Goal: Task Accomplishment & Management: Use online tool/utility

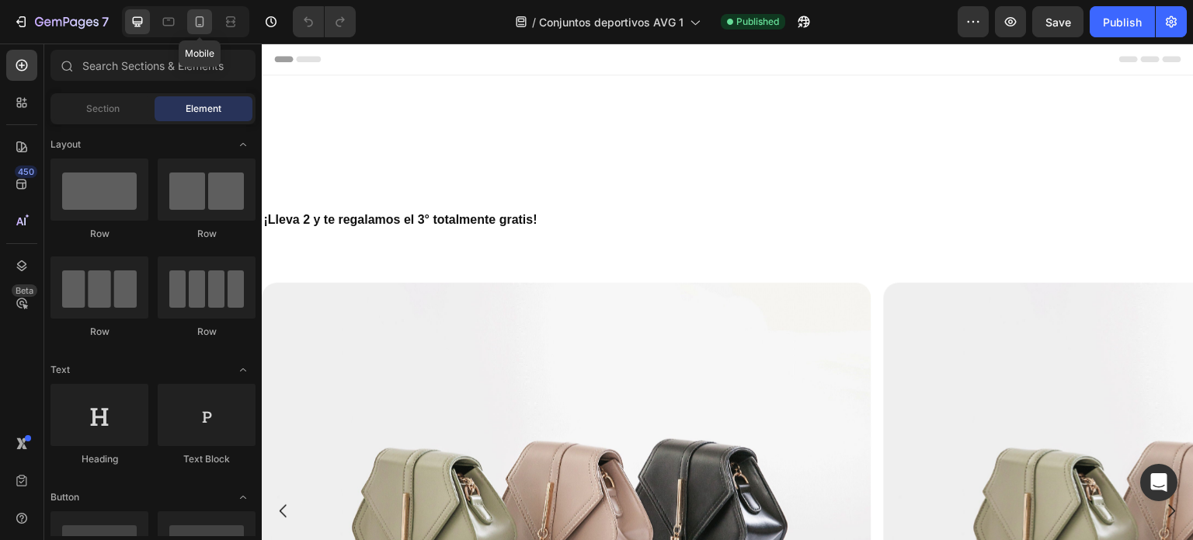
click at [196, 26] on icon at bounding box center [200, 21] width 9 height 11
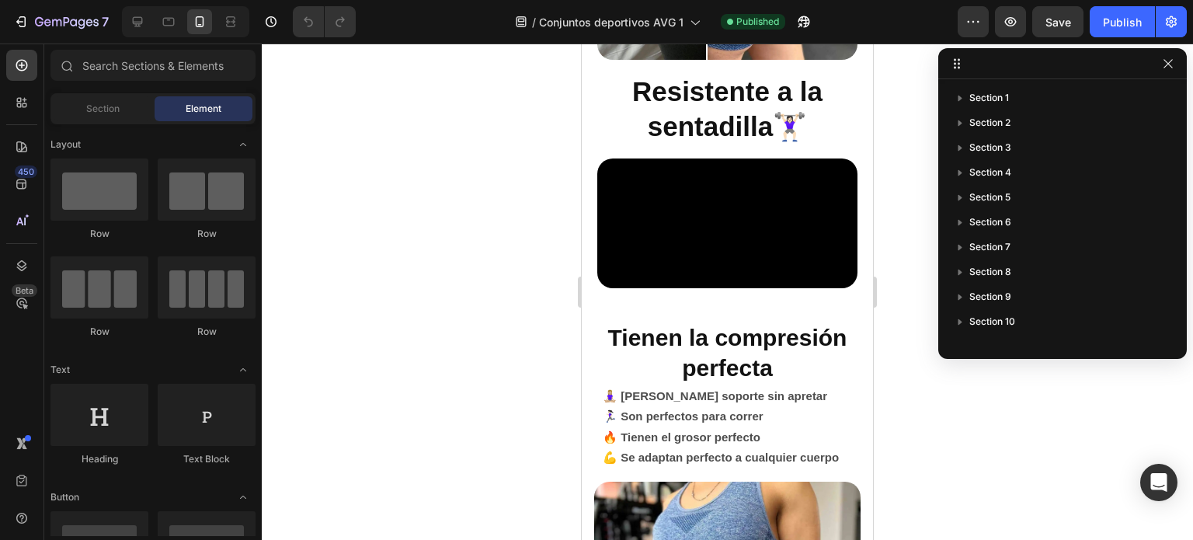
scroll to position [2042, 0]
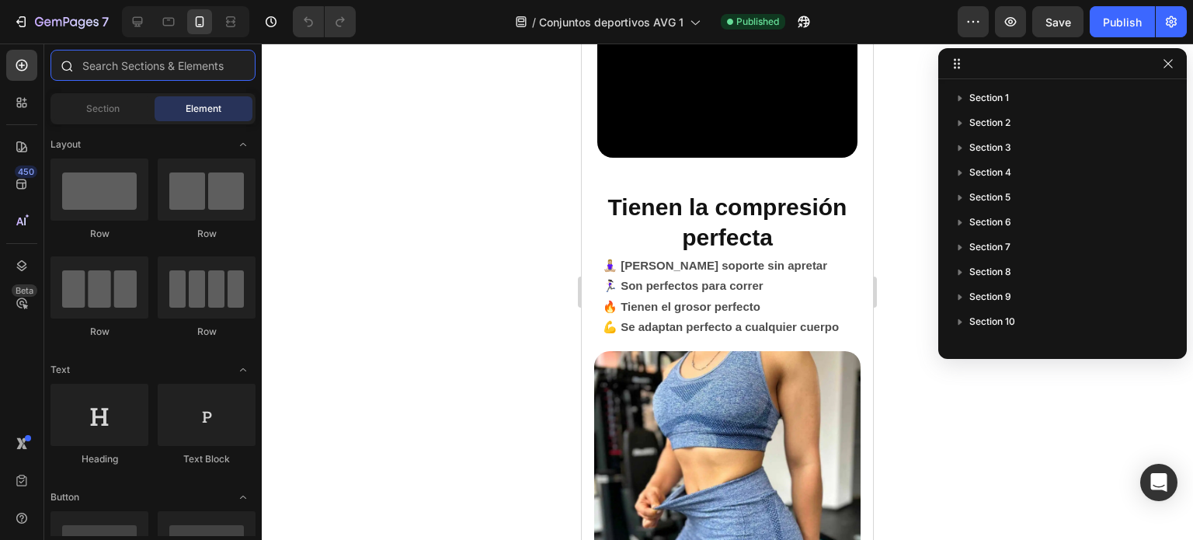
click at [140, 63] on input "text" at bounding box center [153, 65] width 205 height 31
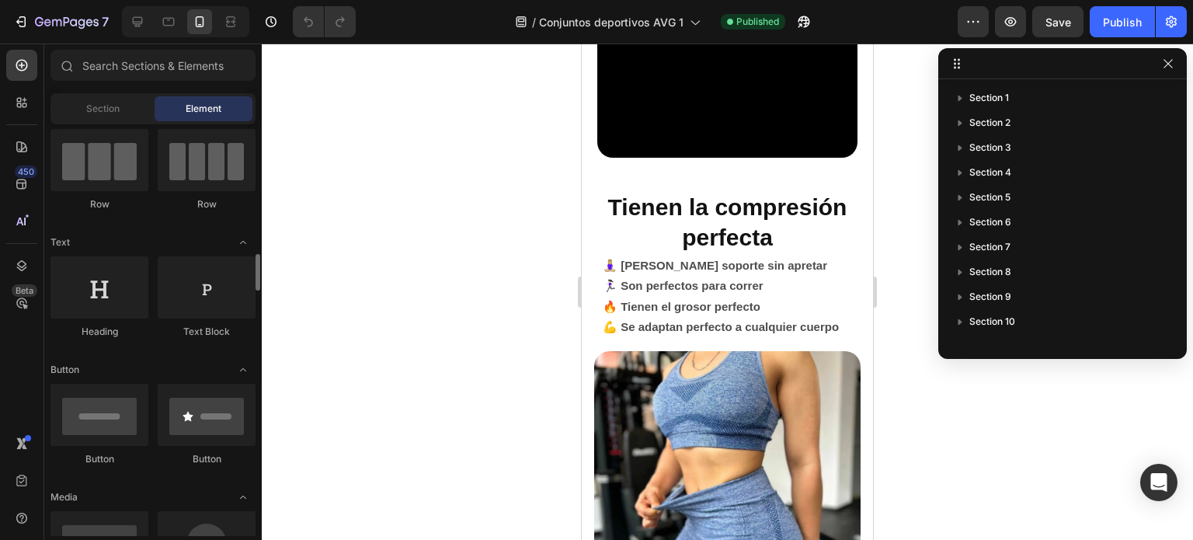
scroll to position [127, 0]
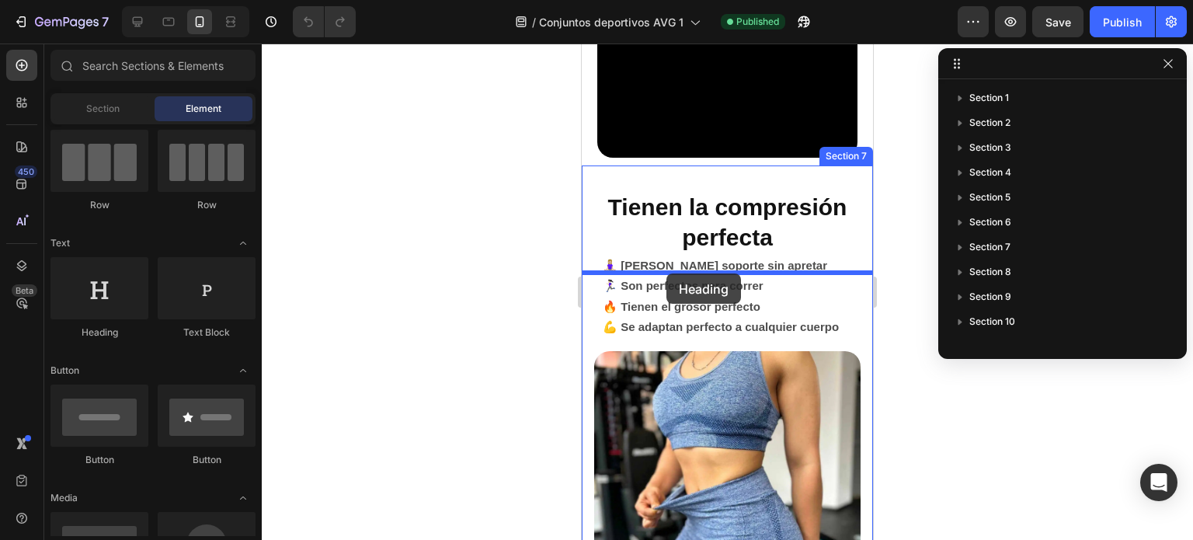
drag, startPoint x: 681, startPoint y: 338, endPoint x: 667, endPoint y: 274, distance: 66.0
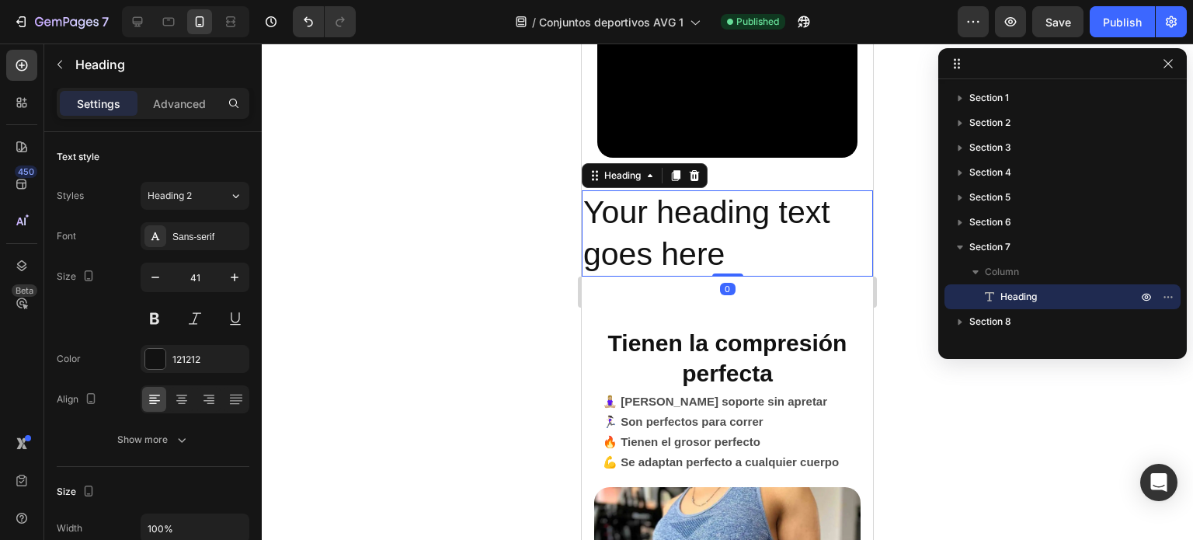
click at [659, 277] on h2 "Your heading text goes here" at bounding box center [727, 233] width 291 height 86
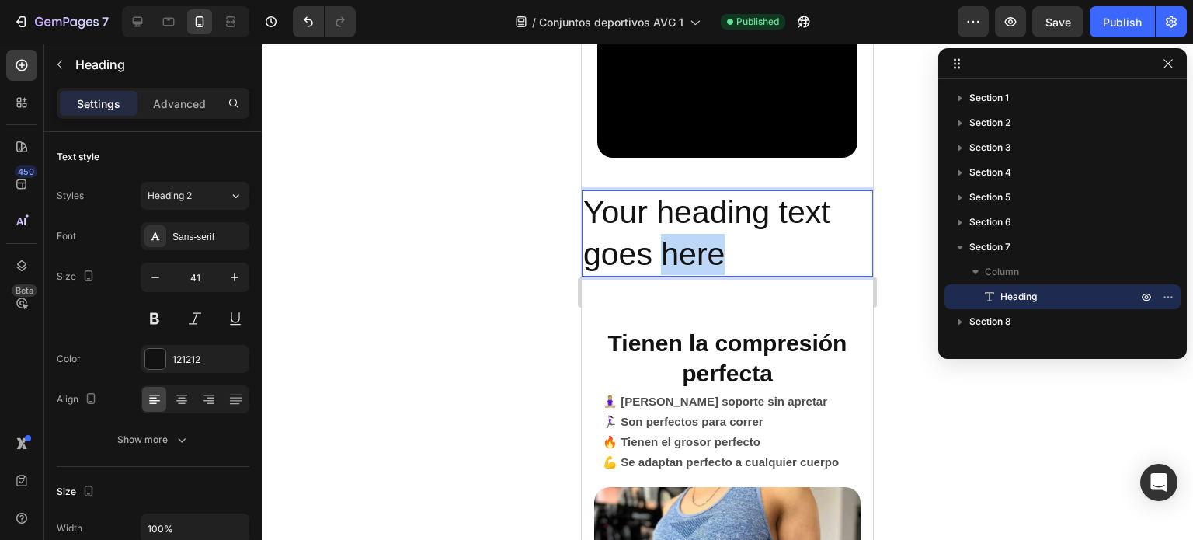
click at [659, 275] on p "Your heading text goes here" at bounding box center [728, 233] width 288 height 83
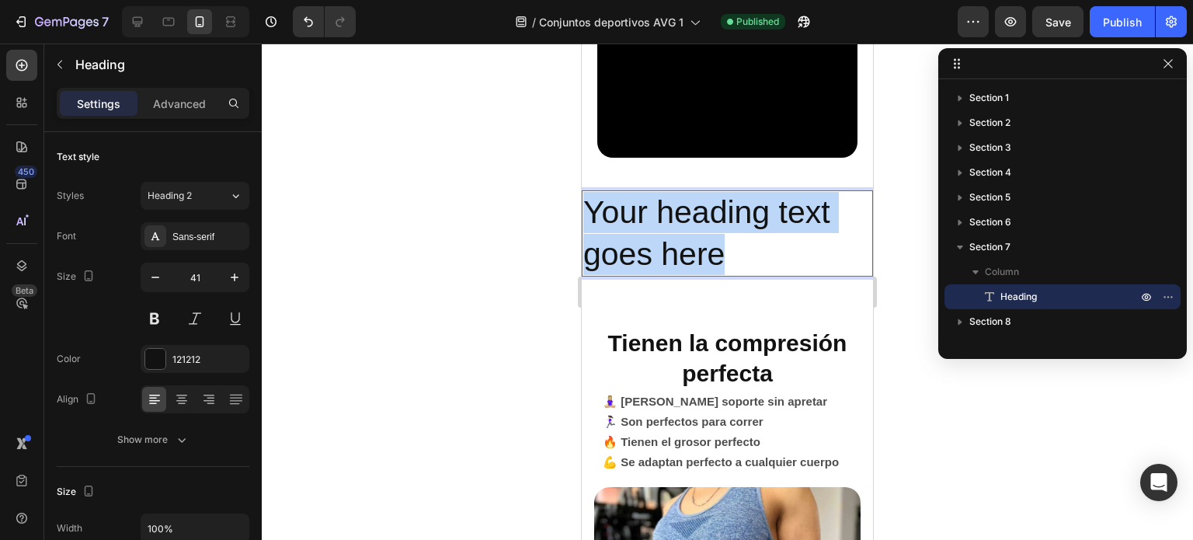
click at [659, 275] on p "Your heading text goes here" at bounding box center [728, 233] width 288 height 83
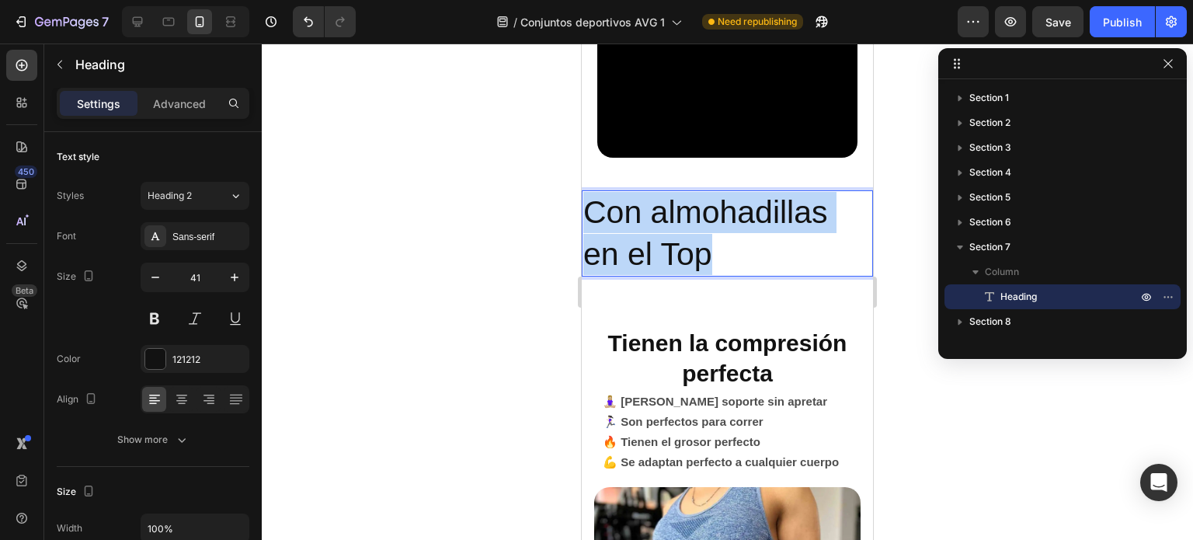
drag, startPoint x: 747, startPoint y: 350, endPoint x: 593, endPoint y: 315, distance: 157.6
click at [593, 275] on p "Con almohadillas en el Top" at bounding box center [728, 233] width 288 height 83
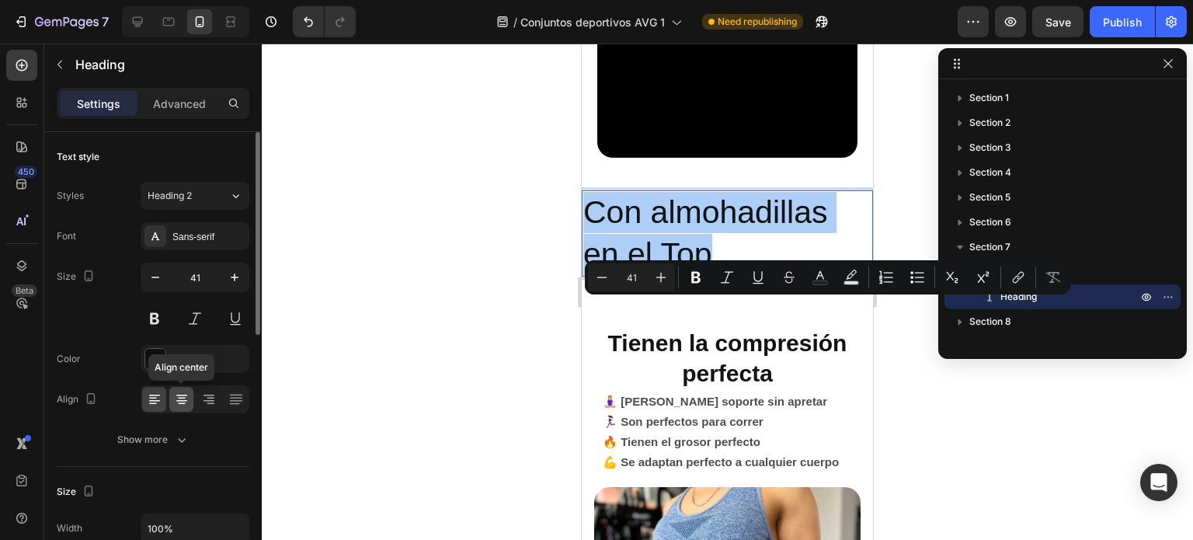
click at [180, 393] on icon at bounding box center [182, 400] width 16 height 16
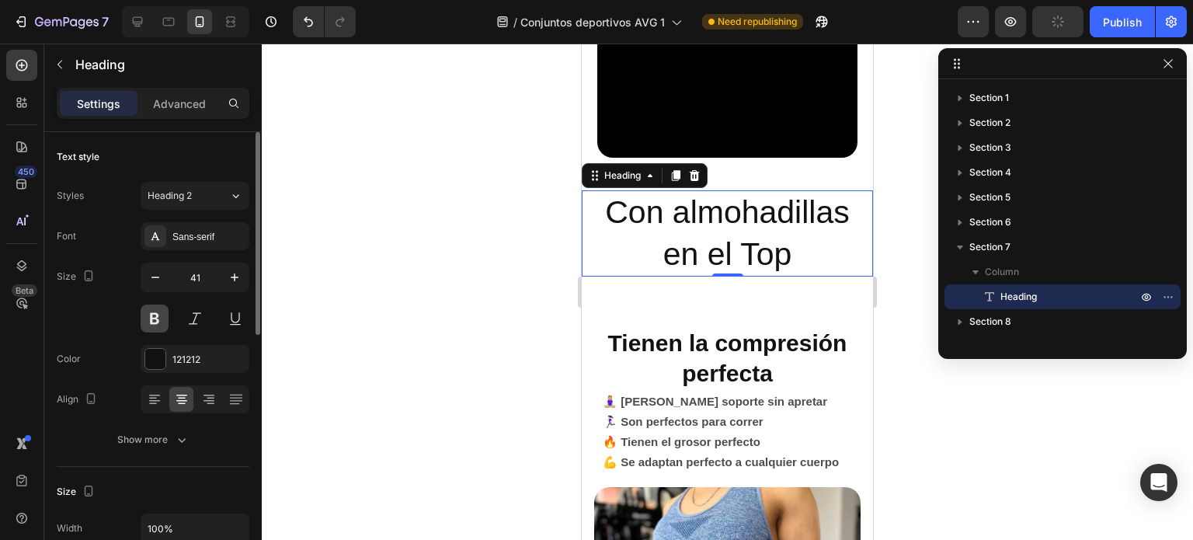
click at [153, 322] on button at bounding box center [155, 319] width 28 height 28
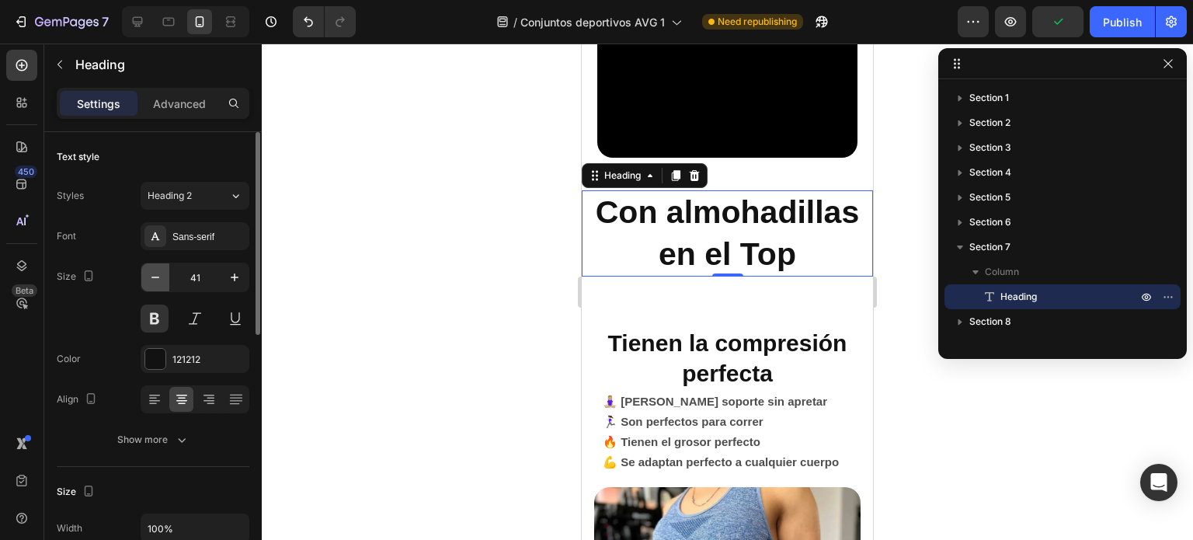
click at [155, 275] on icon "button" at bounding box center [156, 278] width 16 height 16
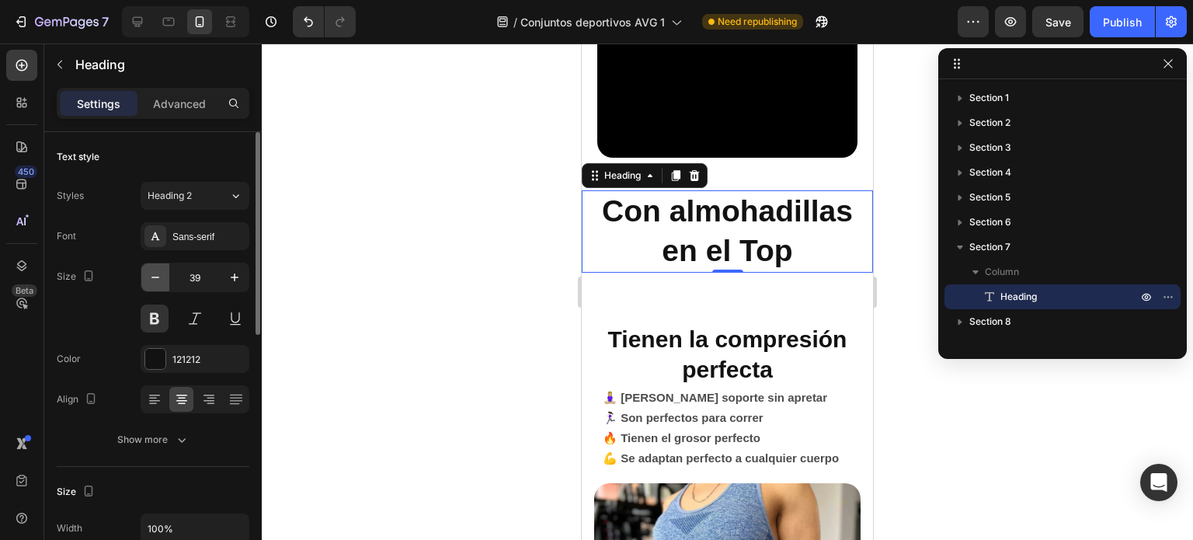
click at [155, 275] on icon "button" at bounding box center [156, 278] width 16 height 16
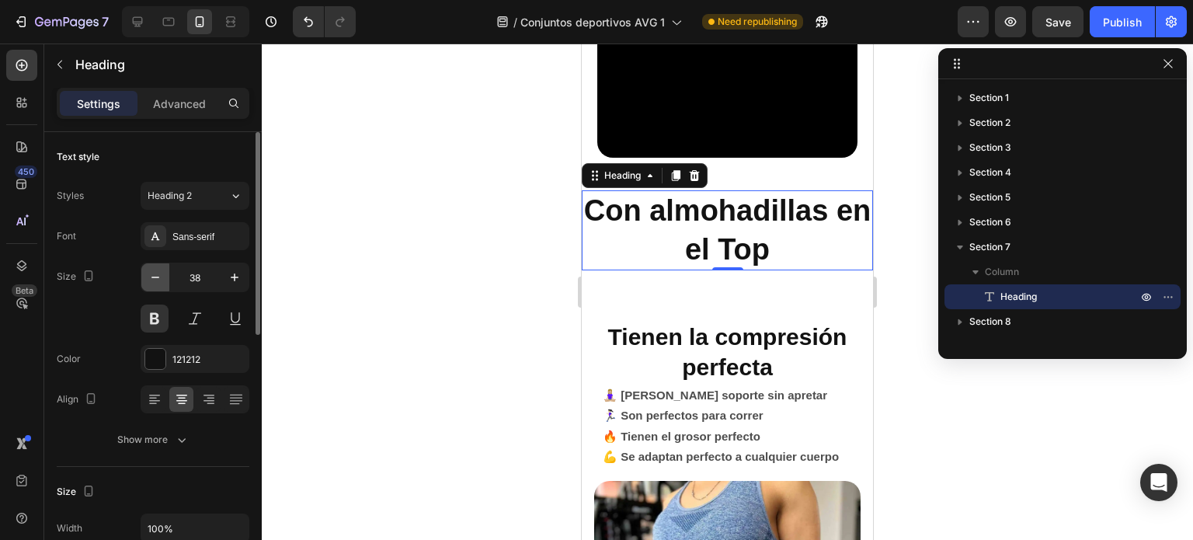
click at [155, 275] on icon "button" at bounding box center [156, 278] width 16 height 16
type input "37"
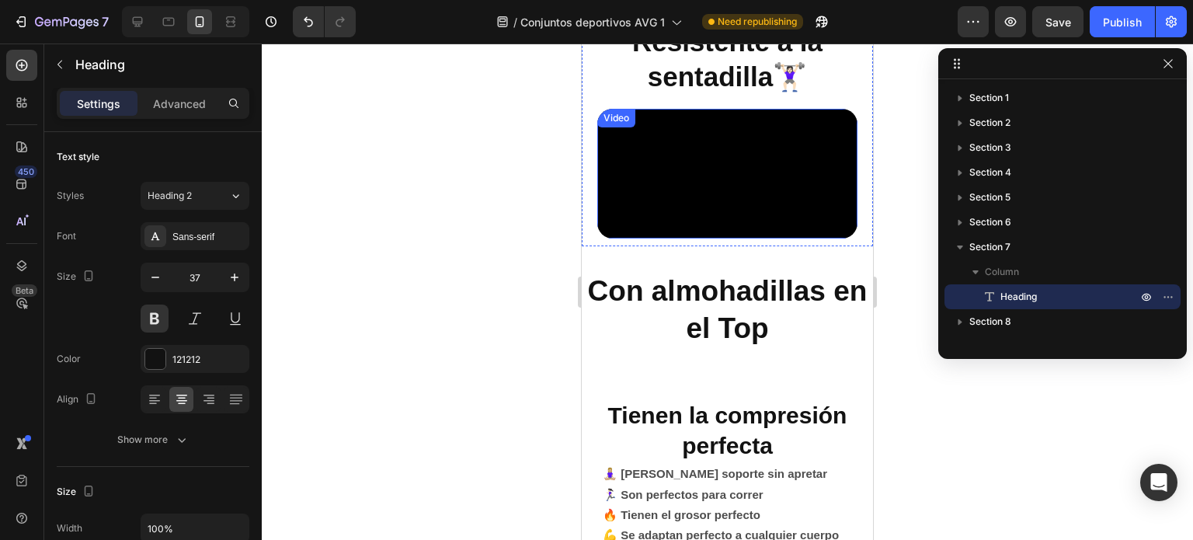
scroll to position [1961, 0]
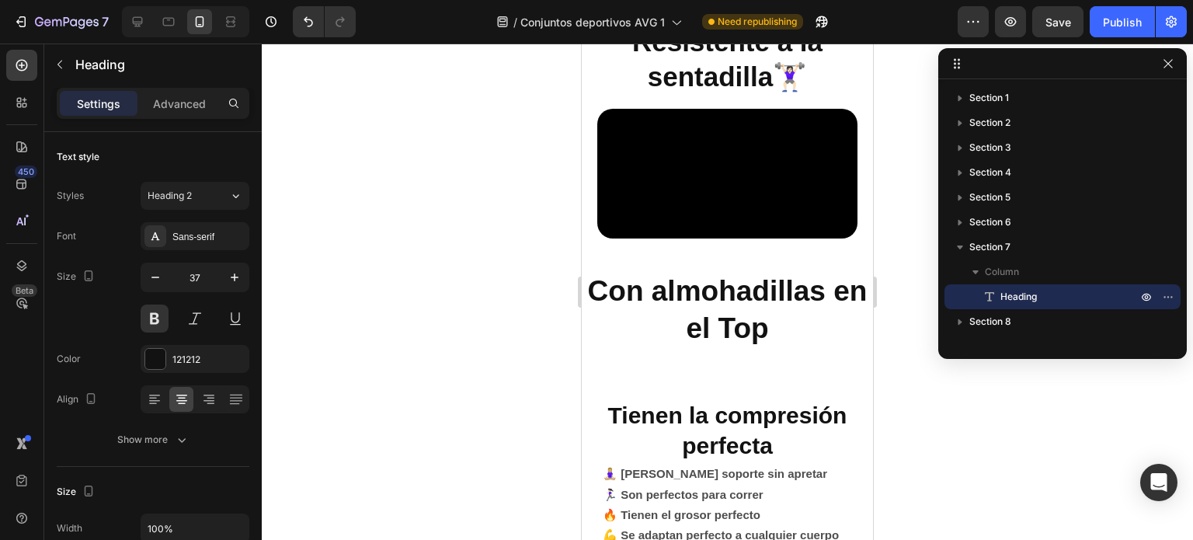
click at [659, 349] on h2 "Con almohadillas en el Top" at bounding box center [727, 310] width 291 height 78
click at [176, 102] on p "Advanced" at bounding box center [179, 104] width 53 height 16
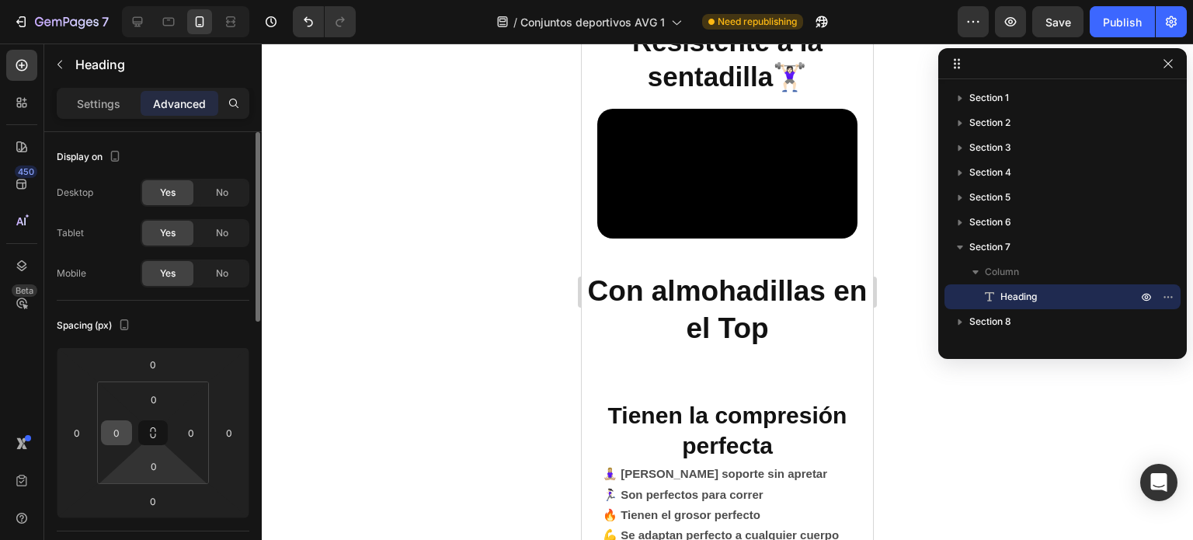
click at [125, 428] on input "0" at bounding box center [116, 432] width 23 height 23
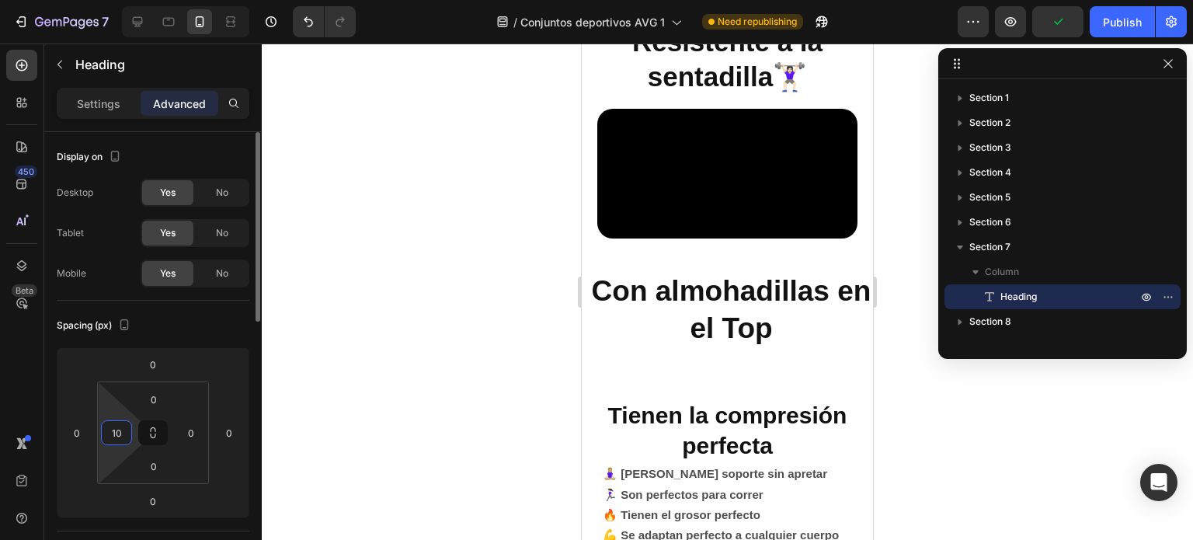
type input "10"
click at [180, 430] on input "0" at bounding box center [190, 432] width 23 height 23
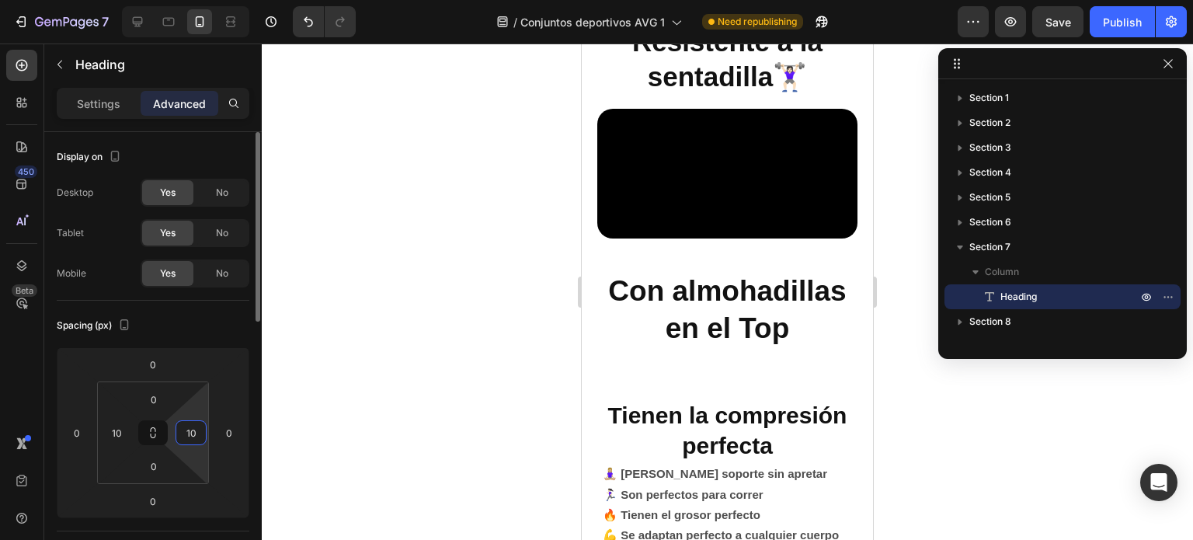
type input "10"
click at [673, 73] on h2 "Resistente a la sentadilla🏋🏻‍♀️" at bounding box center [727, 60] width 291 height 74
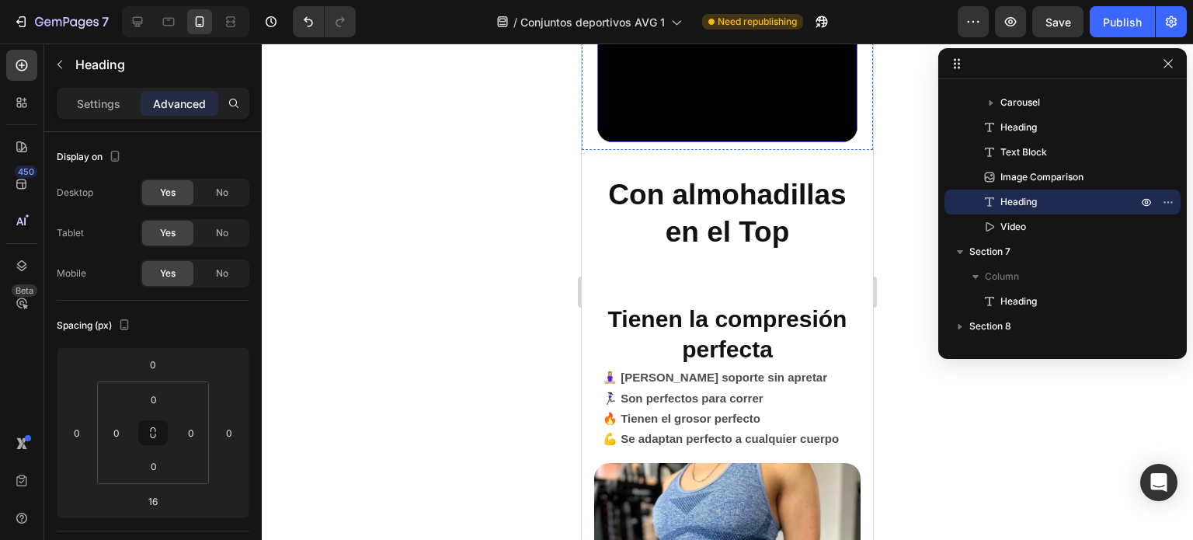
scroll to position [2057, 0]
click at [685, 251] on p "Con almohadillas en el Top" at bounding box center [727, 213] width 273 height 75
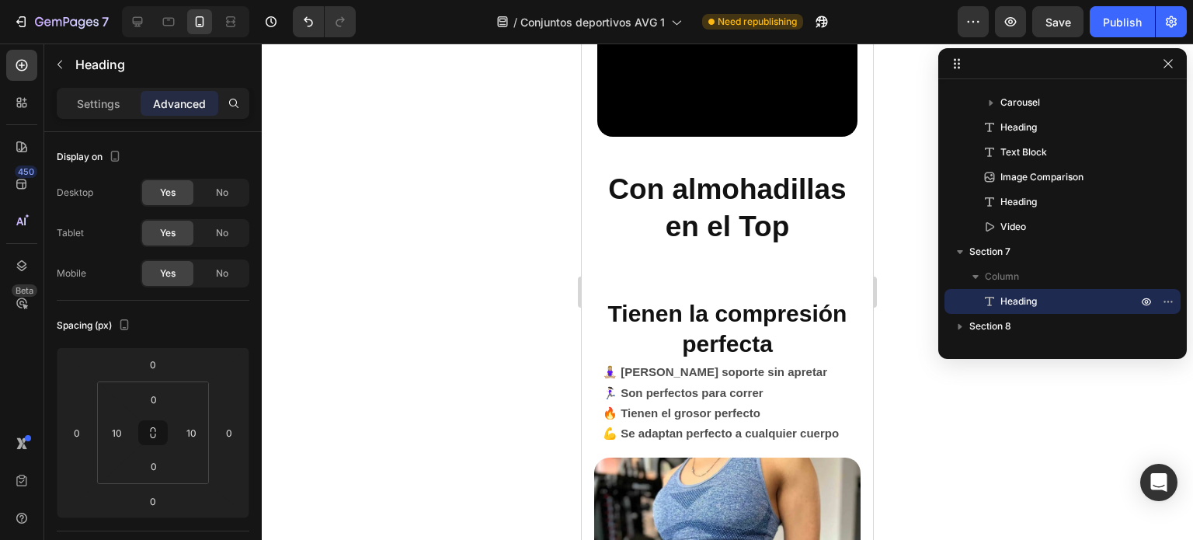
scroll to position [2113, 0]
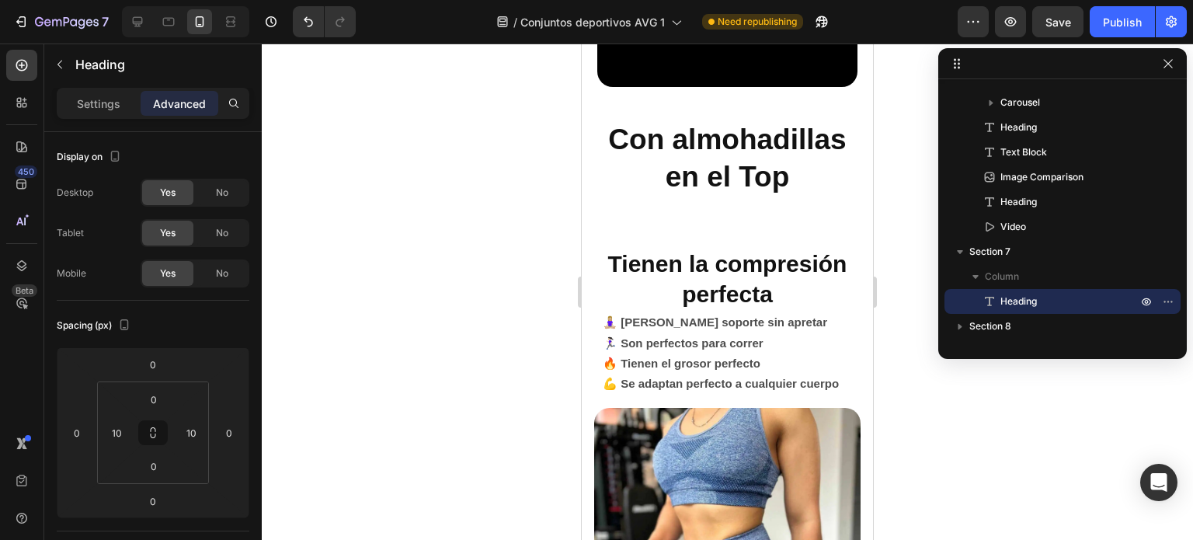
click at [782, 197] on h2 "Con almohadillas en el Top" at bounding box center [728, 159] width 276 height 78
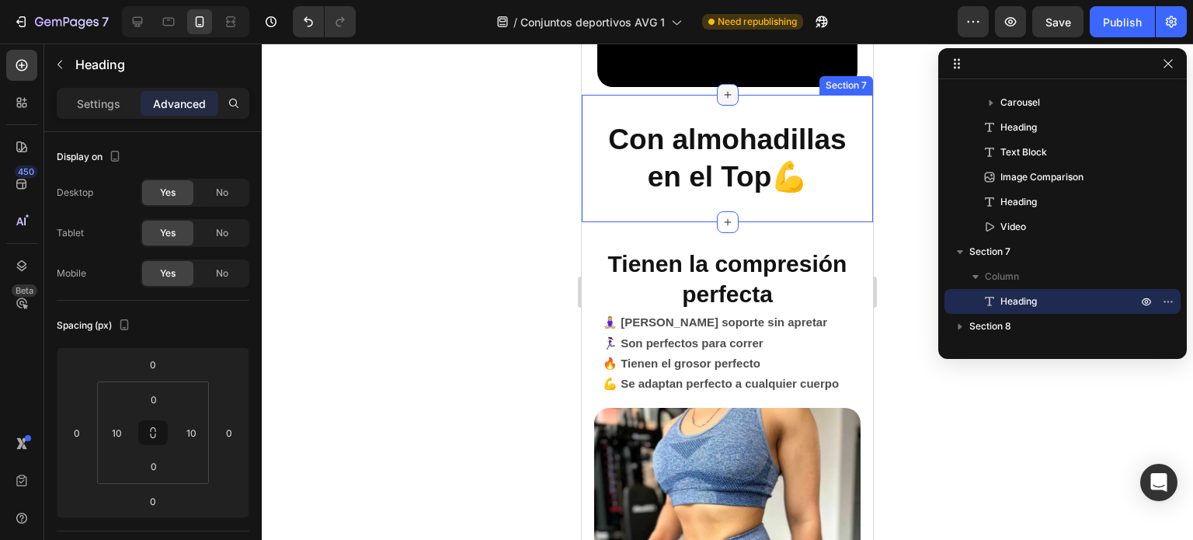
click at [722, 101] on icon at bounding box center [728, 95] width 12 height 12
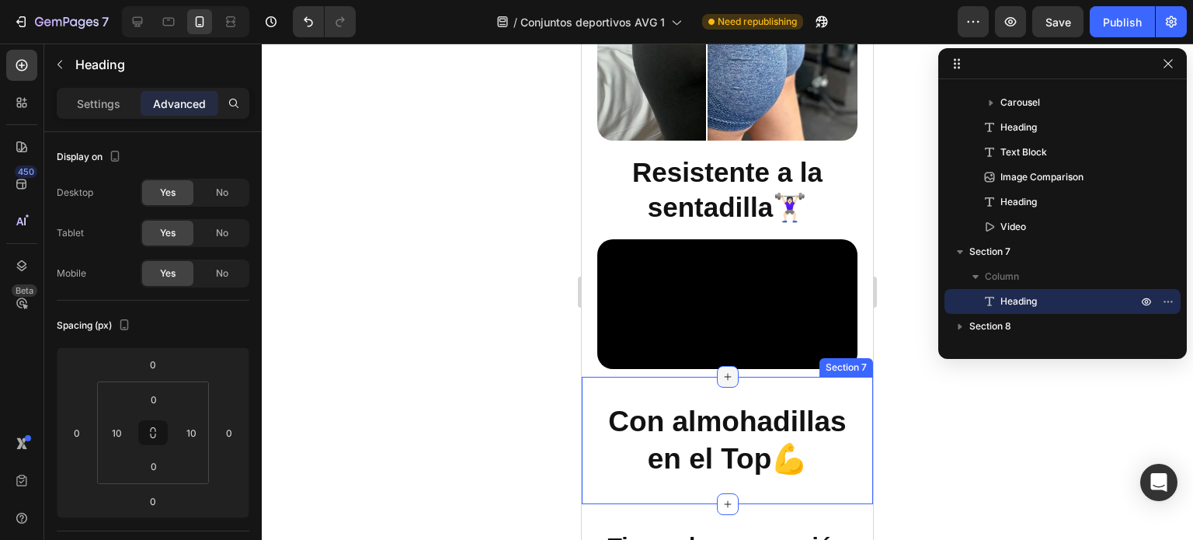
scroll to position [2172, 0]
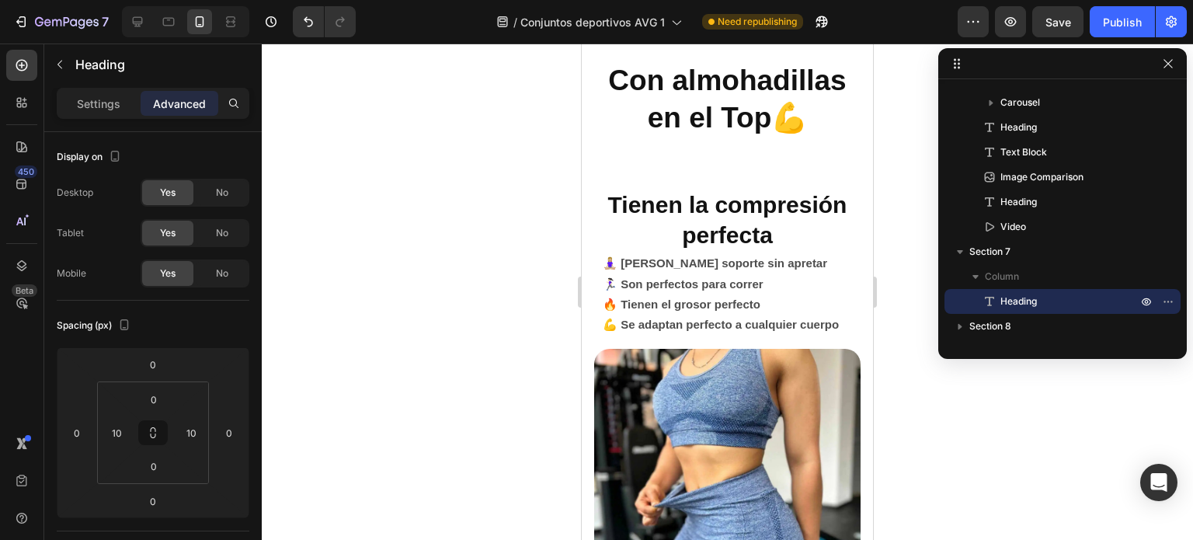
click at [825, 137] on p "Con almohadillas en el Top💪" at bounding box center [727, 99] width 273 height 75
click at [108, 106] on p "Settings" at bounding box center [99, 104] width 44 height 16
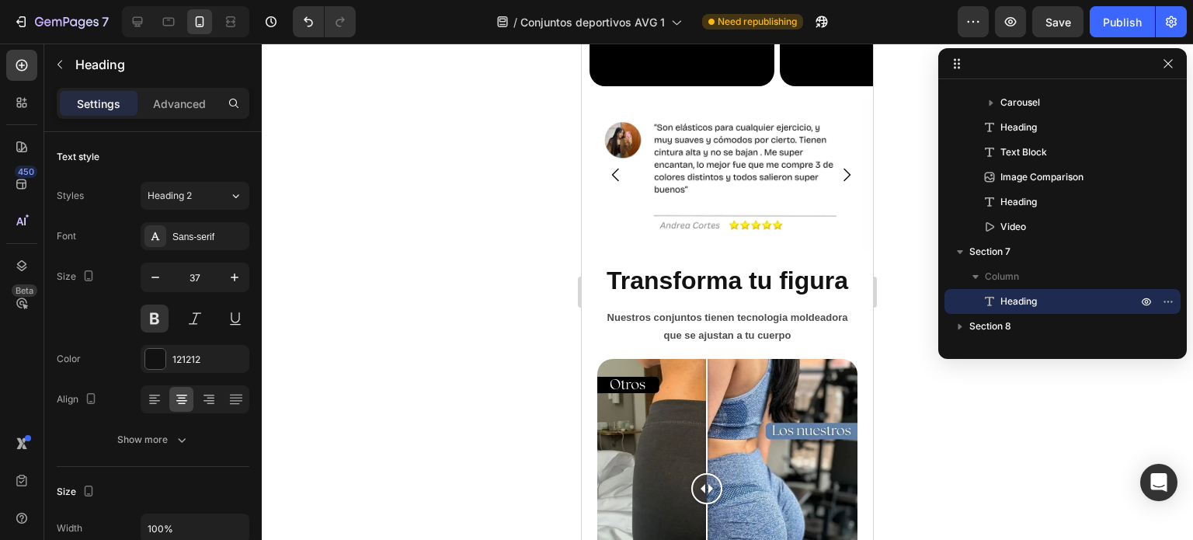
scroll to position [1507, 0]
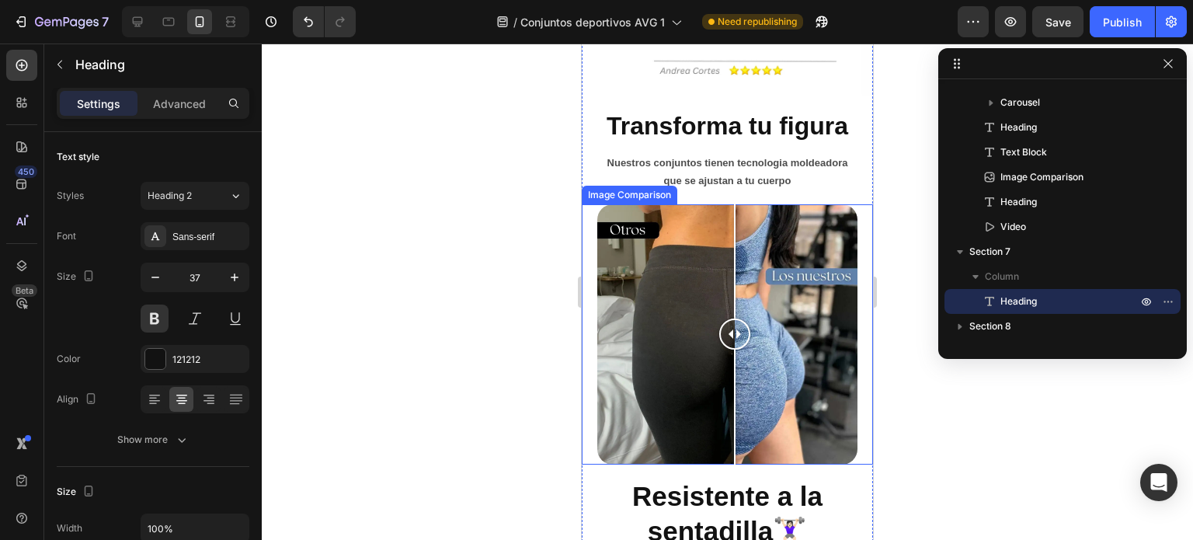
drag, startPoint x: 705, startPoint y: 335, endPoint x: 739, endPoint y: 413, distance: 85.6
click at [739, 413] on div at bounding box center [734, 334] width 31 height 260
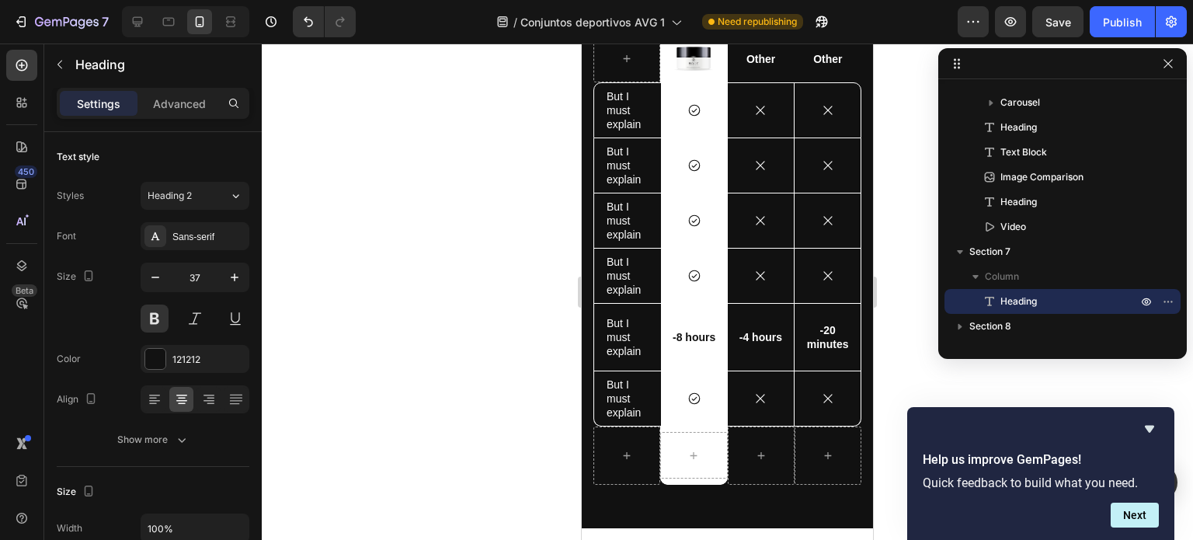
scroll to position [3655, 0]
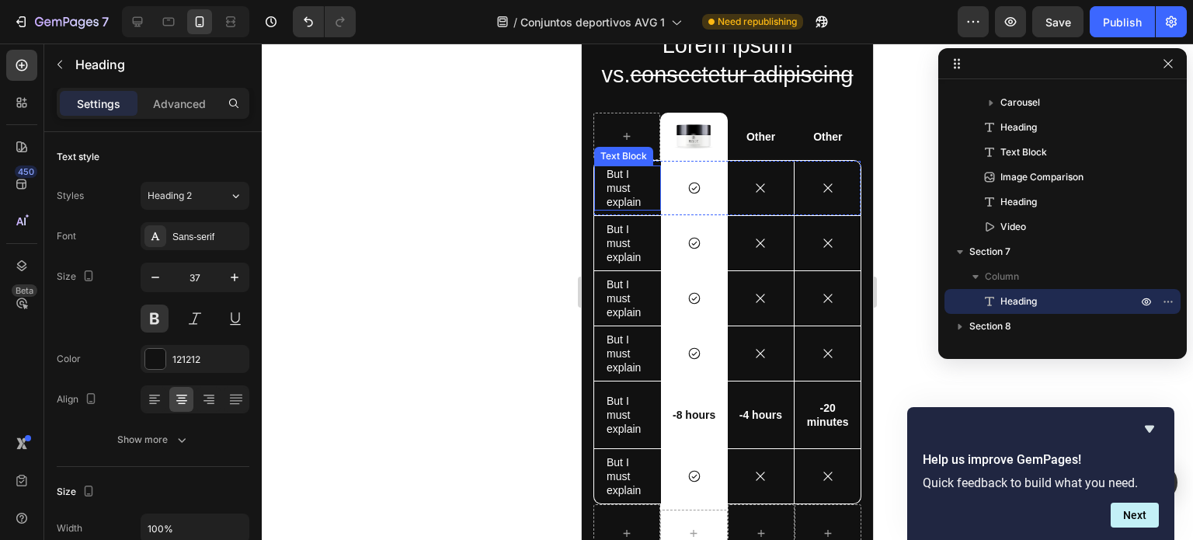
click at [625, 195] on p "But I must explain" at bounding box center [628, 188] width 42 height 43
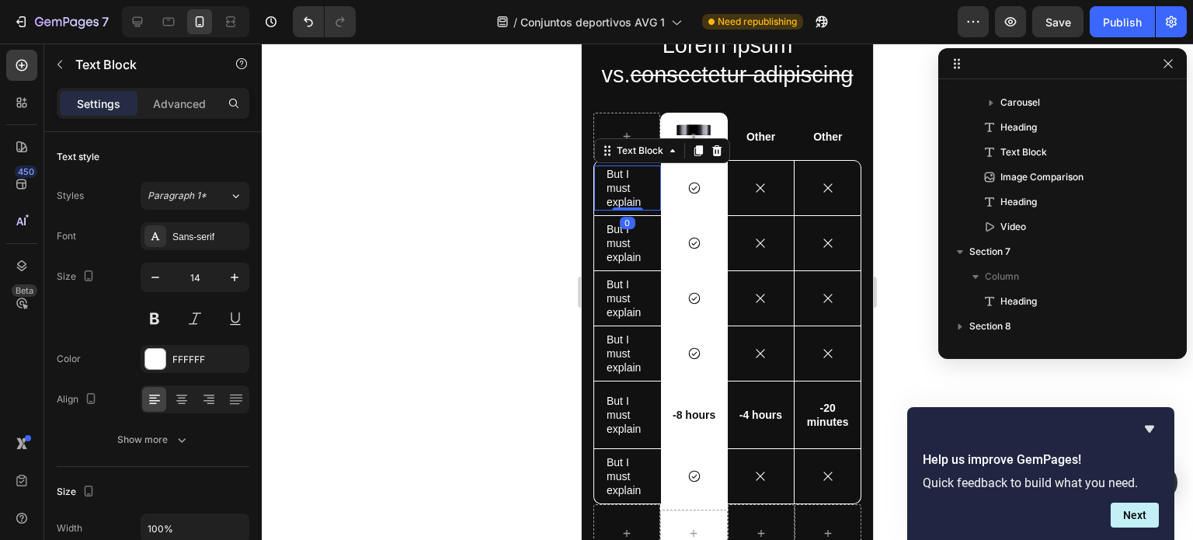
scroll to position [667, 0]
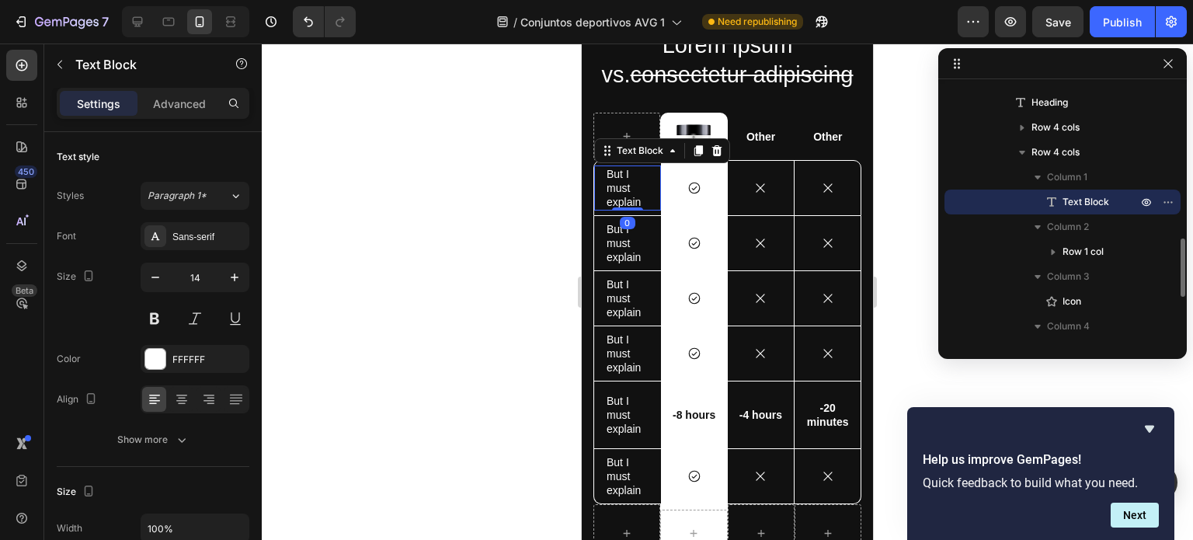
click at [619, 193] on p "But I must explain" at bounding box center [628, 188] width 42 height 43
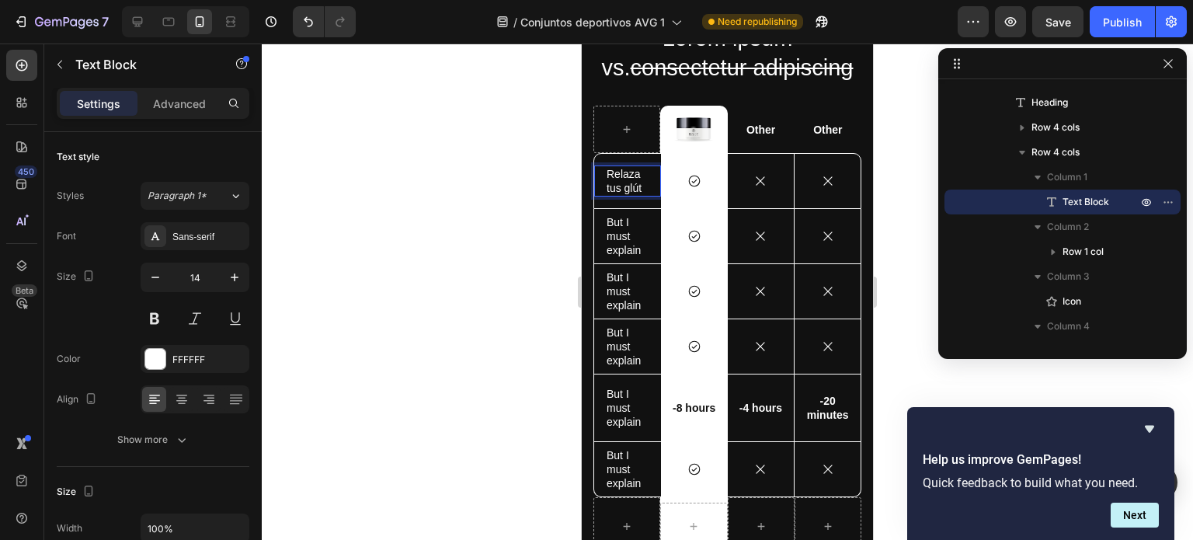
scroll to position [3655, 0]
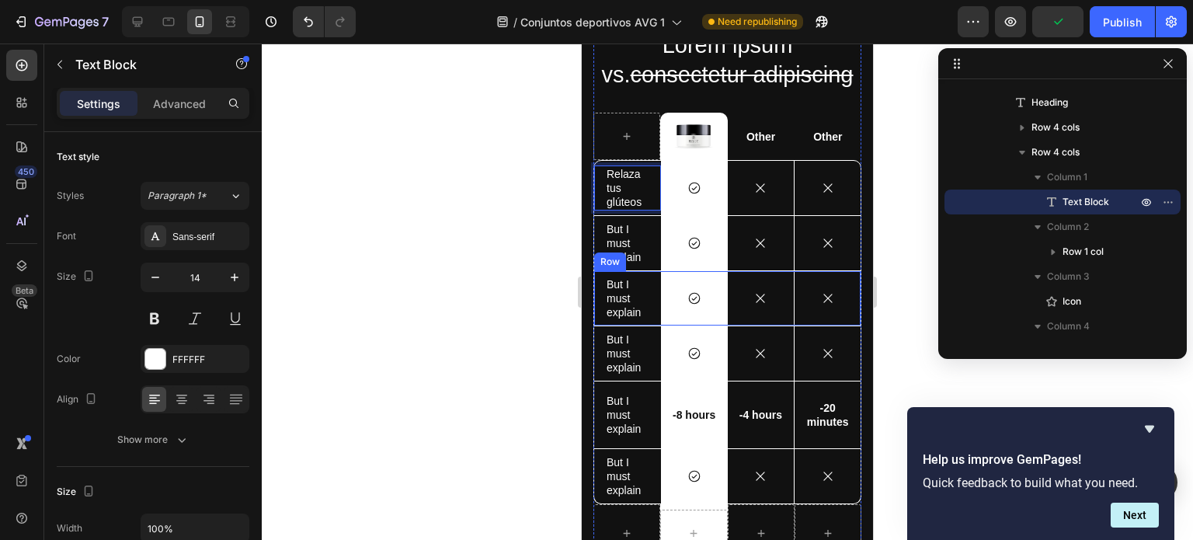
click at [622, 255] on p "But I must explain" at bounding box center [628, 243] width 42 height 43
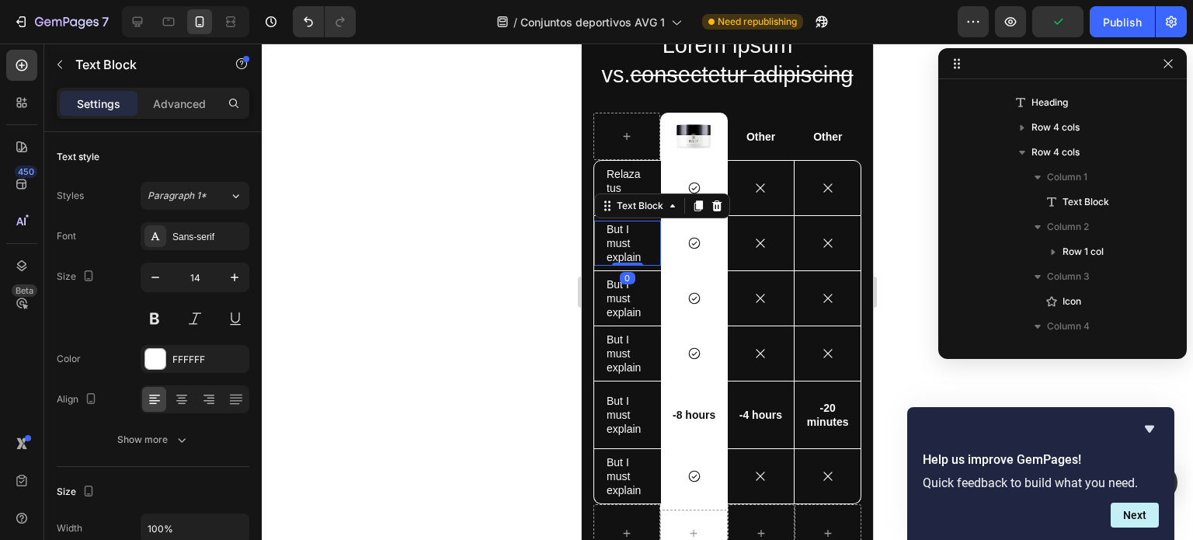
scroll to position [890, 0]
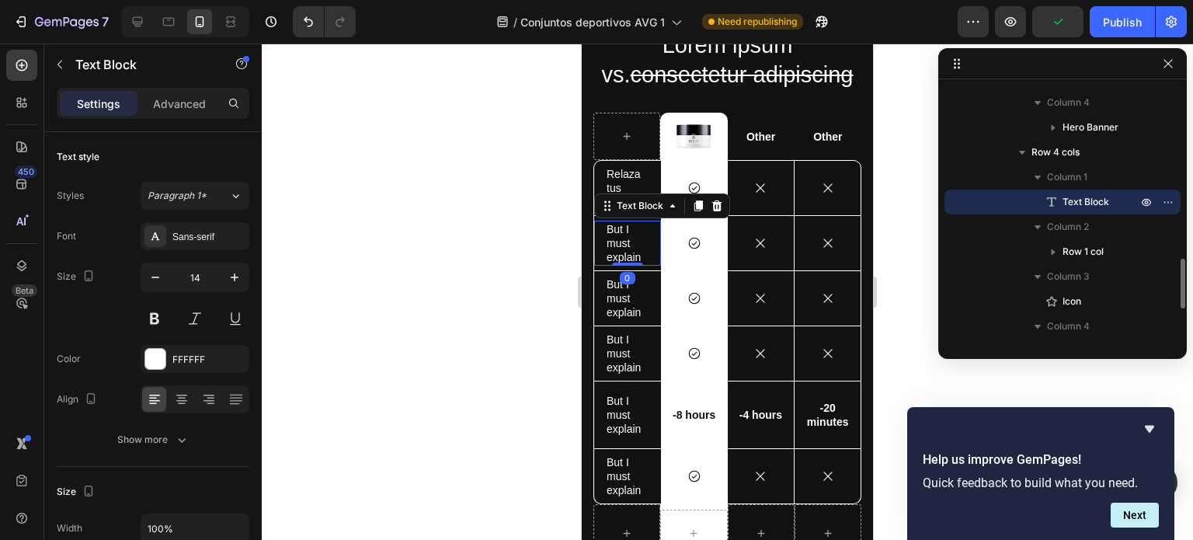
click at [622, 255] on p "But I must explain" at bounding box center [628, 243] width 42 height 43
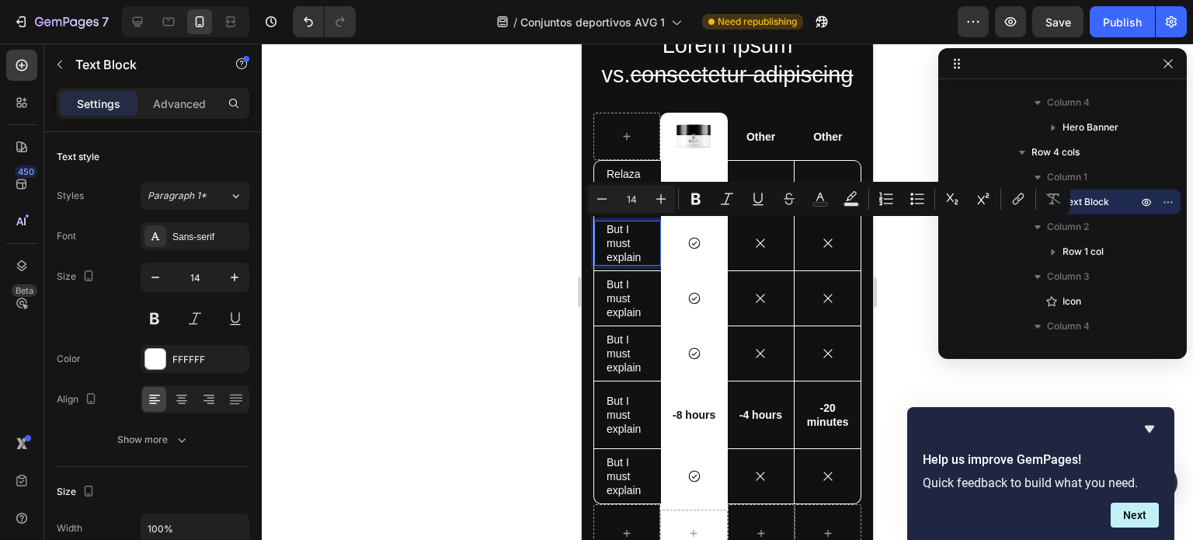
scroll to position [3669, 0]
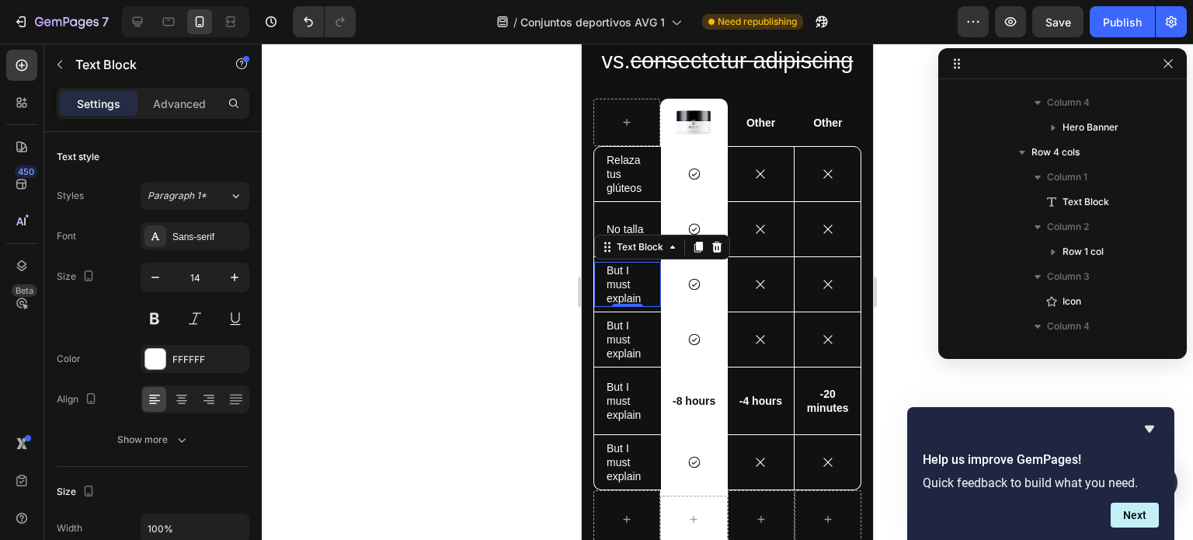
click at [615, 275] on p "But I must explain" at bounding box center [628, 284] width 42 height 43
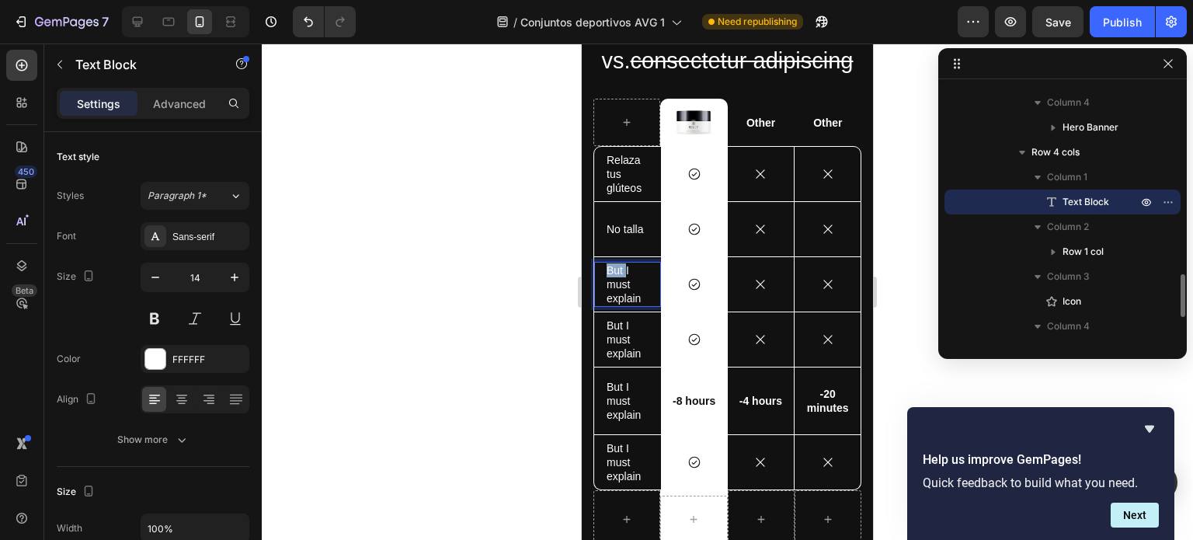
click at [615, 275] on p "But I must explain" at bounding box center [628, 284] width 42 height 43
click at [622, 284] on p "But I must explain" at bounding box center [628, 284] width 42 height 43
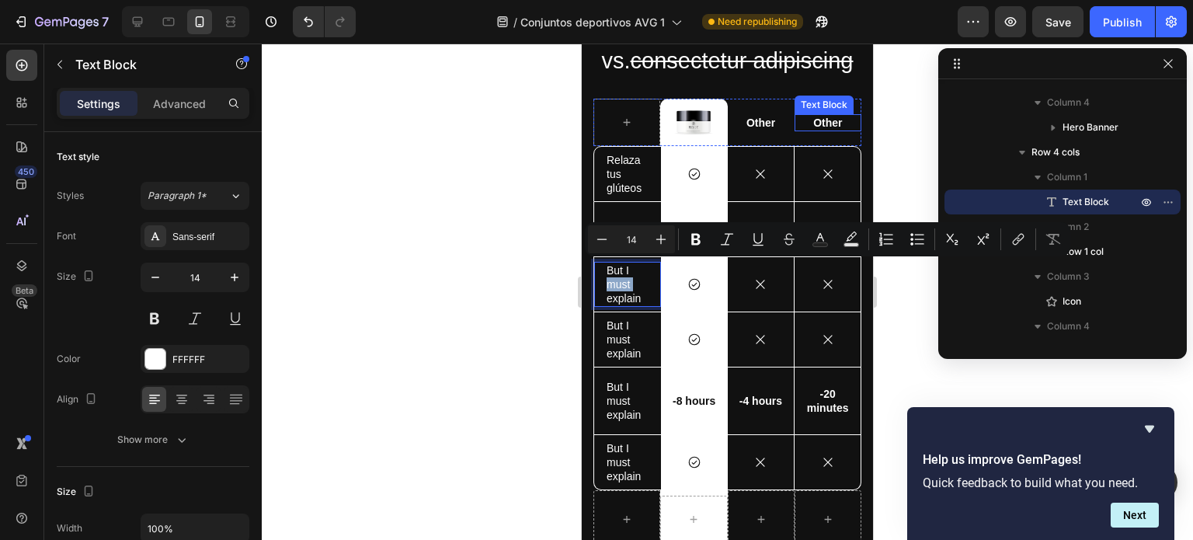
click at [824, 124] on p "Other" at bounding box center [828, 123] width 64 height 14
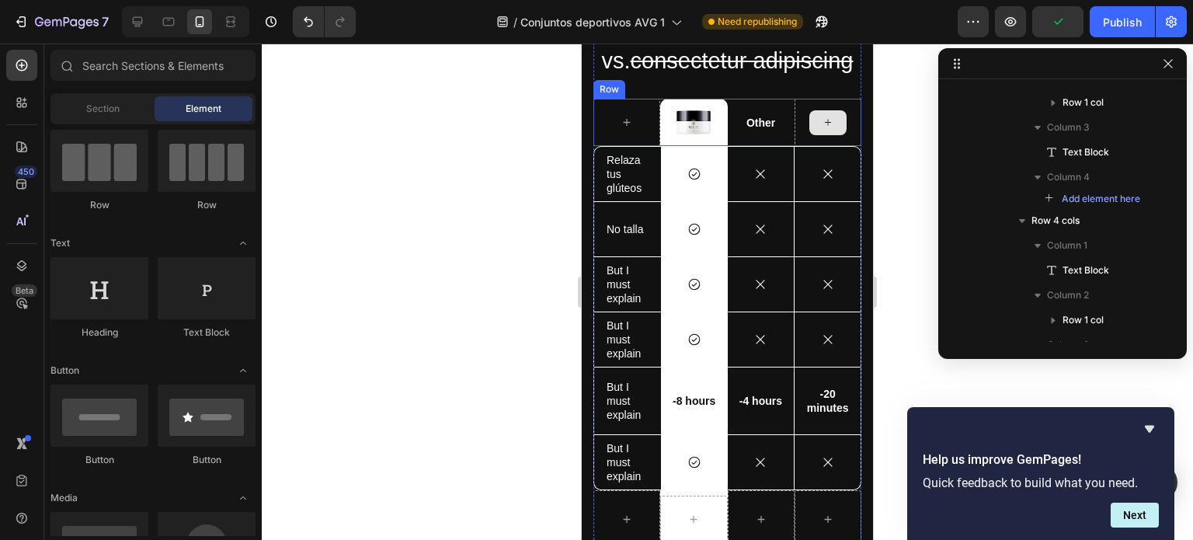
click at [839, 134] on div at bounding box center [828, 122] width 67 height 47
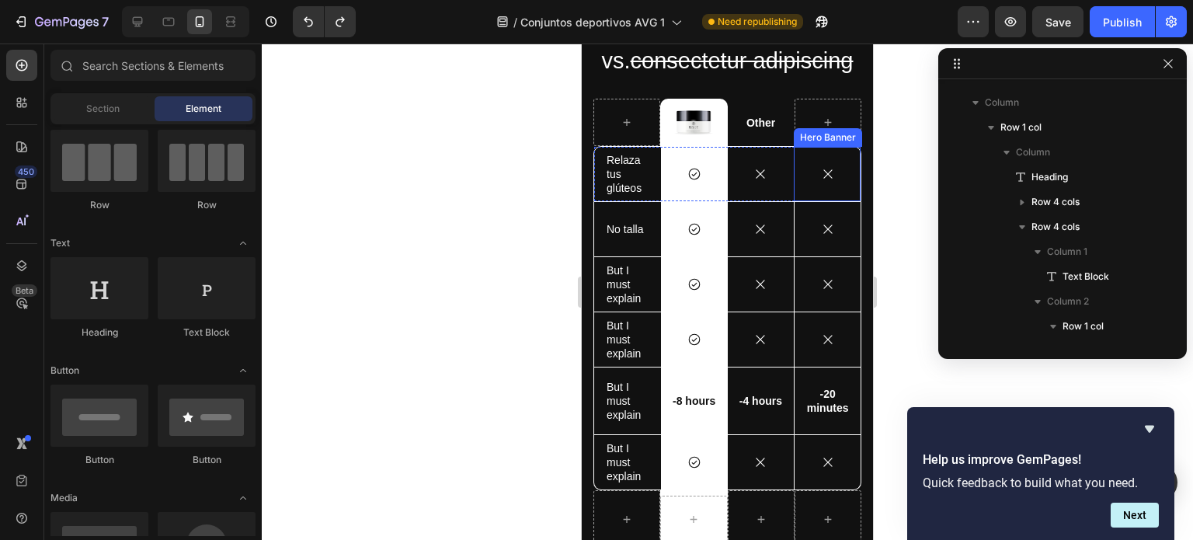
click at [826, 164] on div "Icon" at bounding box center [828, 174] width 66 height 50
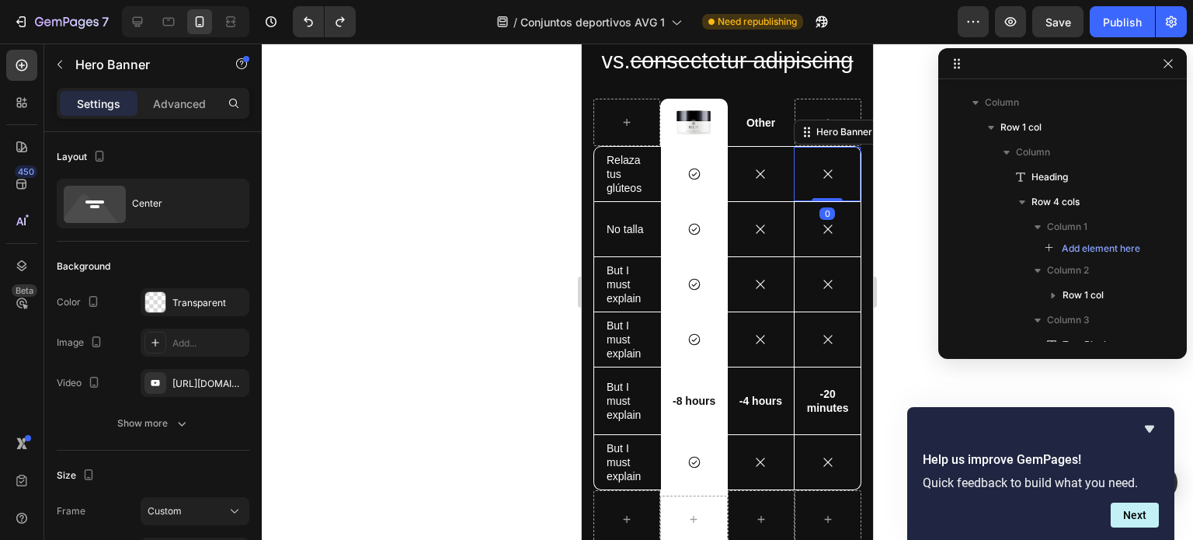
scroll to position [1052, 0]
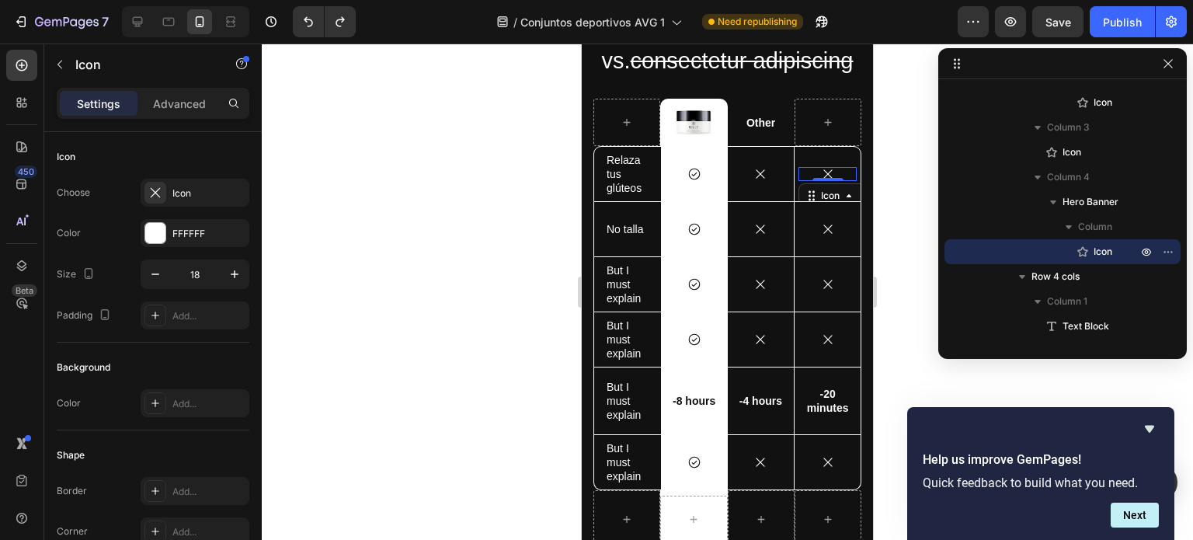
click at [839, 169] on div "Icon 0" at bounding box center [828, 174] width 58 height 14
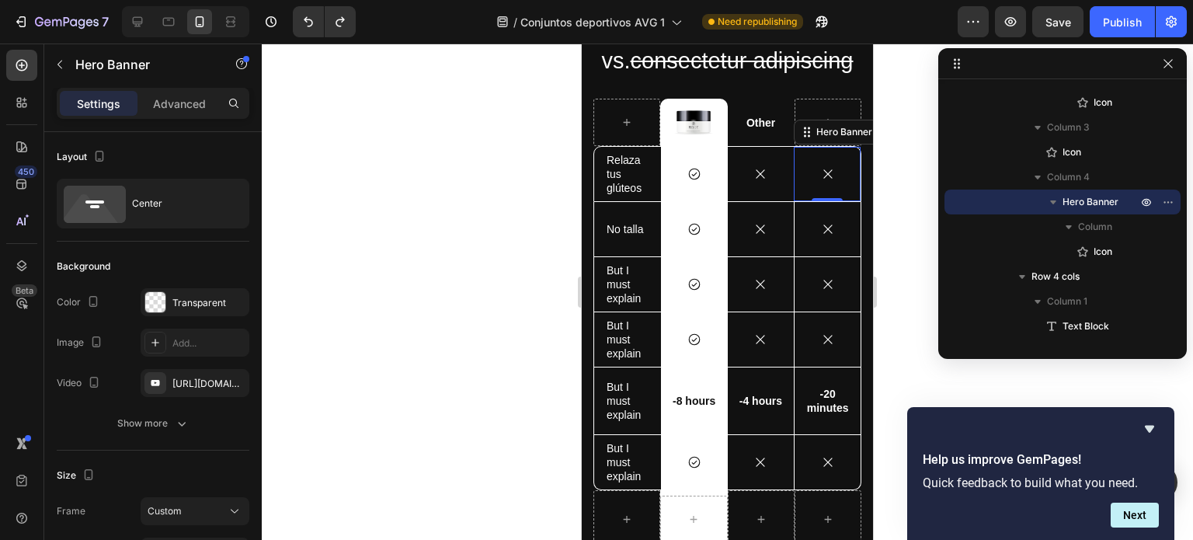
click at [830, 152] on div "Icon" at bounding box center [828, 174] width 66 height 50
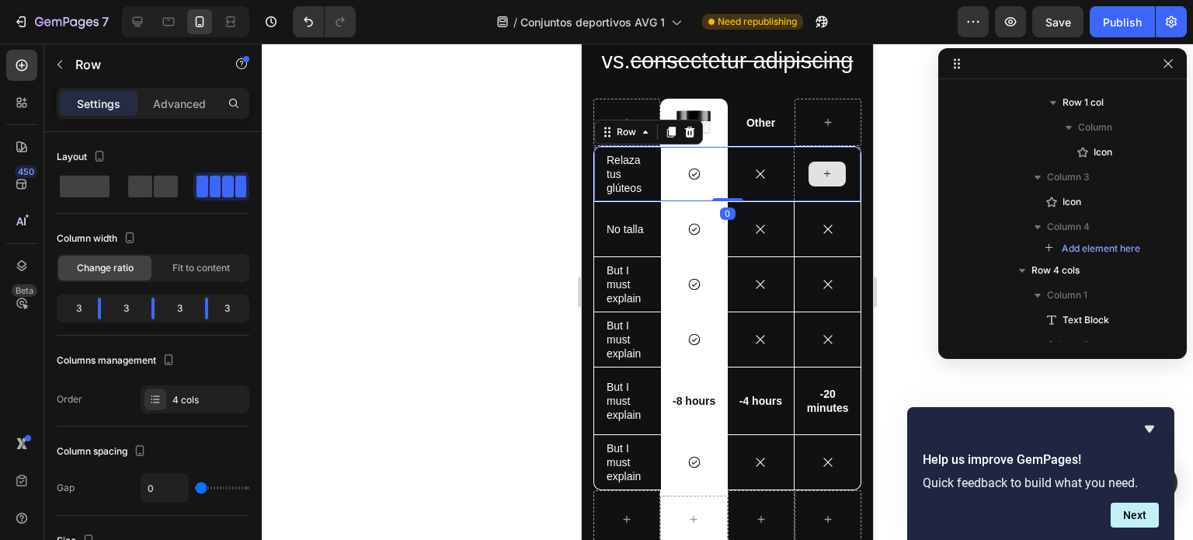
scroll to position [853, 0]
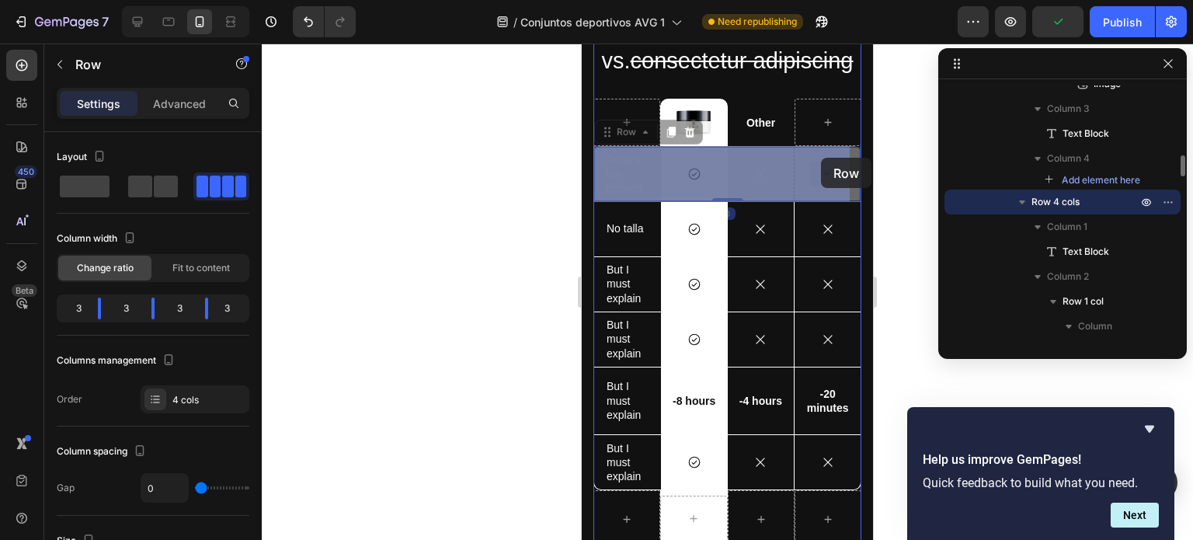
drag, startPoint x: 847, startPoint y: 158, endPoint x: 822, endPoint y: 158, distance: 24.9
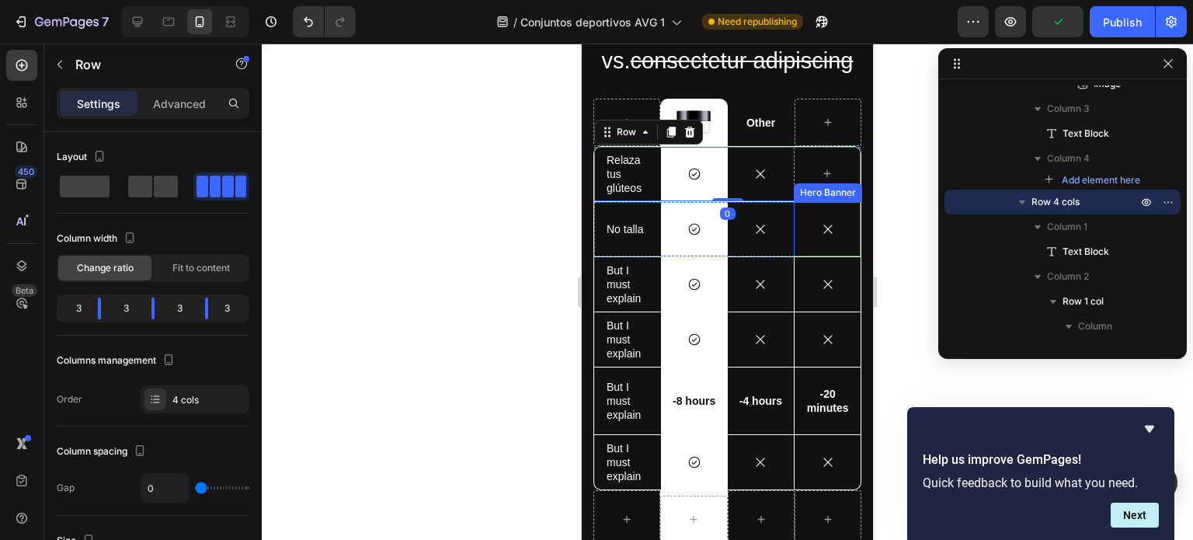
click at [801, 214] on div "Icon" at bounding box center [828, 229] width 66 height 50
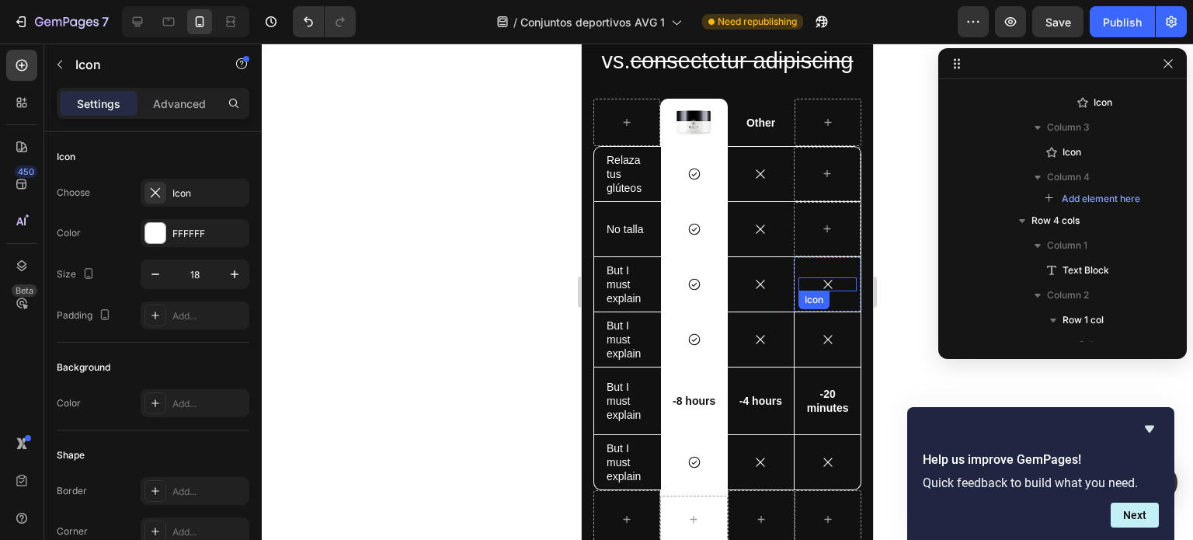
click at [804, 278] on div "Icon" at bounding box center [828, 284] width 58 height 14
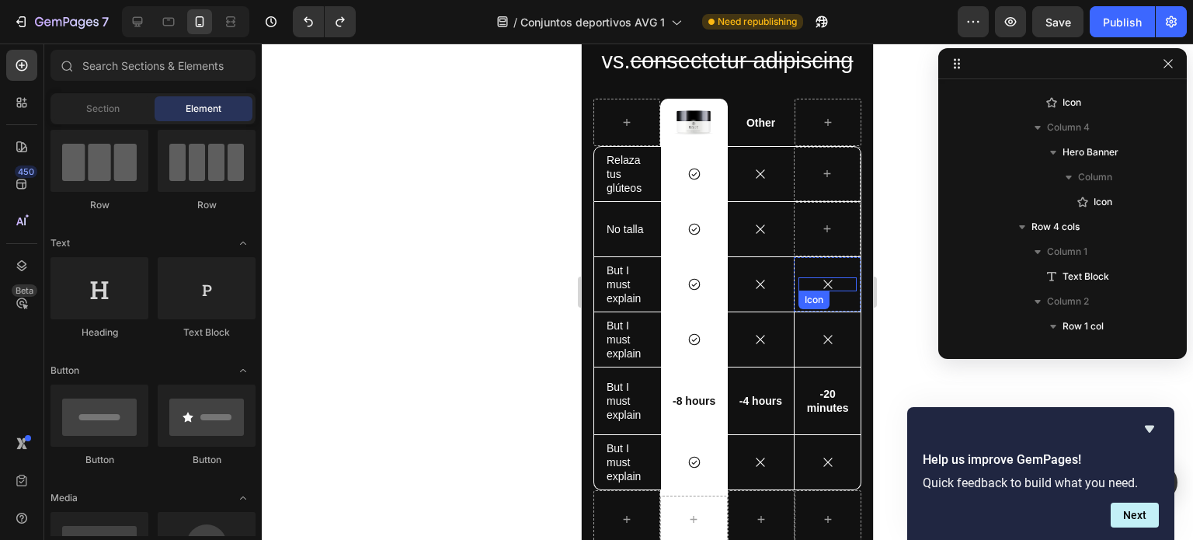
click at [799, 287] on div "Icon" at bounding box center [828, 284] width 58 height 14
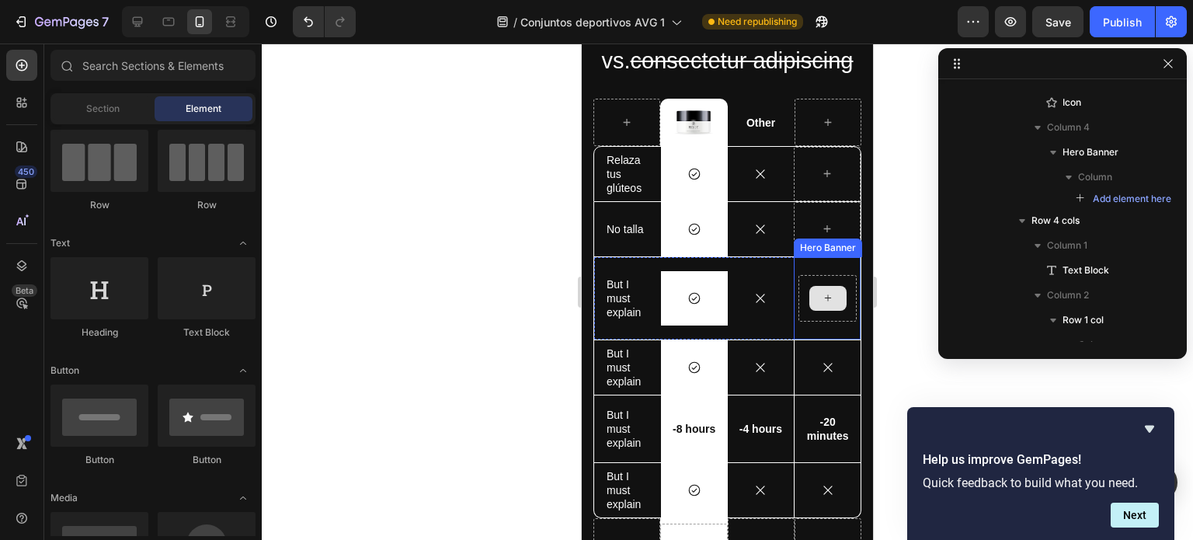
click at [810, 295] on div at bounding box center [828, 298] width 37 height 25
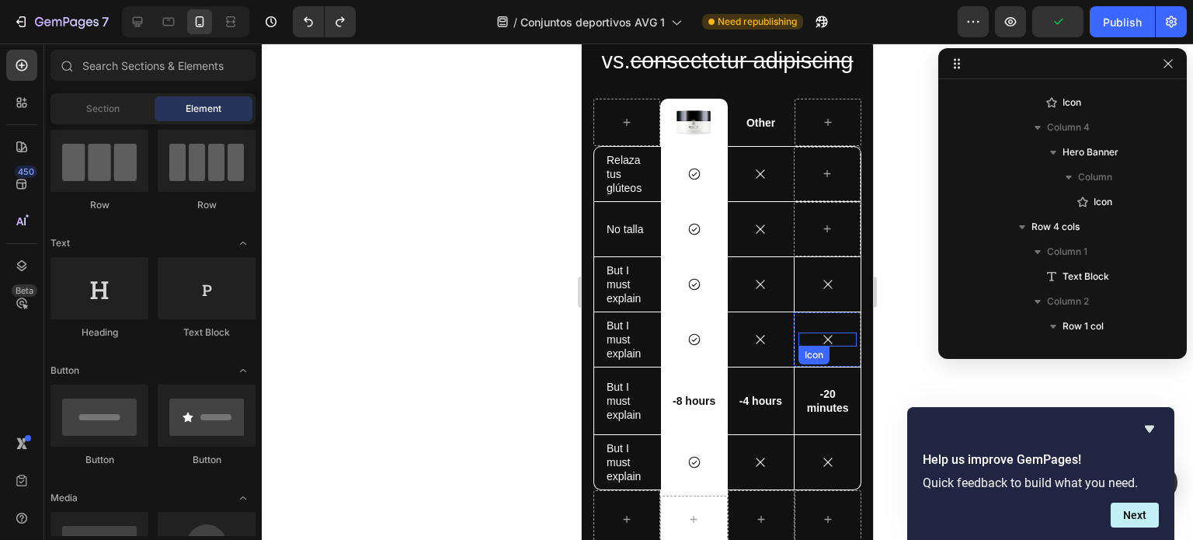
click at [821, 334] on icon at bounding box center [828, 340] width 14 height 14
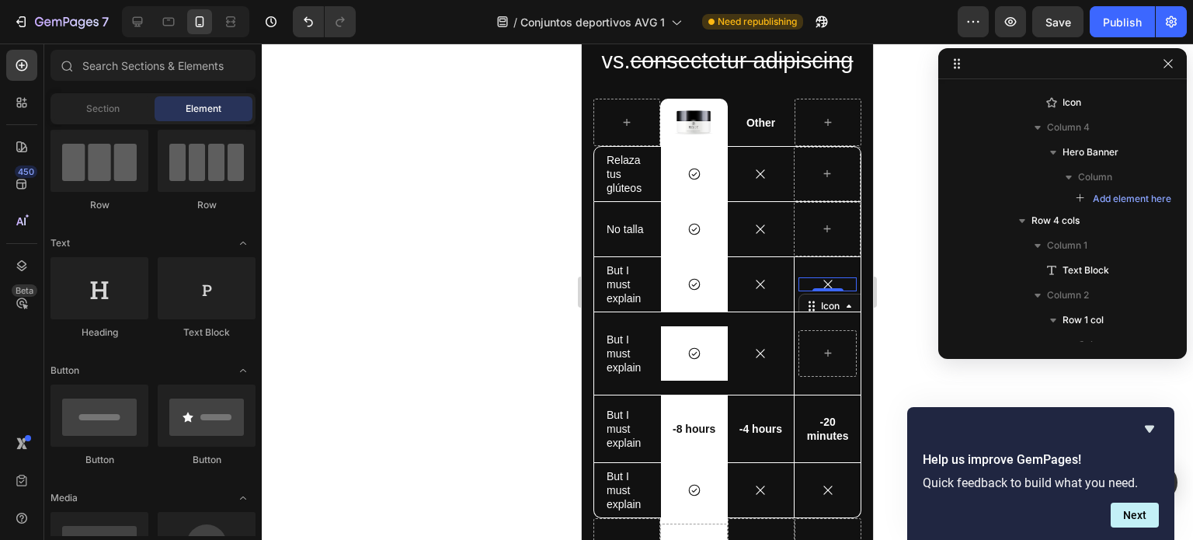
click at [821, 283] on icon at bounding box center [828, 284] width 14 height 14
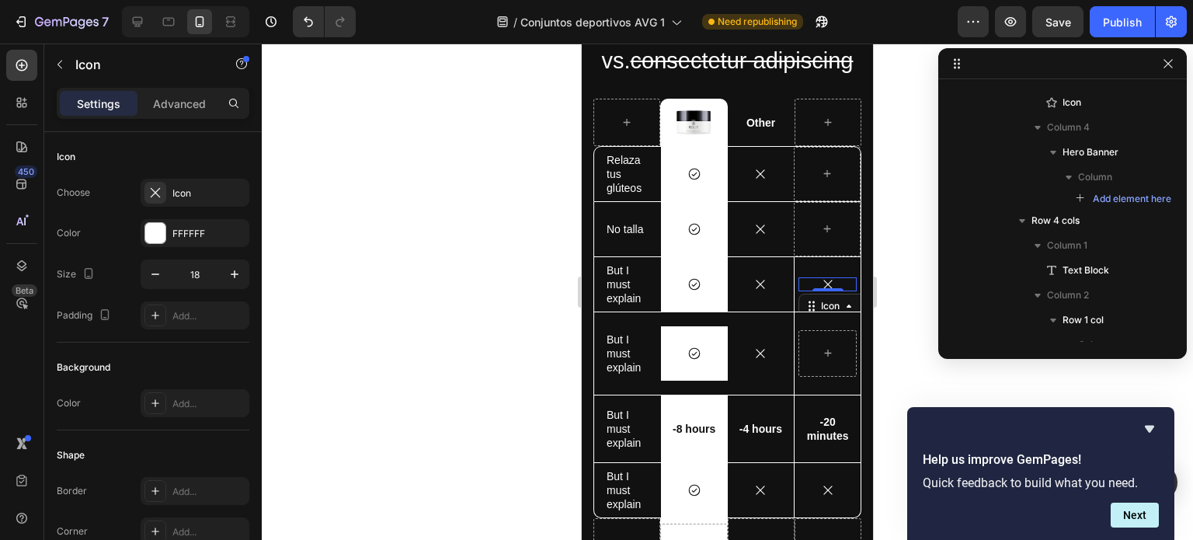
scroll to position [1686, 0]
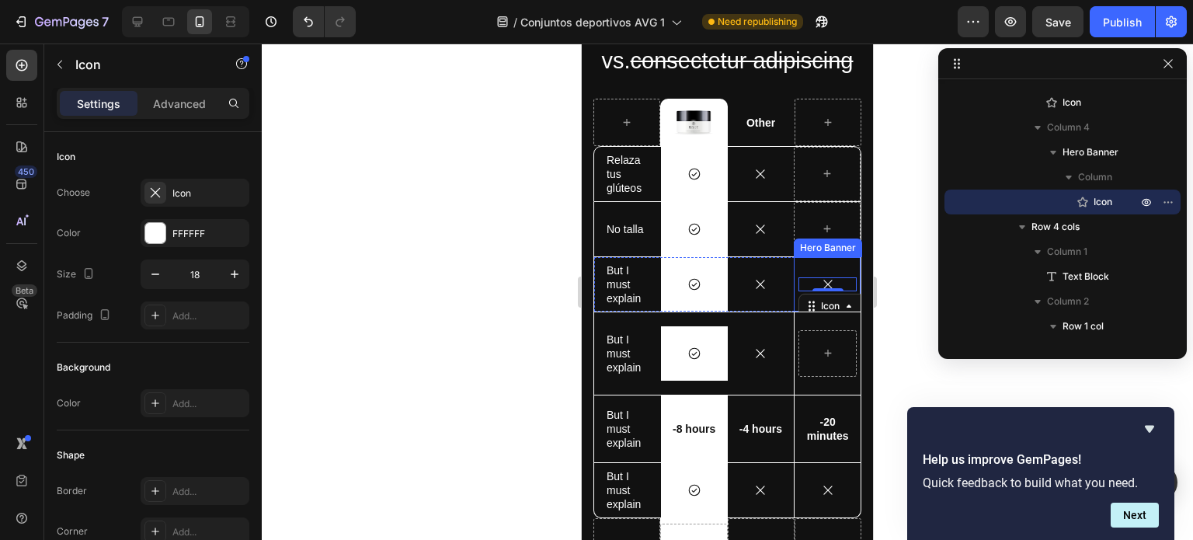
click at [836, 267] on div "Icon 0" at bounding box center [828, 285] width 66 height 50
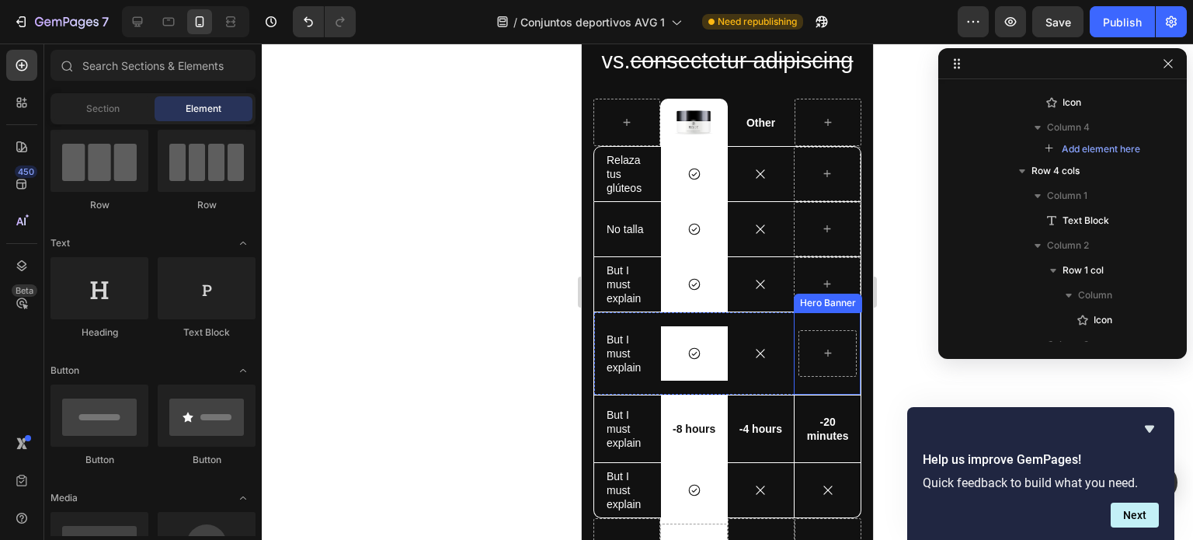
click at [838, 319] on div at bounding box center [828, 353] width 66 height 82
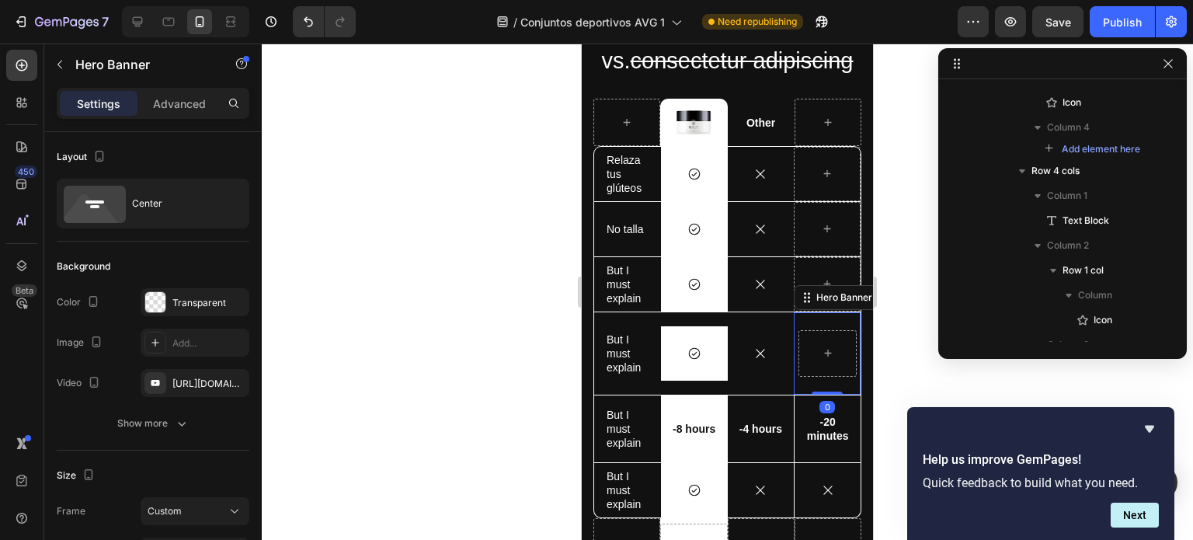
scroll to position [1904, 0]
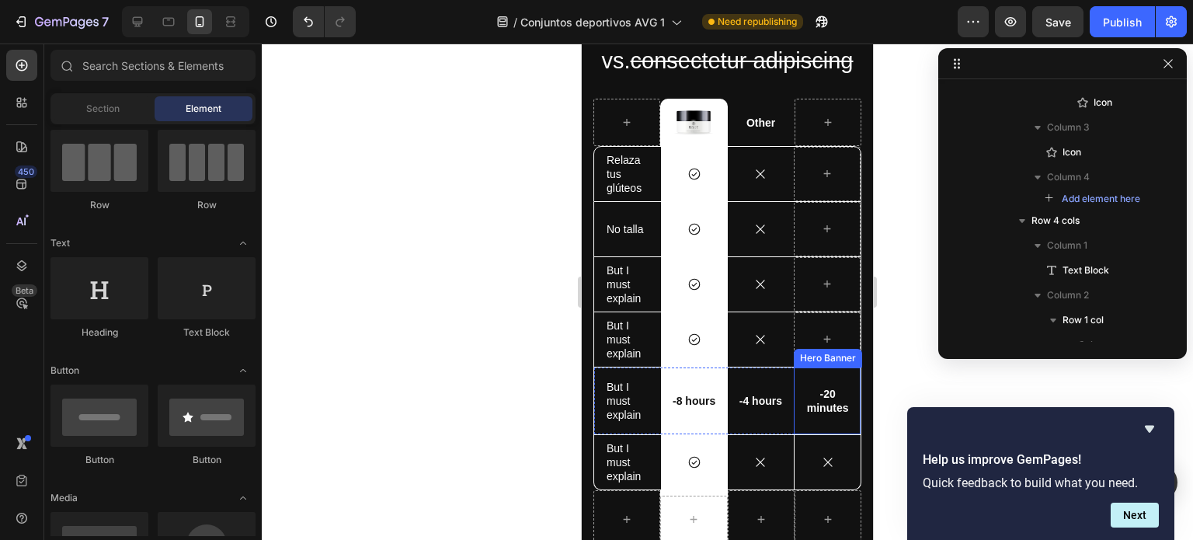
click at [832, 376] on div "-20 minutes Text Block" at bounding box center [828, 401] width 66 height 67
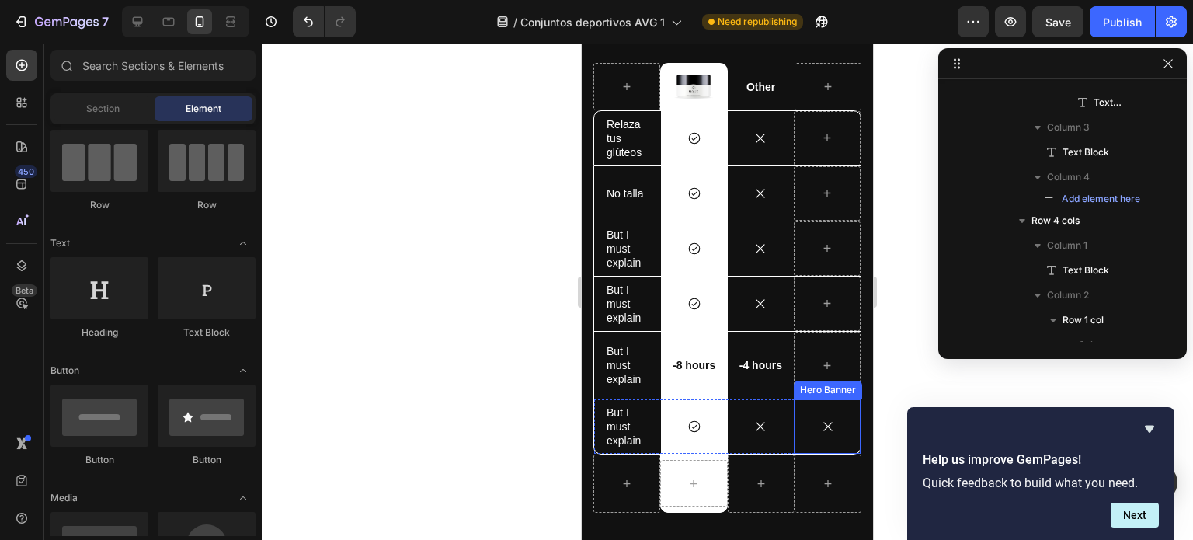
click at [834, 409] on div "Icon" at bounding box center [828, 427] width 66 height 50
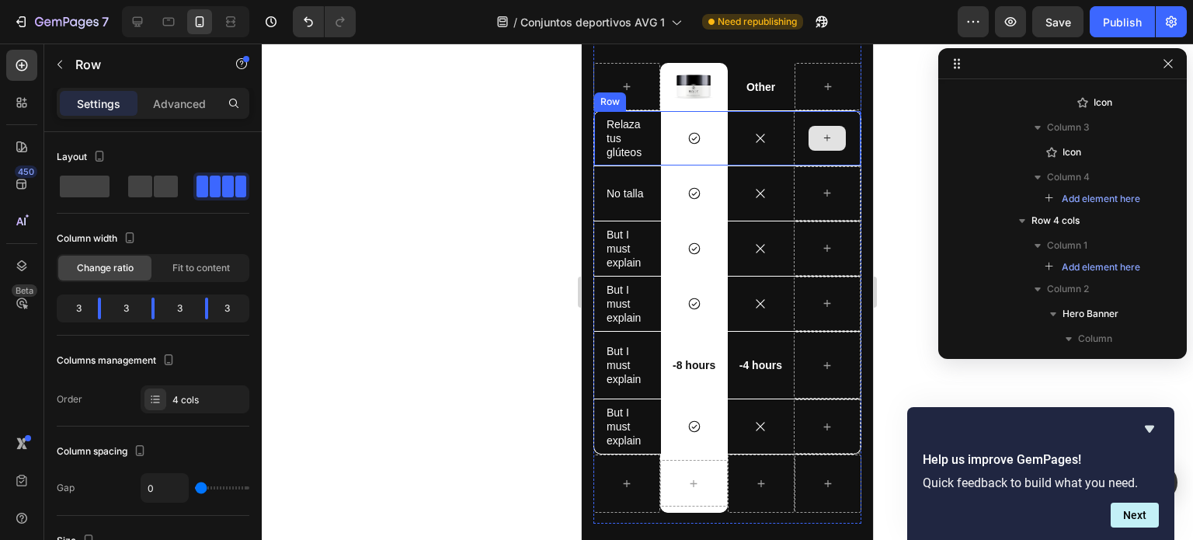
scroll to position [853, 0]
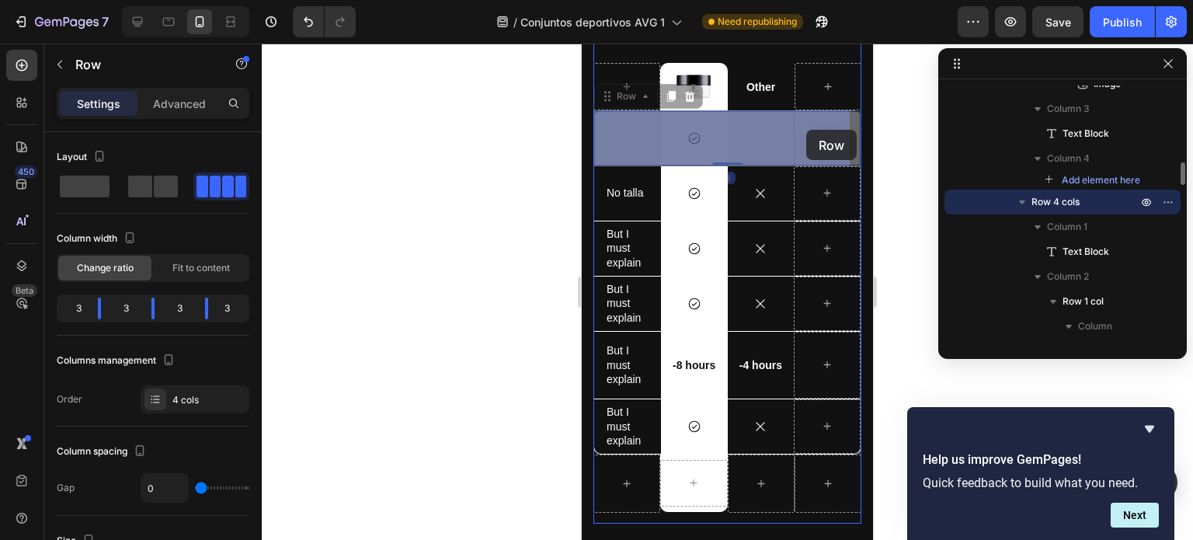
drag, startPoint x: 848, startPoint y: 121, endPoint x: 807, endPoint y: 130, distance: 41.3
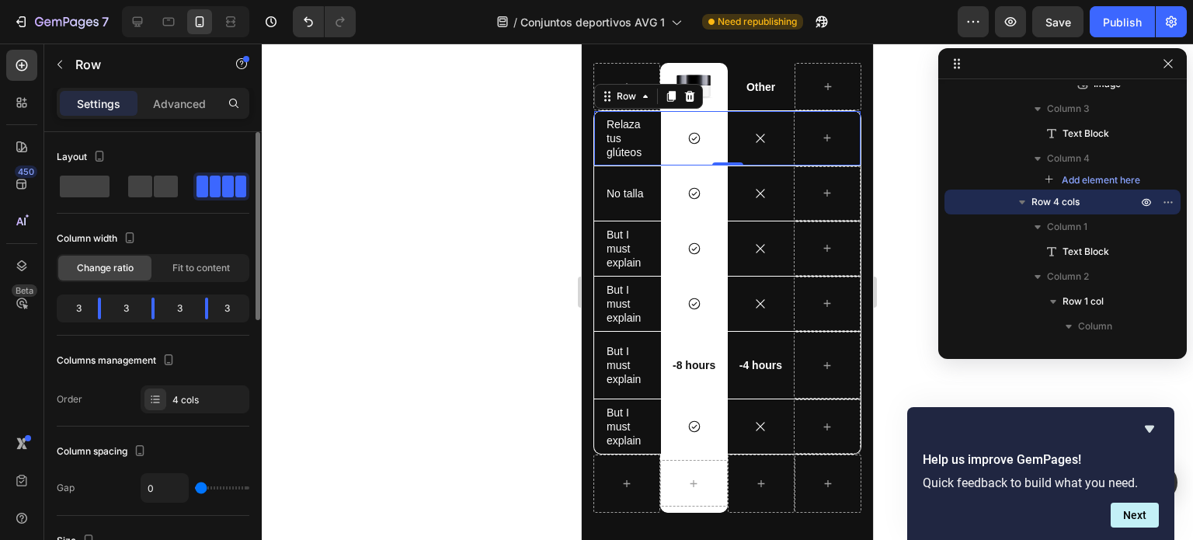
click at [236, 305] on div "3" at bounding box center [234, 309] width 26 height 22
click at [224, 305] on div "3" at bounding box center [234, 309] width 26 height 22
click at [200, 267] on span "Fit to content" at bounding box center [200, 268] width 57 height 14
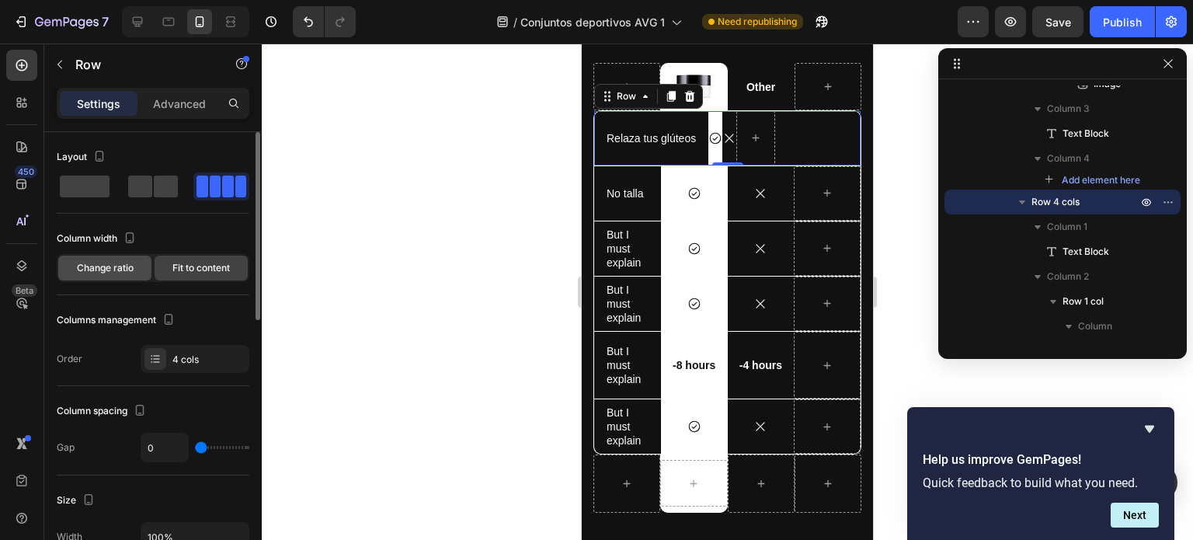
click at [118, 269] on span "Change ratio" at bounding box center [105, 268] width 57 height 14
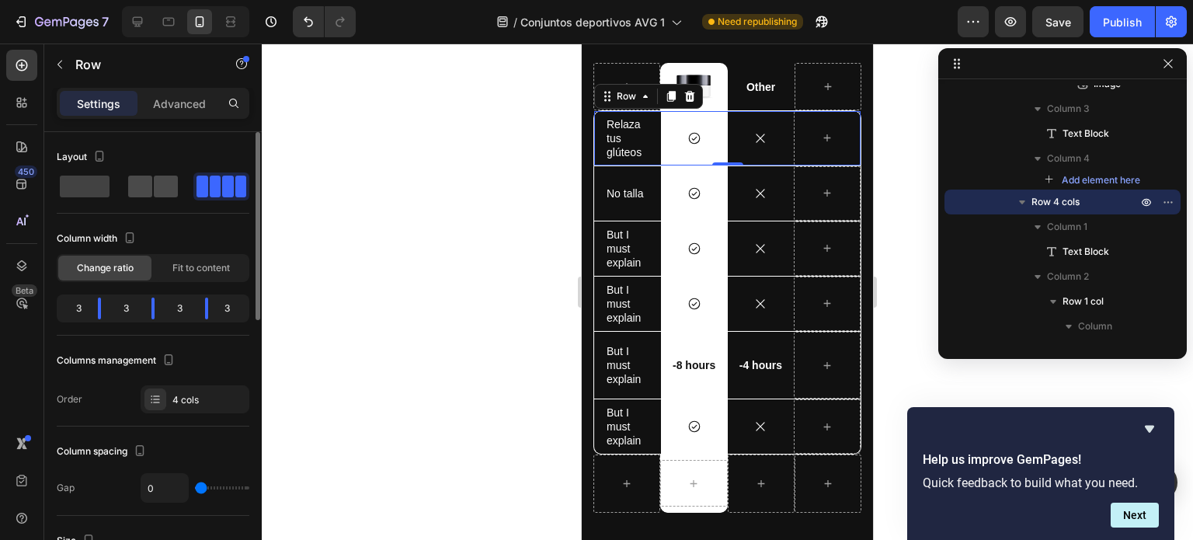
click at [160, 186] on span at bounding box center [166, 187] width 24 height 22
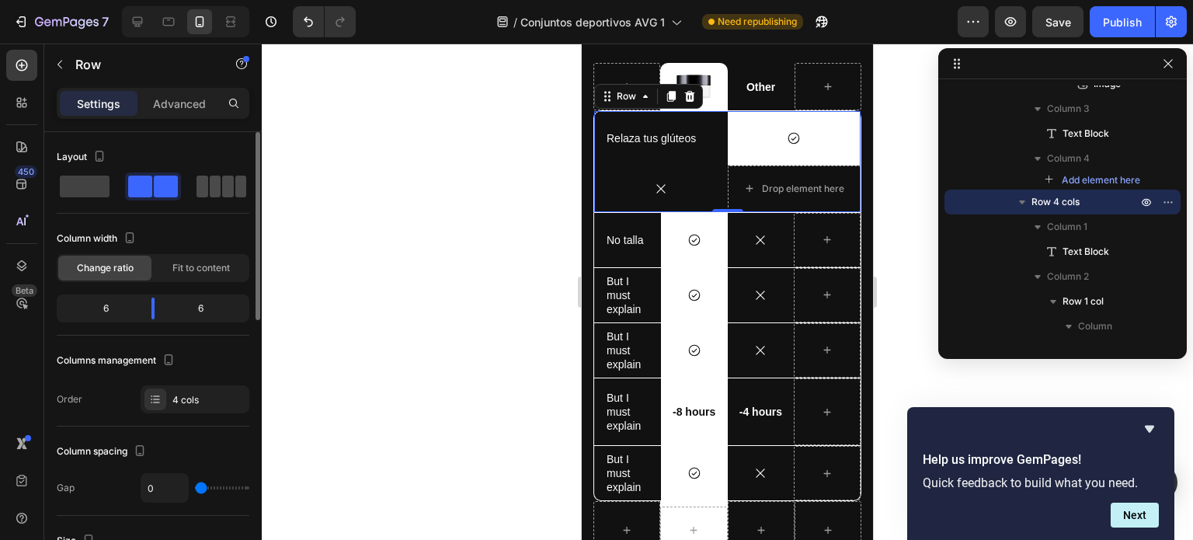
click at [229, 192] on span at bounding box center [228, 187] width 12 height 22
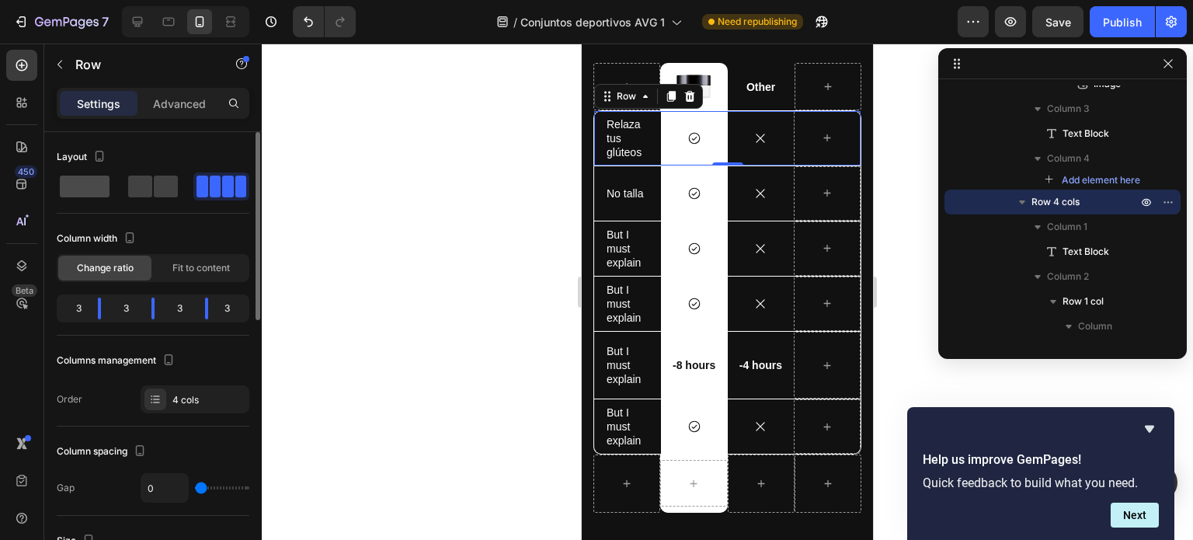
click at [68, 189] on span at bounding box center [85, 187] width 50 height 22
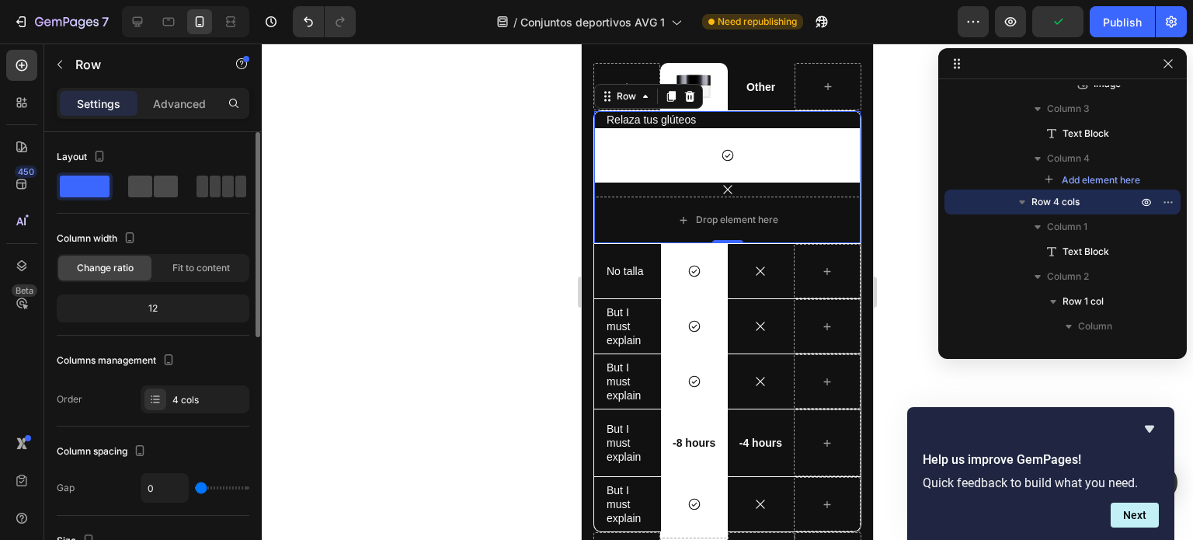
click at [159, 187] on span at bounding box center [166, 187] width 24 height 22
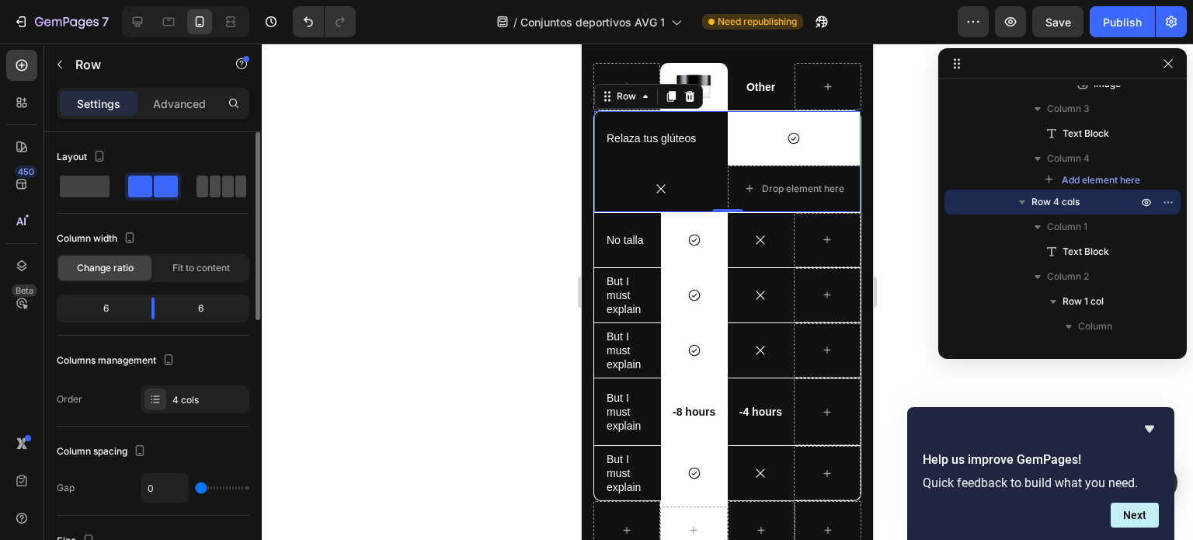
click at [207, 190] on span at bounding box center [203, 187] width 12 height 22
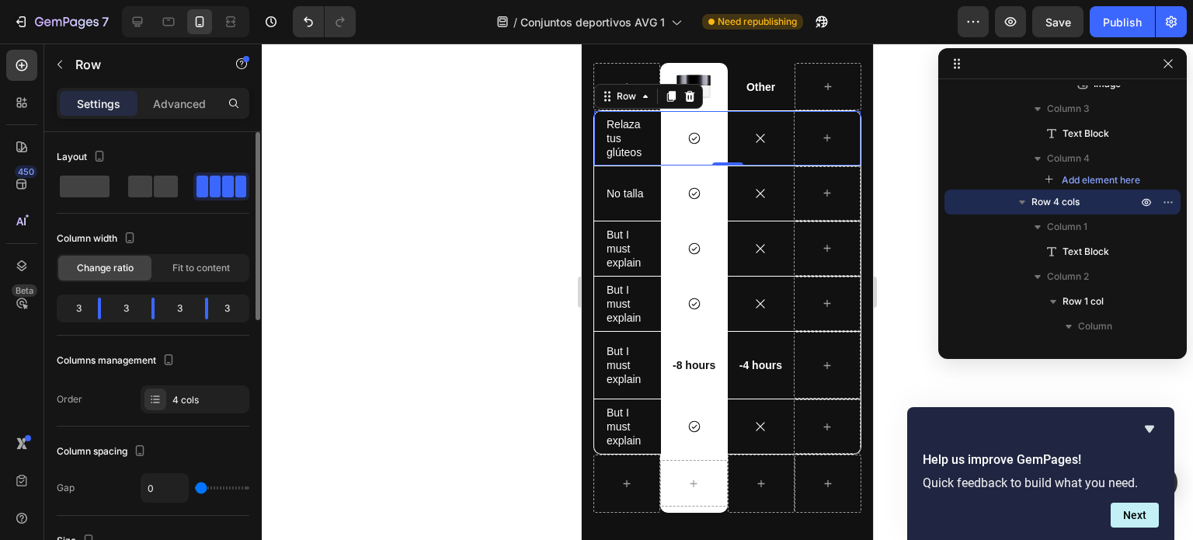
click at [231, 305] on div "3" at bounding box center [234, 309] width 26 height 22
drag, startPoint x: 205, startPoint y: 307, endPoint x: 289, endPoint y: 312, distance: 84.0
click at [289, 0] on body "7 / Conjuntos deportivos AVG 1 Need republishing Preview Publish 450 Beta Secti…" at bounding box center [596, 0] width 1193 height 0
click at [239, 307] on div "1" at bounding box center [242, 309] width 9 height 22
drag, startPoint x: 228, startPoint y: 307, endPoint x: 209, endPoint y: 308, distance: 19.4
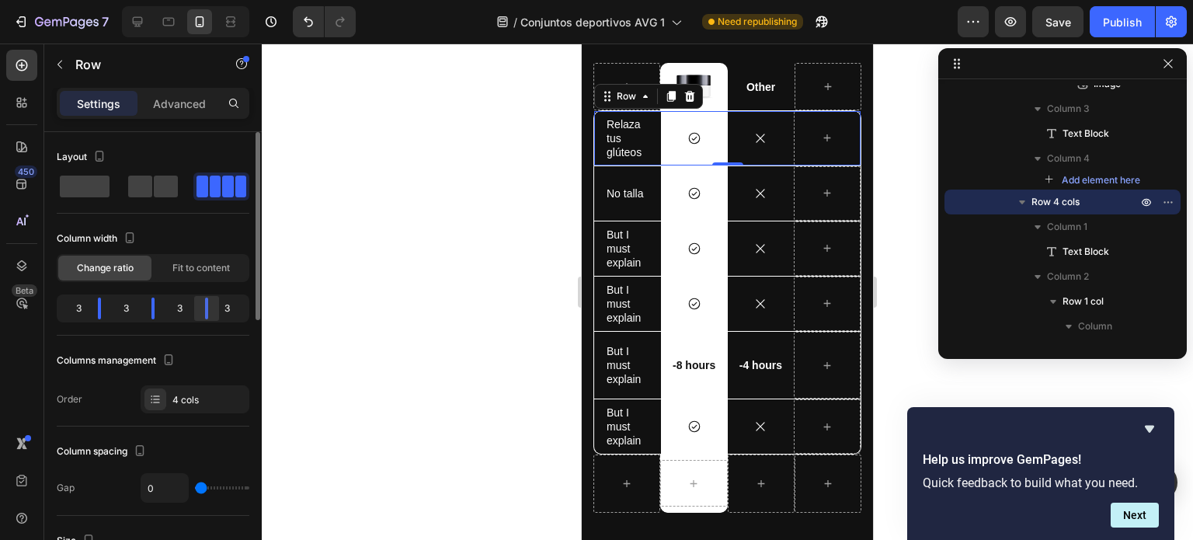
click at [209, 0] on body "7 / Conjuntos deportivos AVG 1 Need republishing Preview Save Publish 450 Beta …" at bounding box center [596, 0] width 1193 height 0
click at [194, 395] on div "4 cols" at bounding box center [208, 400] width 73 height 14
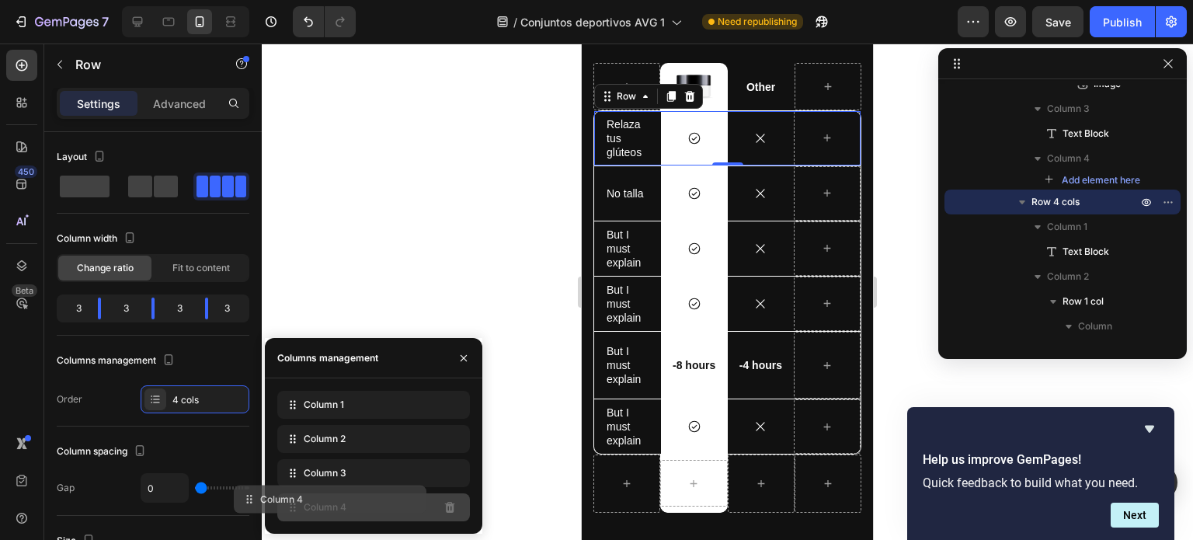
click at [412, 507] on div "Column 4" at bounding box center [373, 507] width 193 height 28
click at [370, 514] on div "Column 4" at bounding box center [373, 507] width 193 height 28
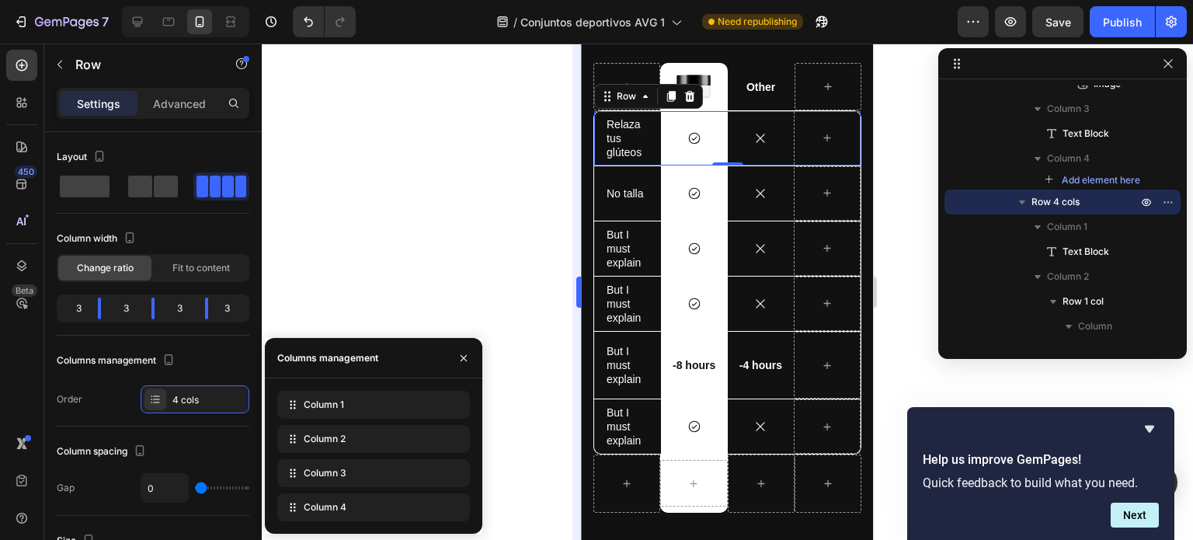
drag, startPoint x: 357, startPoint y: 506, endPoint x: 573, endPoint y: 503, distance: 216.0
click at [573, 0] on div "7 / Conjuntos deportivos AVG 1 Need republishing Preview Save Publish 450 Beta …" at bounding box center [596, 0] width 1193 height 0
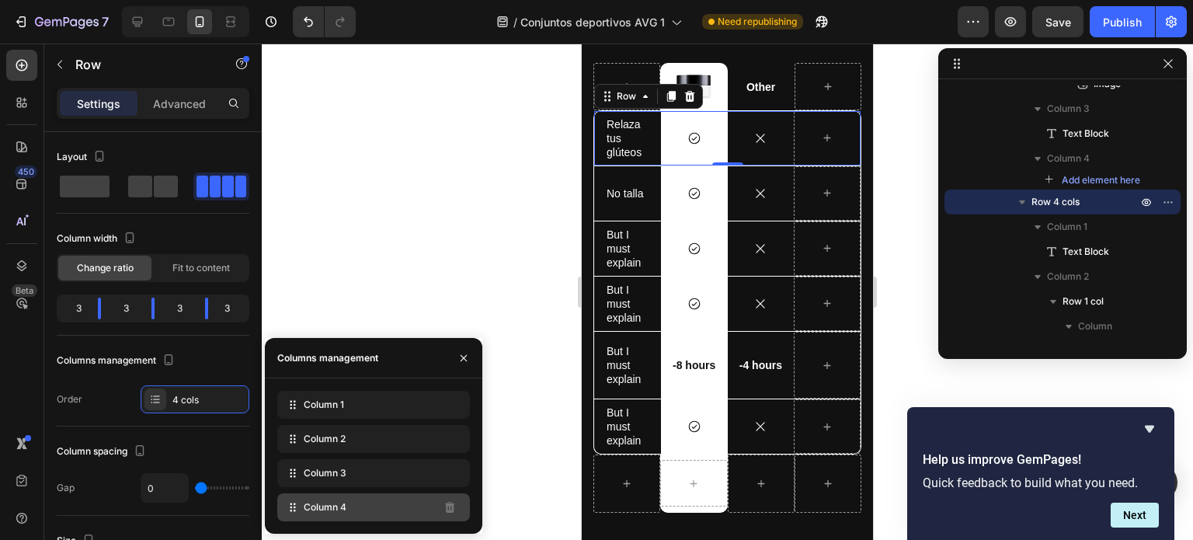
click at [364, 505] on div "Column 4" at bounding box center [373, 507] width 193 height 28
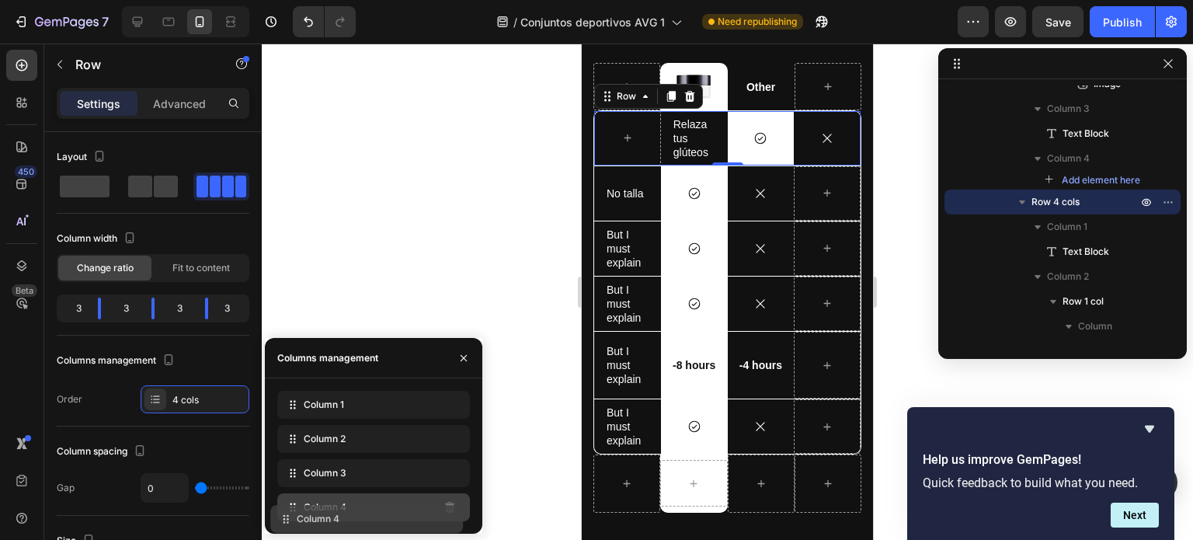
drag, startPoint x: 407, startPoint y: 405, endPoint x: 399, endPoint y: 521, distance: 116.1
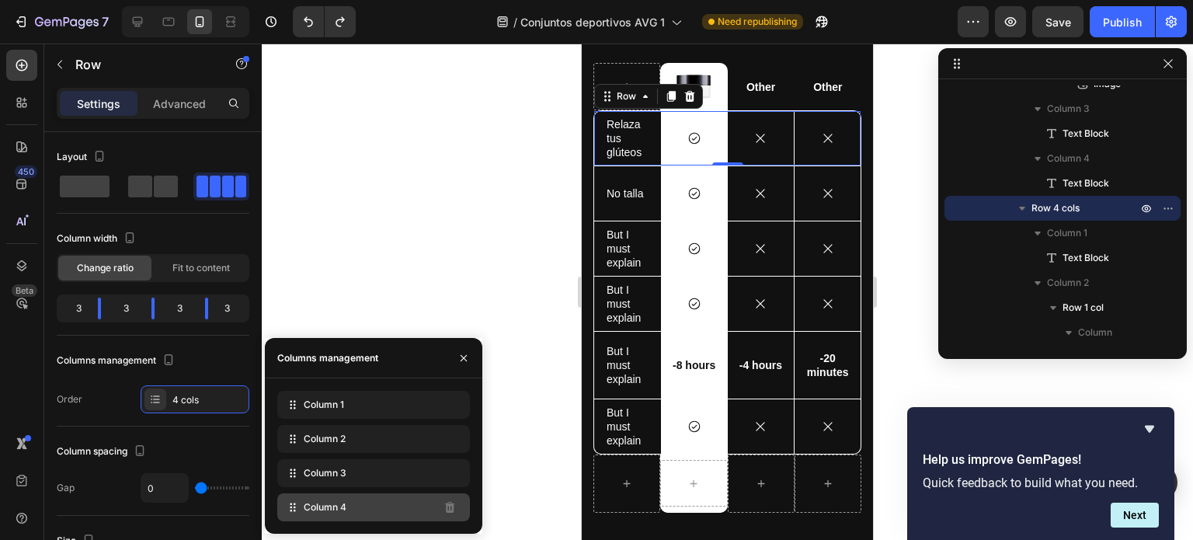
click at [413, 503] on div "Column 4" at bounding box center [373, 507] width 193 height 28
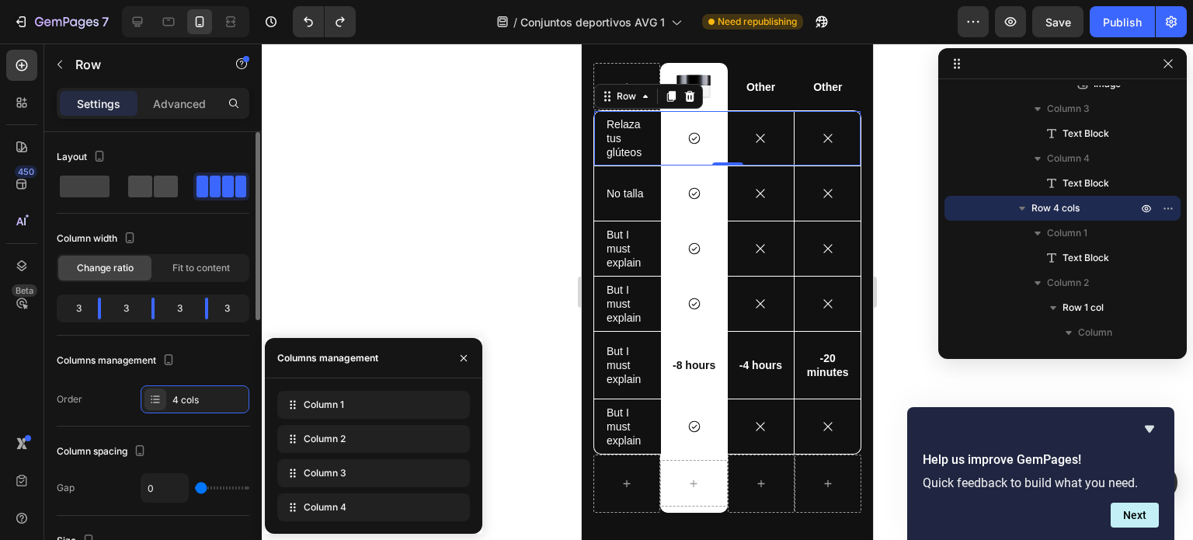
click at [152, 186] on div at bounding box center [153, 187] width 50 height 22
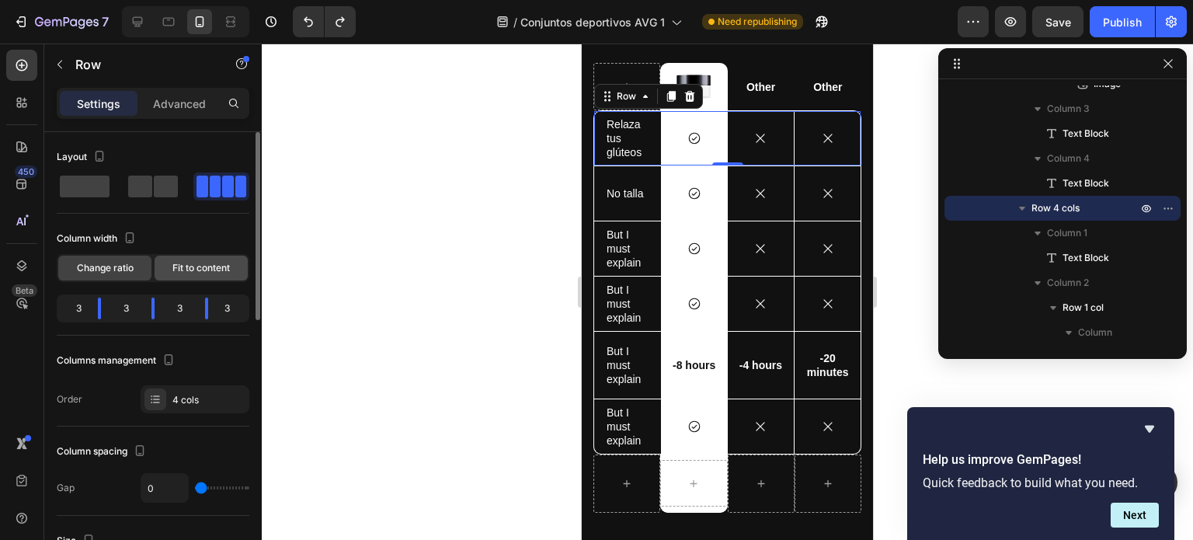
click at [190, 275] on div "Fit to content" at bounding box center [201, 268] width 93 height 25
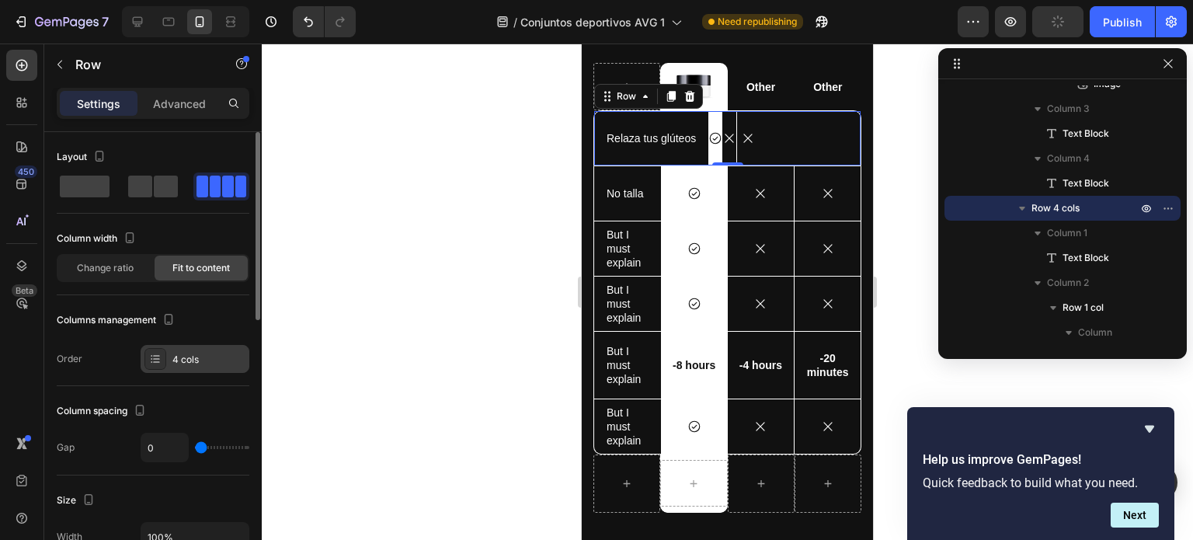
click at [190, 357] on div "4 cols" at bounding box center [208, 360] width 73 height 14
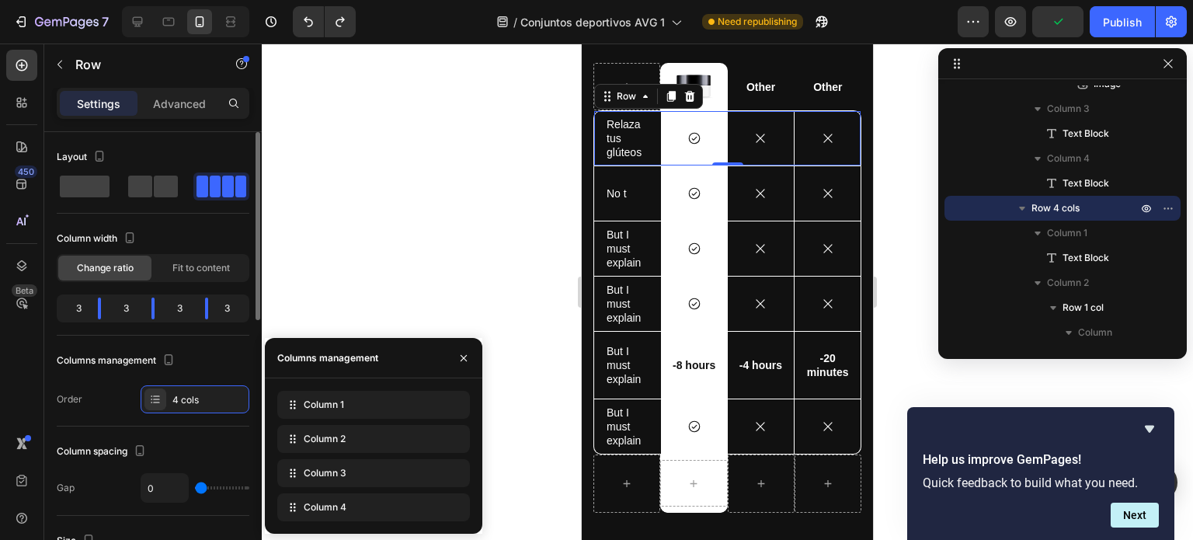
click at [121, 309] on div "3" at bounding box center [126, 309] width 26 height 22
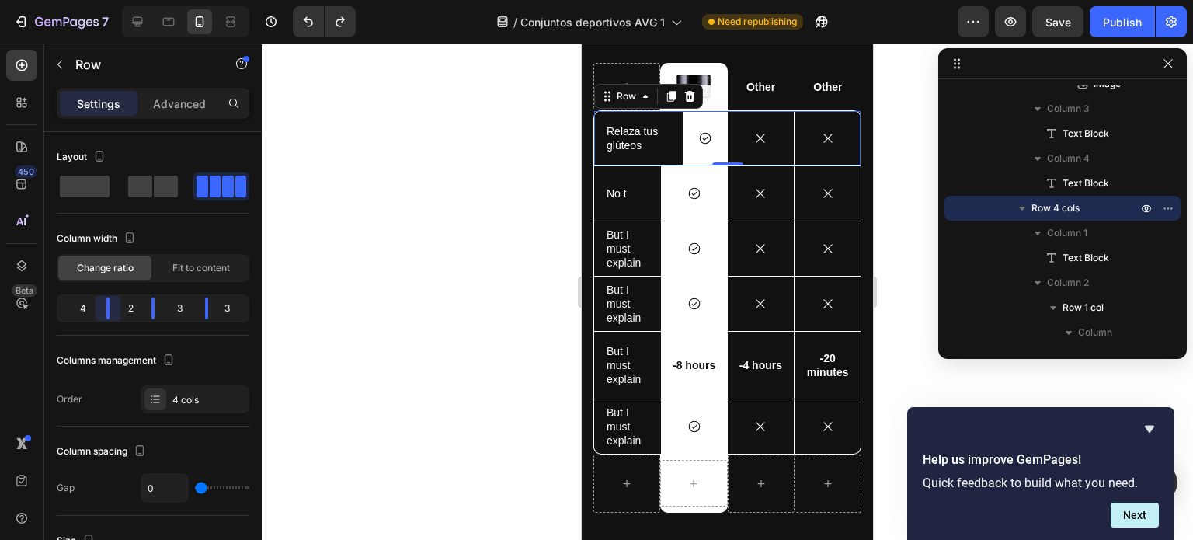
drag, startPoint x: 103, startPoint y: 307, endPoint x: 128, endPoint y: 307, distance: 25.6
click at [128, 0] on body "7 / Conjuntos deportivos AVG 1 Need republishing Preview Save Publish 450 Beta …" at bounding box center [596, 0] width 1193 height 0
drag, startPoint x: 150, startPoint y: 307, endPoint x: 165, endPoint y: 310, distance: 15.8
click at [165, 0] on body "7 / Conjuntos deportivos AVG 1 Need republishing Preview Save Publish 450 Beta …" at bounding box center [596, 0] width 1193 height 0
drag, startPoint x: 207, startPoint y: 307, endPoint x: 218, endPoint y: 307, distance: 10.9
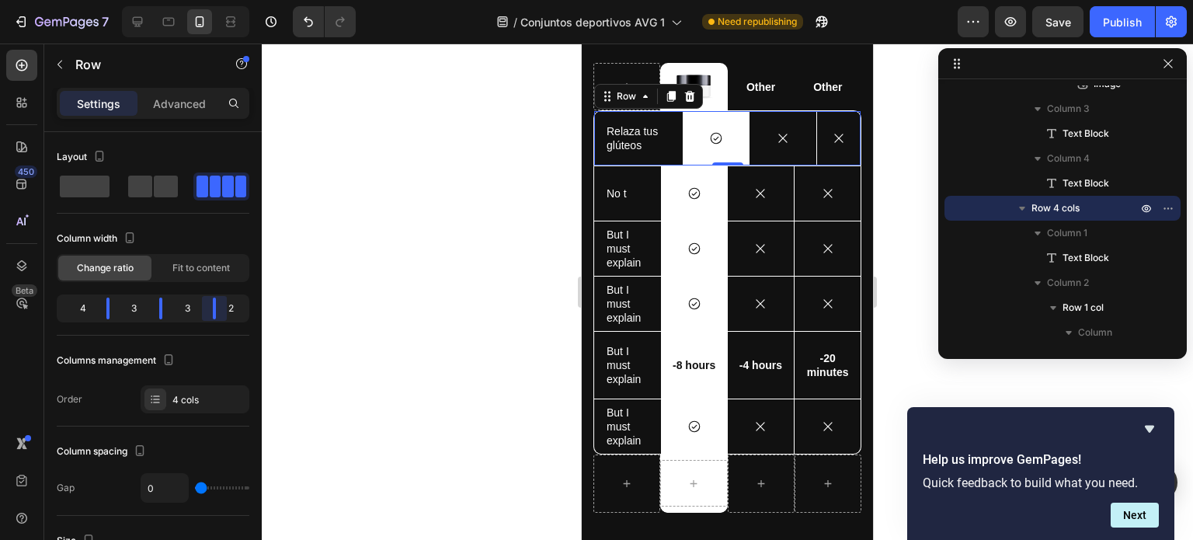
click at [218, 0] on body "7 / Conjuntos deportivos AVG 1 Need republishing Preview Save Publish 450 Beta …" at bounding box center [596, 0] width 1193 height 0
click at [187, 307] on div "3" at bounding box center [188, 309] width 26 height 22
click at [186, 307] on div "3" at bounding box center [188, 309] width 26 height 22
drag, startPoint x: 166, startPoint y: 304, endPoint x: 186, endPoint y: 305, distance: 20.3
click at [186, 0] on body "7 / Conjuntos deportivos AVG 1 Need republishing Preview Save Publish 450 Beta …" at bounding box center [596, 0] width 1193 height 0
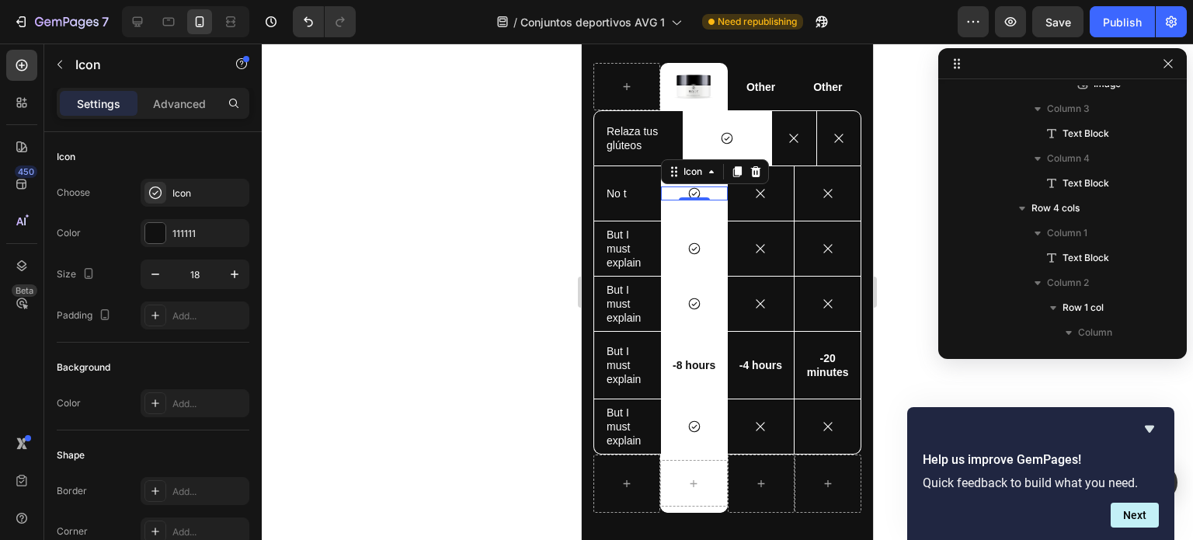
click at [665, 196] on div "Icon 0" at bounding box center [694, 193] width 67 height 14
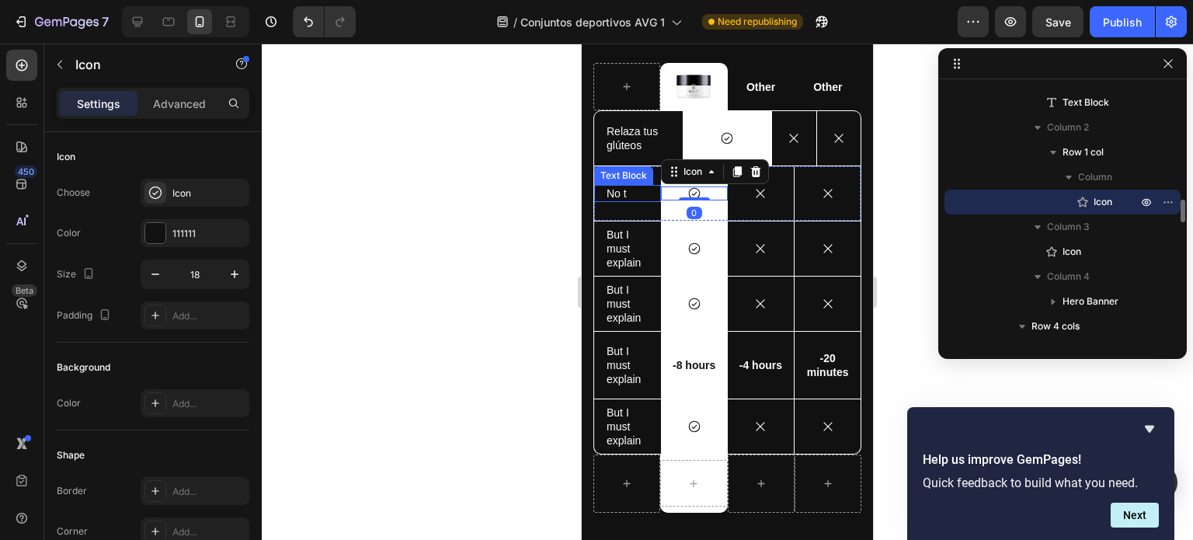
click at [646, 186] on div "No t" at bounding box center [627, 193] width 45 height 17
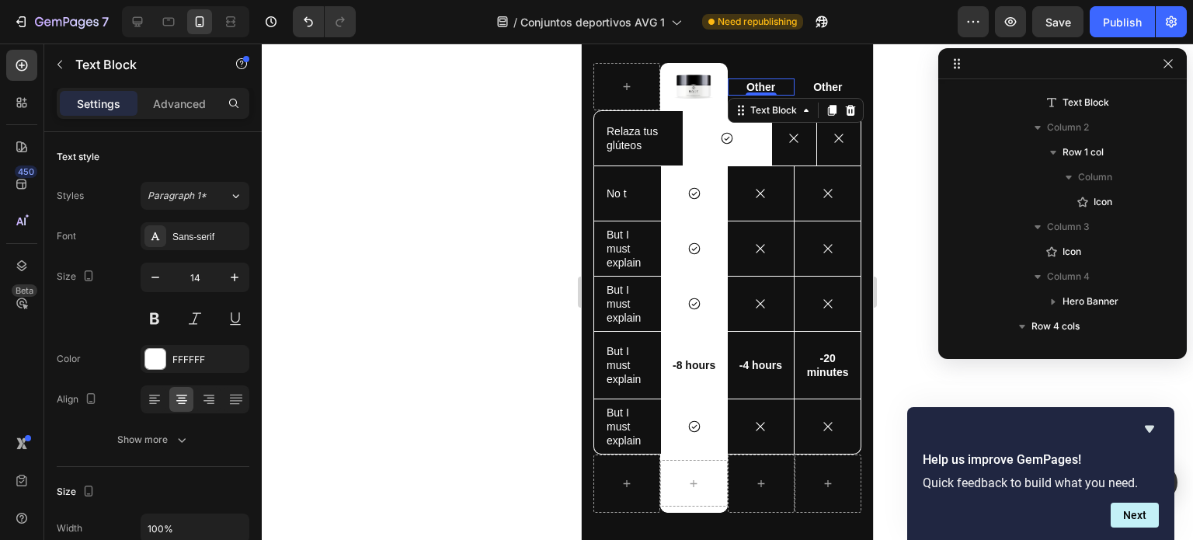
click at [740, 86] on p "Other" at bounding box center [762, 87] width 64 height 14
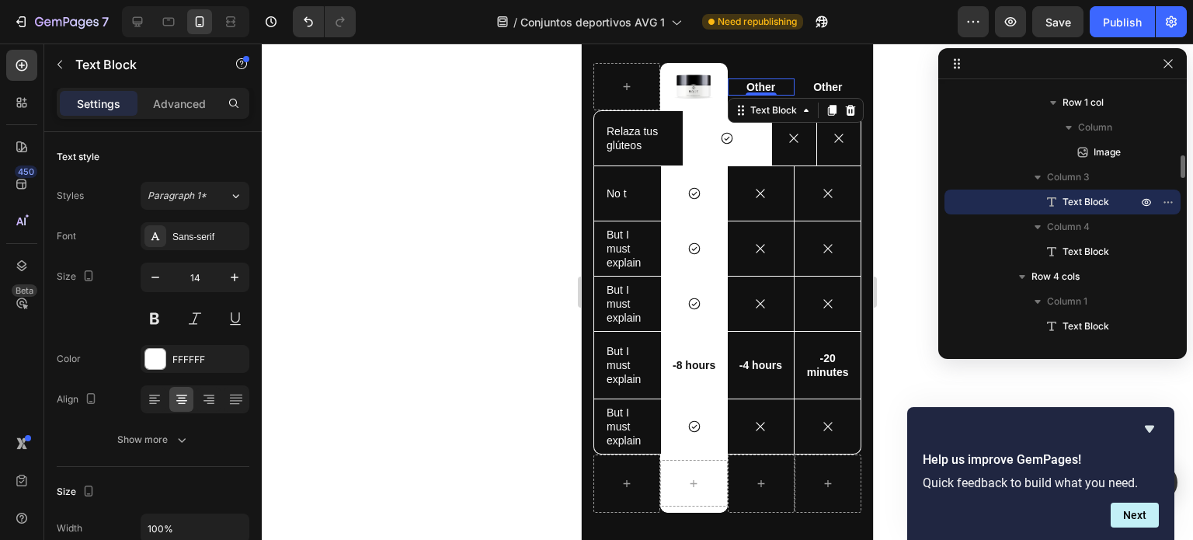
click at [690, 84] on img at bounding box center [693, 86] width 39 height 37
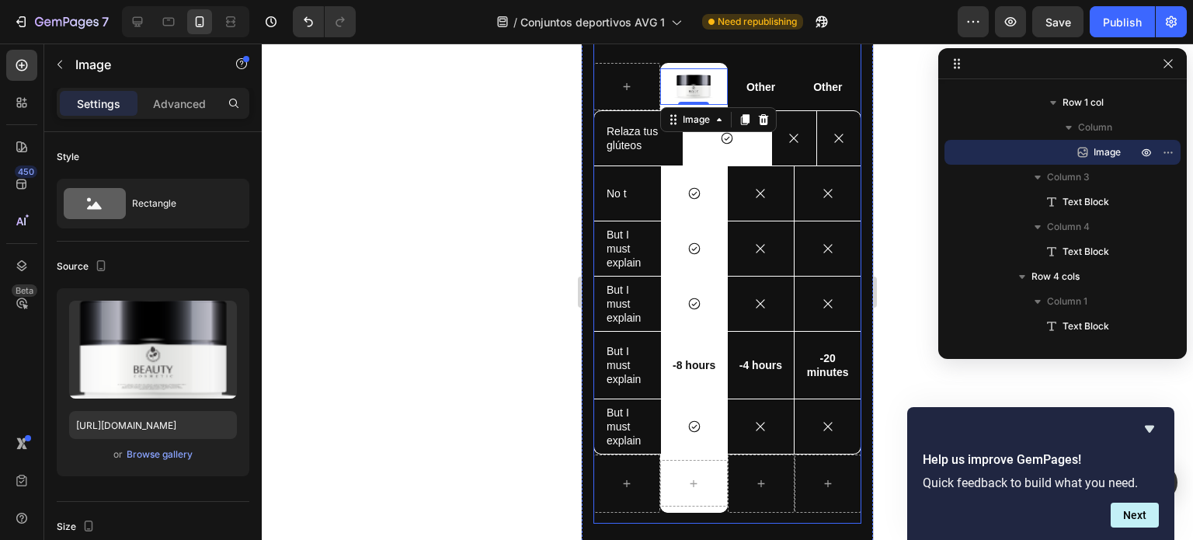
click at [649, 71] on div at bounding box center [627, 86] width 67 height 47
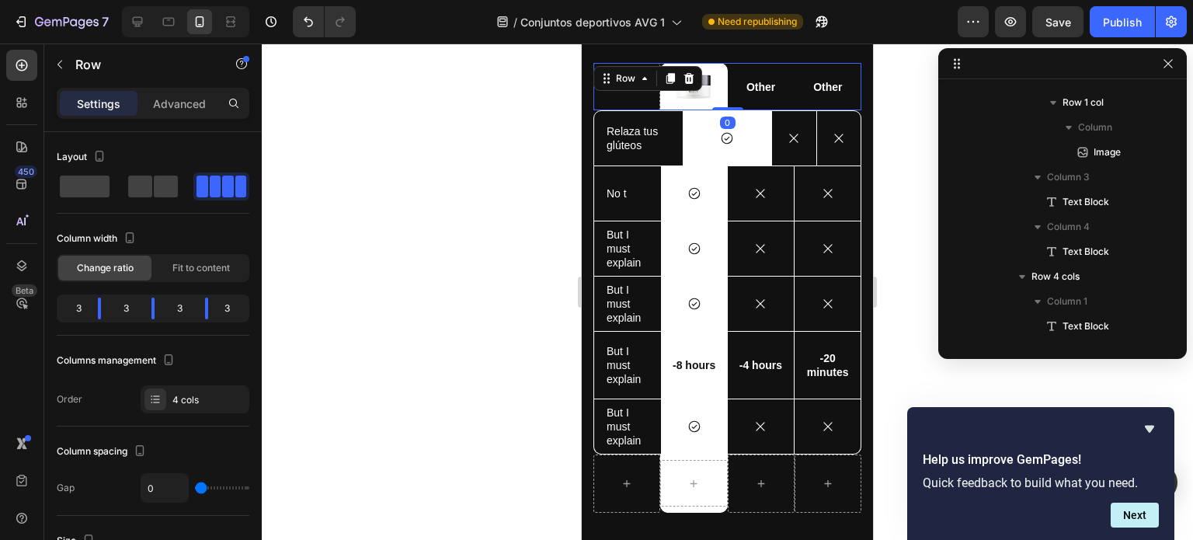
scroll to position [592, 0]
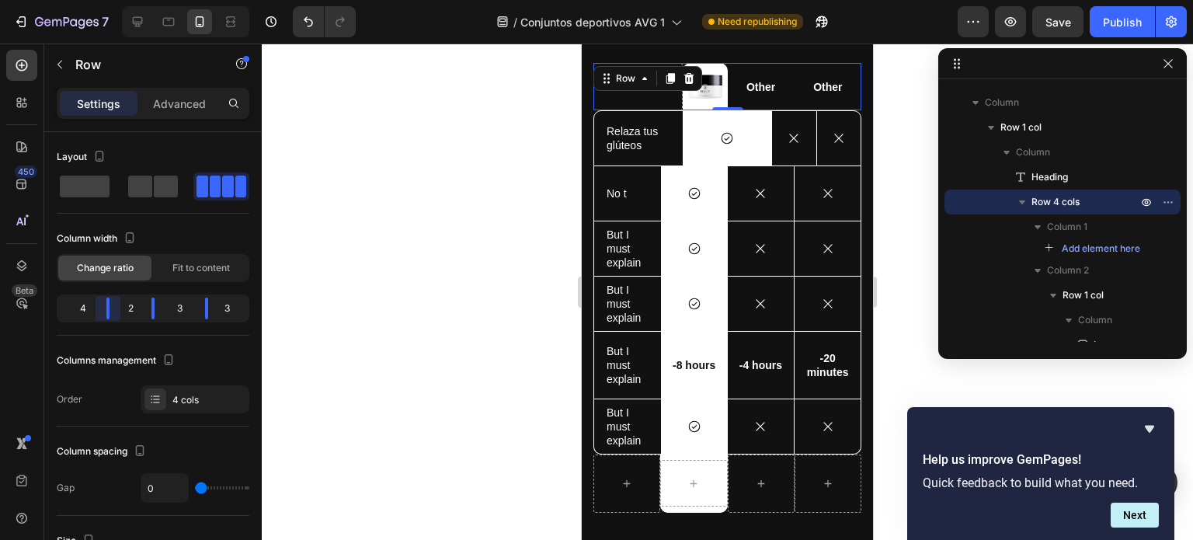
drag, startPoint x: 99, startPoint y: 308, endPoint x: 125, endPoint y: 310, distance: 25.7
click at [125, 0] on body "7 / Conjuntos deportivos AVG 1 Need republishing Preview Save Publish 450 Beta …" at bounding box center [596, 0] width 1193 height 0
drag, startPoint x: 156, startPoint y: 304, endPoint x: 186, endPoint y: 306, distance: 30.4
click at [186, 0] on body "7 / Conjuntos deportivos AVG 1 Need republishing Preview Save Publish 450 Beta …" at bounding box center [596, 0] width 1193 height 0
click at [171, 0] on body "7 / Conjuntos deportivos AVG 1 Need republishing Preview Save Publish 450 Beta …" at bounding box center [596, 0] width 1193 height 0
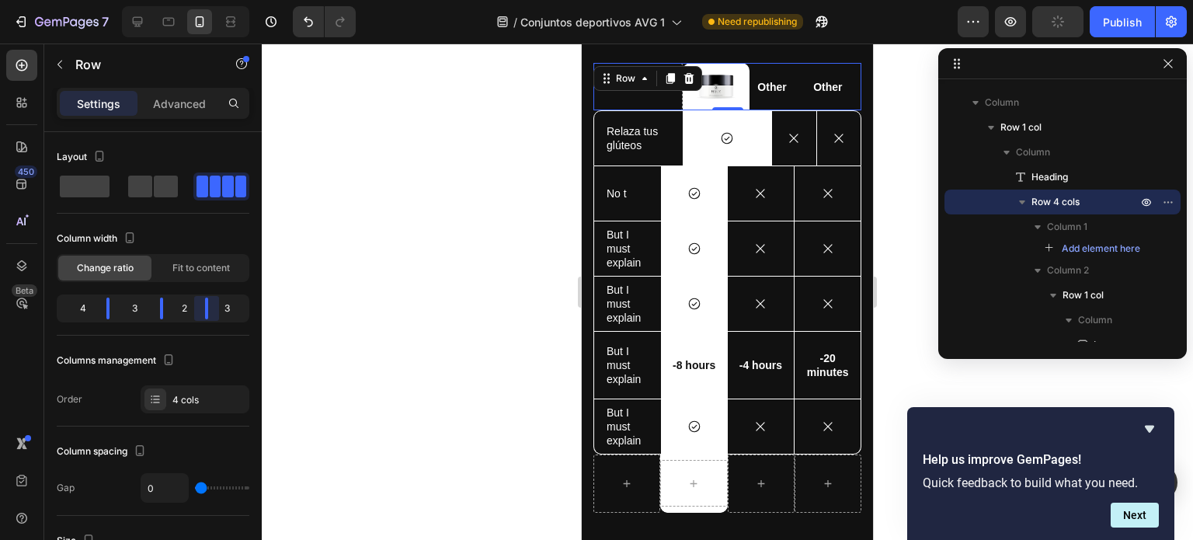
click at [209, 0] on body "7 / Conjuntos deportivos AVG 1 Need republishing Preview Publish 450 Beta Secti…" at bounding box center [596, 0] width 1193 height 0
drag, startPoint x: 107, startPoint y: 309, endPoint x: 133, endPoint y: 308, distance: 25.7
click at [133, 0] on body "7 / Conjuntos deportivos AVG 1 Need republishing Preview Save Publish 450 Beta …" at bounding box center [596, 0] width 1193 height 0
drag, startPoint x: 205, startPoint y: 306, endPoint x: 214, endPoint y: 307, distance: 8.6
click at [214, 0] on body "7 / Conjuntos deportivos AVG 1 Need republishing Preview Save Publish 450 Beta …" at bounding box center [596, 0] width 1193 height 0
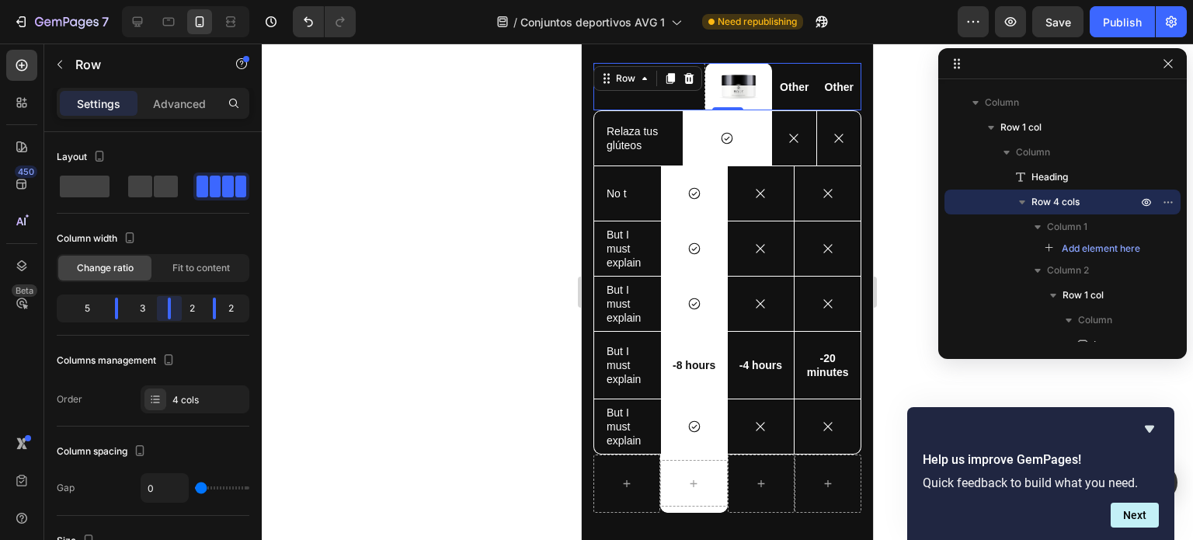
drag, startPoint x: 162, startPoint y: 308, endPoint x: 181, endPoint y: 308, distance: 18.6
click at [181, 0] on body "7 / Conjuntos deportivos AVG 1 Need republishing Preview Save Publish 450 Beta …" at bounding box center [596, 0] width 1193 height 0
drag, startPoint x: 117, startPoint y: 312, endPoint x: 159, endPoint y: 316, distance: 41.4
click at [159, 0] on body "7 / Conjuntos deportivos AVG 1 Need republishing Preview Save Publish 450 Beta …" at bounding box center [596, 0] width 1193 height 0
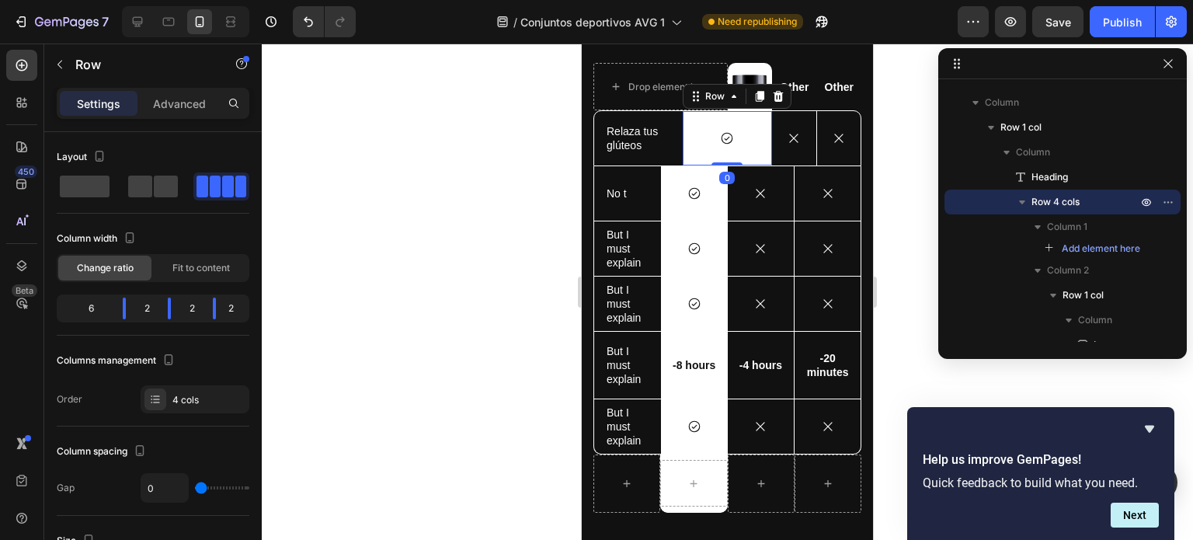
click at [712, 155] on div "Icon Row 0" at bounding box center [727, 138] width 89 height 54
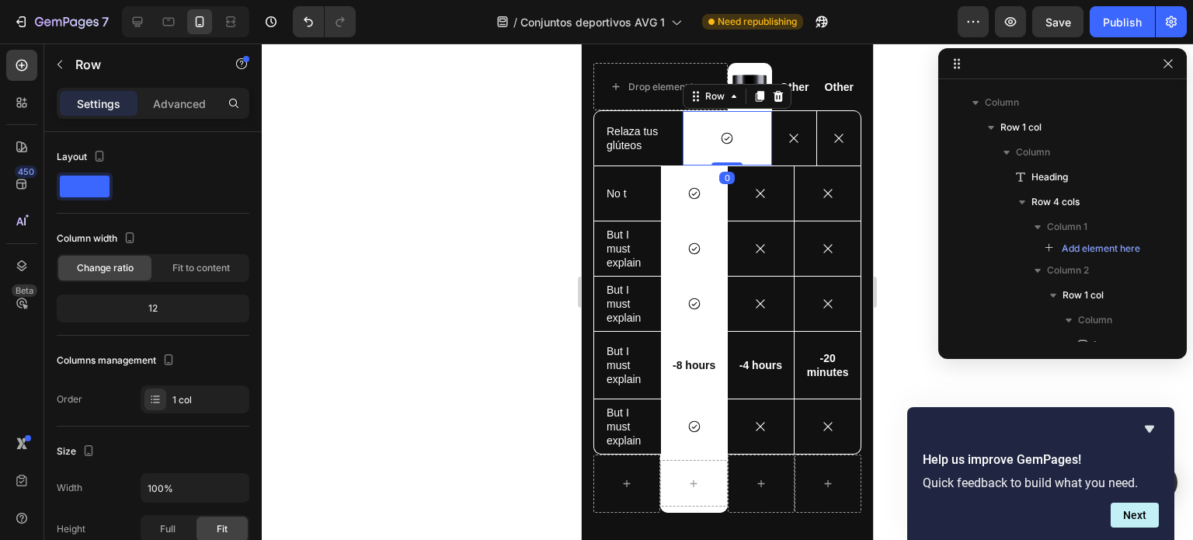
scroll to position [959, 0]
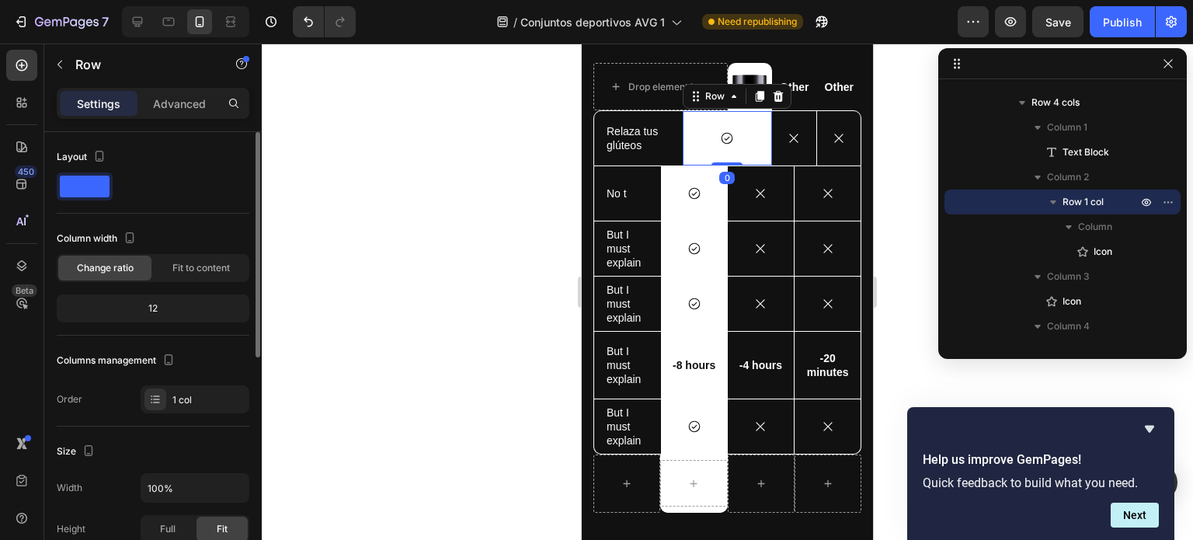
click at [146, 308] on div "12" at bounding box center [153, 309] width 186 height 22
click at [172, 270] on span "Fit to content" at bounding box center [200, 268] width 57 height 14
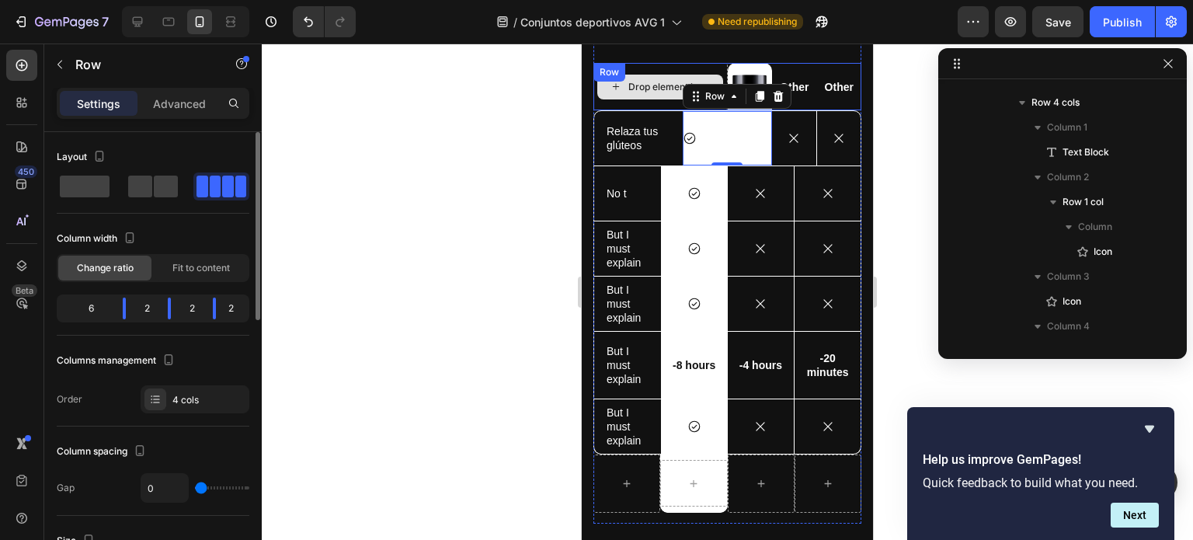
click at [690, 71] on div "Drop element here Image Row Other Text Block Other Text Block Row" at bounding box center [728, 86] width 268 height 47
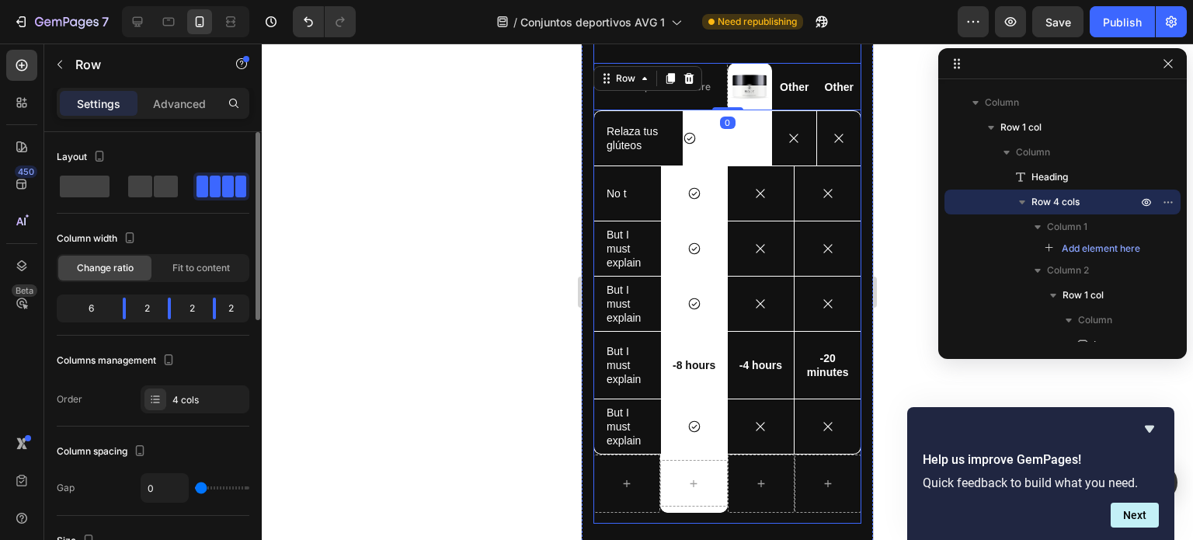
click at [768, 61] on div "Lorem ipsum vs. consectetur adipiscing Heading Drop element here Image Row Othe…" at bounding box center [728, 252] width 268 height 544
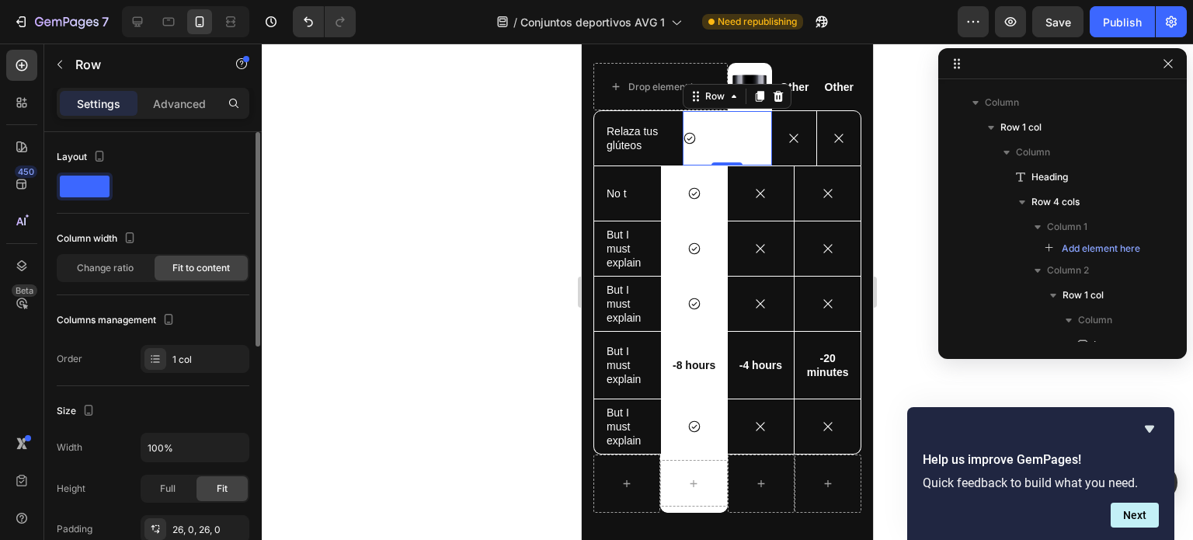
click at [742, 142] on div "Icon Row 0" at bounding box center [727, 138] width 89 height 54
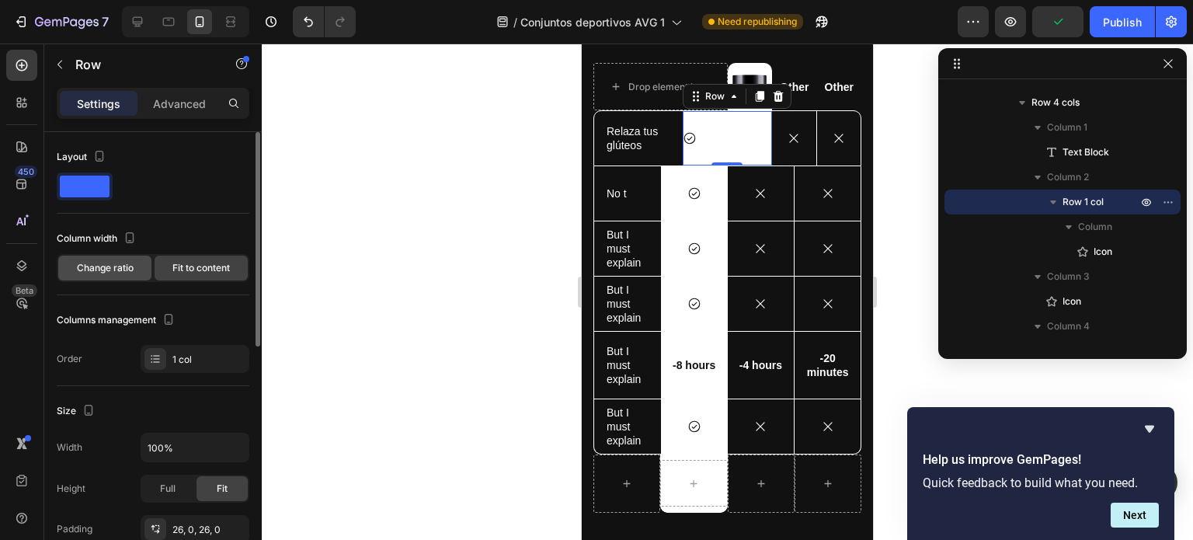
click at [122, 263] on span "Change ratio" at bounding box center [105, 268] width 57 height 14
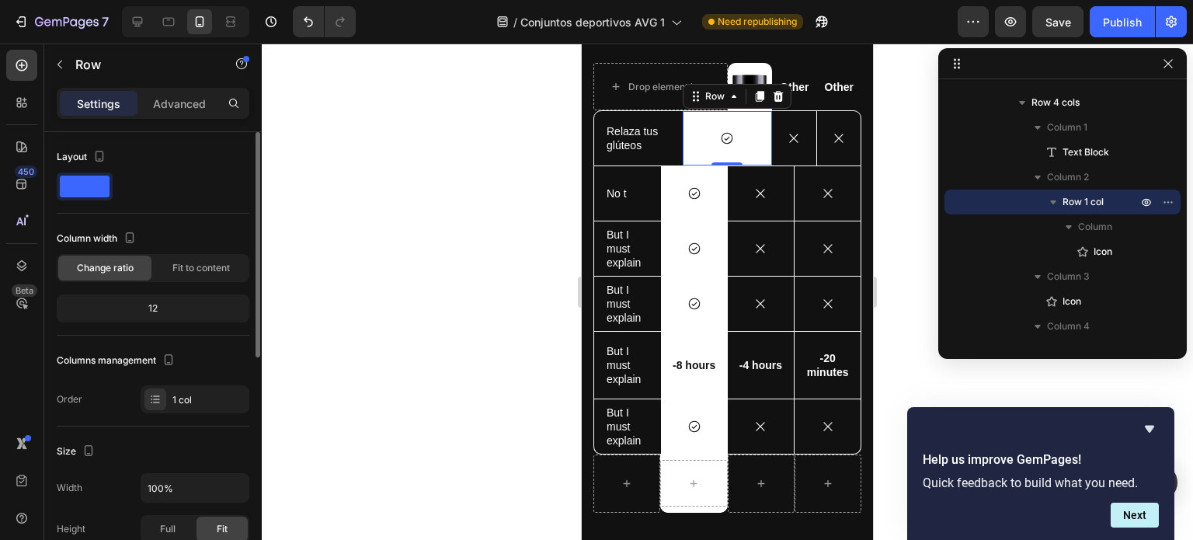
click at [159, 307] on div "12" at bounding box center [153, 309] width 186 height 22
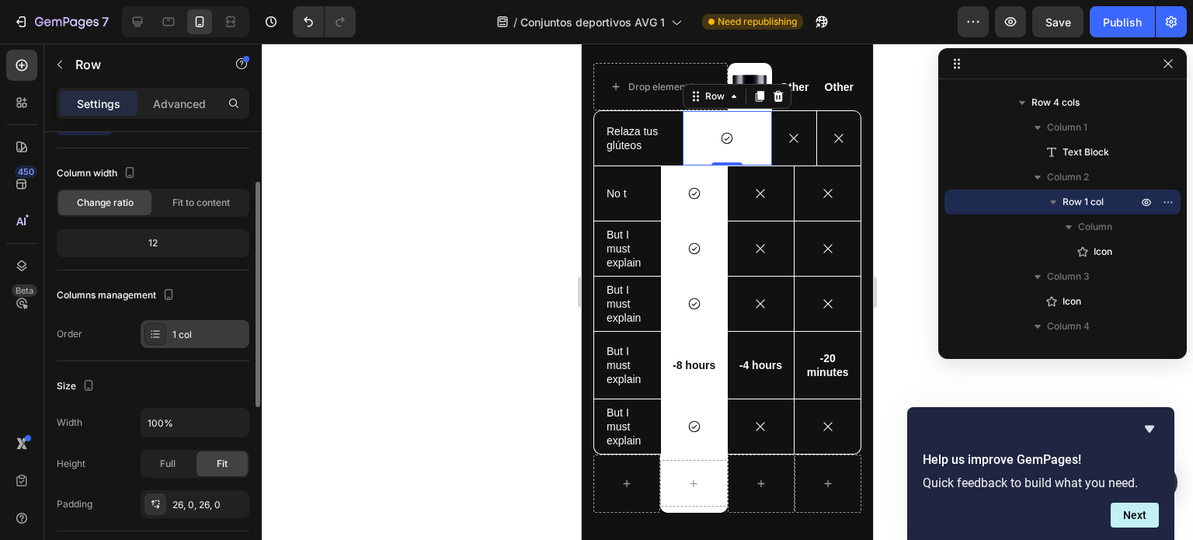
scroll to position [78, 0]
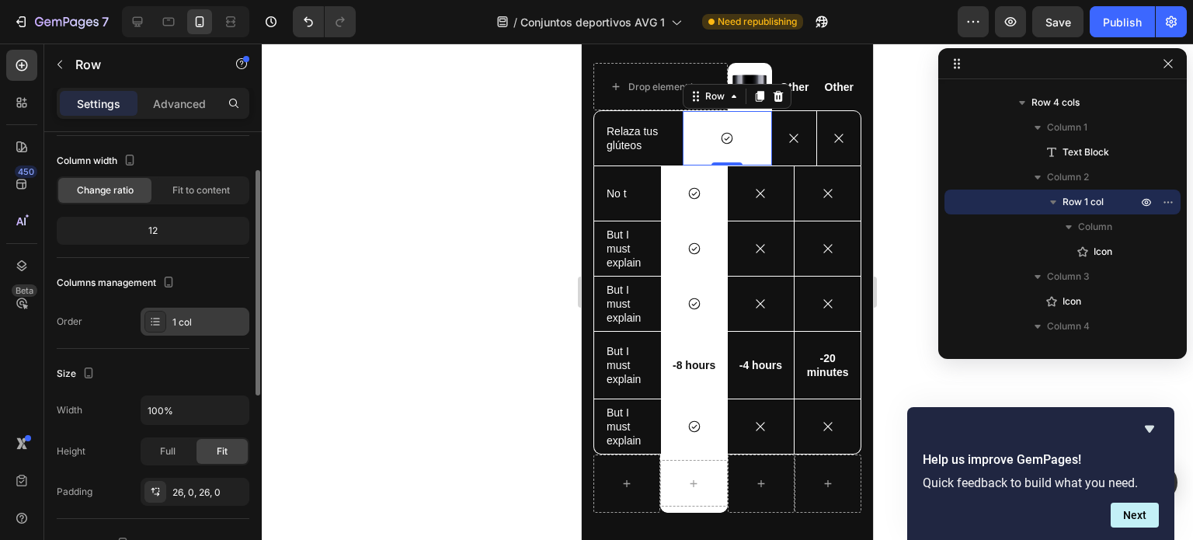
click at [187, 325] on div "1 col" at bounding box center [208, 322] width 73 height 14
click at [157, 453] on div "Full" at bounding box center [167, 451] width 51 height 25
click at [207, 451] on div "Fit" at bounding box center [222, 451] width 51 height 25
click at [752, 131] on div "Icon" at bounding box center [727, 138] width 89 height 14
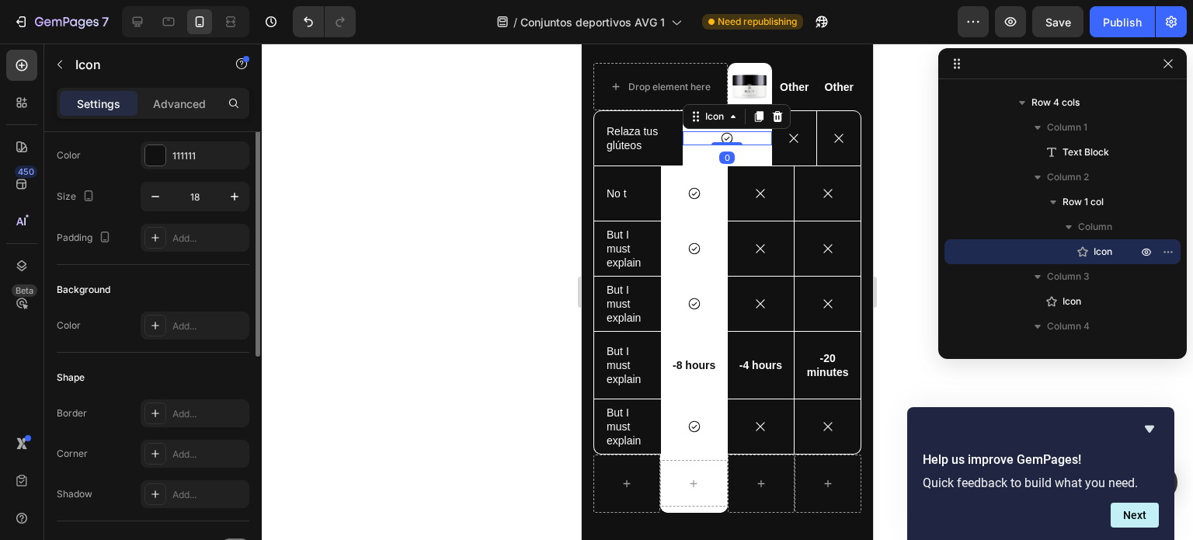
scroll to position [0, 0]
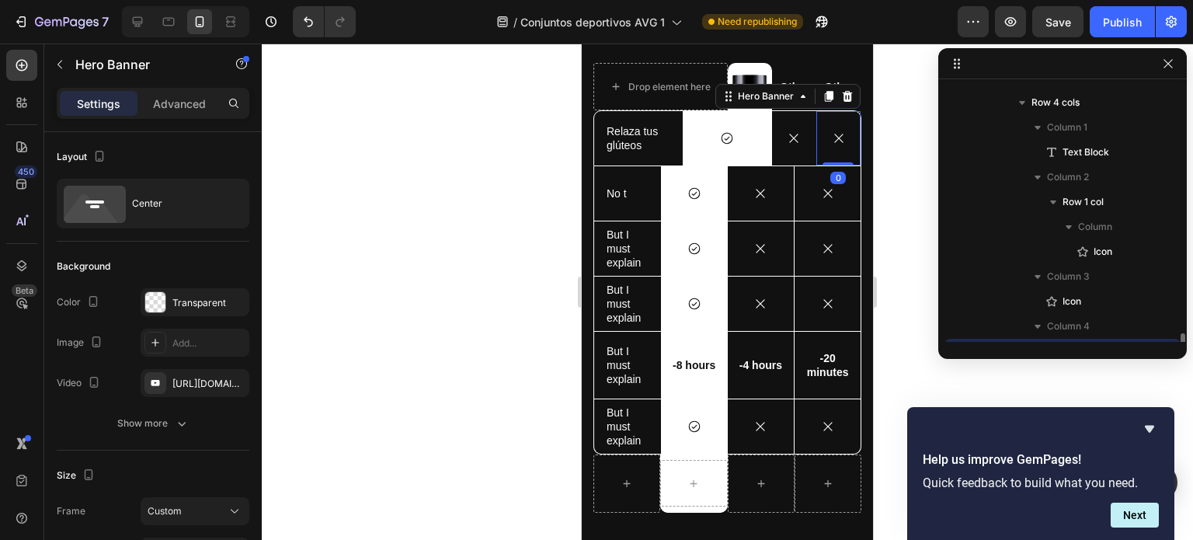
click at [817, 114] on div "Icon" at bounding box center [839, 138] width 44 height 50
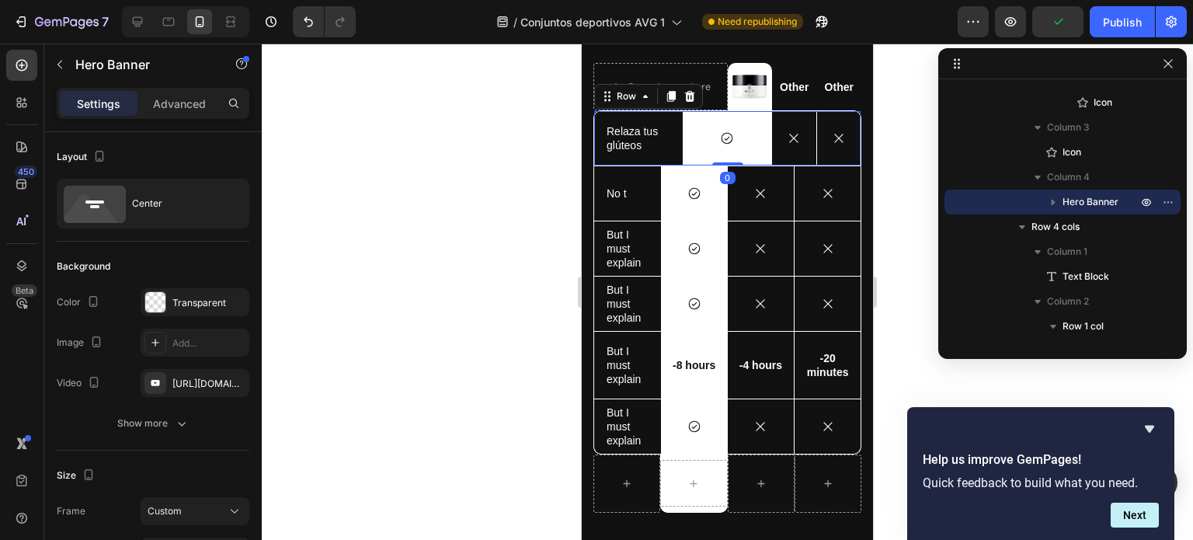
scroll to position [859, 0]
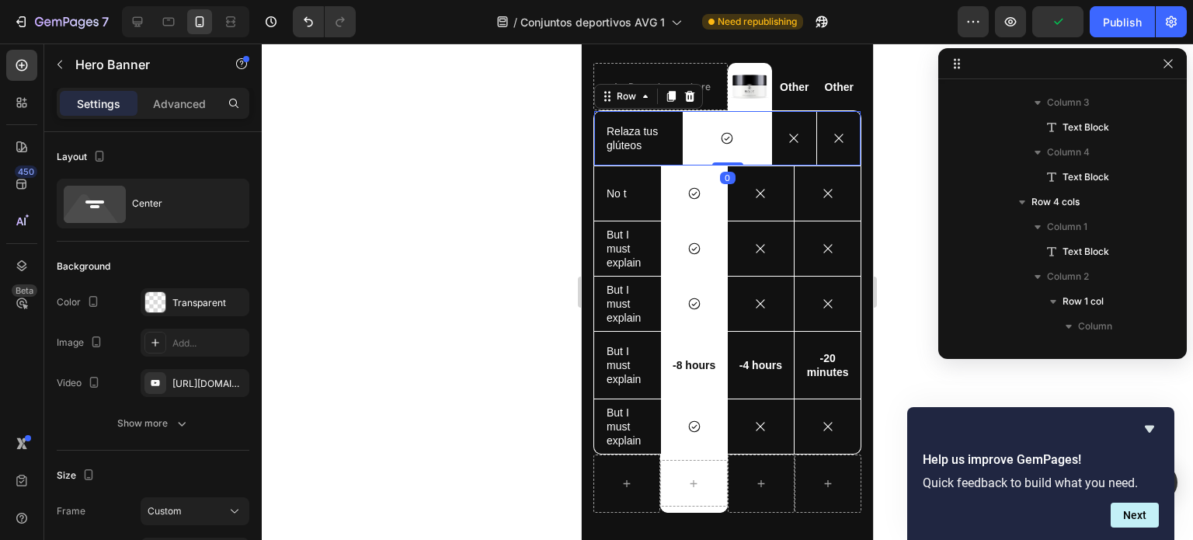
click at [793, 114] on div "Icon" at bounding box center [794, 138] width 44 height 54
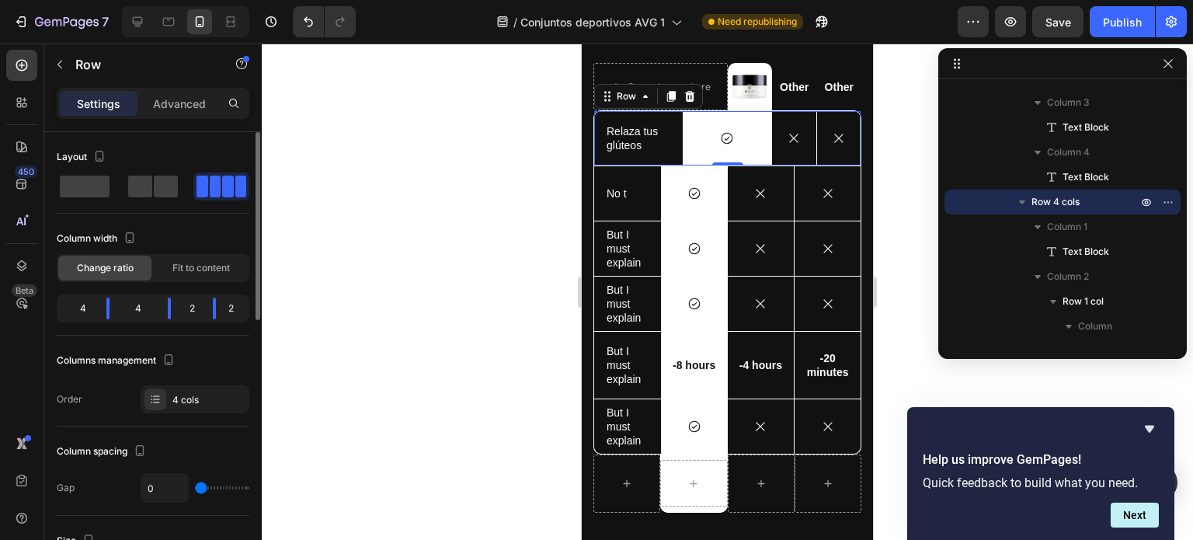
click at [82, 308] on div "4" at bounding box center [77, 309] width 34 height 22
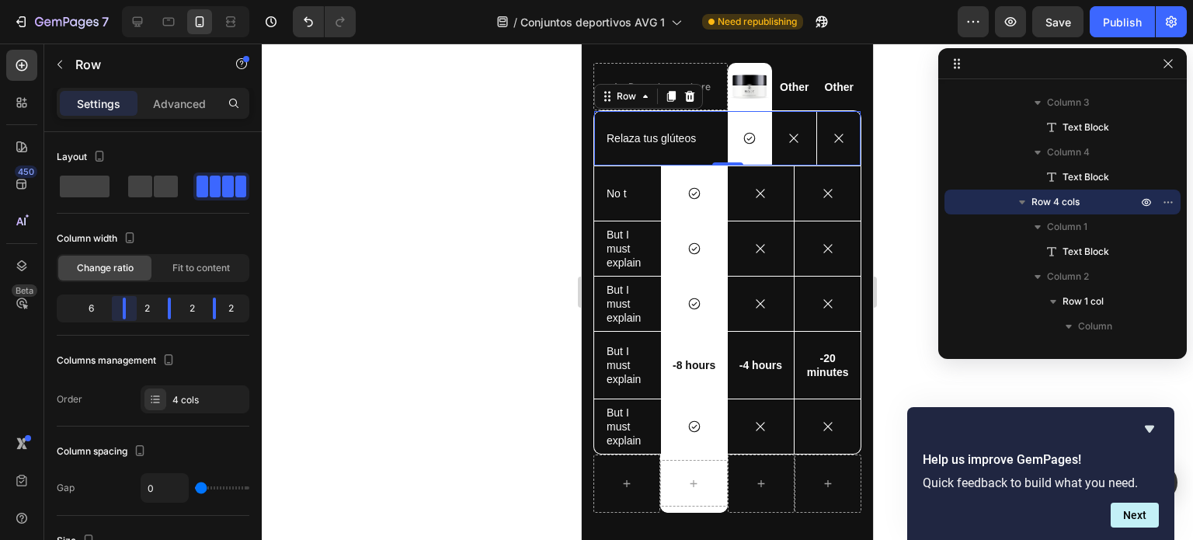
drag, startPoint x: 104, startPoint y: 308, endPoint x: 158, endPoint y: 316, distance: 54.3
click at [158, 0] on body "7 / Conjuntos deportivos AVG 1 Need republishing Preview Save Publish 450 Beta …" at bounding box center [596, 0] width 1193 height 0
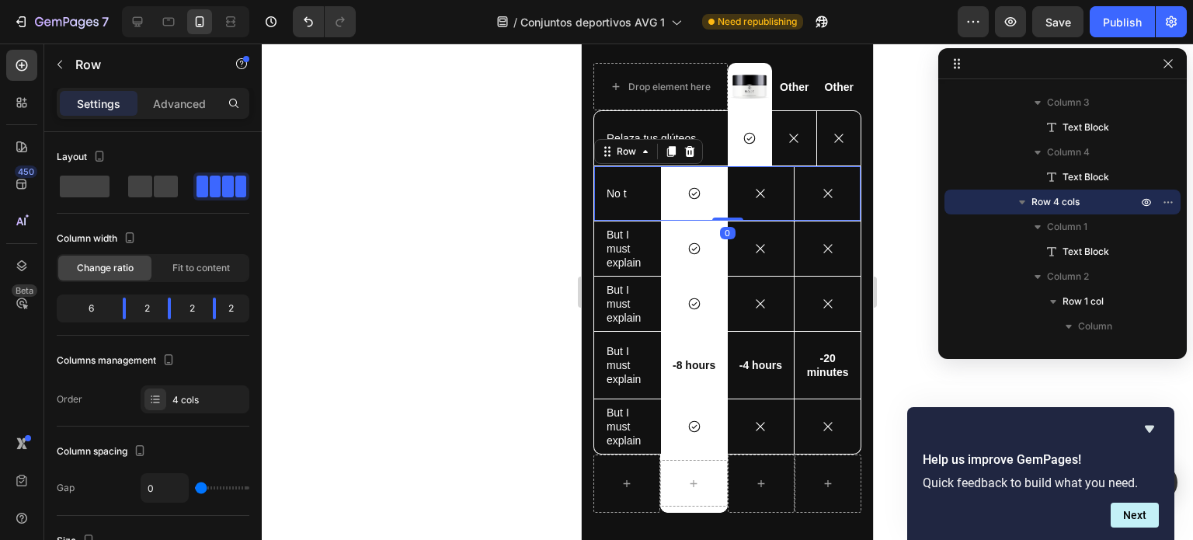
click at [764, 207] on div "Icon" at bounding box center [761, 193] width 67 height 54
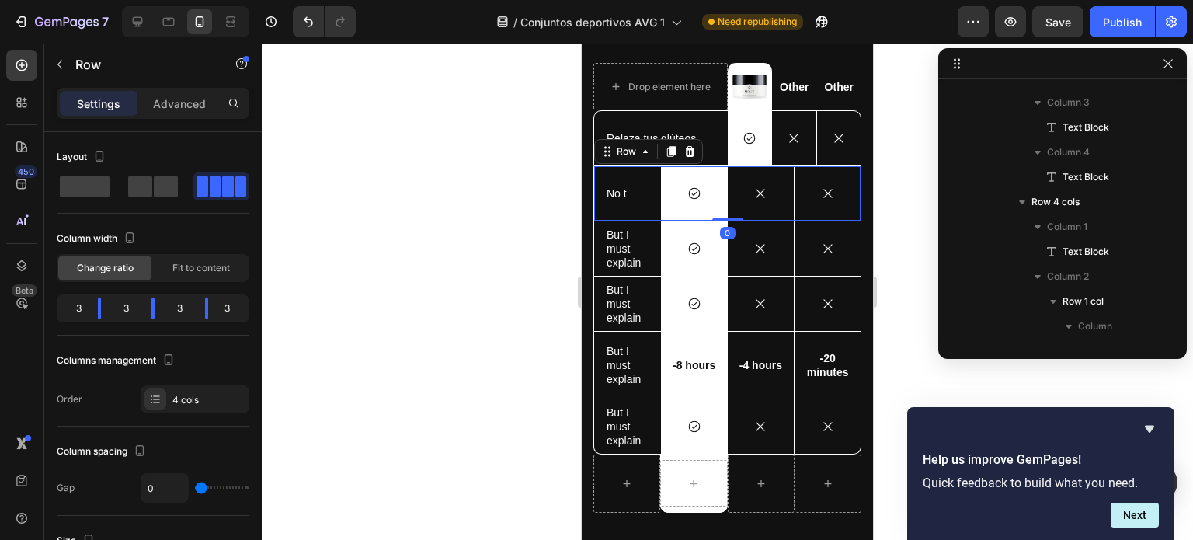
scroll to position [1133, 0]
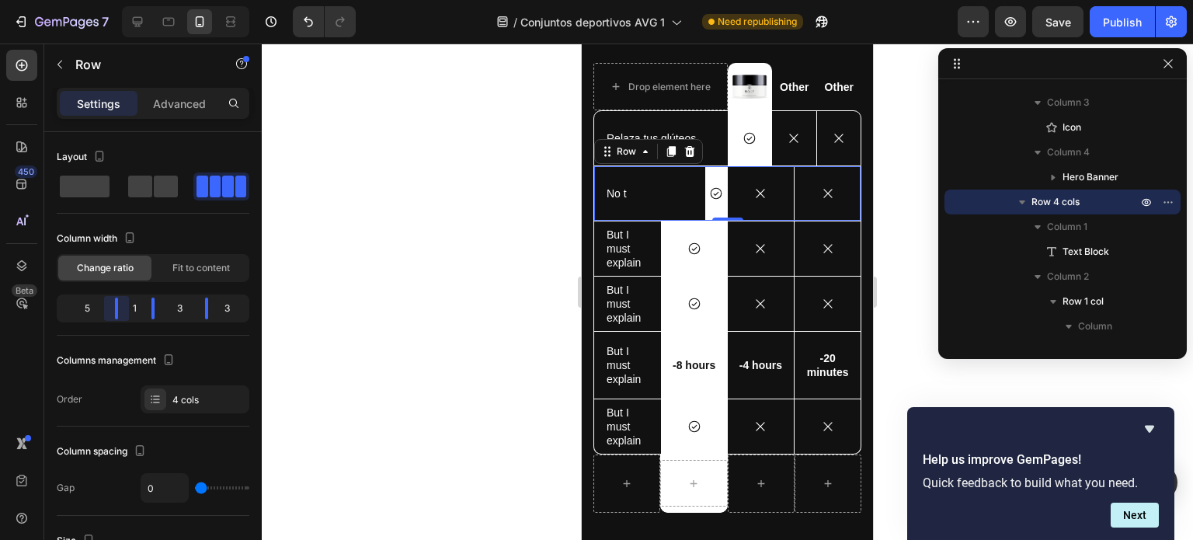
drag, startPoint x: 93, startPoint y: 307, endPoint x: 176, endPoint y: 319, distance: 84.0
click at [176, 0] on body "7 / Conjuntos deportivos AVG 1 Need republishing Preview Save Publish 450 Beta …" at bounding box center [596, 0] width 1193 height 0
drag, startPoint x: 159, startPoint y: 308, endPoint x: 193, endPoint y: 312, distance: 34.5
click at [193, 0] on body "7 / Conjuntos deportivos AVG 1 Need republishing Preview Save Publish 450 Beta …" at bounding box center [596, 0] width 1193 height 0
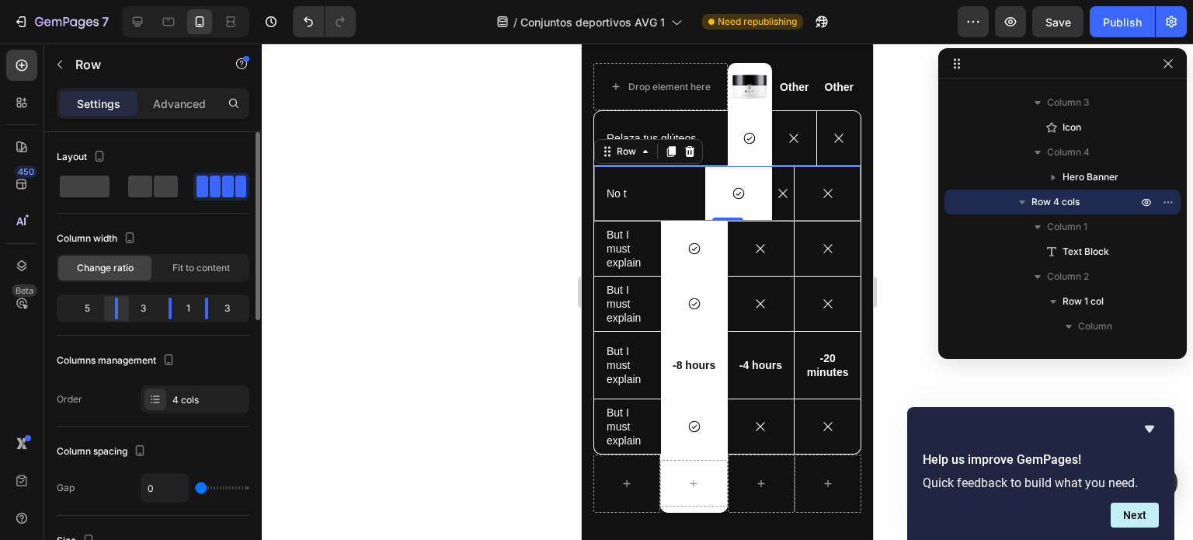
click at [121, 0] on body "7 / Conjuntos deportivos AVG 1 Need republishing Preview Save Publish 450 Beta …" at bounding box center [596, 0] width 1193 height 0
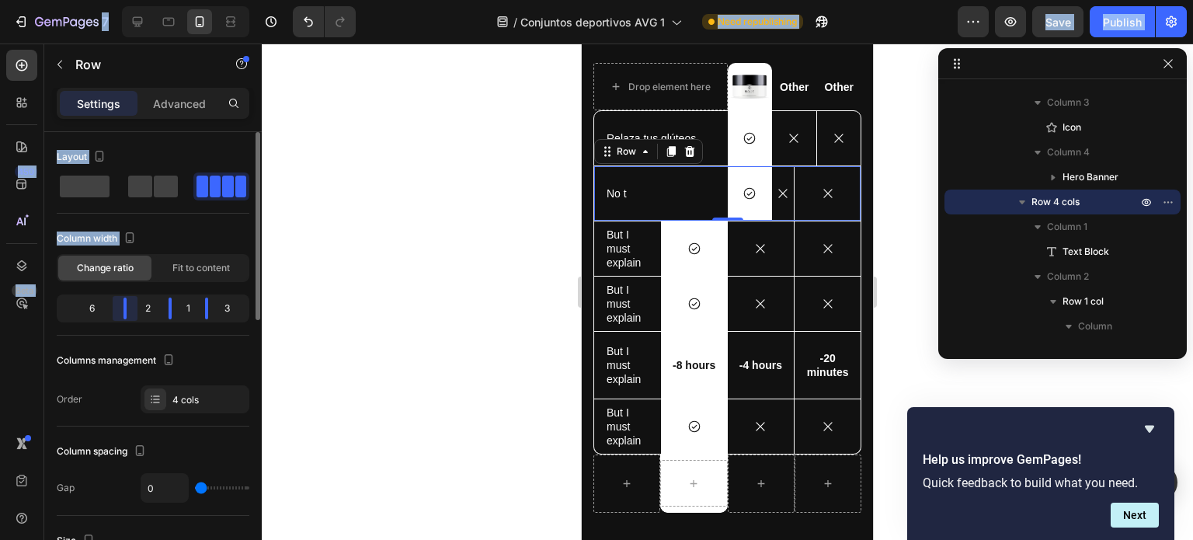
drag, startPoint x: 121, startPoint y: 310, endPoint x: 155, endPoint y: 312, distance: 34.2
click at [155, 0] on body "7 / Conjuntos deportivos AVG 1 Need republishing Preview Save Publish 450 Beta …" at bounding box center [596, 0] width 1193 height 0
click at [194, 0] on body "7 / Conjuntos deportivos AVG 1 Need republishing Preview Publish 450 Beta Secti…" at bounding box center [596, 0] width 1193 height 0
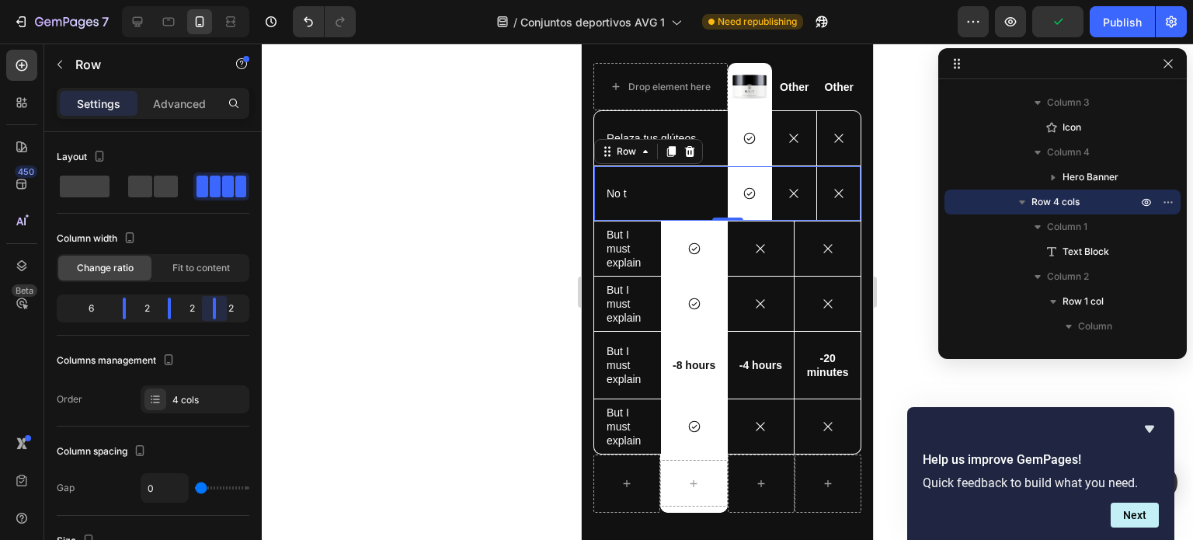
drag, startPoint x: 203, startPoint y: 307, endPoint x: 214, endPoint y: 308, distance: 11.0
click at [214, 0] on body "7 / Conjuntos deportivos AVG 1 Need republishing Preview Publish 450 Beta Secti…" at bounding box center [596, 0] width 1193 height 0
click at [755, 267] on div "Icon" at bounding box center [761, 248] width 67 height 54
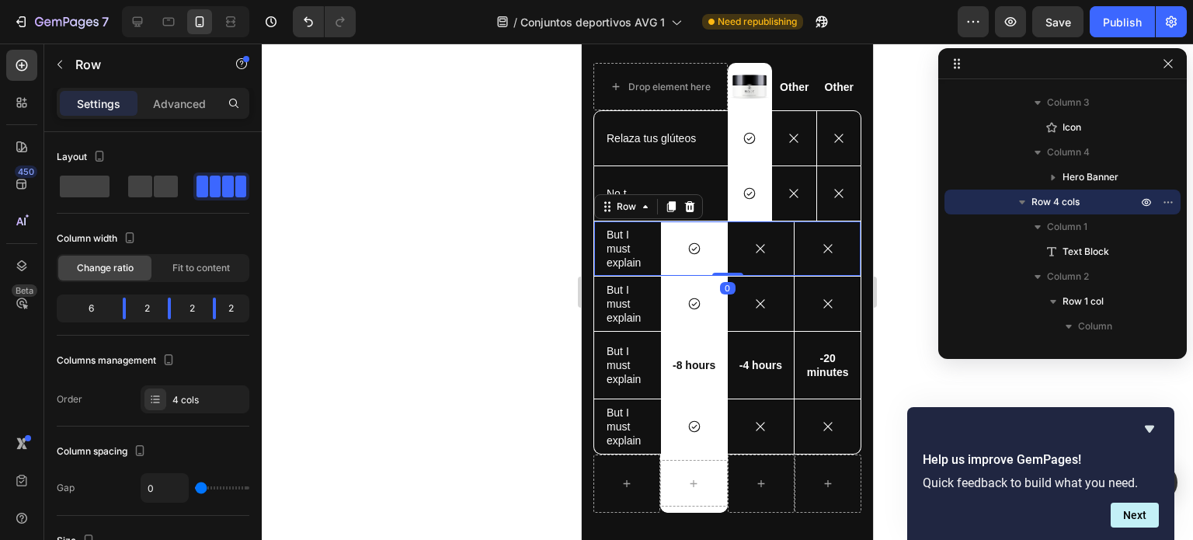
scroll to position [1406, 0]
drag, startPoint x: 211, startPoint y: 310, endPoint x: 225, endPoint y: 312, distance: 13.3
click at [225, 0] on body "7 / Conjuntos deportivos AVG 1 Need republishing Preview Save Publish 450 Beta …" at bounding box center [596, 0] width 1193 height 0
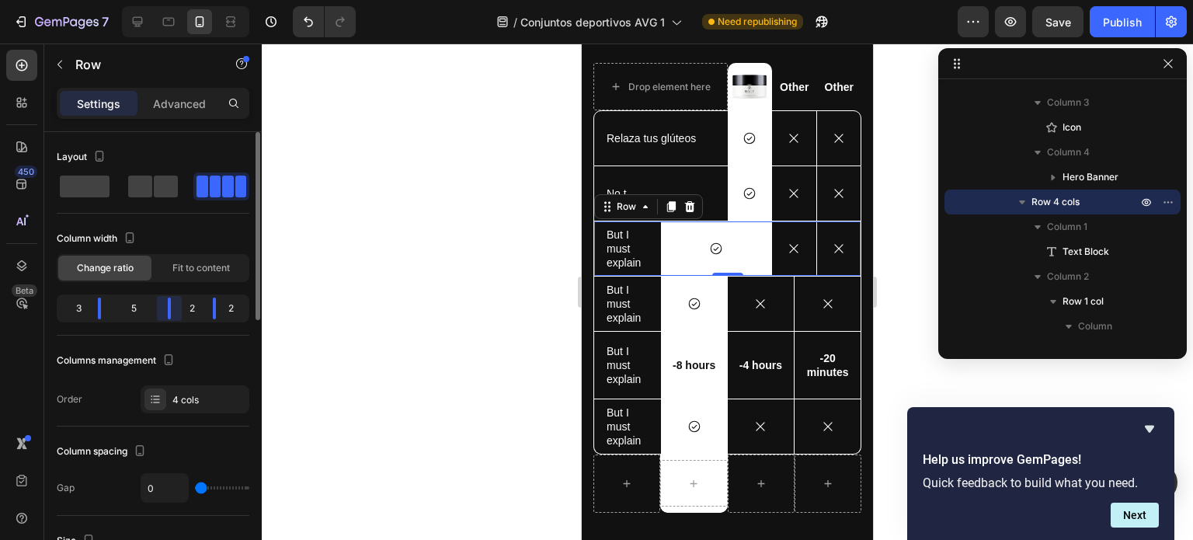
drag, startPoint x: 149, startPoint y: 309, endPoint x: 183, endPoint y: 312, distance: 34.3
click at [183, 0] on body "7 / Conjuntos deportivos AVG 1 Need republishing Preview Save Publish 450 Beta …" at bounding box center [596, 0] width 1193 height 0
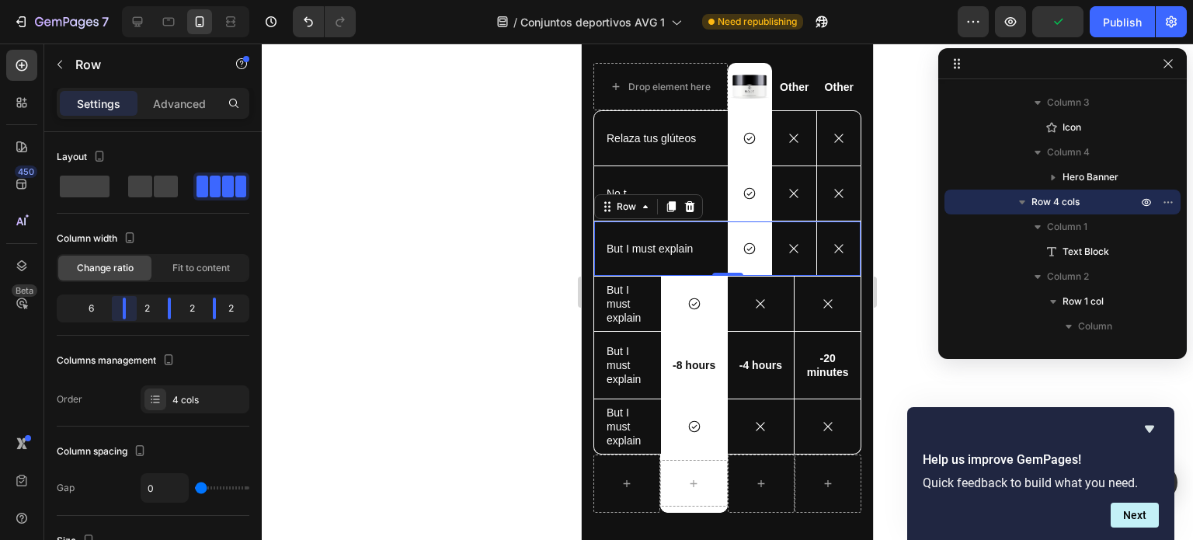
drag, startPoint x: 96, startPoint y: 302, endPoint x: 152, endPoint y: 305, distance: 56.0
click at [152, 0] on body "7 / Conjuntos deportivos AVG 1 Need republishing Preview Publish 450 Beta Secti…" at bounding box center [596, 0] width 1193 height 0
click at [833, 316] on div "Icon" at bounding box center [828, 304] width 66 height 50
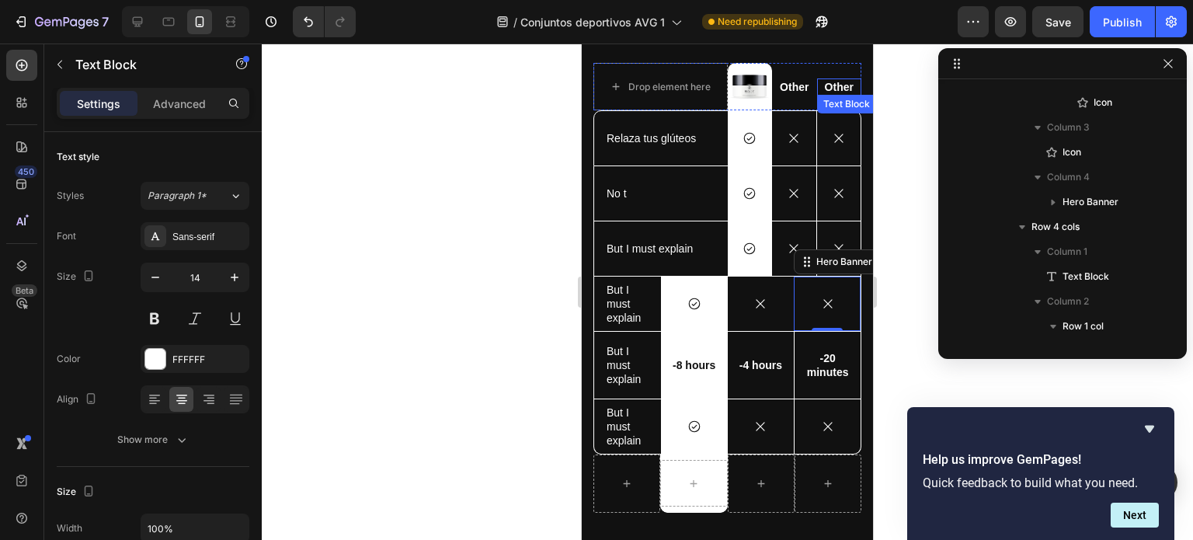
click at [827, 89] on p "Other" at bounding box center [840, 87] width 42 height 14
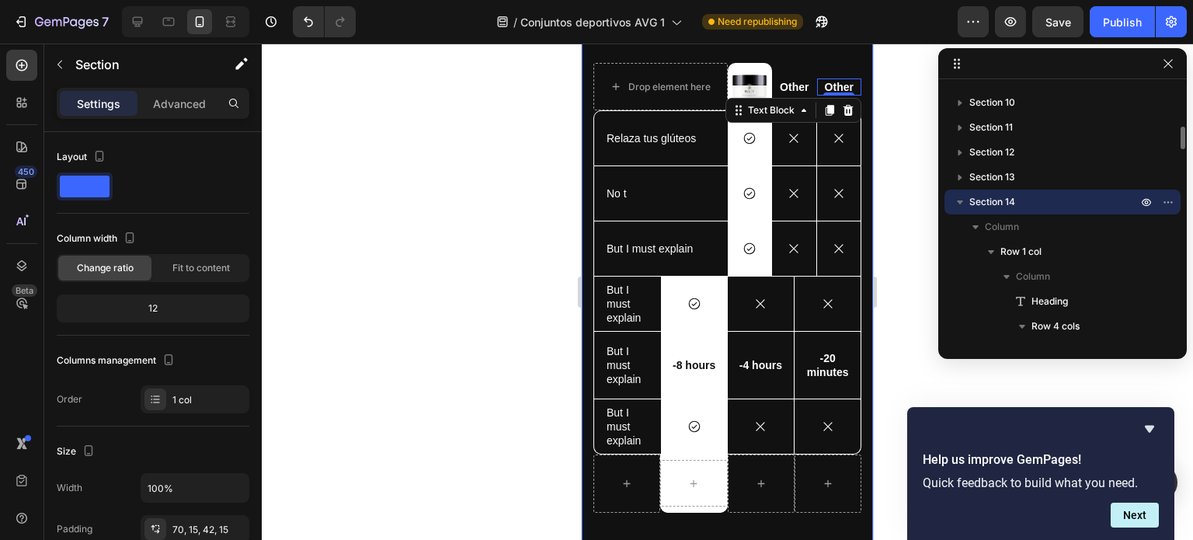
click at [850, 135] on div "Lorem ipsum vs. consectetur adipiscing Heading Drop element here Image Row Othe…" at bounding box center [727, 240] width 291 height 631
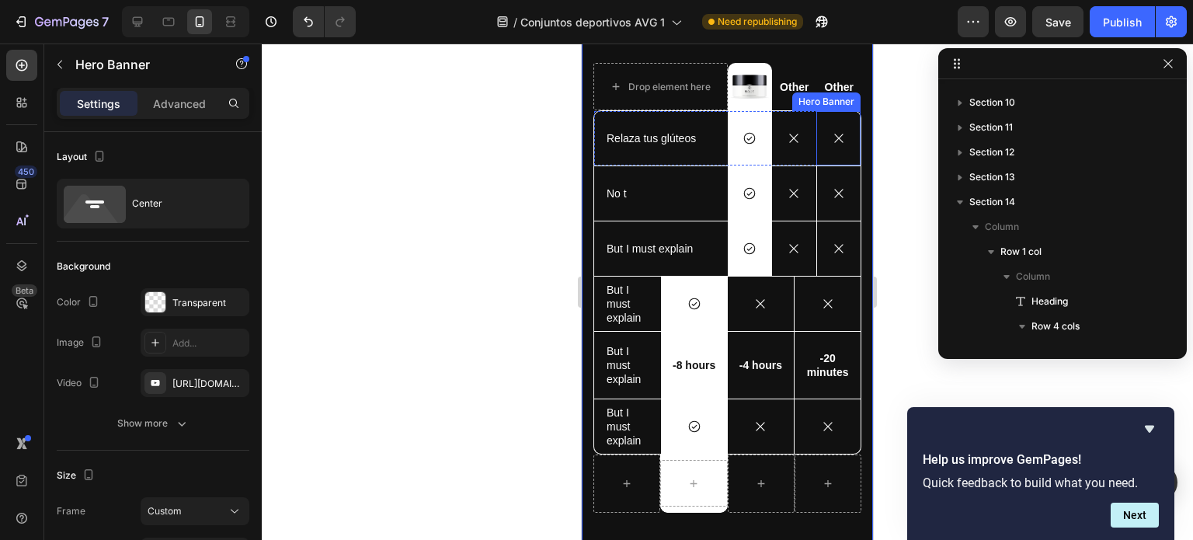
scroll to position [1108, 0]
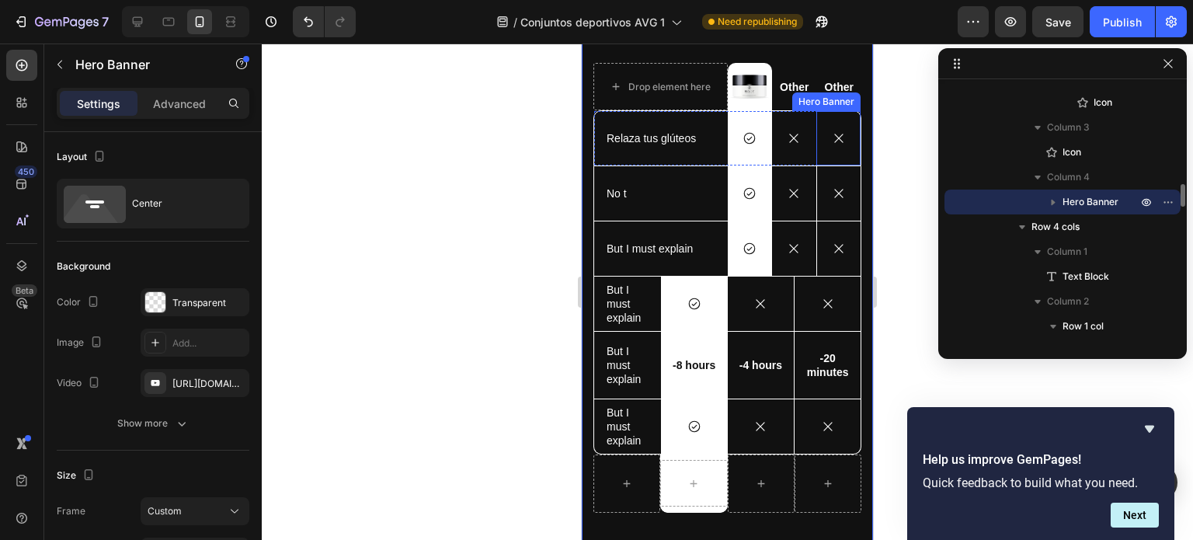
click at [846, 127] on div "Icon" at bounding box center [839, 138] width 44 height 50
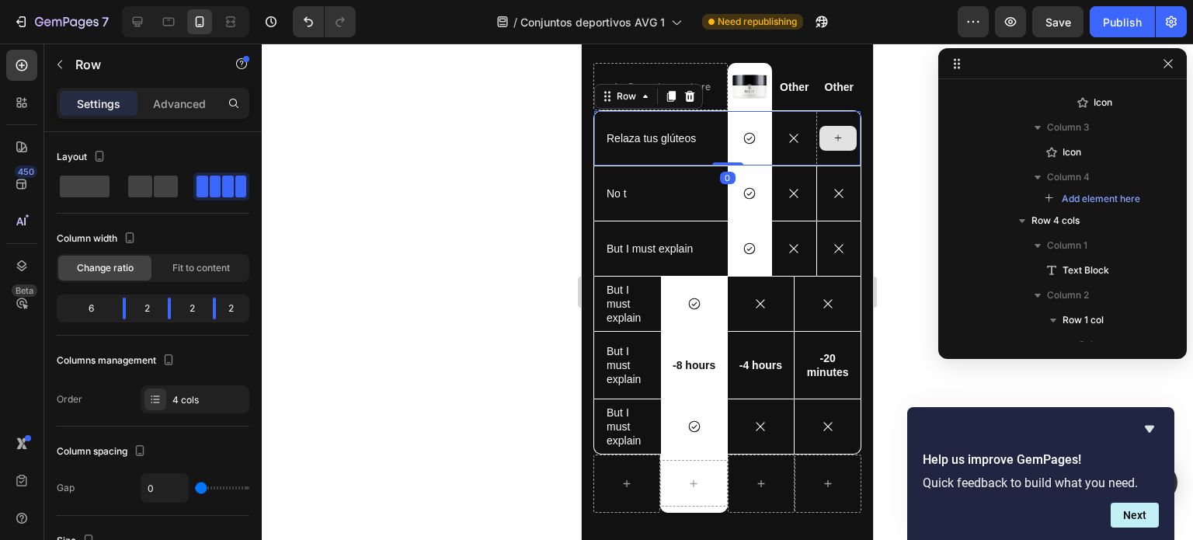
click at [838, 118] on div at bounding box center [839, 138] width 44 height 54
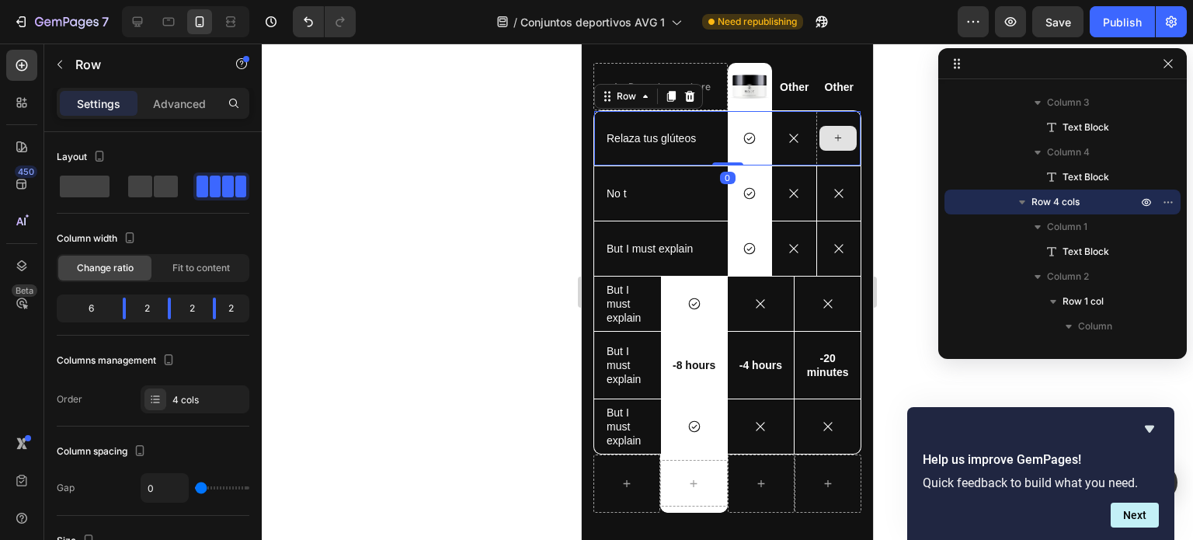
click at [827, 119] on div at bounding box center [839, 138] width 44 height 54
click at [803, 124] on div "Icon" at bounding box center [794, 138] width 44 height 54
drag, startPoint x: 212, startPoint y: 300, endPoint x: 270, endPoint y: 301, distance: 58.3
click at [270, 0] on body "7 / Conjuntos deportivos AVG 1 Need republishing Preview Save Publish 450 Beta …" at bounding box center [596, 0] width 1193 height 0
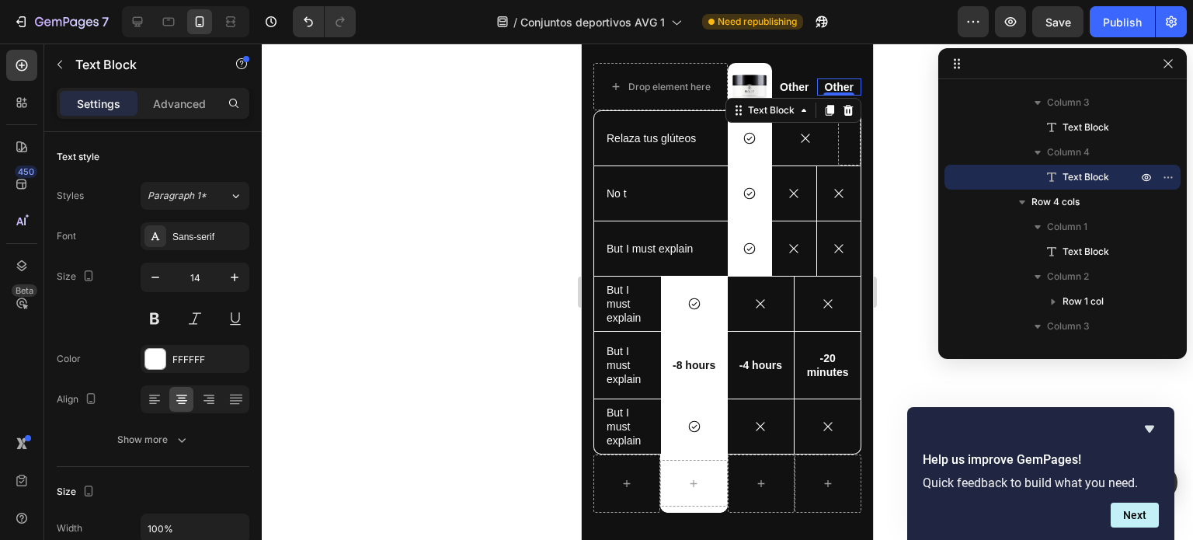
click at [837, 85] on p "Other" at bounding box center [840, 87] width 42 height 14
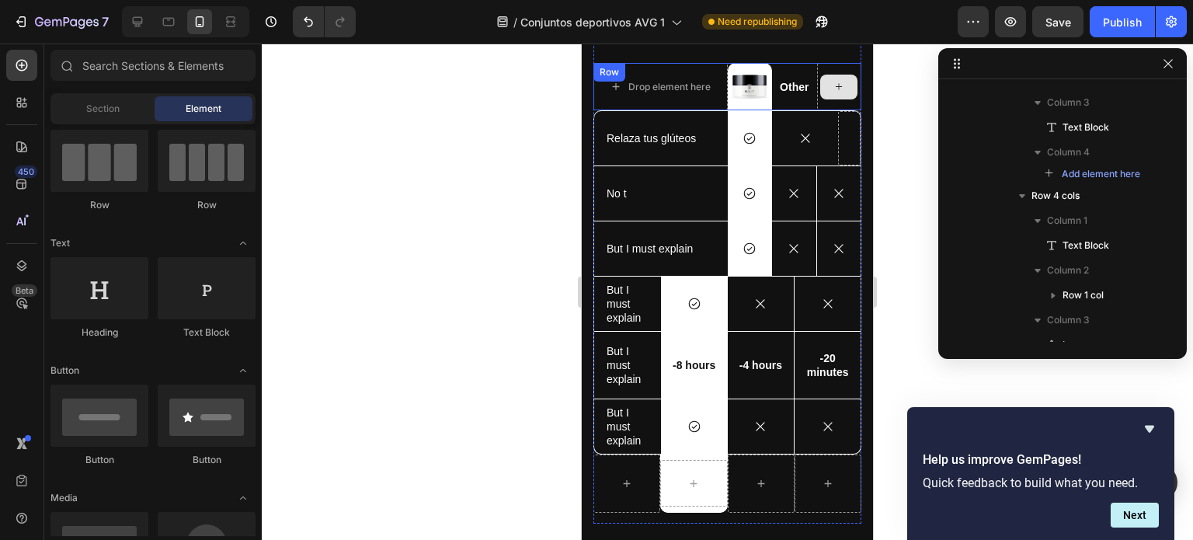
click at [843, 100] on div at bounding box center [839, 86] width 45 height 47
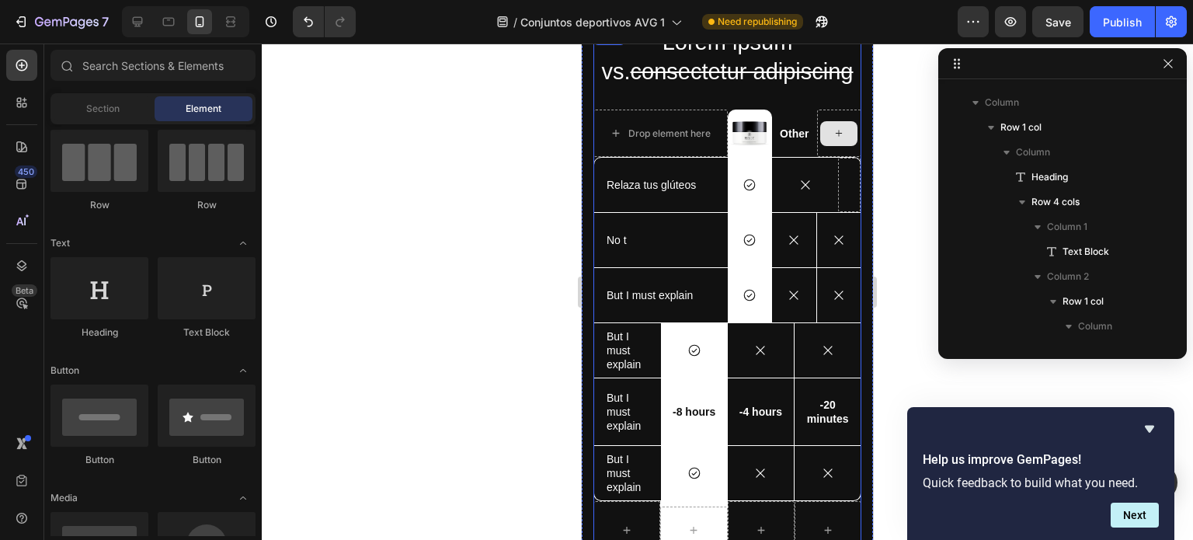
scroll to position [3705, 0]
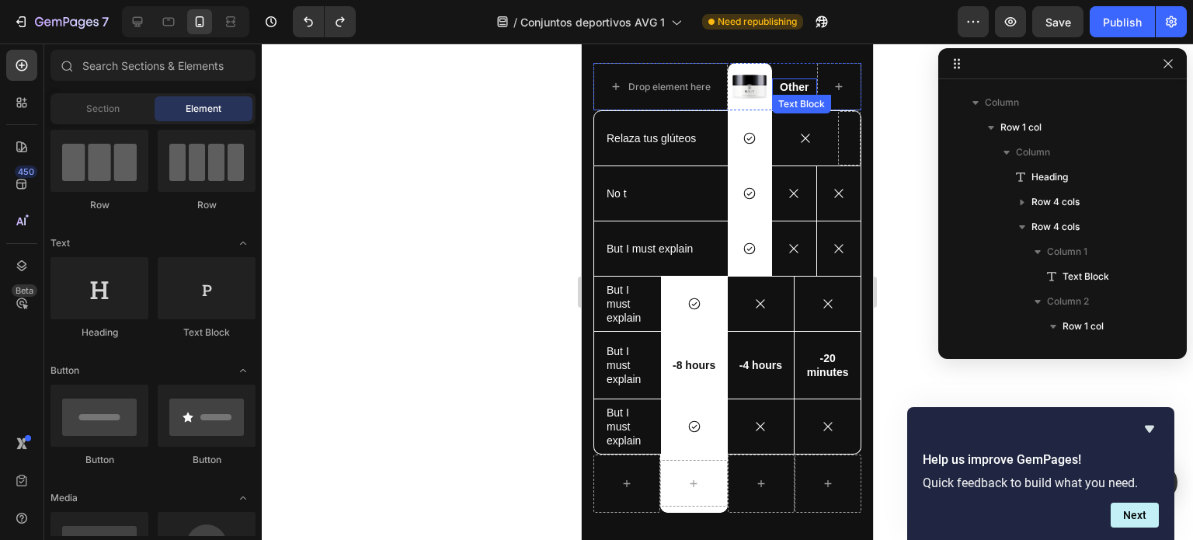
click at [803, 92] on p "Other" at bounding box center [795, 87] width 42 height 14
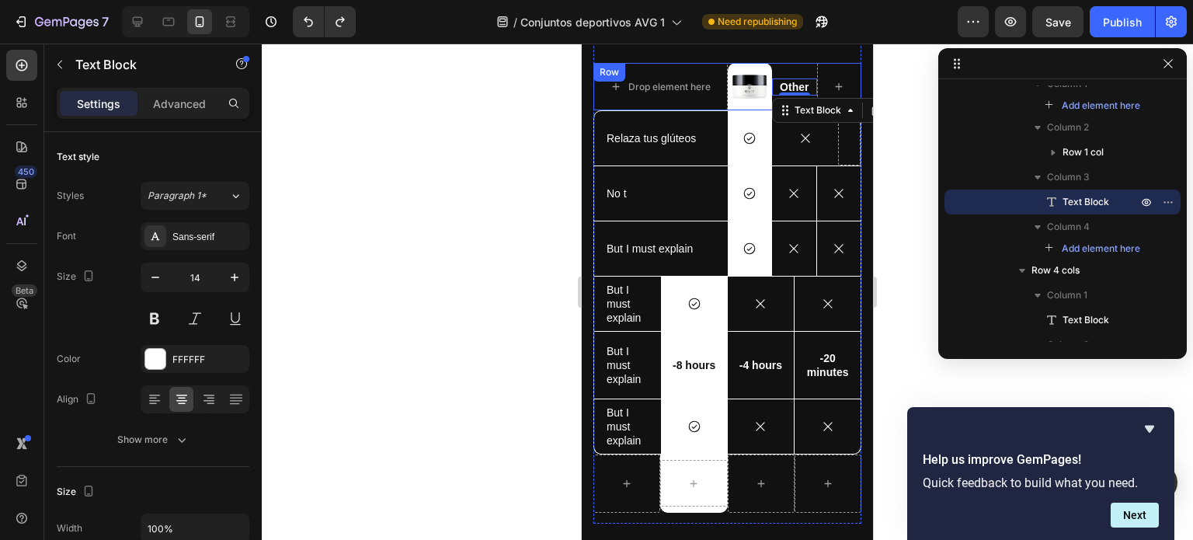
scroll to position [592, 0]
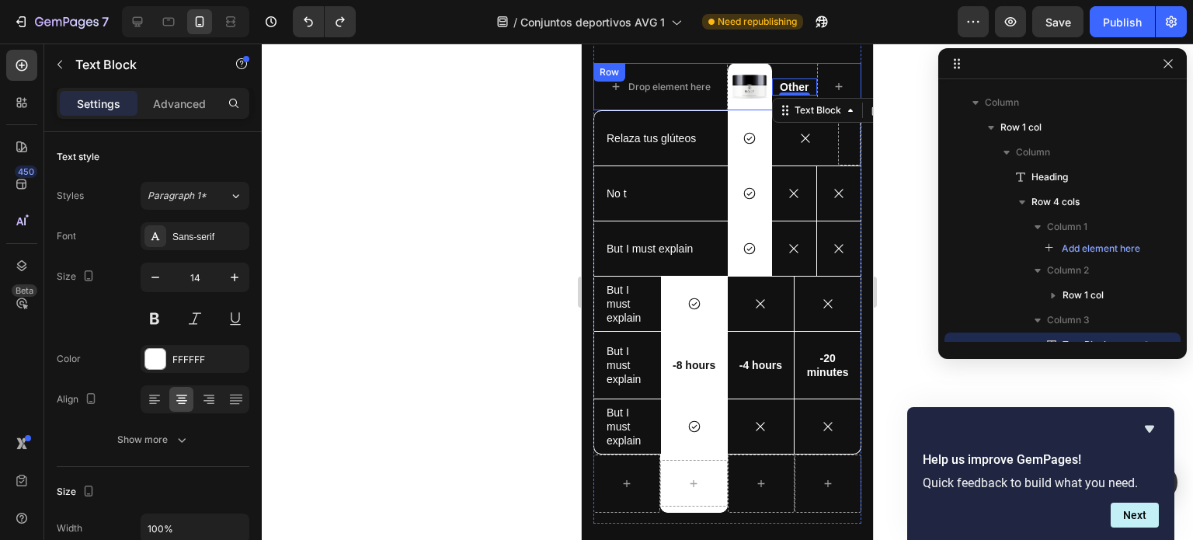
click at [806, 67] on div "Other Text Block 0" at bounding box center [794, 86] width 45 height 47
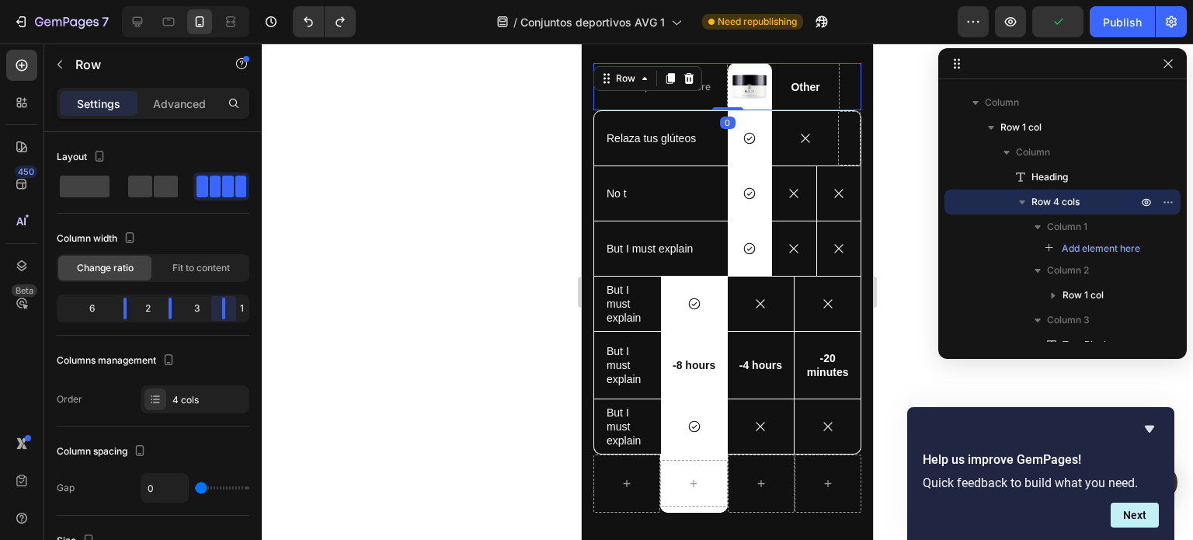
drag, startPoint x: 211, startPoint y: 304, endPoint x: 281, endPoint y: 309, distance: 70.1
click at [281, 0] on body "7 / Conjuntos deportivos AVG 1 Need republishing Preview Publish 450 Beta Secti…" at bounding box center [596, 0] width 1193 height 0
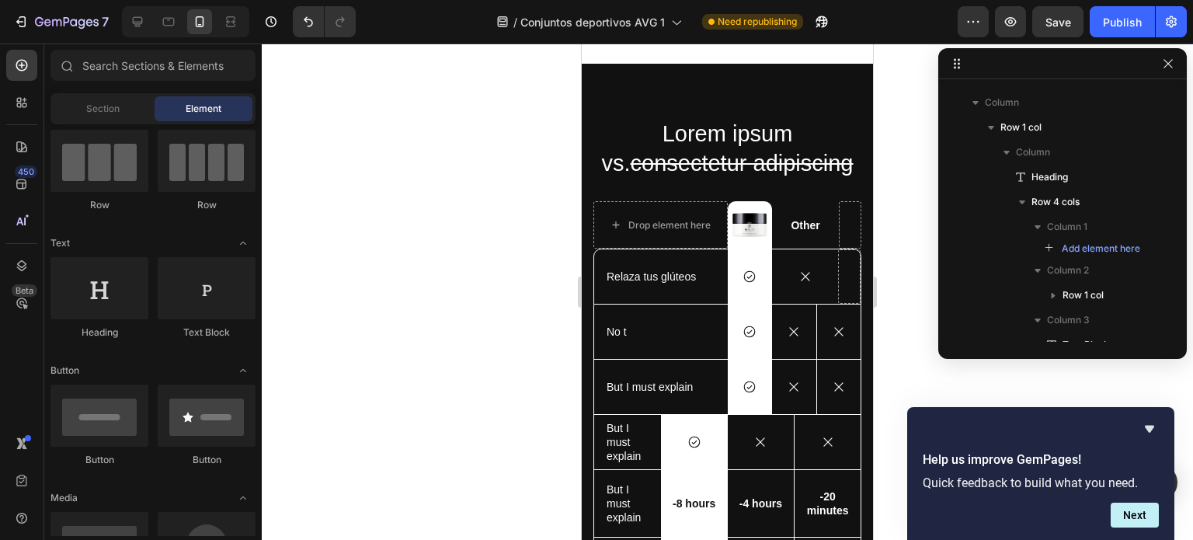
scroll to position [3602, 0]
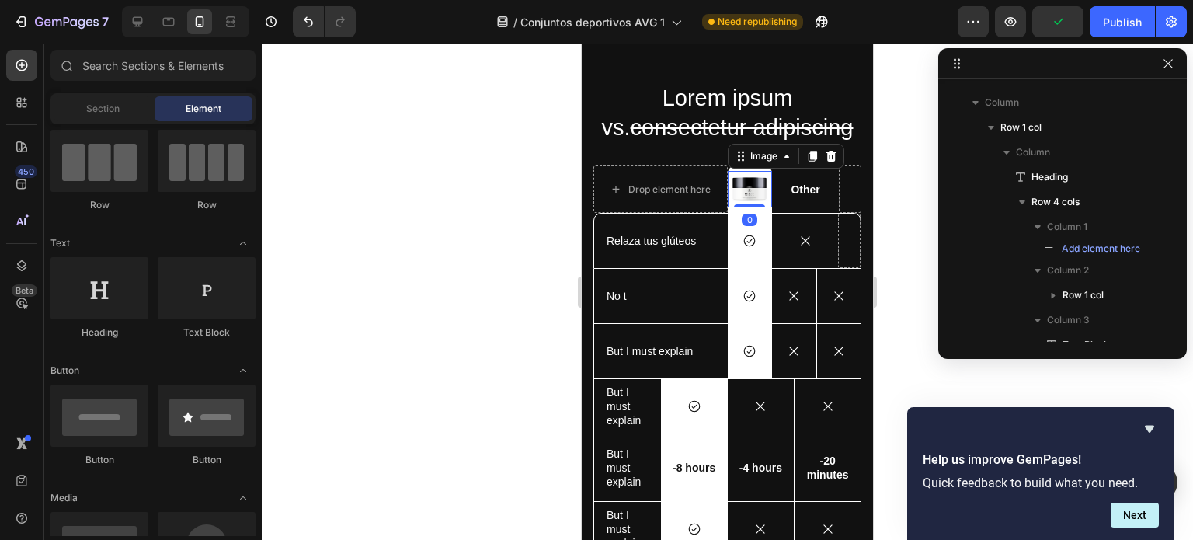
click at [757, 207] on div "Image 0" at bounding box center [750, 189] width 45 height 37
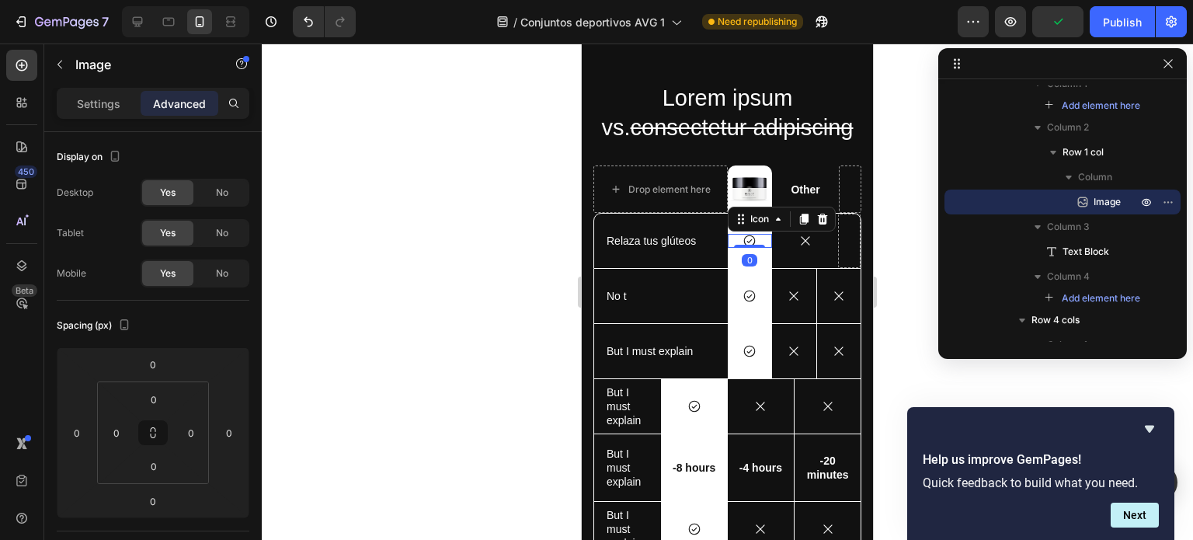
scroll to position [1002, 0]
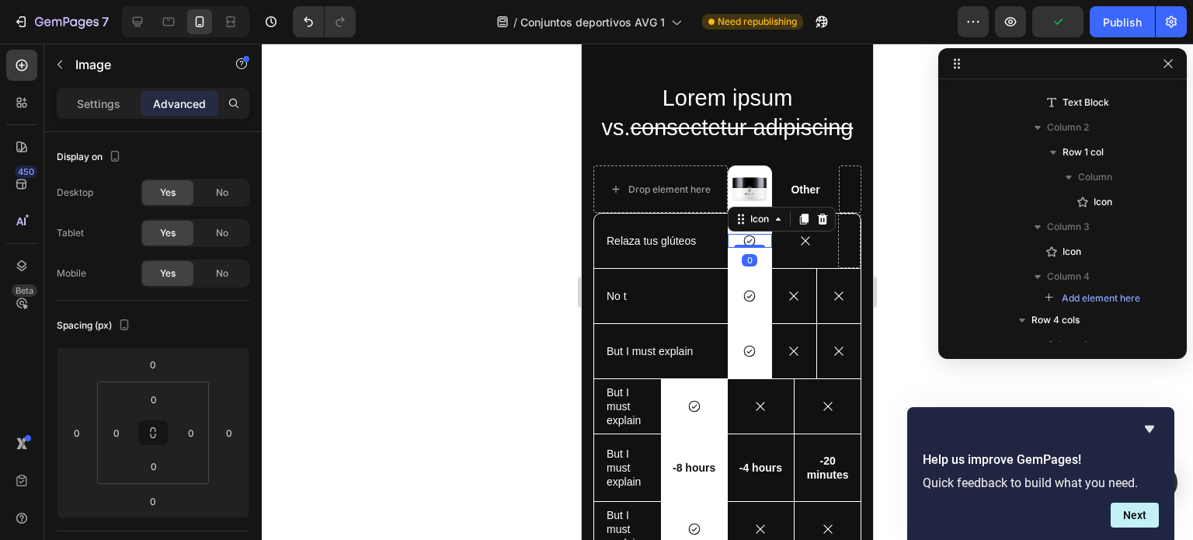
click at [758, 239] on div "Icon 0" at bounding box center [750, 241] width 44 height 14
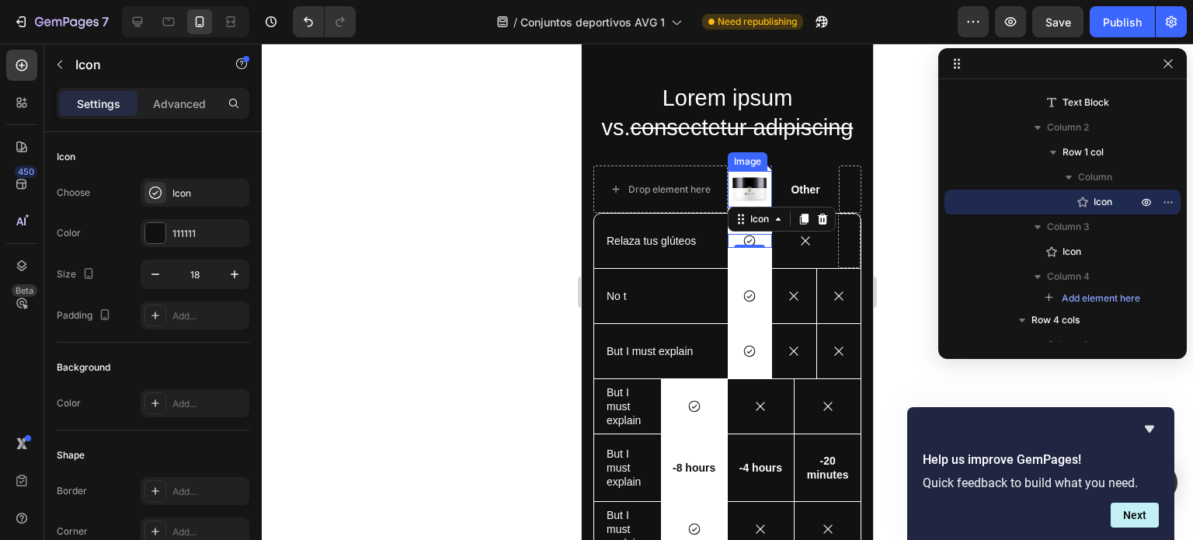
click at [764, 176] on div at bounding box center [750, 189] width 45 height 37
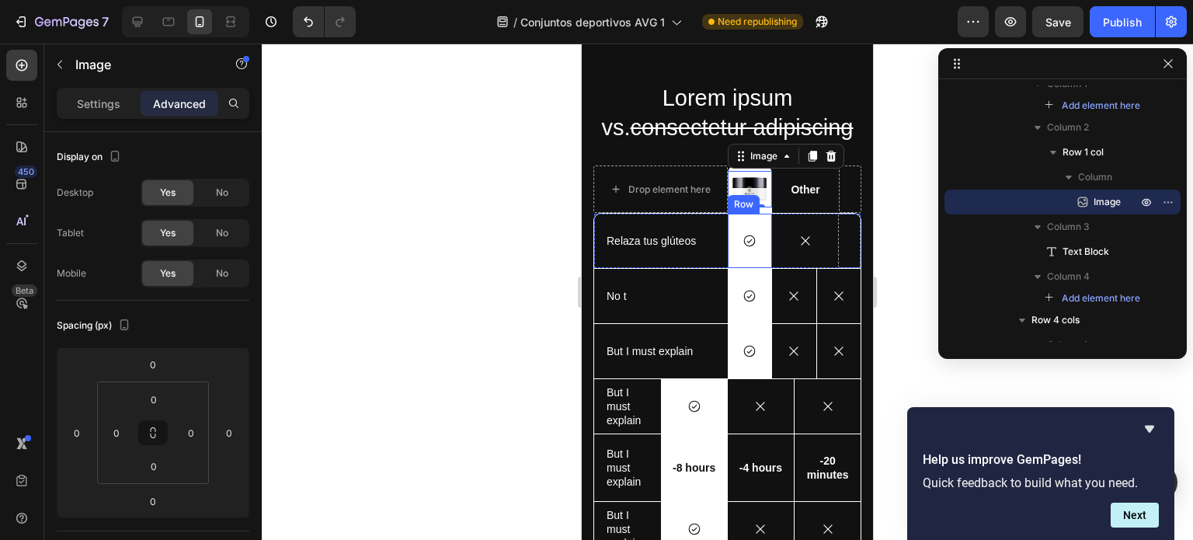
click at [752, 256] on div "Icon Row" at bounding box center [750, 241] width 44 height 54
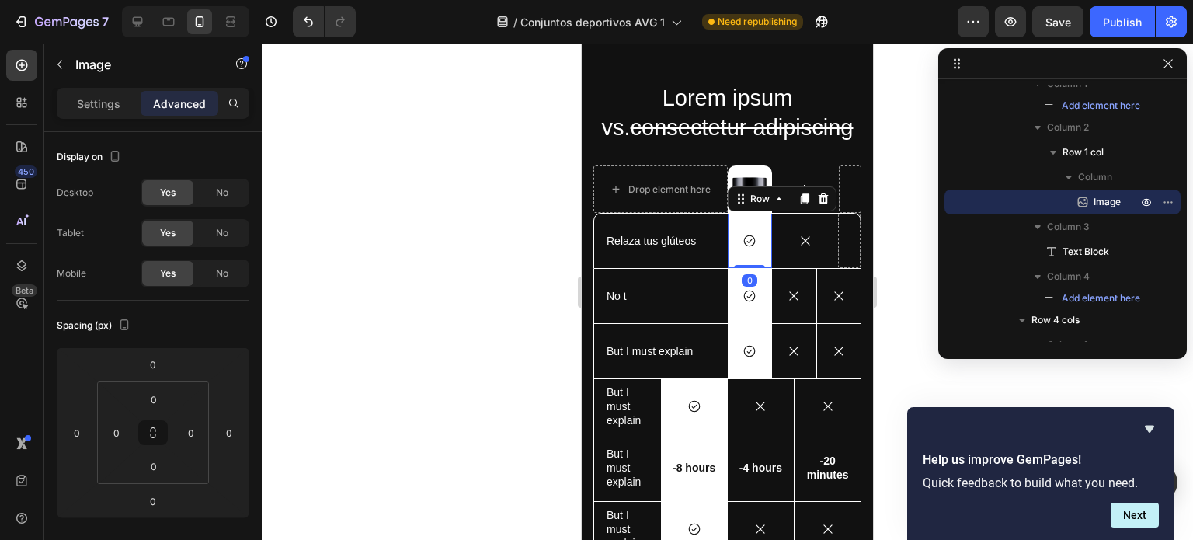
scroll to position [953, 0]
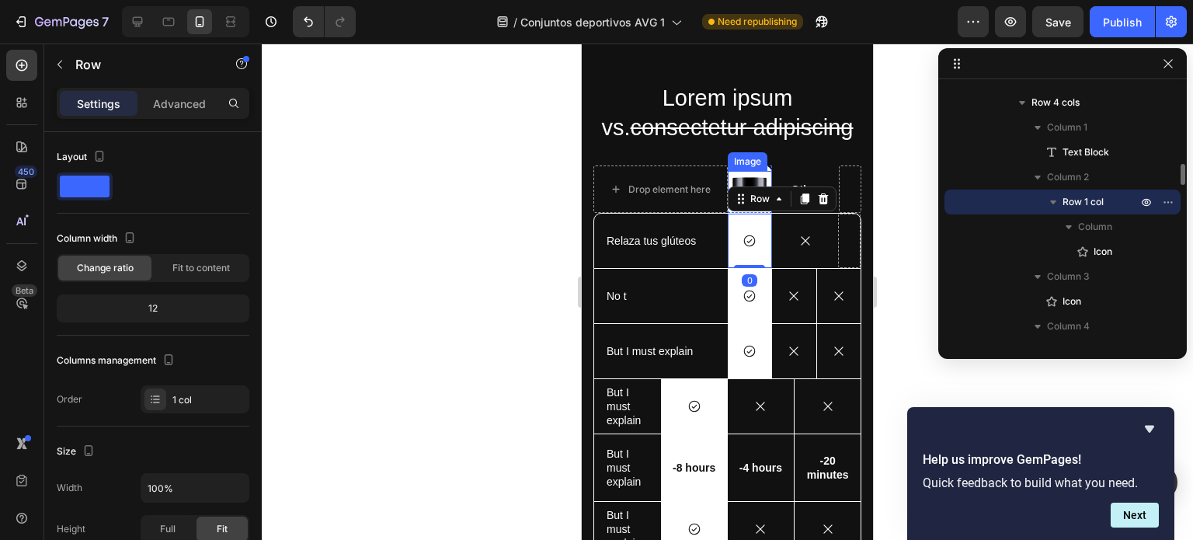
click at [756, 172] on img at bounding box center [749, 189] width 39 height 37
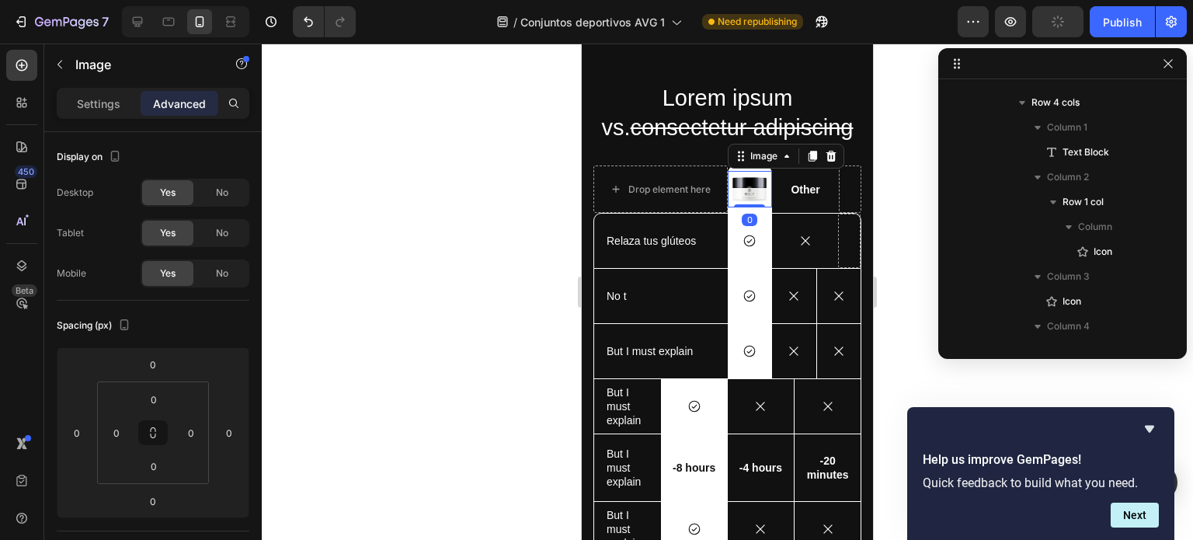
scroll to position [735, 0]
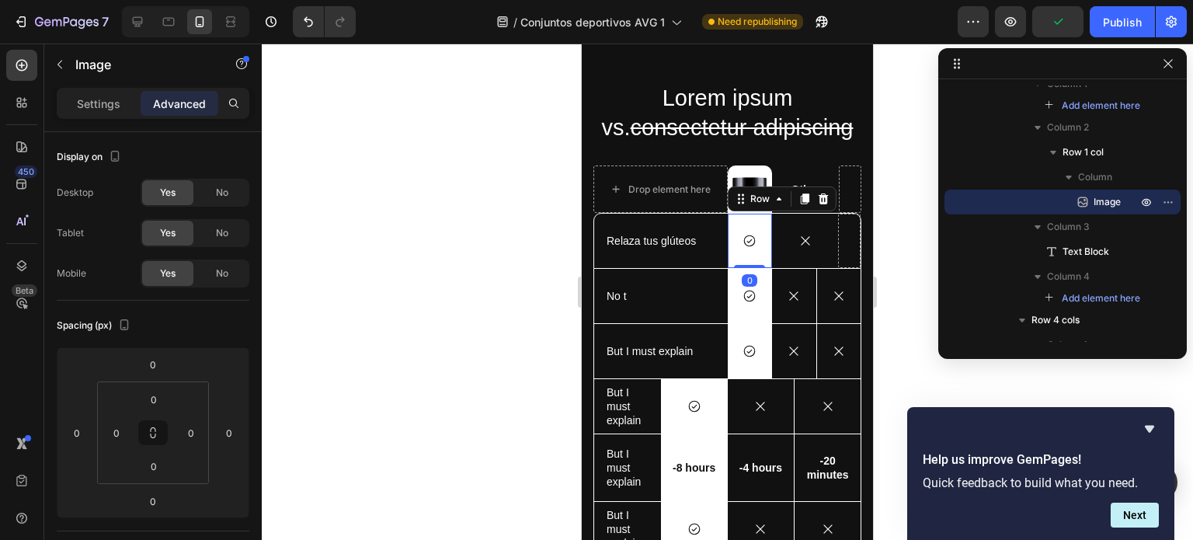
click at [761, 214] on div "Icon Row 0" at bounding box center [750, 241] width 44 height 54
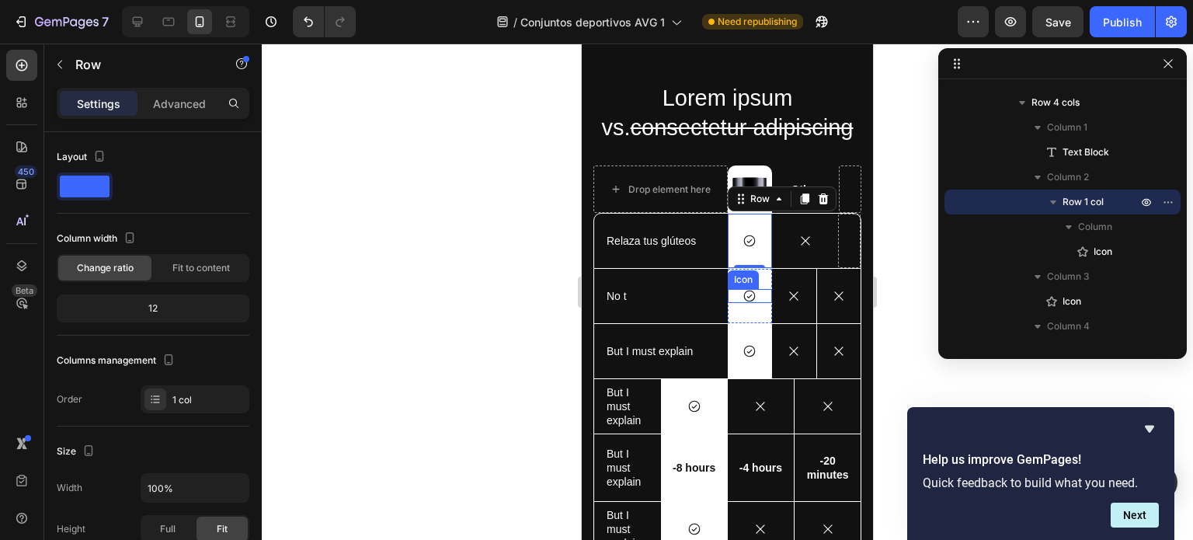
scroll to position [3486, 0]
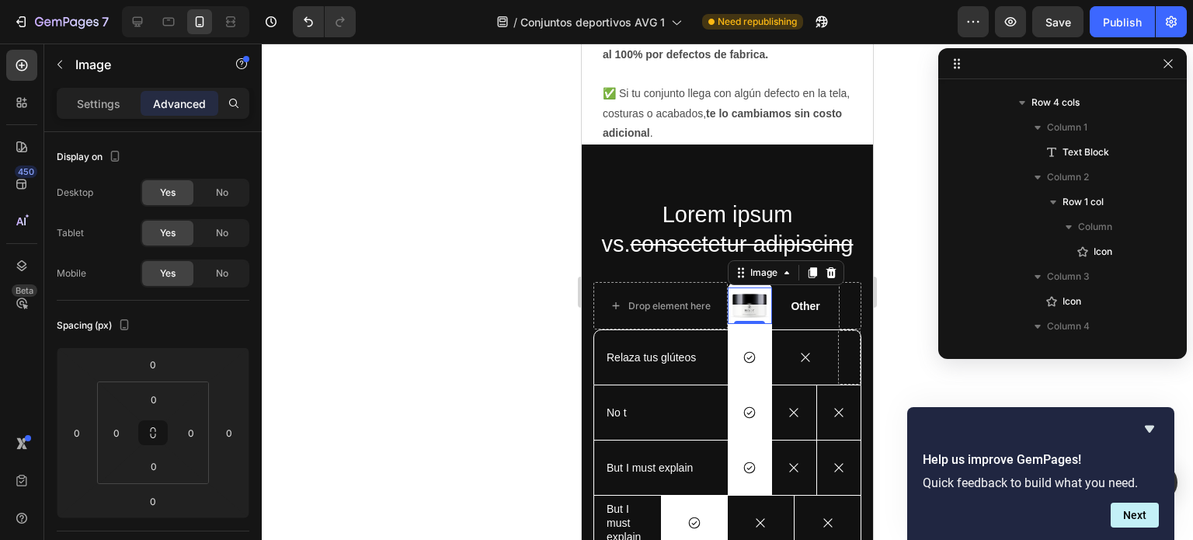
click at [753, 289] on img at bounding box center [749, 305] width 39 height 37
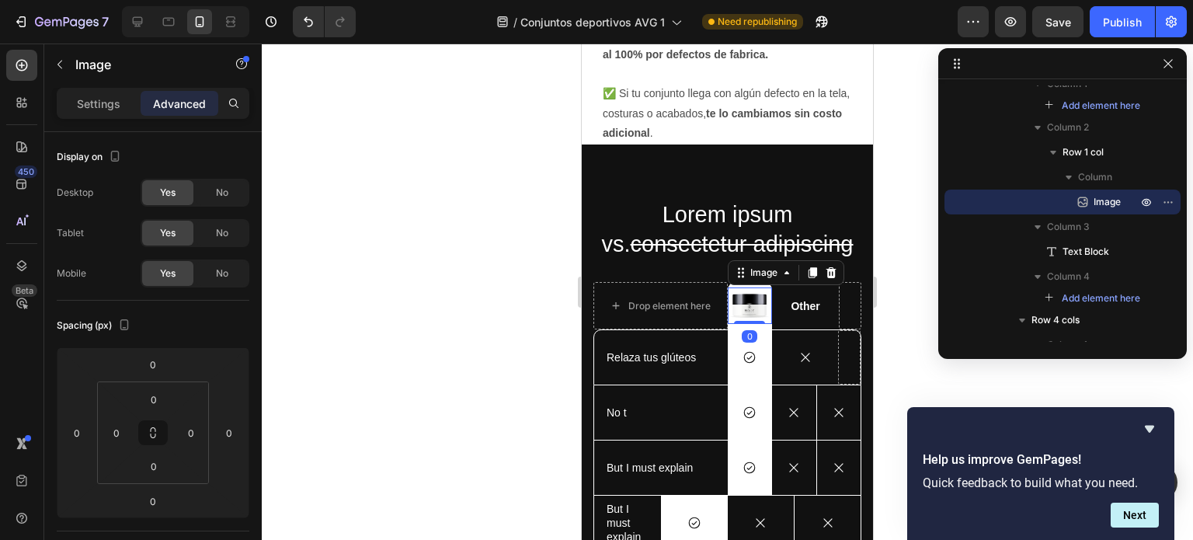
click at [755, 284] on div "Image" at bounding box center [786, 272] width 117 height 25
click at [827, 274] on icon at bounding box center [831, 272] width 10 height 11
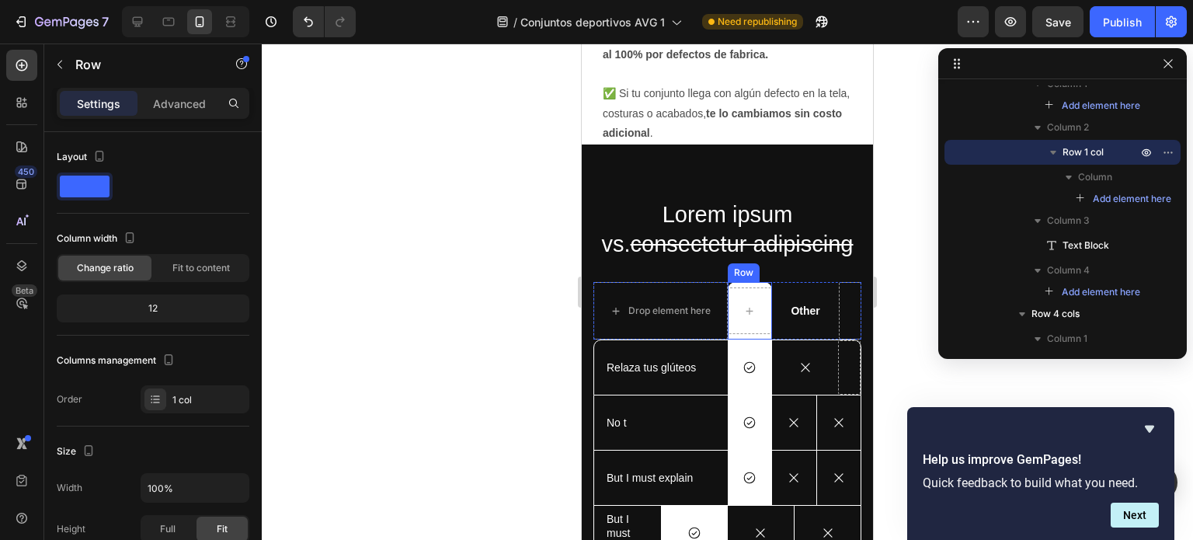
click at [751, 283] on div "Row" at bounding box center [750, 310] width 45 height 57
click at [764, 303] on div at bounding box center [750, 310] width 45 height 47
click at [753, 288] on div at bounding box center [750, 310] width 45 height 47
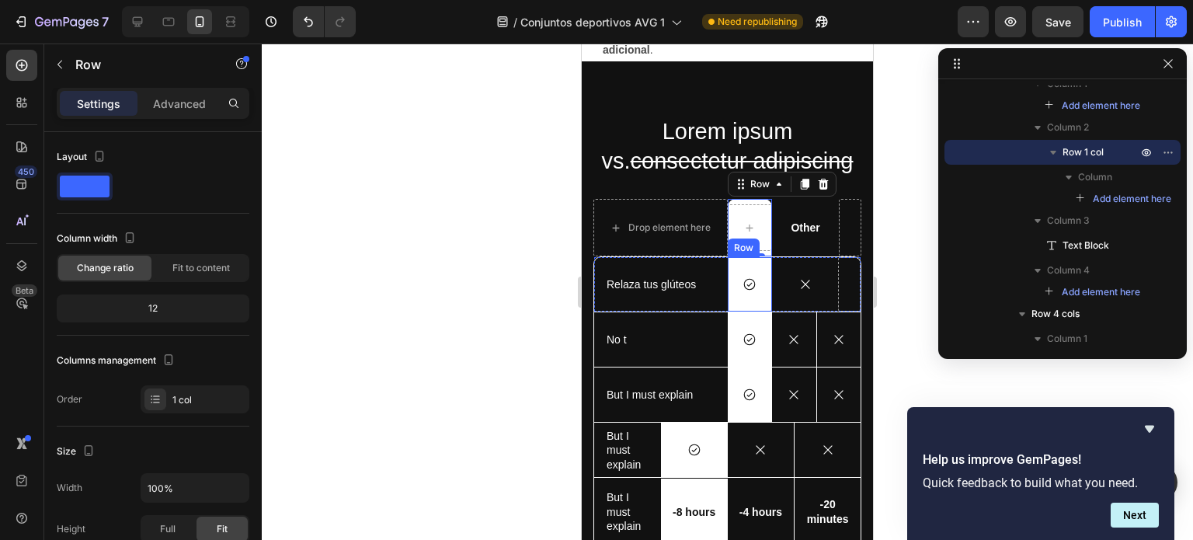
scroll to position [946, 0]
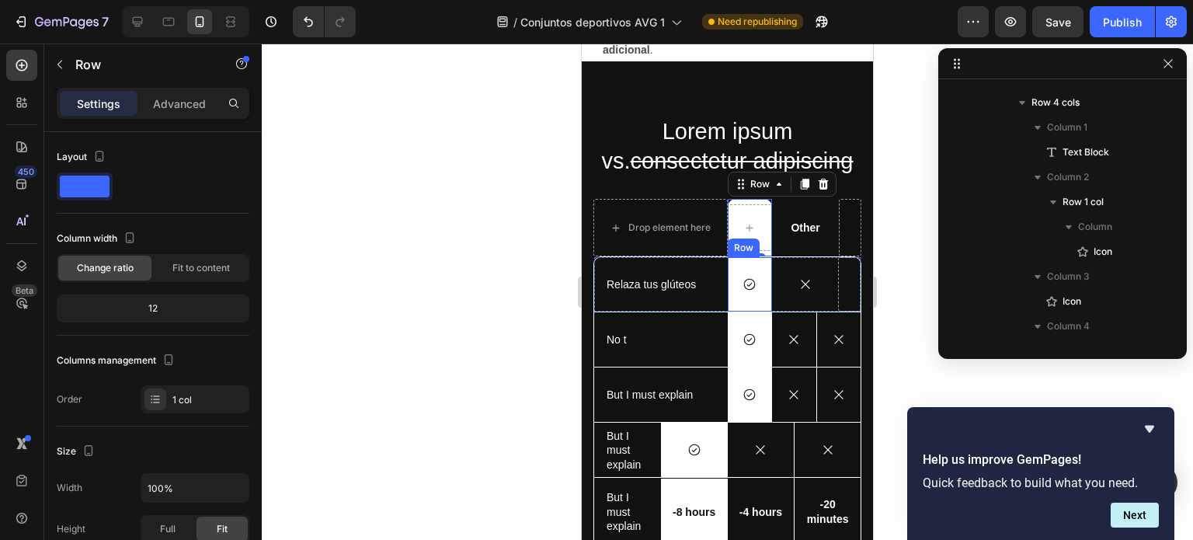
click at [751, 297] on div "Icon Row" at bounding box center [750, 284] width 44 height 54
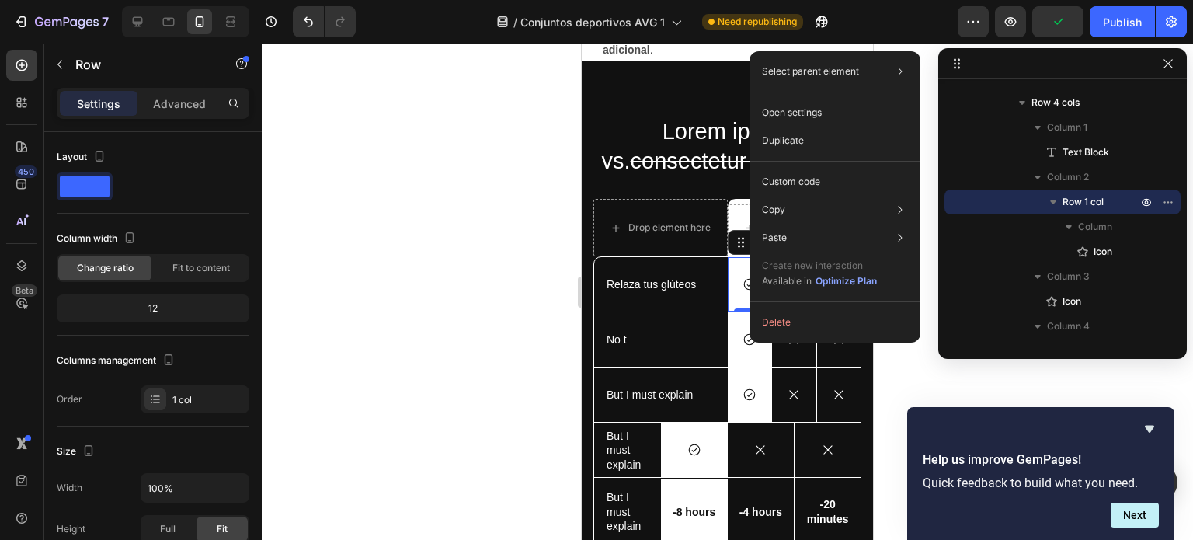
click at [730, 297] on div "Icon Row 0" at bounding box center [750, 284] width 44 height 54
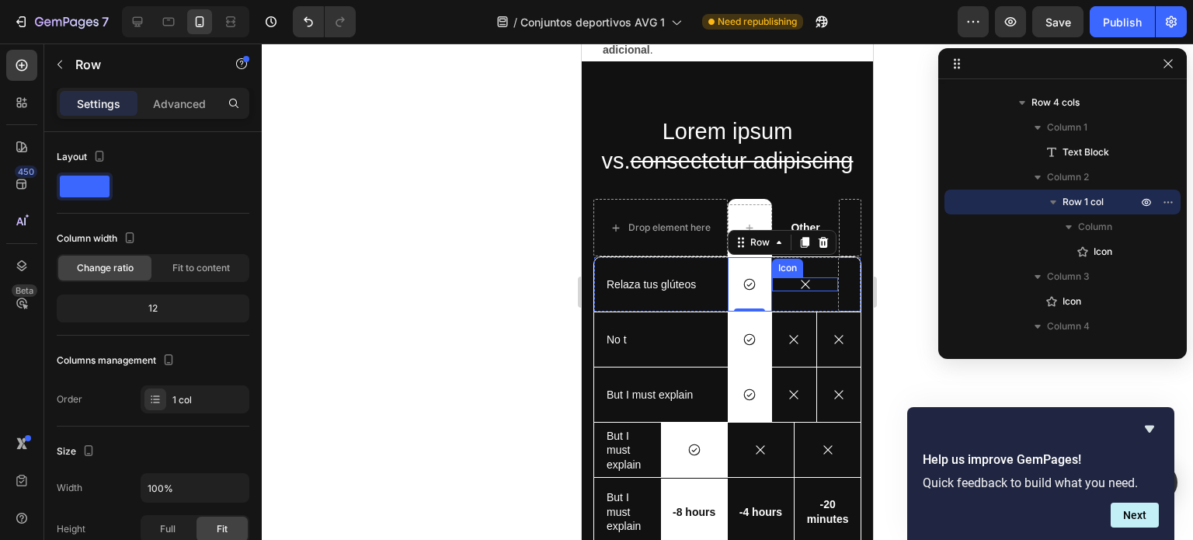
click at [802, 292] on div "Icon" at bounding box center [805, 284] width 67 height 54
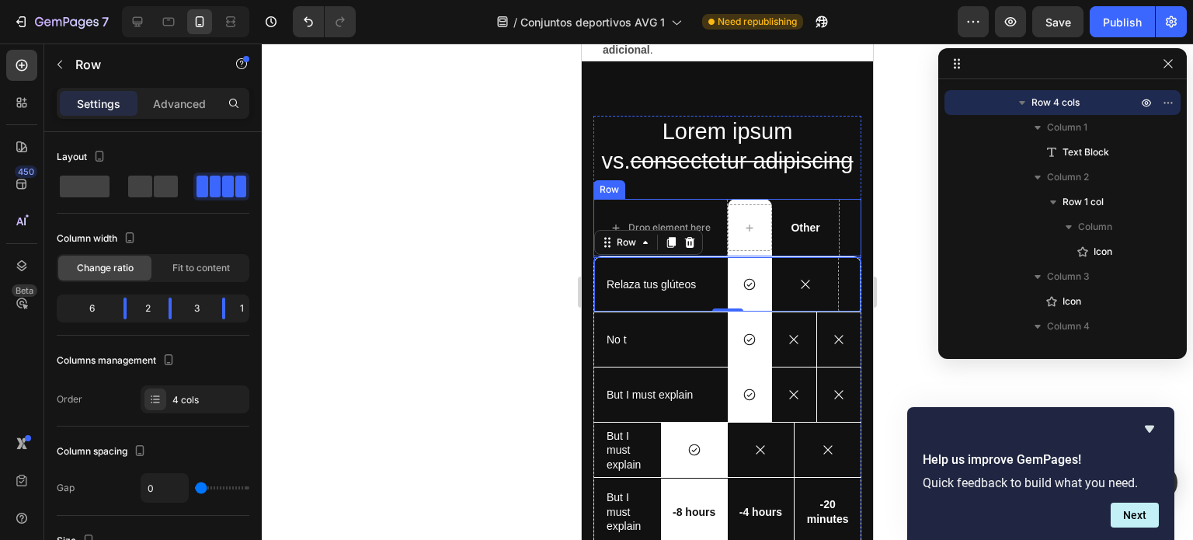
click at [793, 245] on div "Other Text Block" at bounding box center [805, 227] width 67 height 57
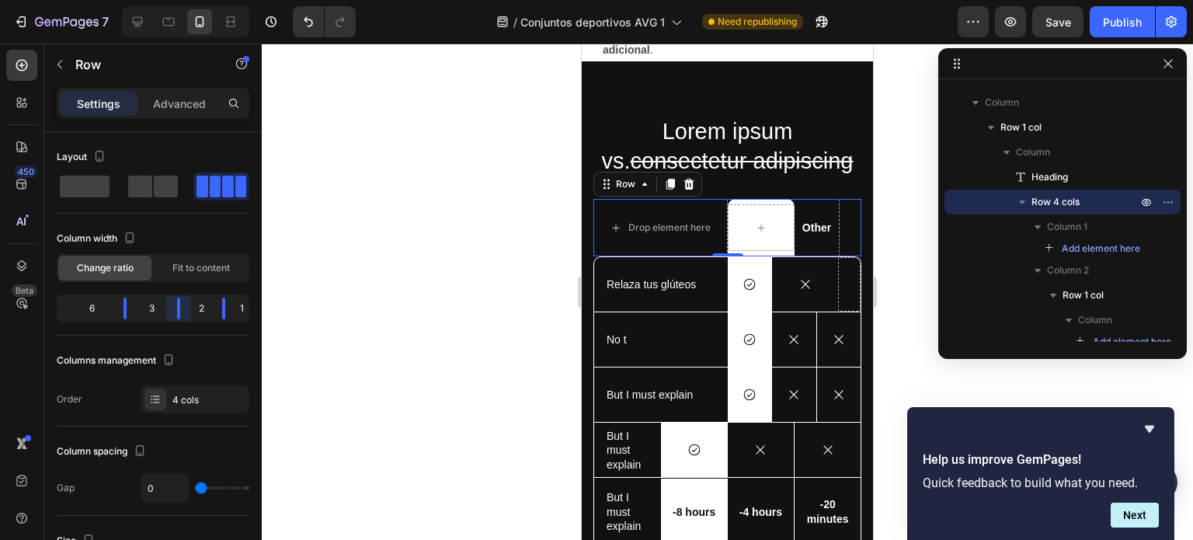
drag, startPoint x: 178, startPoint y: 310, endPoint x: 200, endPoint y: 310, distance: 21.8
click at [200, 0] on body "7 / Conjuntos deportivos AVG 1 Need republishing Preview Save Publish 450 Beta …" at bounding box center [596, 0] width 1193 height 0
click at [786, 304] on div "Icon" at bounding box center [805, 284] width 67 height 54
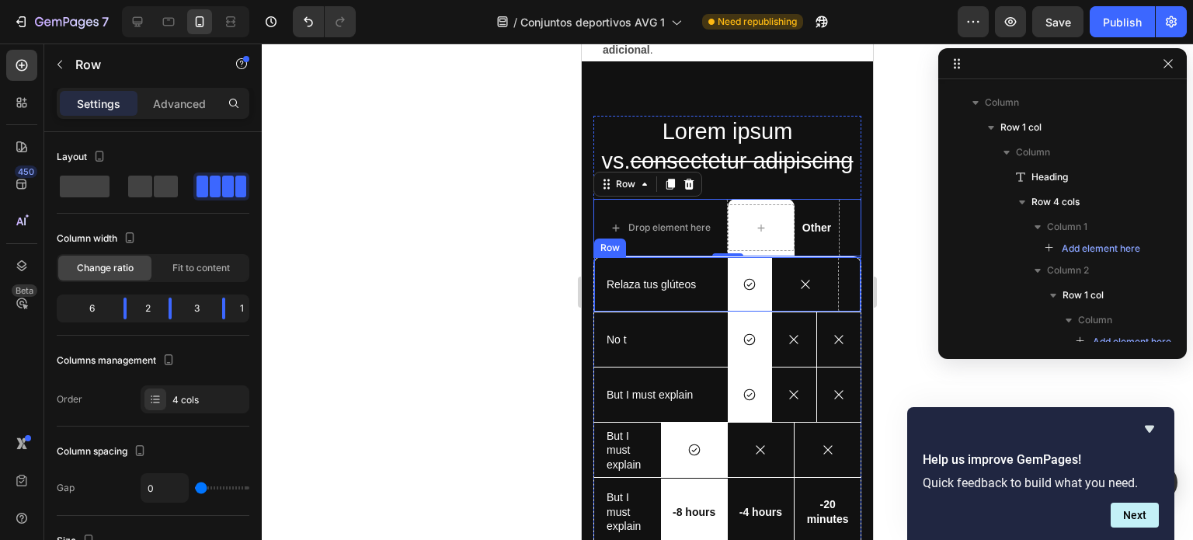
scroll to position [847, 0]
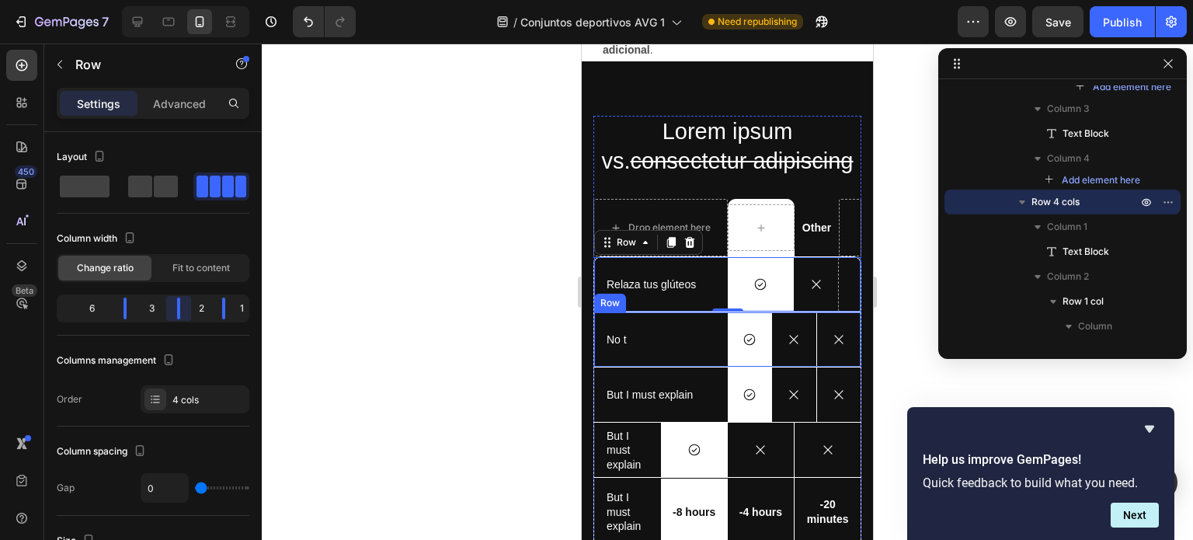
drag, startPoint x: 169, startPoint y: 302, endPoint x: 205, endPoint y: 305, distance: 35.8
click at [205, 0] on body "7 / Conjuntos deportivos AVG 1 Need republishing Preview Save Publish 450 Beta …" at bounding box center [596, 0] width 1193 height 0
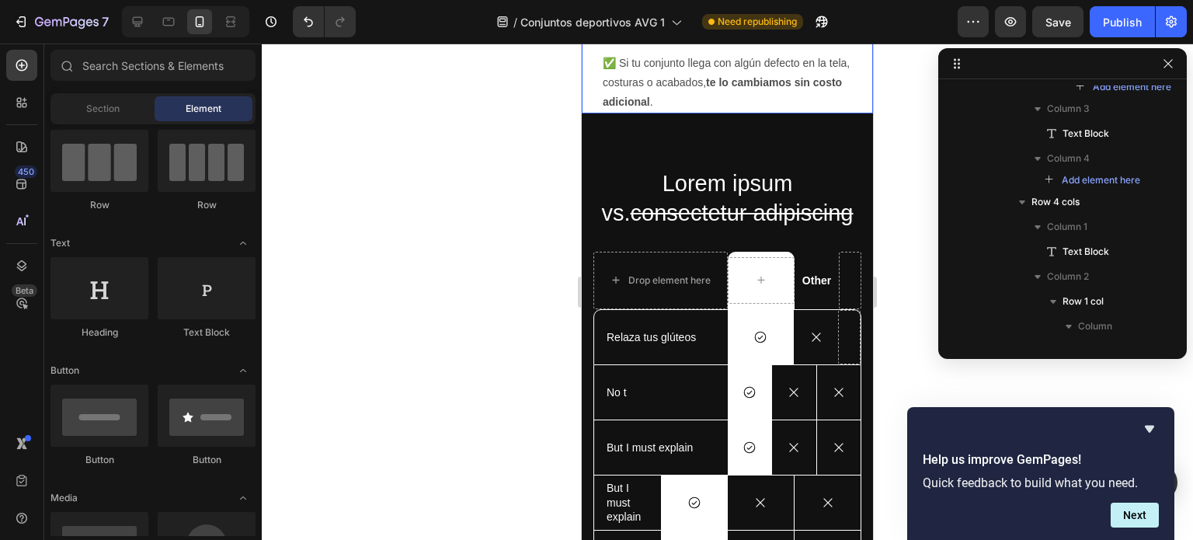
scroll to position [3673, 0]
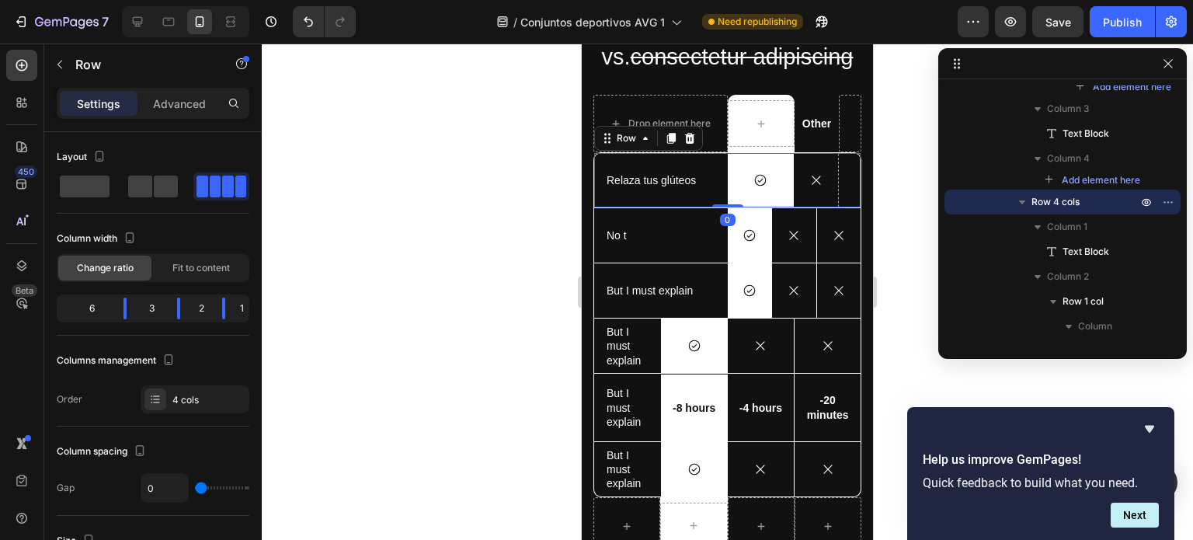
click at [824, 195] on div "Icon" at bounding box center [816, 180] width 44 height 54
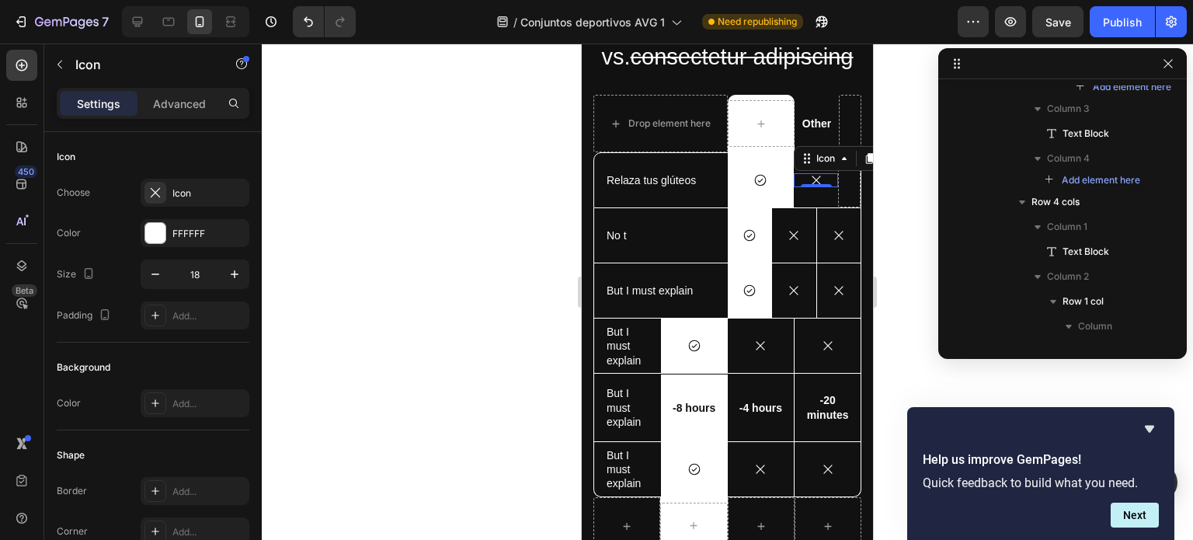
scroll to position [1046, 0]
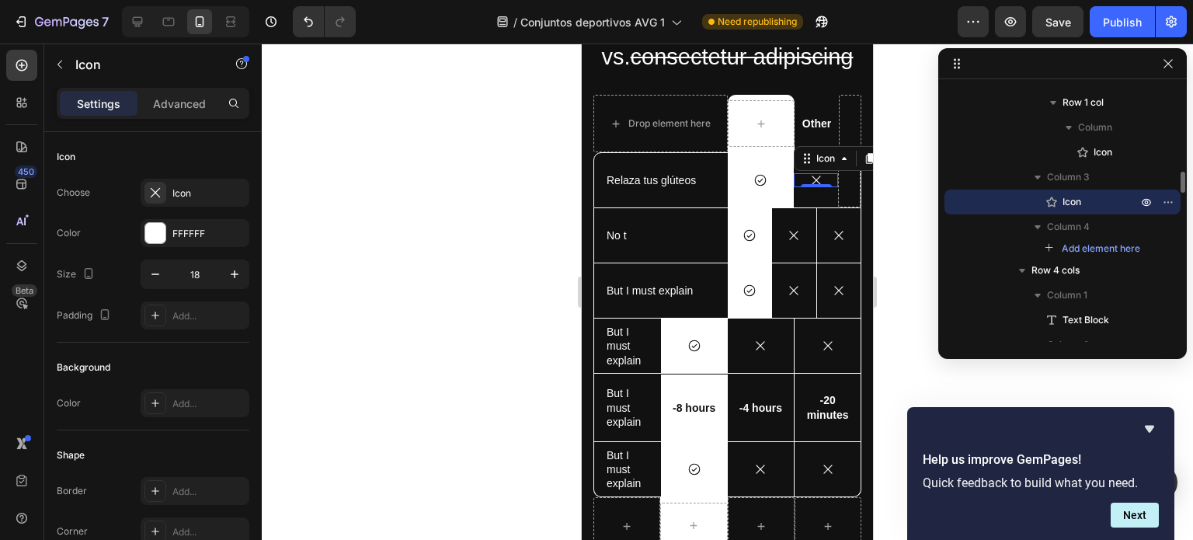
click at [810, 183] on icon at bounding box center [817, 180] width 14 height 14
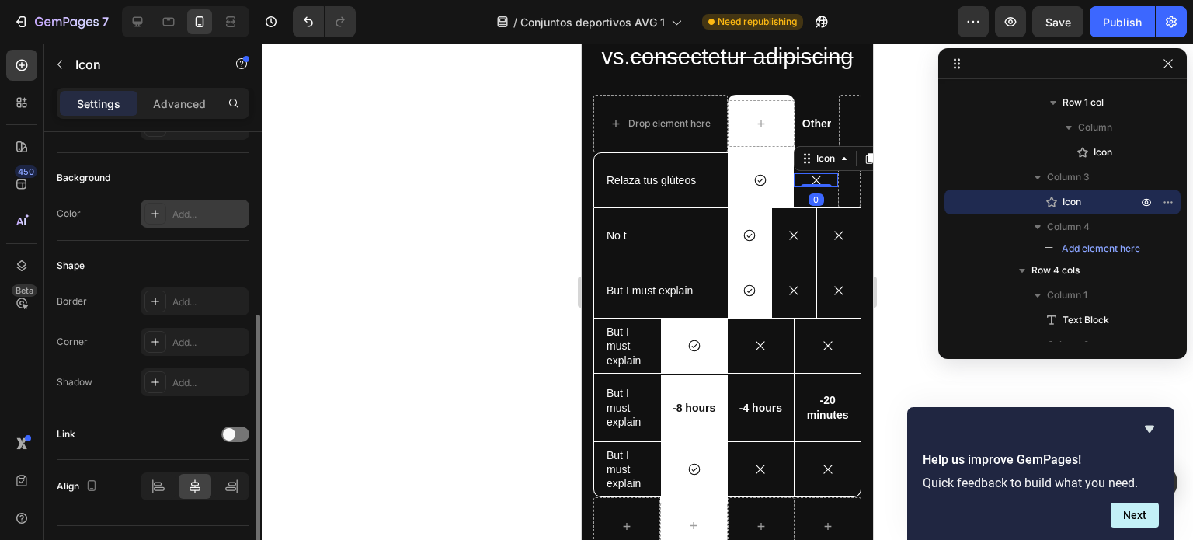
scroll to position [223, 0]
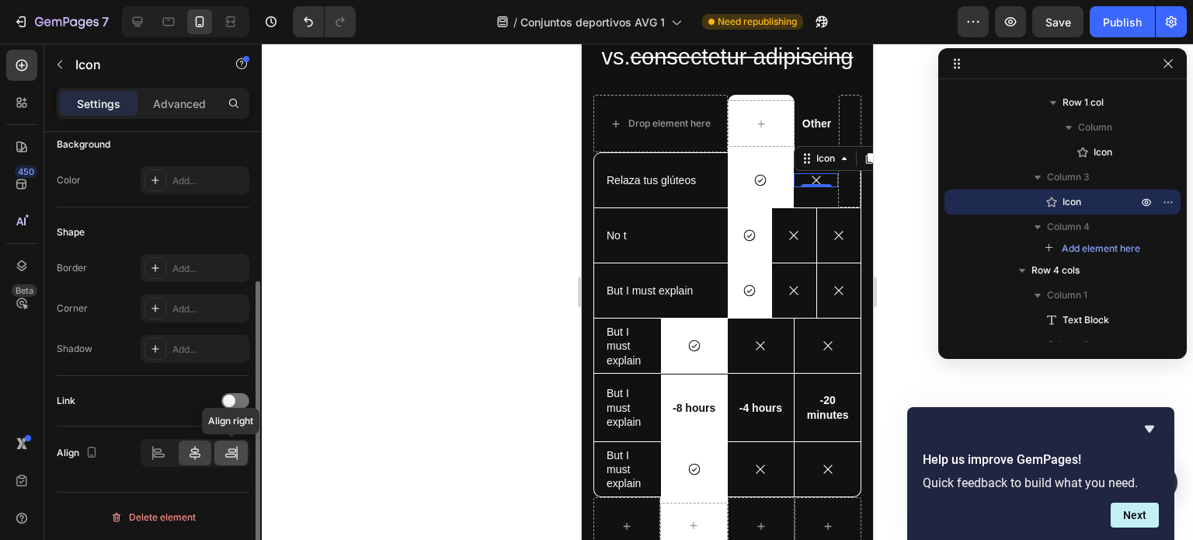
click at [234, 453] on icon at bounding box center [232, 453] width 16 height 16
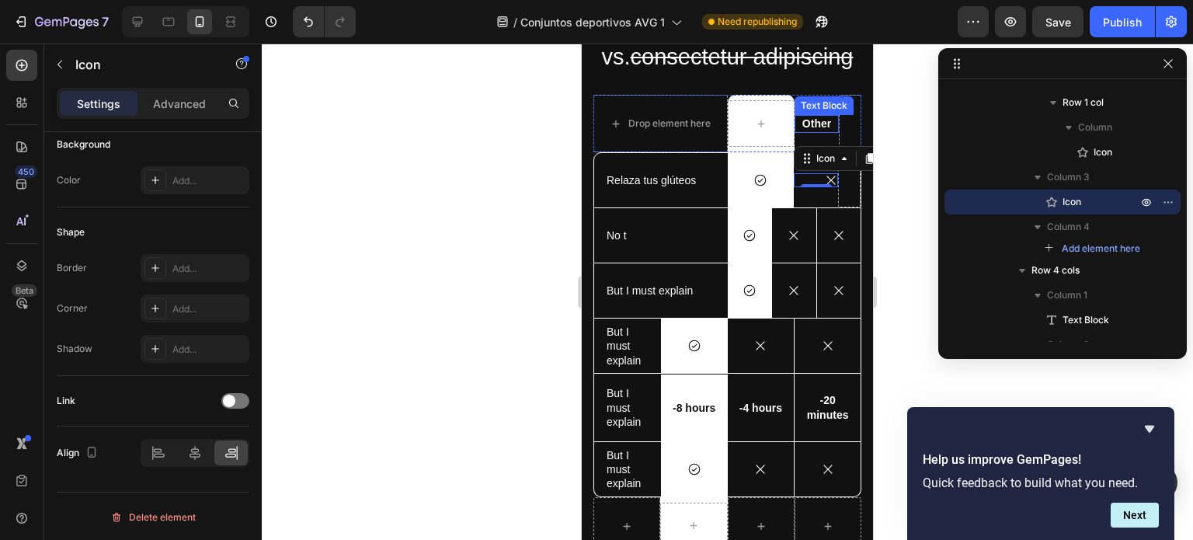
click at [814, 124] on p "Other" at bounding box center [817, 124] width 42 height 14
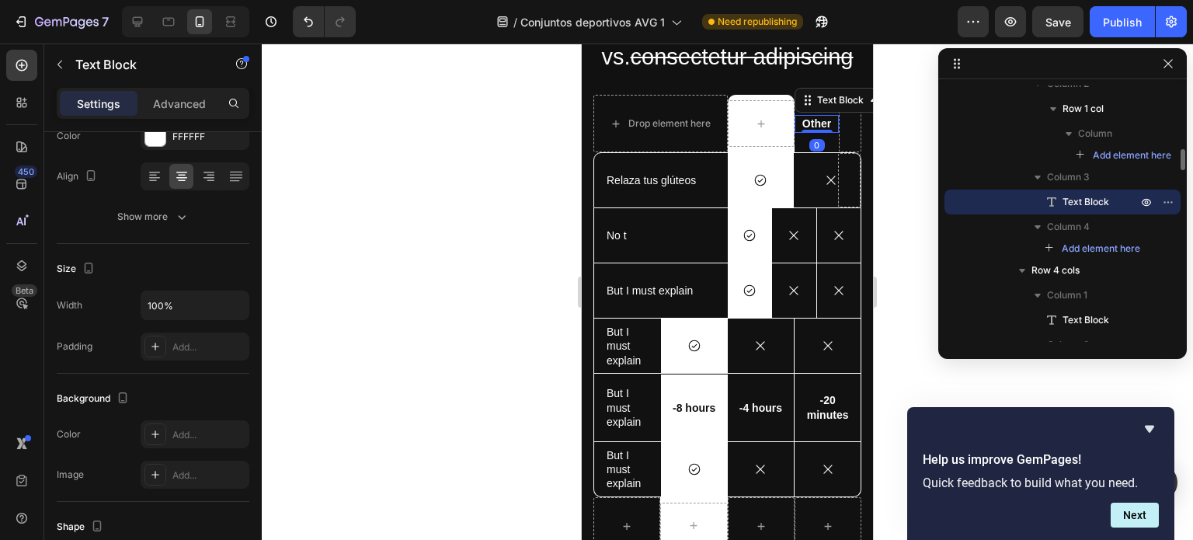
scroll to position [0, 0]
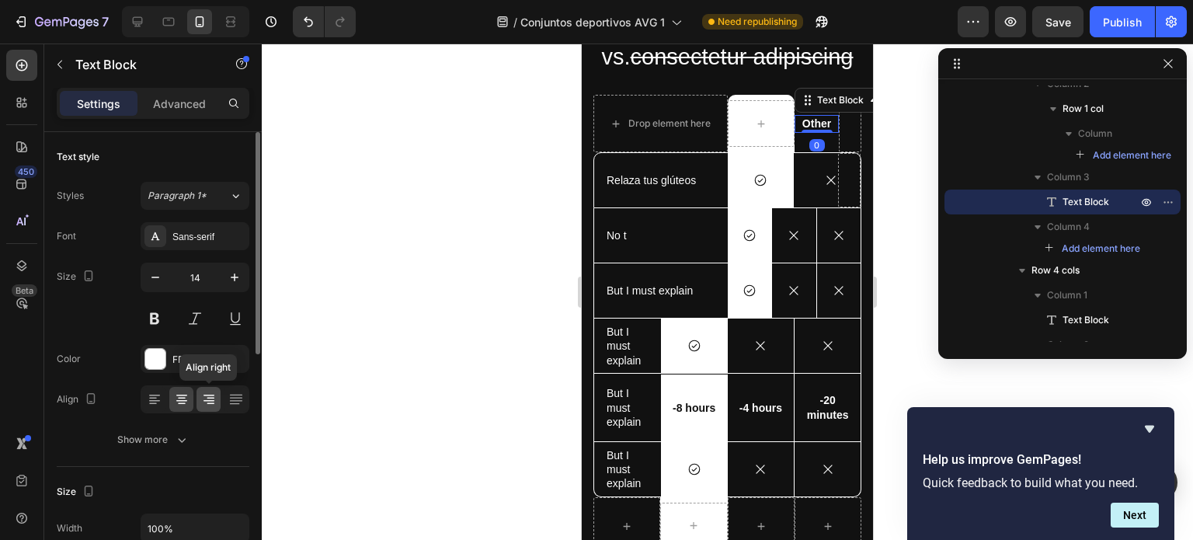
click at [211, 398] on icon at bounding box center [211, 399] width 8 height 2
click at [809, 183] on div "Icon" at bounding box center [816, 180] width 44 height 14
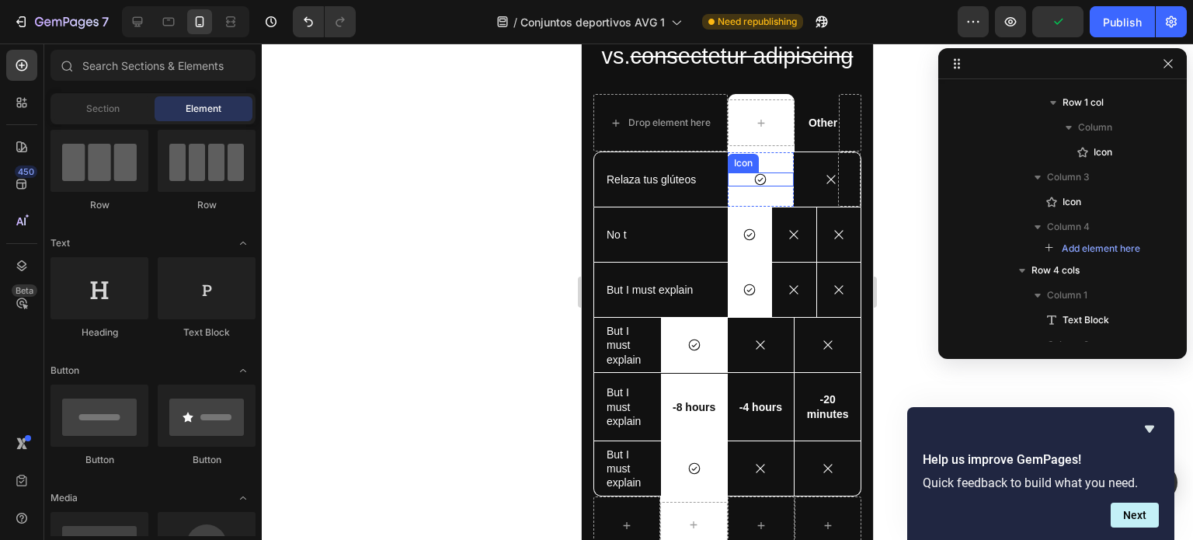
scroll to position [3786, 0]
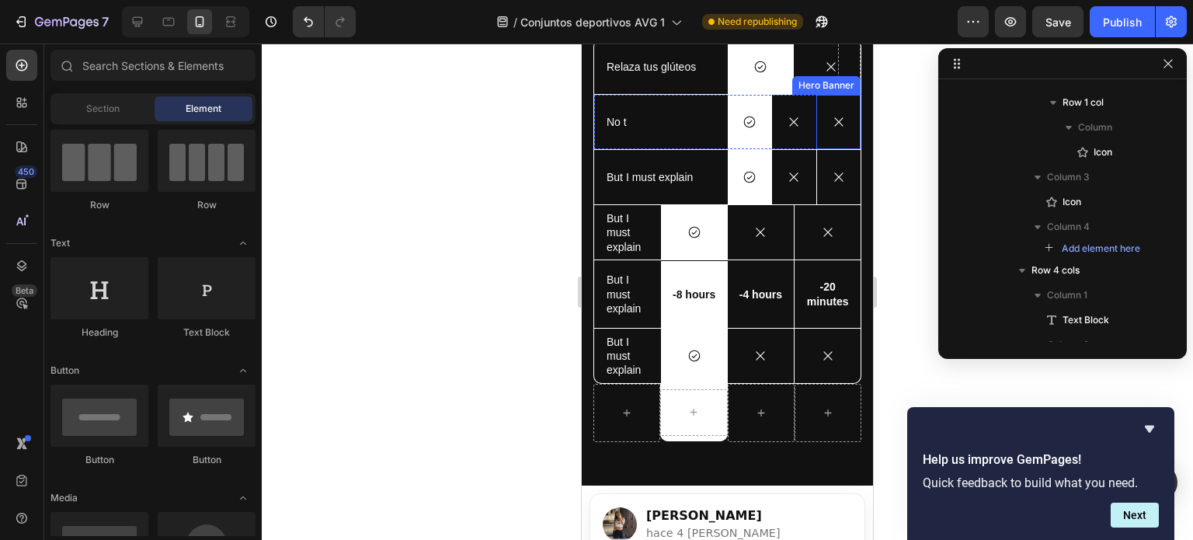
click at [842, 141] on div "Icon" at bounding box center [839, 122] width 44 height 50
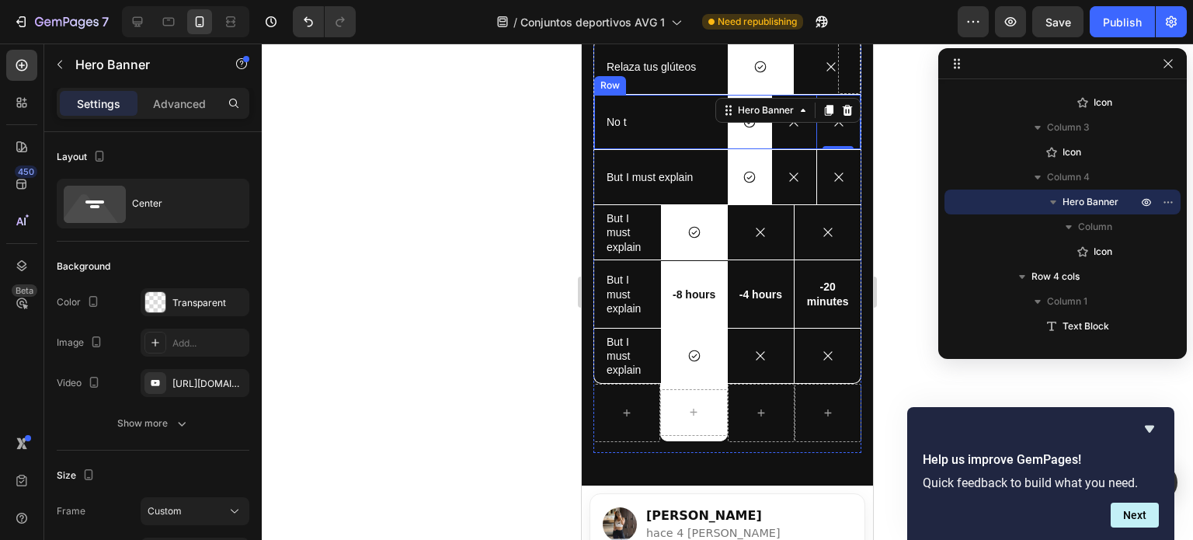
click at [793, 139] on div "Icon" at bounding box center [794, 122] width 44 height 54
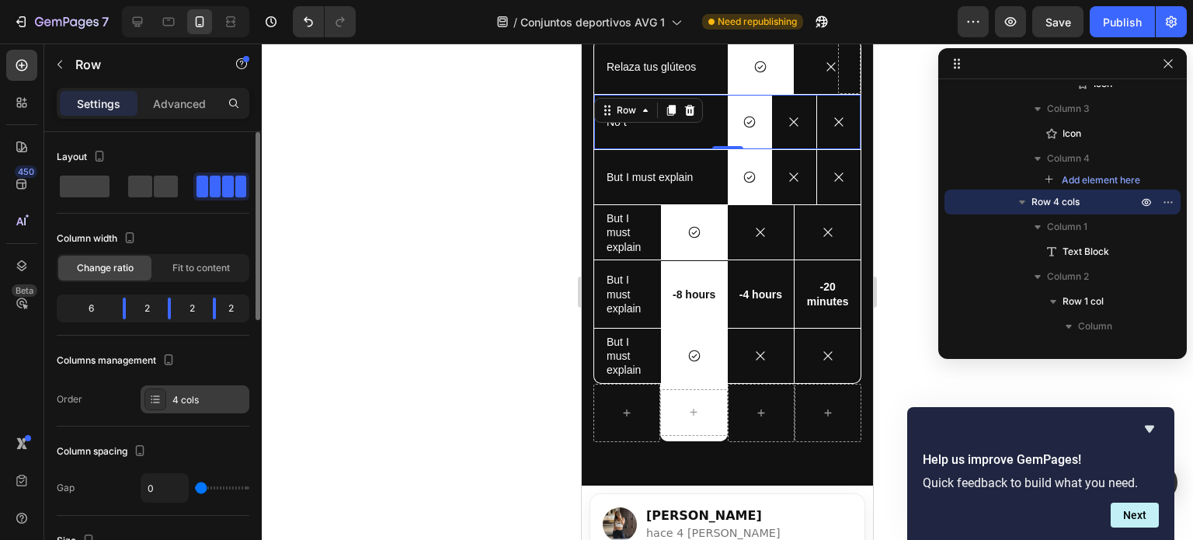
click at [166, 409] on div "4 cols" at bounding box center [195, 399] width 109 height 28
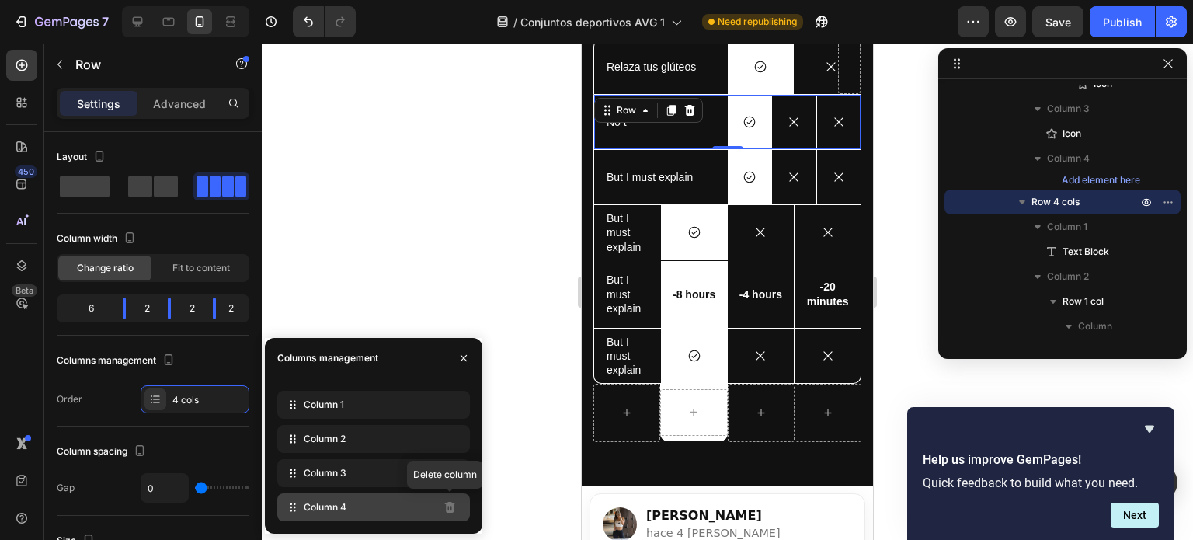
click at [437, 516] on div at bounding box center [449, 507] width 25 height 25
click at [301, 507] on div "Column 4" at bounding box center [373, 507] width 193 height 28
click at [311, 508] on span "Column 4" at bounding box center [325, 507] width 43 height 14
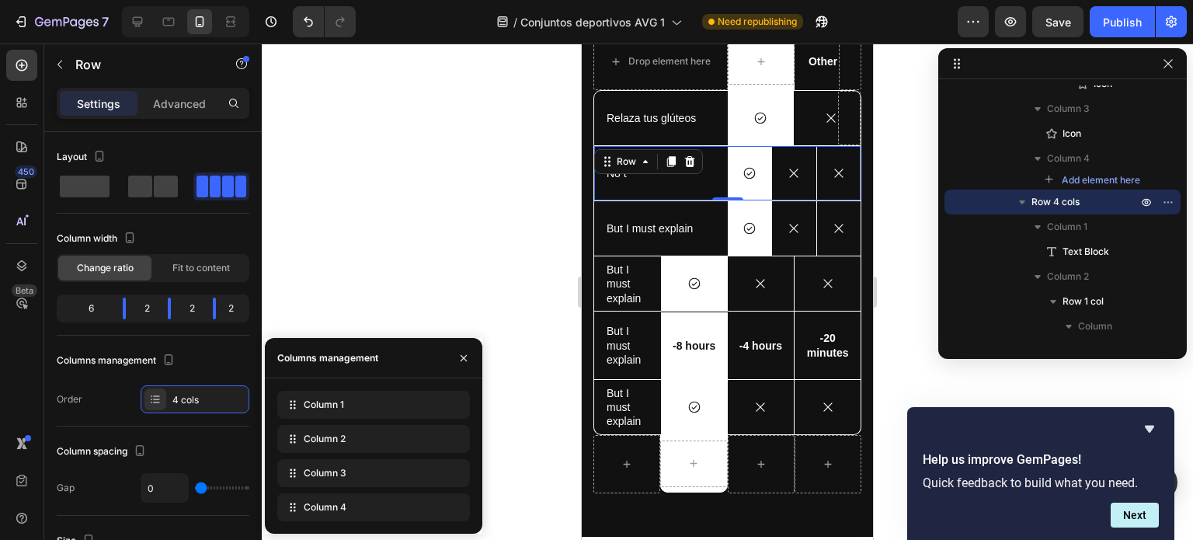
scroll to position [3733, 0]
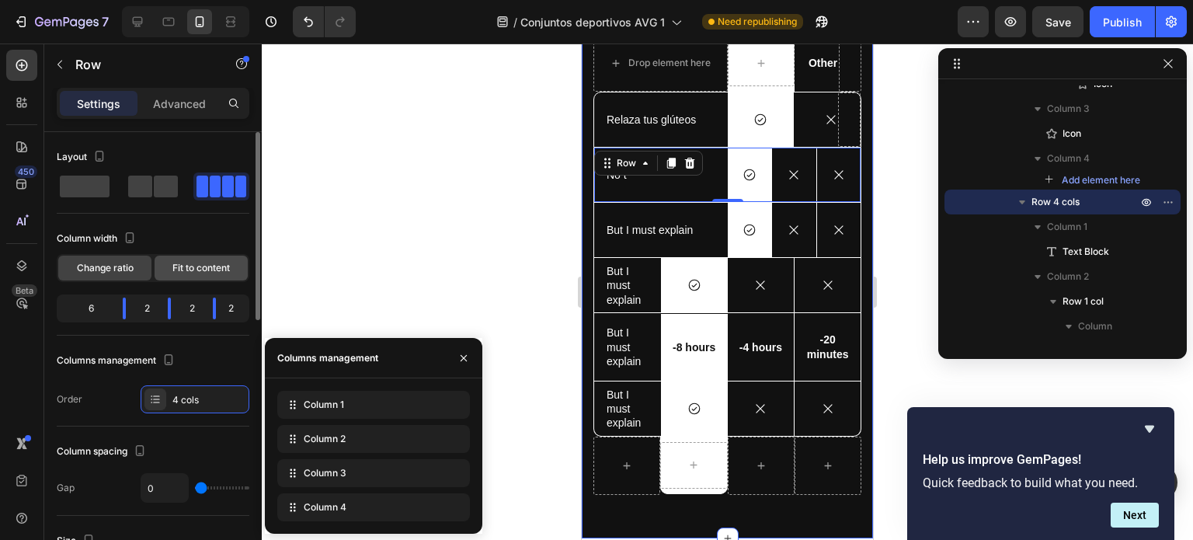
click at [207, 274] on div "Fit to content" at bounding box center [201, 268] width 93 height 25
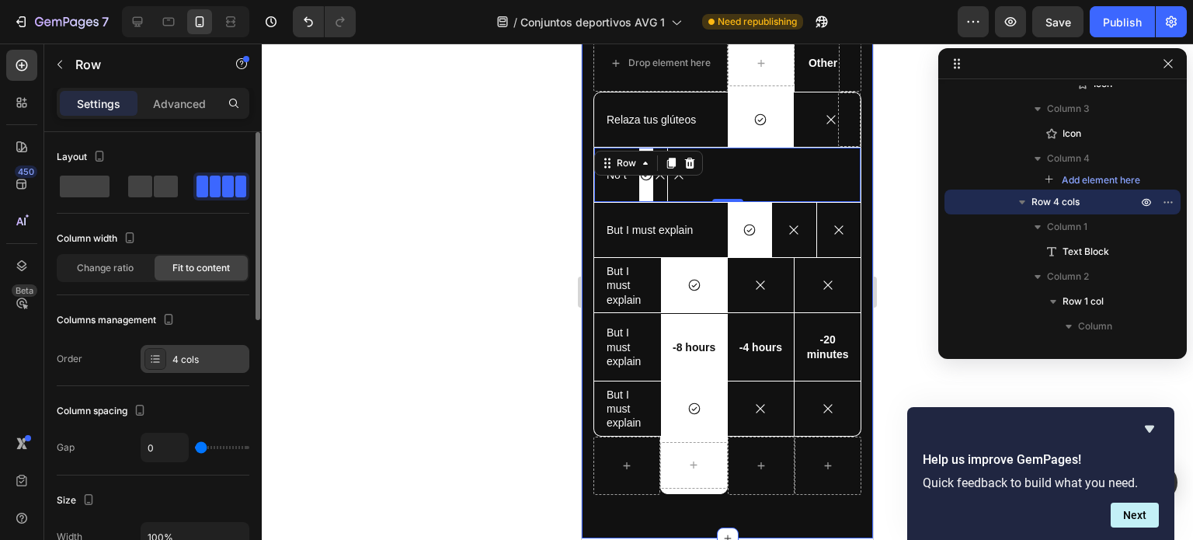
click at [155, 357] on icon at bounding box center [155, 359] width 12 height 12
type input "32"
type input "36"
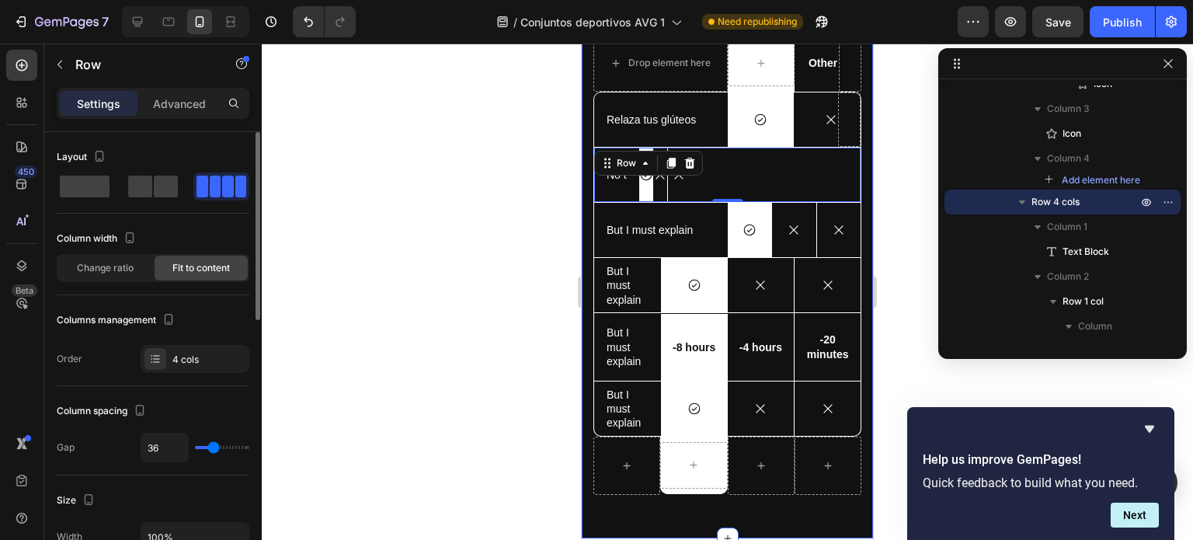
type input "47"
type input "52"
type input "56"
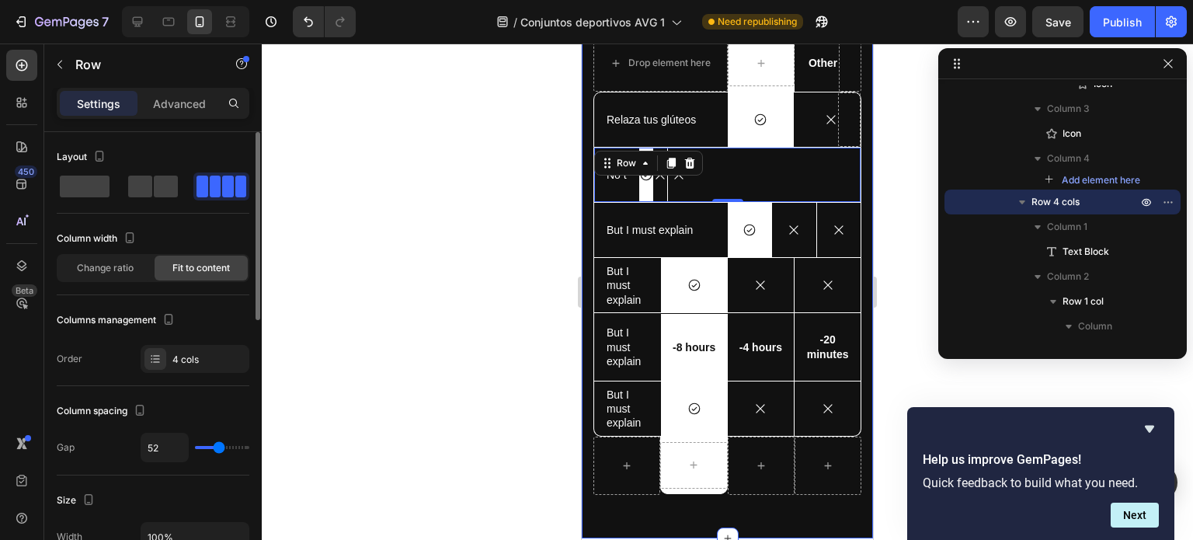
type input "56"
type input "61"
type input "63"
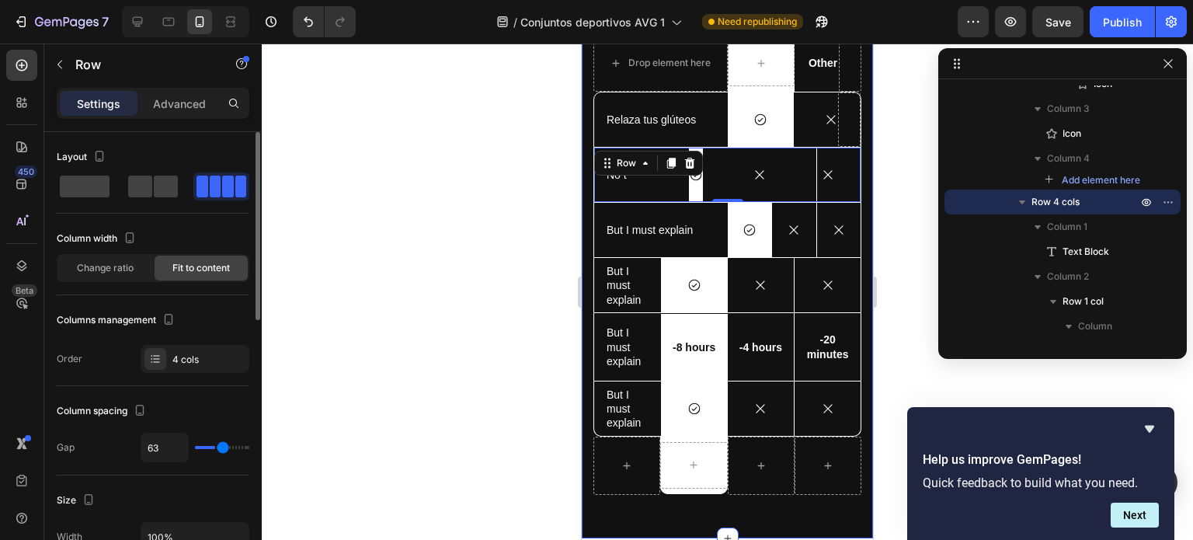
type input "64"
type input "66"
type input "68"
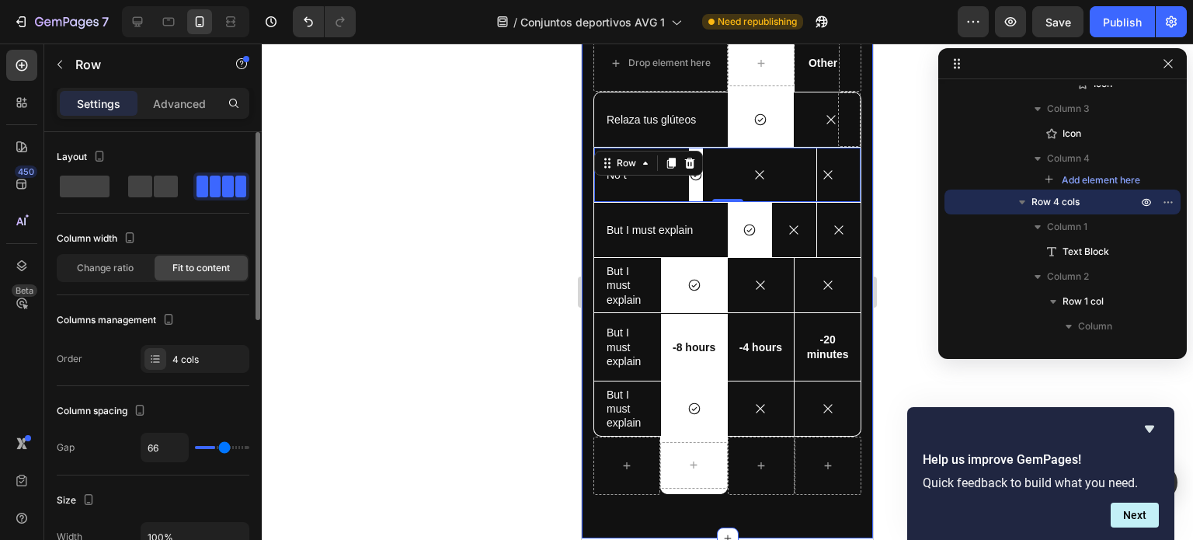
type input "68"
type input "66"
type input "64"
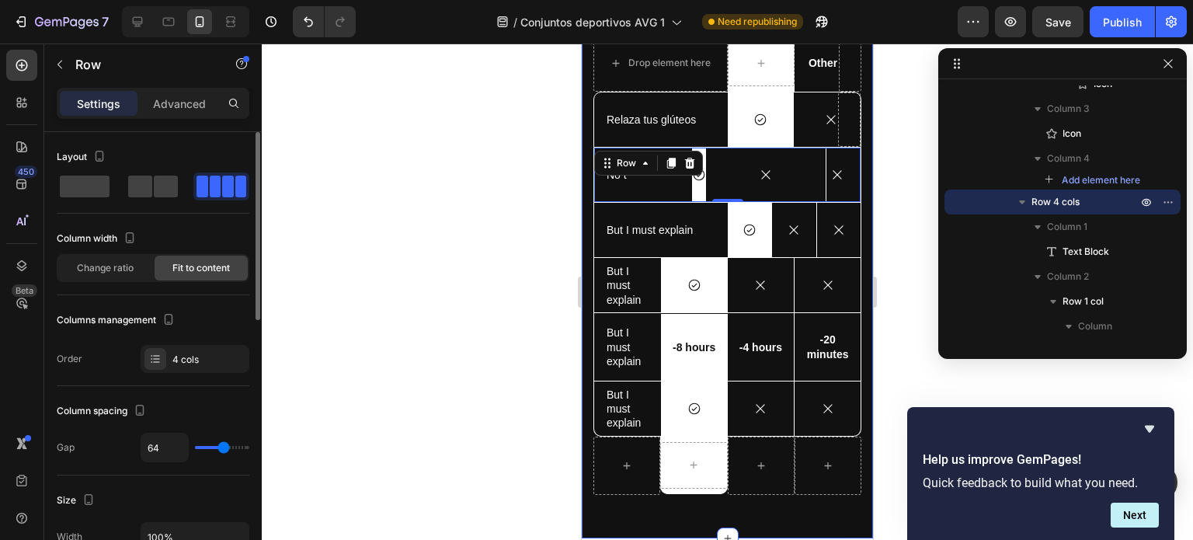
type input "61"
type input "59"
type input "57"
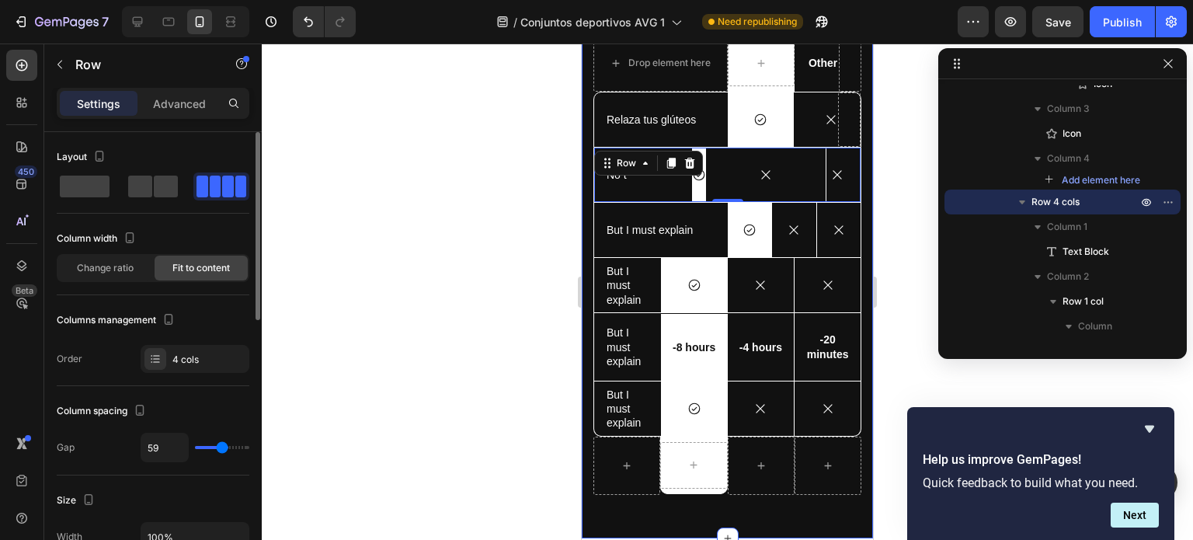
type input "57"
type input "54"
type input "52"
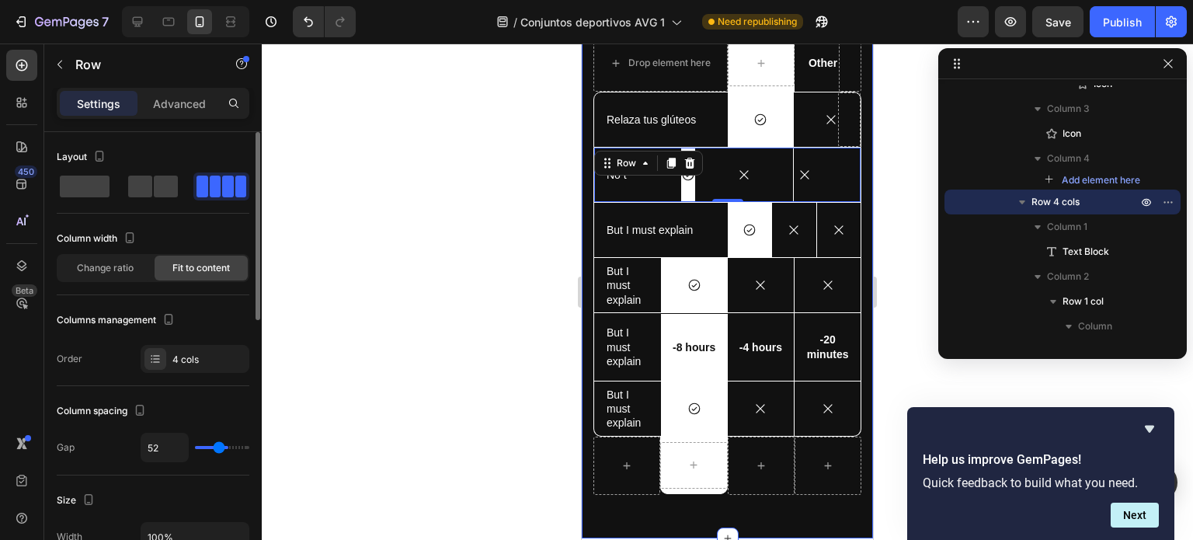
type input "45"
type input "43"
type input "40"
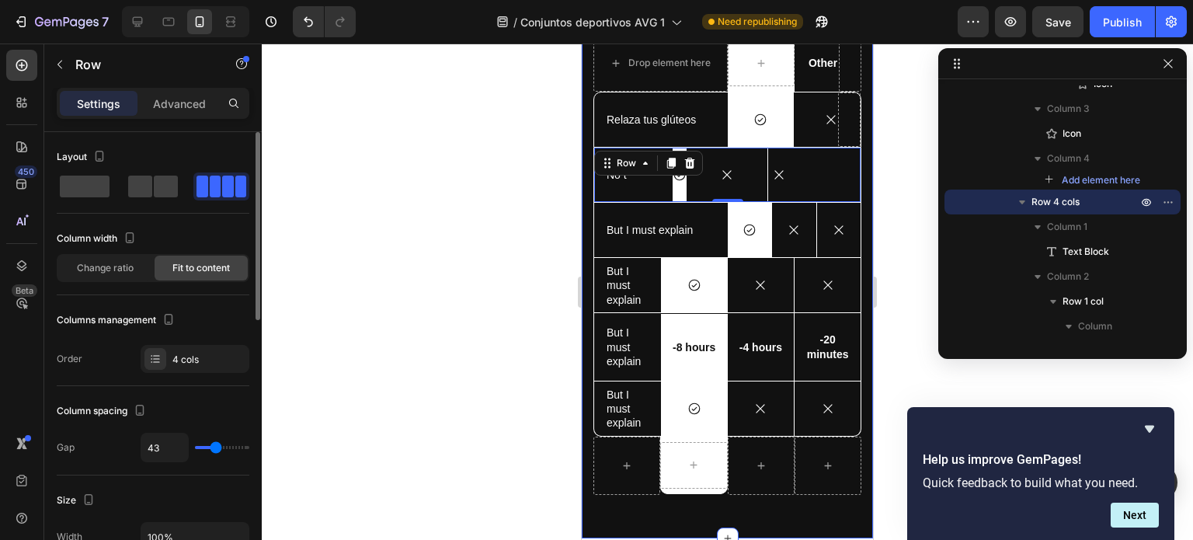
type input "40"
type input "38"
type input "36"
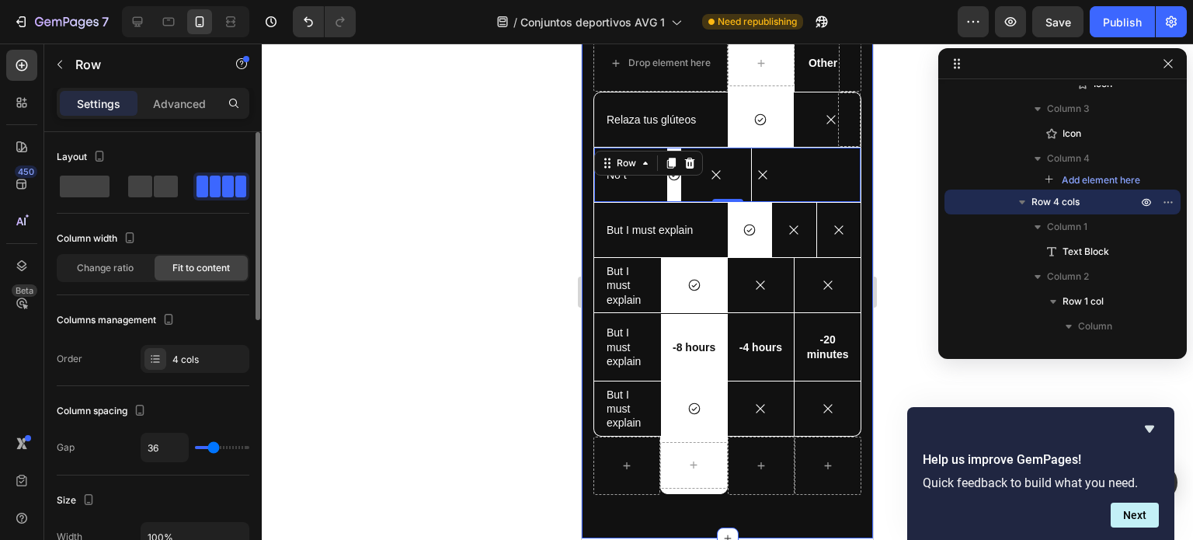
type input "38"
type input "43"
type input "47"
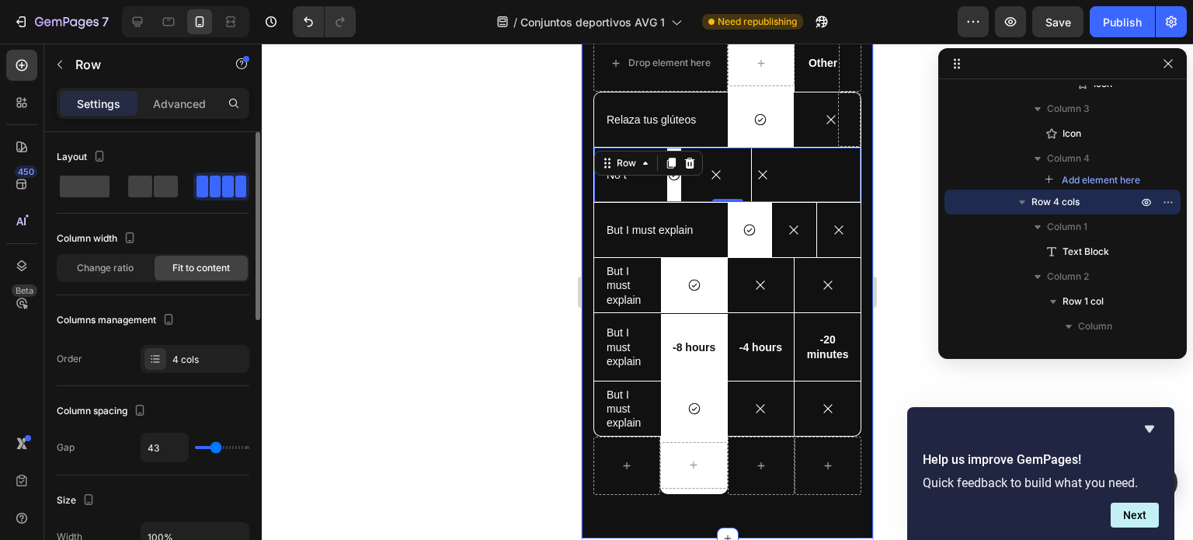
type input "47"
type input "56"
type input "57"
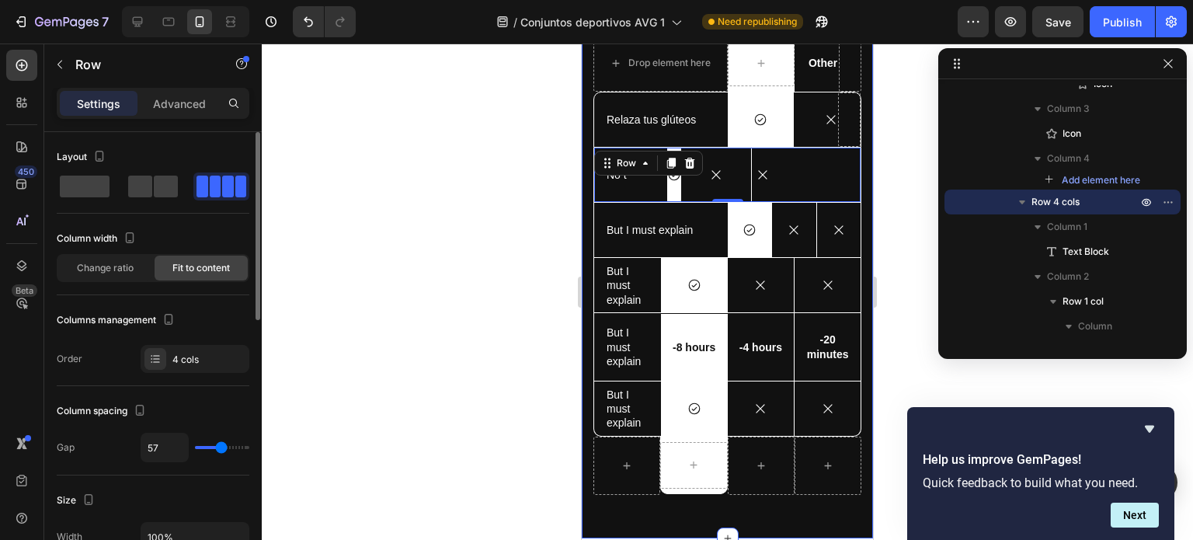
type input "59"
type input "63"
type input "64"
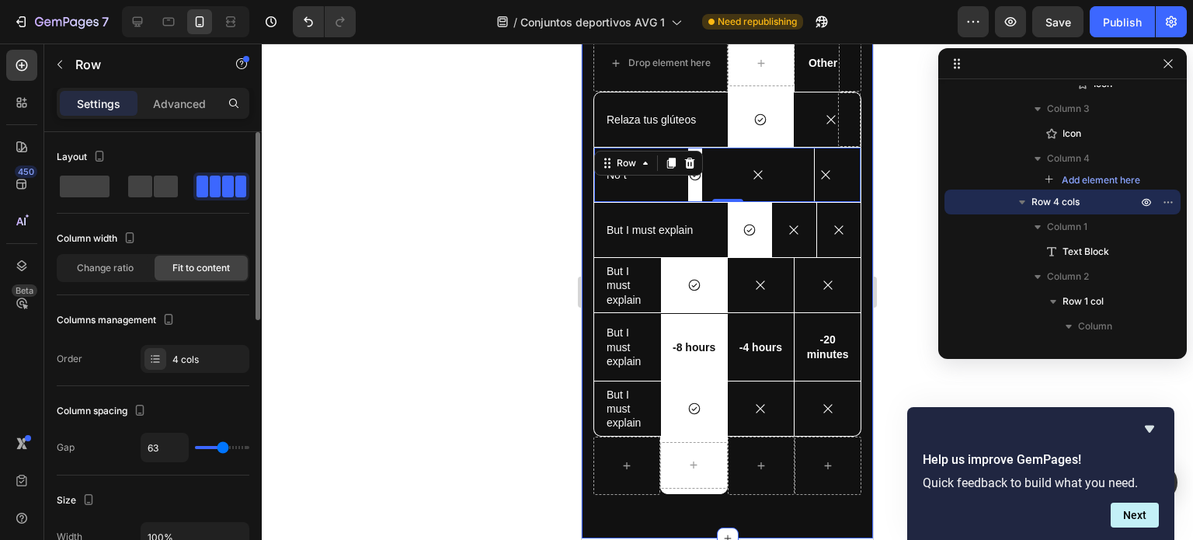
type input "64"
type input "66"
type input "68"
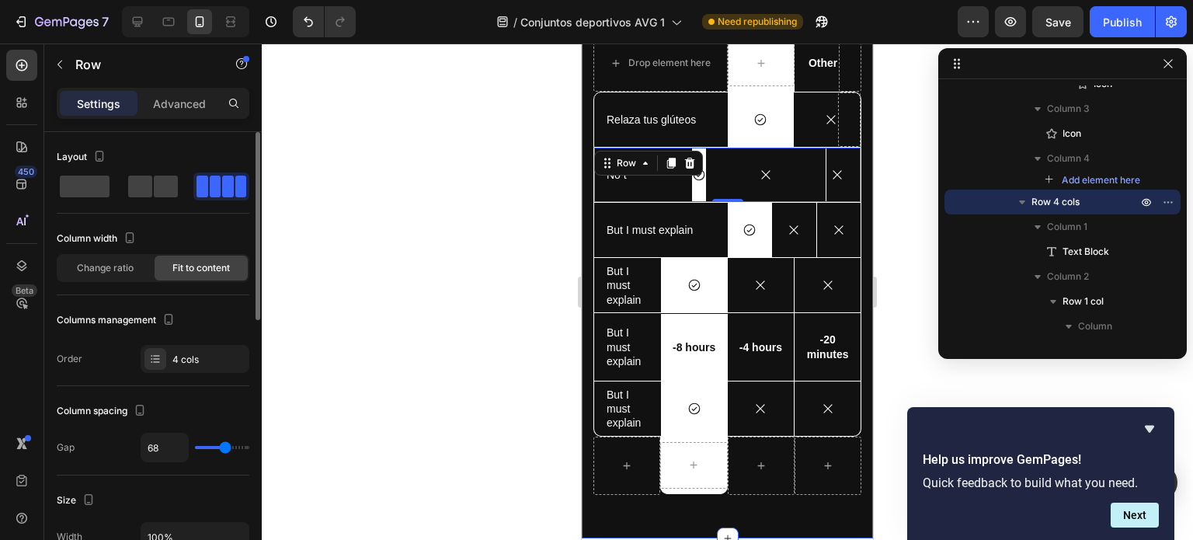
type input "70"
type input "73"
type input "75"
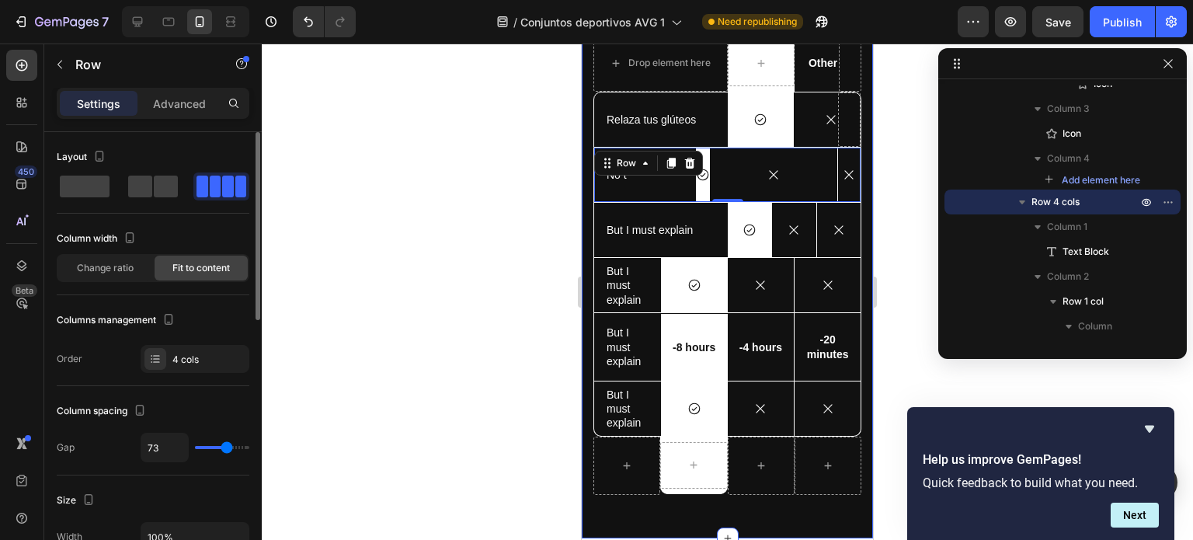
type input "75"
type input "77"
type input "82"
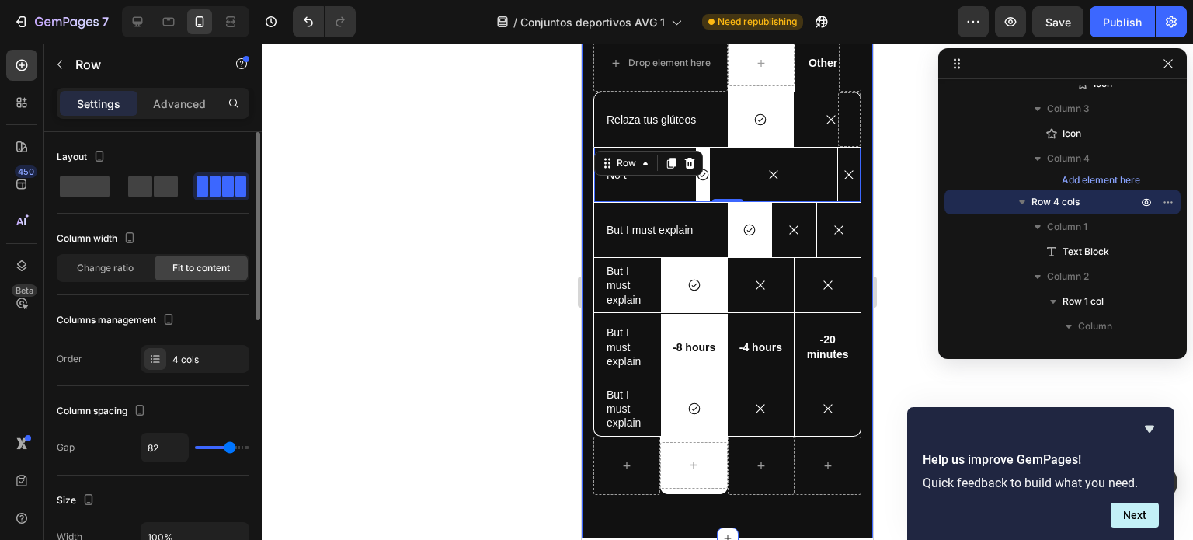
type input "86"
type input "89"
type input "91"
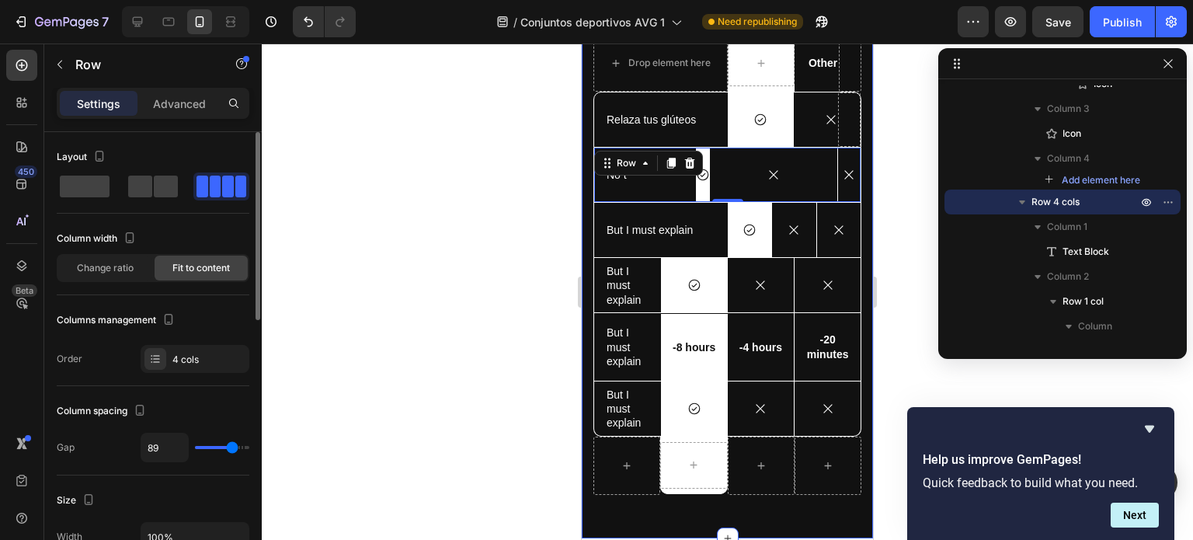
type input "91"
type input "93"
type input "95"
drag, startPoint x: 205, startPoint y: 445, endPoint x: 235, endPoint y: 443, distance: 29.6
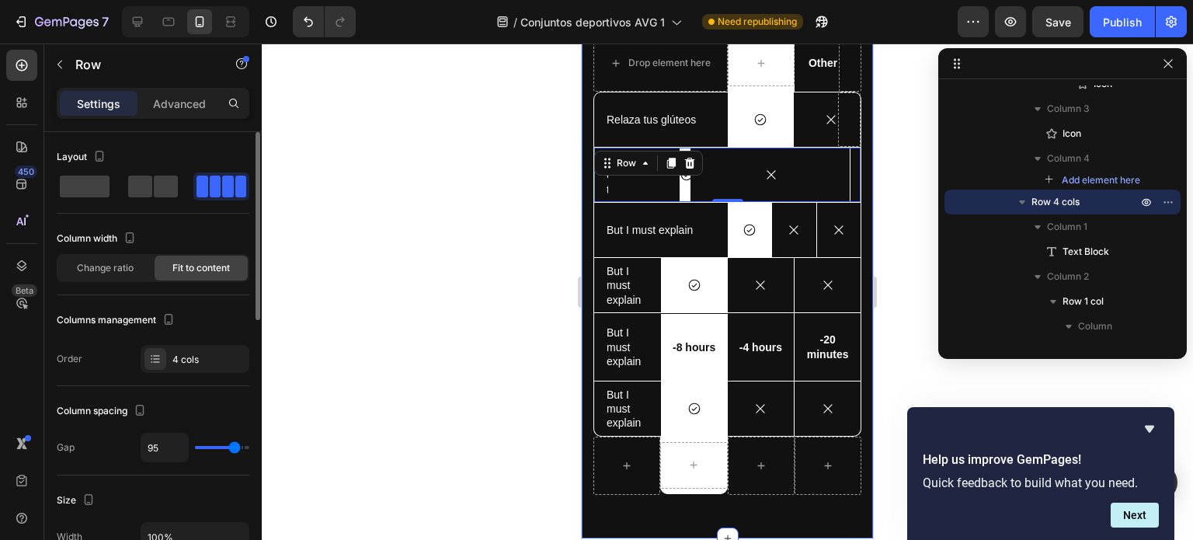
type input "96"
click at [235, 446] on input "range" at bounding box center [222, 447] width 54 height 3
type input "68"
type input "61"
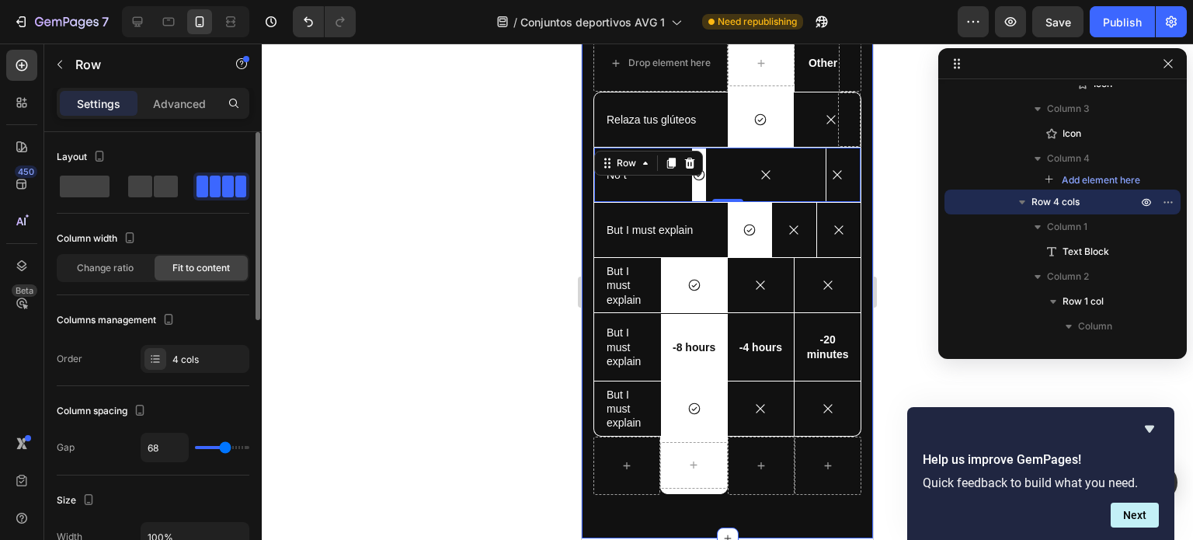
type input "61"
type input "59"
type input "57"
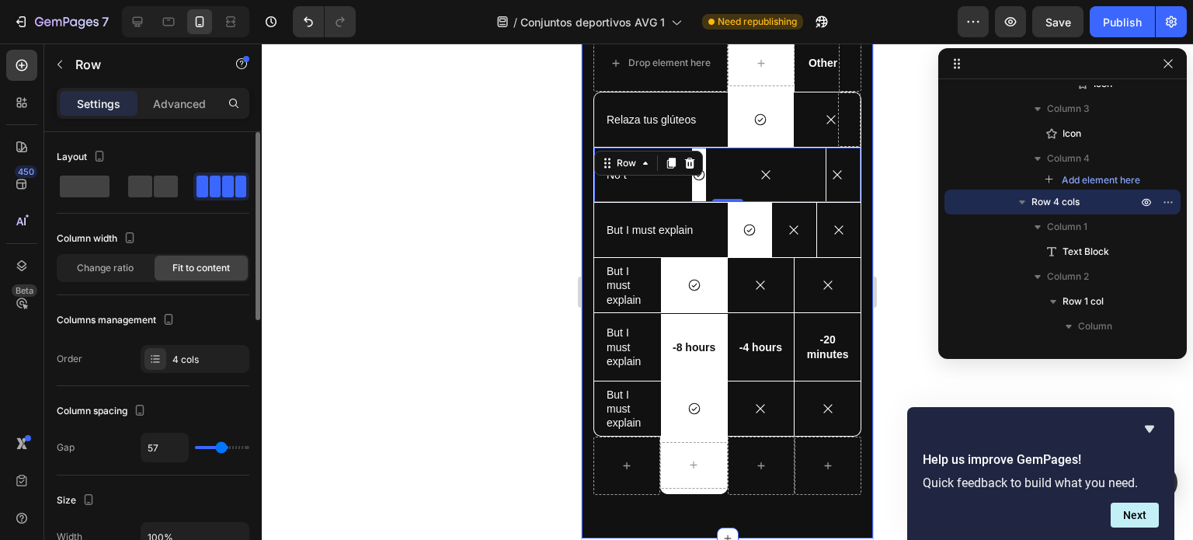
type input "56"
type input "54"
type input "52"
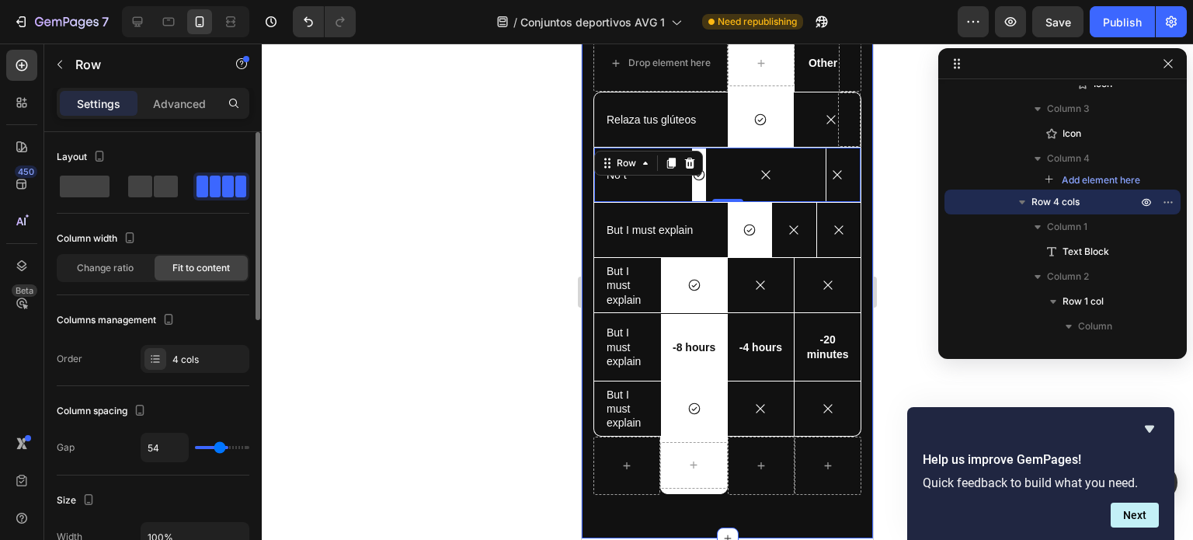
type input "52"
type input "50"
type input "48"
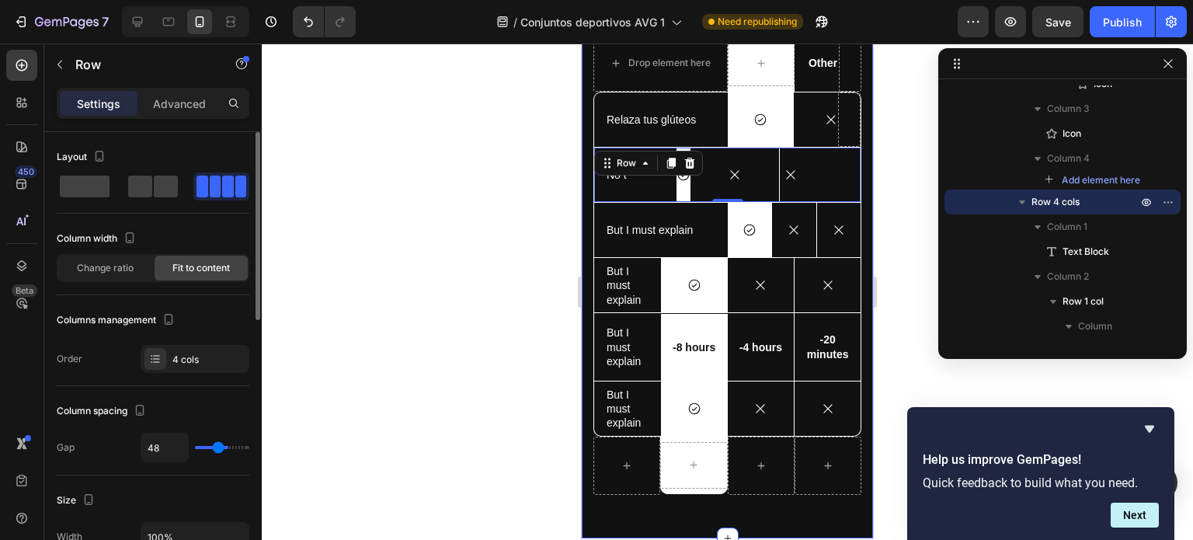
type input "47"
type input "45"
type input "43"
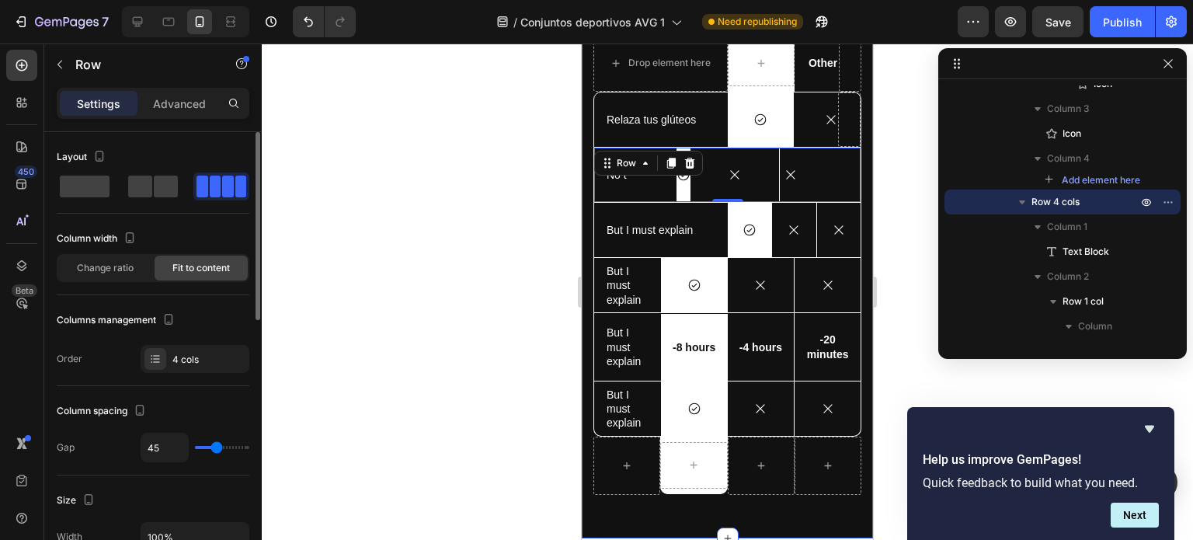
type input "43"
type input "41"
type input "40"
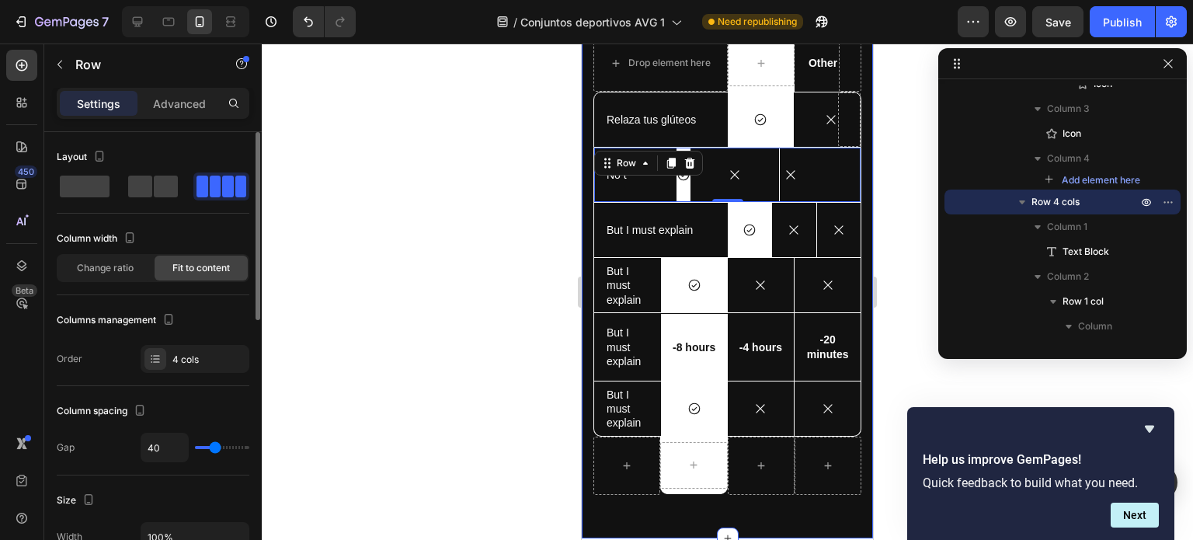
type input "38"
type input "36"
type input "34"
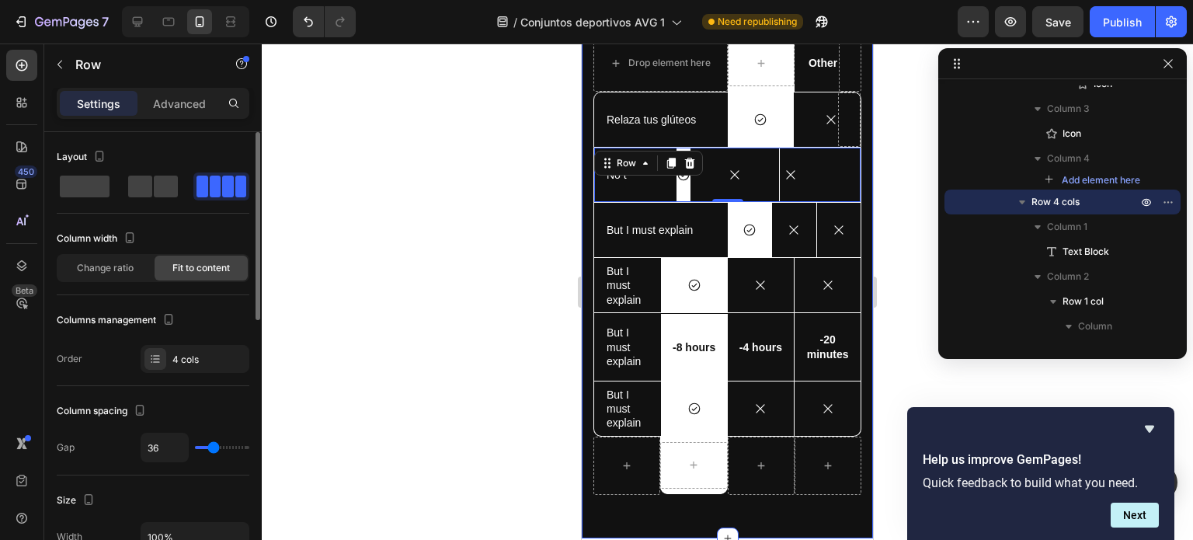
type input "34"
type input "32"
type input "31"
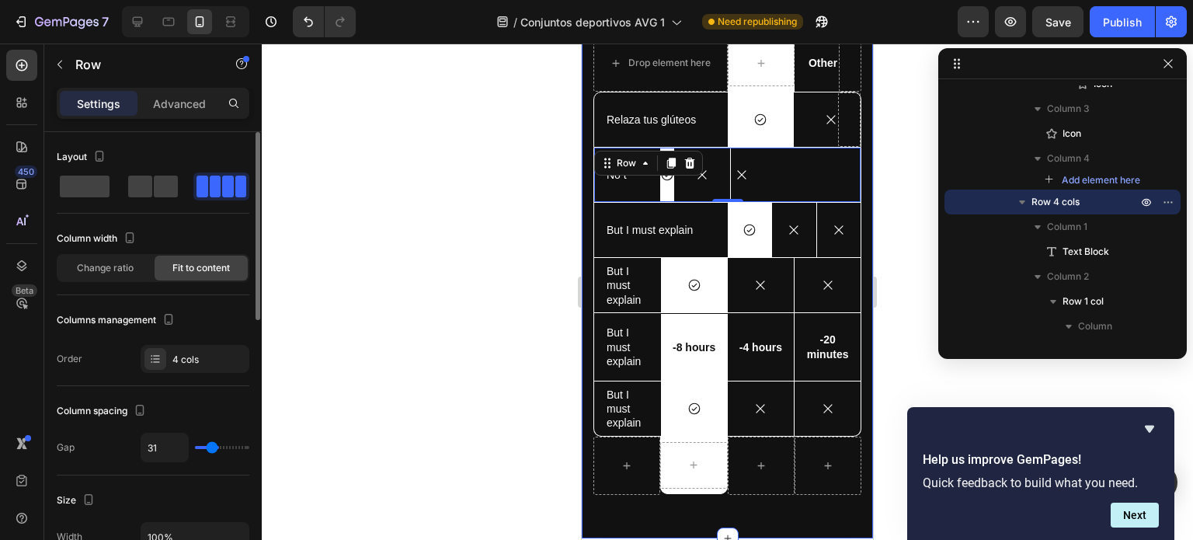
type input "27"
type input "25"
type input "24"
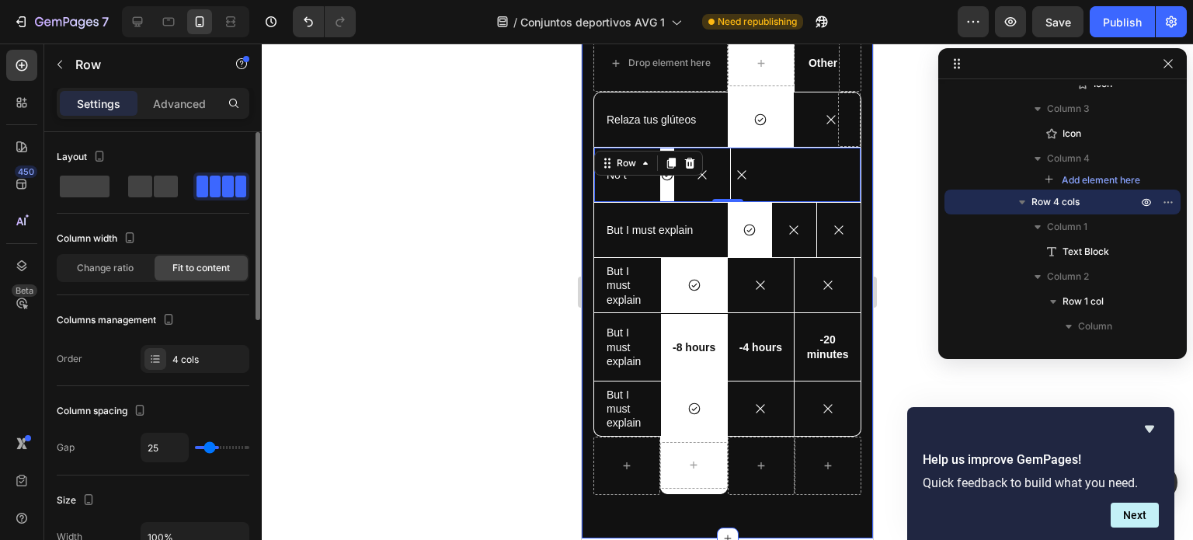
type input "24"
type input "22"
type input "20"
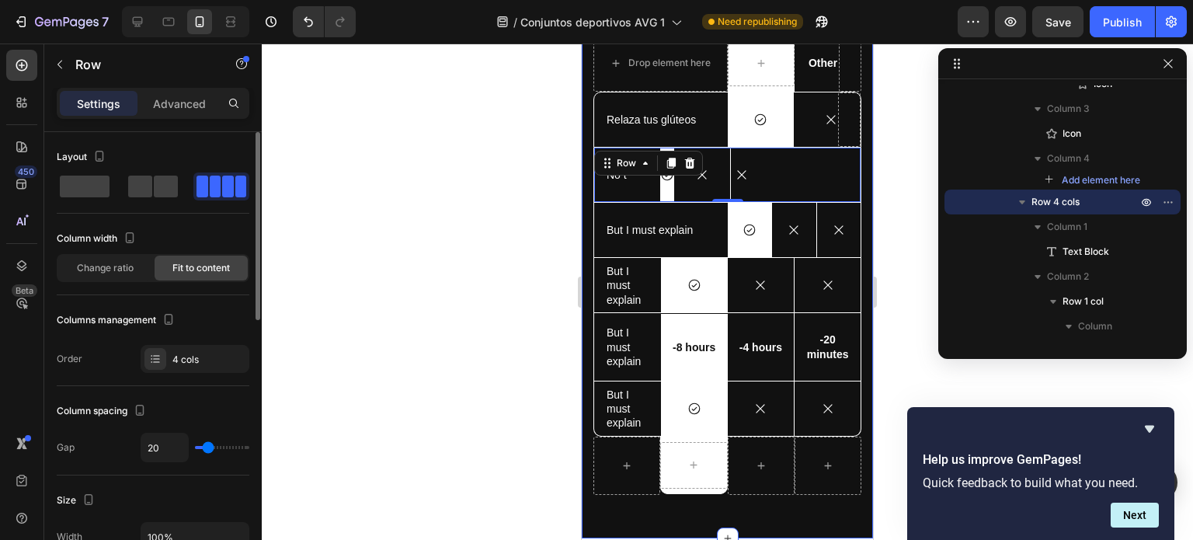
type input "16"
type input "15"
type input "9"
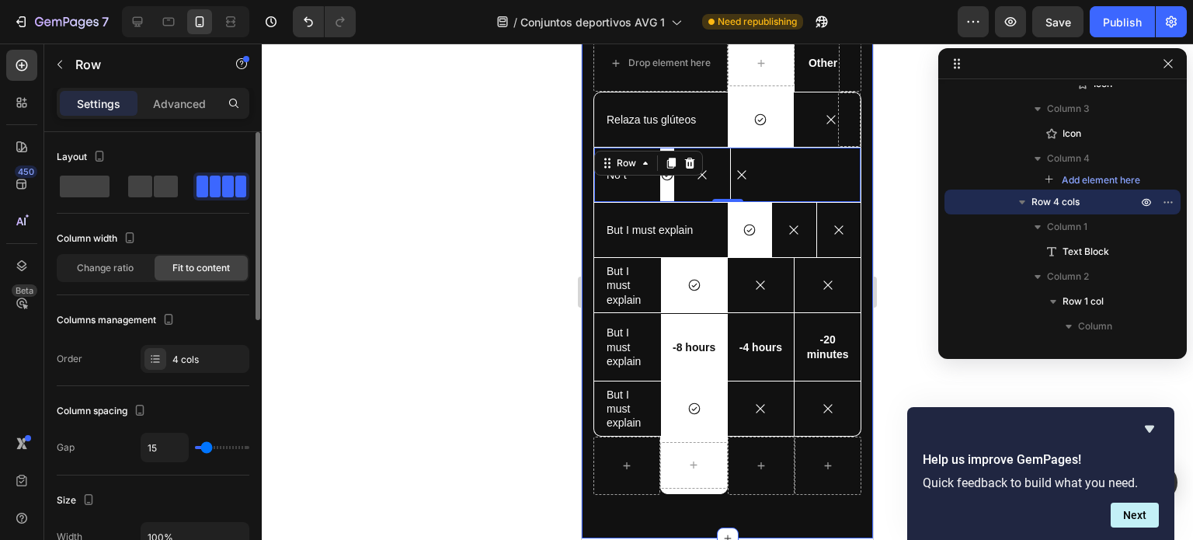
type input "9"
type input "4"
type input "0"
drag, startPoint x: 235, startPoint y: 443, endPoint x: 198, endPoint y: 444, distance: 36.5
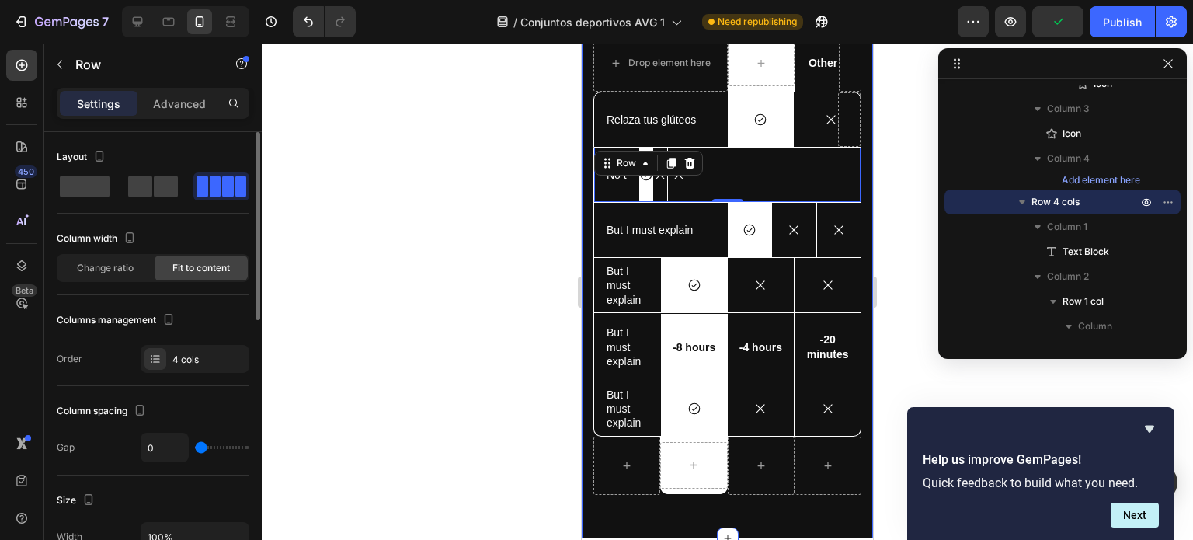
type input "0"
click at [198, 446] on input "range" at bounding box center [222, 447] width 54 height 3
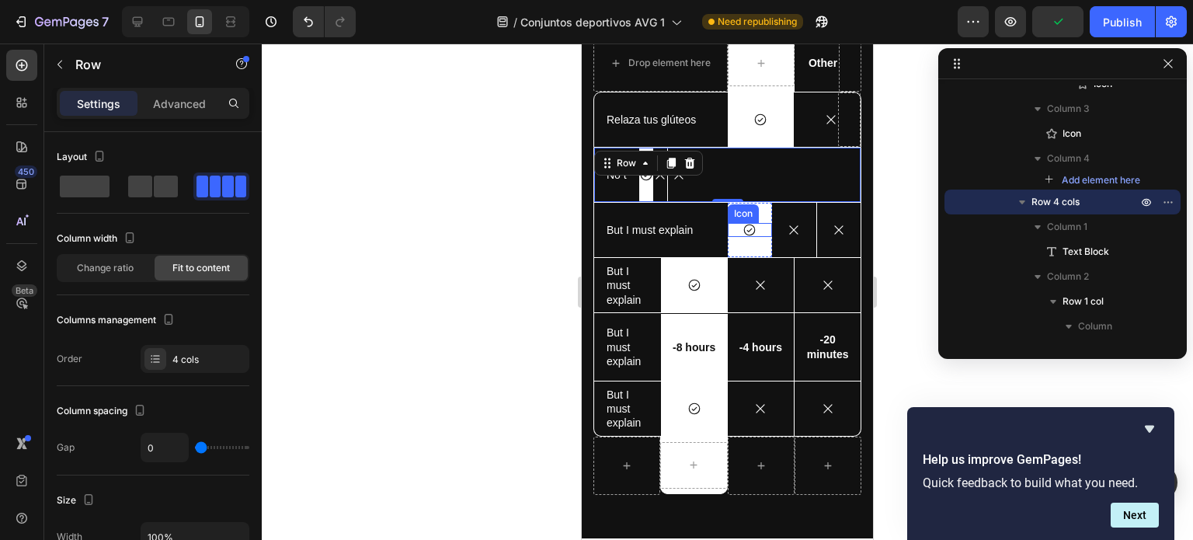
click at [728, 228] on div "Icon" at bounding box center [750, 230] width 44 height 14
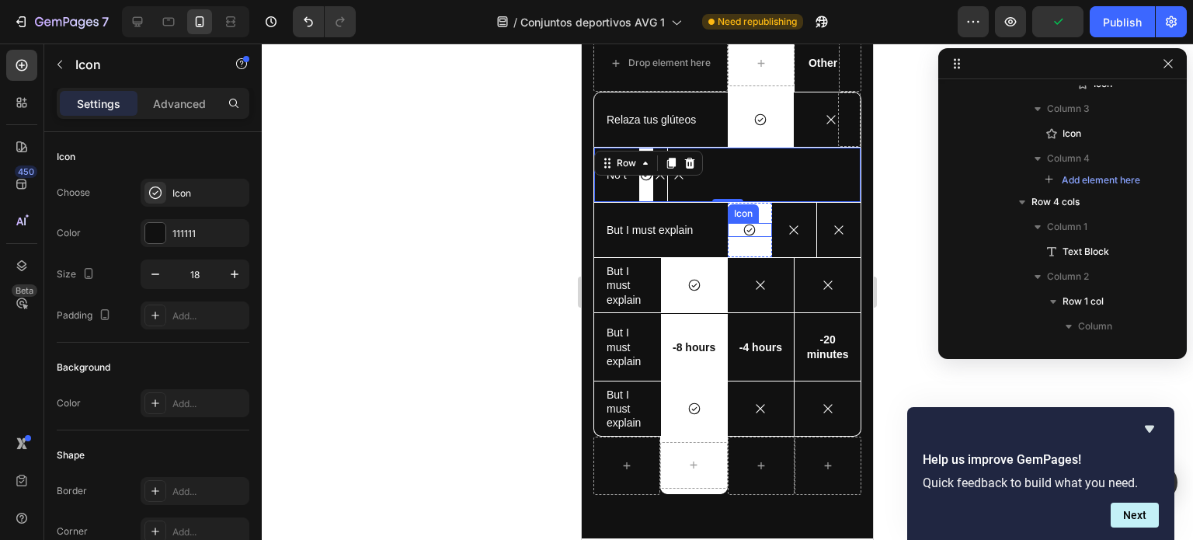
scroll to position [1587, 0]
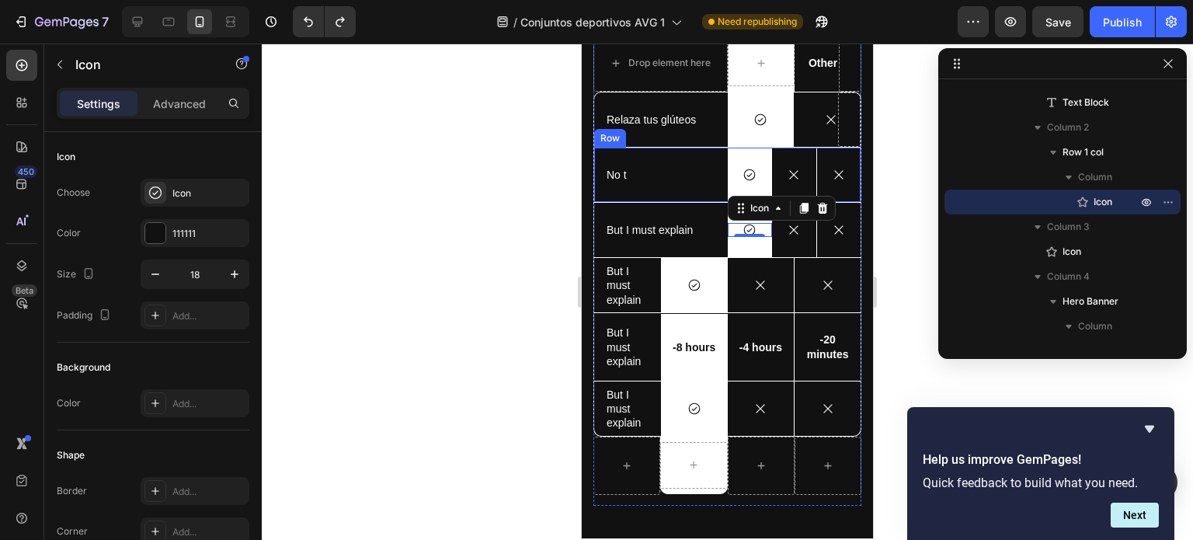
click at [710, 184] on div "No t Text Block" at bounding box center [661, 175] width 134 height 54
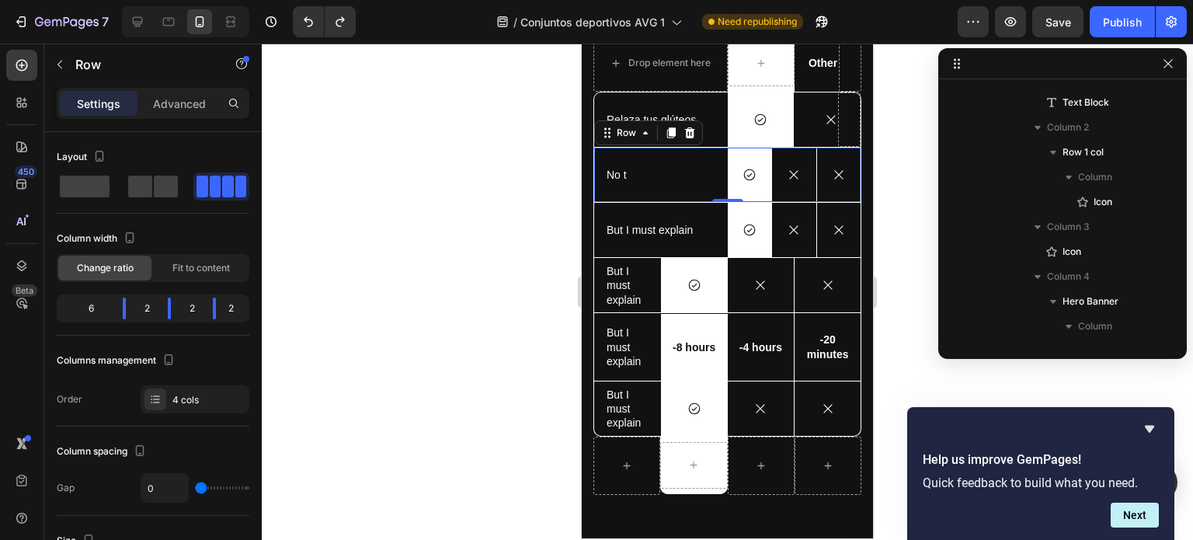
scroll to position [1114, 0]
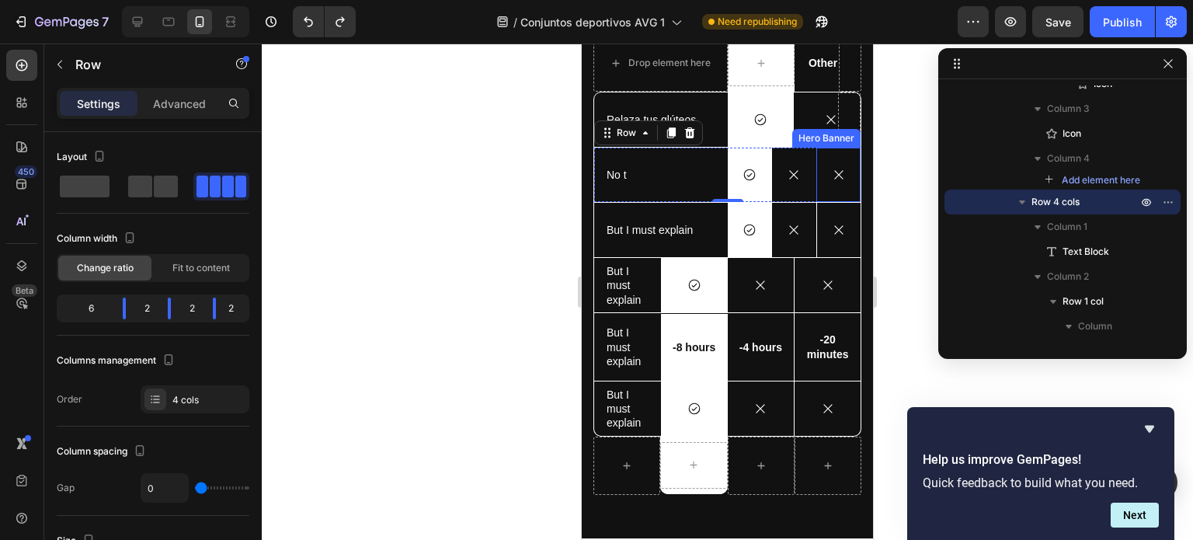
click at [832, 192] on div "Icon" at bounding box center [839, 175] width 44 height 50
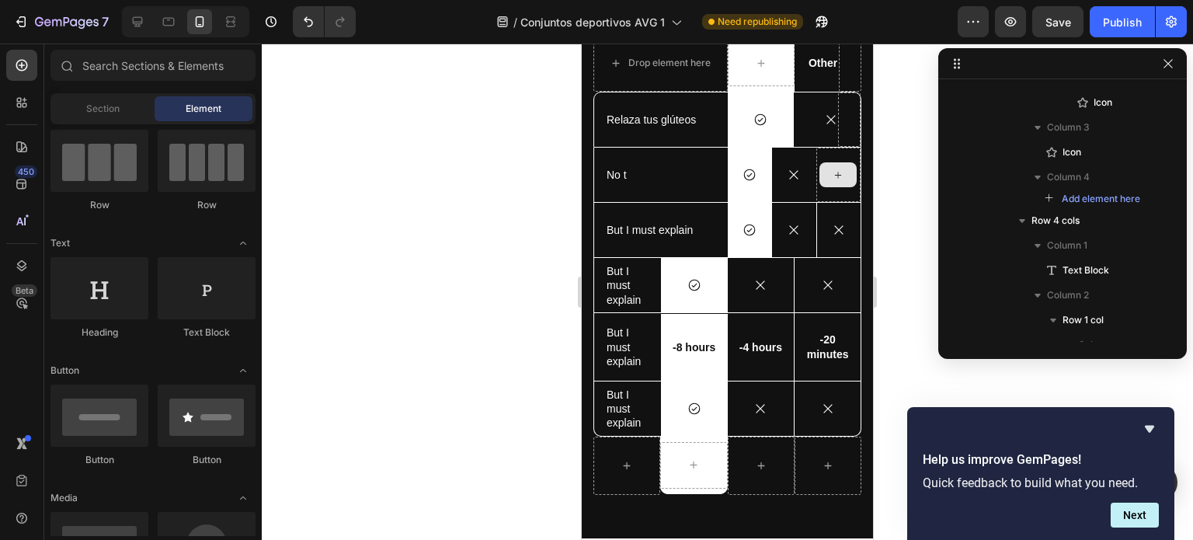
click at [832, 192] on div at bounding box center [839, 175] width 44 height 54
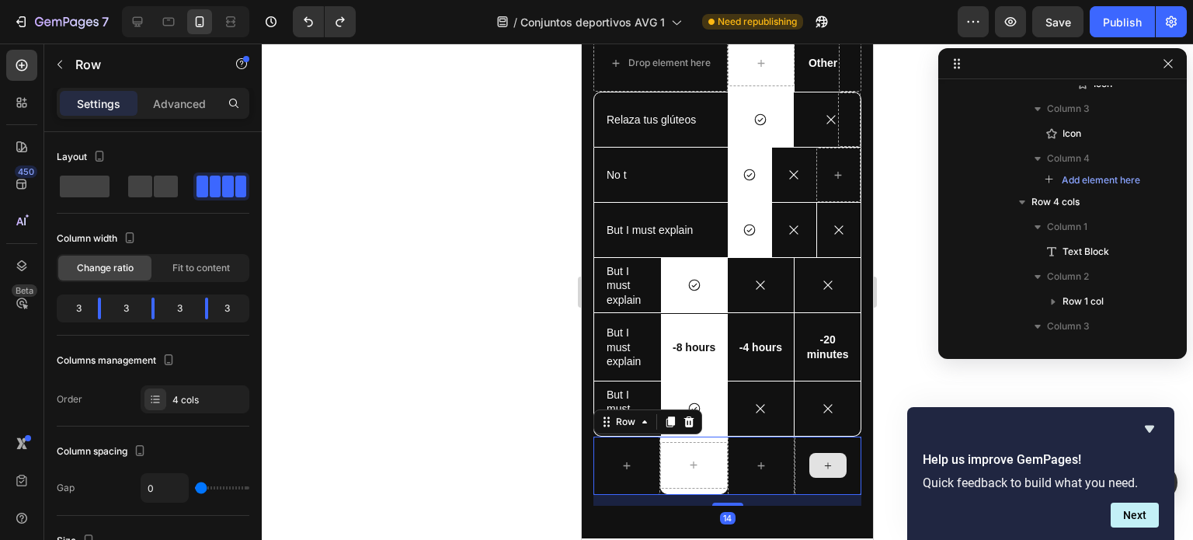
click at [843, 482] on div at bounding box center [828, 466] width 67 height 58
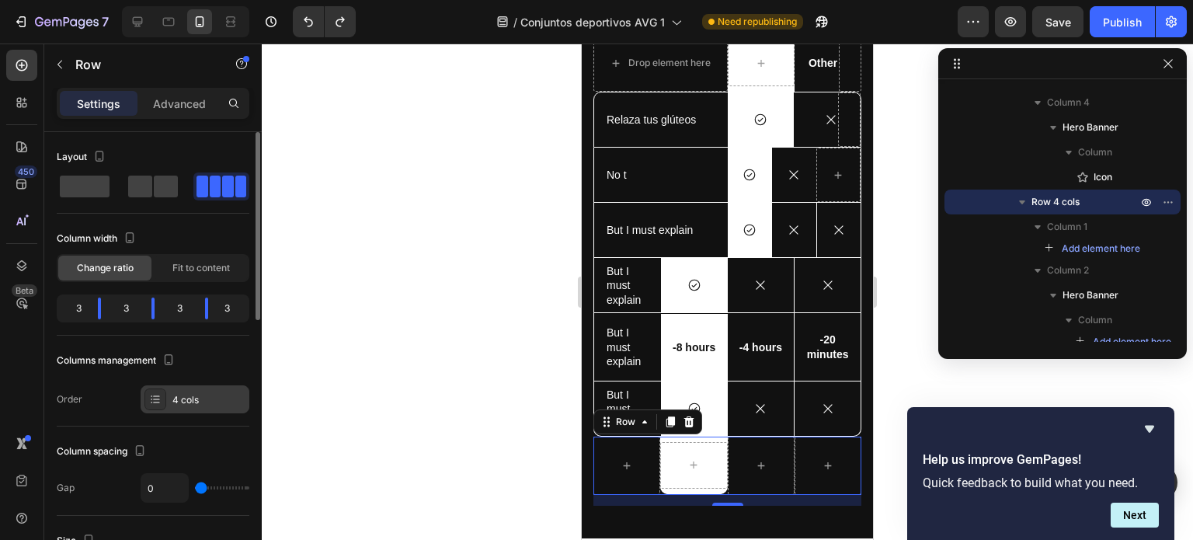
click at [210, 397] on div "4 cols" at bounding box center [208, 400] width 73 height 14
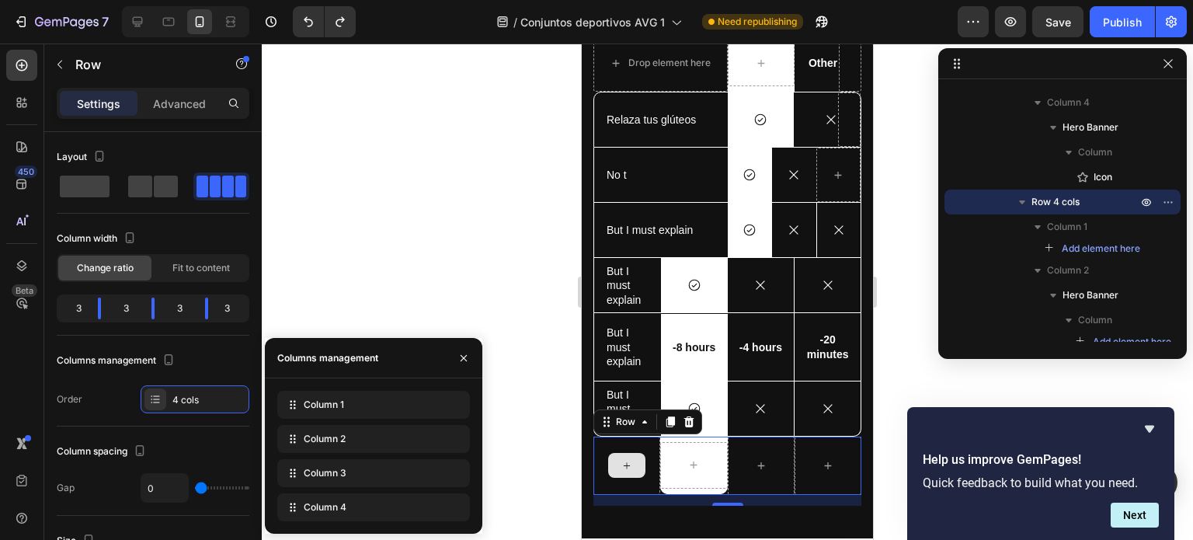
click at [598, 484] on div at bounding box center [627, 466] width 67 height 58
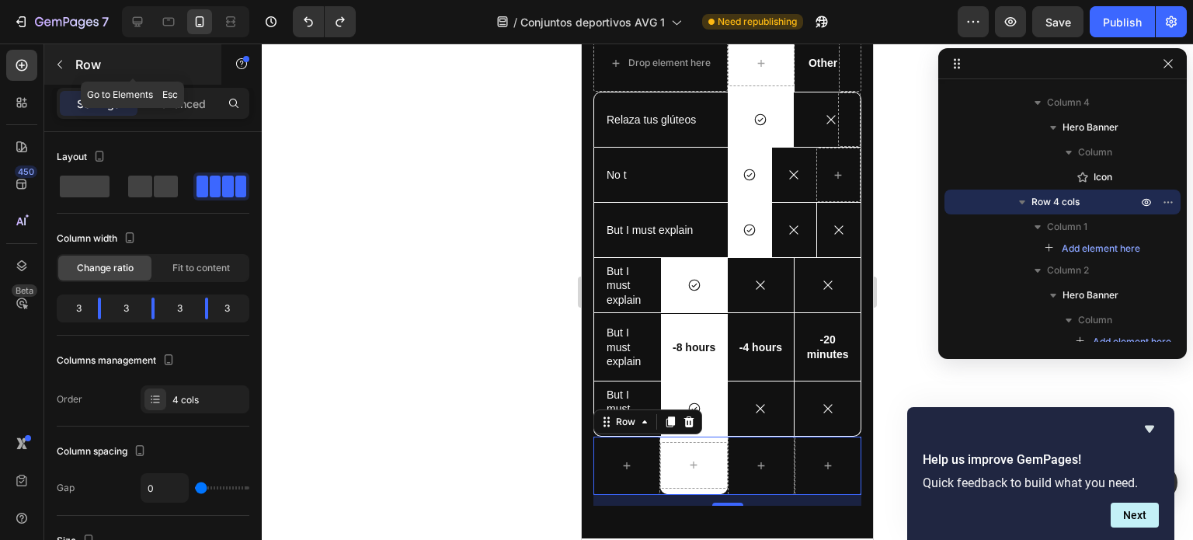
click at [56, 71] on button "button" at bounding box center [59, 64] width 25 height 25
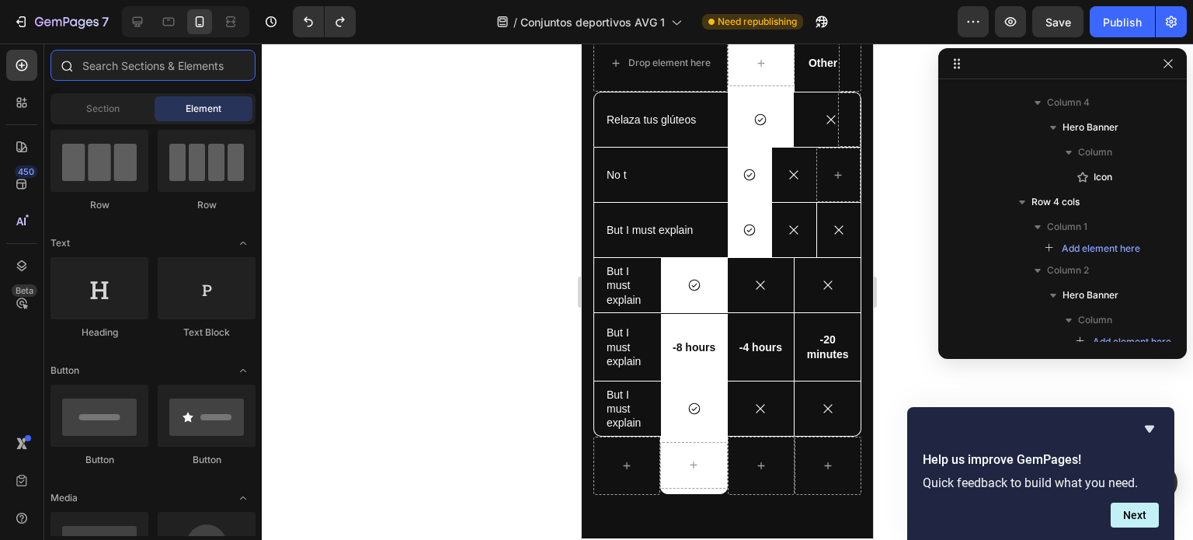
click at [109, 64] on input "text" at bounding box center [153, 65] width 205 height 31
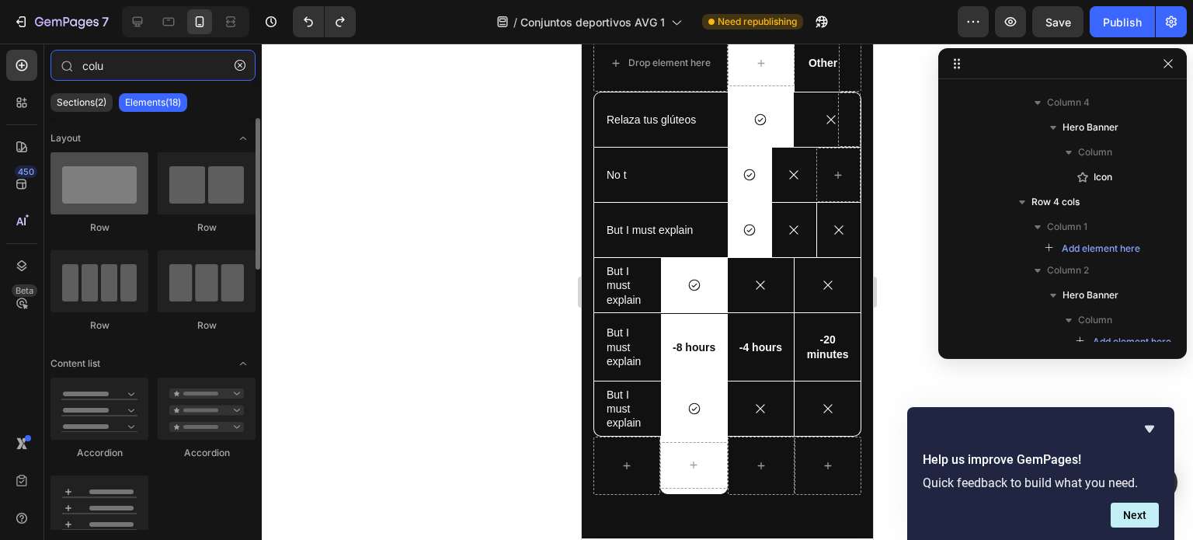
type input "colu"
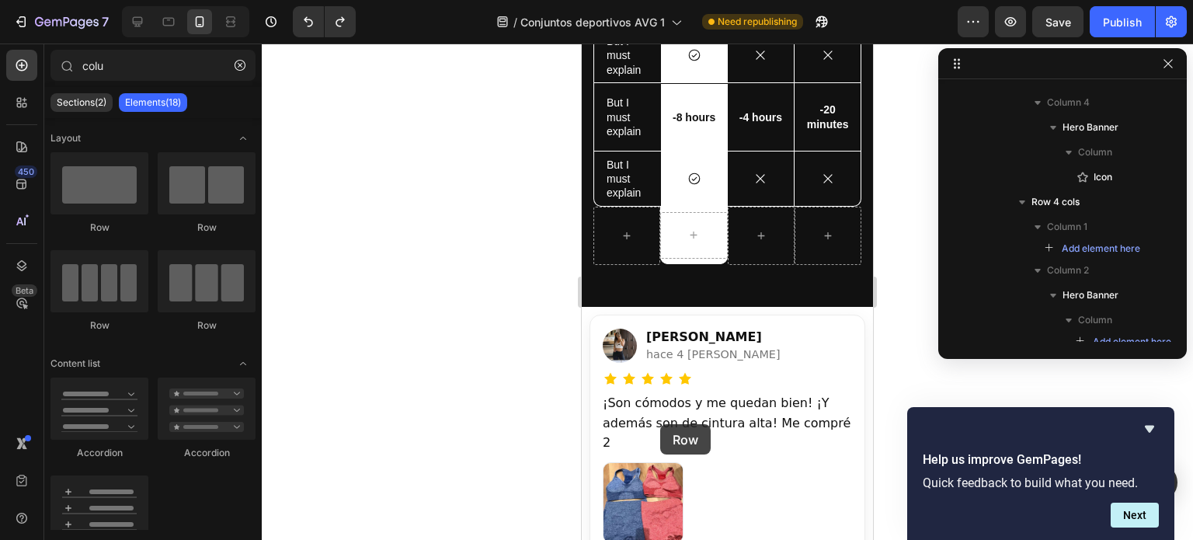
scroll to position [3890, 0]
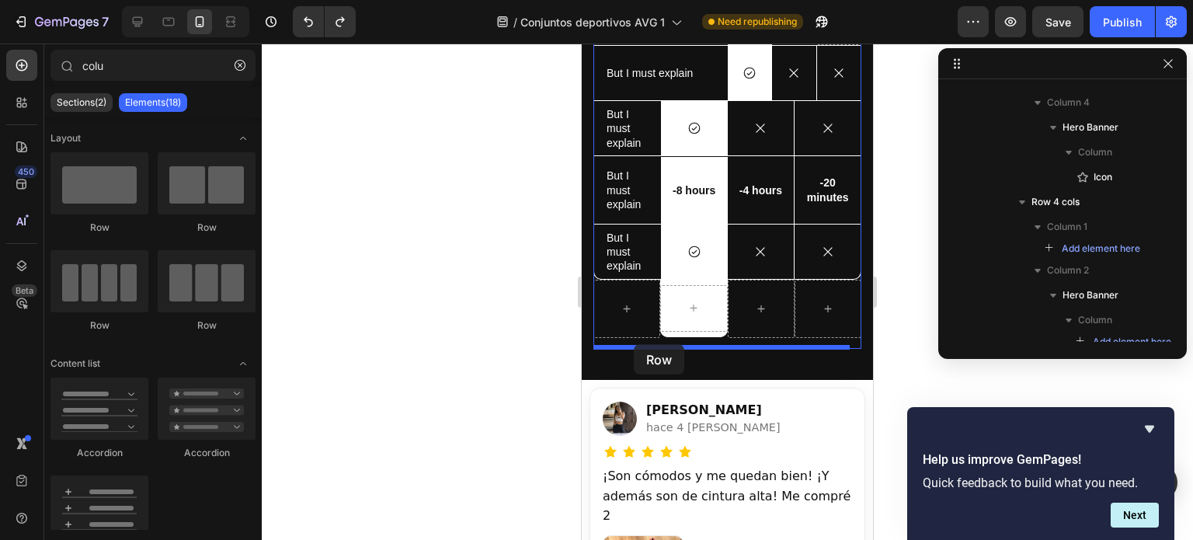
drag, startPoint x: 685, startPoint y: 246, endPoint x: 634, endPoint y: 344, distance: 111.2
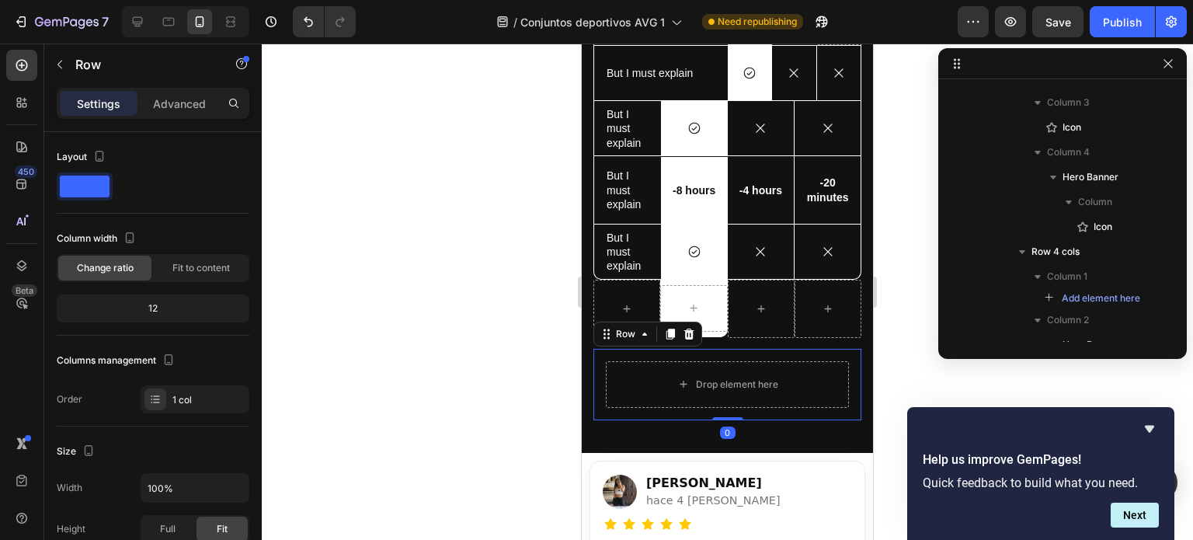
scroll to position [2820, 0]
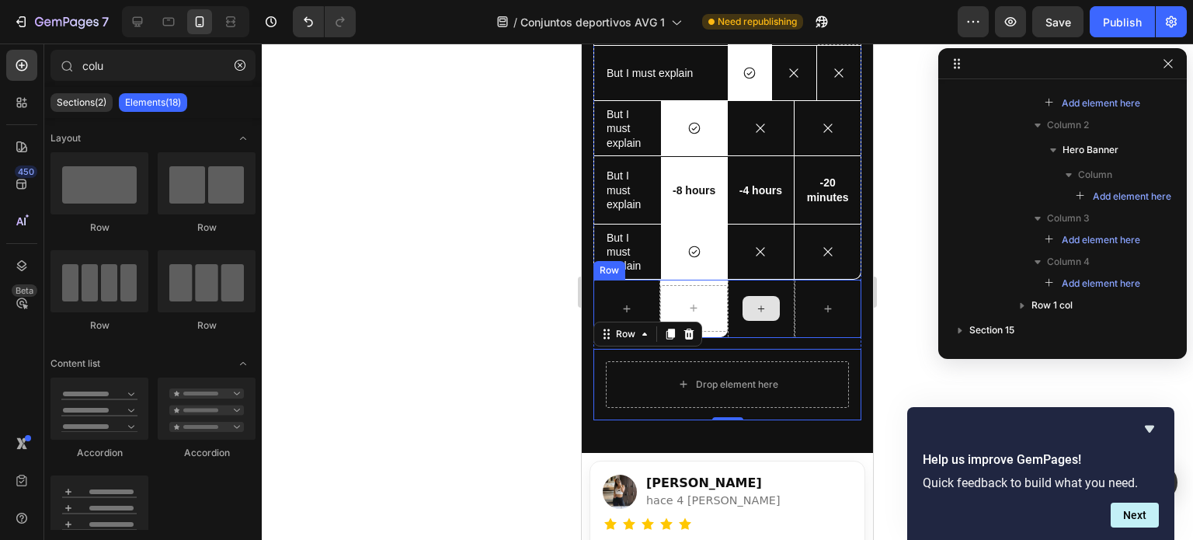
click at [747, 316] on div at bounding box center [761, 308] width 37 height 25
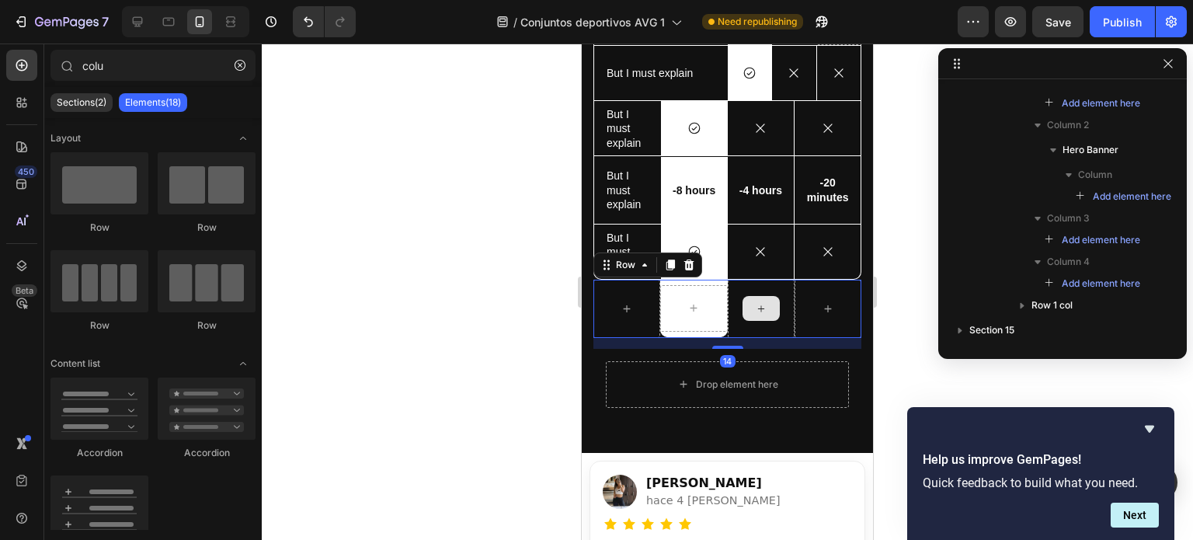
click at [730, 317] on div at bounding box center [761, 309] width 67 height 58
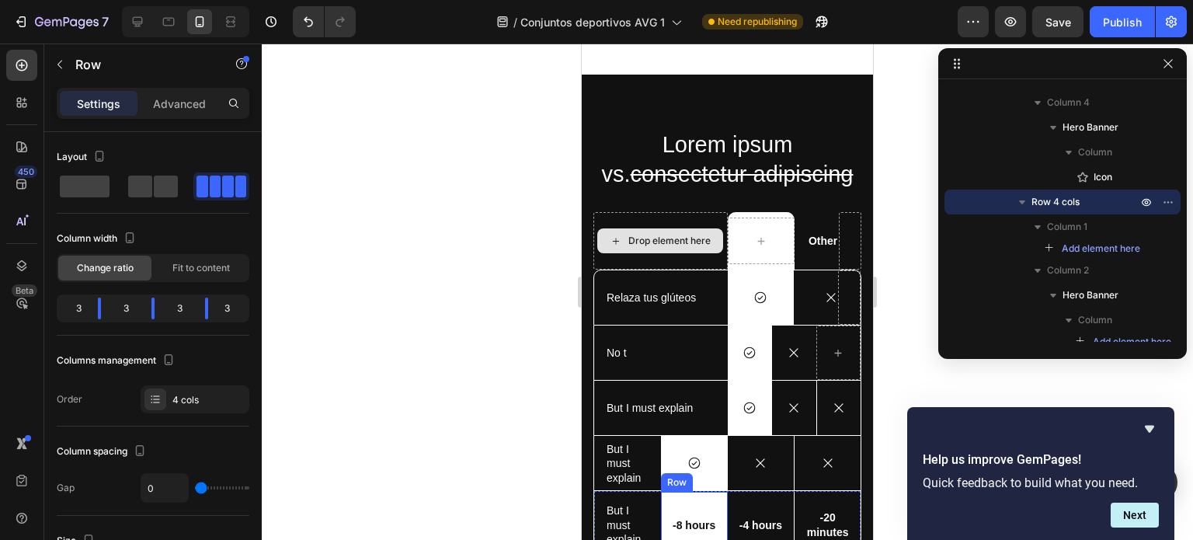
scroll to position [3900, 0]
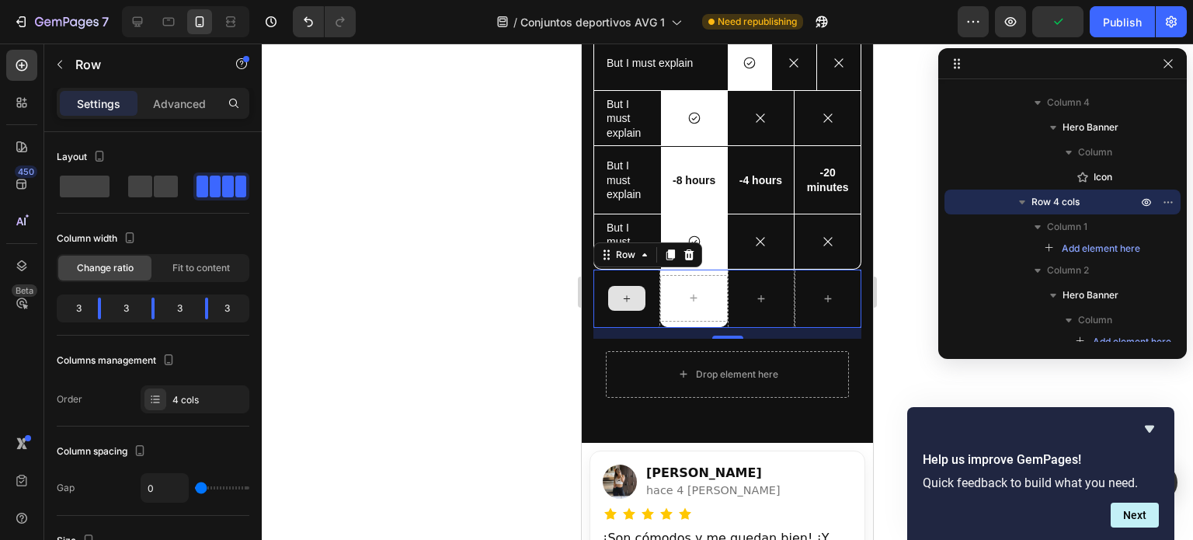
click at [638, 277] on div at bounding box center [627, 299] width 67 height 58
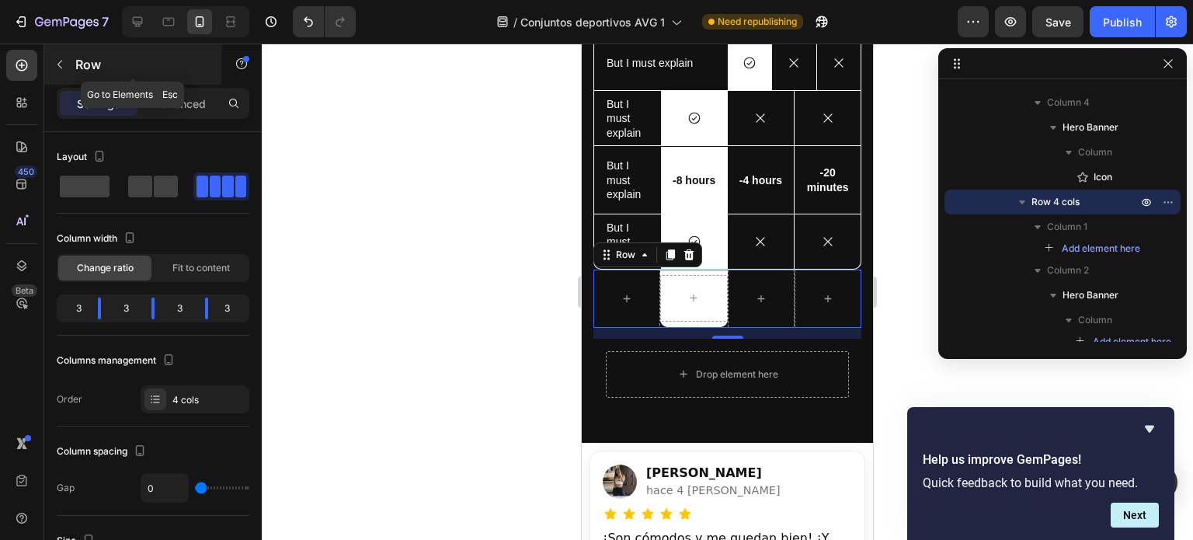
click at [57, 61] on icon "button" at bounding box center [60, 64] width 12 height 12
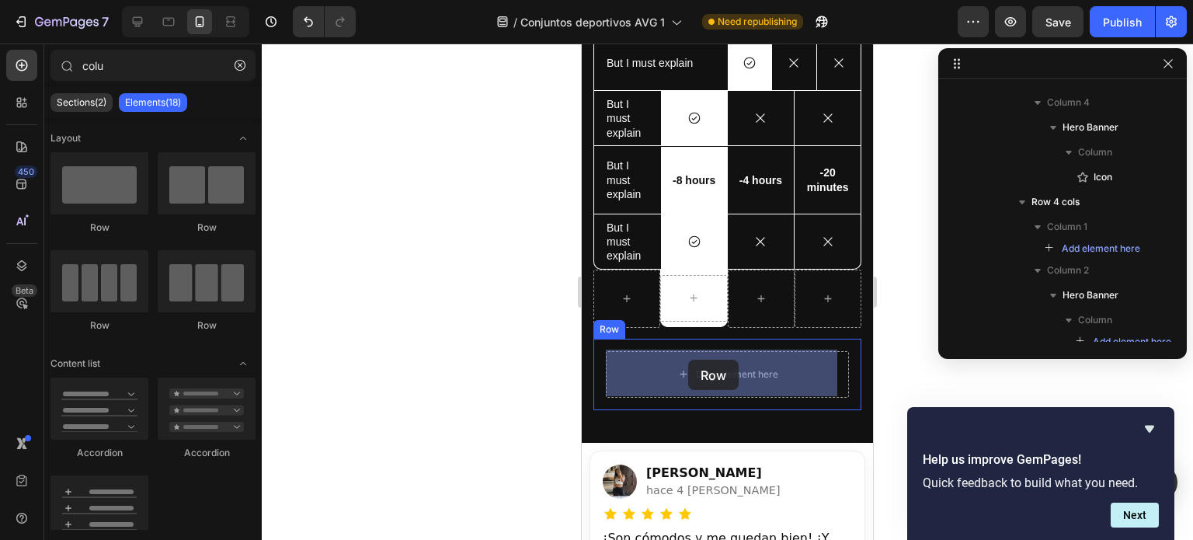
drag, startPoint x: 776, startPoint y: 336, endPoint x: 688, endPoint y: 360, distance: 90.8
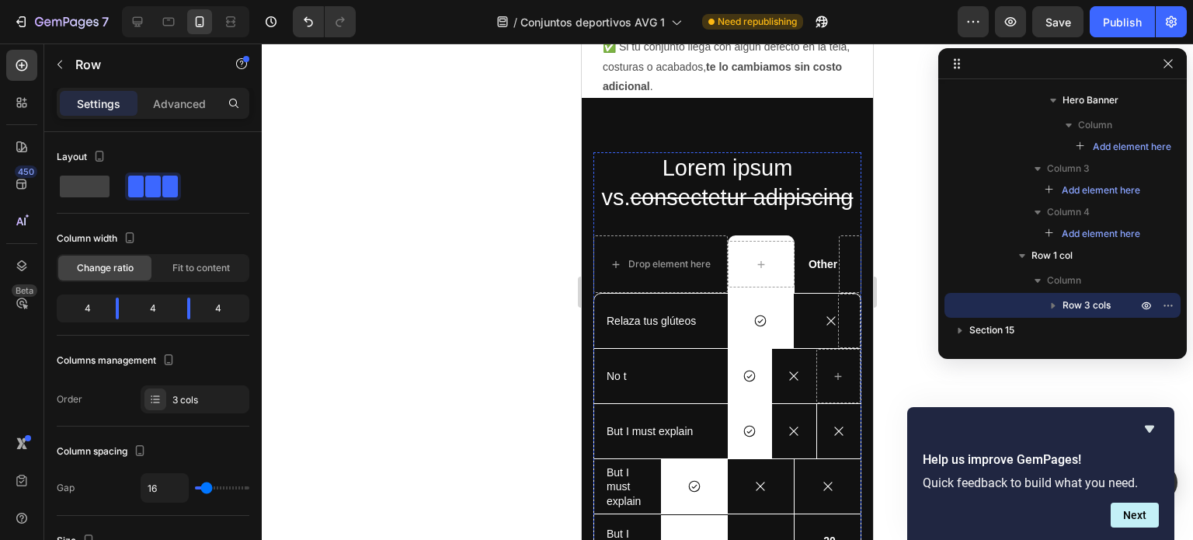
scroll to position [3632, 0]
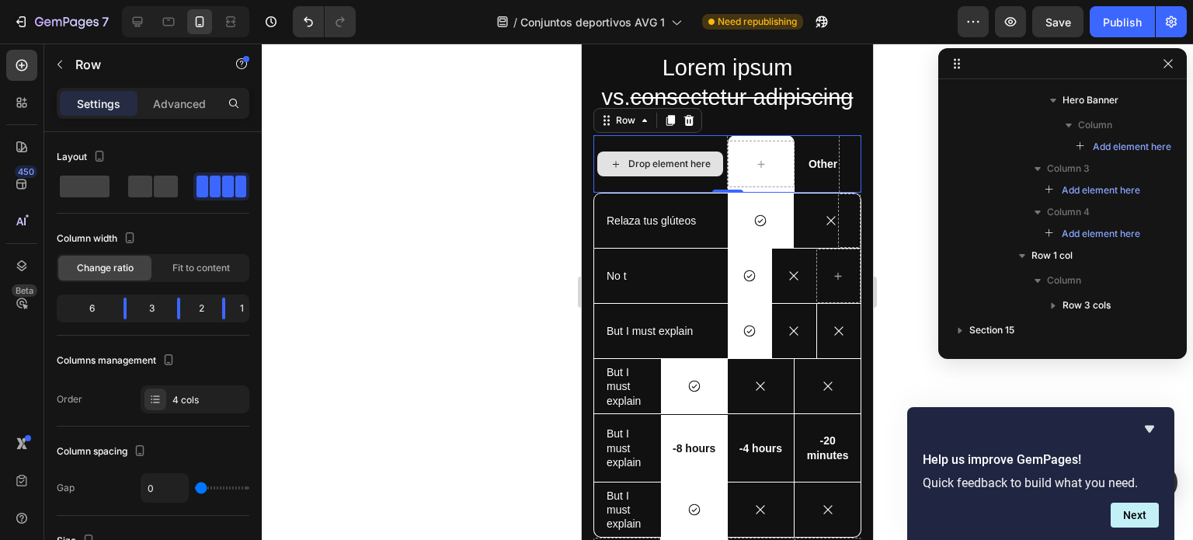
click at [702, 183] on div "Drop element here" at bounding box center [661, 163] width 134 height 57
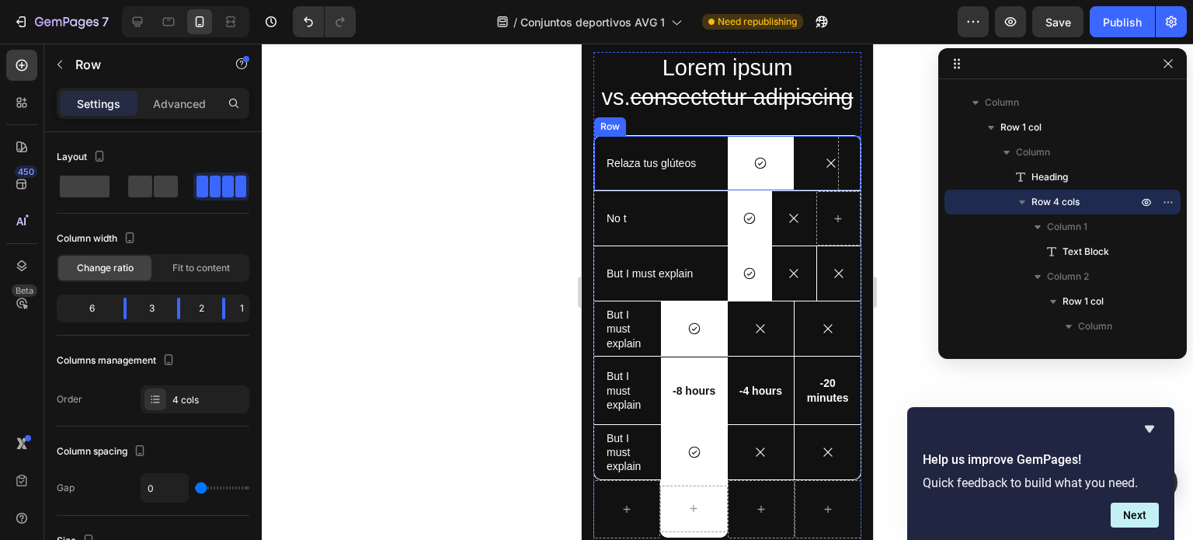
click at [703, 185] on div "Relaza tus glúteos Text Block" at bounding box center [661, 163] width 134 height 54
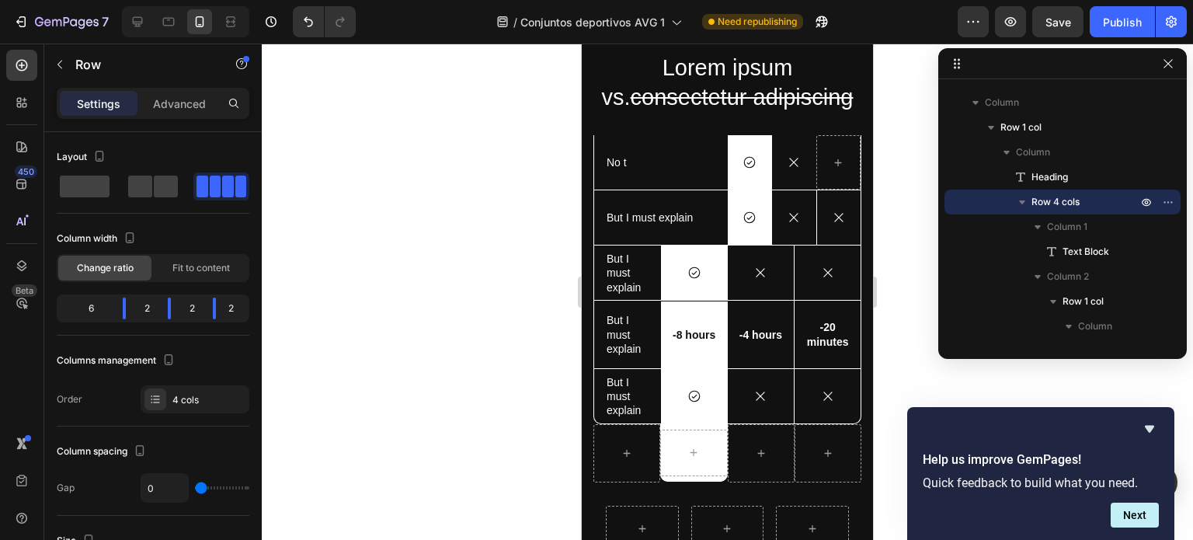
click at [703, 185] on div "No t Text Block" at bounding box center [661, 162] width 134 height 54
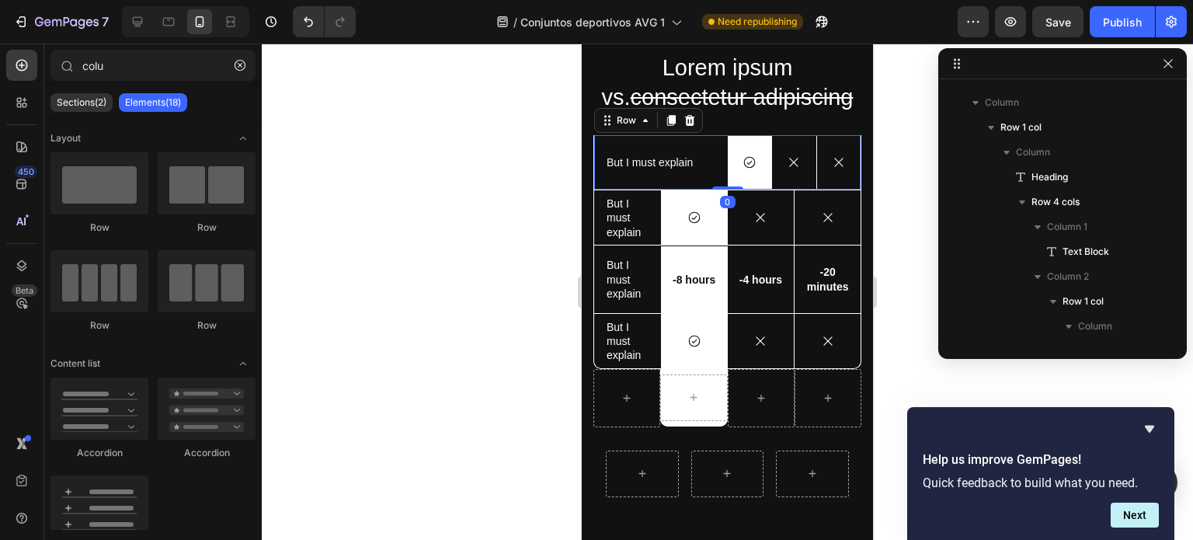
click at [703, 185] on div "But I must explain Text Block" at bounding box center [661, 162] width 134 height 54
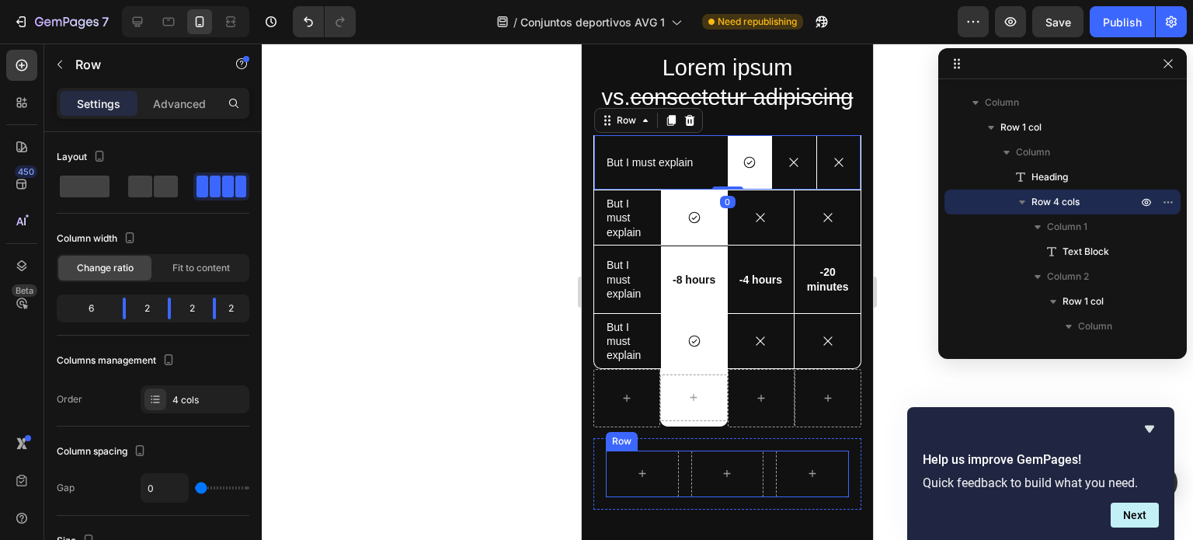
click at [675, 472] on div "Row" at bounding box center [727, 474] width 243 height 47
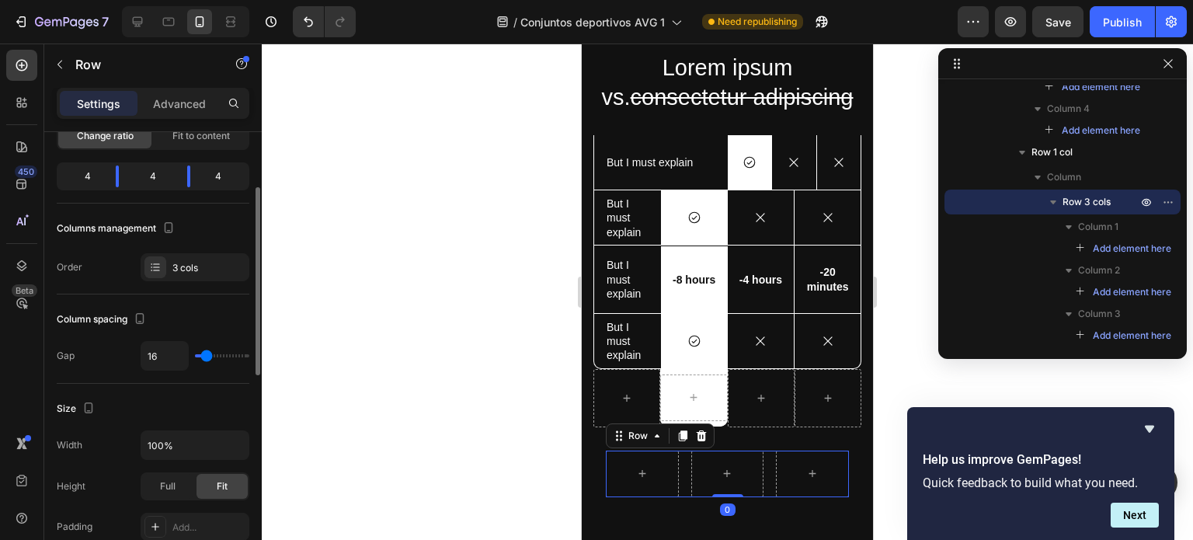
scroll to position [150, 0]
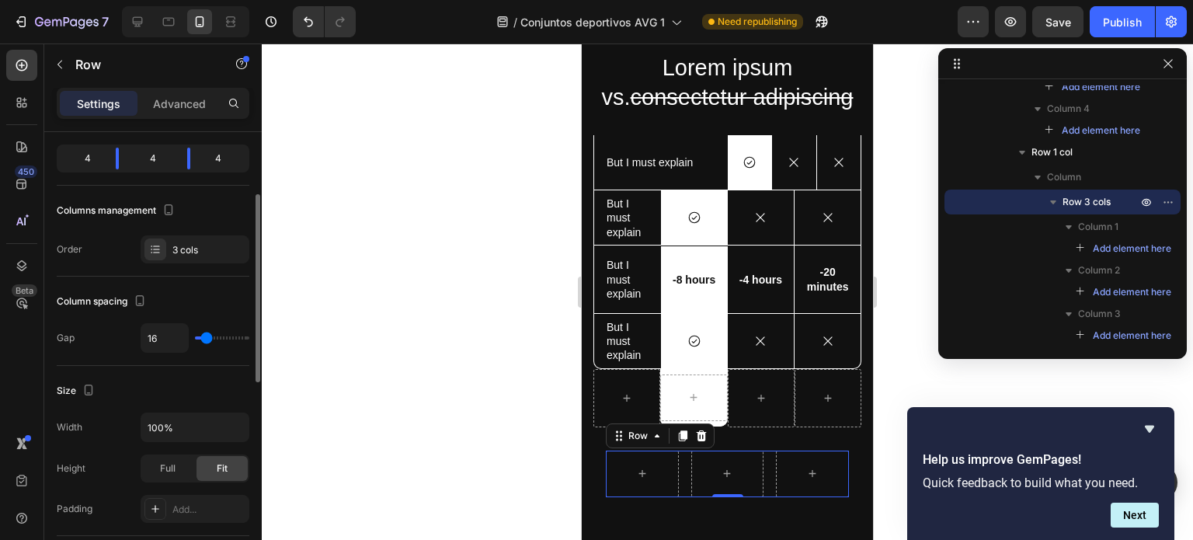
type input "0"
drag, startPoint x: 207, startPoint y: 337, endPoint x: 179, endPoint y: 333, distance: 28.4
type input "0"
click at [195, 336] on input "range" at bounding box center [222, 337] width 54 height 3
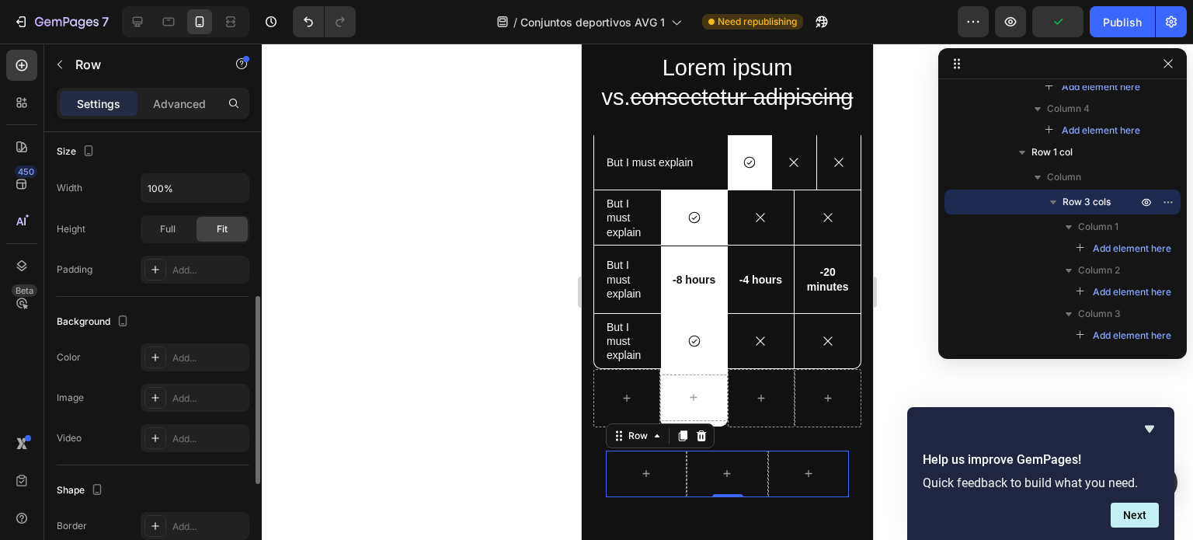
scroll to position [390, 0]
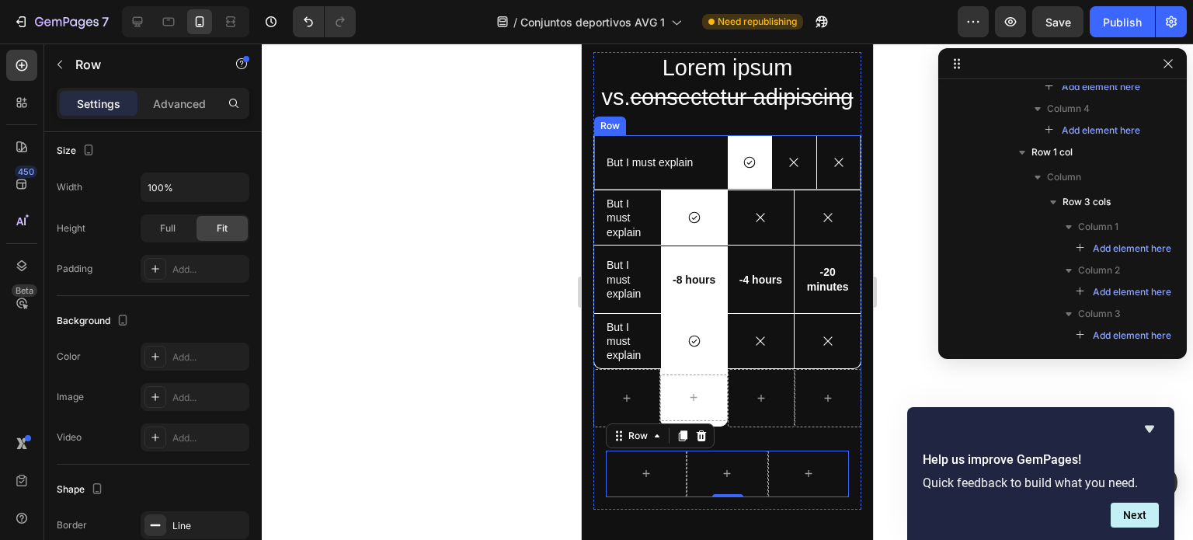
click at [698, 149] on div "But I must explain Text Block" at bounding box center [661, 162] width 134 height 54
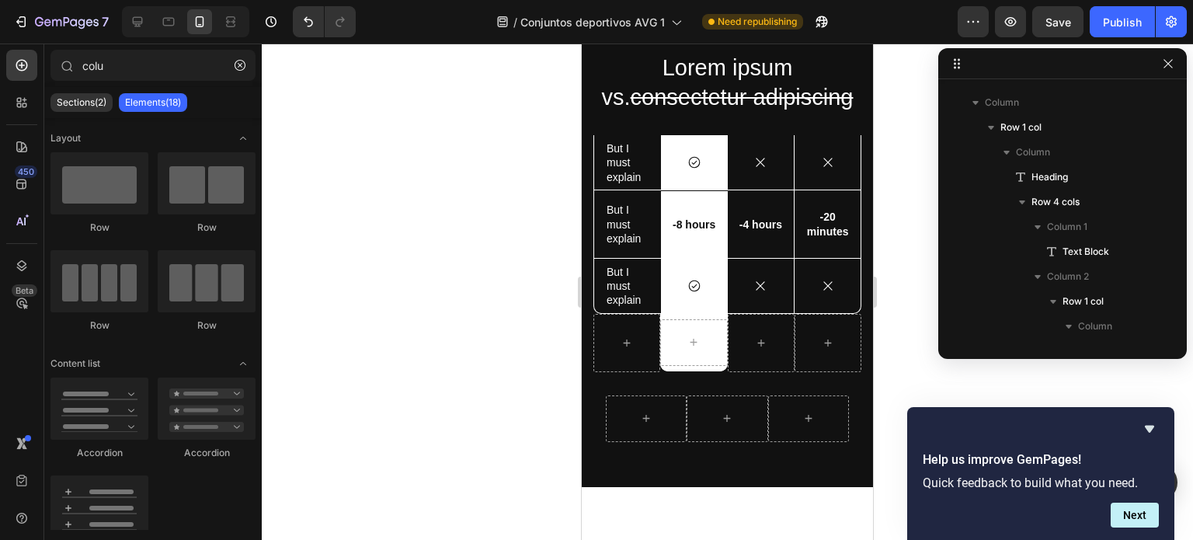
click at [698, 149] on div "Icon Row" at bounding box center [694, 162] width 67 height 54
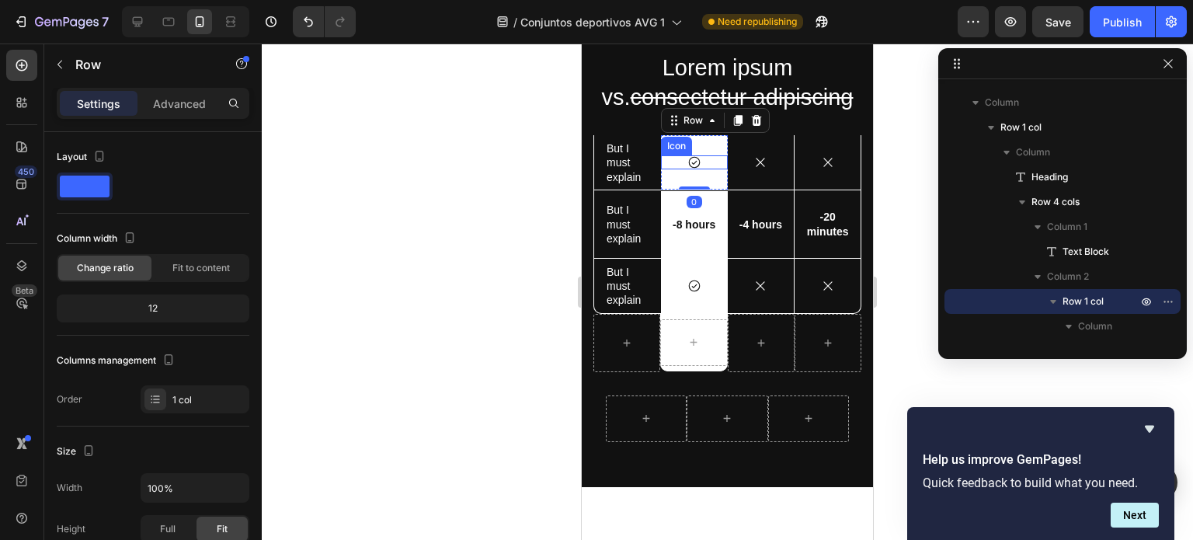
click at [688, 163] on icon at bounding box center [695, 162] width 14 height 14
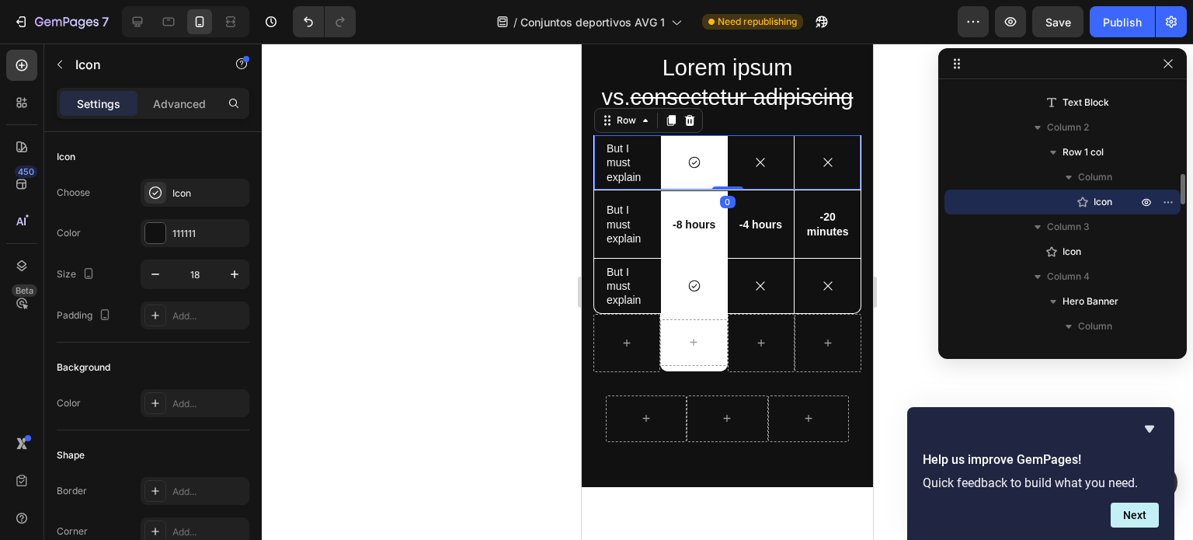
click at [747, 175] on div "Icon" at bounding box center [761, 162] width 67 height 54
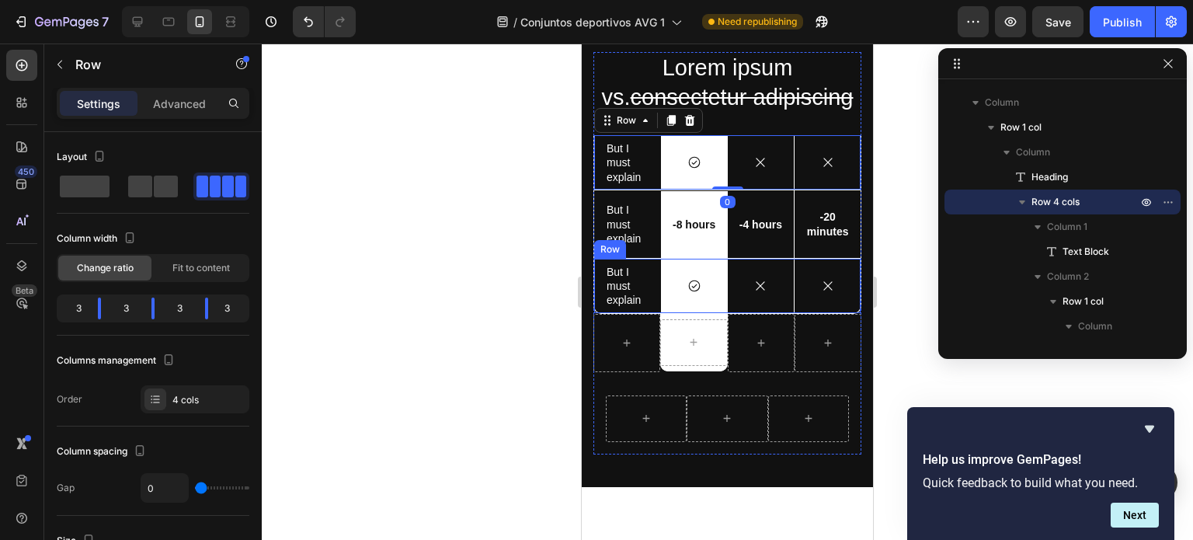
click at [737, 298] on div "Icon" at bounding box center [761, 286] width 67 height 54
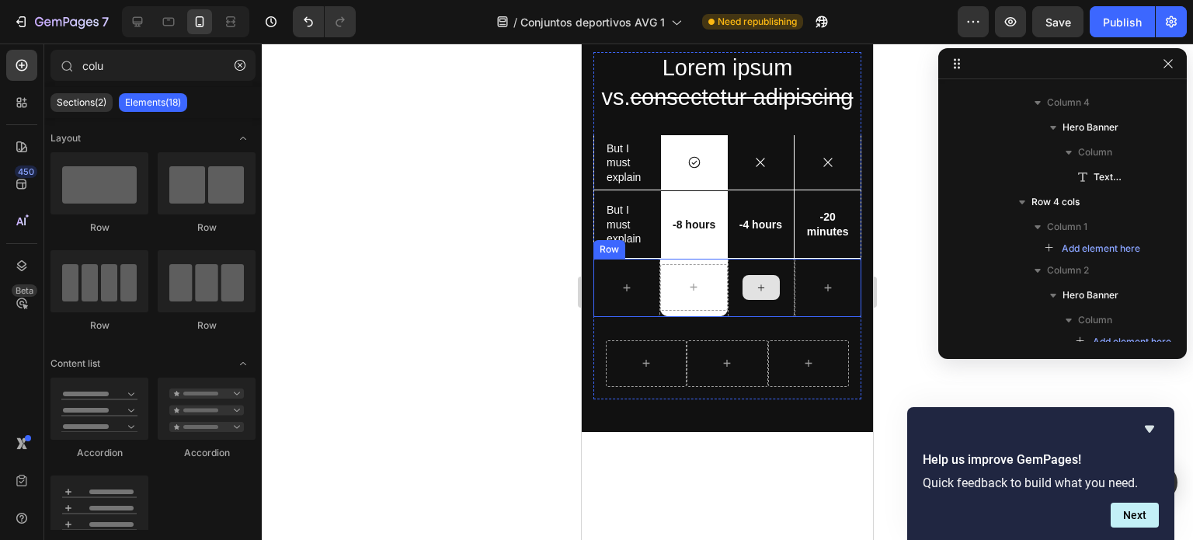
click at [779, 308] on div at bounding box center [761, 288] width 67 height 58
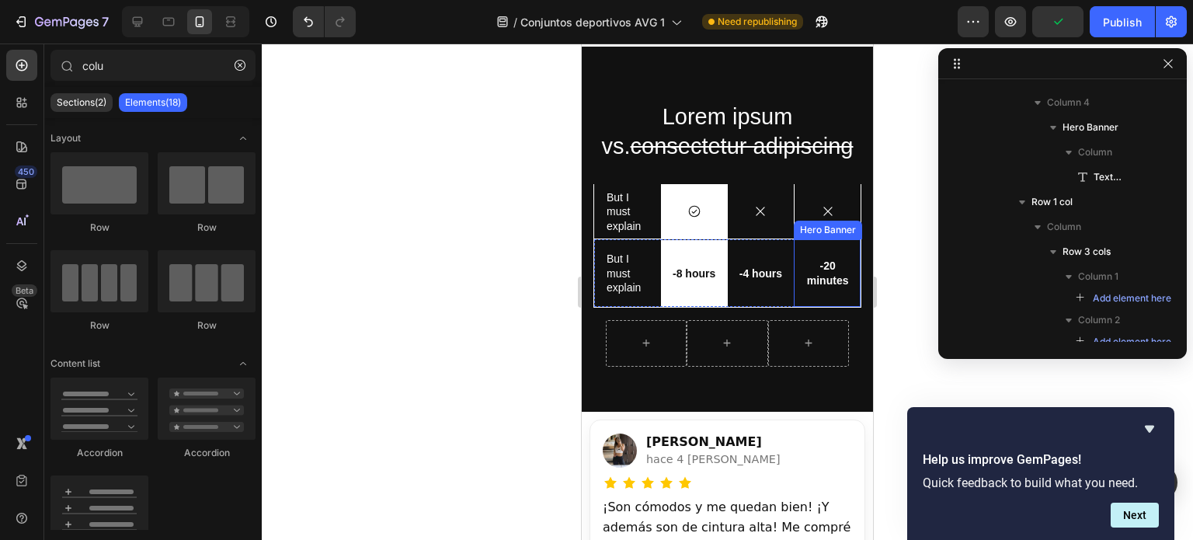
scroll to position [3584, 0]
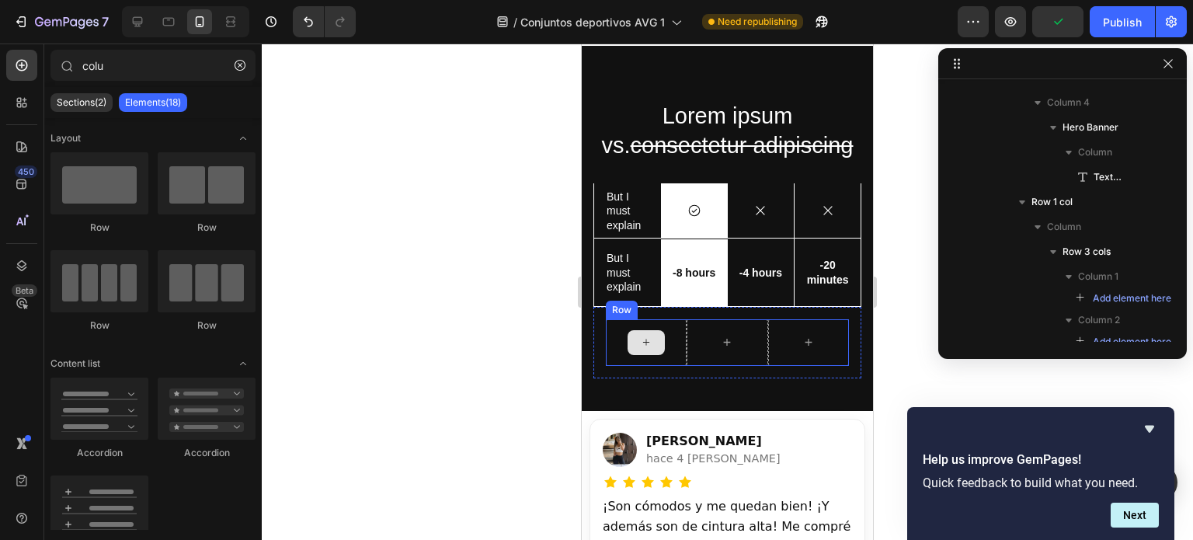
click at [636, 354] on div at bounding box center [646, 342] width 37 height 25
click at [649, 347] on icon at bounding box center [646, 342] width 12 height 13
click at [678, 338] on div at bounding box center [646, 342] width 81 height 47
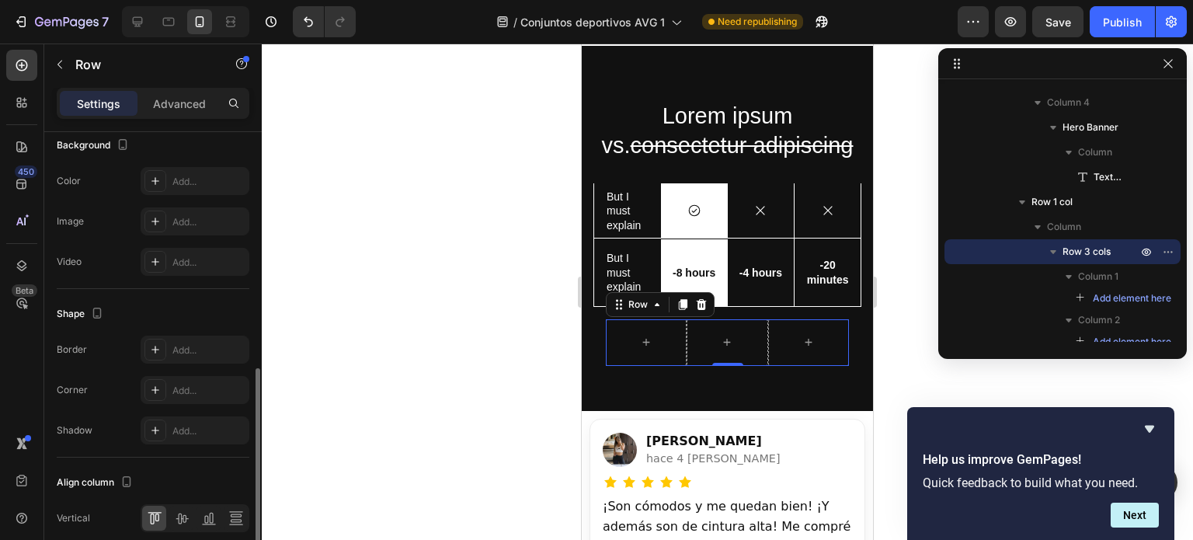
scroll to position [566, 0]
click at [167, 355] on div "Add..." at bounding box center [195, 349] width 109 height 28
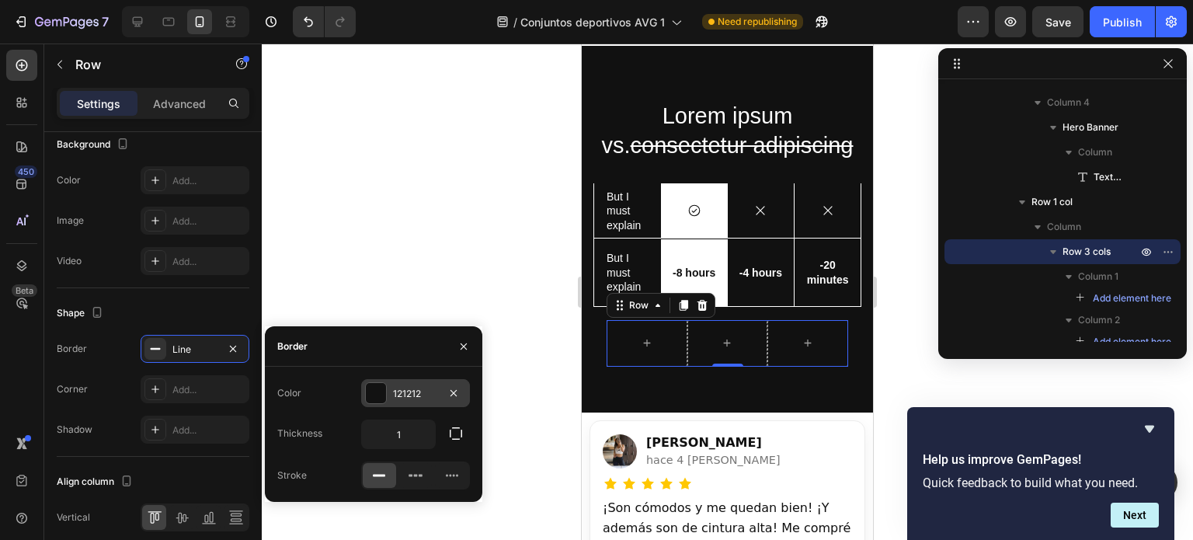
click at [382, 394] on div at bounding box center [376, 393] width 20 height 20
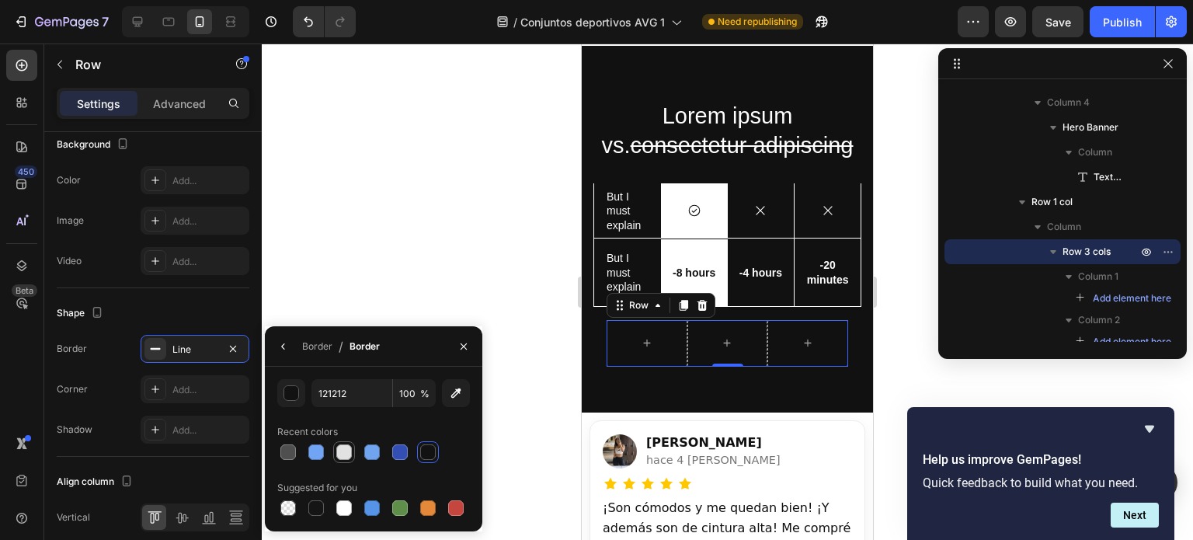
click at [346, 451] on div at bounding box center [344, 452] width 16 height 16
type input "E2E2E2"
click at [472, 426] on div "E2E2E2 100 % Recent colors Suggested for you" at bounding box center [374, 449] width 218 height 140
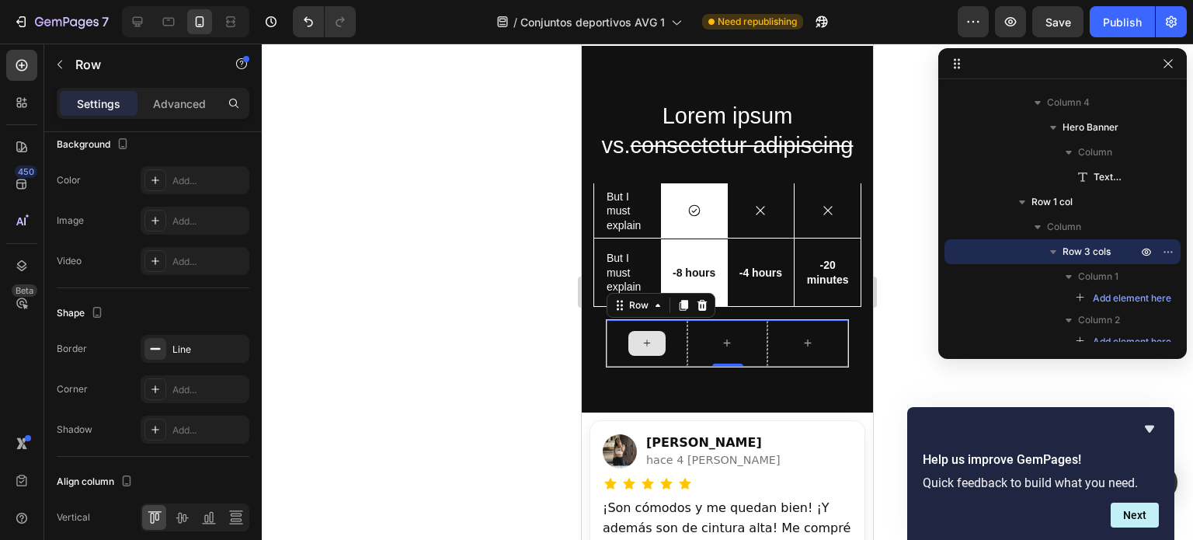
click at [678, 358] on div at bounding box center [647, 343] width 81 height 47
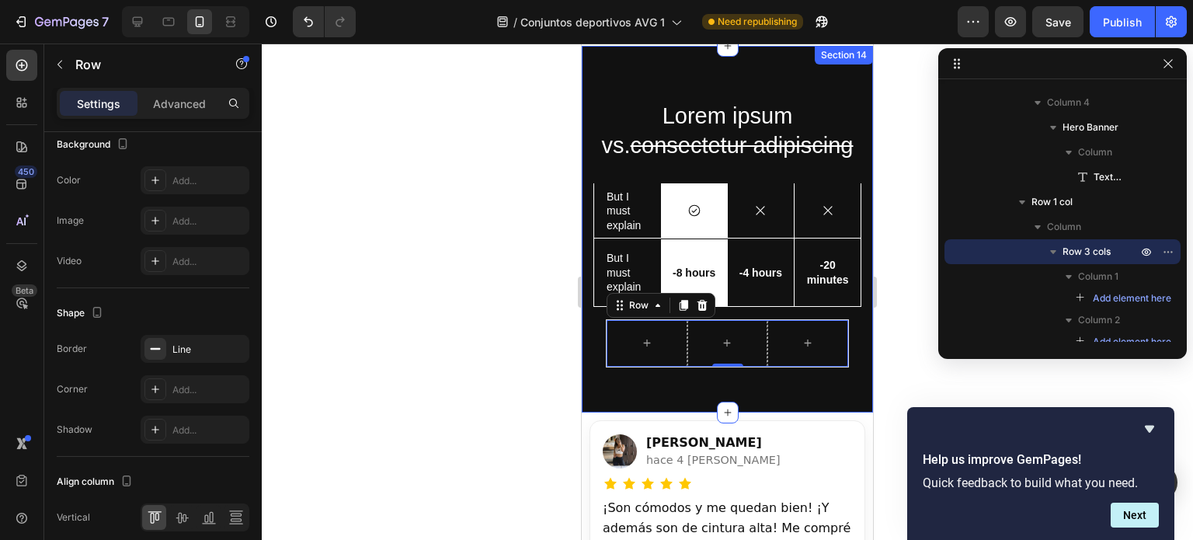
click at [721, 392] on div "Lorem ipsum vs. consectetur adipiscing Heading But I must explain Text Block Ic…" at bounding box center [727, 229] width 291 height 367
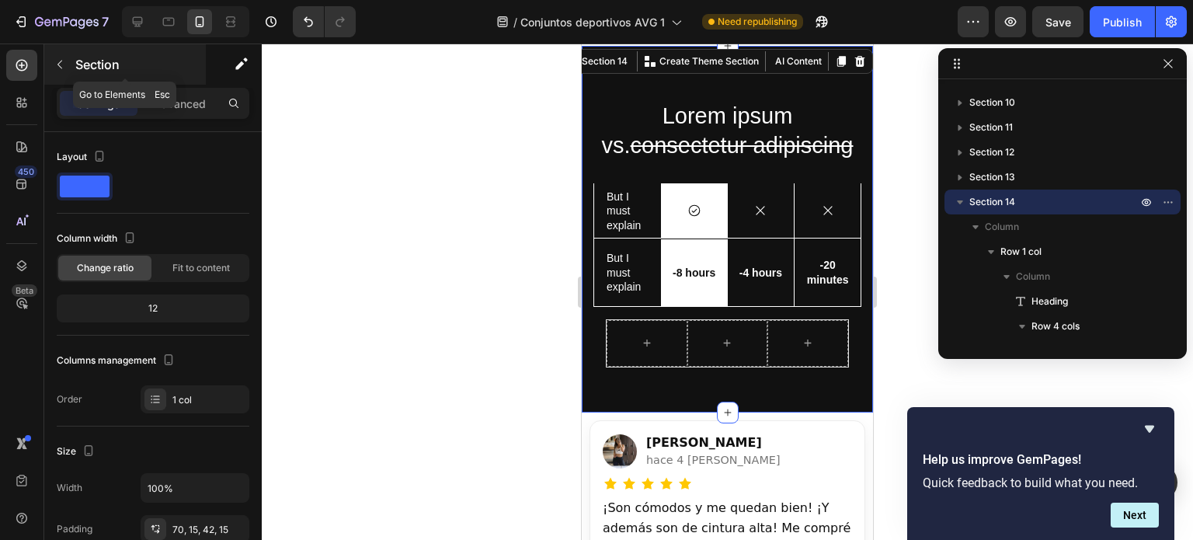
click at [65, 68] on icon "button" at bounding box center [60, 64] width 12 height 12
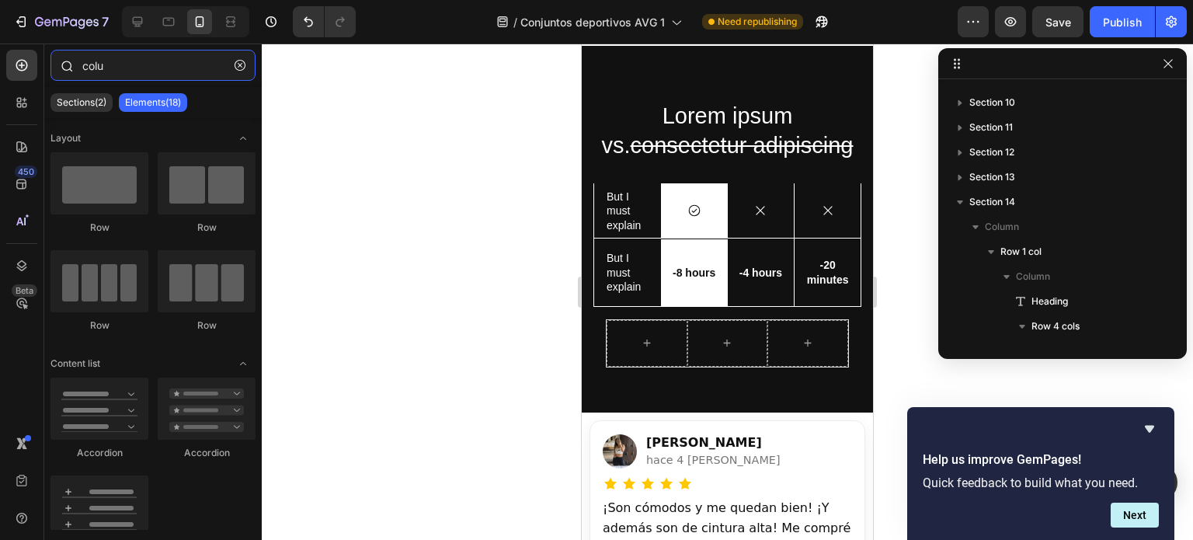
click at [145, 71] on input "colu" at bounding box center [153, 65] width 205 height 31
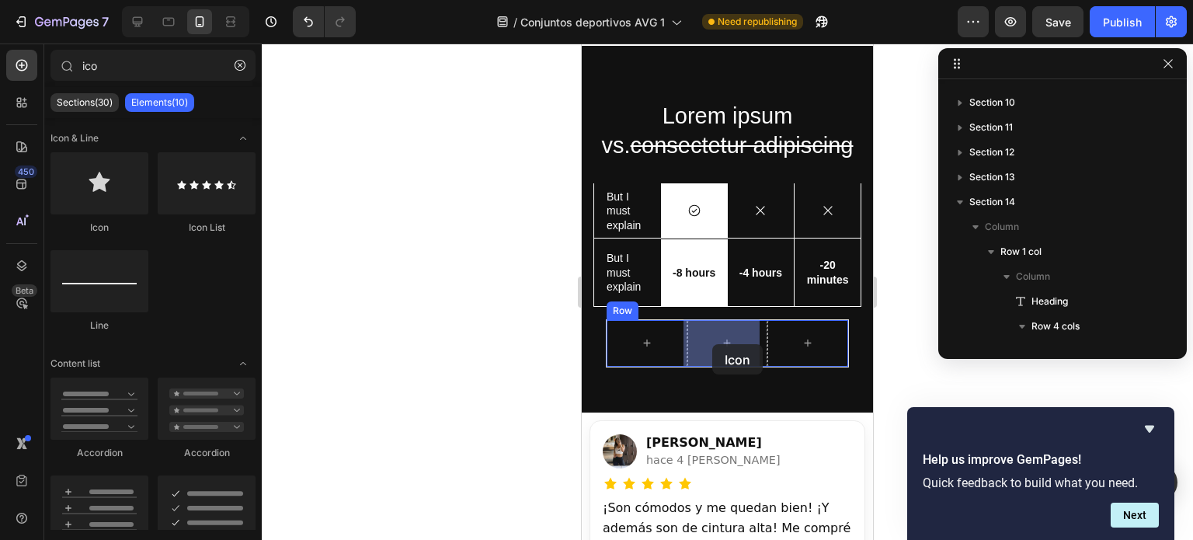
drag, startPoint x: 685, startPoint y: 244, endPoint x: 712, endPoint y: 345, distance: 104.6
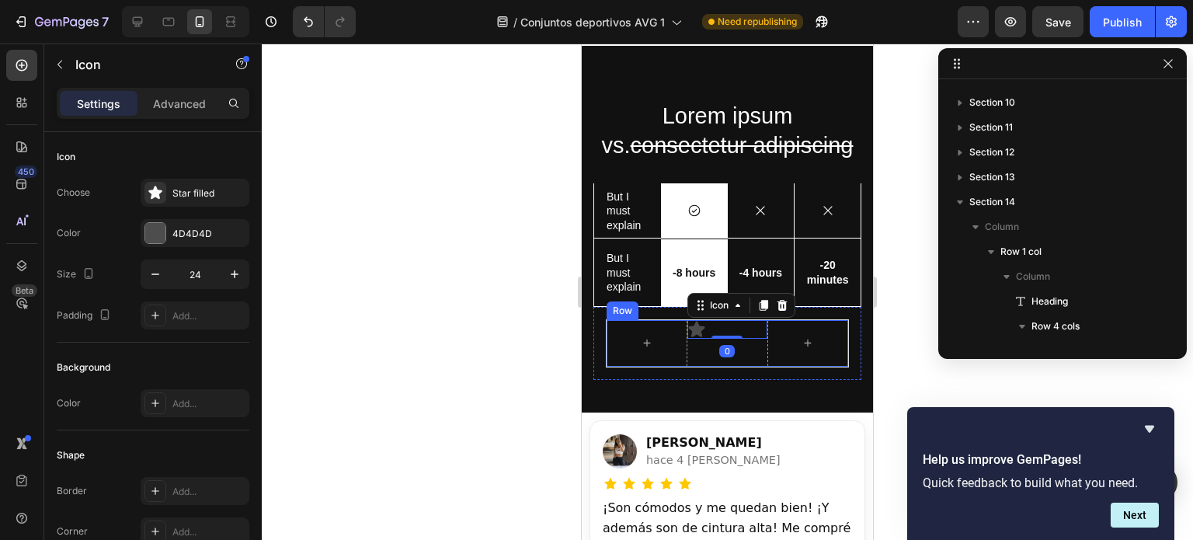
scroll to position [1322, 0]
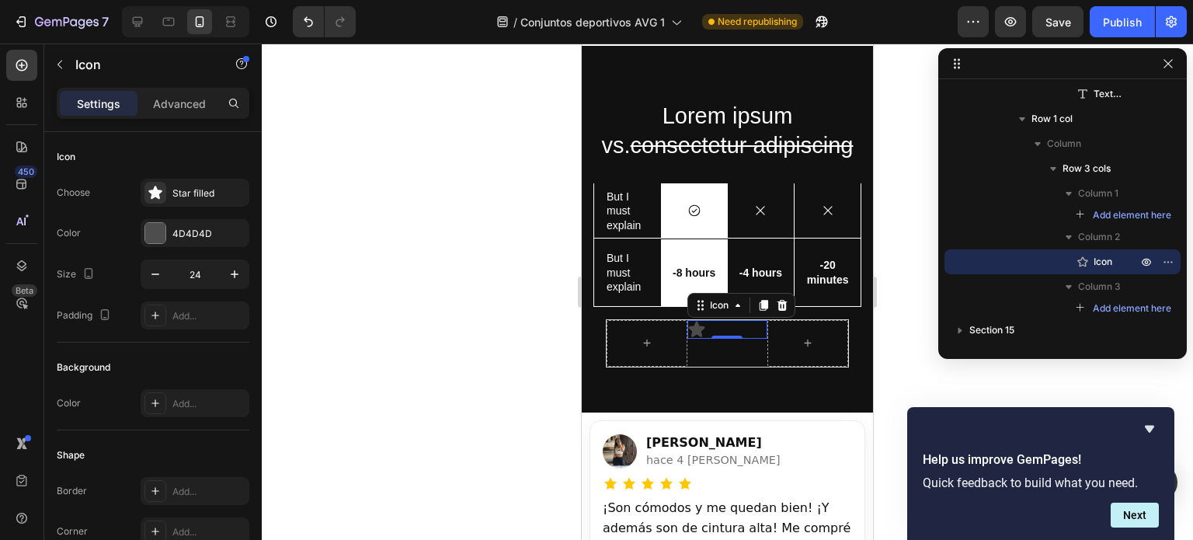
click at [727, 347] on div "0" at bounding box center [727, 351] width 16 height 12
click at [181, 113] on div "Advanced" at bounding box center [180, 103] width 78 height 25
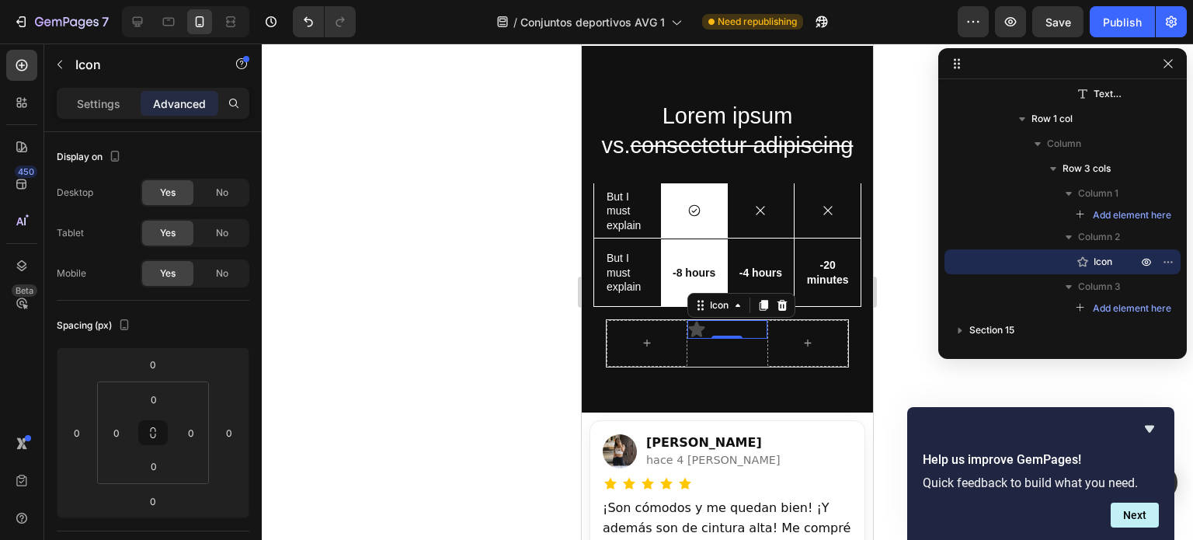
click at [693, 325] on icon at bounding box center [696, 329] width 16 height 16
click at [719, 356] on div "0" at bounding box center [727, 351] width 16 height 12
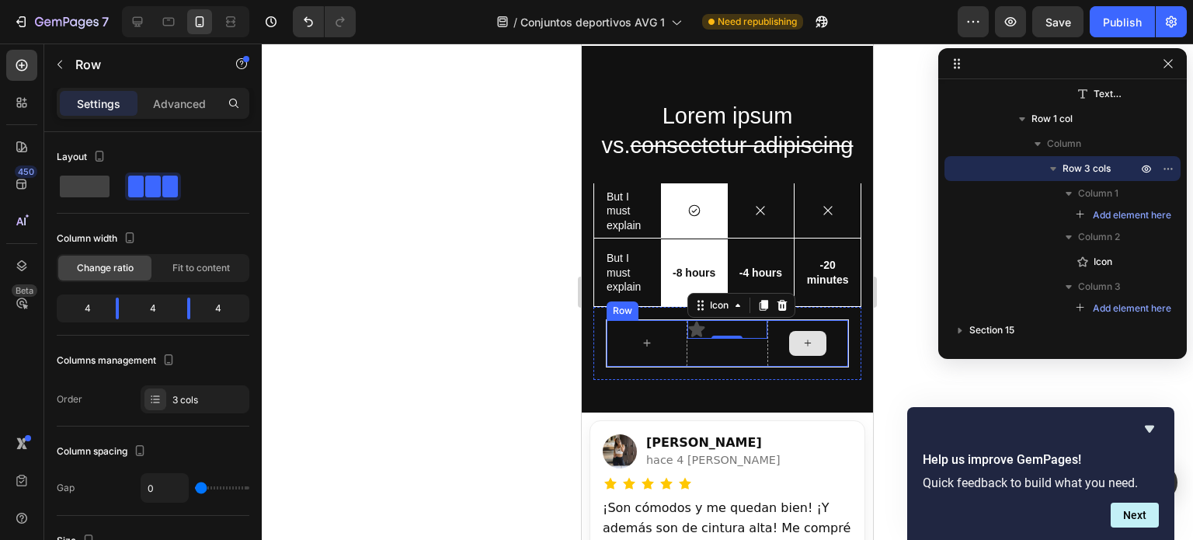
click at [774, 364] on div at bounding box center [808, 343] width 81 height 47
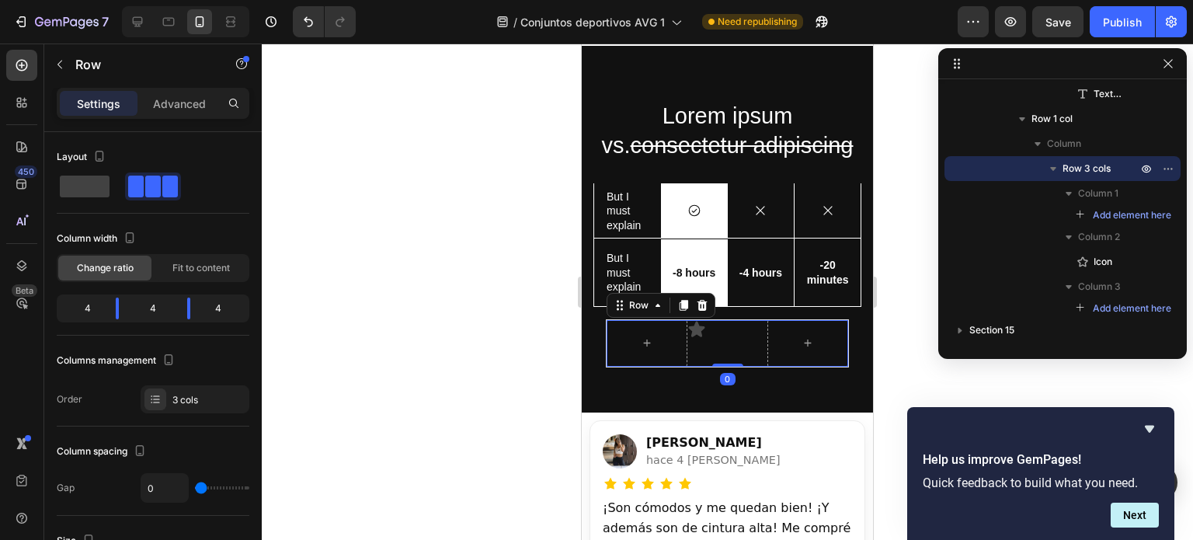
click at [712, 326] on div "Icon" at bounding box center [728, 329] width 81 height 19
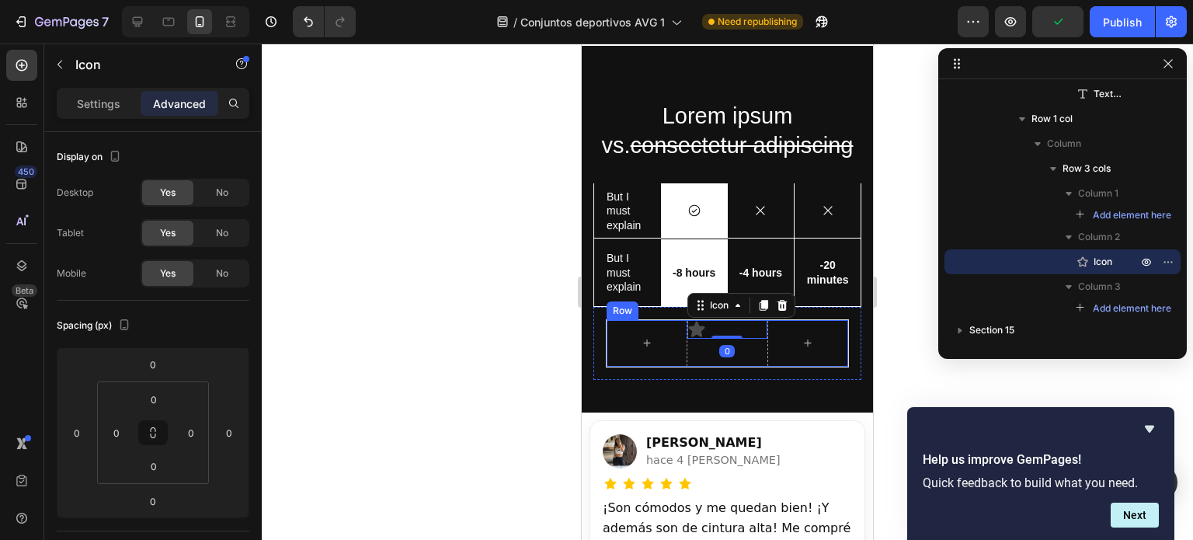
click at [701, 356] on div "Icon 0" at bounding box center [728, 343] width 81 height 47
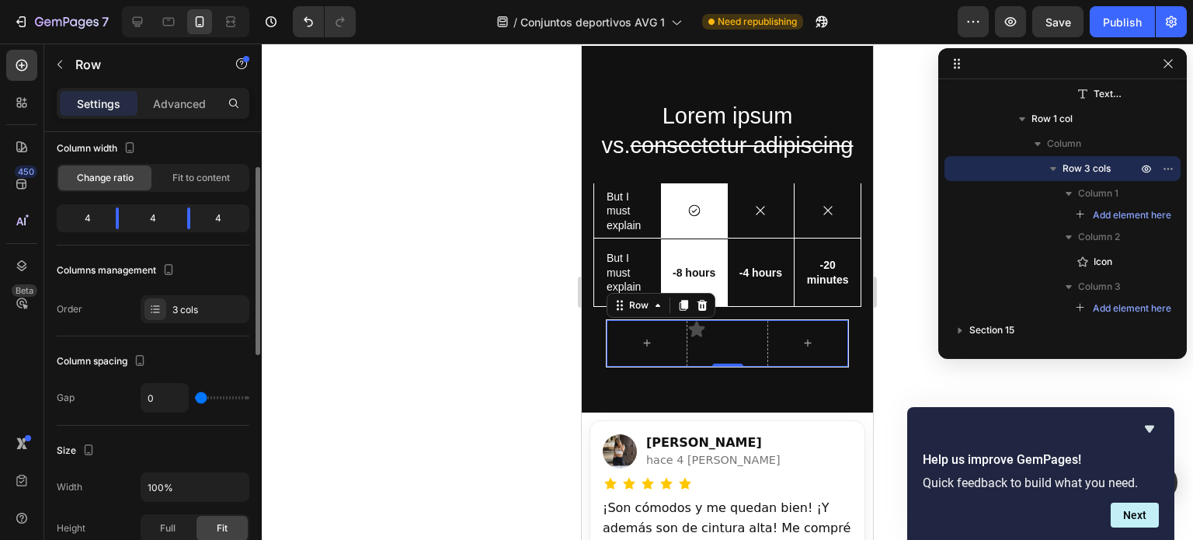
scroll to position [0, 0]
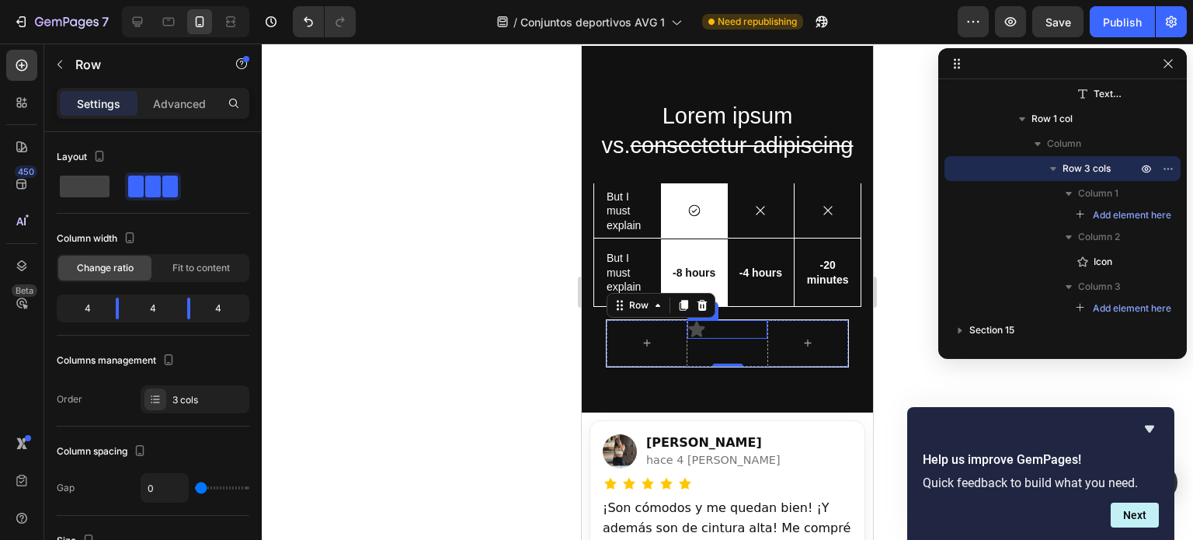
click at [699, 326] on icon at bounding box center [696, 329] width 16 height 16
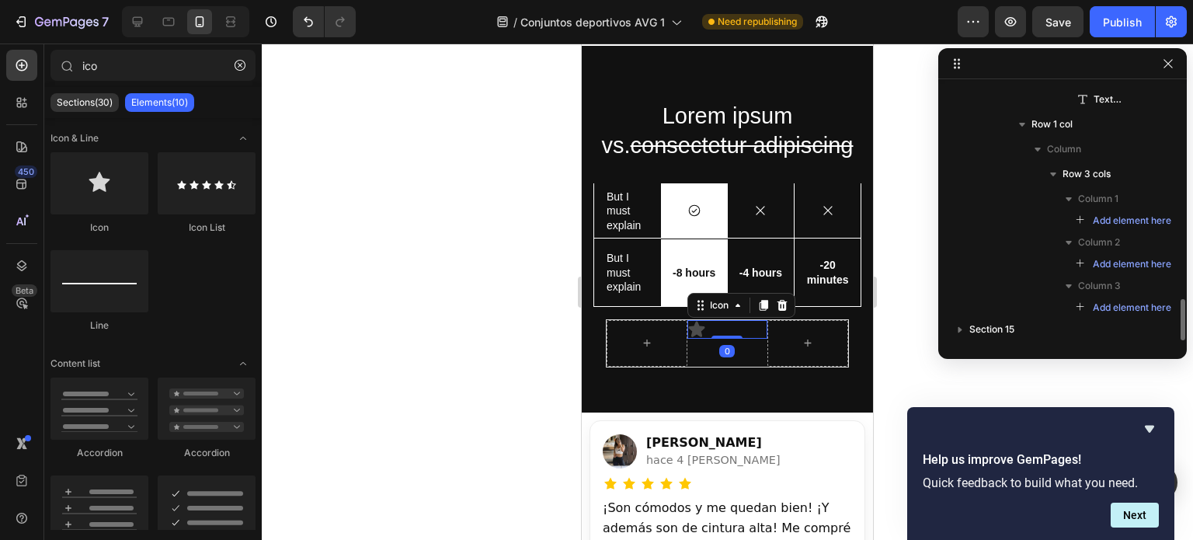
scroll to position [1315, 0]
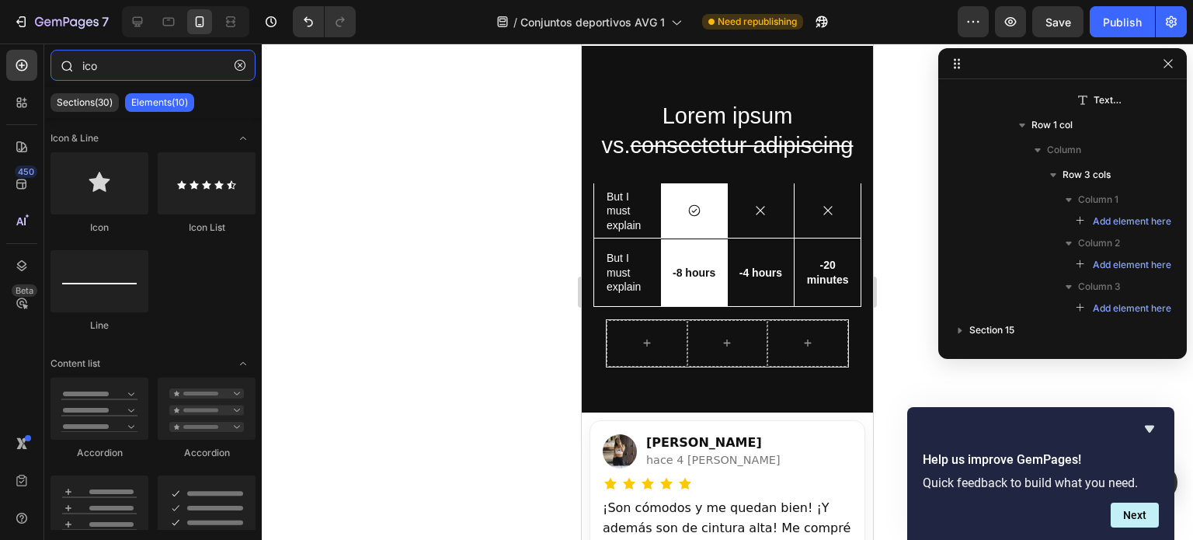
click at [124, 72] on input "ico" at bounding box center [153, 65] width 205 height 31
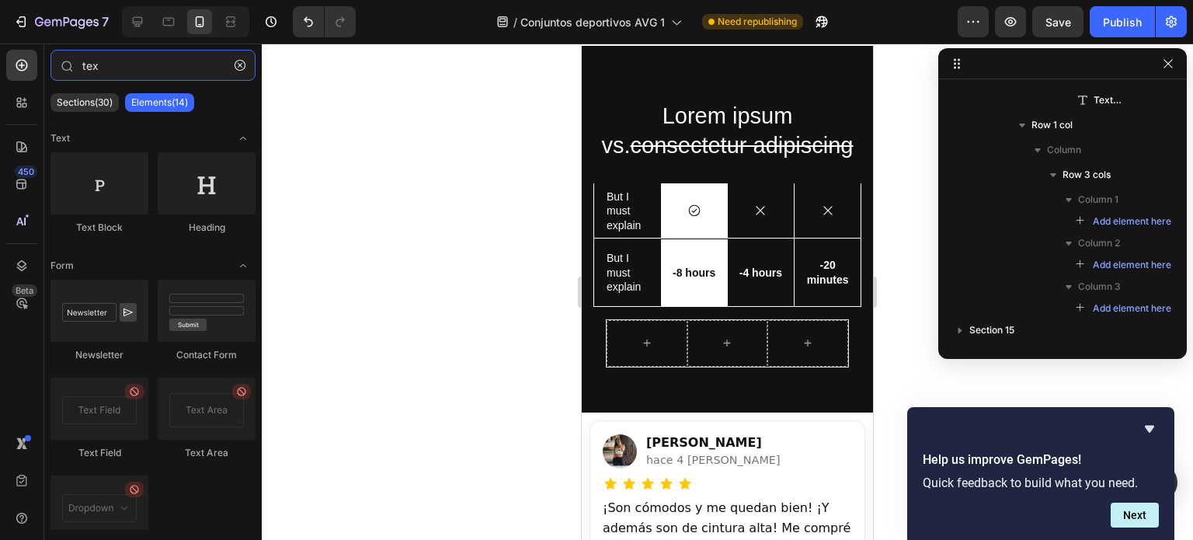
type input "tex"
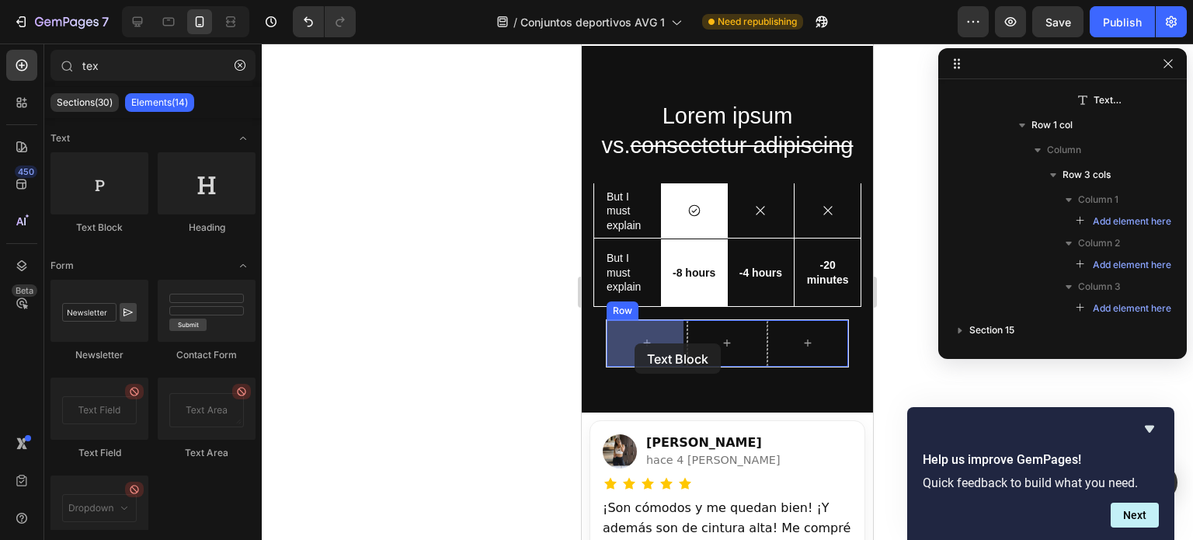
drag, startPoint x: 927, startPoint y: 300, endPoint x: 636, endPoint y: 341, distance: 293.5
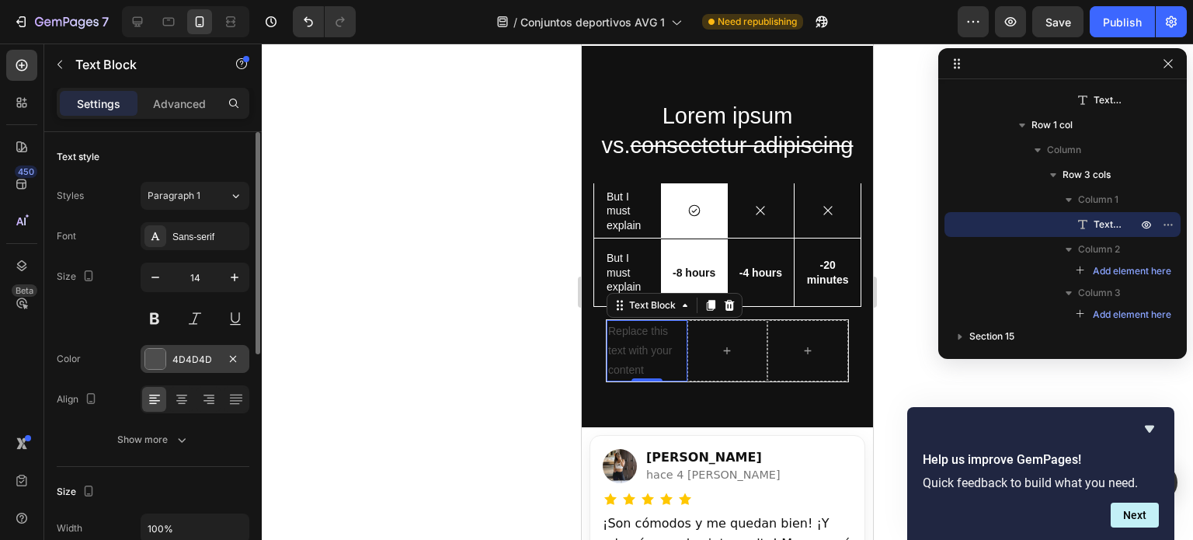
click at [156, 353] on div at bounding box center [155, 359] width 20 height 20
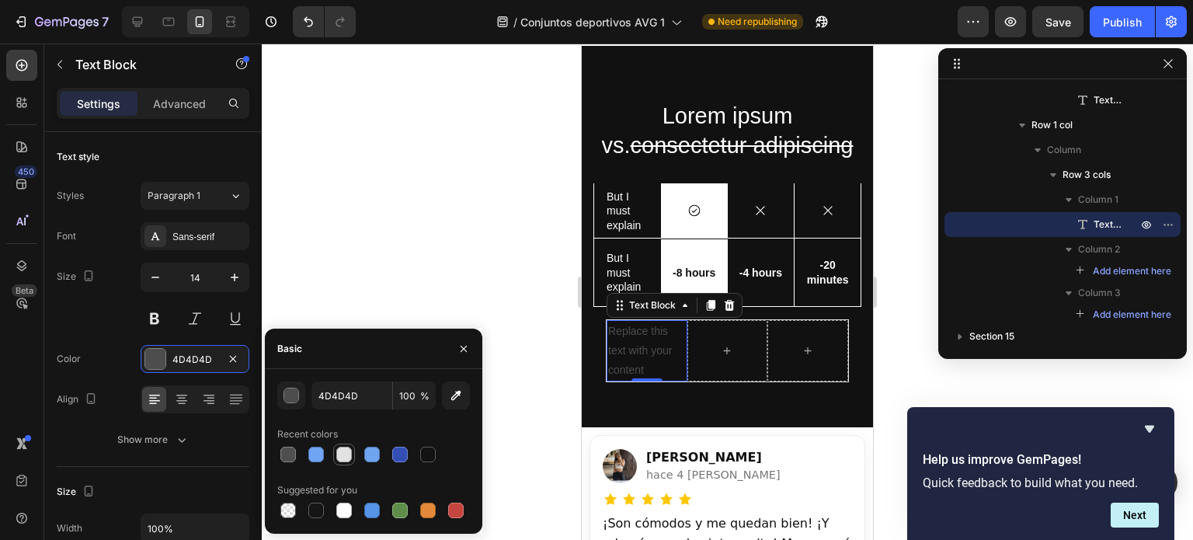
click at [343, 453] on div at bounding box center [344, 455] width 16 height 16
type input "E2E2E2"
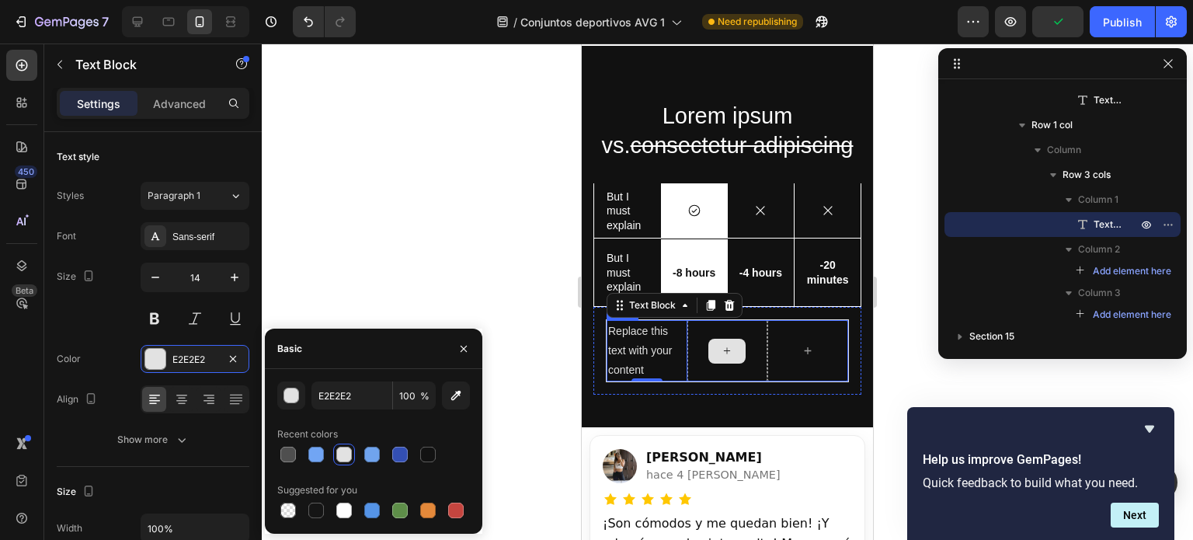
click at [702, 366] on div at bounding box center [728, 351] width 81 height 62
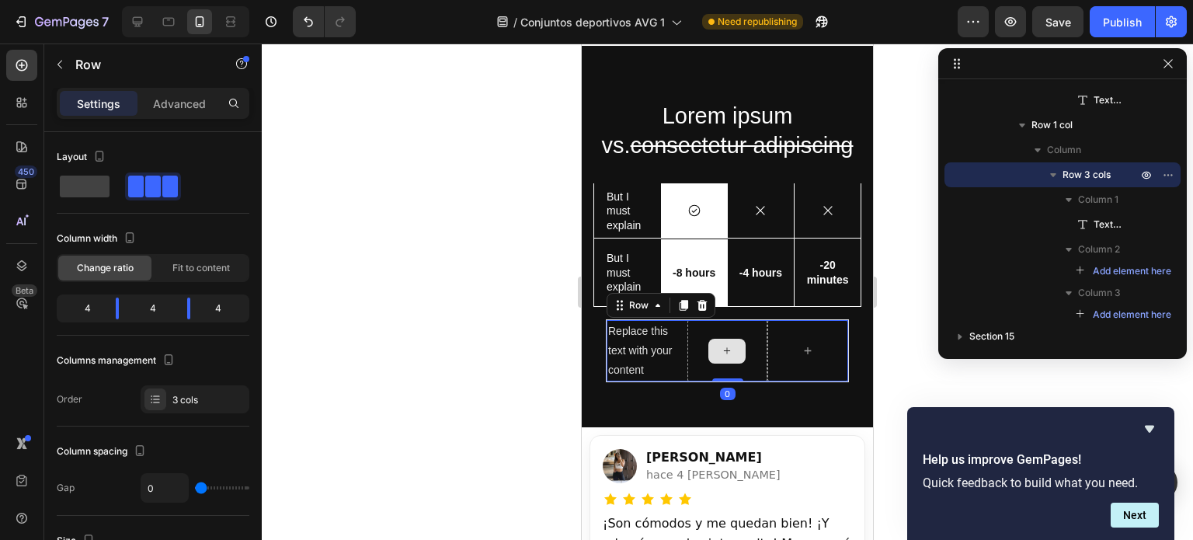
click at [688, 354] on div at bounding box center [728, 351] width 81 height 62
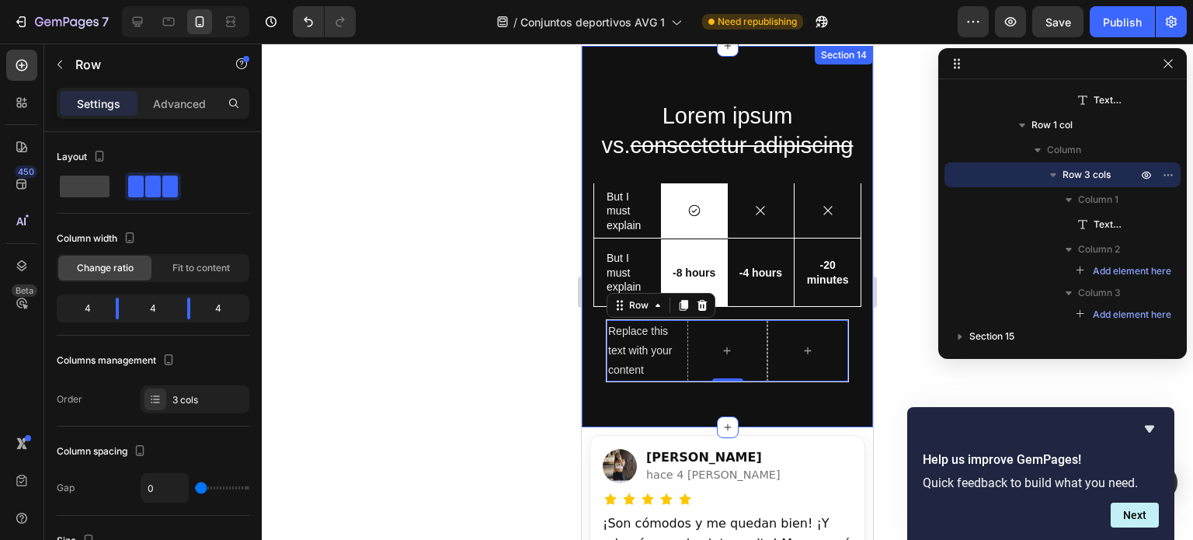
click at [753, 410] on div "Lorem ipsum vs. consectetur adipiscing Heading But I must explain Text Block Ic…" at bounding box center [727, 237] width 291 height 382
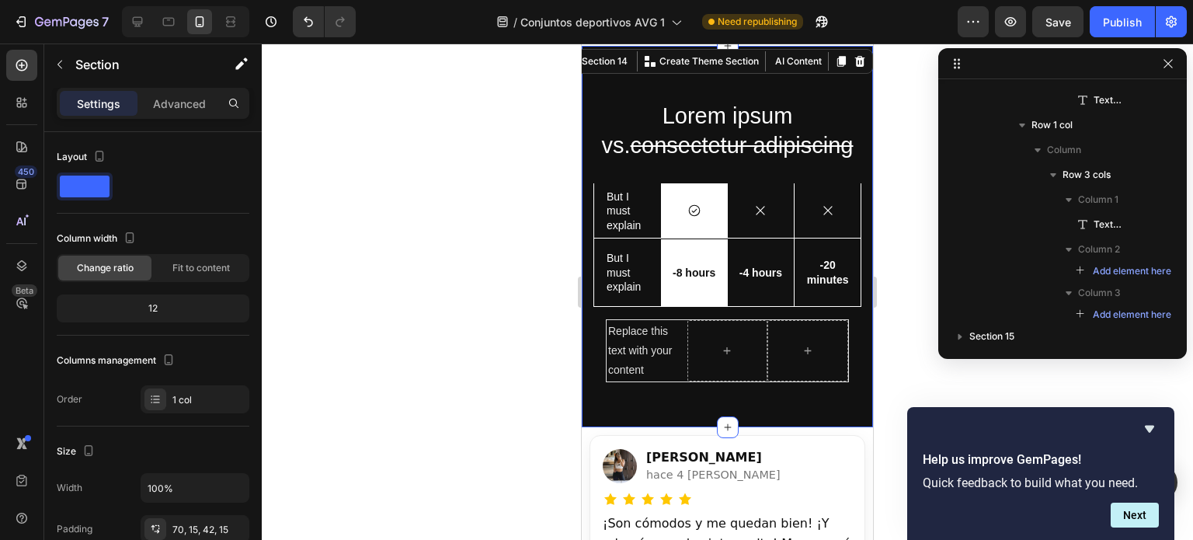
scroll to position [468, 0]
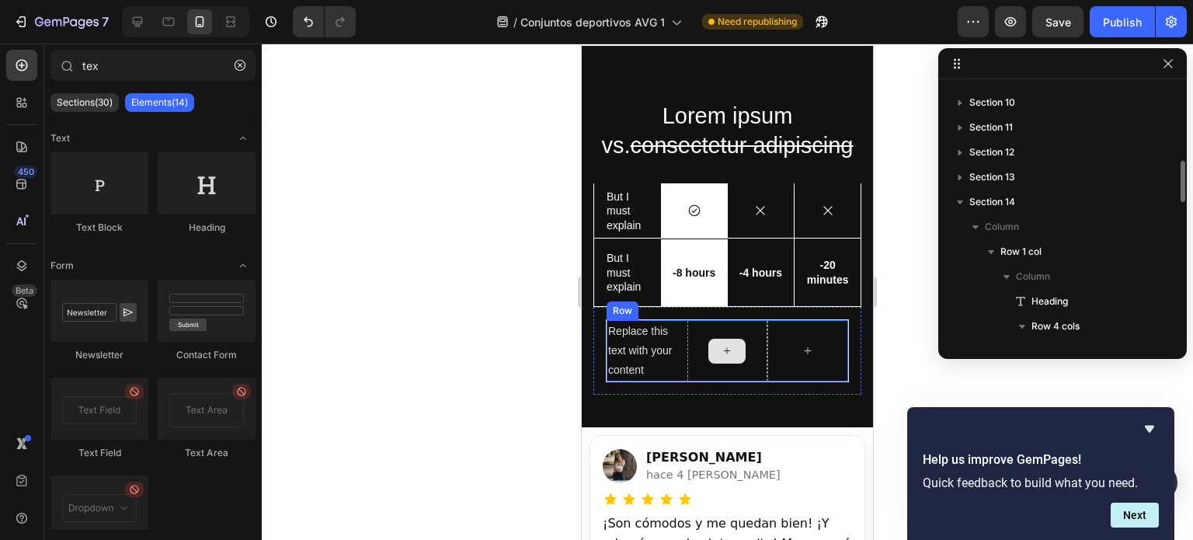
click at [726, 351] on icon at bounding box center [727, 350] width 12 height 13
click at [749, 371] on div at bounding box center [728, 351] width 81 height 62
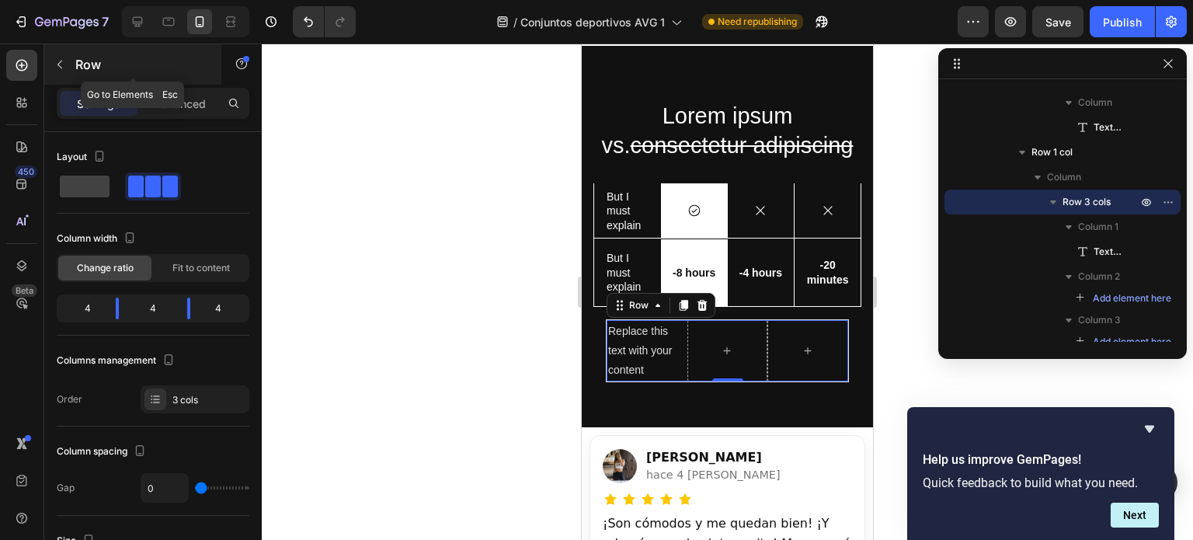
click at [59, 60] on icon "button" at bounding box center [60, 64] width 12 height 12
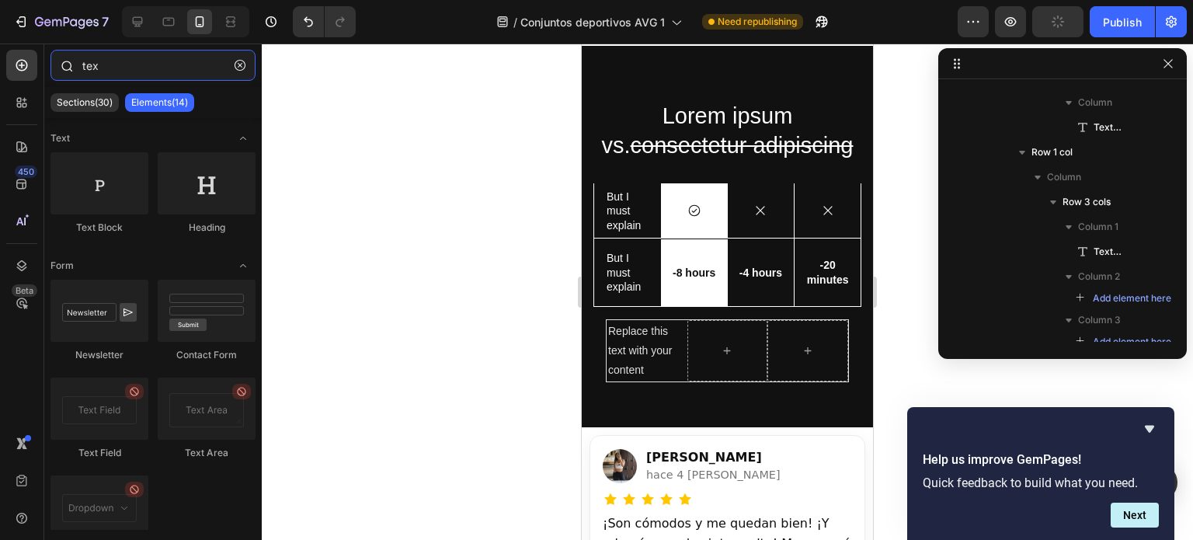
click at [150, 71] on input "tex" at bounding box center [153, 65] width 205 height 31
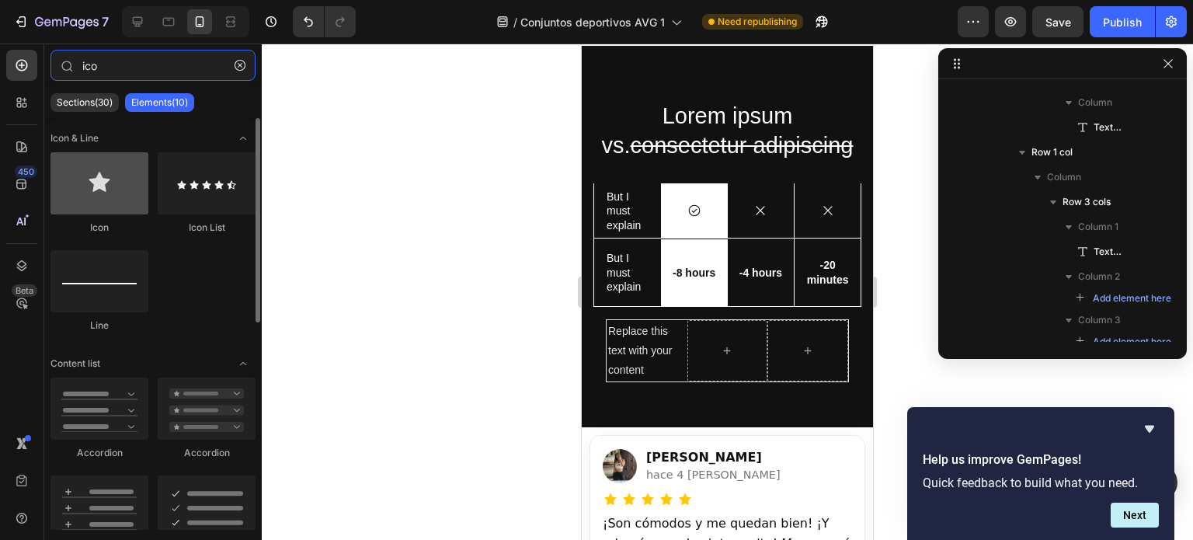
type input "ico"
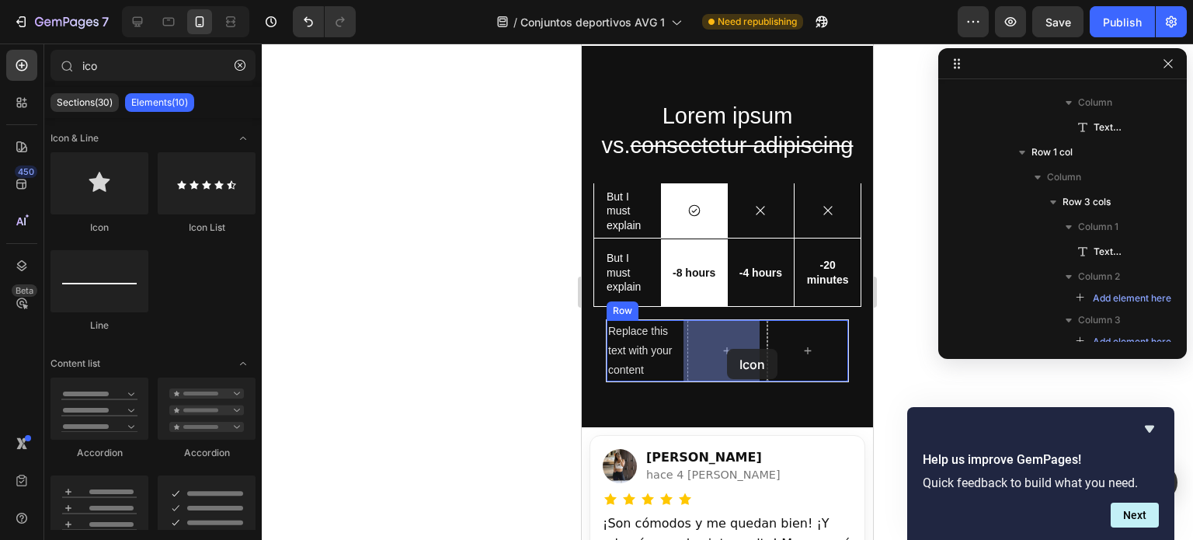
drag, startPoint x: 694, startPoint y: 235, endPoint x: 729, endPoint y: 349, distance: 118.7
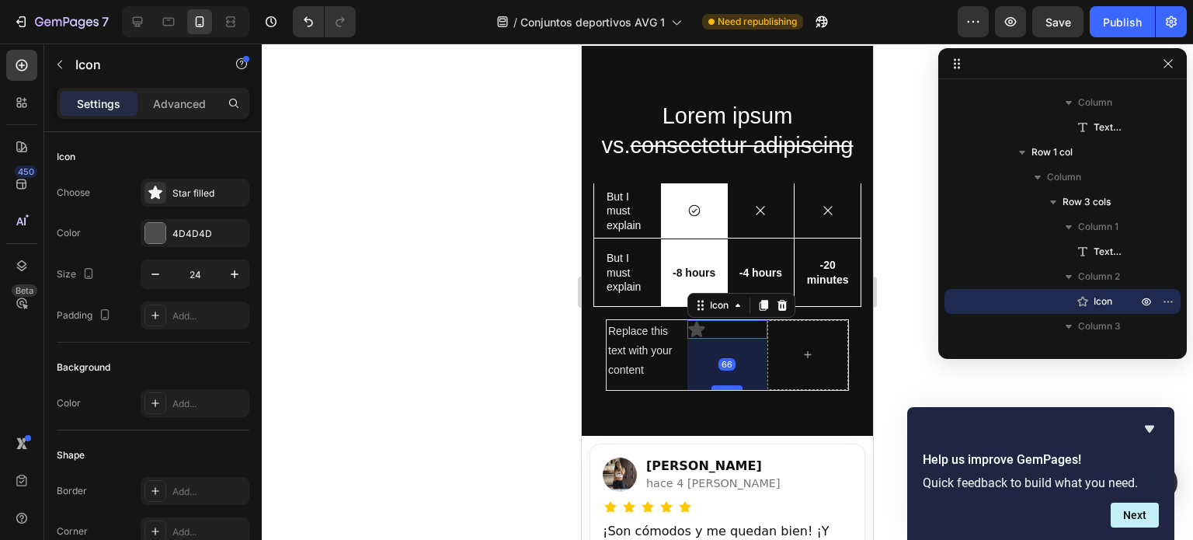
drag, startPoint x: 729, startPoint y: 336, endPoint x: 731, endPoint y: 387, distance: 51.3
click at [731, 387] on div at bounding box center [727, 387] width 31 height 5
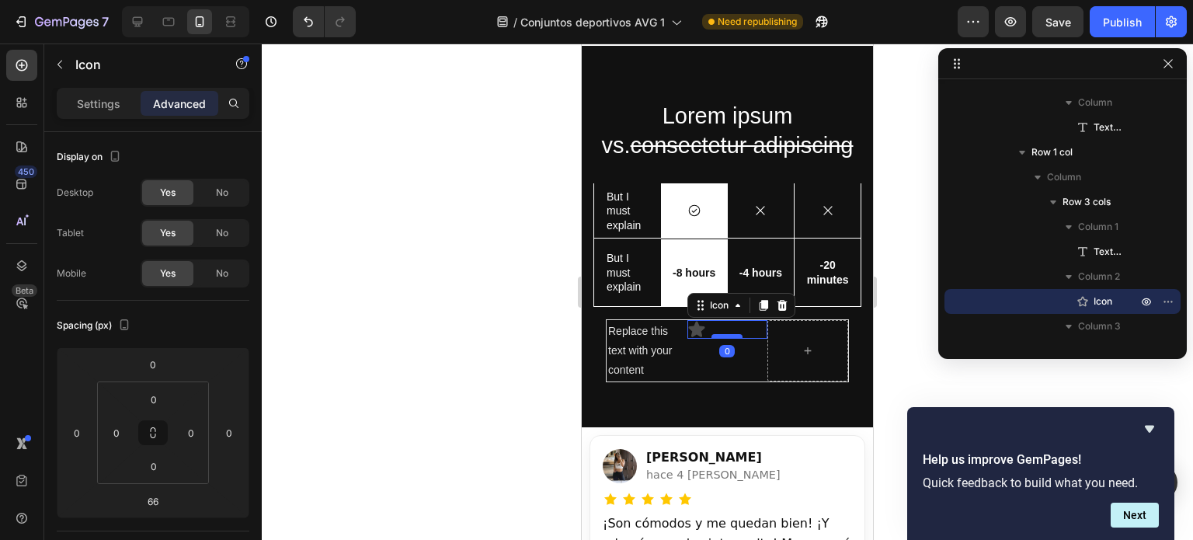
drag, startPoint x: 731, startPoint y: 387, endPoint x: 724, endPoint y: 333, distance: 54.8
click at [724, 334] on div at bounding box center [727, 336] width 31 height 5
type input "0"
click at [690, 366] on div "Icon 0" at bounding box center [728, 351] width 81 height 62
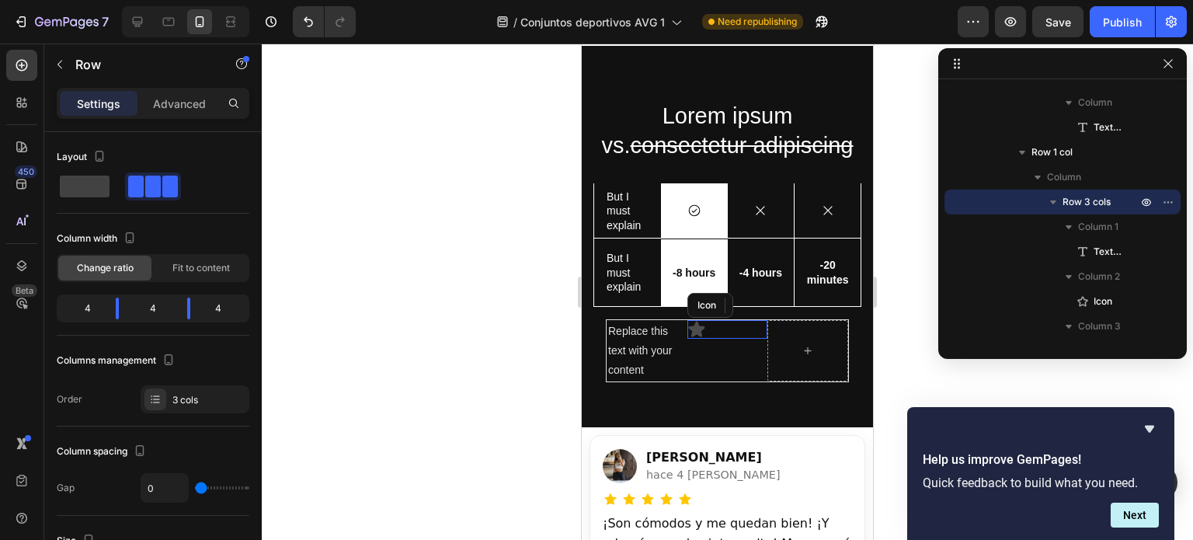
click at [711, 324] on div "Icon" at bounding box center [728, 329] width 81 height 19
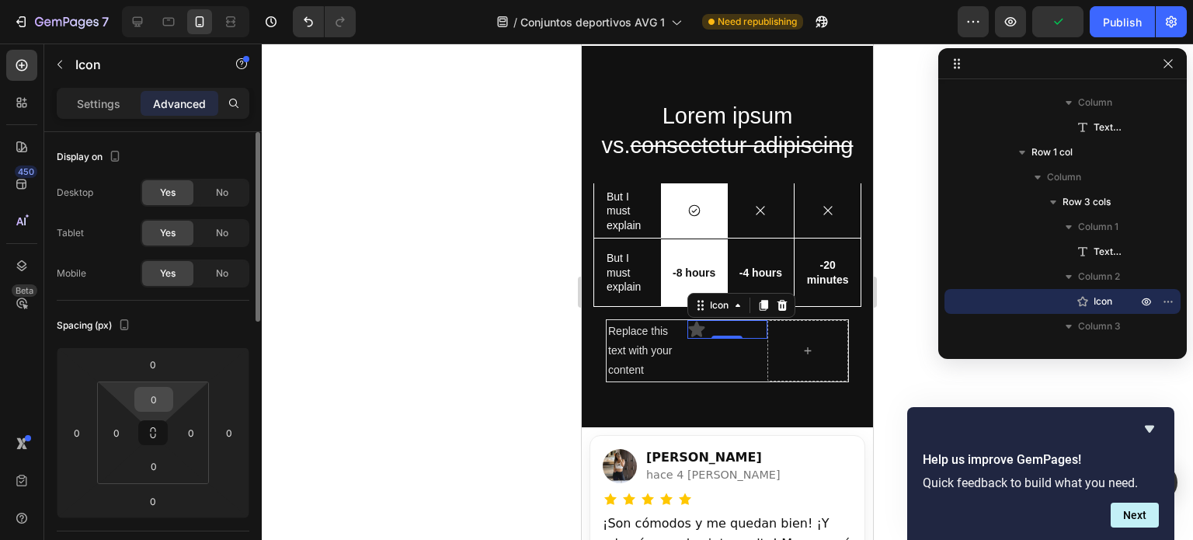
click at [163, 406] on input "0" at bounding box center [153, 399] width 31 height 23
type input "1"
type input "0"
click at [120, 118] on div "Settings Advanced" at bounding box center [153, 103] width 193 height 31
click at [103, 96] on p "Settings" at bounding box center [99, 104] width 44 height 16
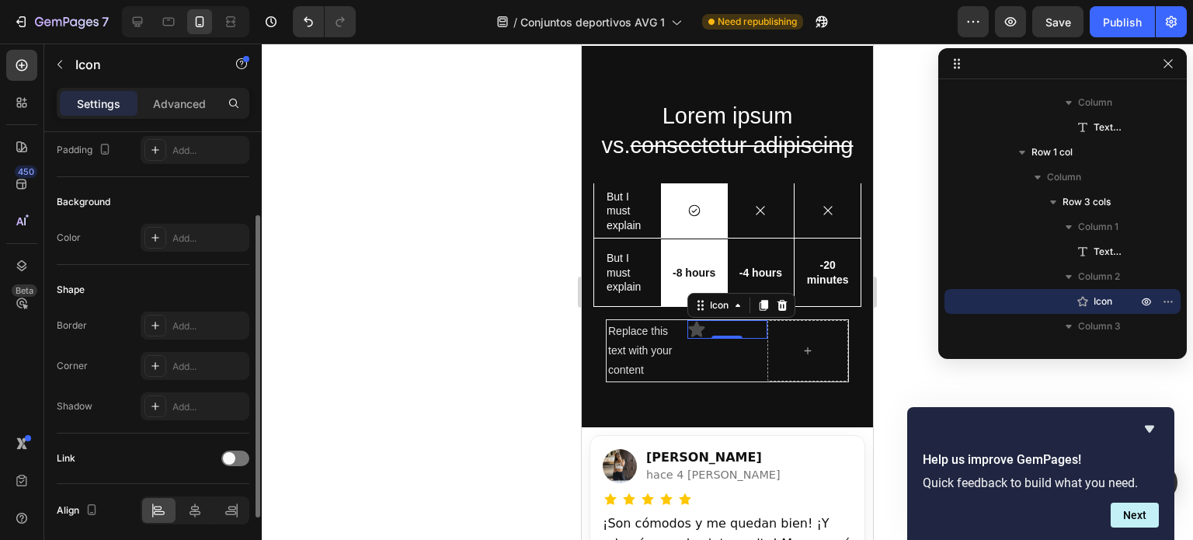
scroll to position [223, 0]
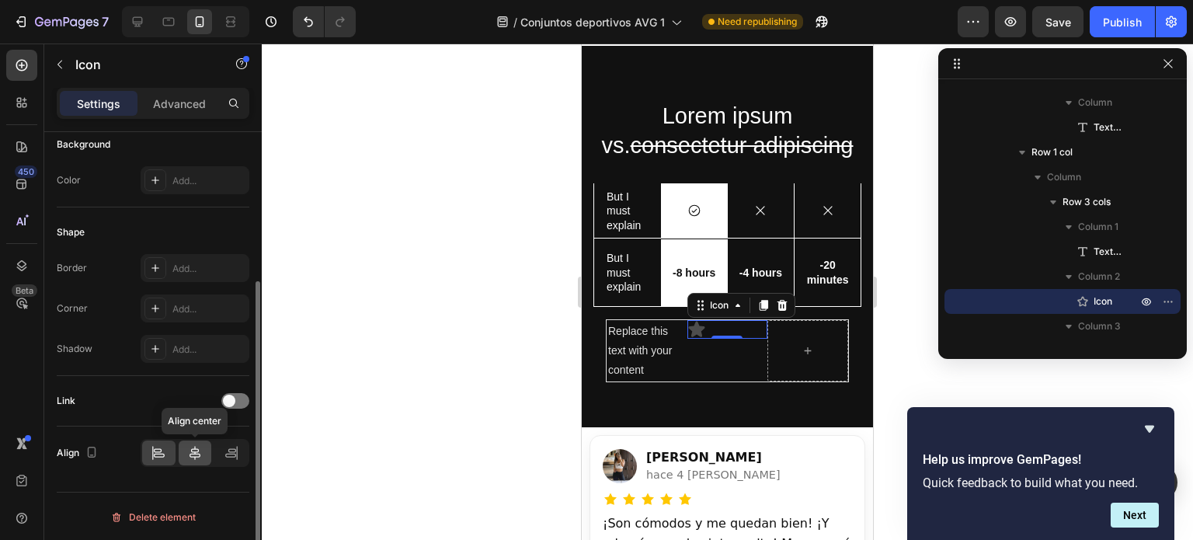
click at [197, 456] on icon at bounding box center [195, 453] width 16 height 16
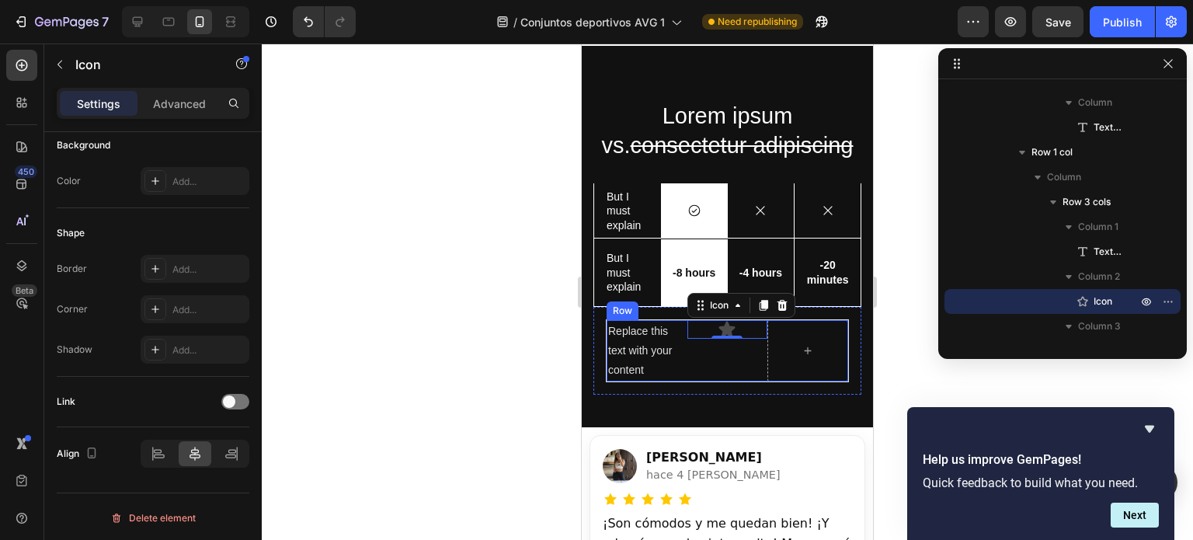
click at [724, 364] on div "Icon 0" at bounding box center [728, 351] width 81 height 62
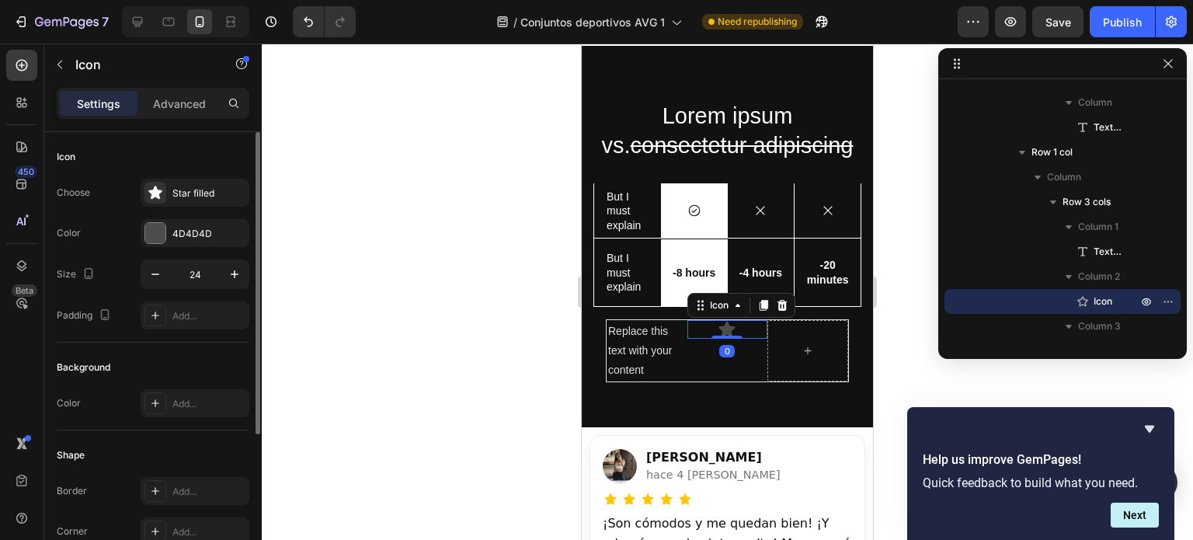
click at [702, 325] on div "Icon 0" at bounding box center [728, 329] width 81 height 19
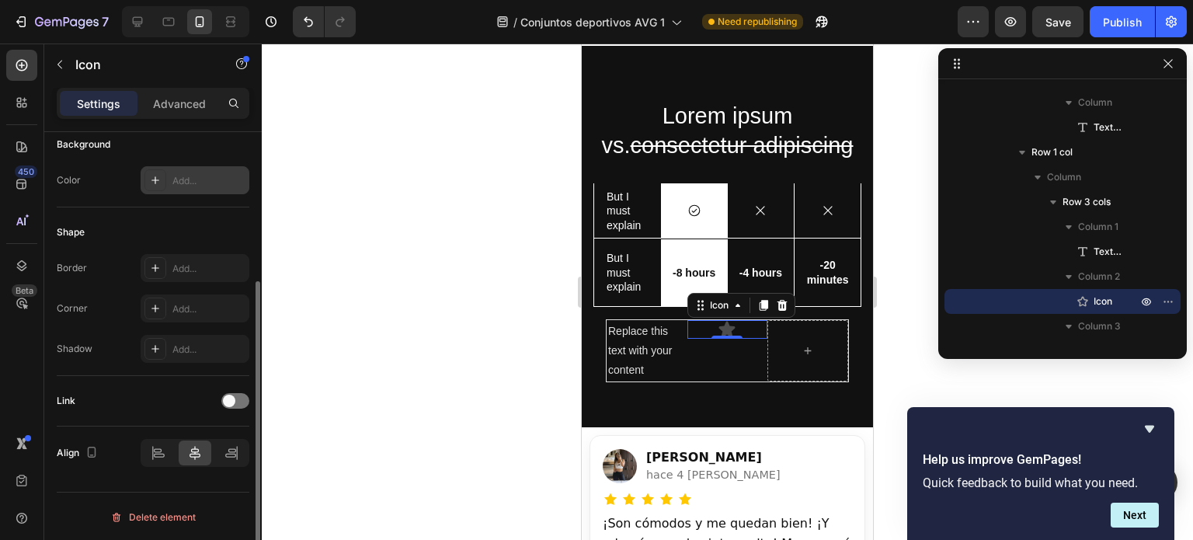
click at [193, 174] on div "Add..." at bounding box center [208, 181] width 73 height 14
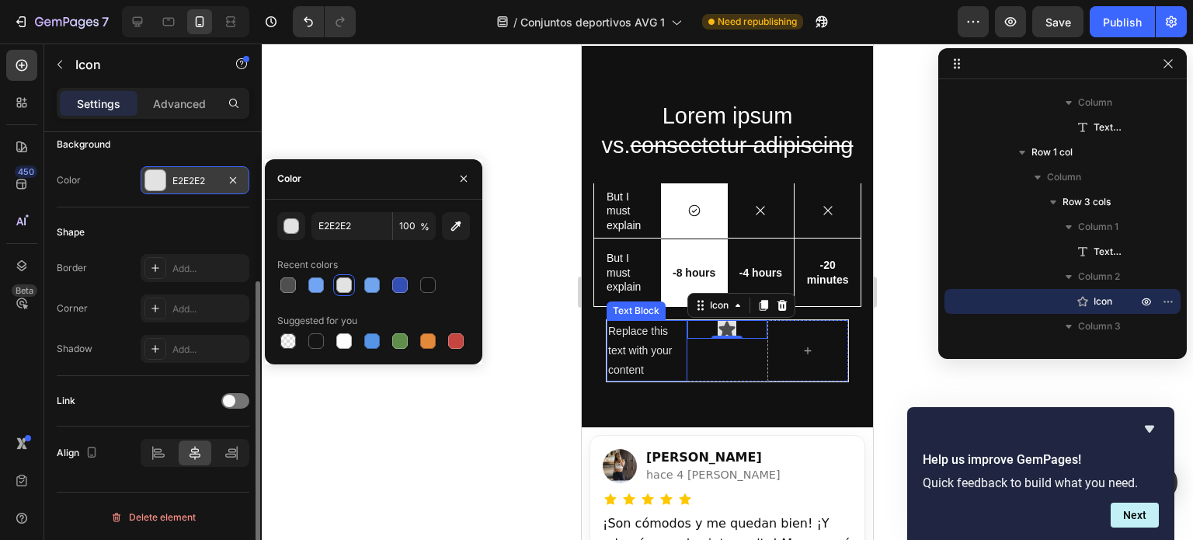
click at [664, 341] on div "Replace this text with your content" at bounding box center [647, 351] width 81 height 62
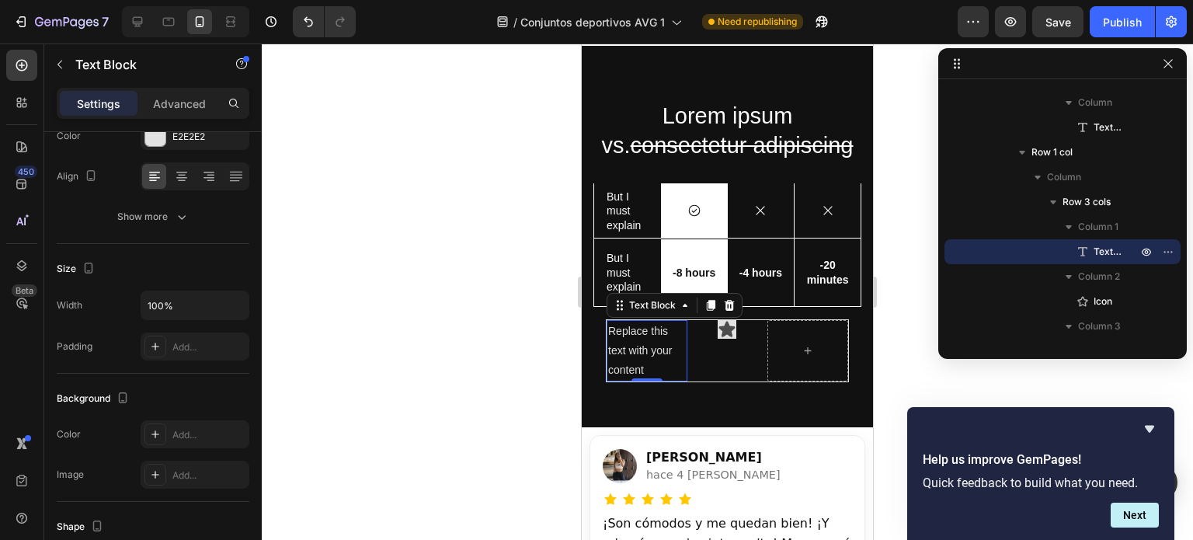
scroll to position [0, 0]
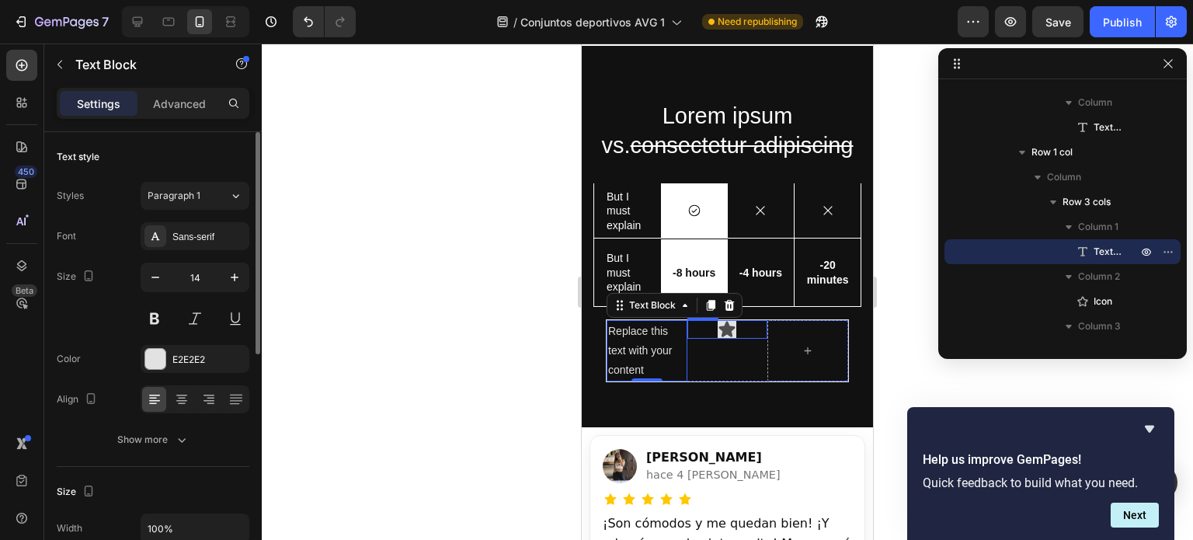
click at [720, 330] on icon at bounding box center [727, 329] width 16 height 16
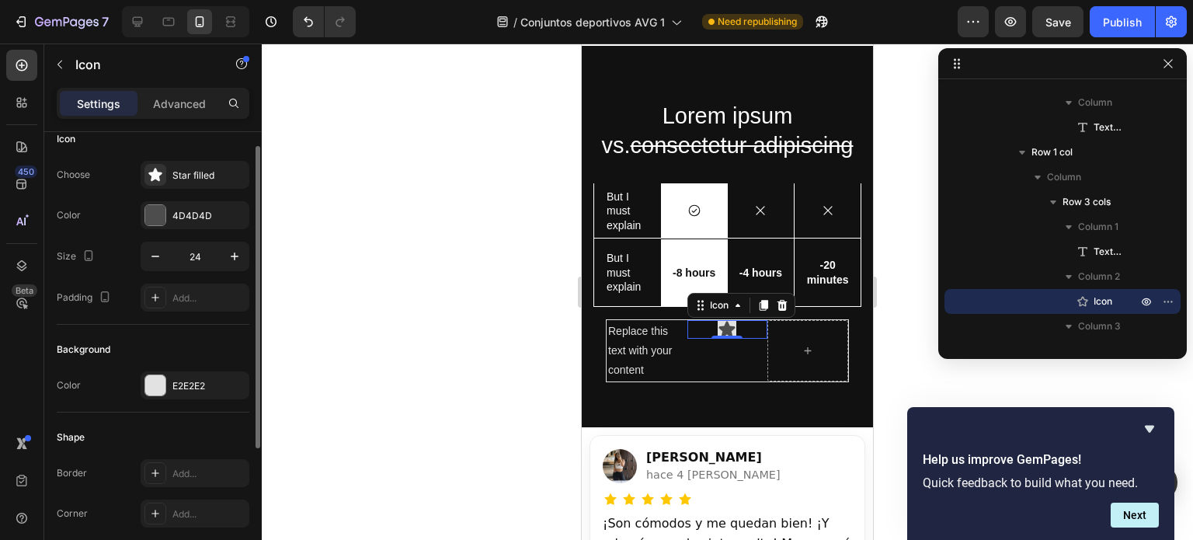
scroll to position [20, 0]
click at [206, 169] on div "Star filled" at bounding box center [208, 173] width 73 height 14
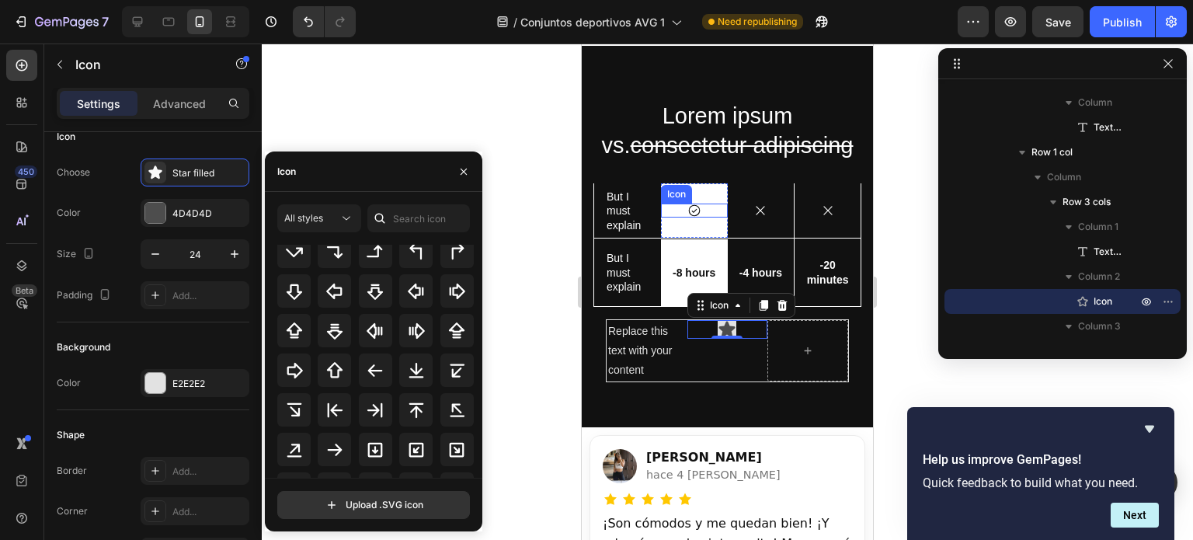
scroll to position [741, 0]
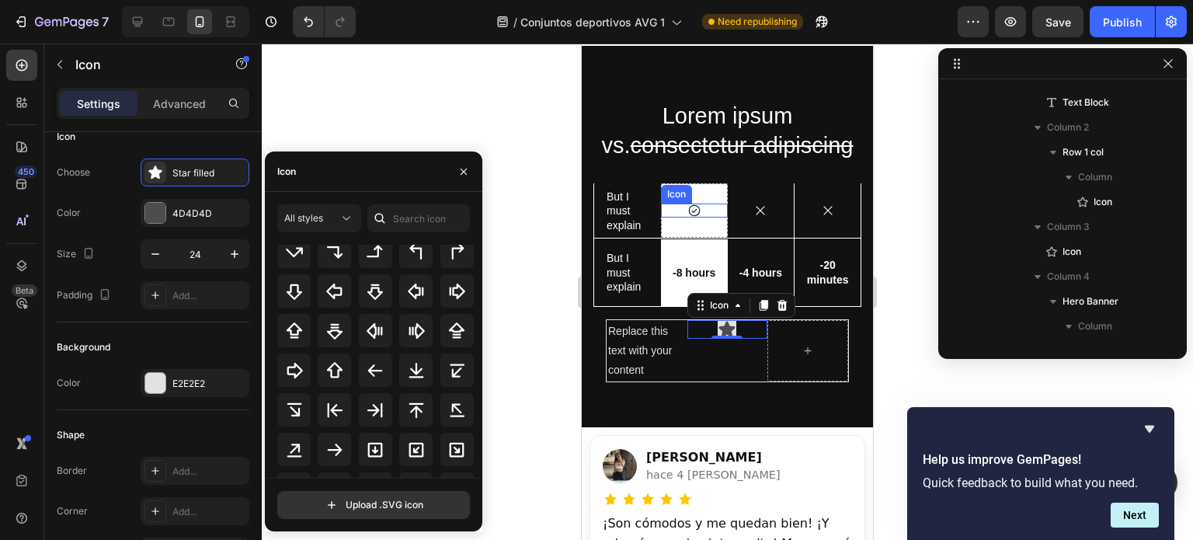
click at [688, 206] on icon at bounding box center [695, 211] width 14 height 14
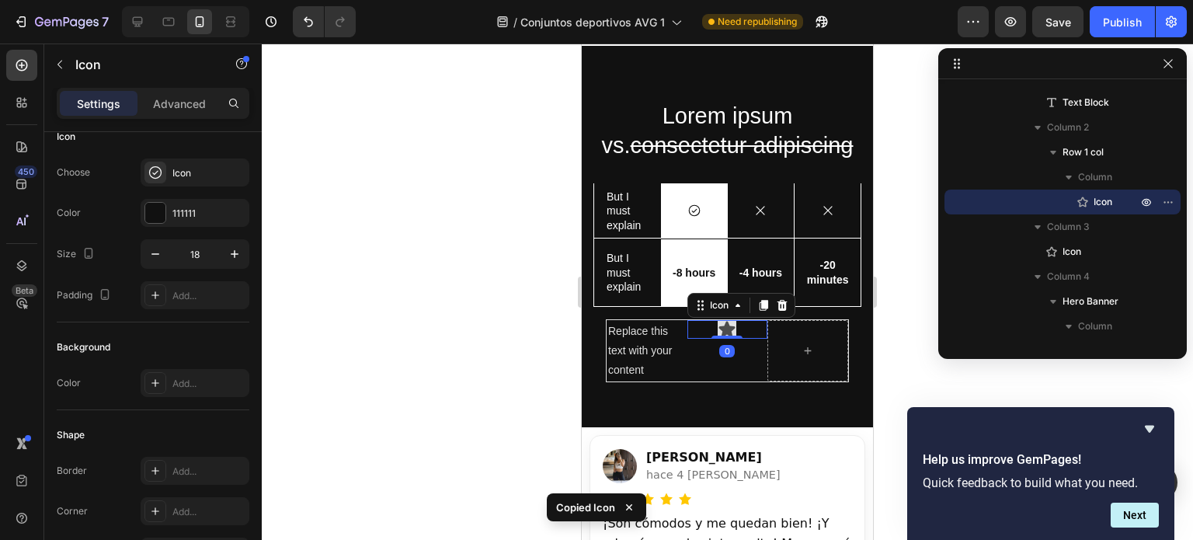
click at [723, 329] on icon at bounding box center [727, 329] width 16 height 16
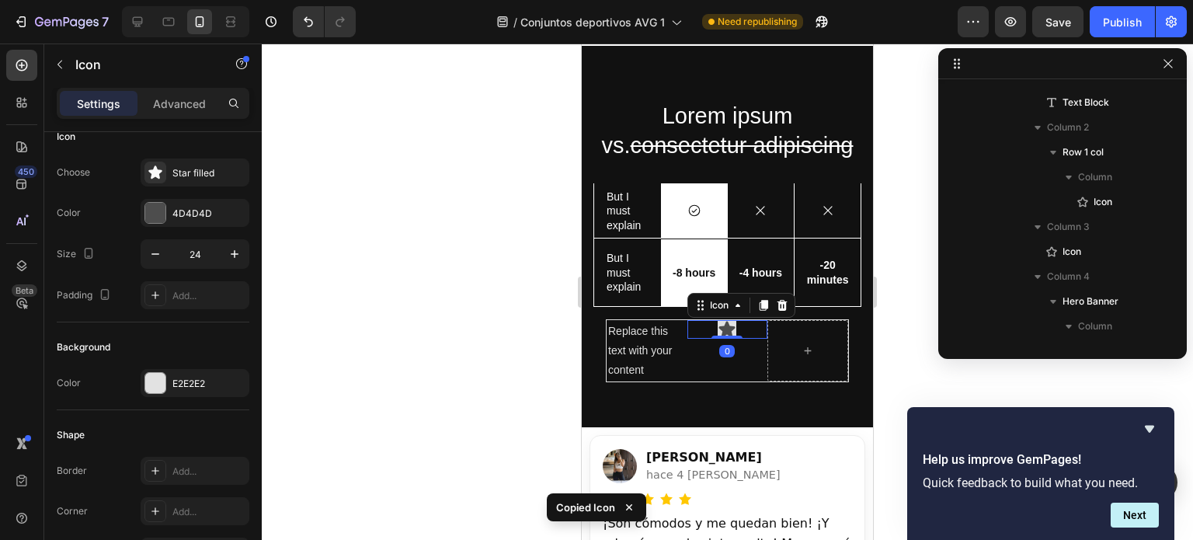
scroll to position [1328, 0]
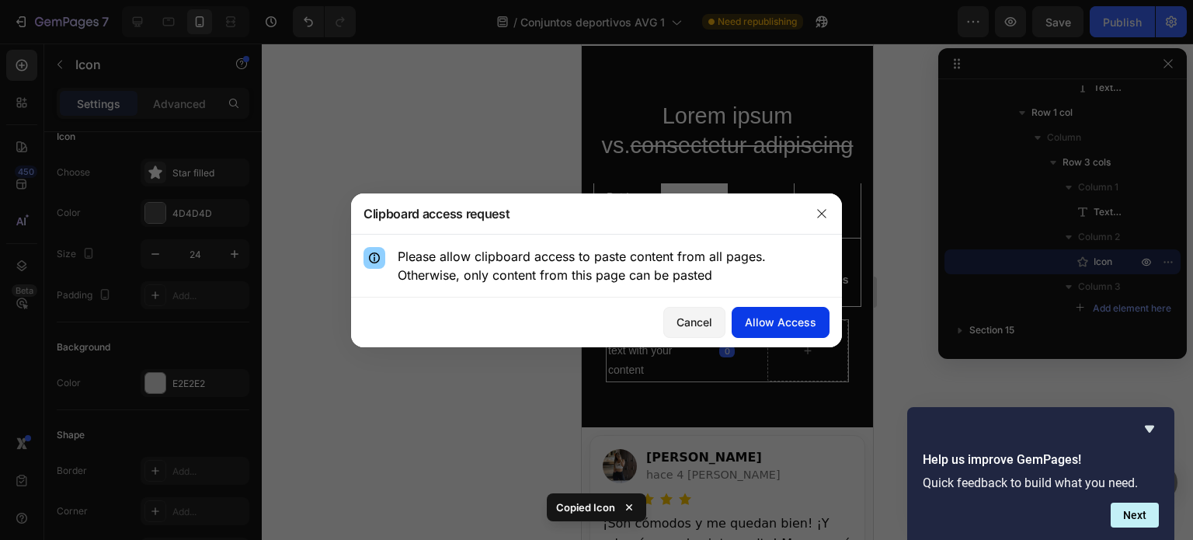
click at [786, 318] on div "Allow Access" at bounding box center [780, 322] width 71 height 16
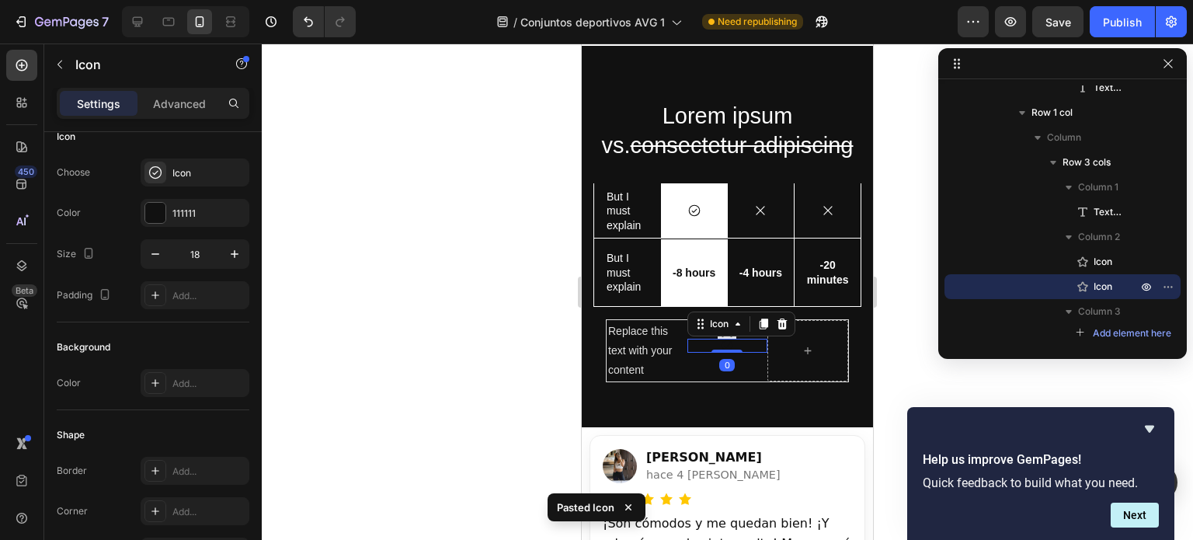
click at [739, 344] on div "Icon 0" at bounding box center [728, 346] width 81 height 14
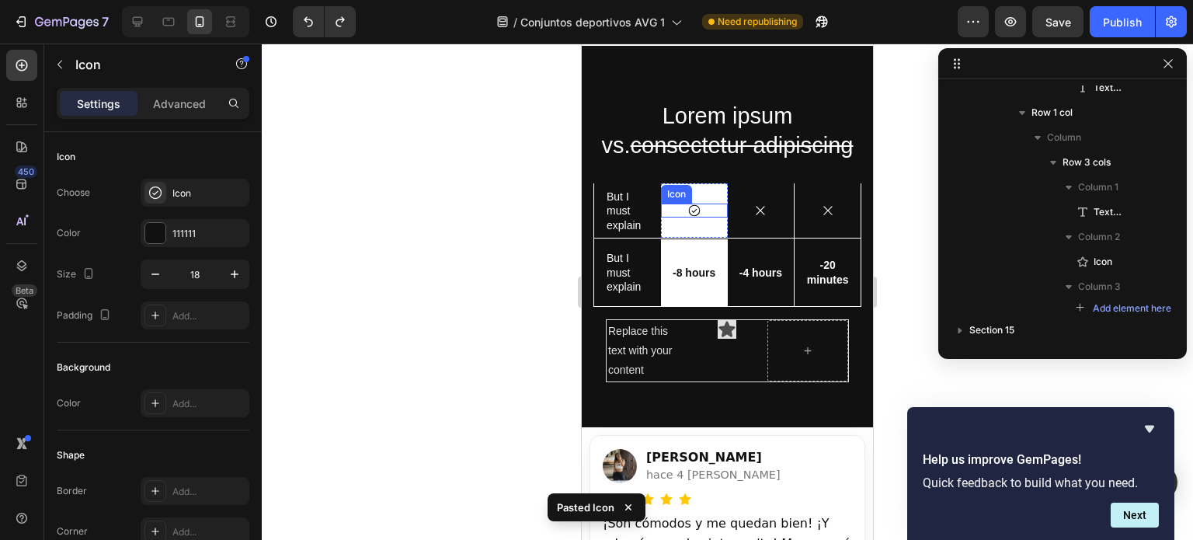
click at [689, 207] on icon at bounding box center [695, 211] width 14 height 14
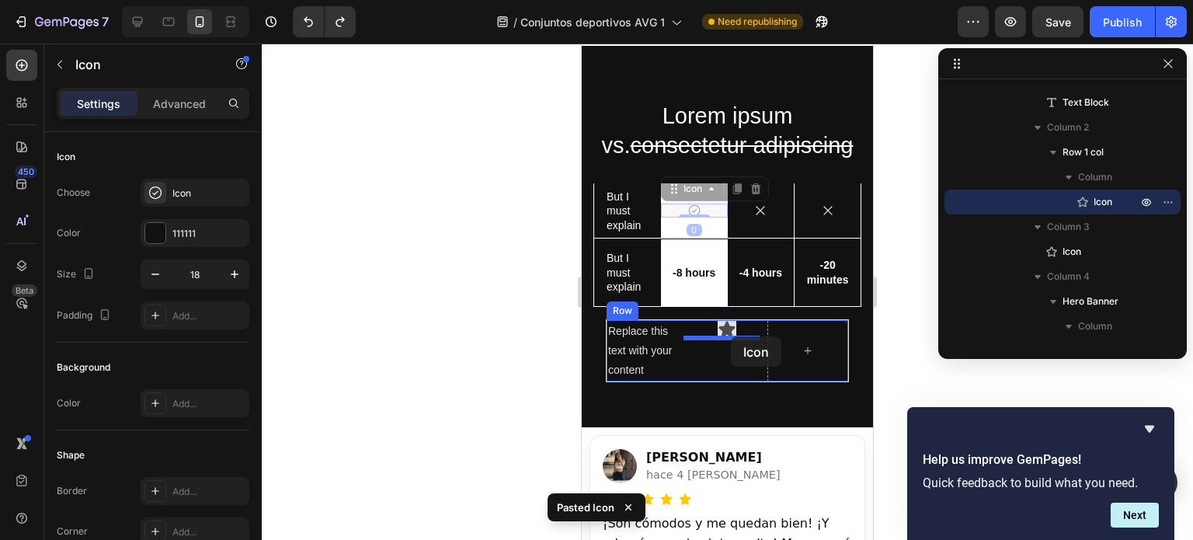
drag, startPoint x: 707, startPoint y: 208, endPoint x: 731, endPoint y: 336, distance: 130.4
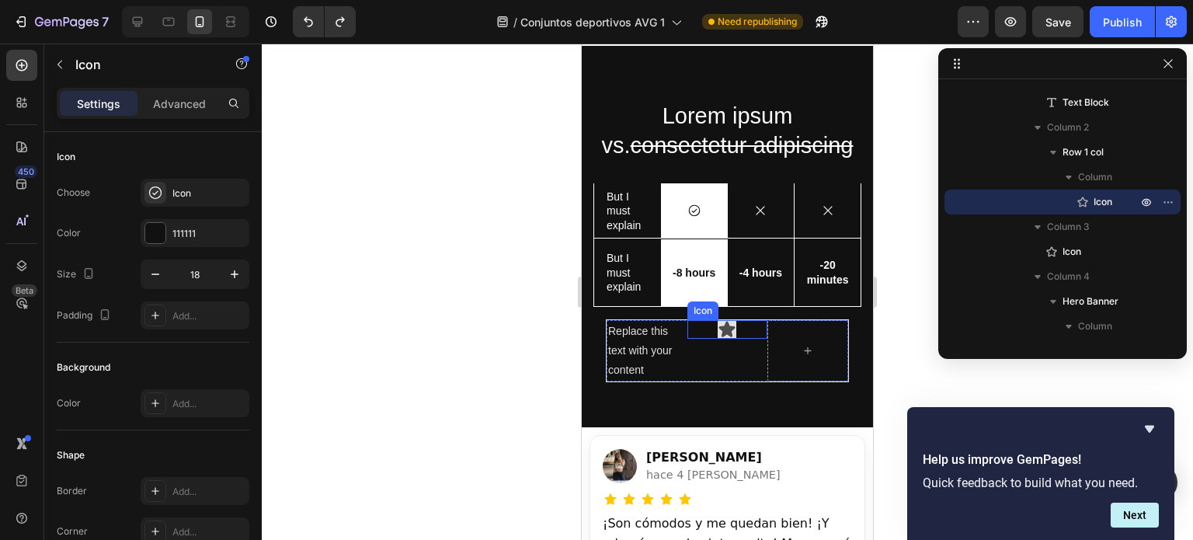
click at [743, 329] on div "Icon" at bounding box center [728, 329] width 81 height 19
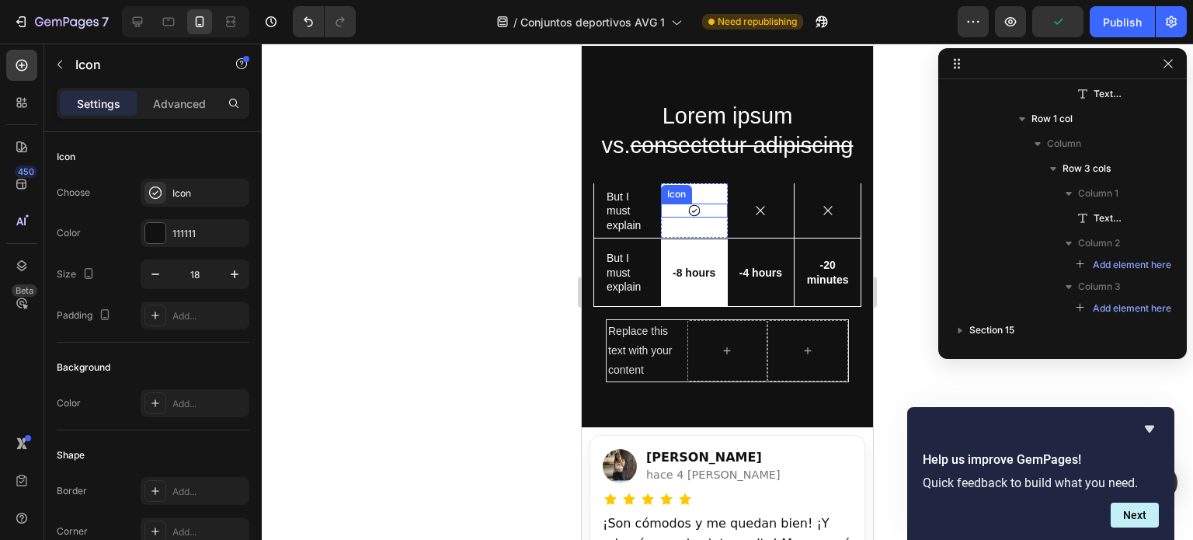
click at [699, 211] on div "Icon" at bounding box center [694, 211] width 67 height 14
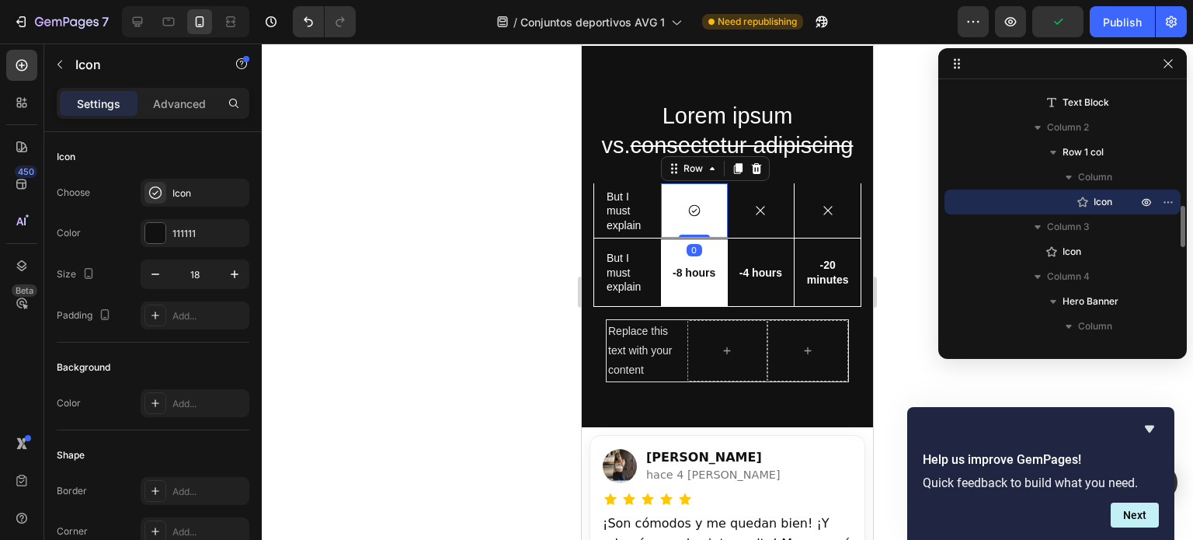
click at [714, 231] on div "Icon Row 0" at bounding box center [694, 210] width 67 height 54
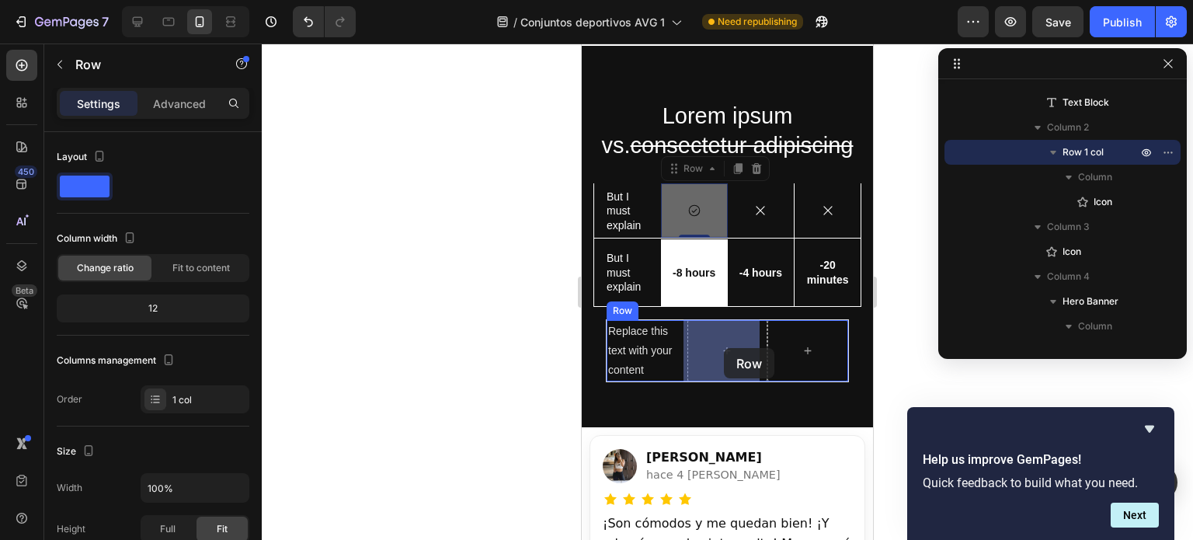
drag, startPoint x: 712, startPoint y: 228, endPoint x: 724, endPoint y: 348, distance: 120.3
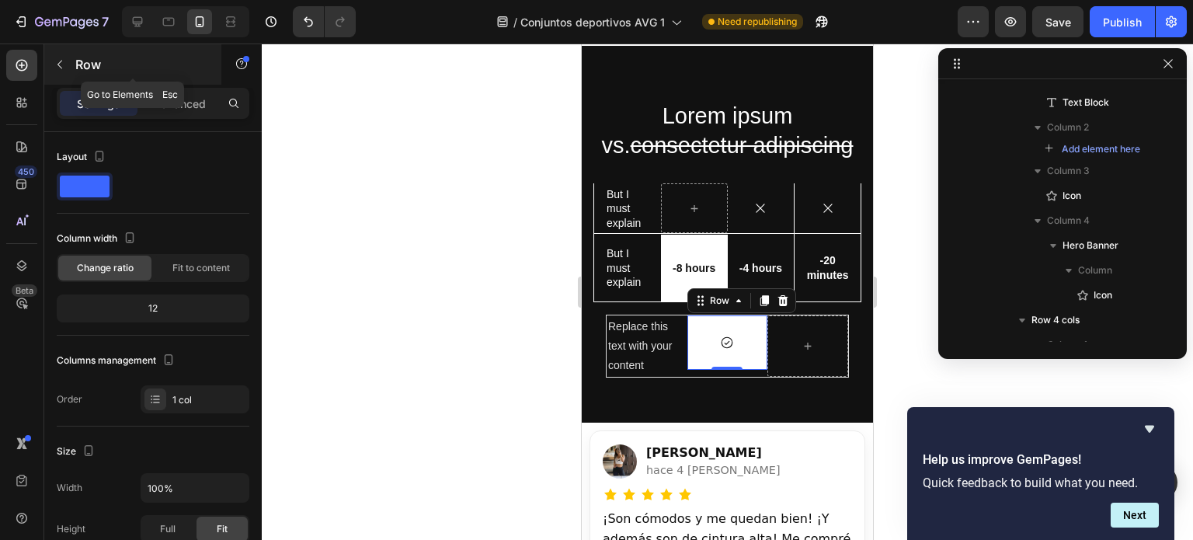
click at [63, 67] on icon "button" at bounding box center [60, 64] width 12 height 12
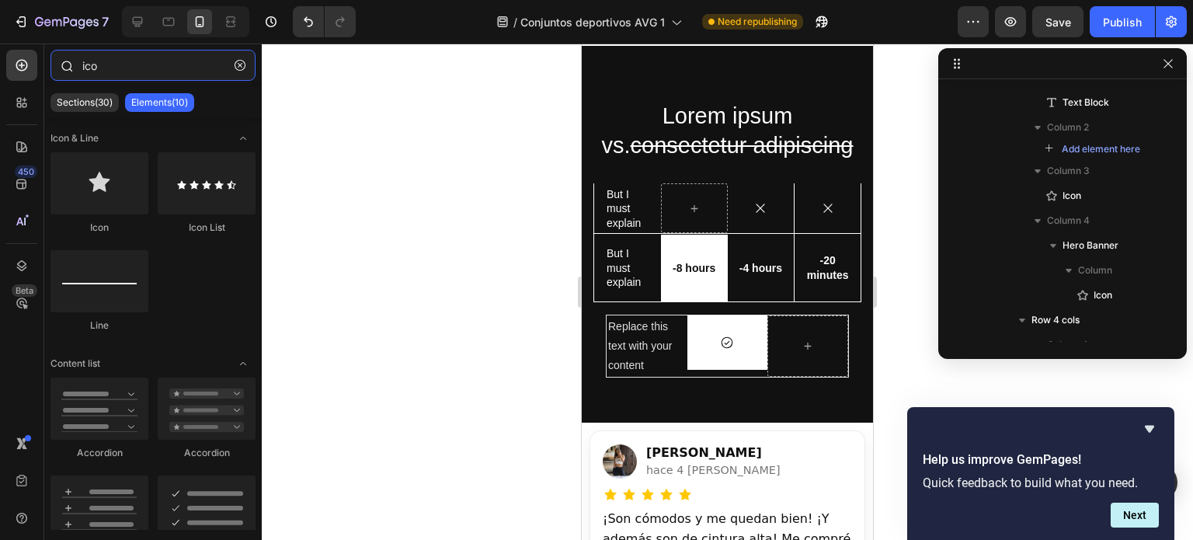
click at [123, 72] on input "ico" at bounding box center [153, 65] width 205 height 31
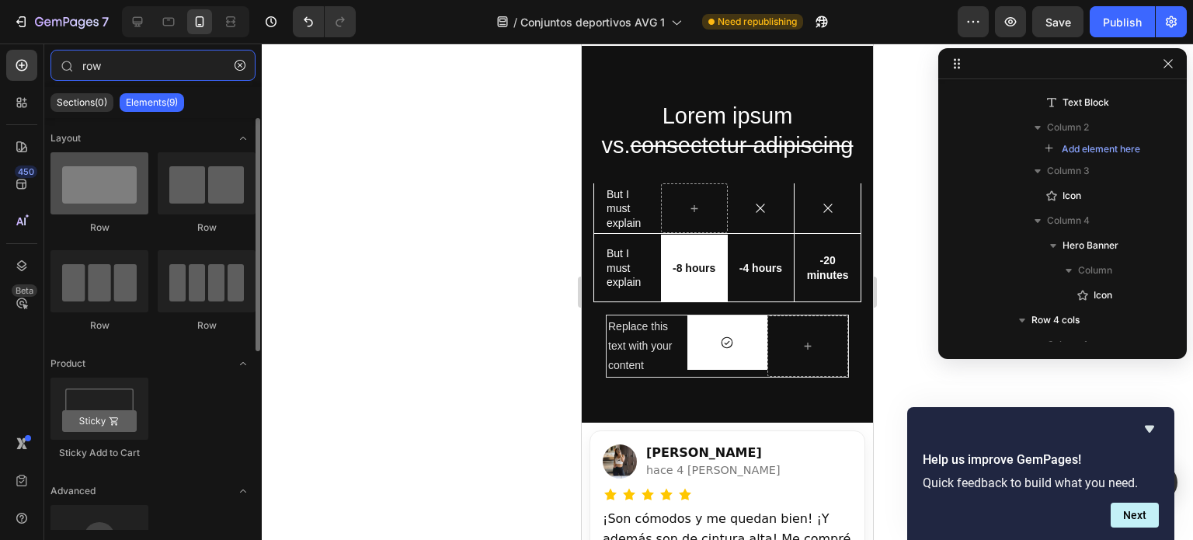
type input "row"
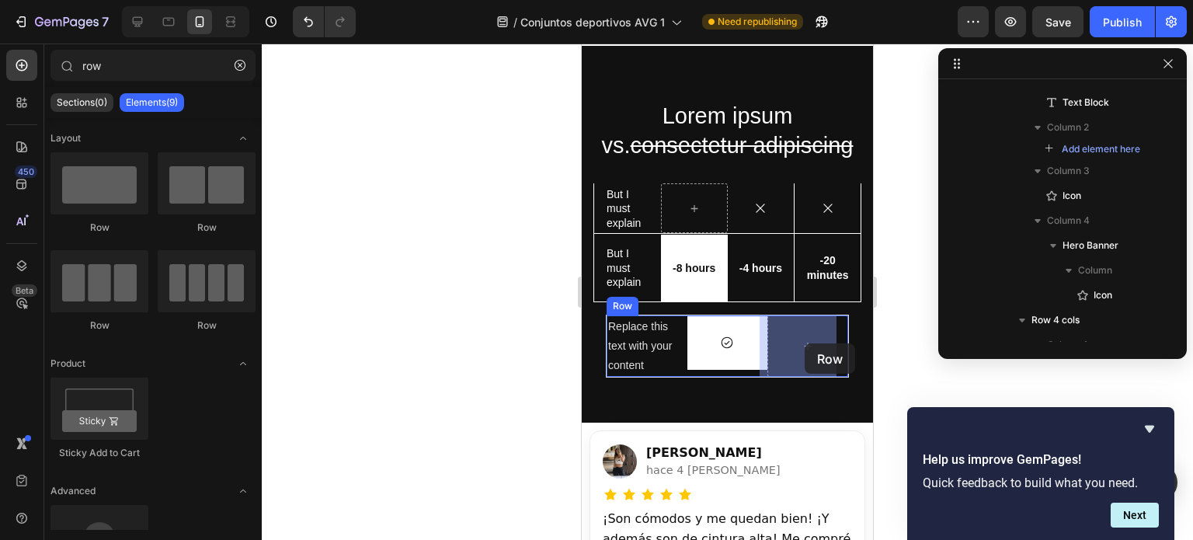
drag, startPoint x: 666, startPoint y: 242, endPoint x: 807, endPoint y: 343, distance: 174.2
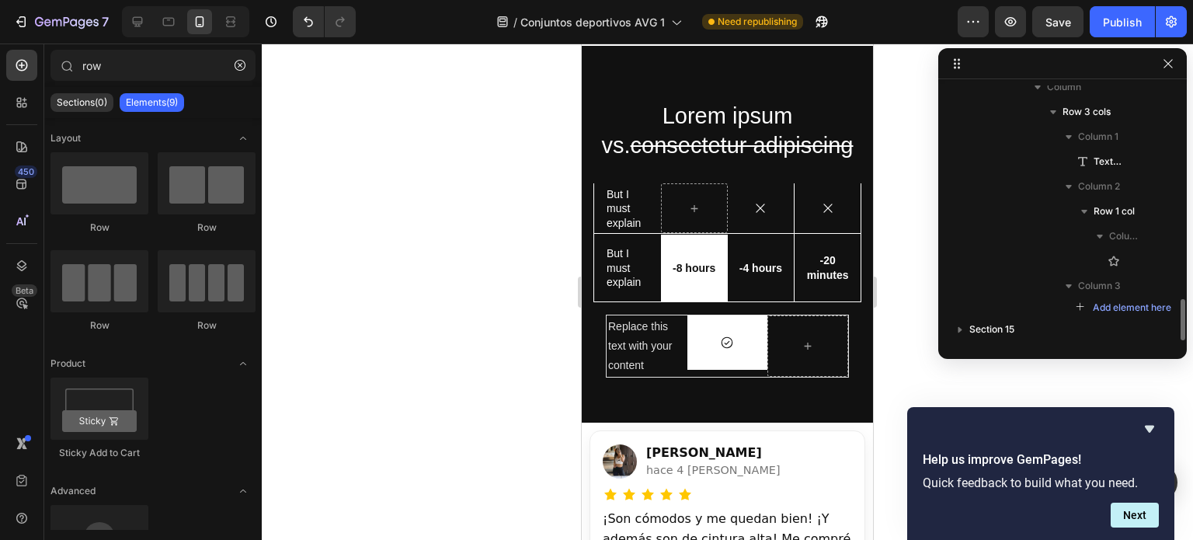
scroll to position [1322, 0]
click at [737, 201] on div "Icon" at bounding box center [761, 208] width 67 height 14
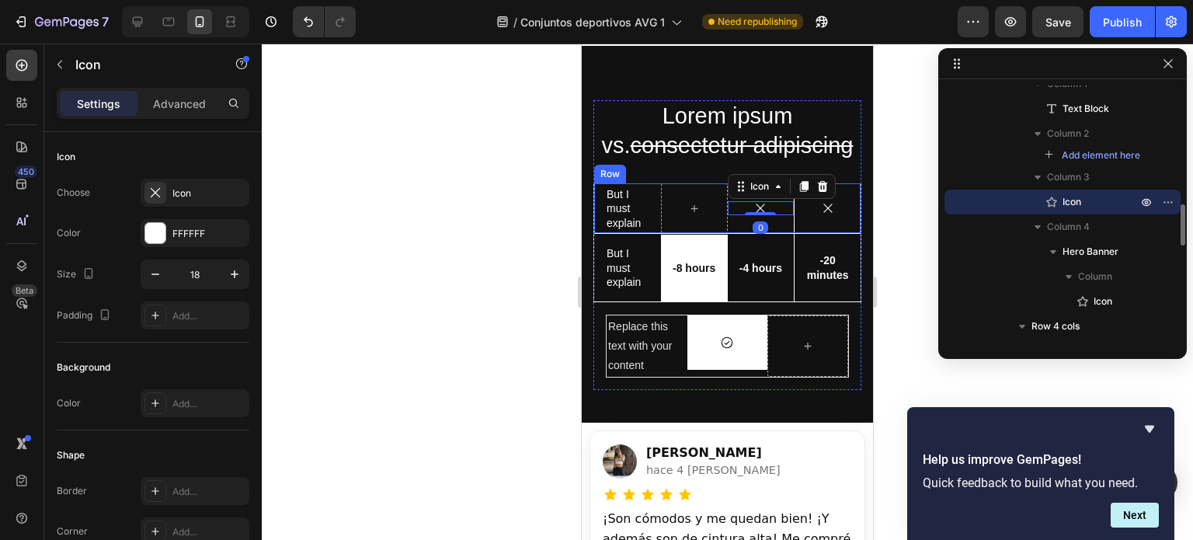
click at [734, 225] on div "Icon 0" at bounding box center [761, 208] width 67 height 50
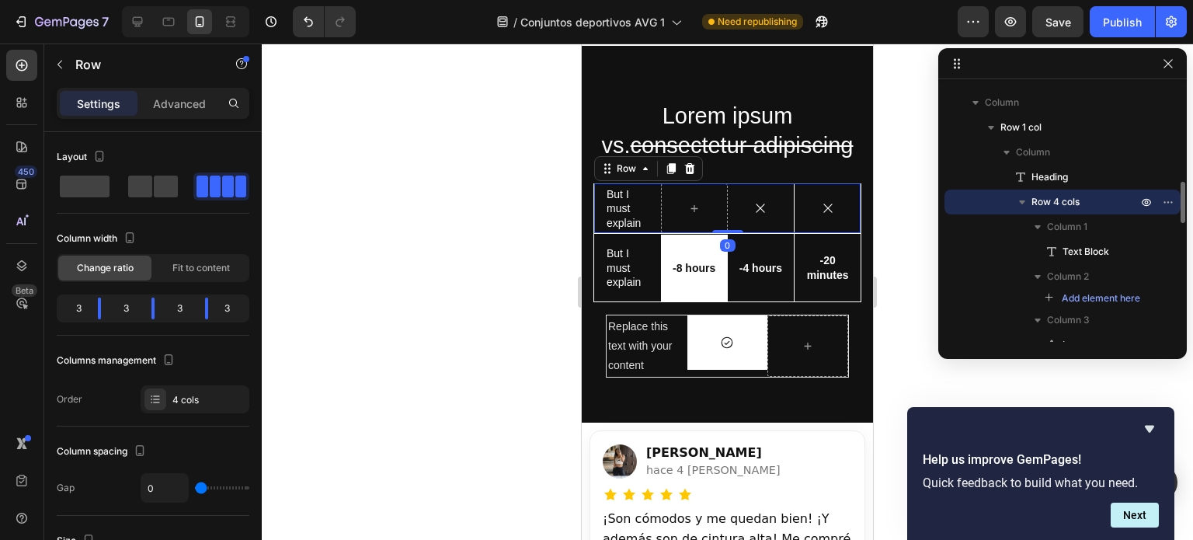
click at [747, 222] on div "Icon" at bounding box center [761, 208] width 67 height 50
click at [818, 224] on div "Icon" at bounding box center [828, 208] width 66 height 50
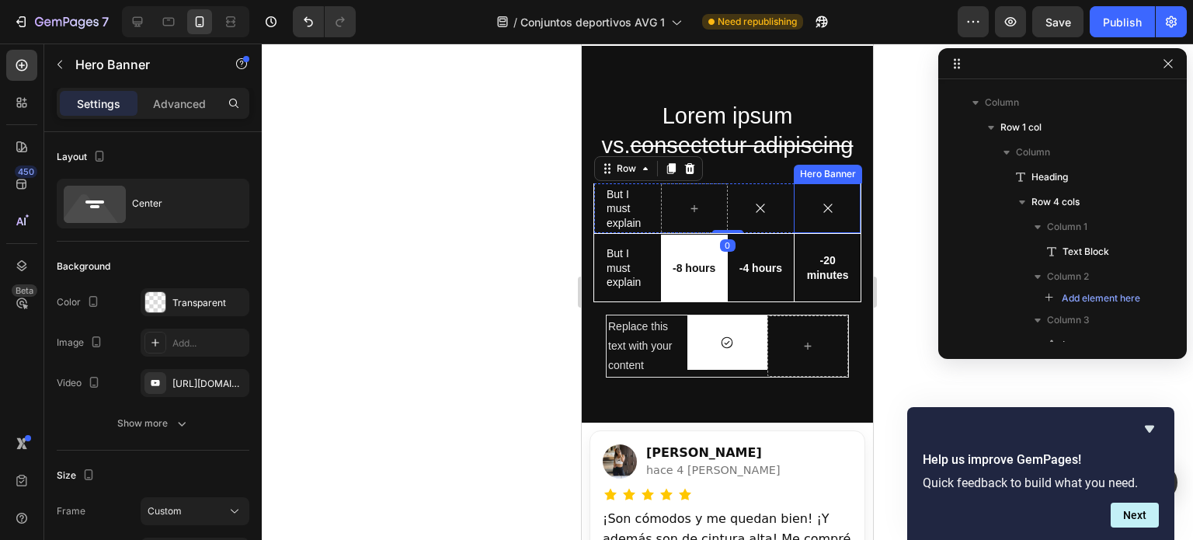
scroll to position [785, 0]
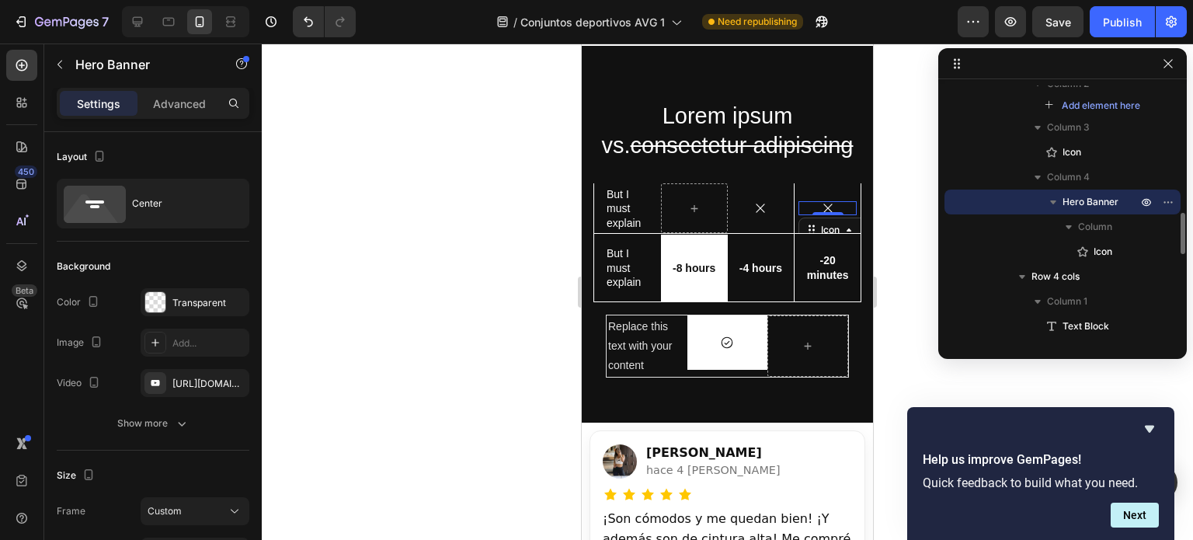
click at [824, 207] on icon at bounding box center [828, 208] width 9 height 9
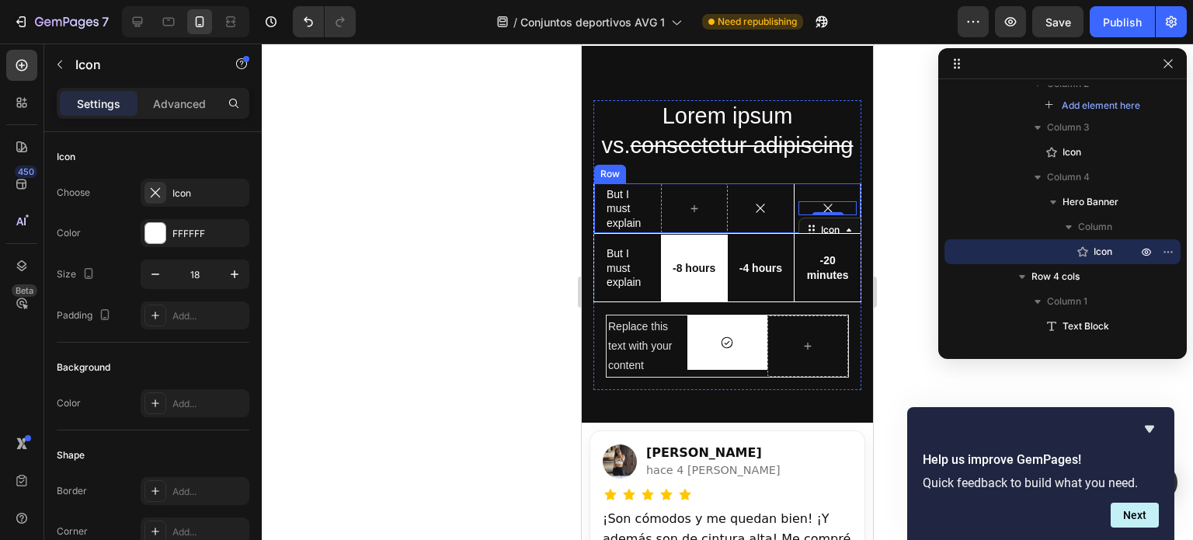
click at [743, 224] on div "Icon" at bounding box center [761, 208] width 67 height 50
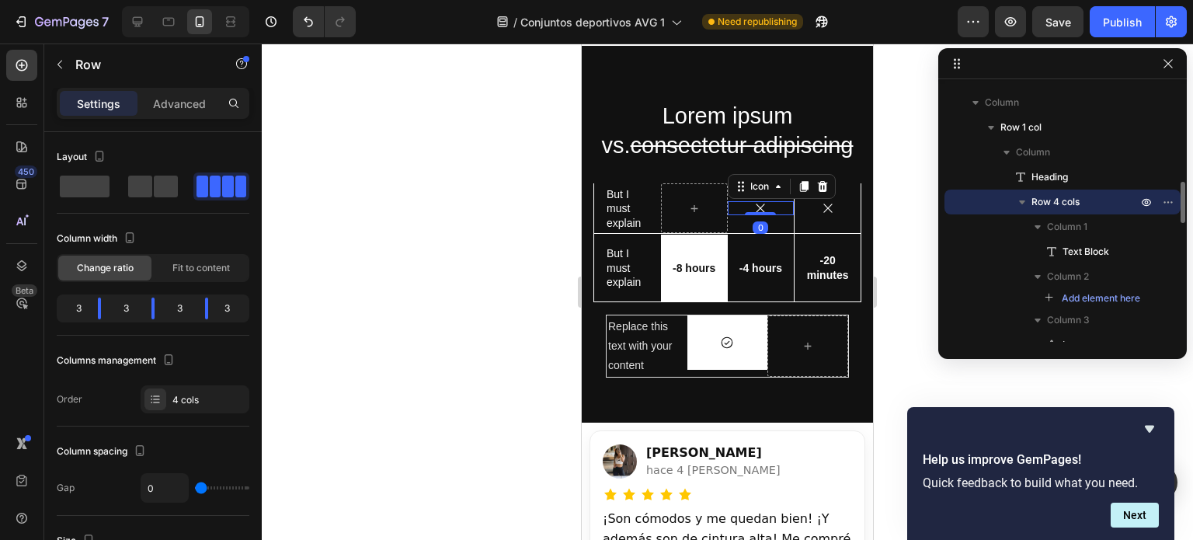
click at [741, 208] on div "Icon 0" at bounding box center [761, 208] width 67 height 14
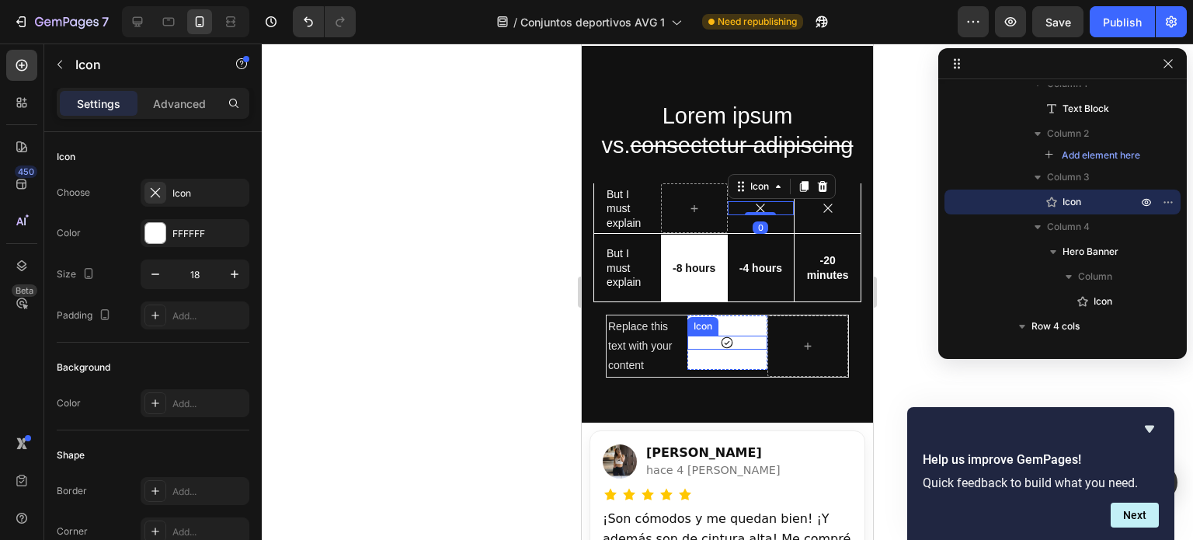
scroll to position [1322, 0]
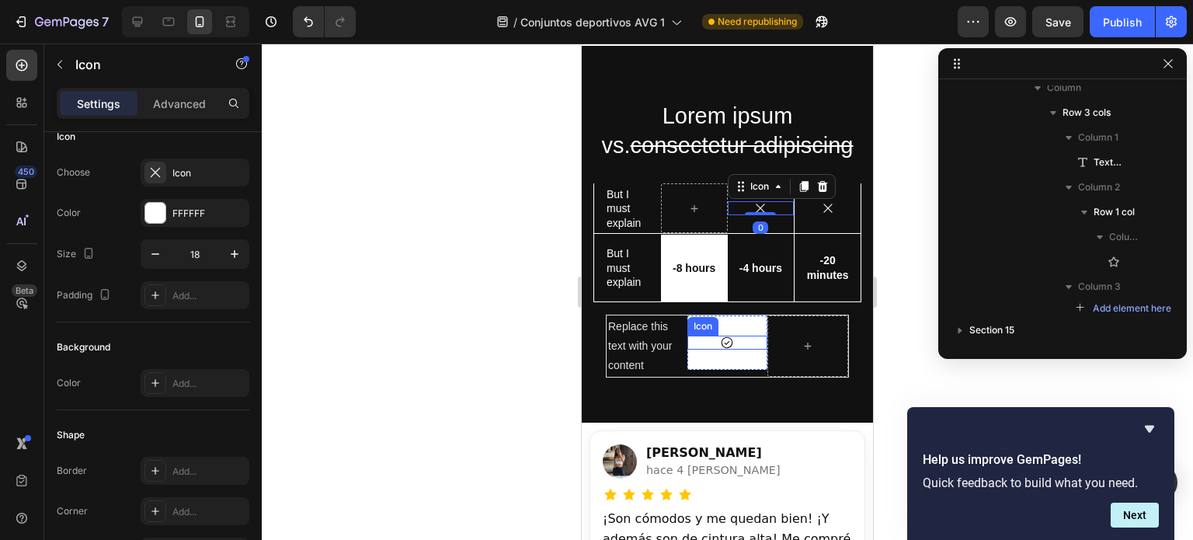
click at [739, 336] on div "Icon" at bounding box center [728, 343] width 81 height 14
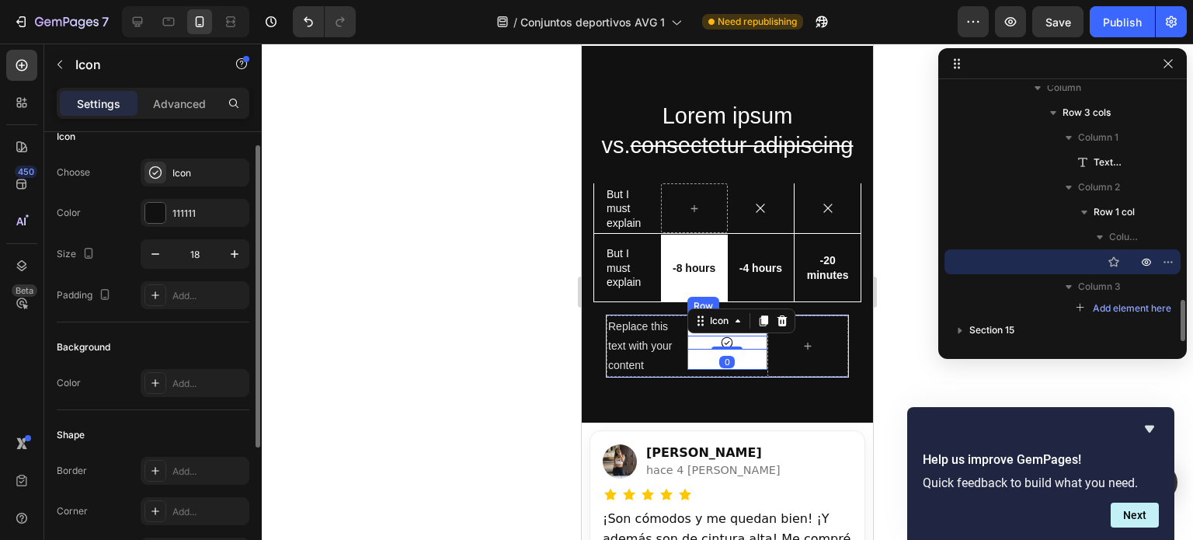
click at [743, 361] on div "Icon 0 Row" at bounding box center [728, 342] width 81 height 54
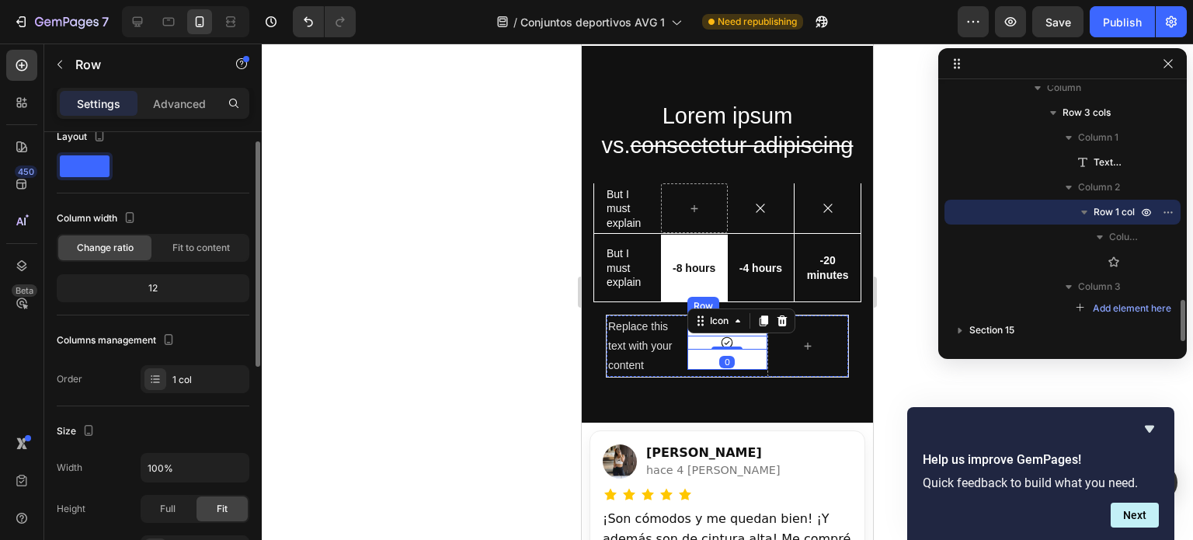
scroll to position [0, 0]
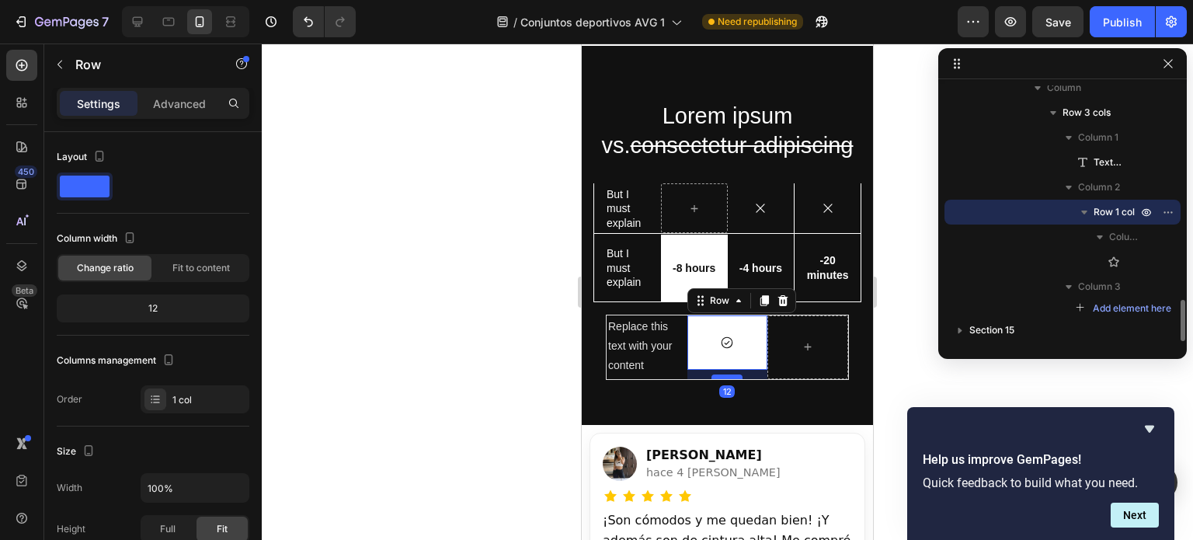
drag, startPoint x: 726, startPoint y: 366, endPoint x: 726, endPoint y: 375, distance: 9.3
click at [726, 375] on div at bounding box center [727, 377] width 31 height 5
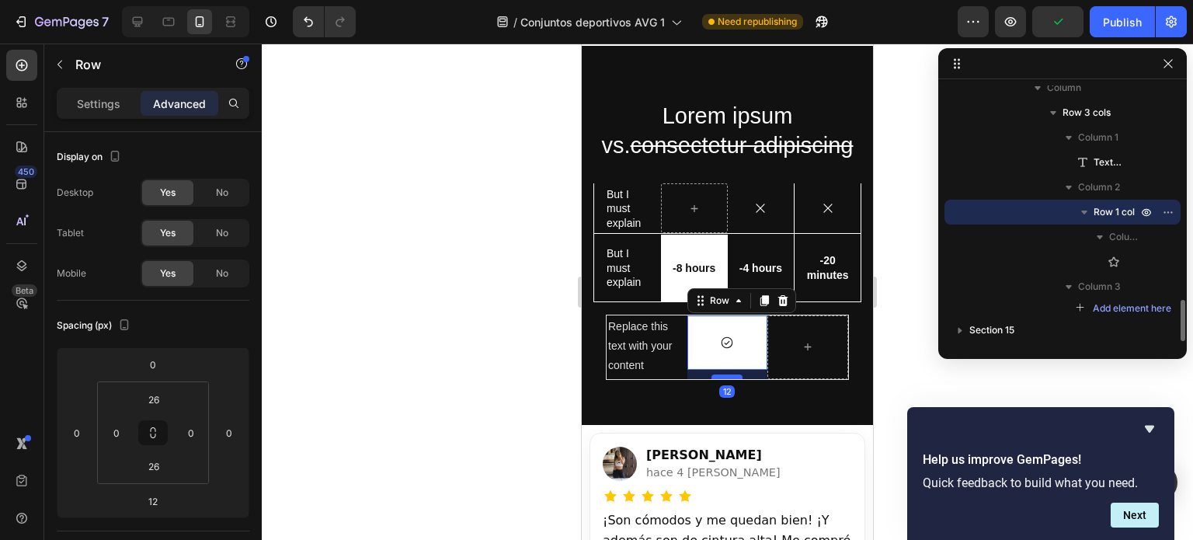
click at [726, 375] on div at bounding box center [727, 377] width 31 height 5
click at [768, 366] on div at bounding box center [808, 347] width 81 height 64
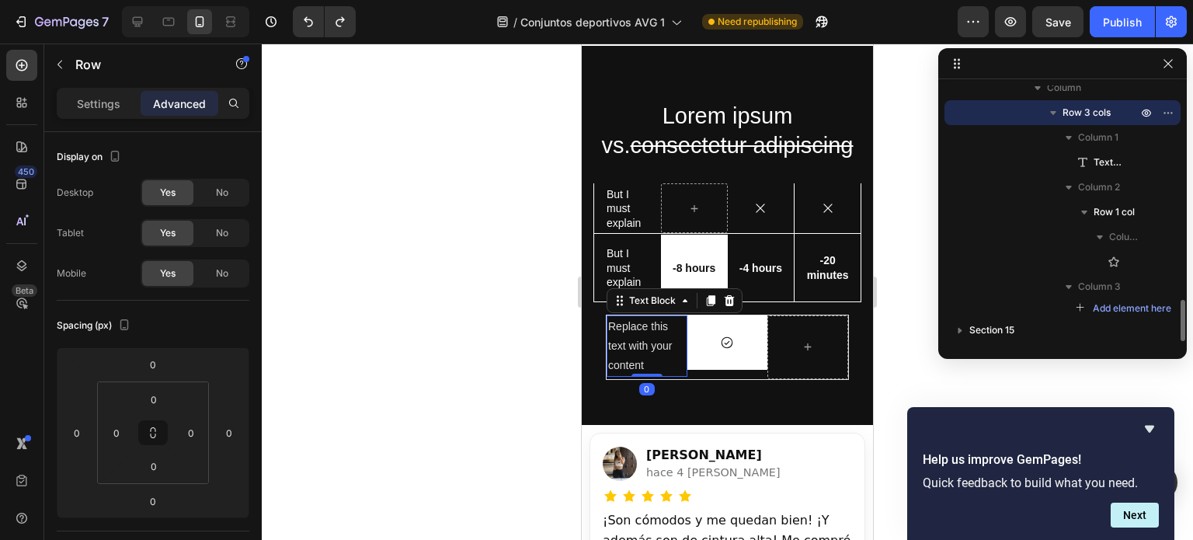
click at [636, 349] on div "Replace this text with your content" at bounding box center [647, 346] width 81 height 62
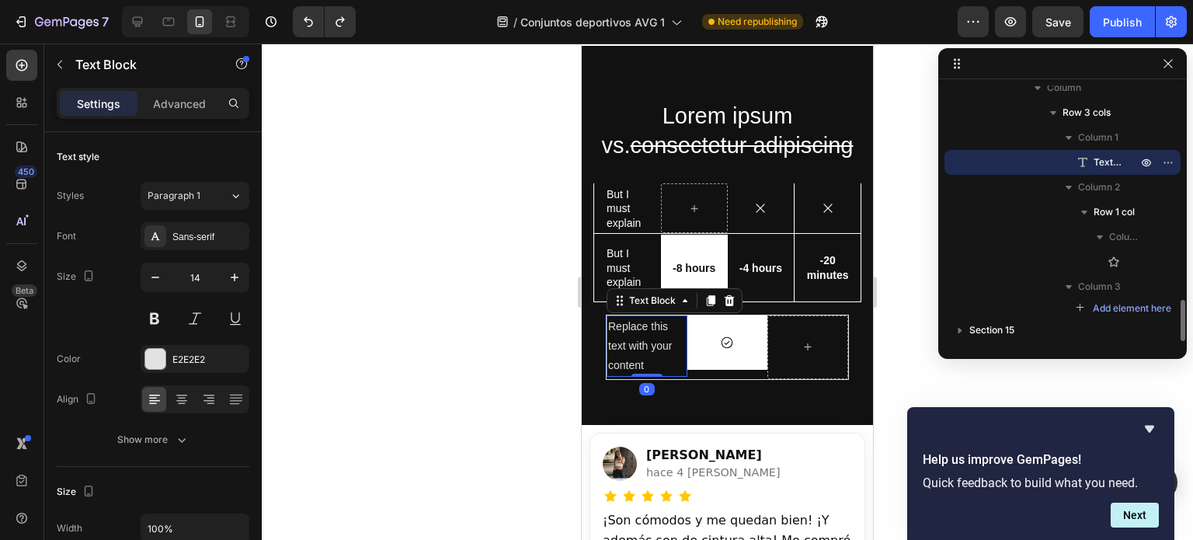
drag, startPoint x: 653, startPoint y: 374, endPoint x: 650, endPoint y: 365, distance: 8.9
click at [650, 365] on div "Replace this text with your content Text Block 0" at bounding box center [647, 346] width 81 height 62
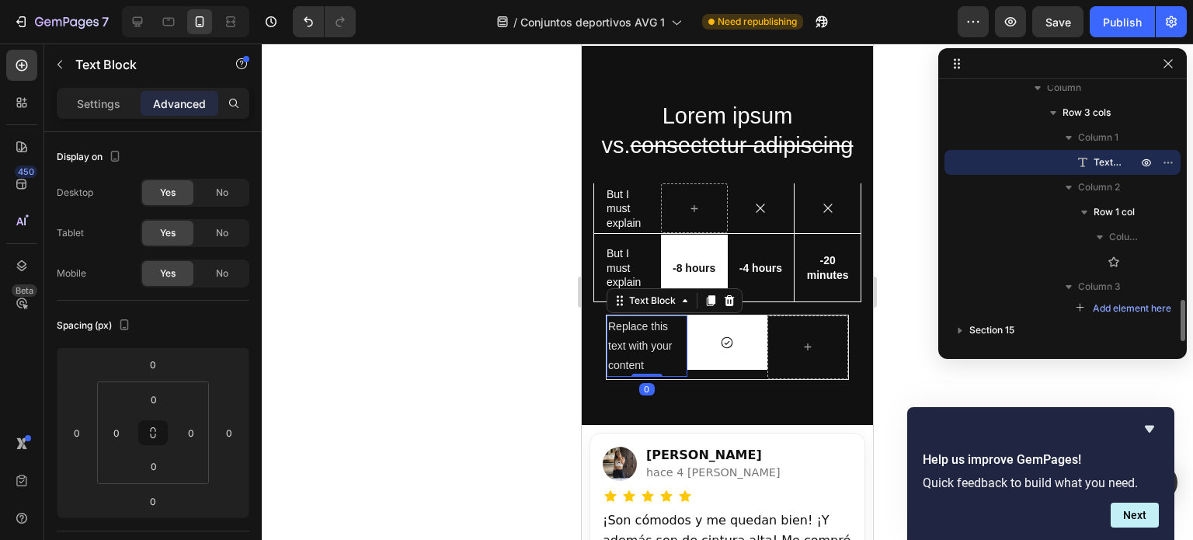
click at [650, 366] on div "Replace this text with your content" at bounding box center [647, 346] width 81 height 62
click at [650, 366] on p "Replace this text with your content" at bounding box center [647, 346] width 78 height 59
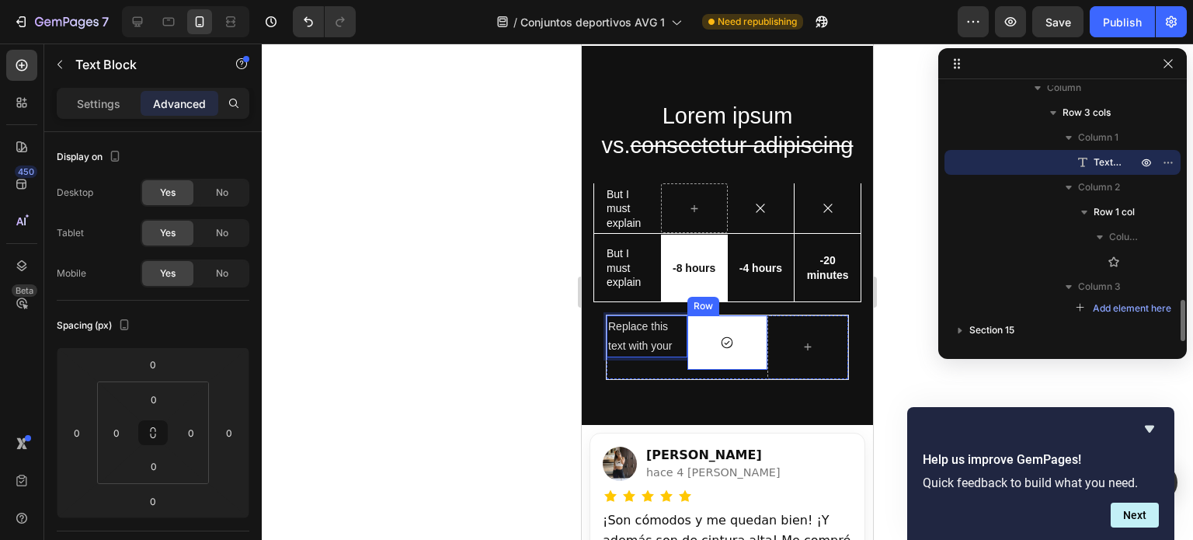
click at [692, 363] on div "Icon Row" at bounding box center [728, 342] width 81 height 54
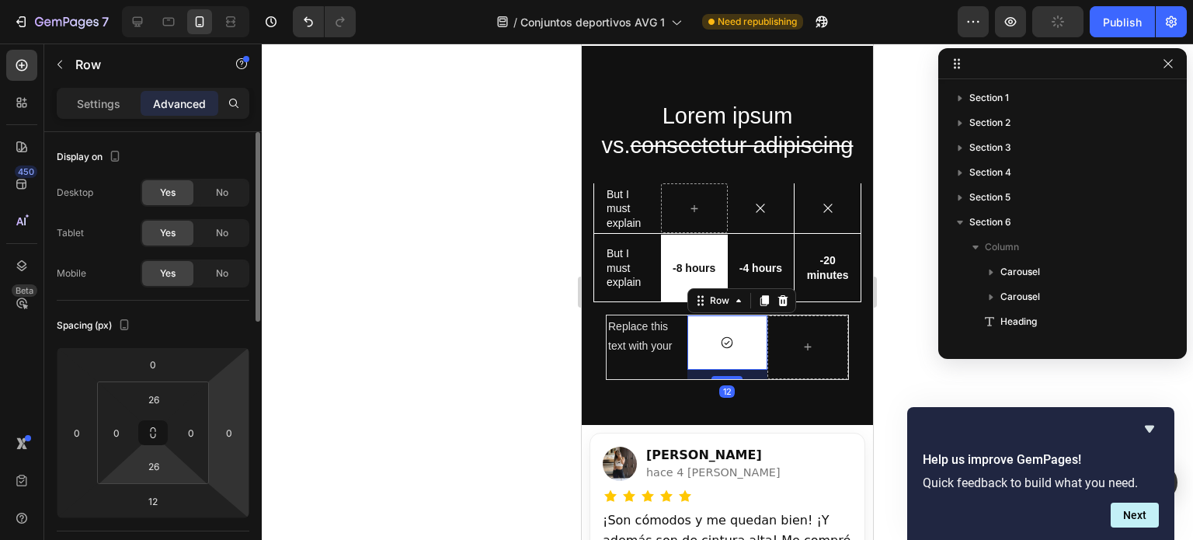
scroll to position [1322, 0]
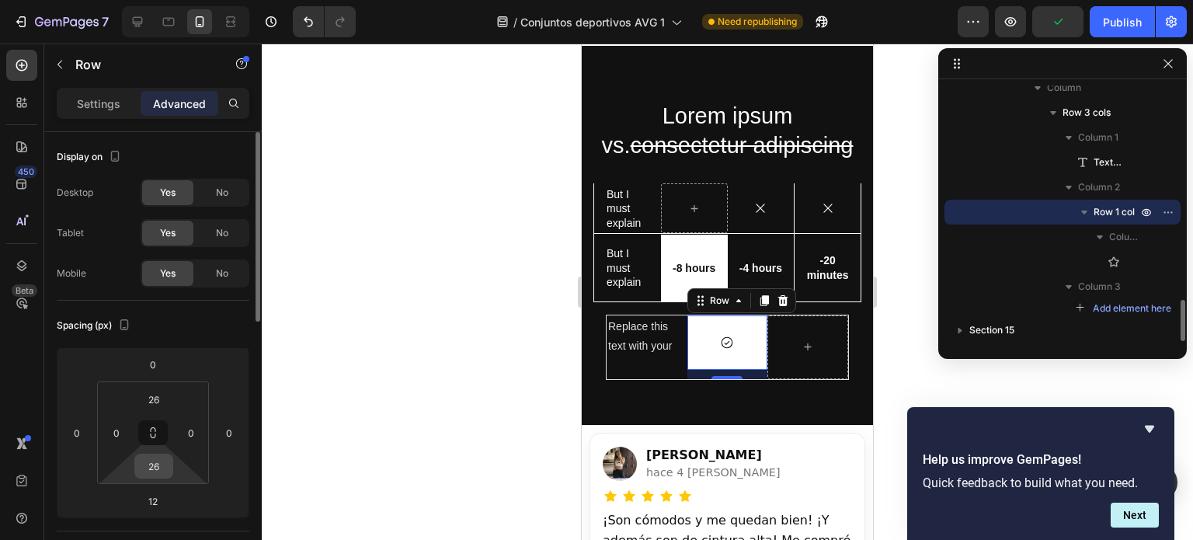
click at [155, 466] on input "26" at bounding box center [153, 466] width 31 height 23
type input "26"
click at [154, 506] on input "12" at bounding box center [153, 501] width 31 height 23
type input "0"
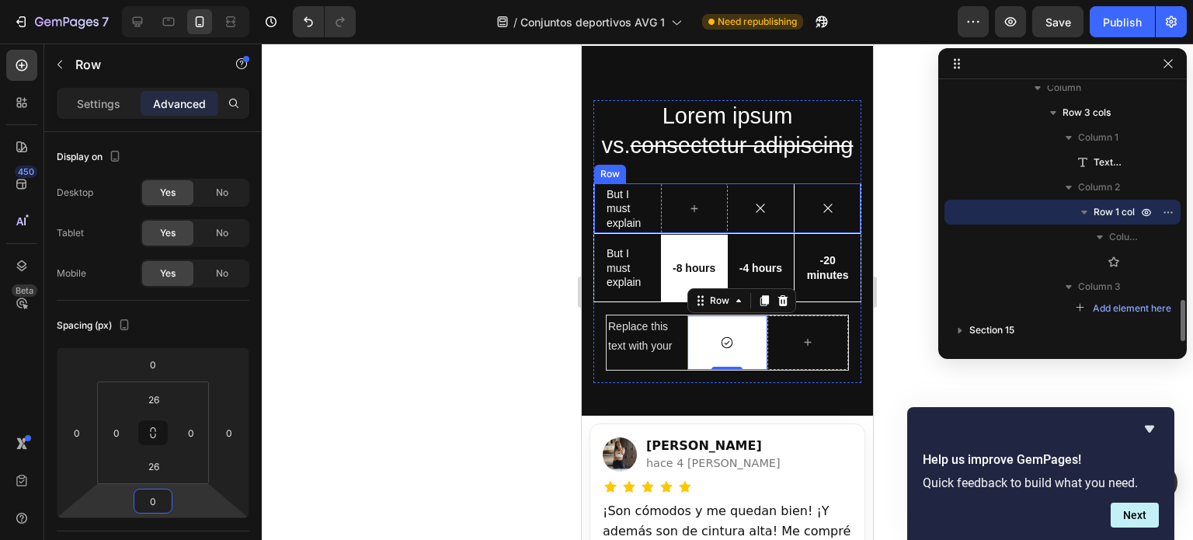
click at [754, 201] on icon at bounding box center [761, 208] width 14 height 14
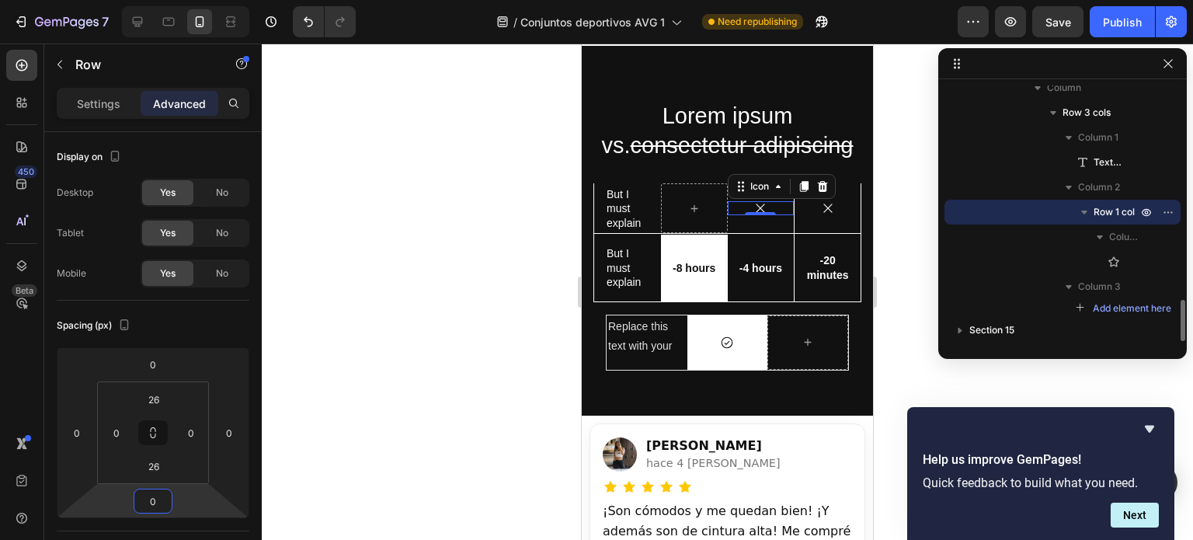
scroll to position [735, 0]
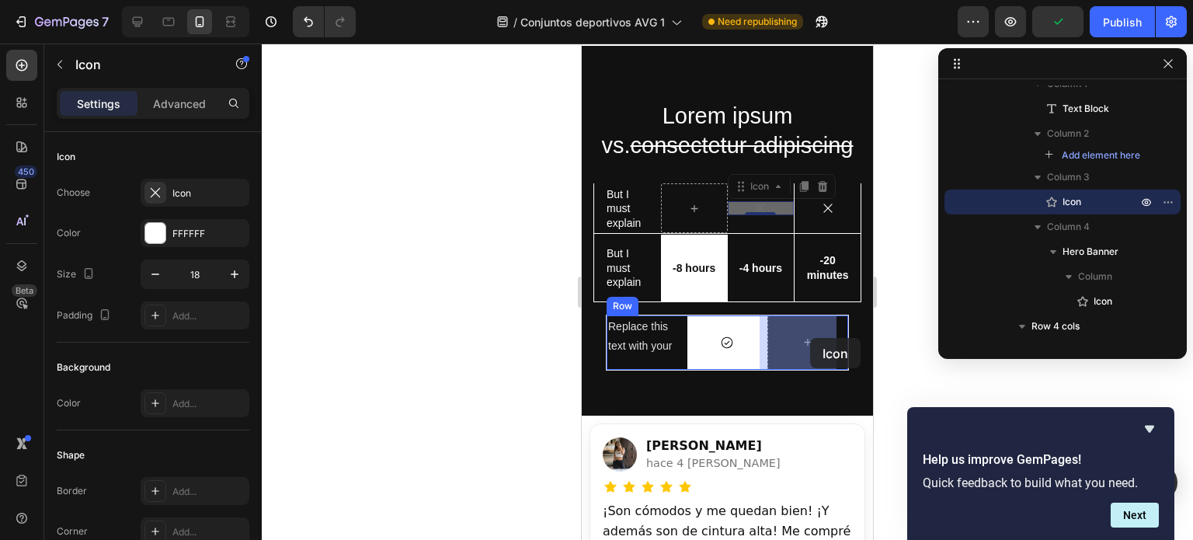
drag, startPoint x: 771, startPoint y: 204, endPoint x: 805, endPoint y: 341, distance: 141.0
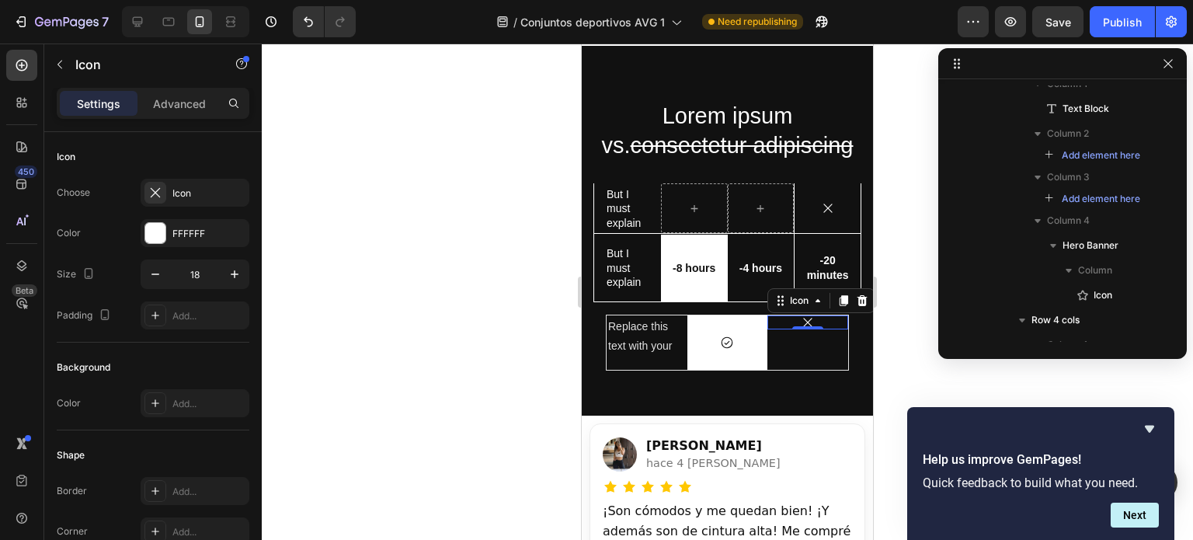
click at [183, 88] on div "Settings Advanced" at bounding box center [153, 103] width 193 height 31
click at [190, 99] on p "Advanced" at bounding box center [179, 104] width 53 height 16
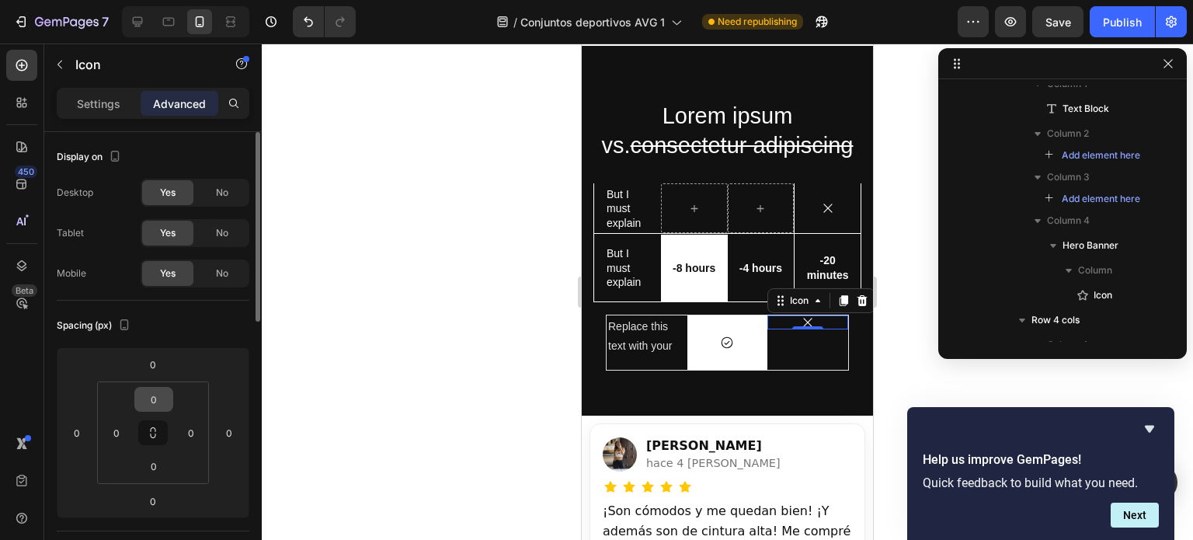
click at [162, 394] on input "0" at bounding box center [153, 399] width 31 height 23
type input "20"
click at [155, 462] on input "0" at bounding box center [153, 466] width 31 height 23
type input "20"
click at [159, 402] on input "20" at bounding box center [153, 399] width 31 height 23
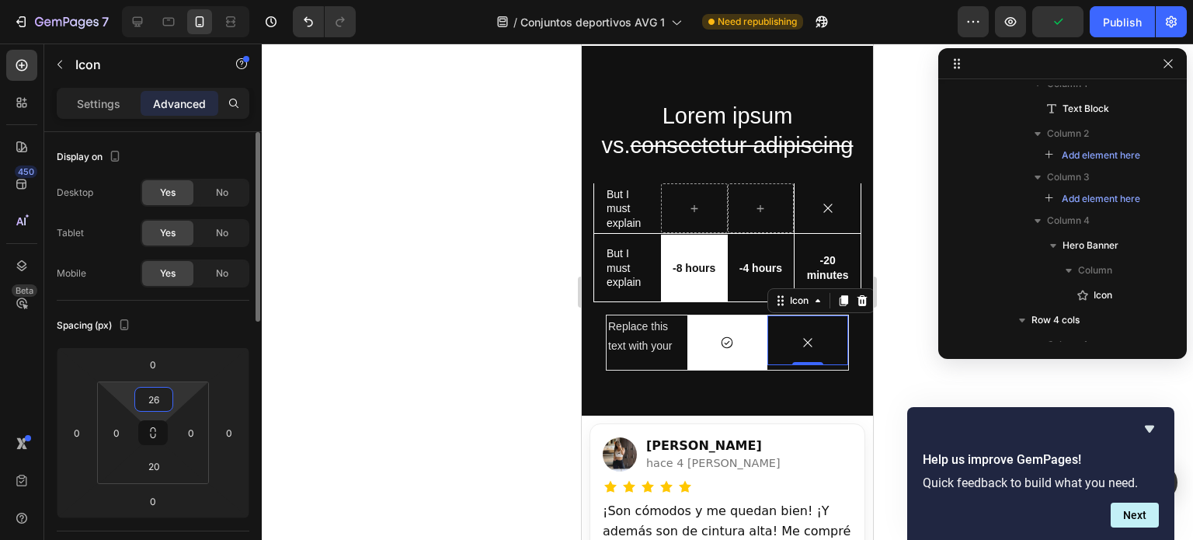
type input "26"
click at [152, 471] on input "20" at bounding box center [153, 466] width 31 height 23
type input "26"
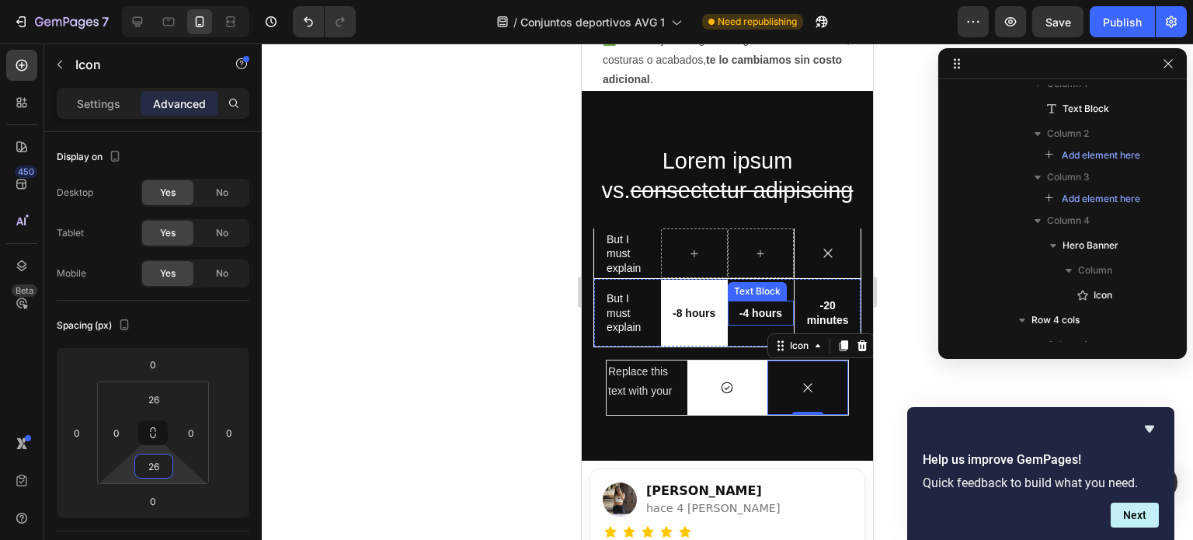
scroll to position [3540, 0]
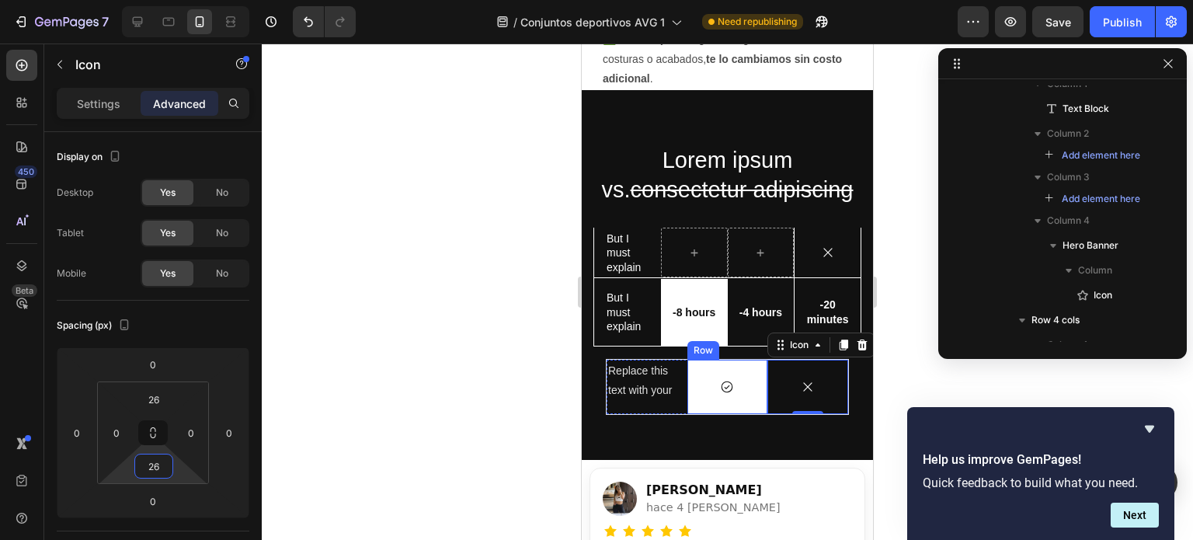
click at [737, 370] on div "Icon Row" at bounding box center [728, 387] width 81 height 54
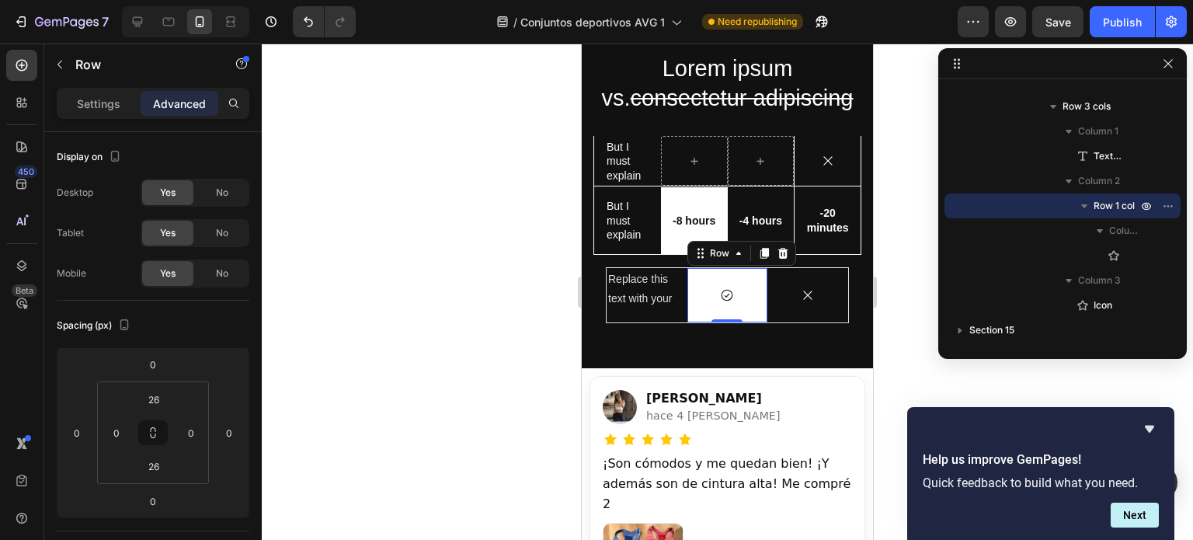
scroll to position [3638, 0]
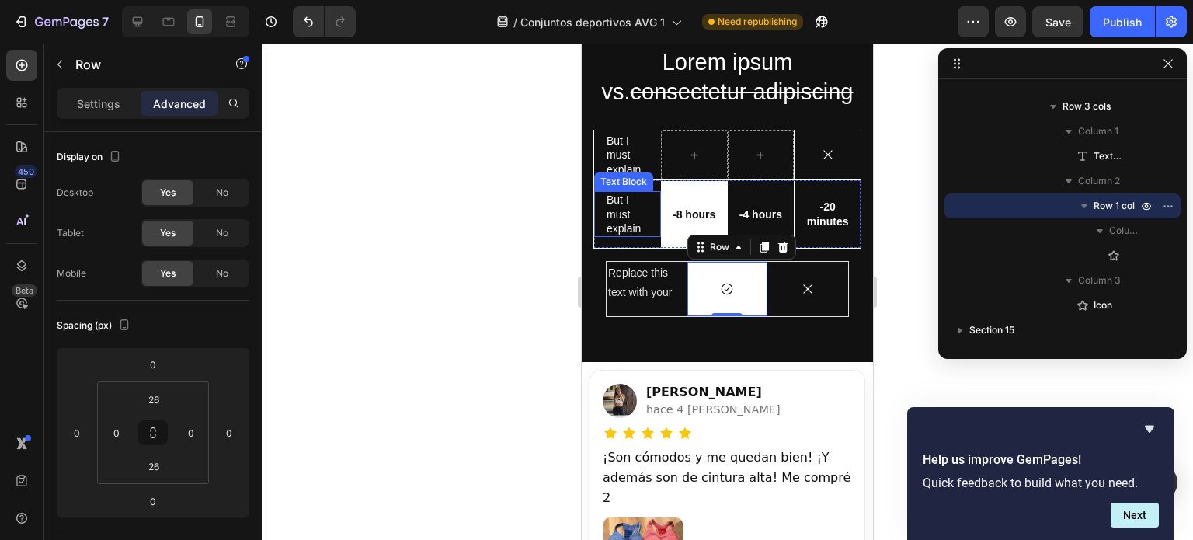
click at [639, 198] on p "But I must explain" at bounding box center [628, 214] width 42 height 43
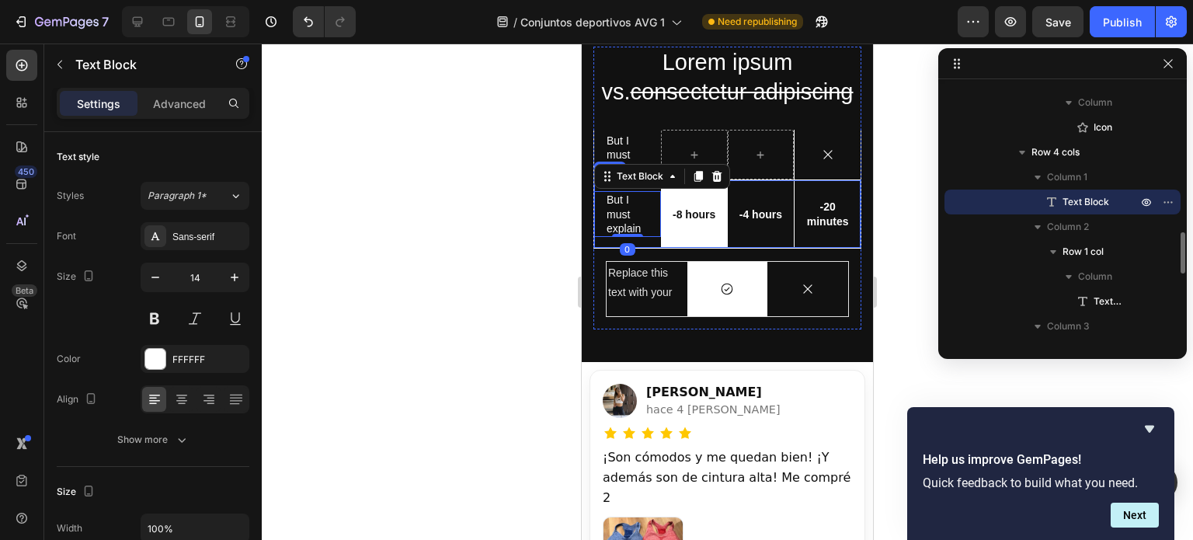
click at [646, 242] on div "But I must explain Text Block 0" at bounding box center [627, 213] width 67 height 67
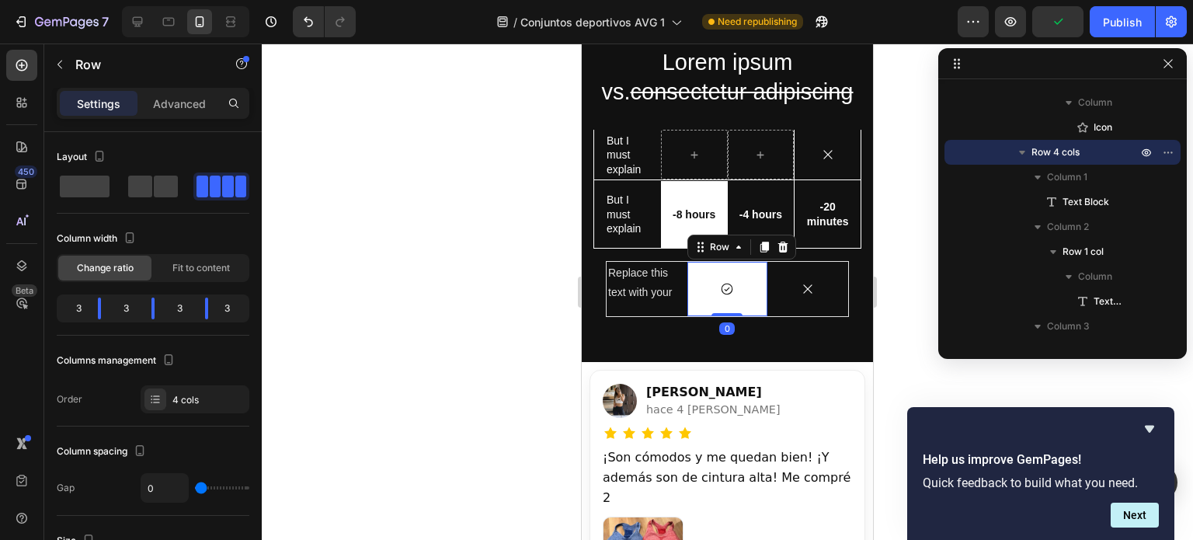
click at [724, 312] on div "Icon Row 0" at bounding box center [728, 289] width 81 height 54
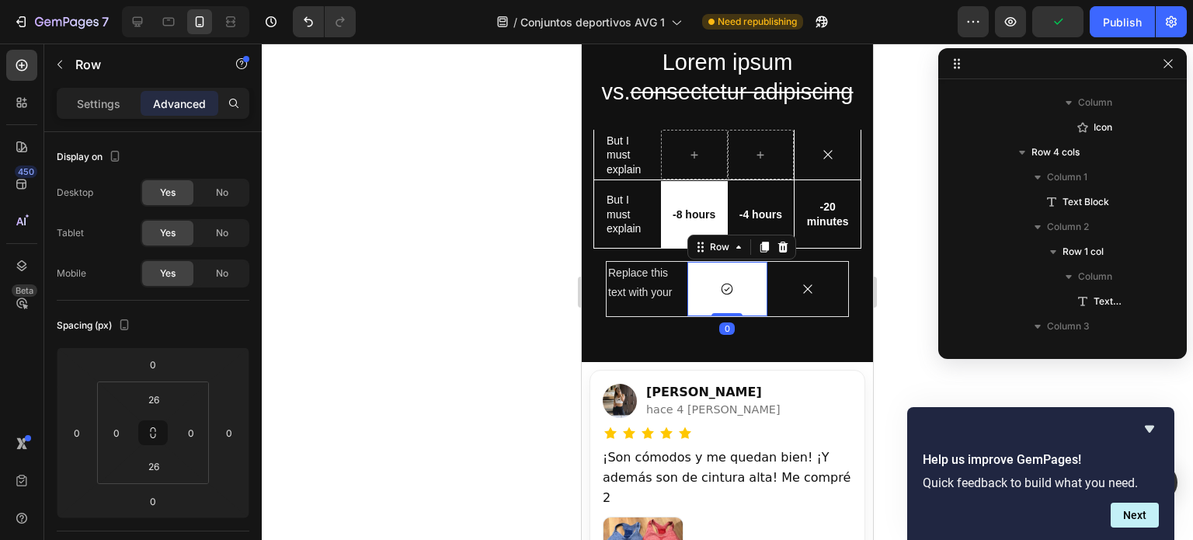
scroll to position [1322, 0]
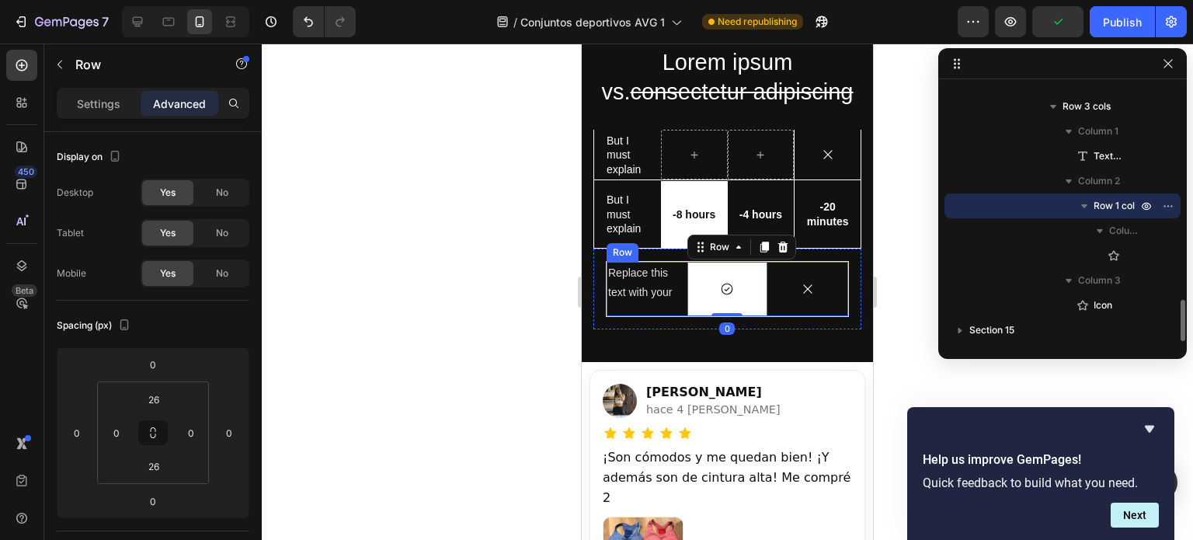
click at [653, 313] on div "Replace this text with your Text Block" at bounding box center [647, 289] width 81 height 54
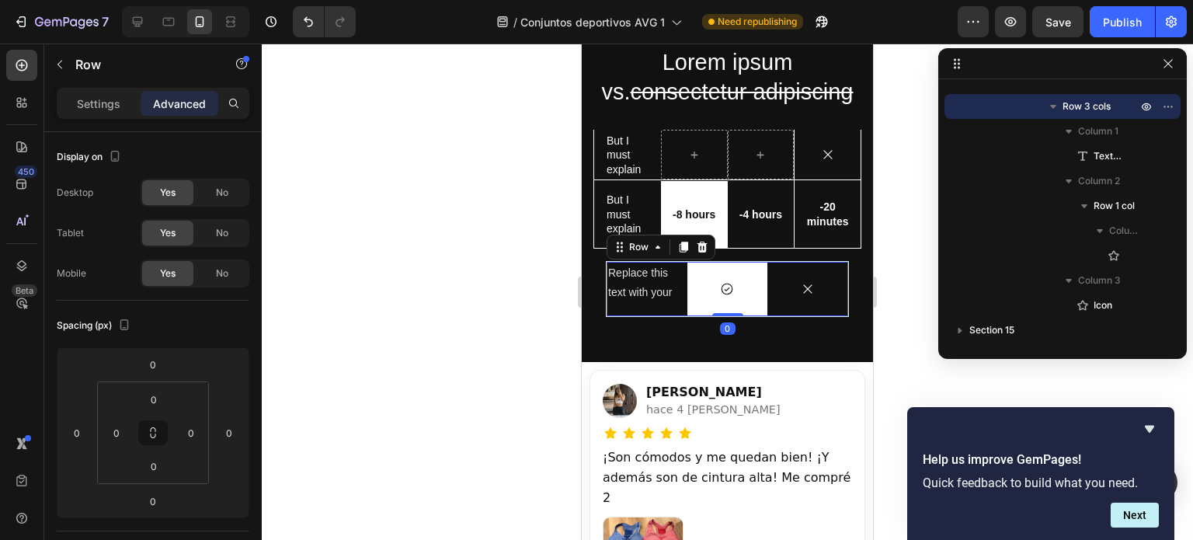
click at [628, 307] on div "Replace this text with your Text Block" at bounding box center [647, 289] width 81 height 54
click at [69, 73] on button "button" at bounding box center [59, 64] width 25 height 25
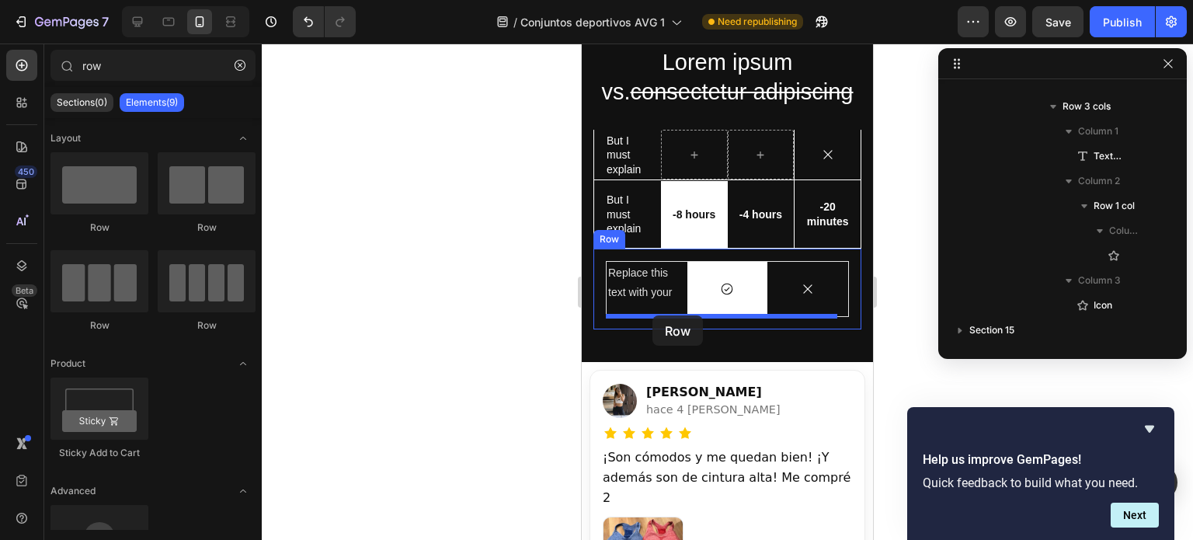
drag, startPoint x: 672, startPoint y: 235, endPoint x: 653, endPoint y: 315, distance: 83.1
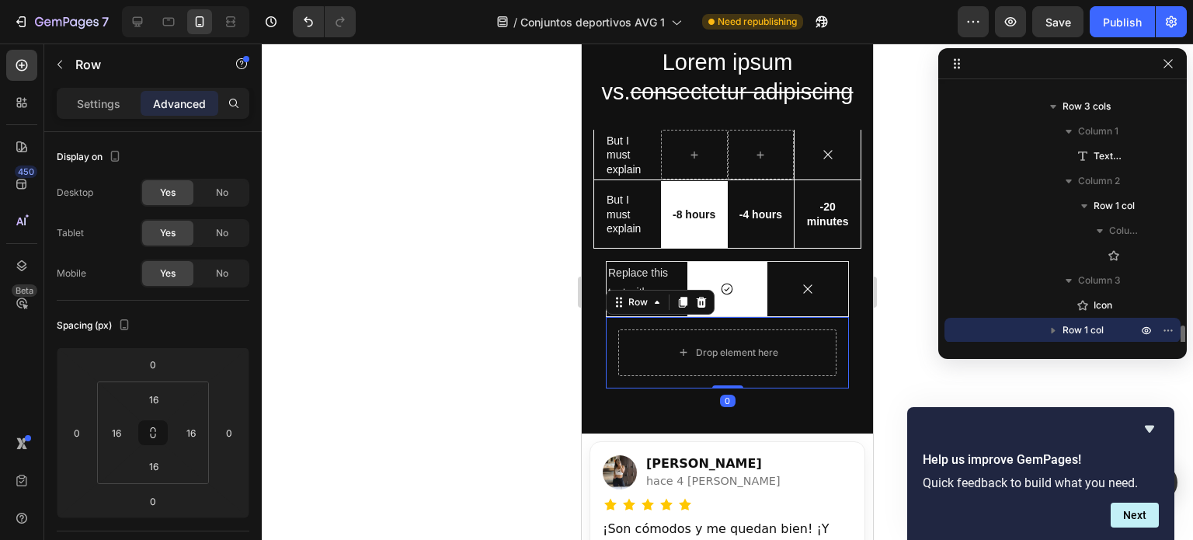
scroll to position [1347, 0]
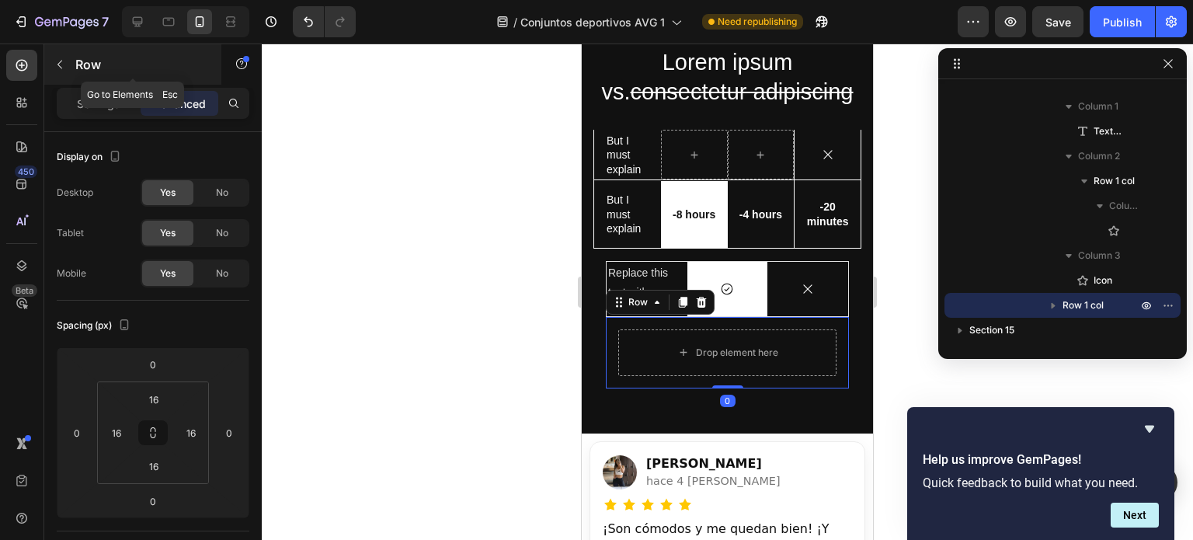
click at [55, 61] on icon "button" at bounding box center [60, 64] width 12 height 12
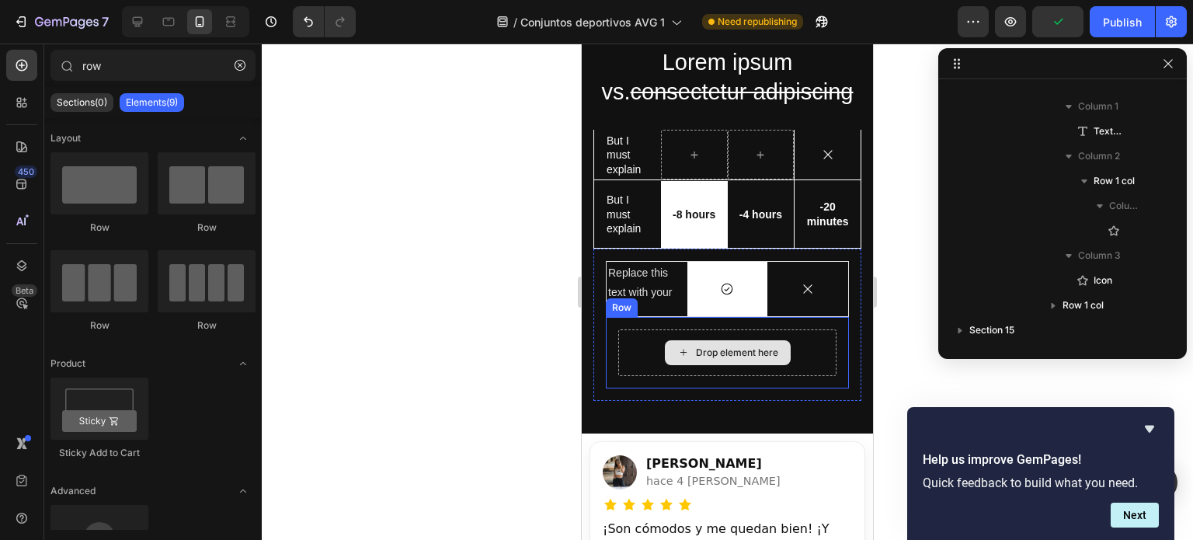
click at [631, 356] on div "Drop element here" at bounding box center [727, 352] width 218 height 47
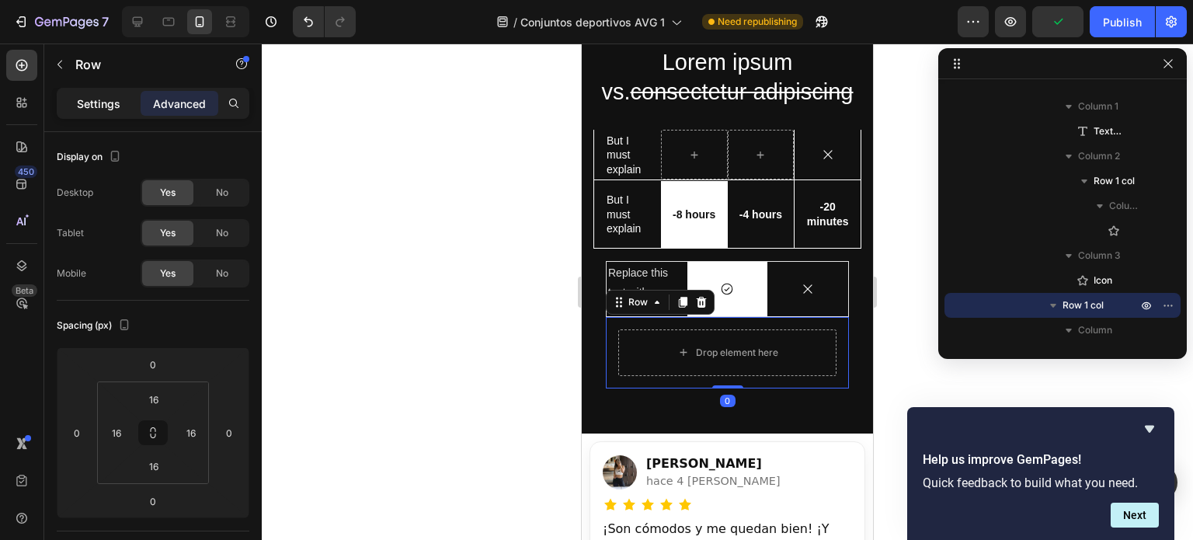
click at [99, 96] on p "Settings" at bounding box center [99, 104] width 44 height 16
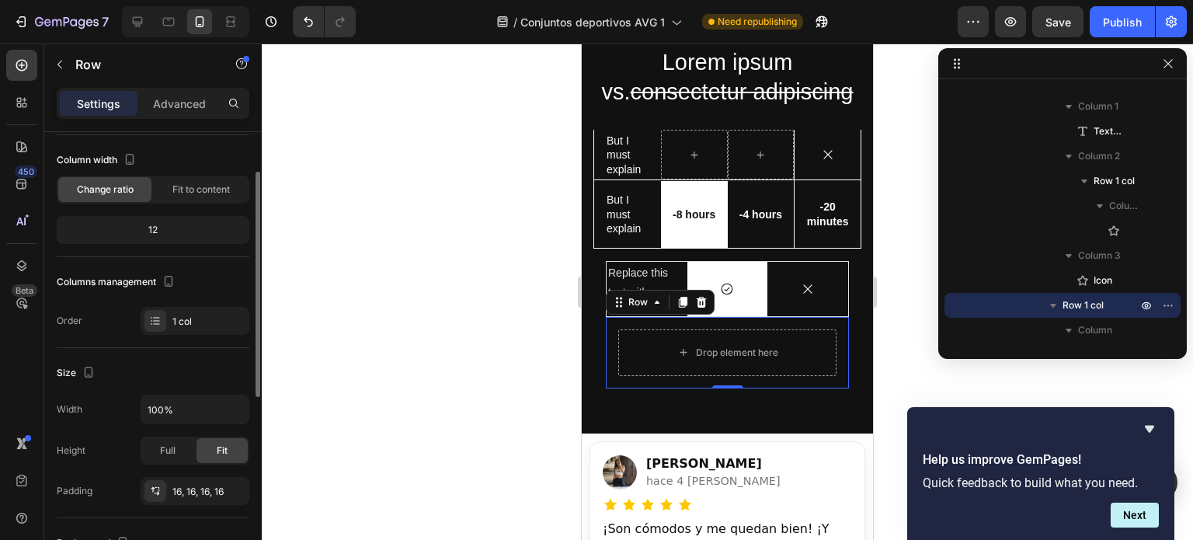
scroll to position [80, 0]
click at [178, 322] on div "1 col" at bounding box center [208, 320] width 73 height 14
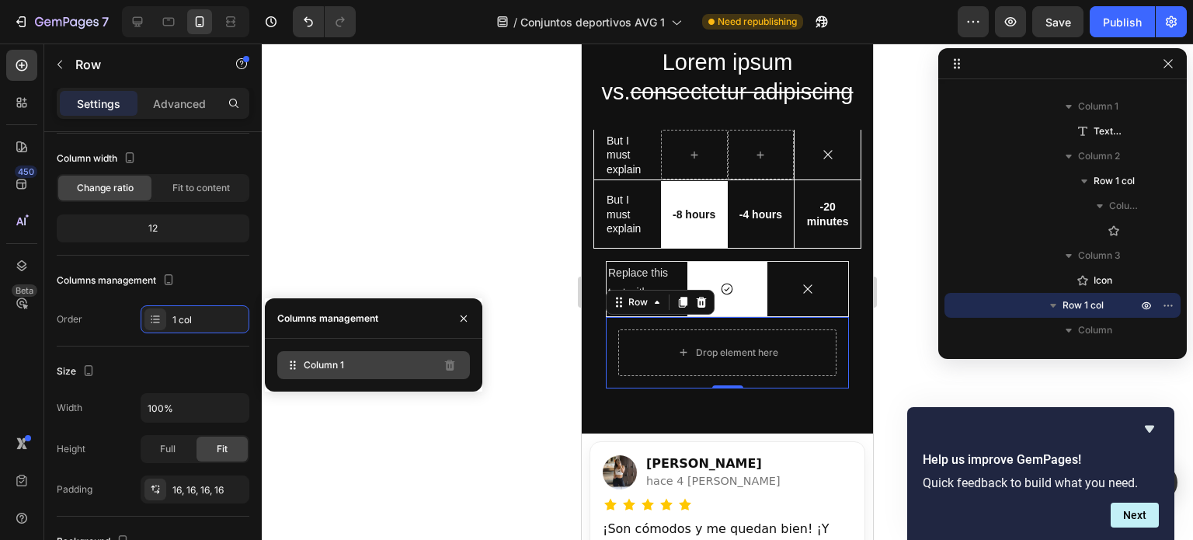
click at [361, 366] on div "Column 1" at bounding box center [373, 365] width 193 height 28
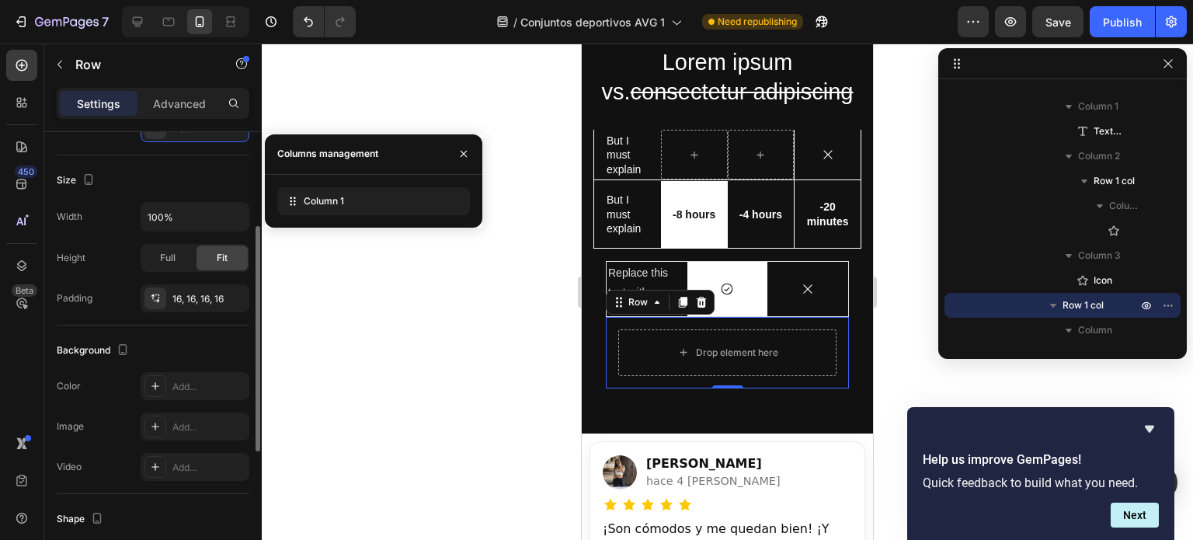
scroll to position [272, 0]
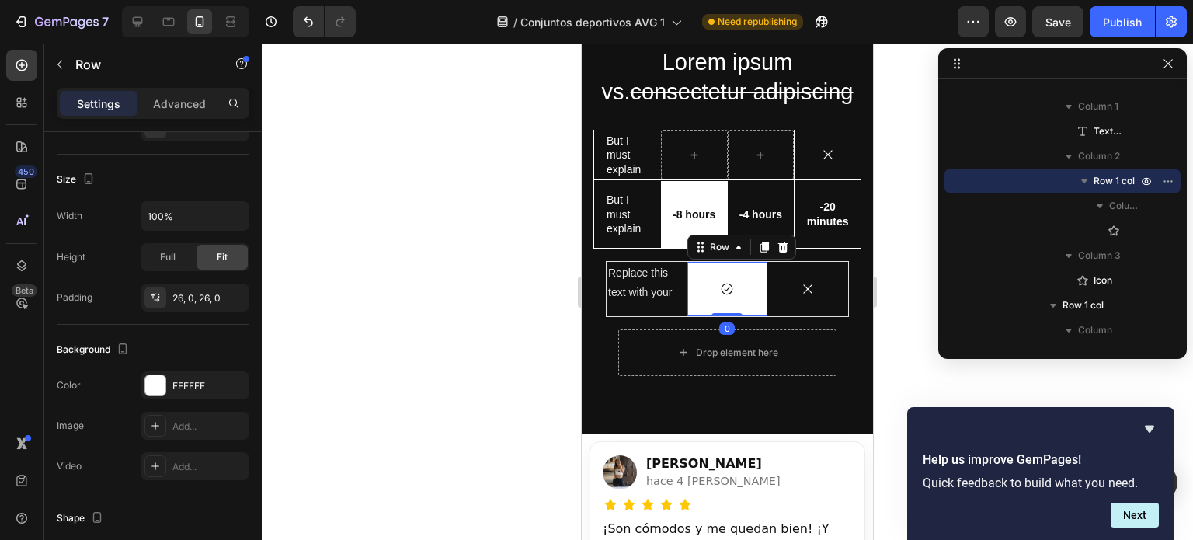
click at [747, 294] on div "Icon Row 0" at bounding box center [728, 289] width 81 height 54
click at [57, 62] on icon "button" at bounding box center [60, 64] width 12 height 12
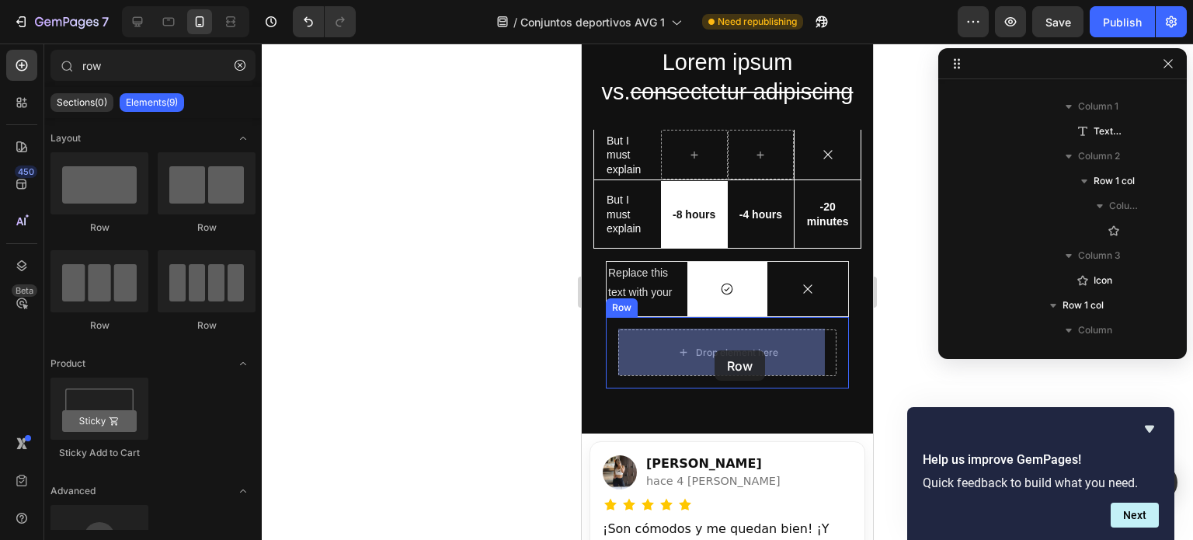
drag, startPoint x: 686, startPoint y: 321, endPoint x: 715, endPoint y: 350, distance: 41.2
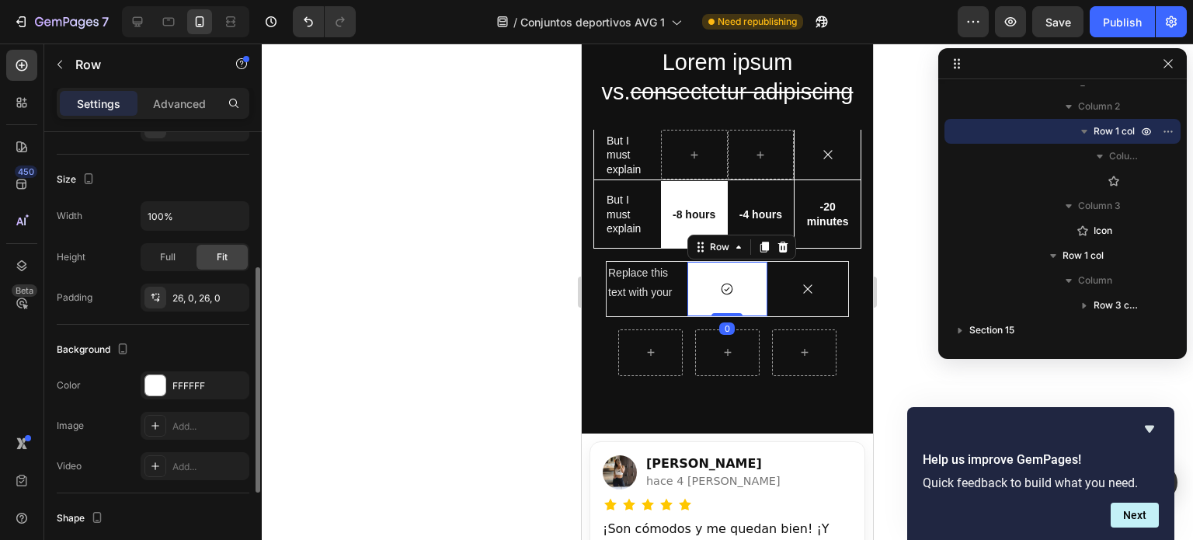
click at [737, 299] on div "Icon Row 0" at bounding box center [728, 289] width 81 height 54
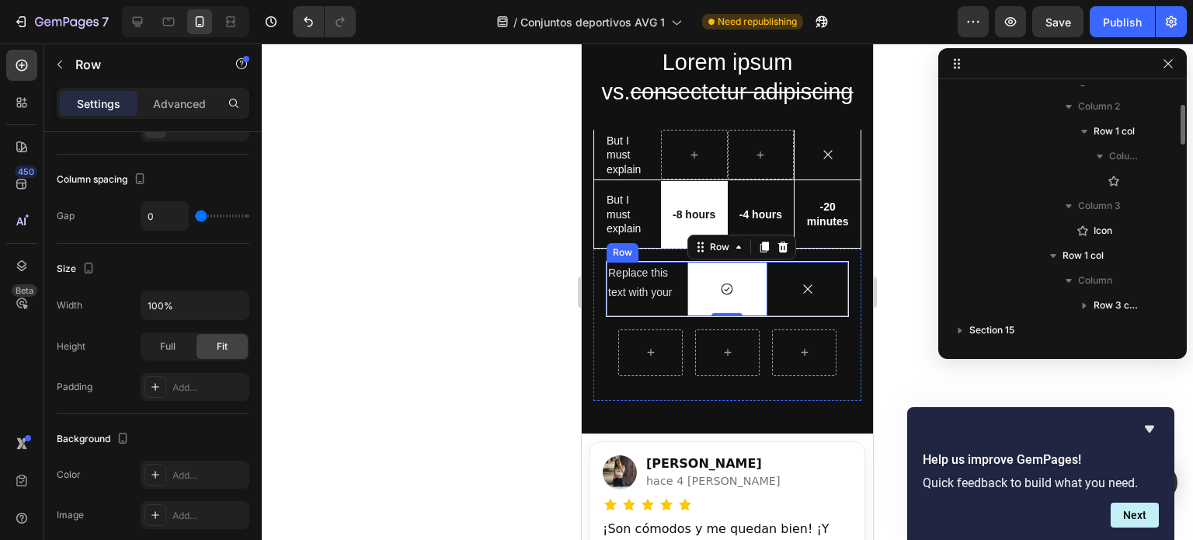
click at [671, 306] on div "Replace this text with your Text Block" at bounding box center [647, 289] width 81 height 54
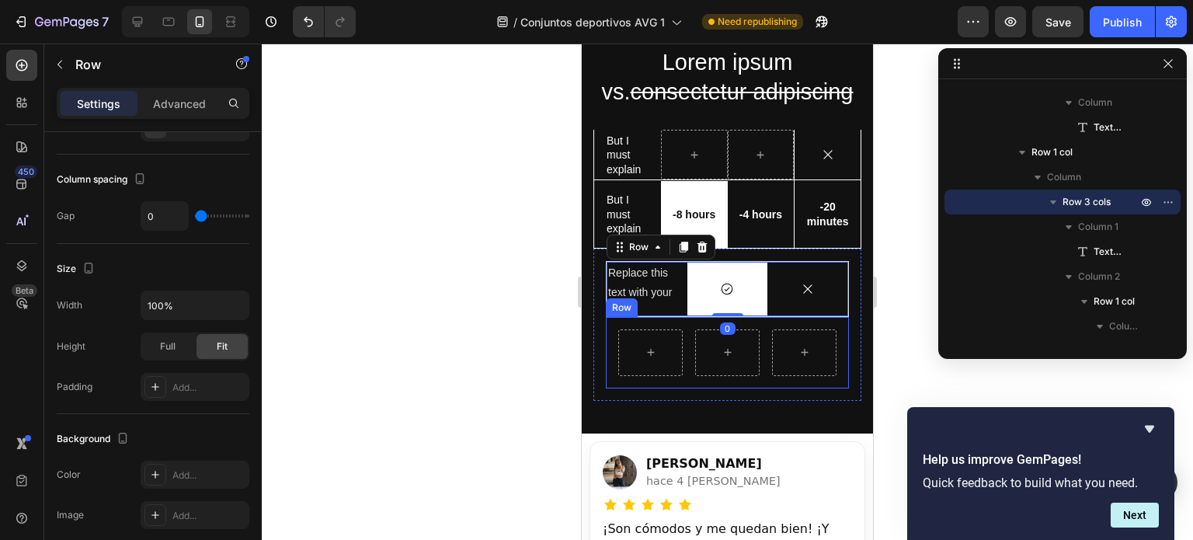
click at [690, 375] on div "Row" at bounding box center [727, 352] width 218 height 47
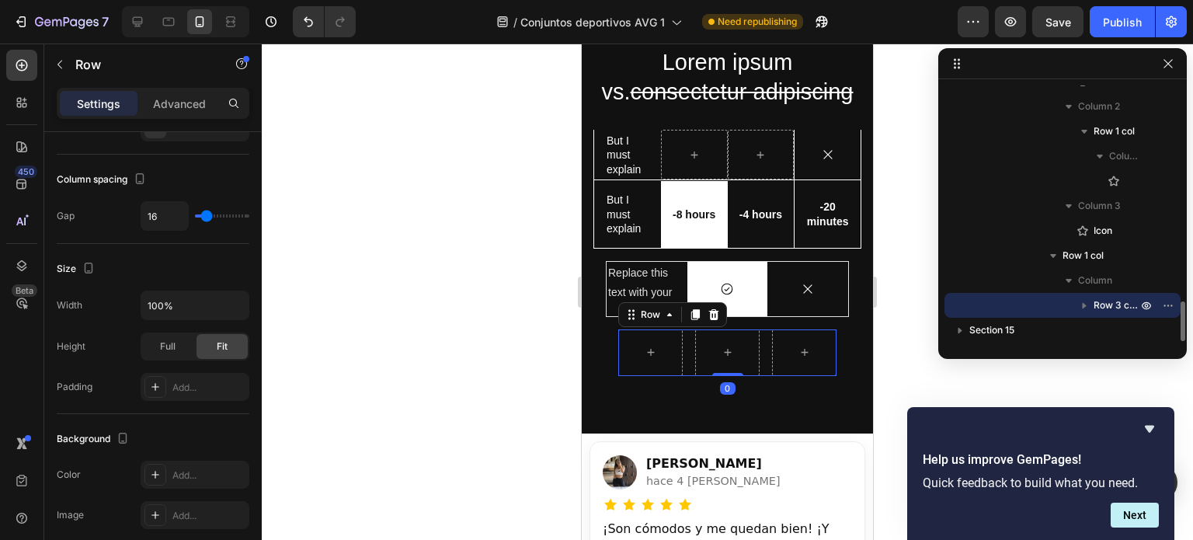
scroll to position [1390, 0]
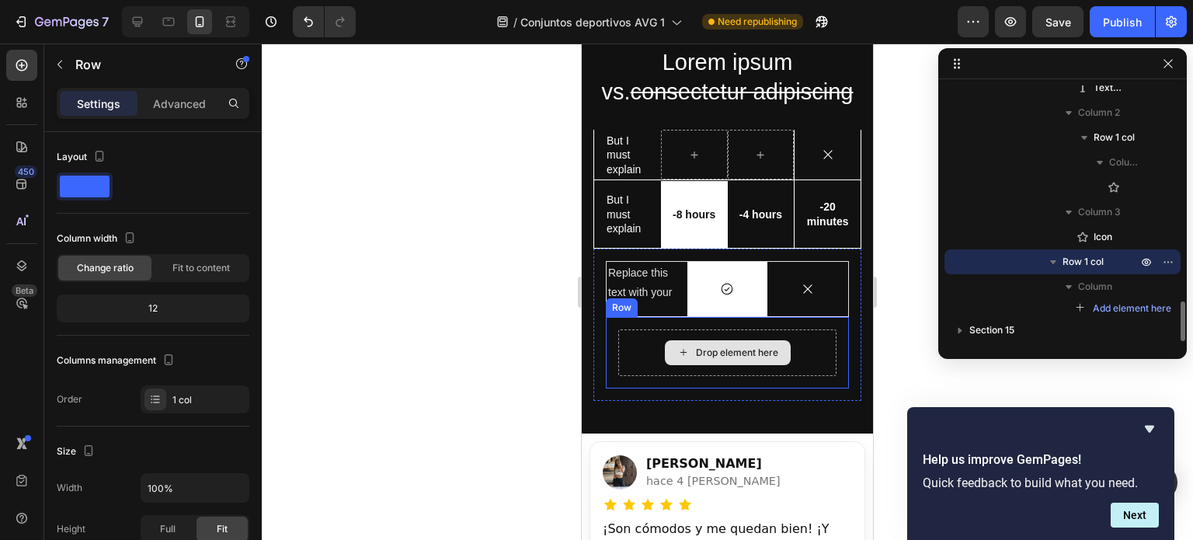
click at [633, 357] on div "Drop element here" at bounding box center [727, 352] width 218 height 47
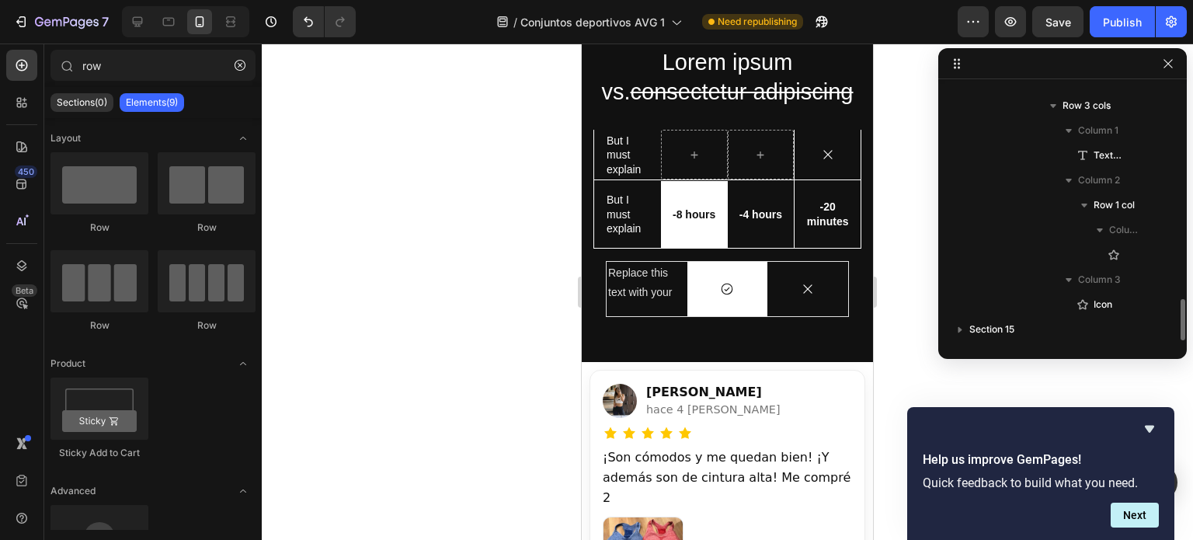
scroll to position [1322, 0]
click at [608, 313] on div "Replace this text with your Text Block" at bounding box center [647, 289] width 81 height 54
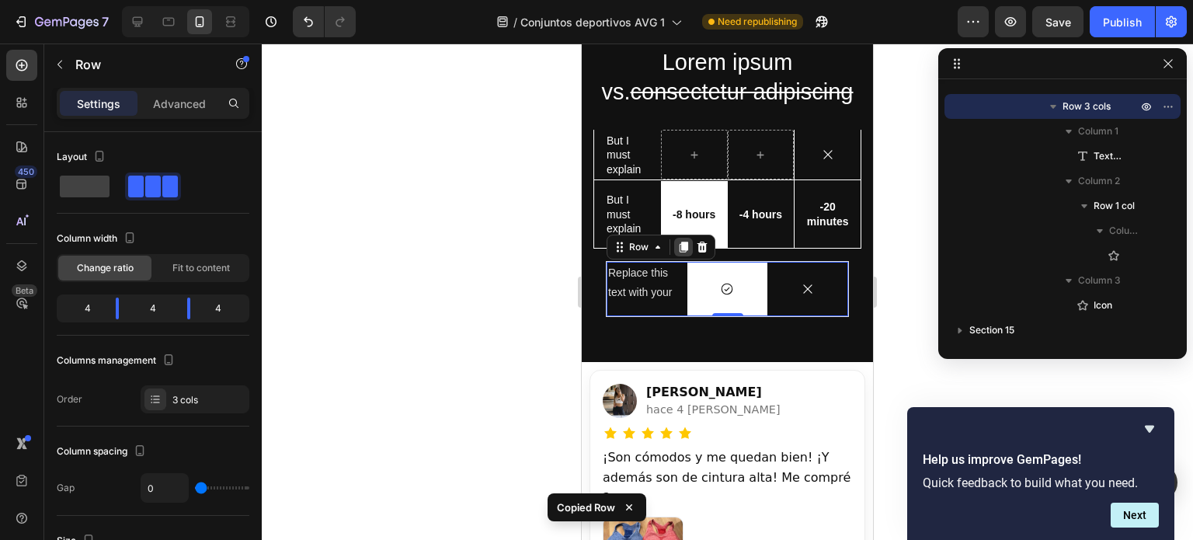
click at [683, 247] on icon at bounding box center [684, 247] width 9 height 11
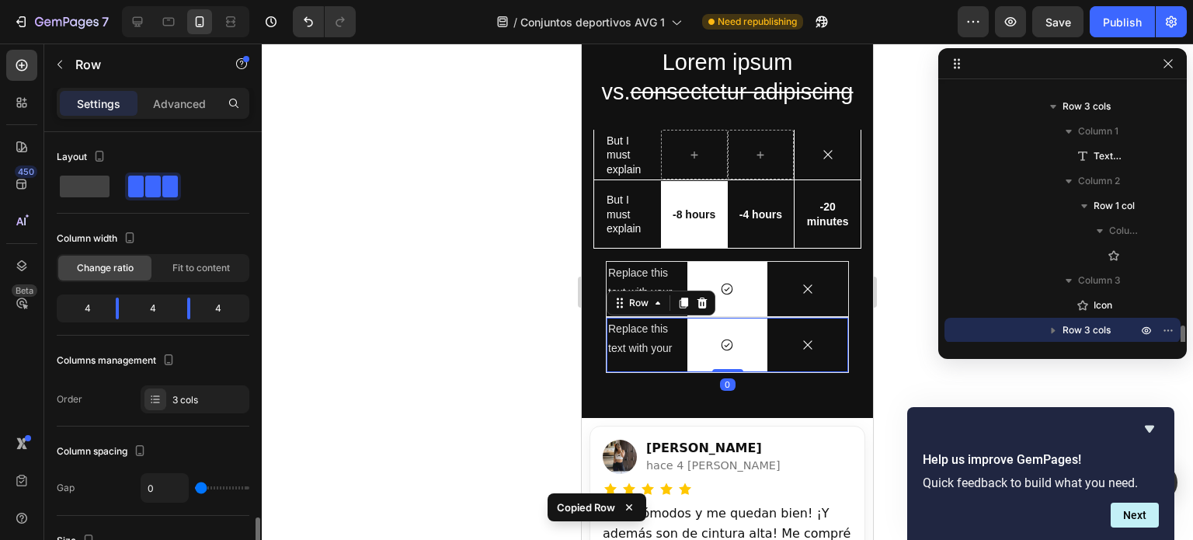
scroll to position [1347, 0]
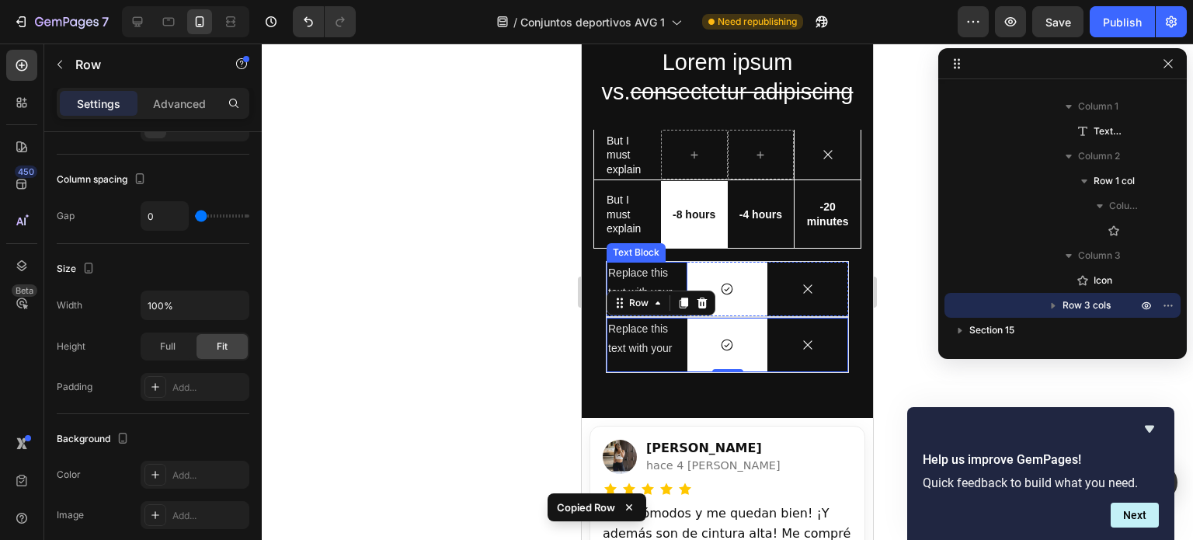
click at [635, 281] on p "Replace this text with your" at bounding box center [647, 282] width 78 height 39
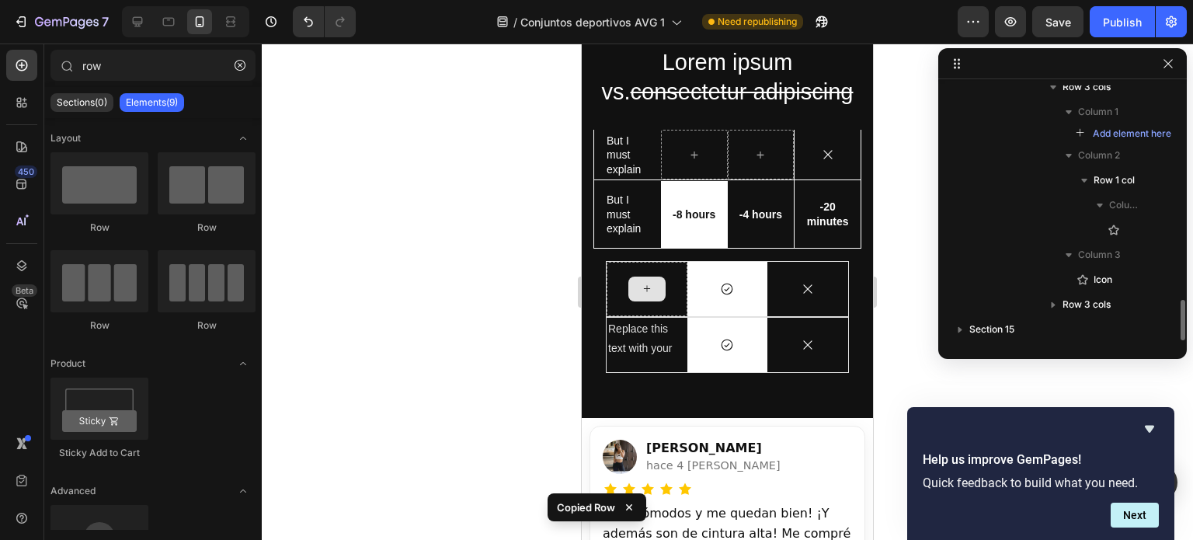
scroll to position [1340, 0]
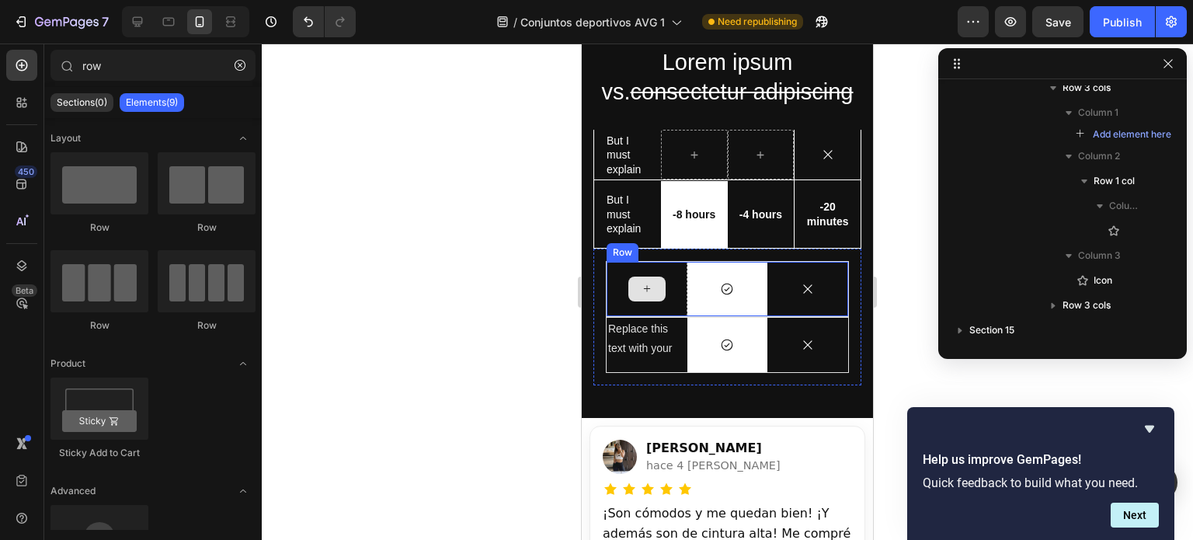
click at [665, 301] on div at bounding box center [647, 289] width 81 height 54
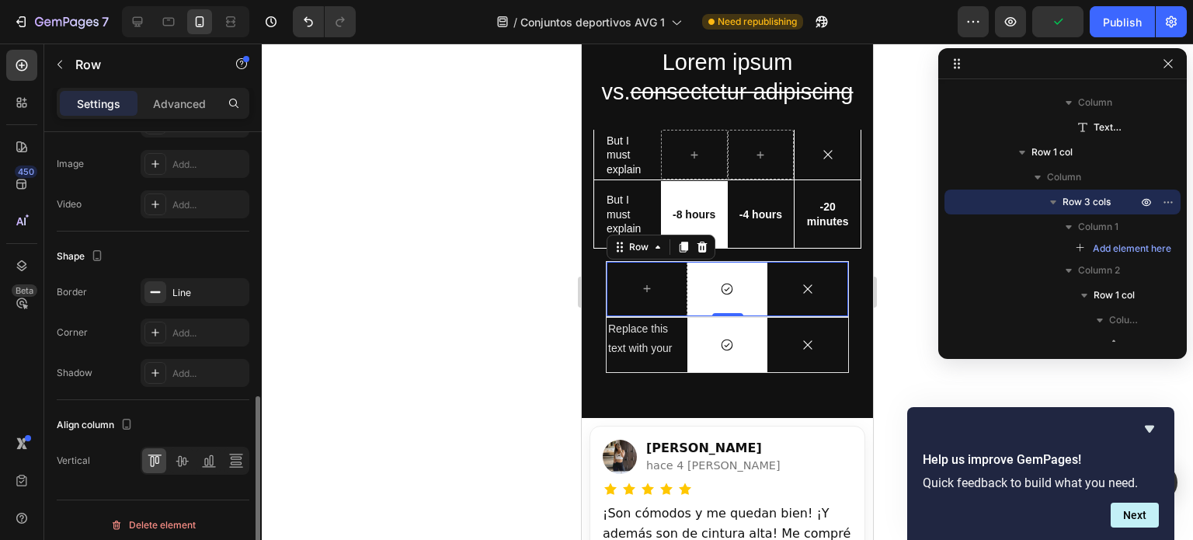
scroll to position [626, 0]
click at [233, 285] on icon "button" at bounding box center [233, 289] width 12 height 12
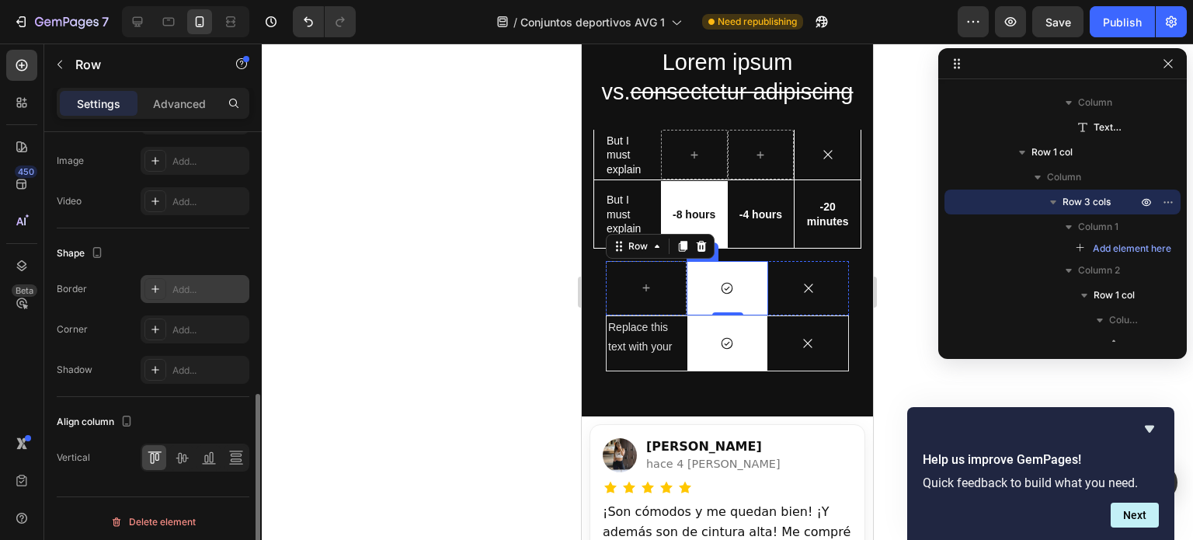
click at [768, 302] on div "Icon" at bounding box center [808, 288] width 81 height 54
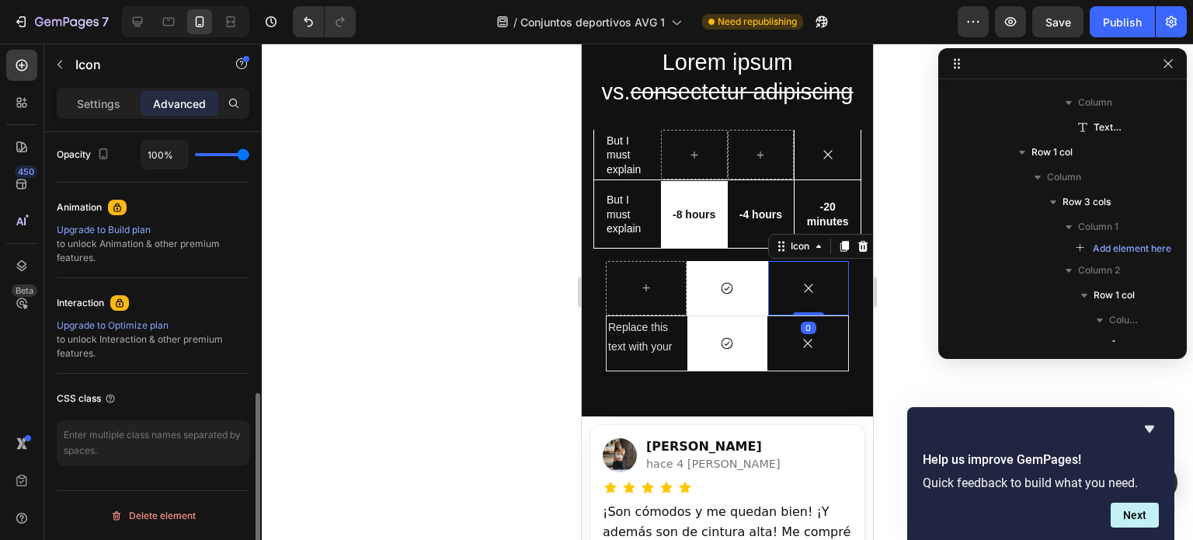
scroll to position [0, 0]
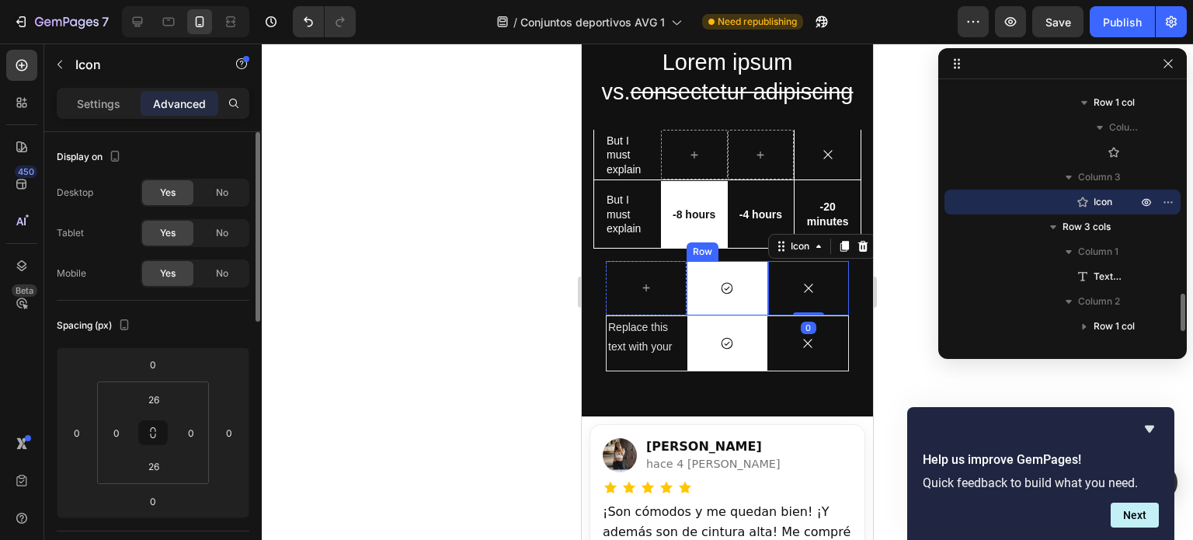
click at [736, 304] on div "Icon Row" at bounding box center [727, 288] width 81 height 54
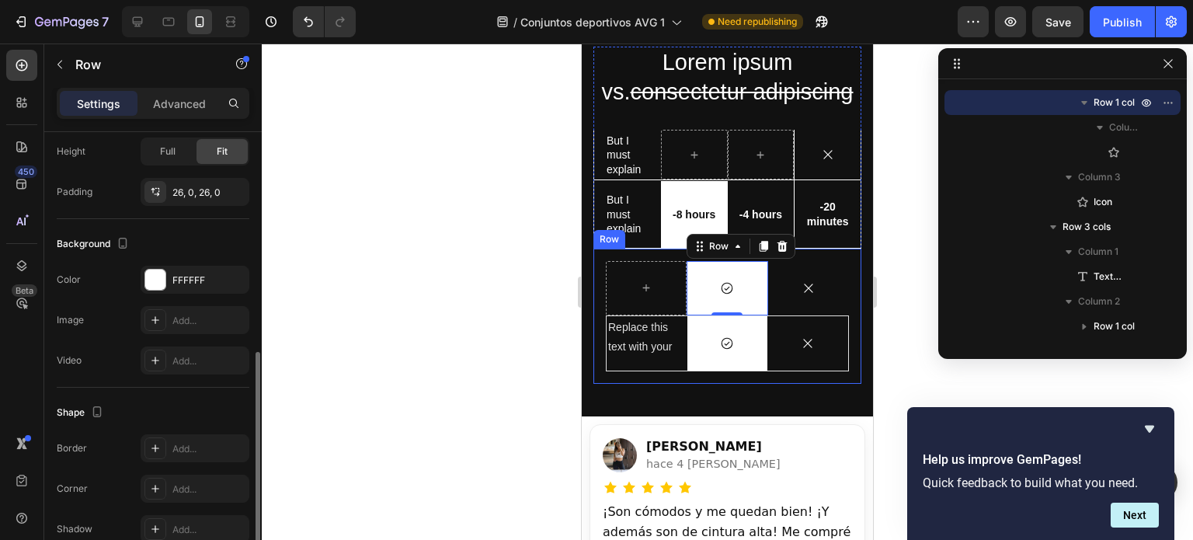
scroll to position [405, 0]
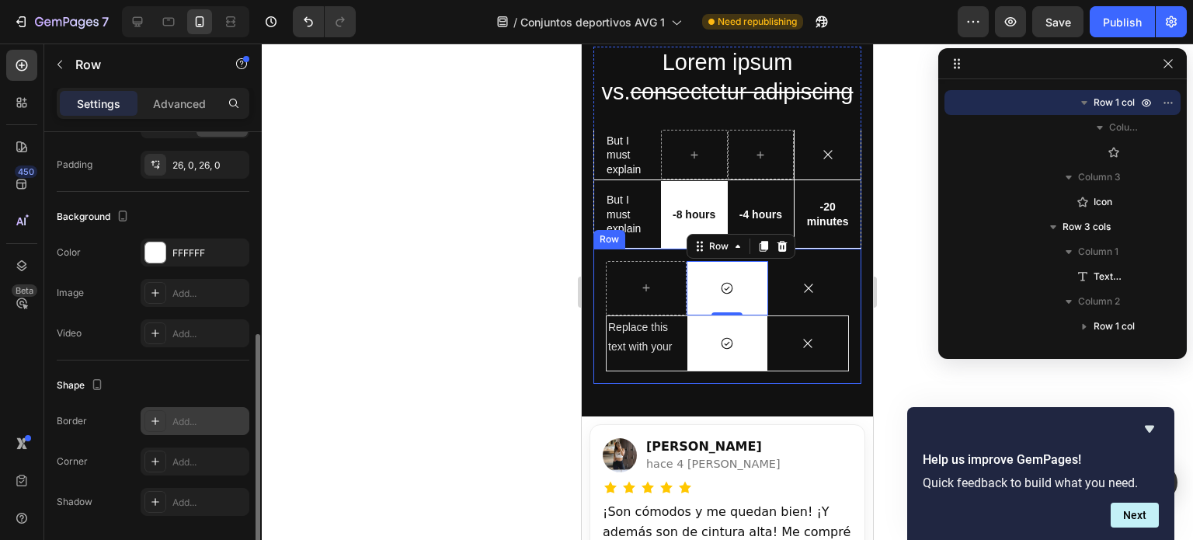
click at [180, 421] on div "Add..." at bounding box center [208, 422] width 73 height 14
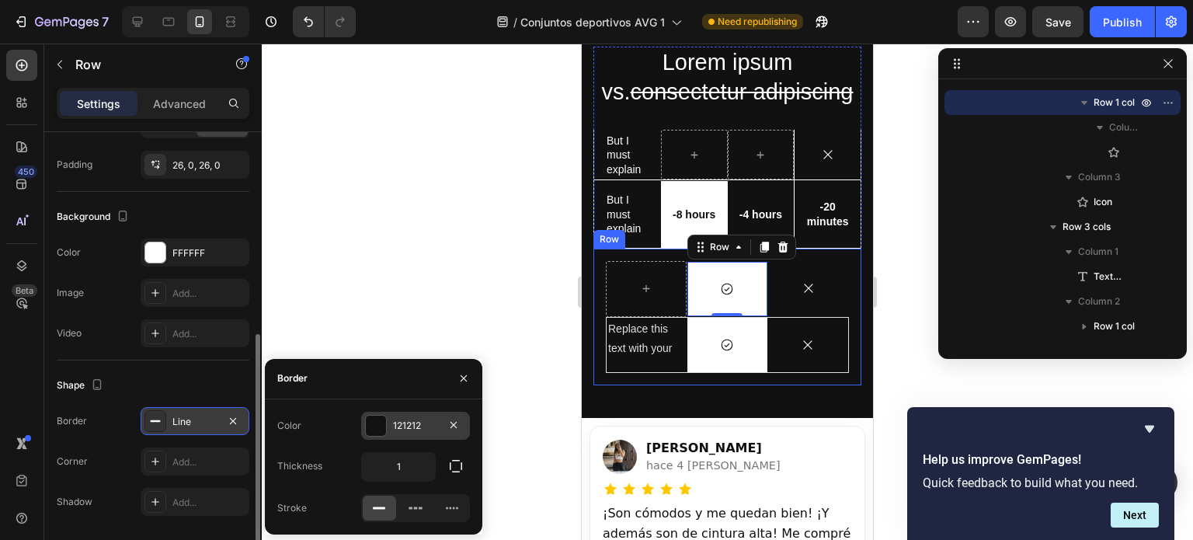
click at [371, 427] on div at bounding box center [376, 426] width 20 height 20
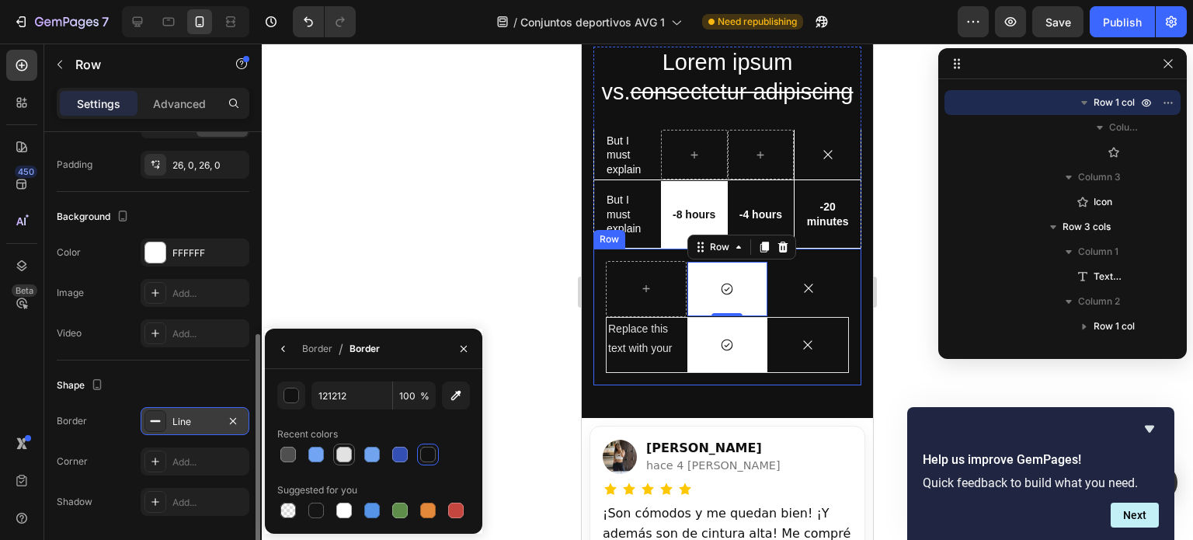
click at [343, 454] on div at bounding box center [344, 455] width 16 height 16
type input "E2E2E2"
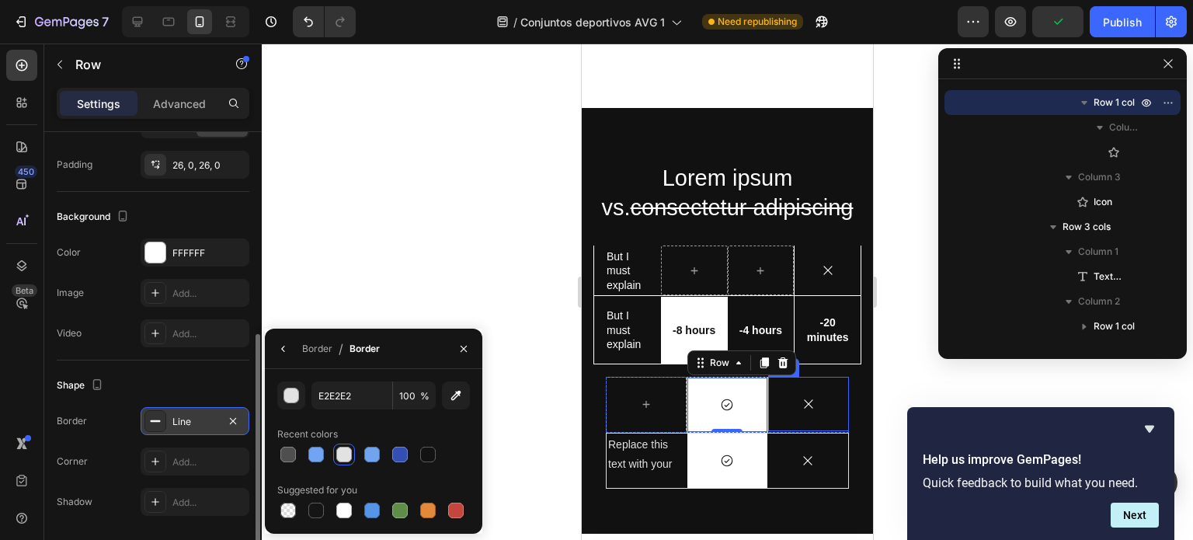
scroll to position [3635, 0]
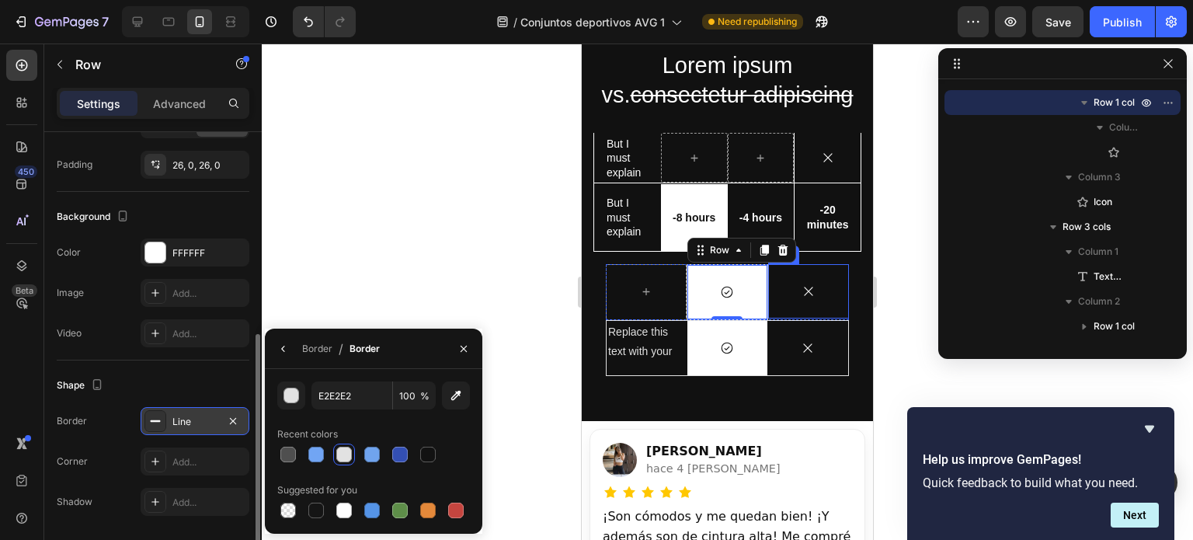
click at [821, 312] on div "Icon" at bounding box center [808, 291] width 81 height 54
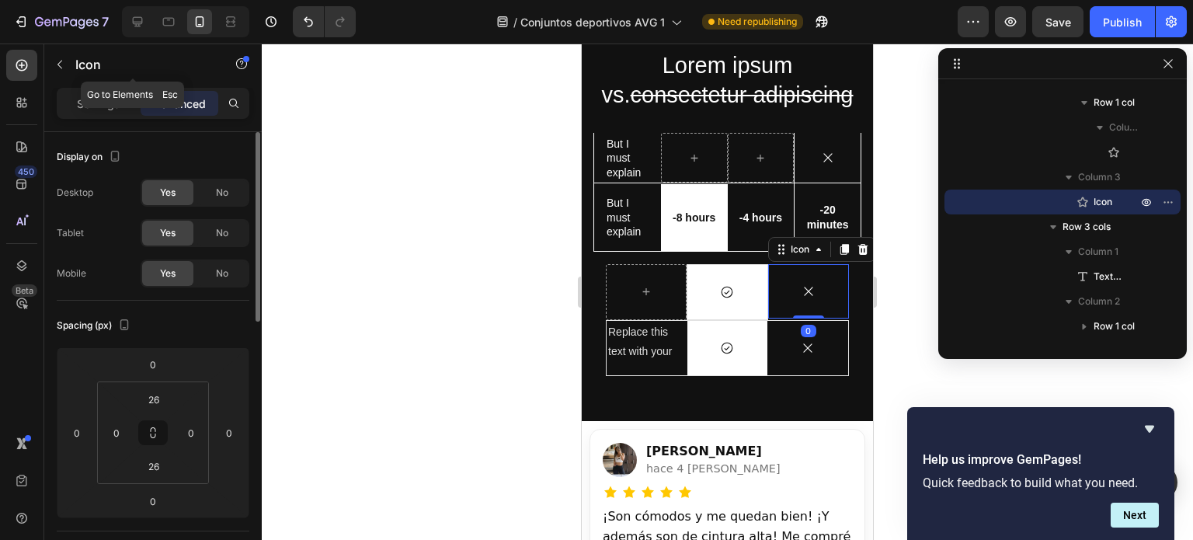
click at [93, 86] on div "Icon" at bounding box center [132, 66] width 177 height 44
click at [78, 111] on p "Settings" at bounding box center [99, 104] width 44 height 16
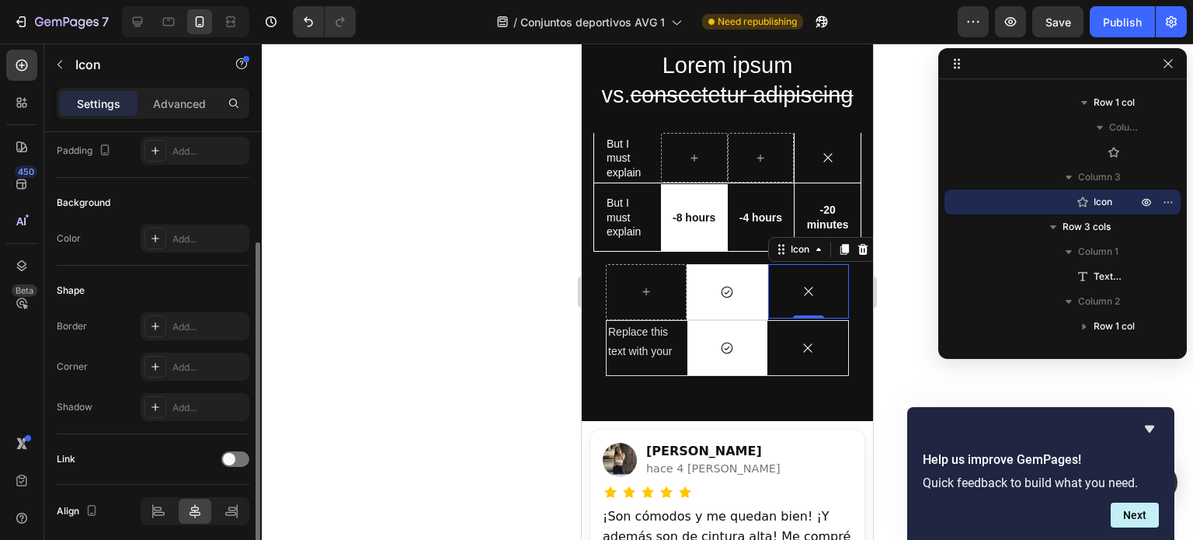
scroll to position [165, 0]
click at [180, 331] on div "Add..." at bounding box center [208, 327] width 73 height 14
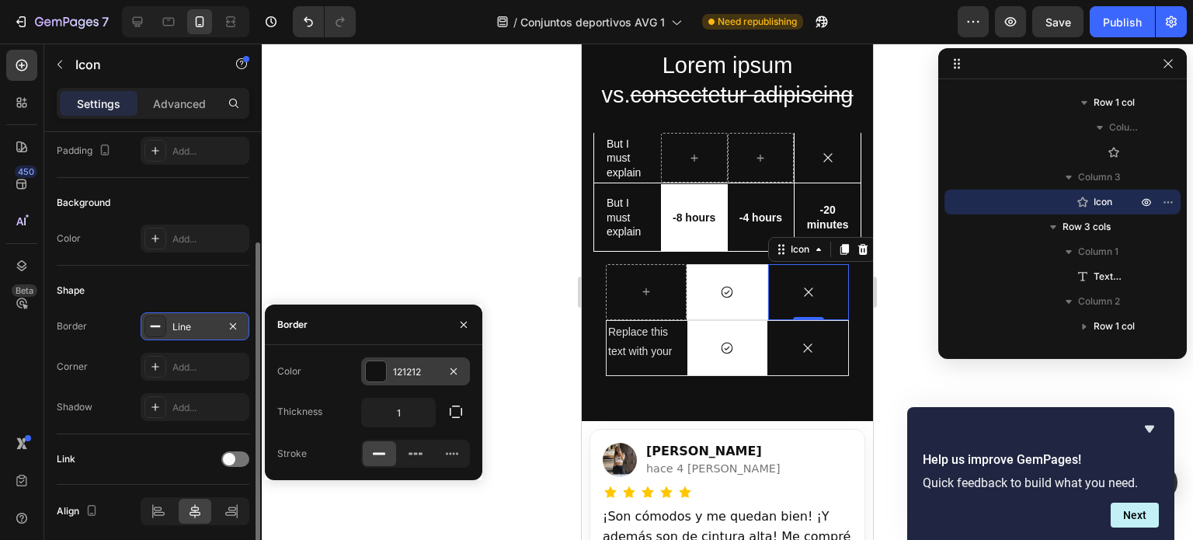
click at [373, 366] on div at bounding box center [376, 371] width 20 height 20
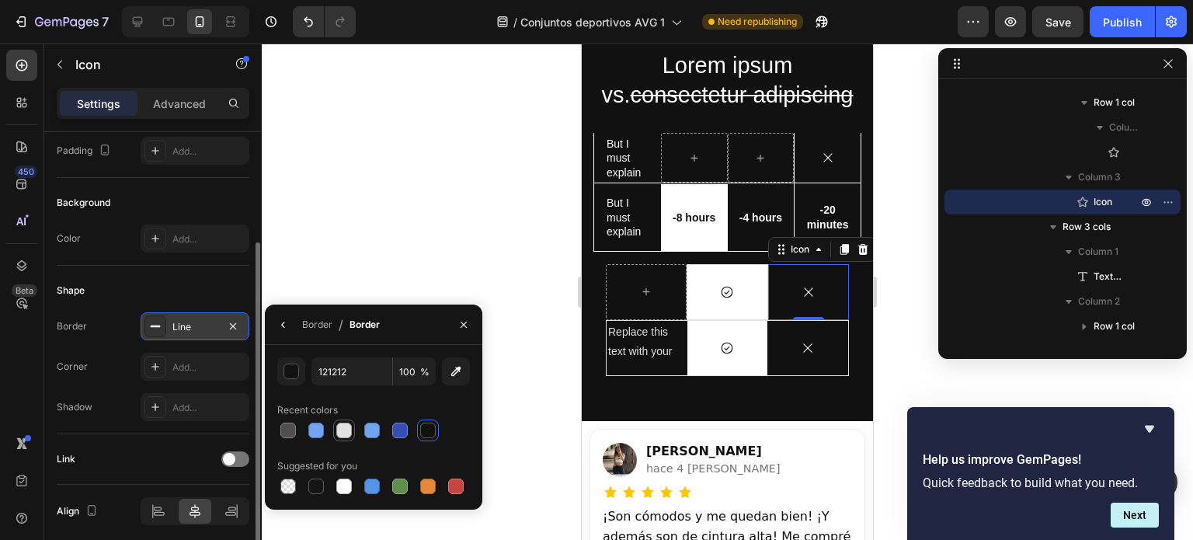
click at [338, 427] on div at bounding box center [344, 431] width 16 height 16
type input "E2E2E2"
click at [775, 294] on div "Icon 0" at bounding box center [808, 292] width 81 height 56
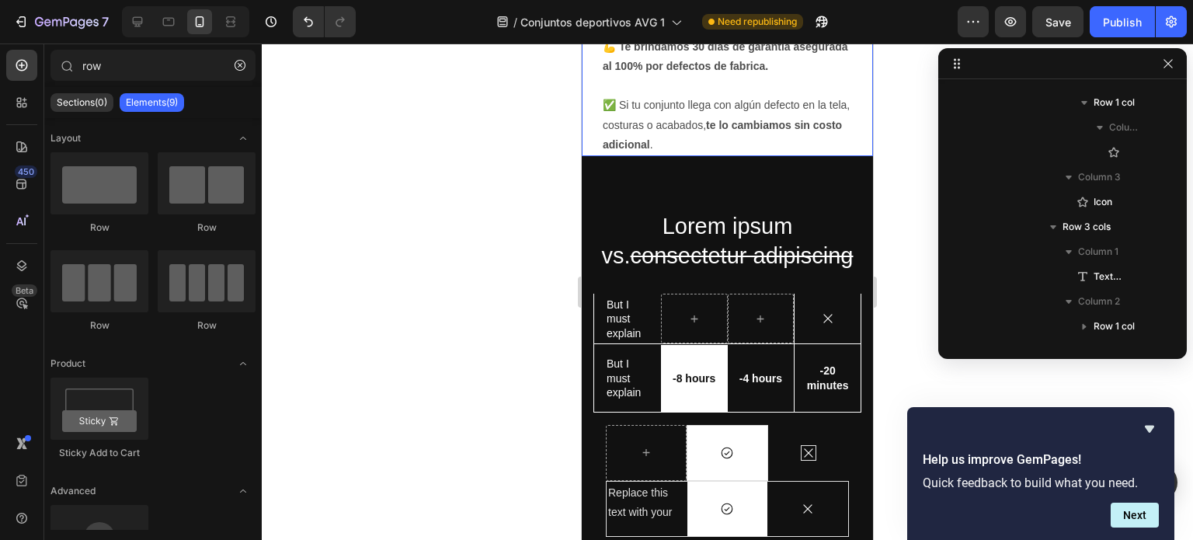
scroll to position [3573, 0]
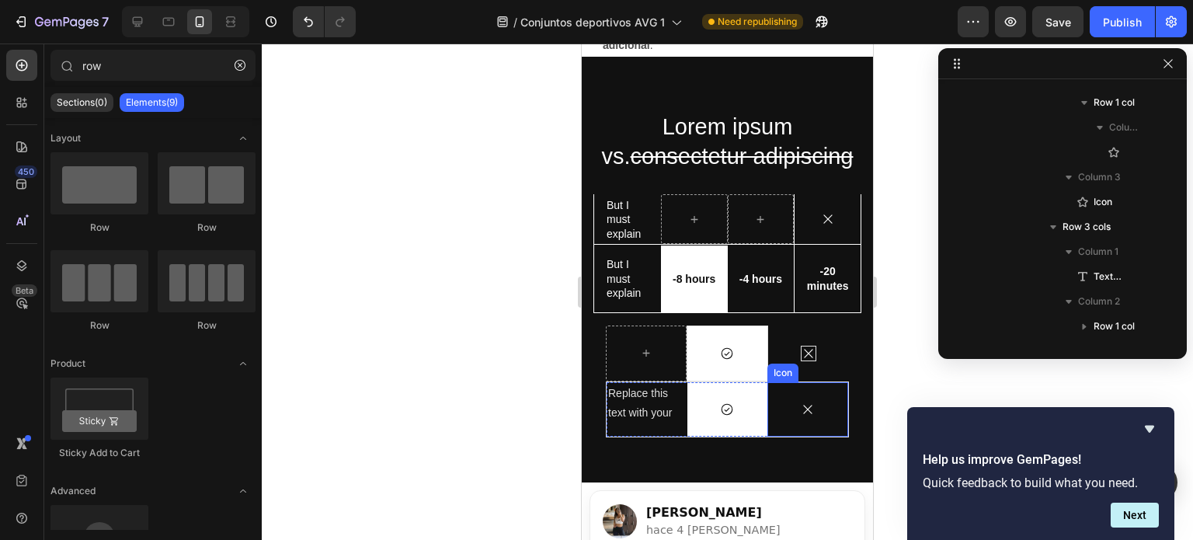
click at [779, 429] on div "Icon" at bounding box center [808, 409] width 81 height 54
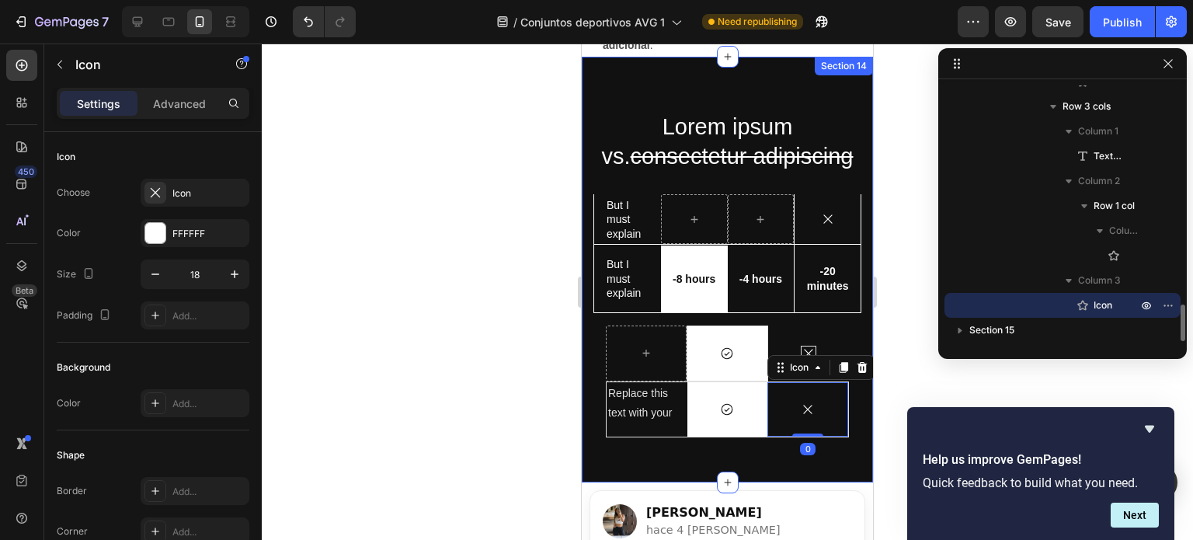
click at [750, 470] on div "Lorem ipsum vs. consectetur adipiscing Heading But I must explain Text Block Ic…" at bounding box center [727, 270] width 291 height 426
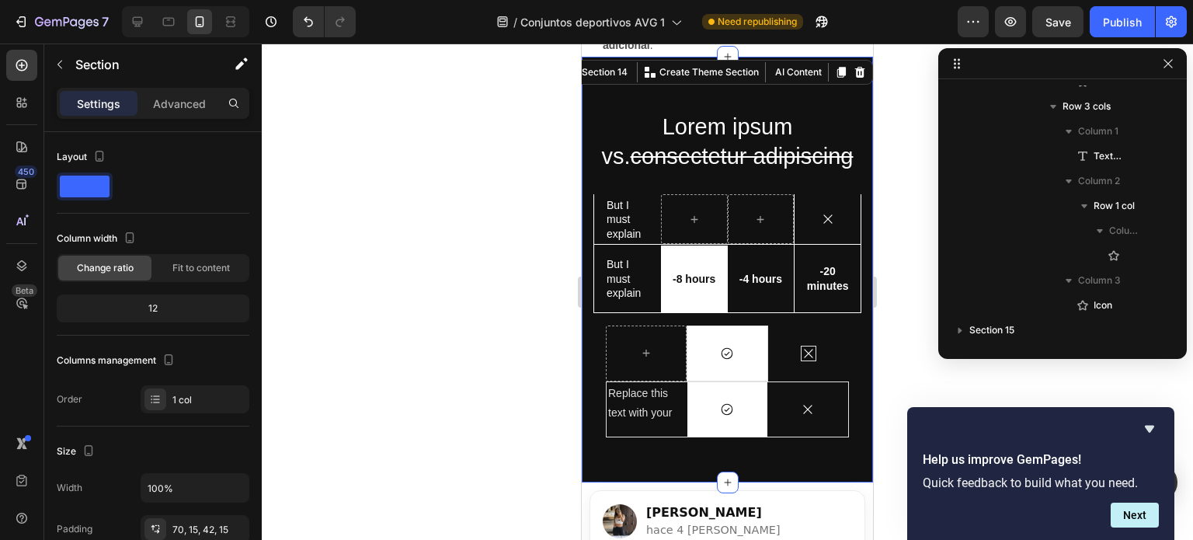
scroll to position [468, 0]
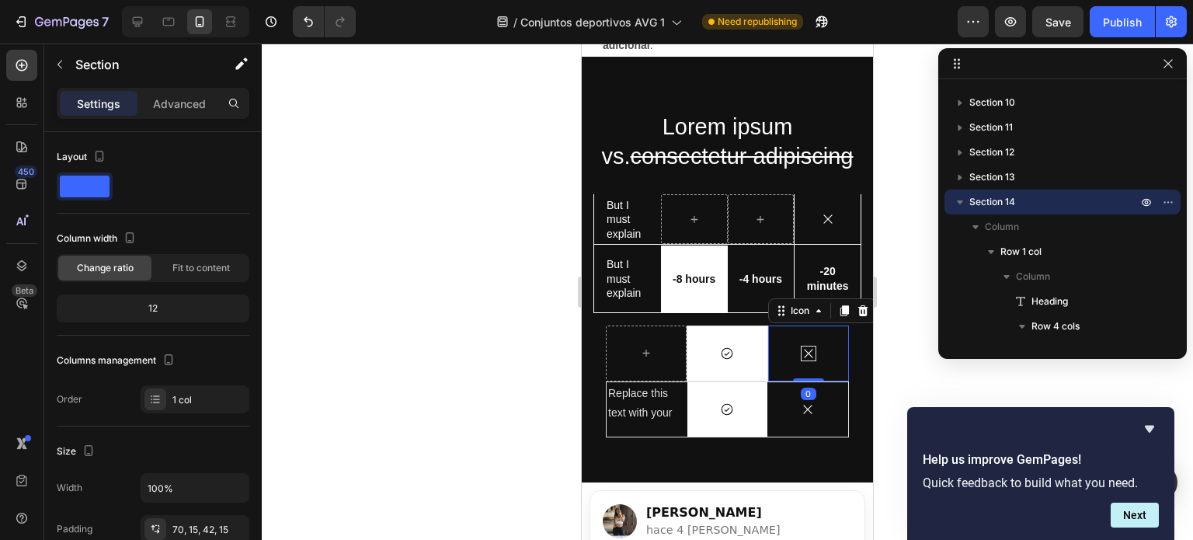
click at [802, 353] on icon at bounding box center [809, 354] width 14 height 14
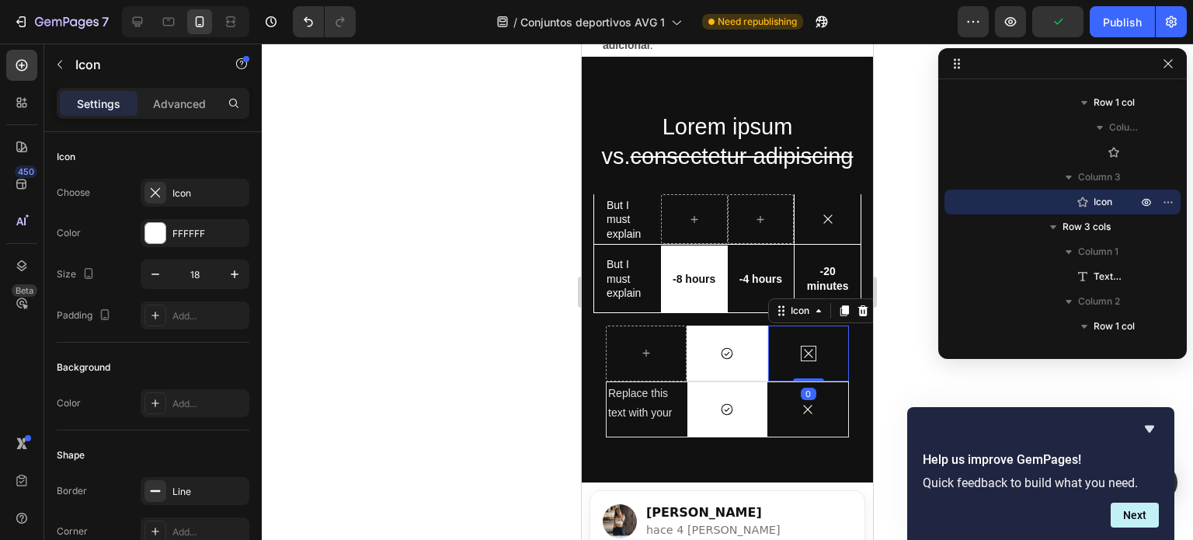
click at [802, 353] on icon at bounding box center [809, 354] width 14 height 14
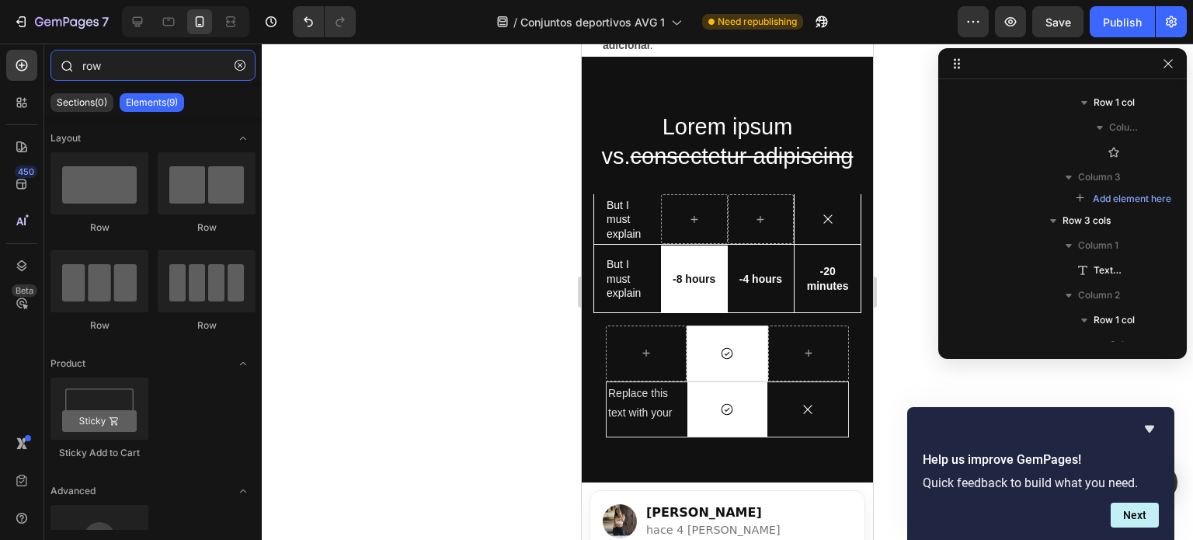
click at [112, 70] on input "row" at bounding box center [153, 65] width 205 height 31
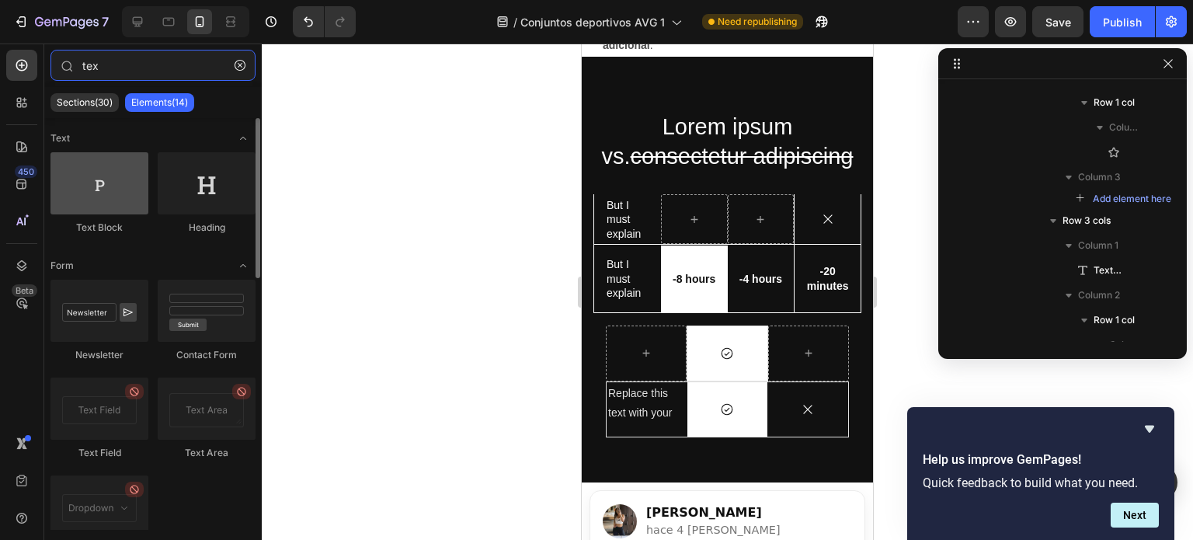
type input "tex"
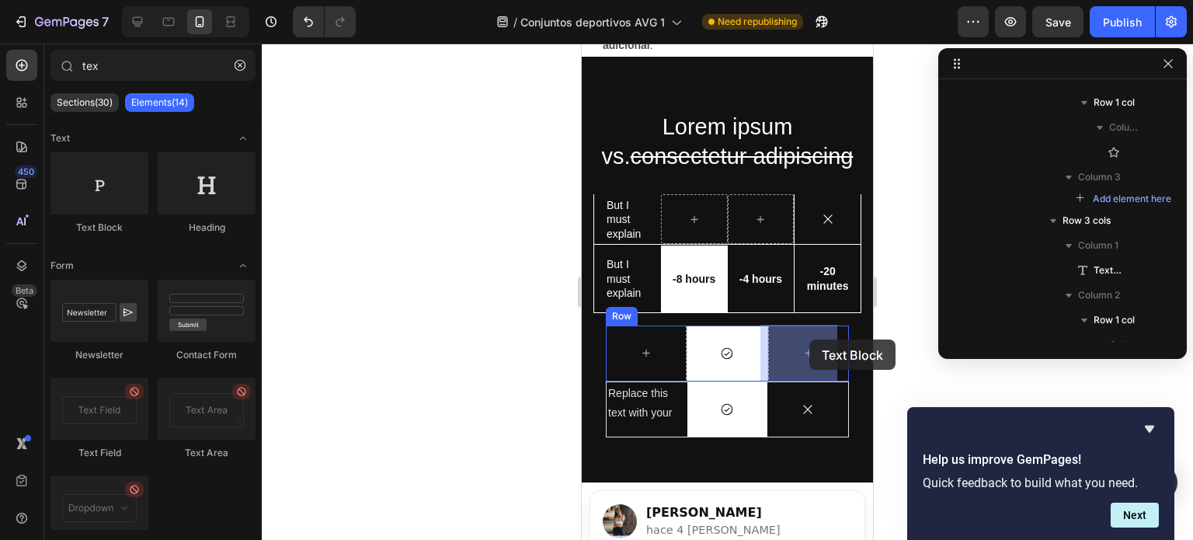
drag, startPoint x: 688, startPoint y: 239, endPoint x: 807, endPoint y: 341, distance: 156.4
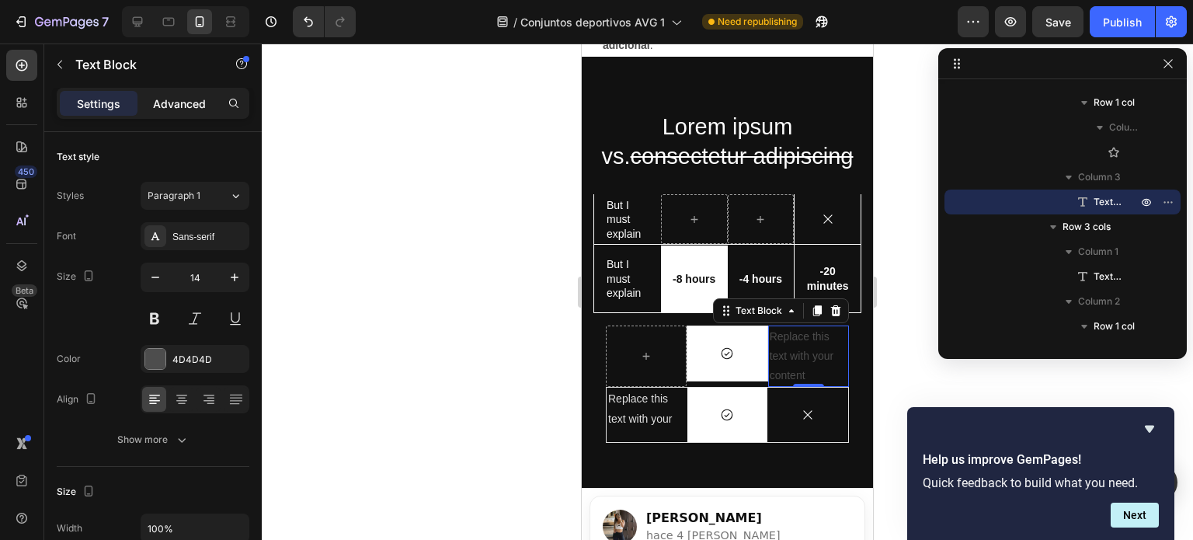
click at [172, 107] on p "Advanced" at bounding box center [179, 104] width 53 height 16
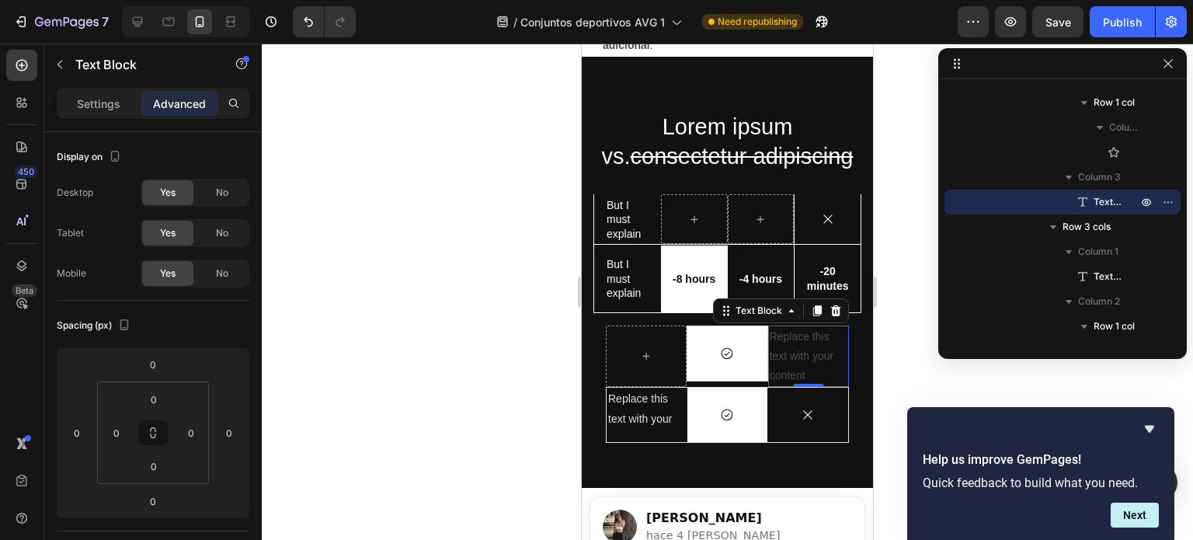
click at [803, 371] on div "Replace this text with your content" at bounding box center [808, 357] width 81 height 62
click at [803, 371] on p "Replace this text with your content" at bounding box center [809, 356] width 78 height 59
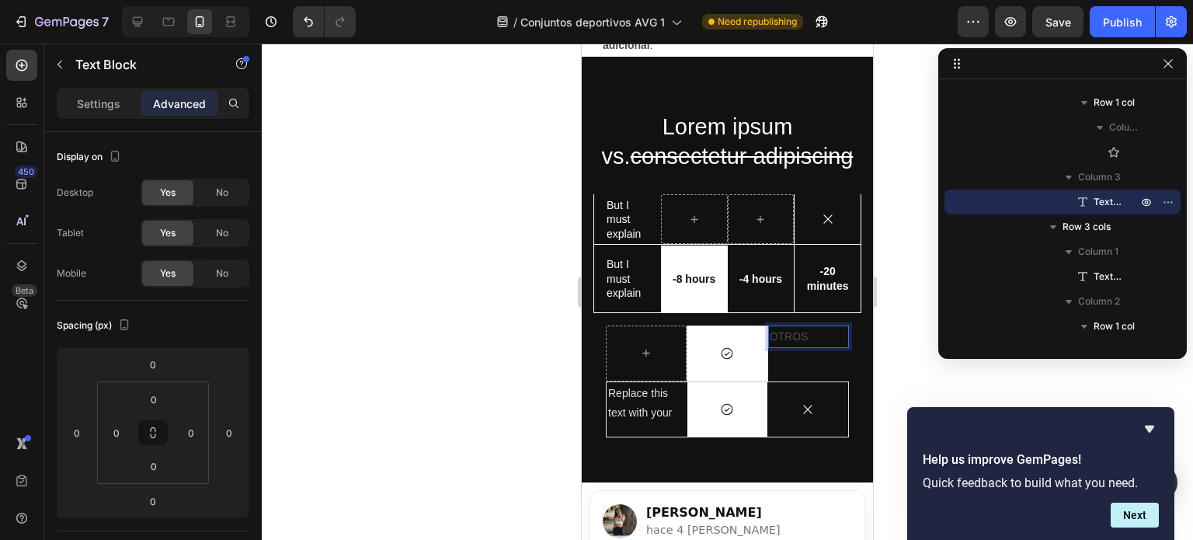
click at [824, 345] on p "OTROS" at bounding box center [809, 336] width 78 height 19
click at [805, 337] on p "OTROS" at bounding box center [809, 336] width 78 height 19
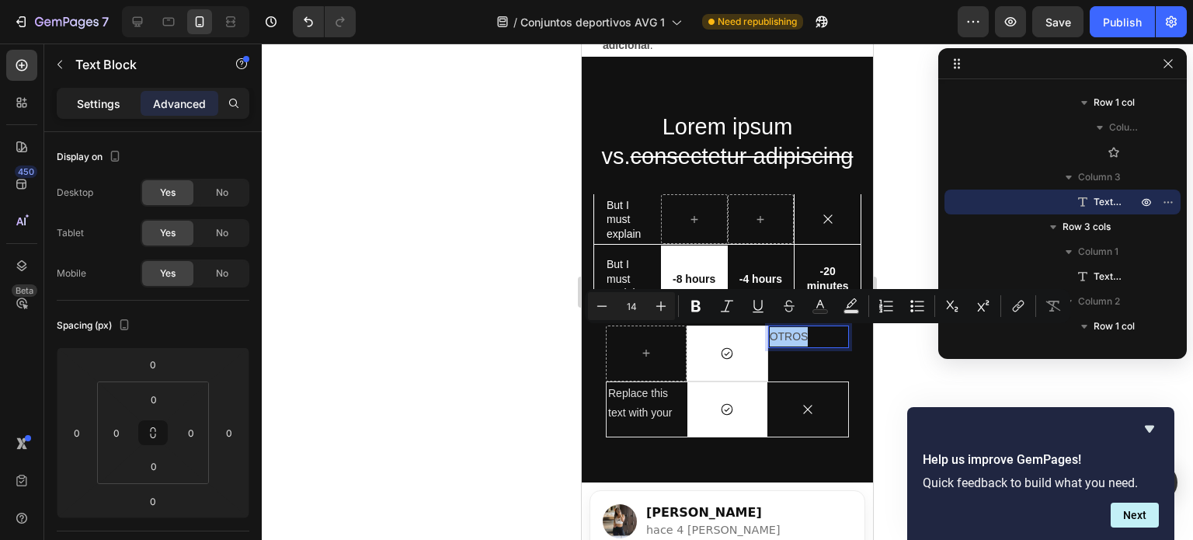
click at [110, 108] on p "Settings" at bounding box center [99, 104] width 44 height 16
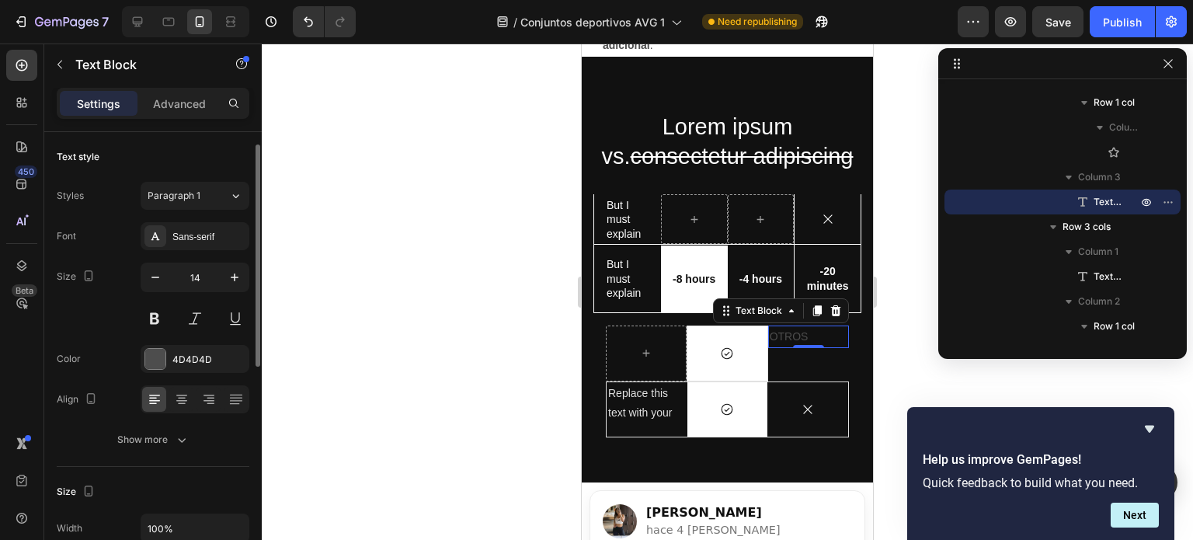
scroll to position [34, 0]
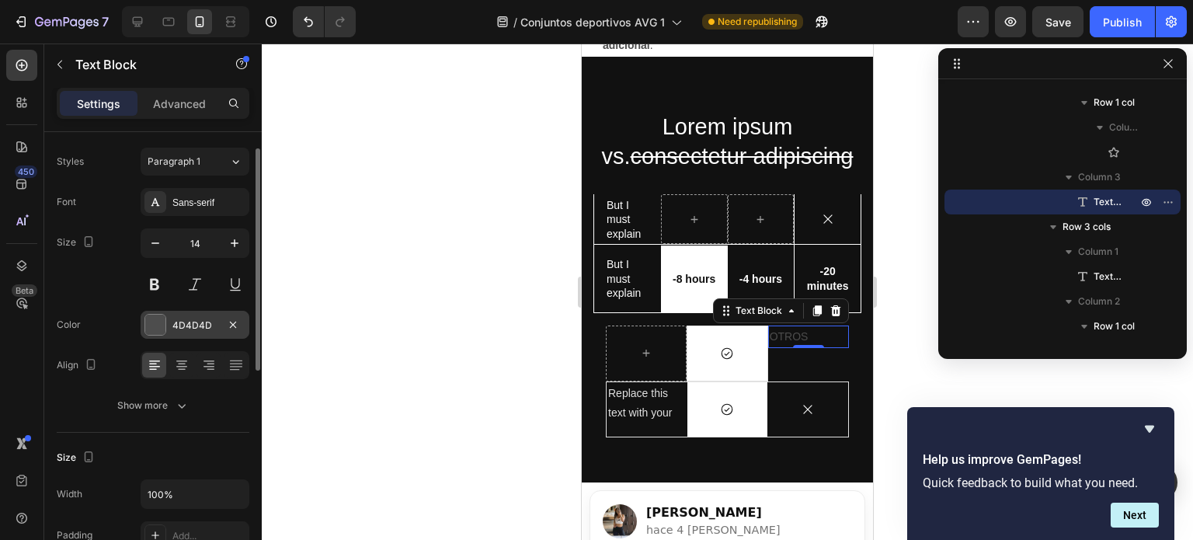
click at [153, 317] on div at bounding box center [155, 325] width 20 height 20
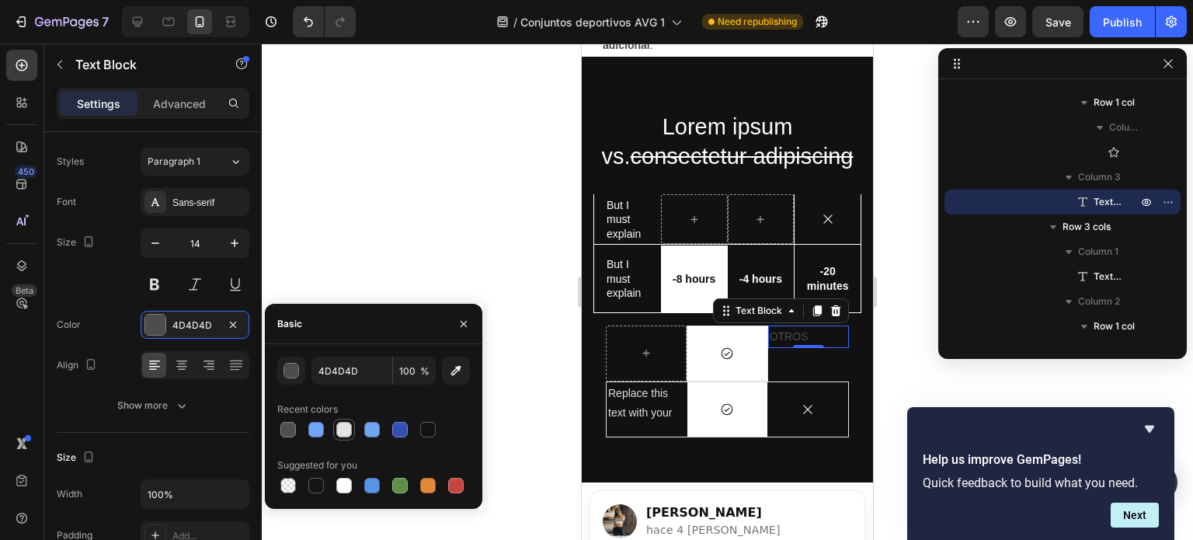
click at [349, 435] on div at bounding box center [344, 430] width 16 height 16
type input "E2E2E2"
click at [742, 348] on div "Icon" at bounding box center [727, 354] width 79 height 14
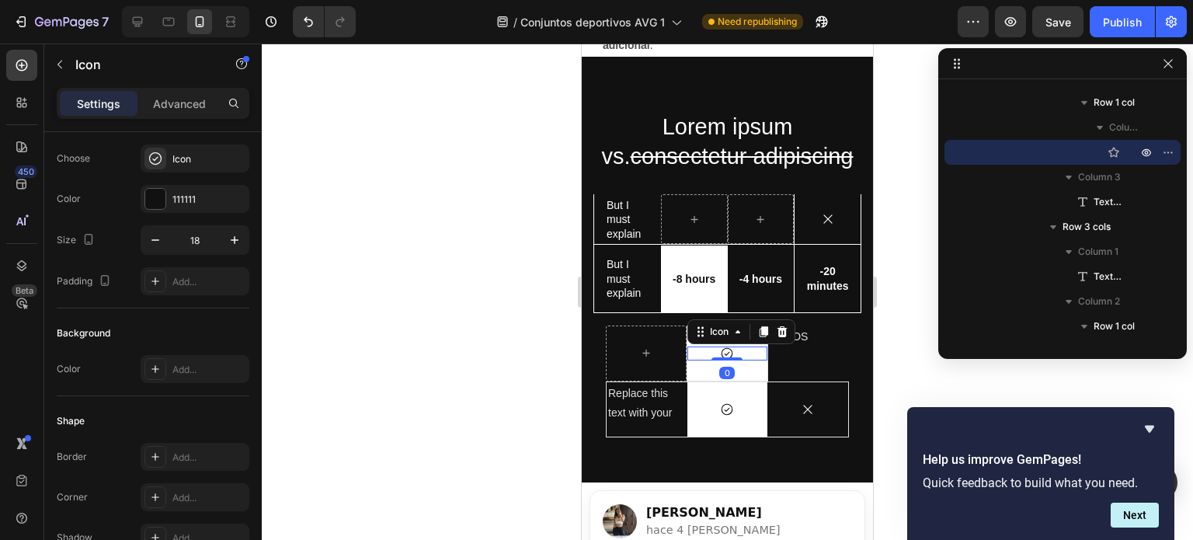
scroll to position [0, 0]
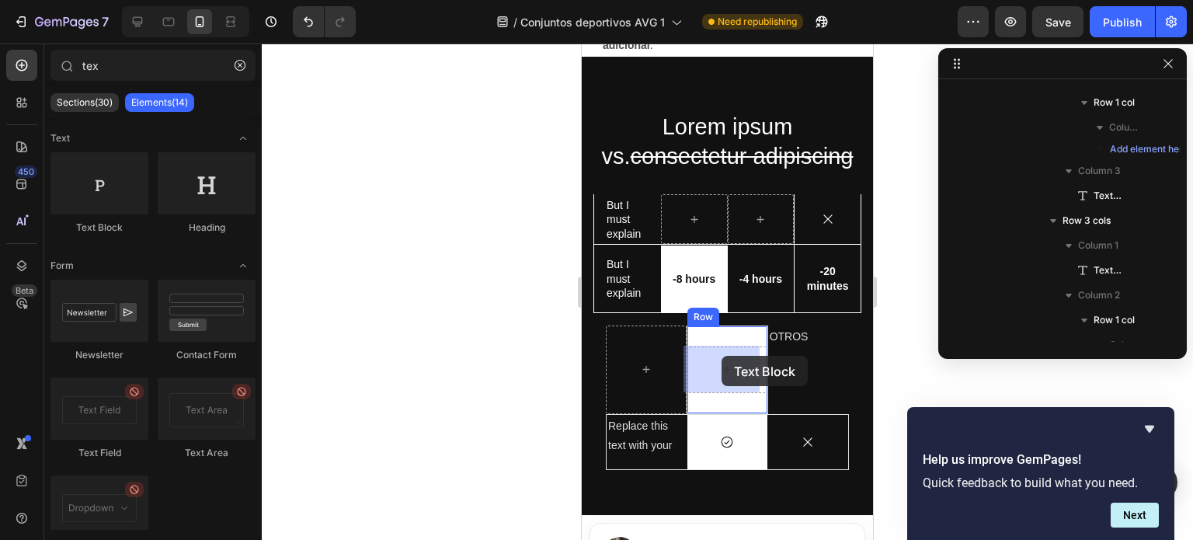
drag, startPoint x: 674, startPoint y: 222, endPoint x: 723, endPoint y: 357, distance: 142.8
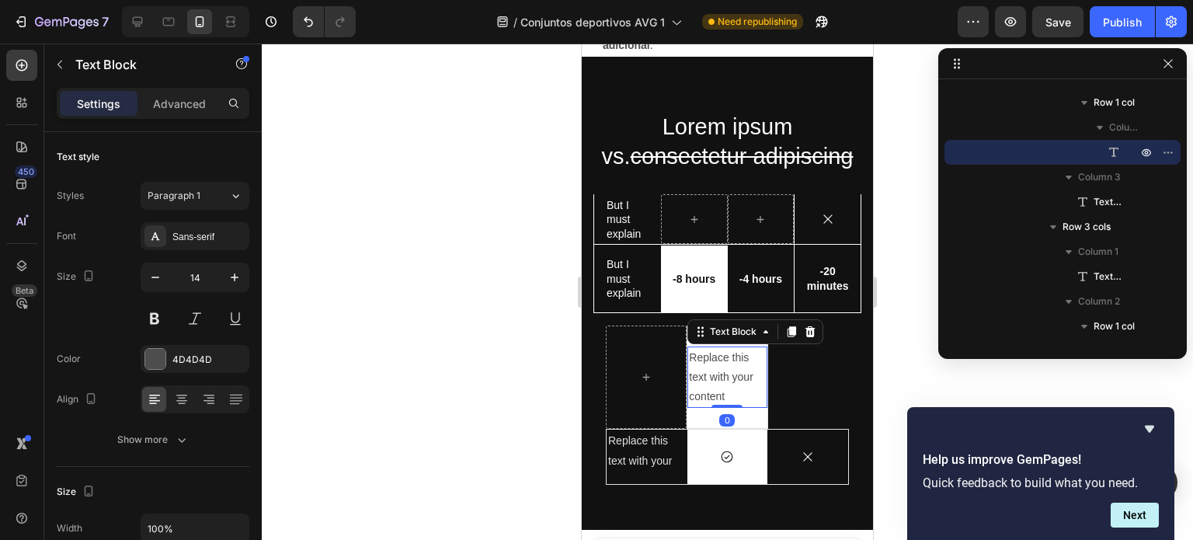
click at [706, 375] on div "Replace this text with your content" at bounding box center [727, 378] width 79 height 62
click at [706, 375] on p "Replace this text with your content" at bounding box center [727, 377] width 76 height 59
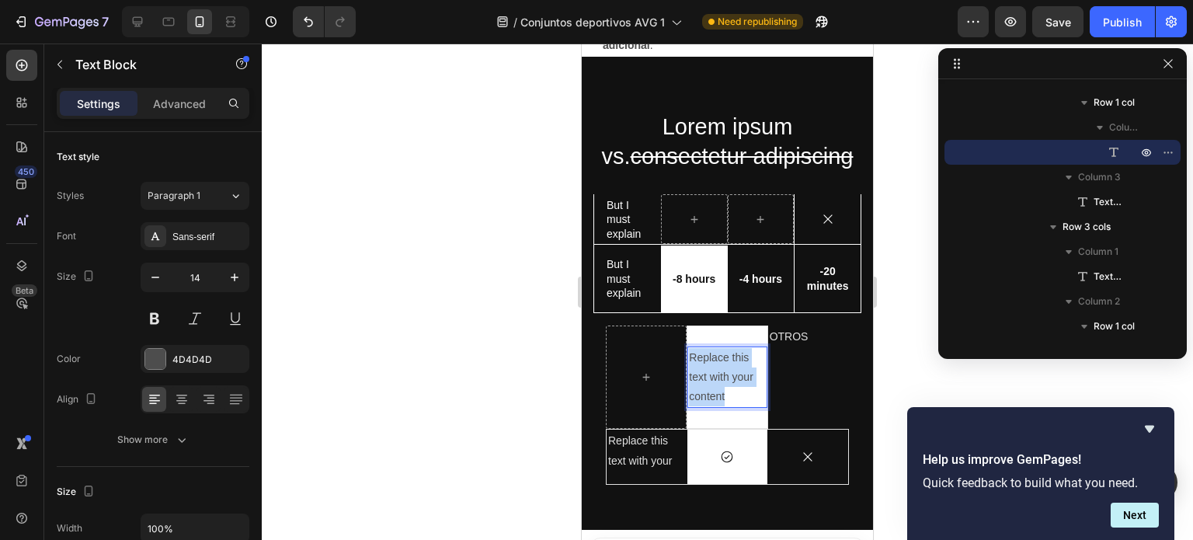
click at [706, 375] on p "Replace this text with your content" at bounding box center [727, 377] width 76 height 59
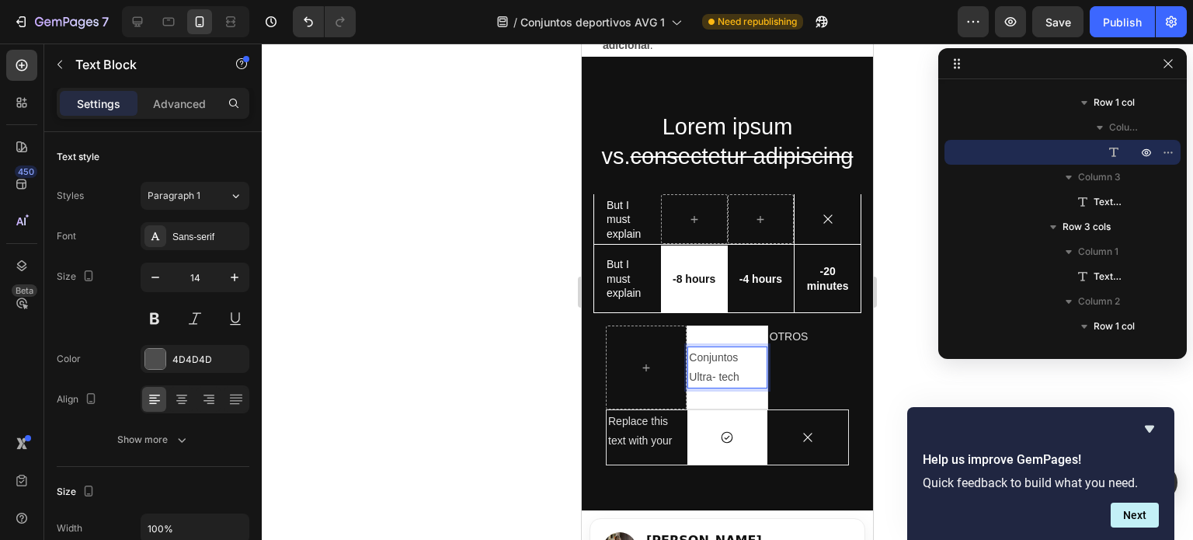
click at [715, 377] on p "Conjuntos Ultra- tech" at bounding box center [727, 367] width 76 height 39
drag, startPoint x: 734, startPoint y: 377, endPoint x: 683, endPoint y: 355, distance: 55.7
click at [687, 355] on div "Conjuntos Ultra-tech Text Block 0 Row" at bounding box center [727, 368] width 81 height 84
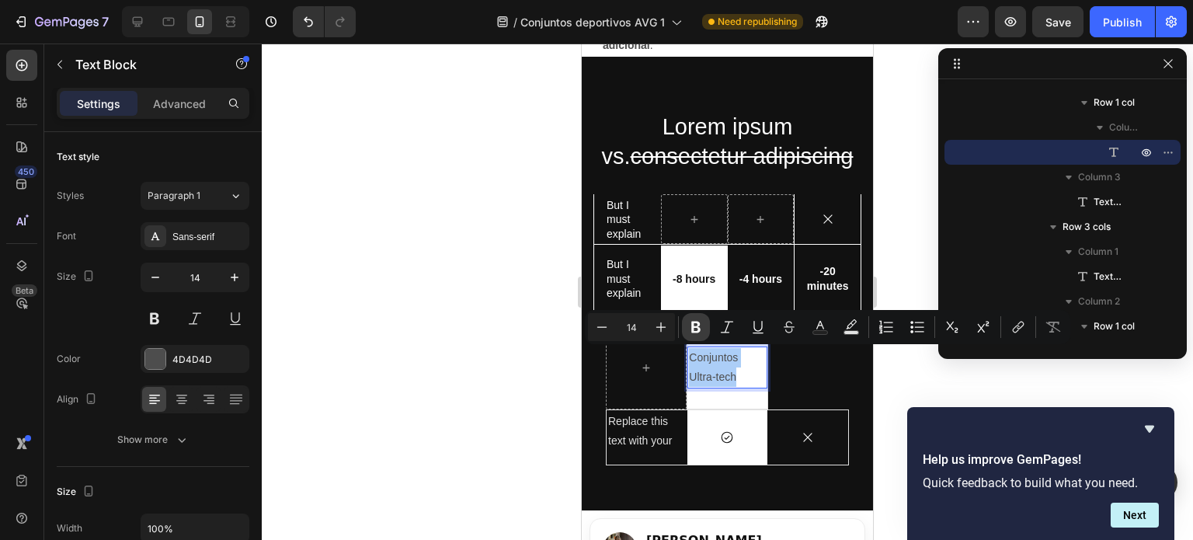
click at [694, 326] on icon "Editor contextual toolbar" at bounding box center [696, 328] width 9 height 12
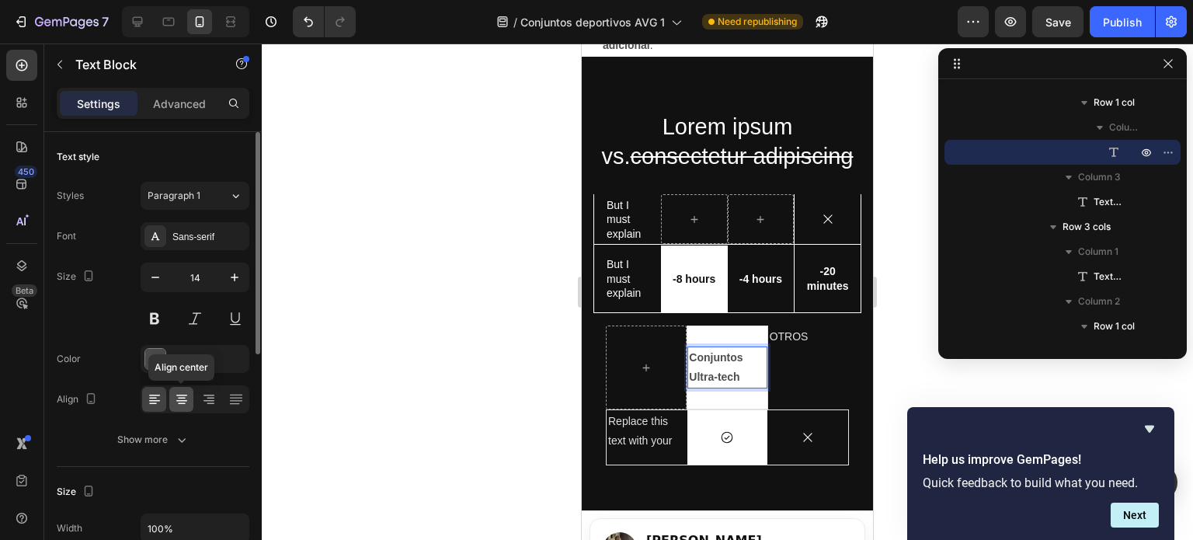
click at [183, 403] on icon at bounding box center [182, 404] width 8 height 2
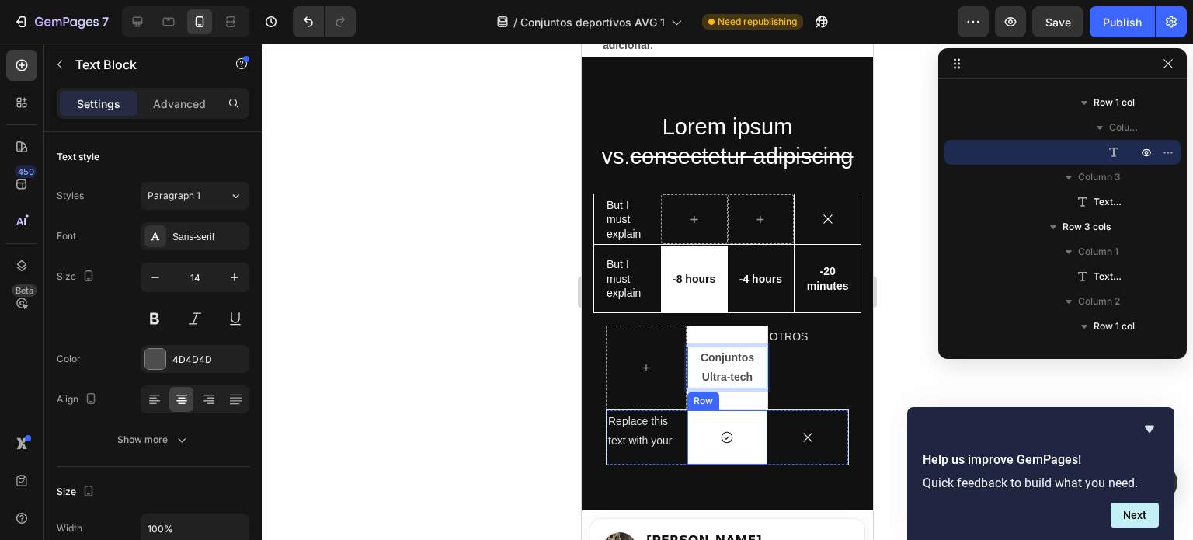
click at [721, 406] on div "Conjuntos Ultra-tech Text Block 0 Row" at bounding box center [727, 368] width 81 height 84
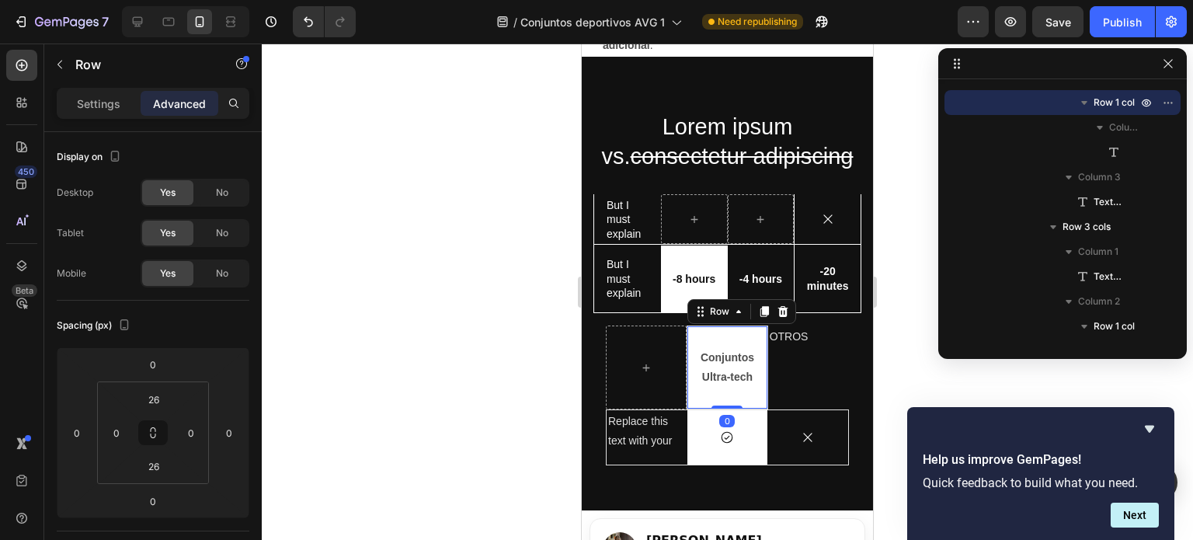
click at [740, 394] on div "Conjuntos Ultra-tech Text Block Row 0" at bounding box center [727, 368] width 81 height 84
click at [749, 395] on div "Conjuntos Ultra-tech Text Block Row 0" at bounding box center [727, 368] width 81 height 84
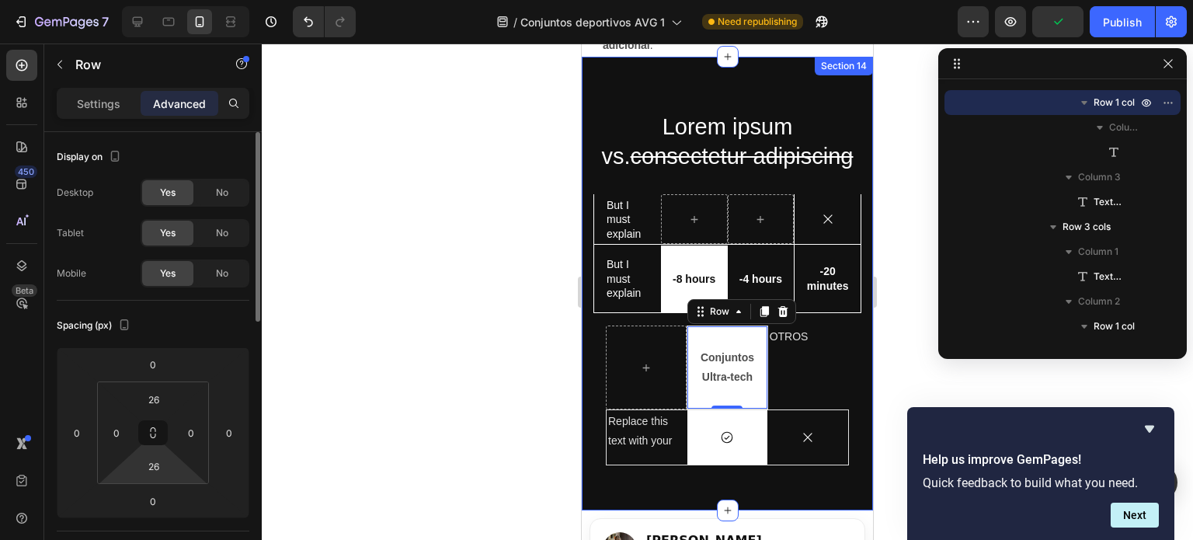
click at [156, 0] on html "7 / Conjuntos deportivos AVG 1 Need republishing Preview Publish 450 Beta tex S…" at bounding box center [596, 0] width 1193 height 0
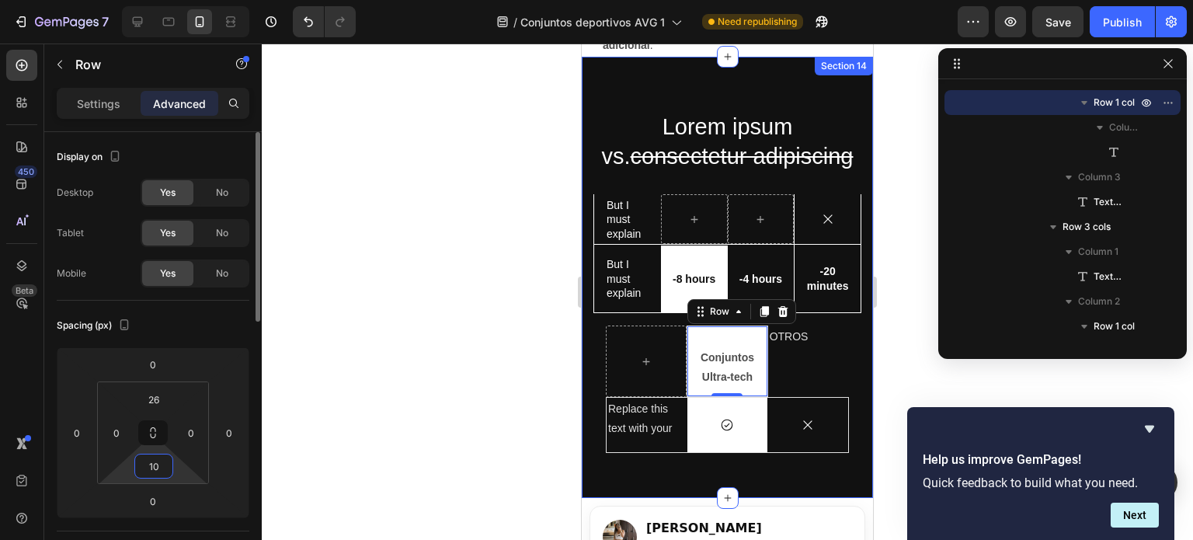
type input "10"
click at [155, 402] on input "26" at bounding box center [153, 399] width 31 height 23
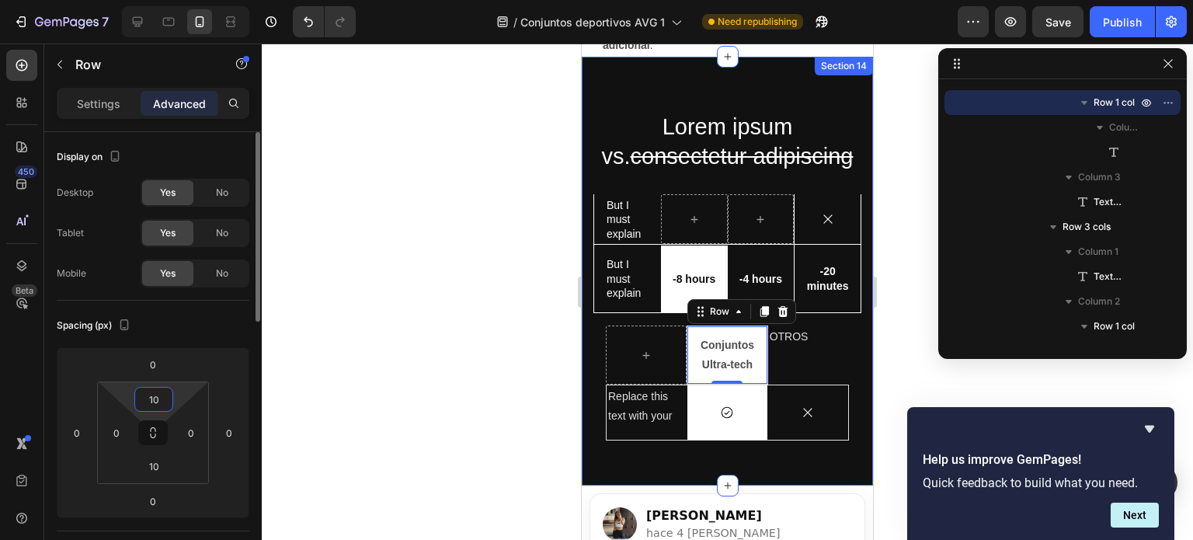
type input "10"
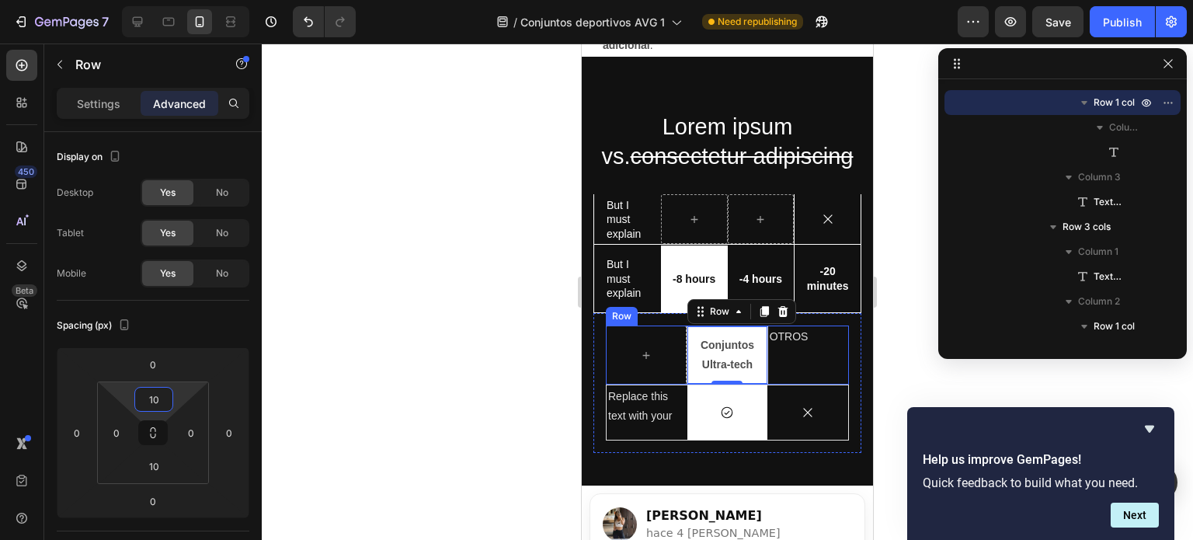
click at [792, 350] on div "OTROS Text Block" at bounding box center [808, 355] width 81 height 59
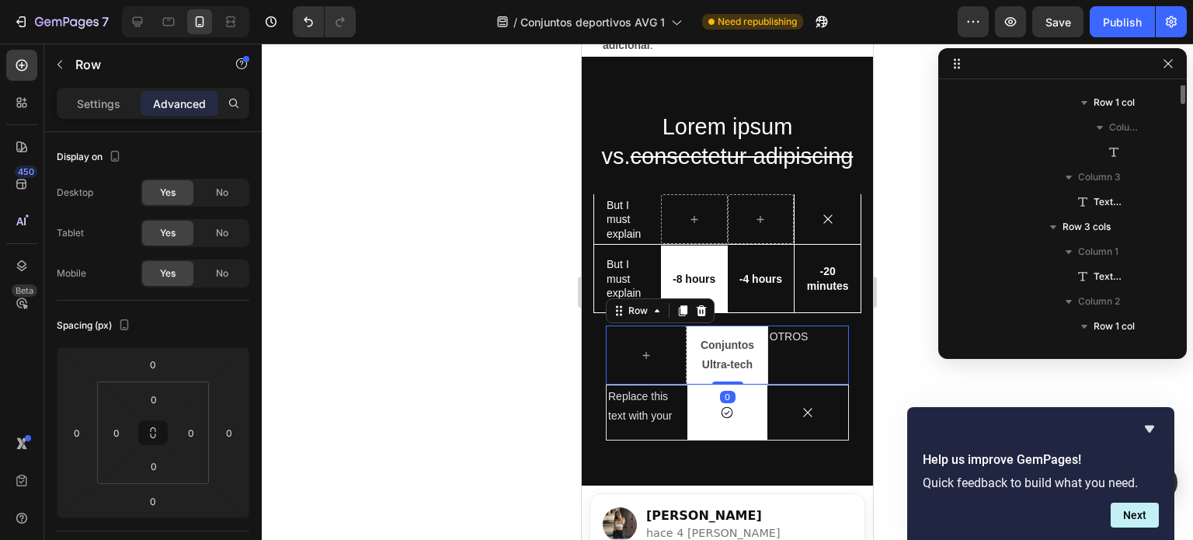
scroll to position [1226, 0]
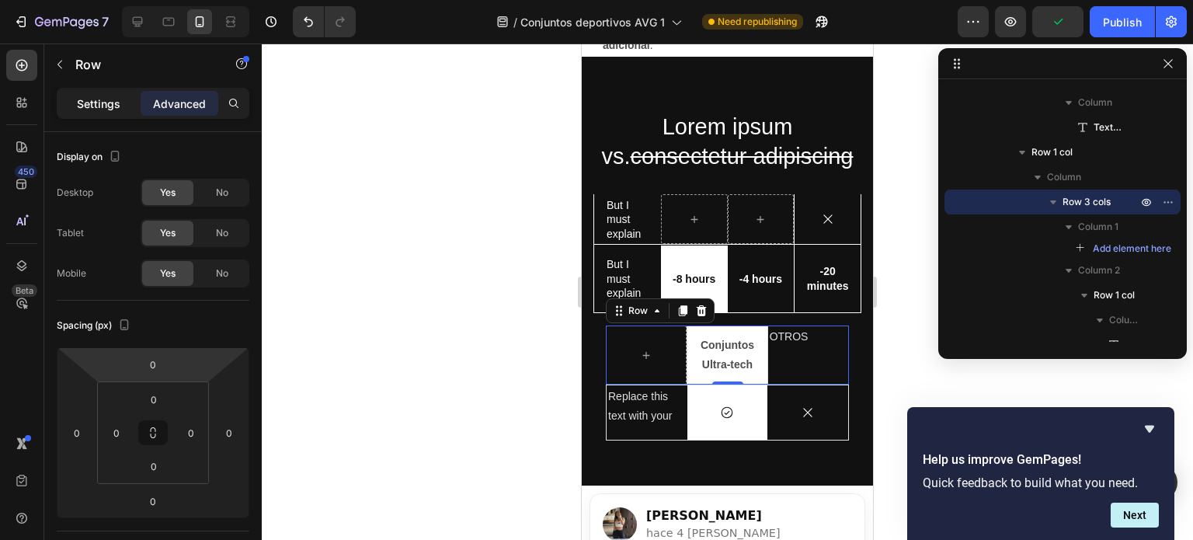
click at [102, 98] on p "Settings" at bounding box center [99, 104] width 44 height 16
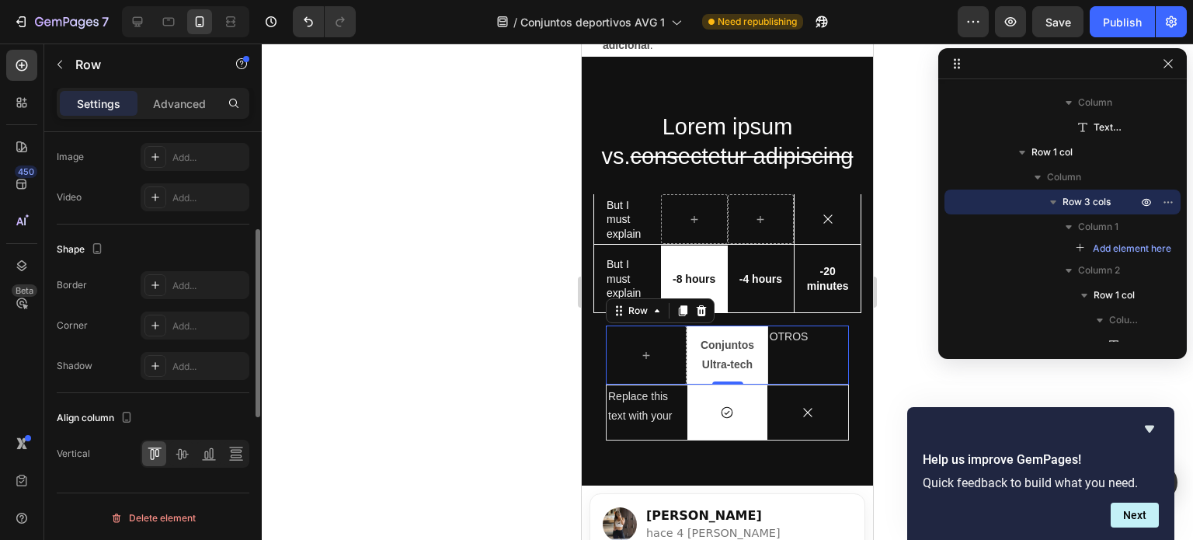
scroll to position [630, 0]
click at [184, 453] on icon at bounding box center [182, 454] width 16 height 16
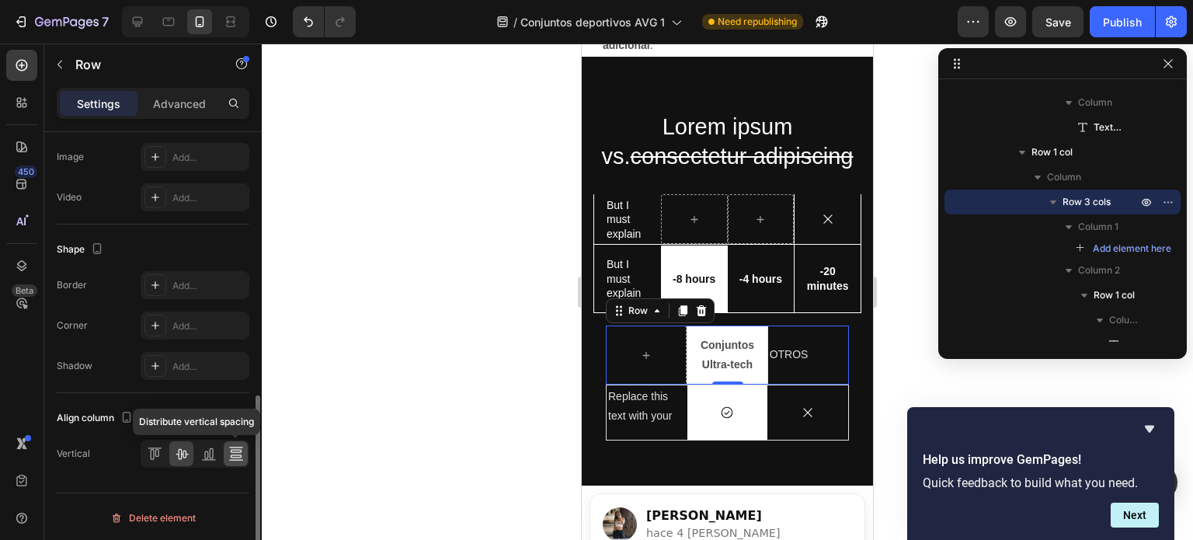
click at [236, 451] on icon at bounding box center [236, 454] width 16 height 16
click at [186, 453] on icon at bounding box center [182, 454] width 16 height 16
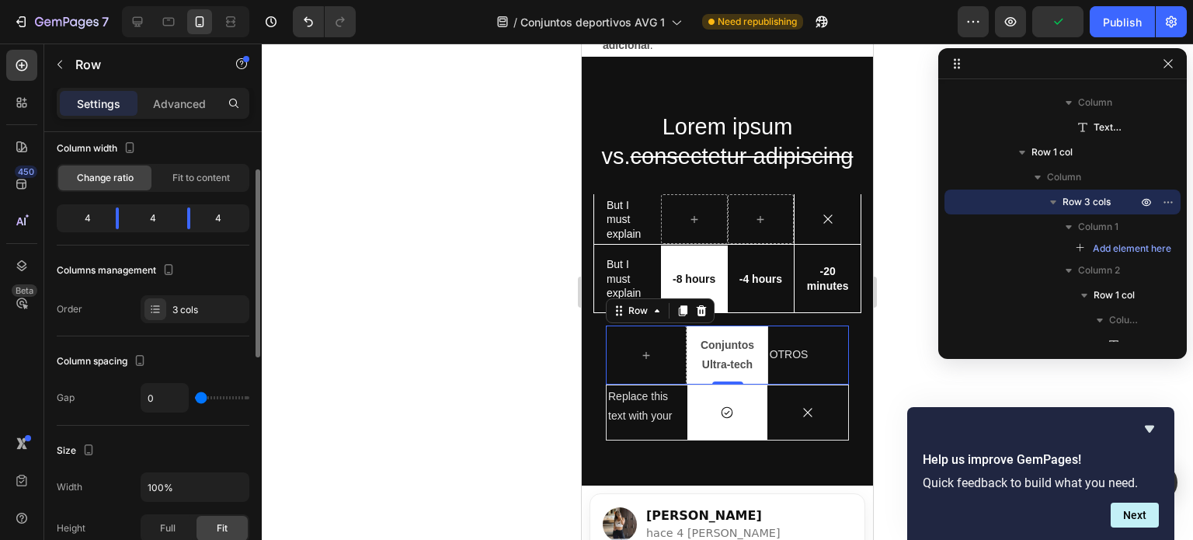
scroll to position [0, 0]
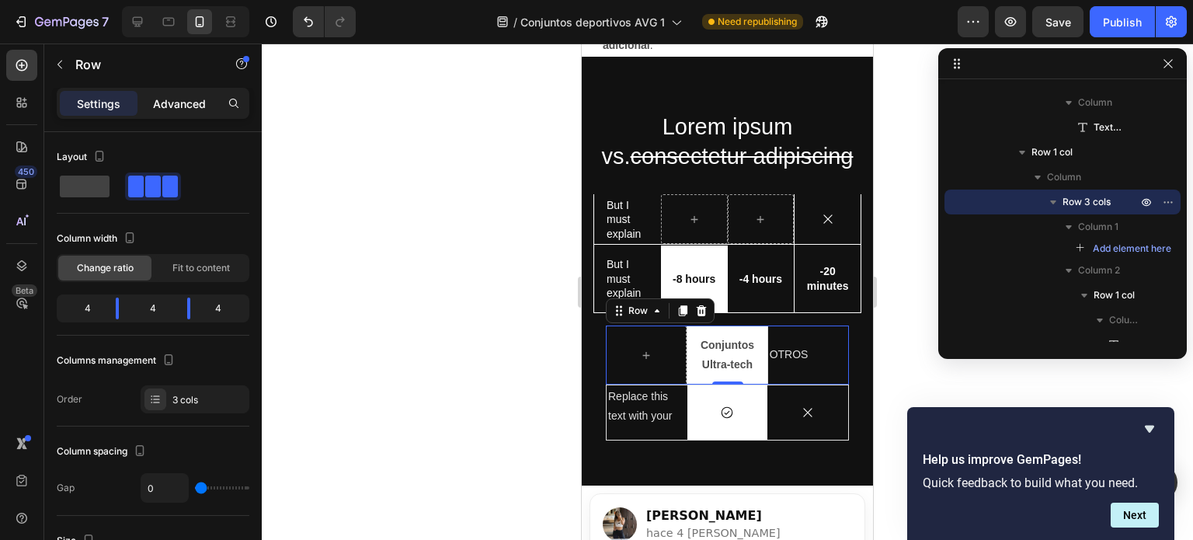
click at [168, 104] on p "Advanced" at bounding box center [179, 104] width 53 height 16
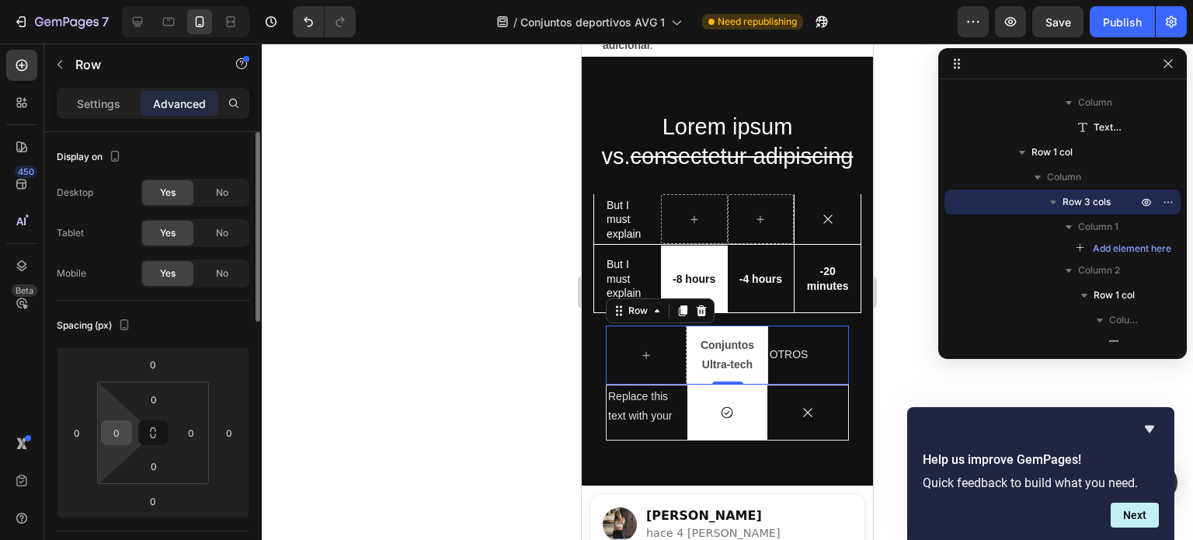
click at [124, 434] on input "0" at bounding box center [116, 432] width 23 height 23
type input "1"
click at [776, 347] on p "OTROS" at bounding box center [809, 354] width 78 height 19
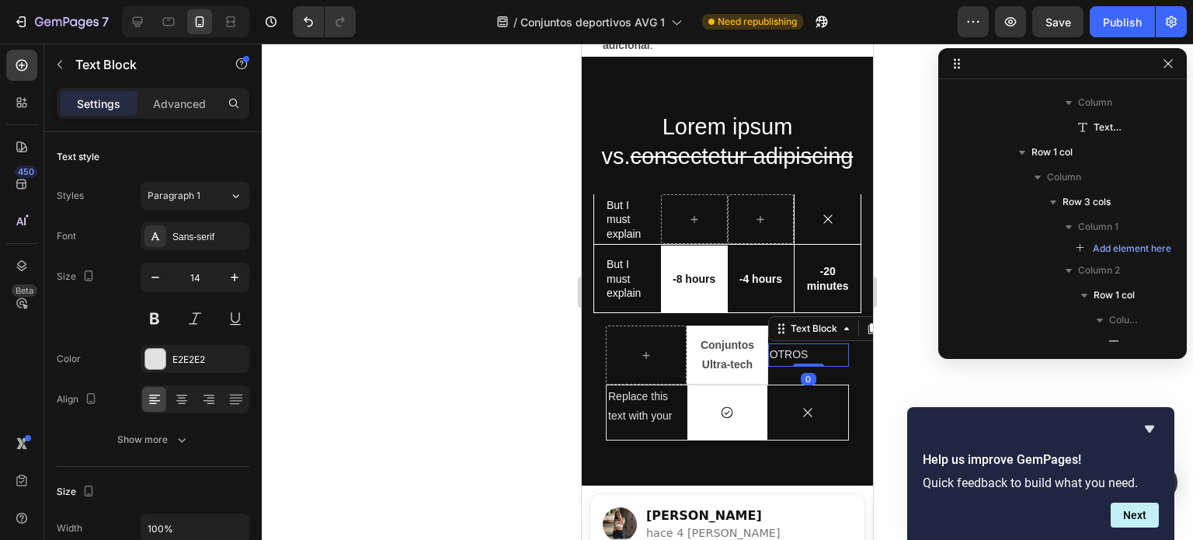
scroll to position [1419, 0]
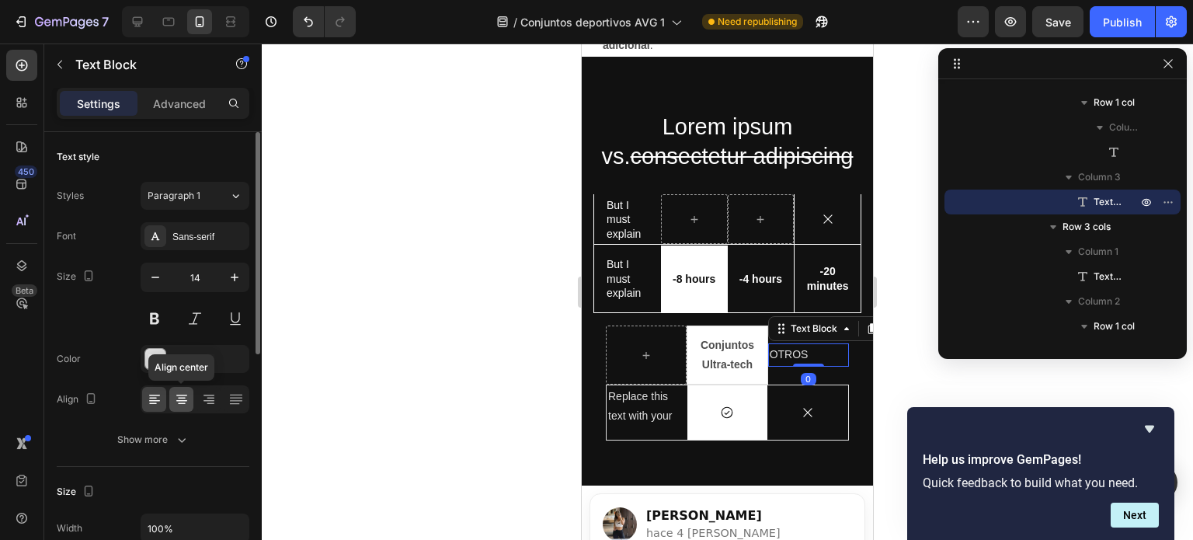
click at [183, 400] on icon at bounding box center [181, 401] width 11 height 2
click at [803, 375] on div "0" at bounding box center [809, 379] width 16 height 12
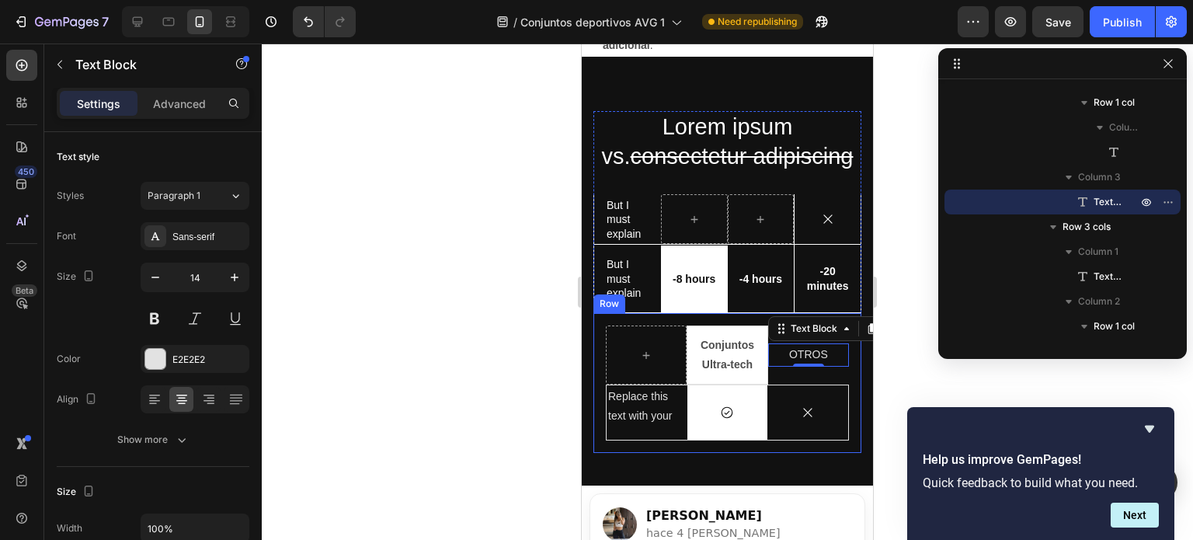
click at [845, 397] on div "Conjuntos Ultra-tech Text Block Row OTROS Text Block 0 Row Replace this text wi…" at bounding box center [728, 383] width 268 height 140
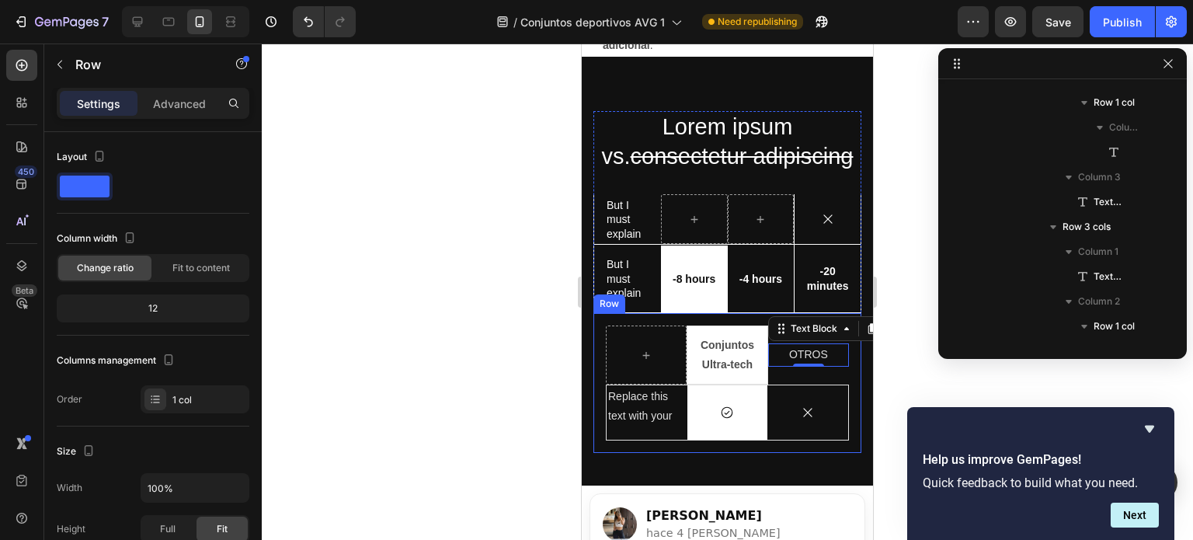
scroll to position [1176, 0]
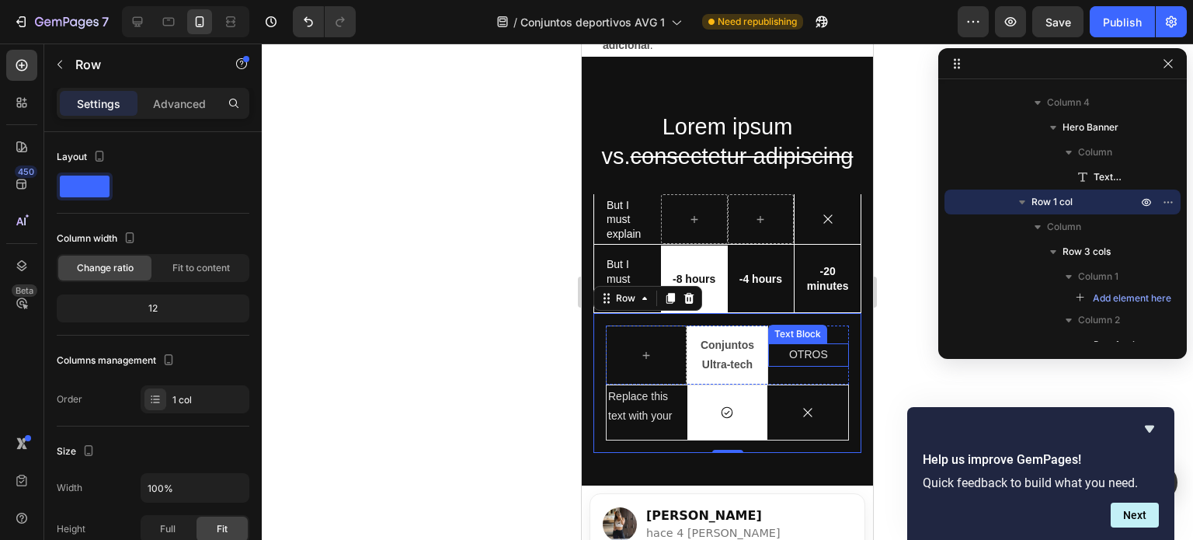
click at [808, 350] on p "OTROS" at bounding box center [809, 354] width 78 height 19
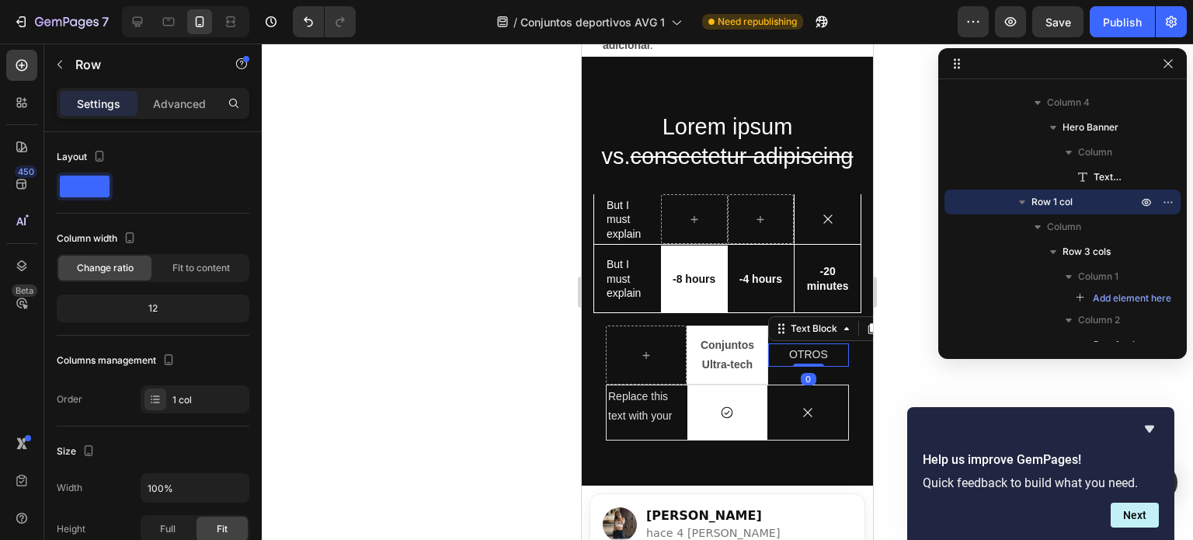
scroll to position [1419, 0]
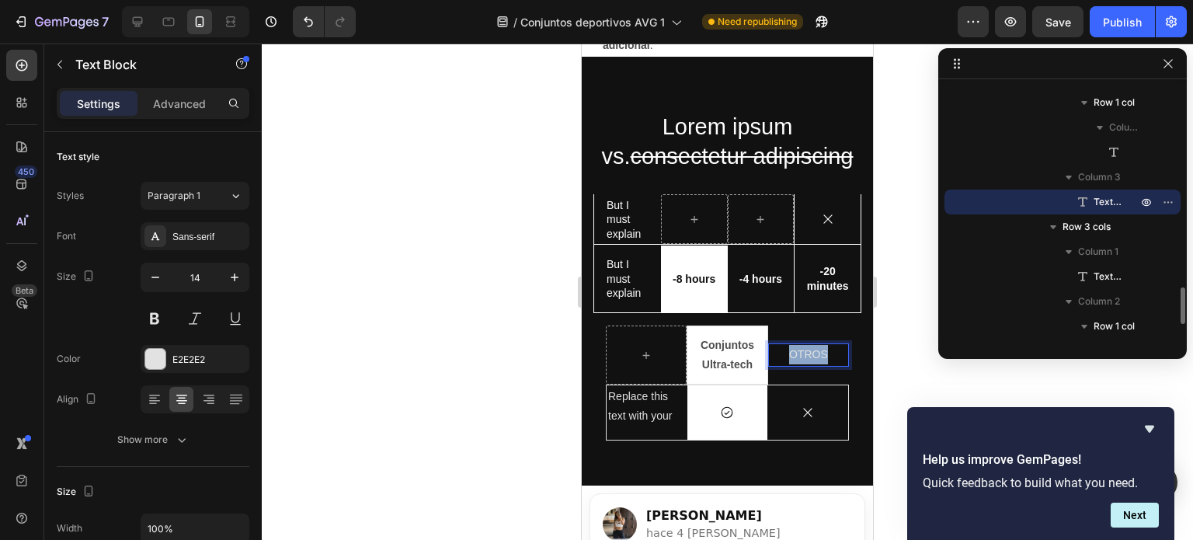
click at [808, 350] on p "OTROS" at bounding box center [809, 354] width 78 height 19
click at [817, 397] on div "Icon" at bounding box center [808, 412] width 81 height 54
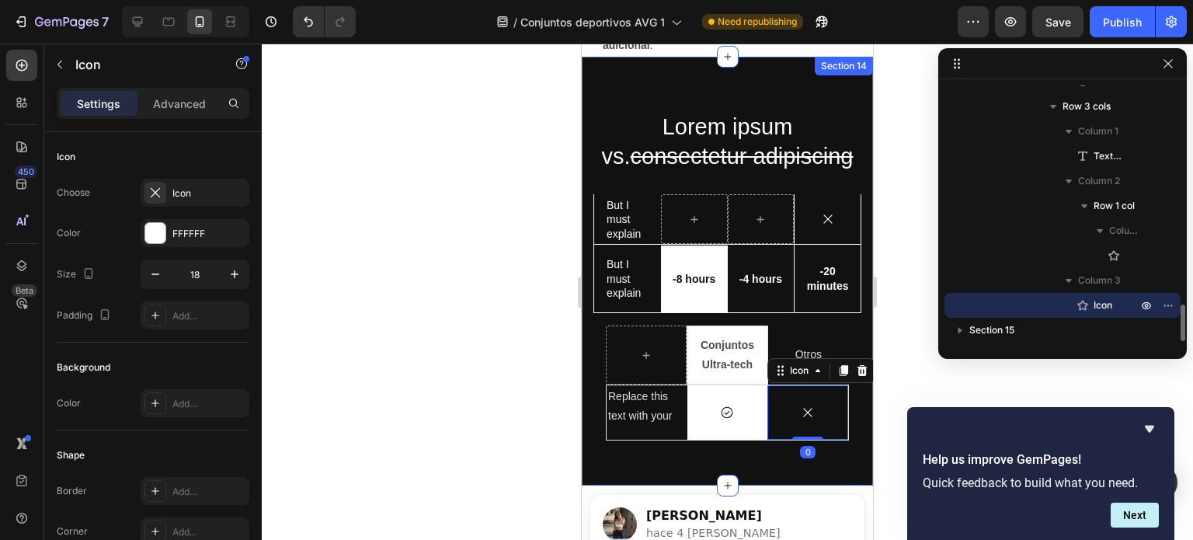
click at [855, 400] on div "Lorem ipsum vs. consectetur adipiscing Heading But I must explain Text Block Ic…" at bounding box center [727, 271] width 291 height 429
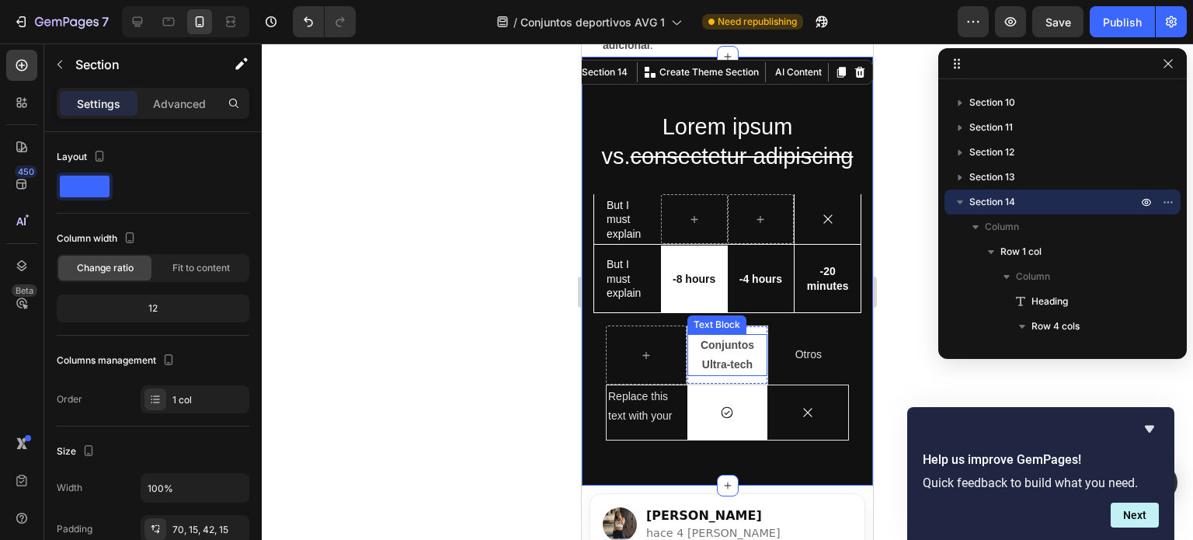
click at [728, 374] on div "Conjuntos Ultra-tech Text Block" at bounding box center [727, 355] width 79 height 42
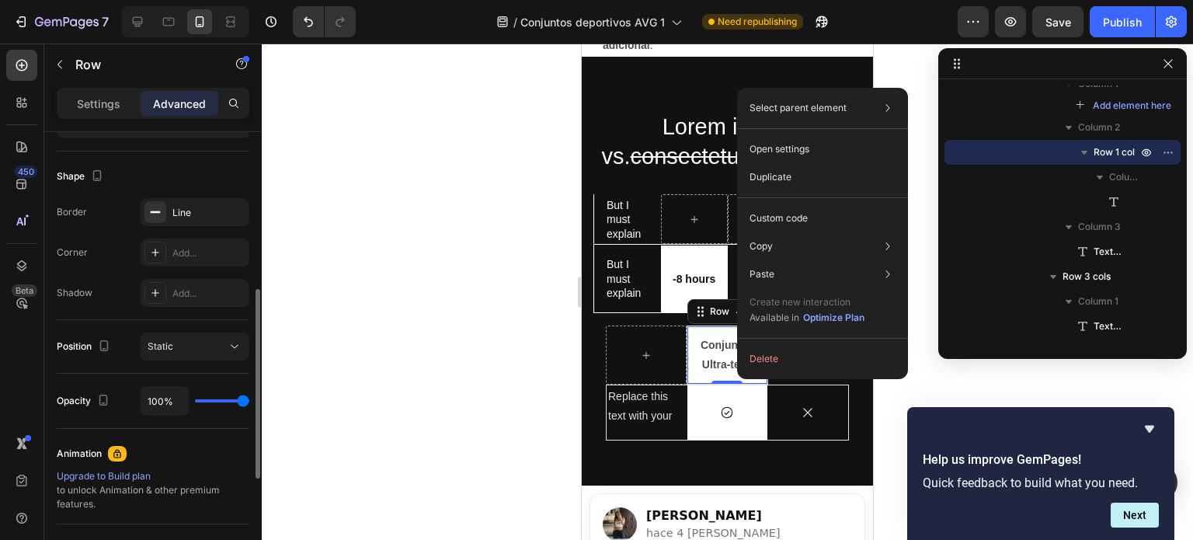
scroll to position [378, 0]
click at [179, 265] on div "Add..." at bounding box center [195, 255] width 109 height 28
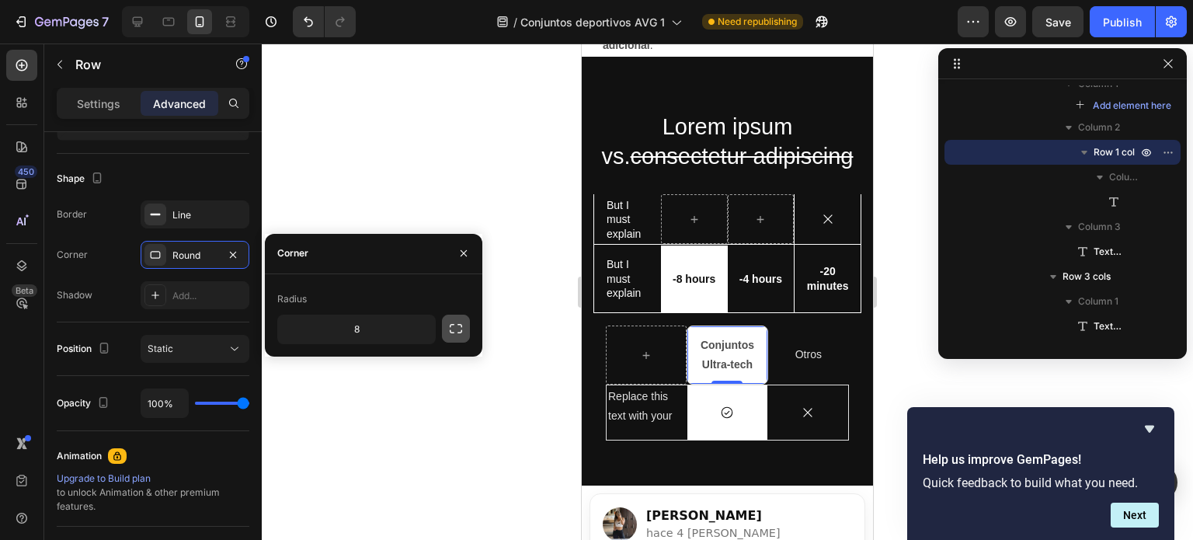
click at [458, 334] on icon "button" at bounding box center [456, 329] width 16 height 16
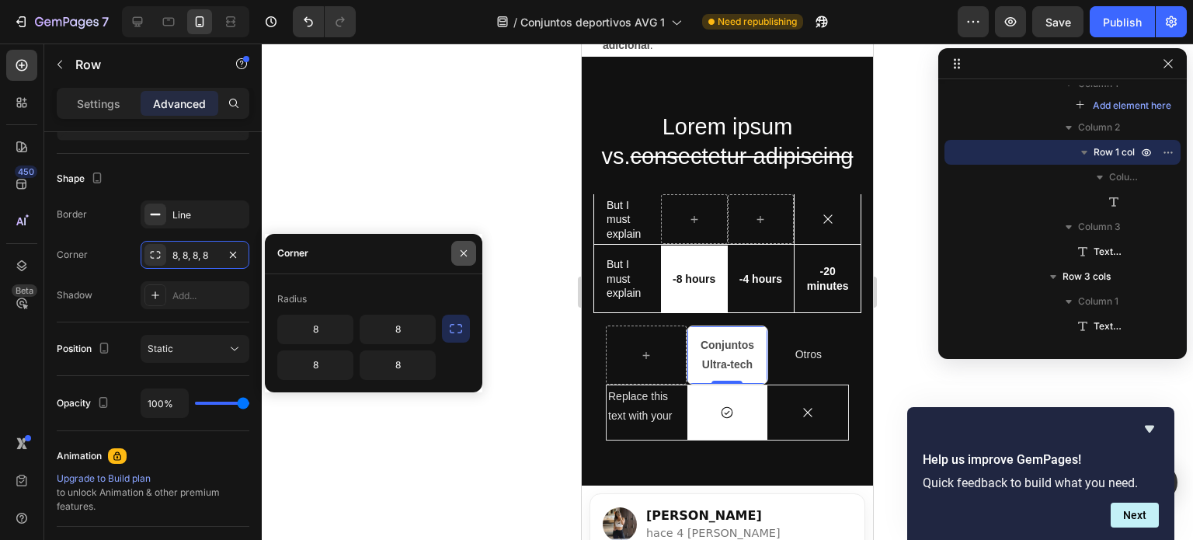
click at [460, 252] on icon "button" at bounding box center [464, 253] width 12 height 12
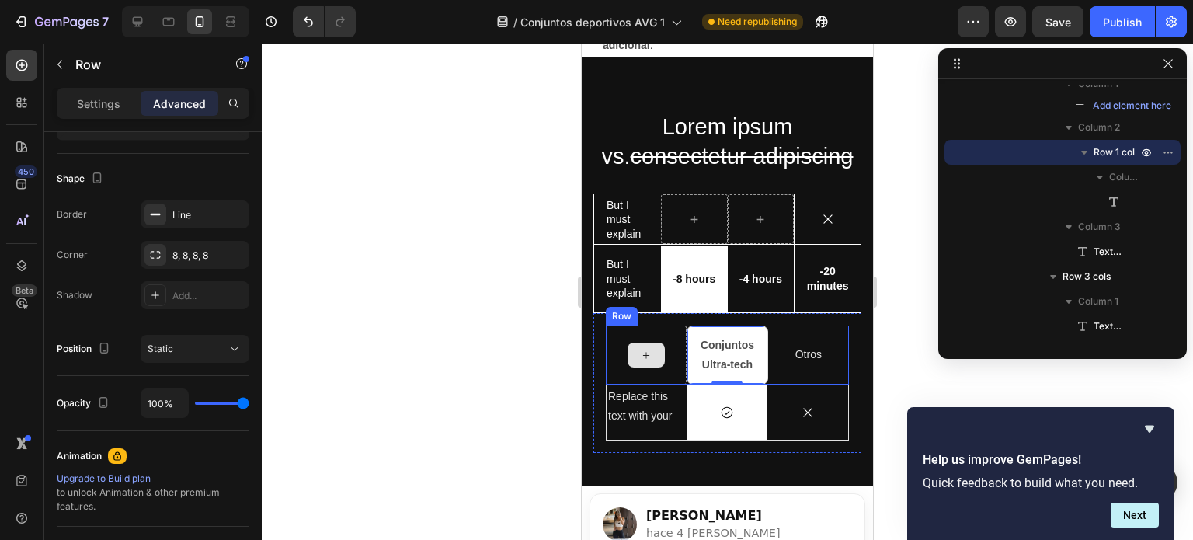
click at [671, 358] on div at bounding box center [646, 355] width 81 height 59
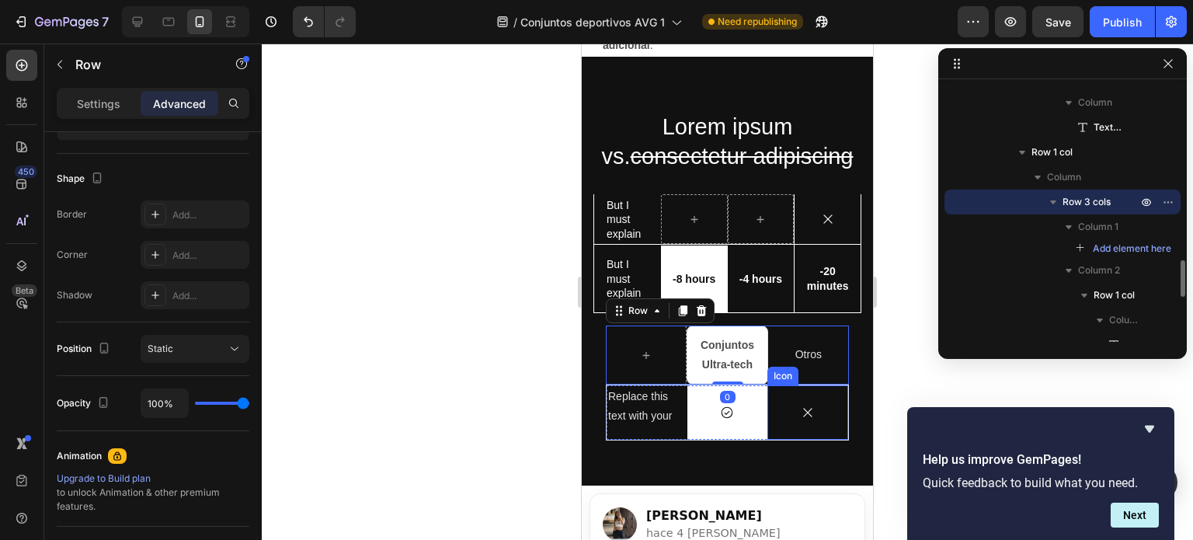
click at [786, 407] on div "Icon" at bounding box center [808, 412] width 81 height 54
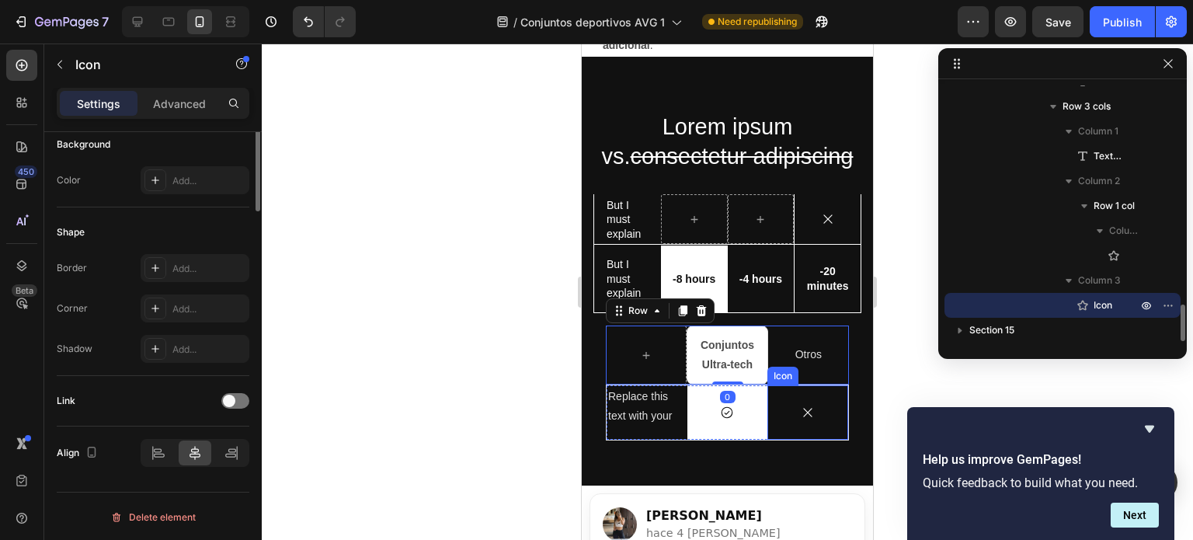
scroll to position [0, 0]
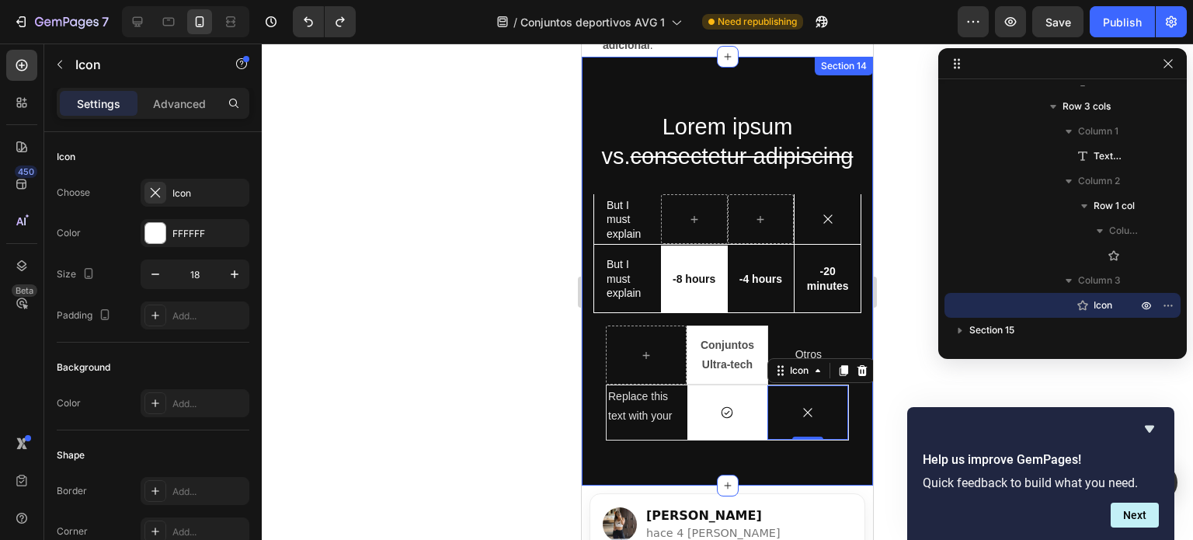
click at [855, 322] on div "Lorem ipsum vs. consectetur adipiscing Heading But I must explain Text Block Ic…" at bounding box center [727, 271] width 291 height 429
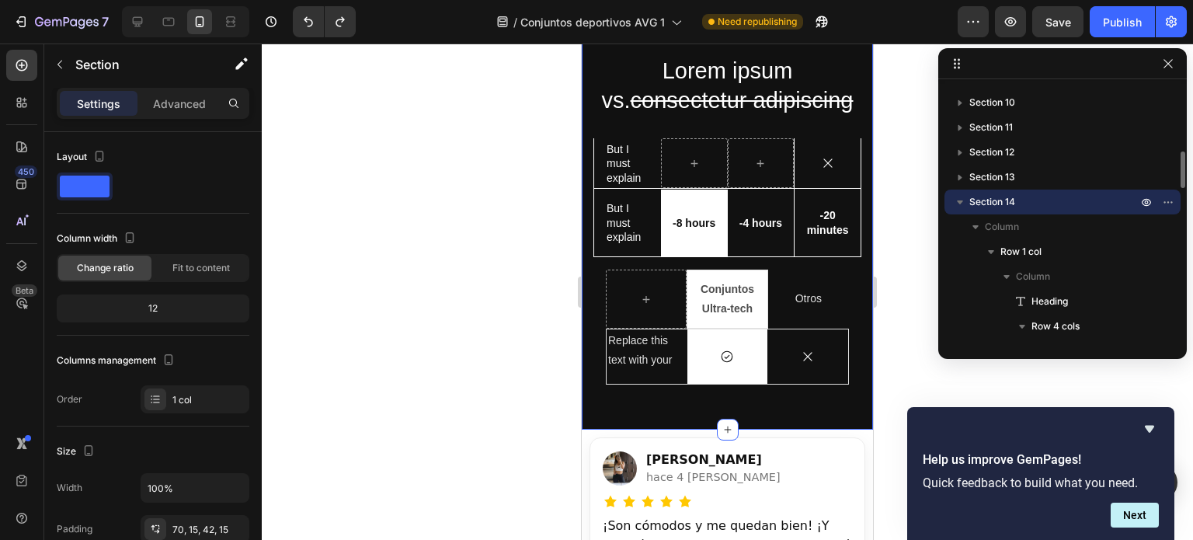
scroll to position [3648, 0]
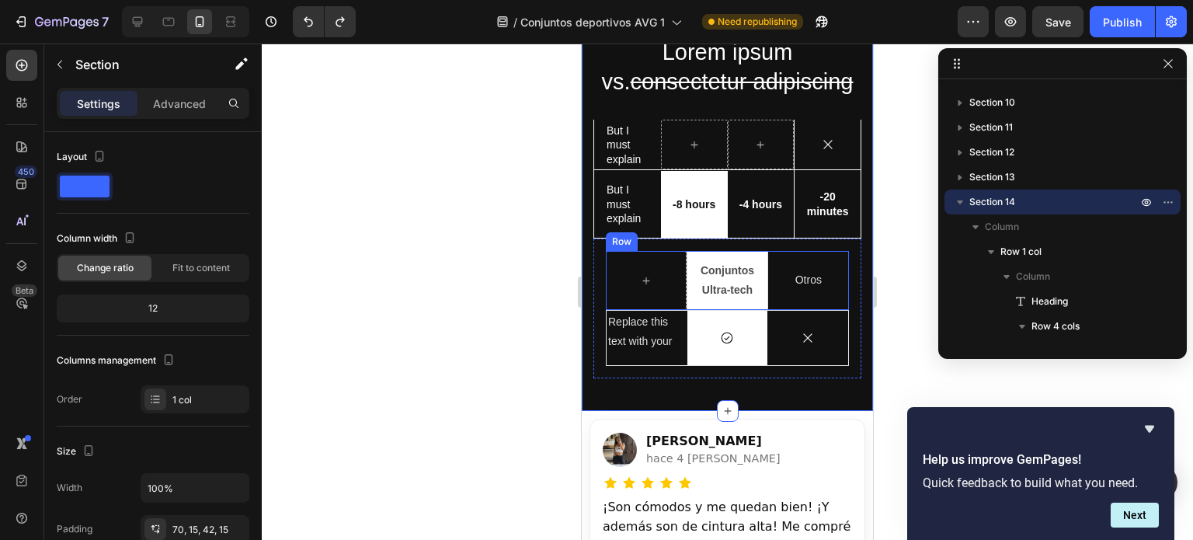
click at [817, 292] on div "Otros Text Block" at bounding box center [808, 280] width 81 height 59
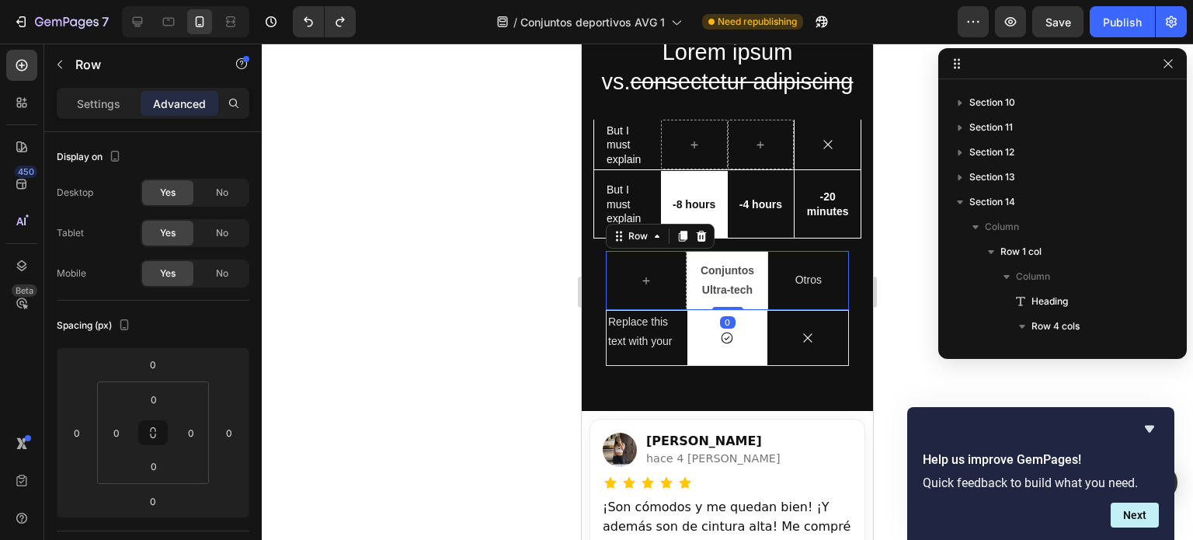
scroll to position [1226, 0]
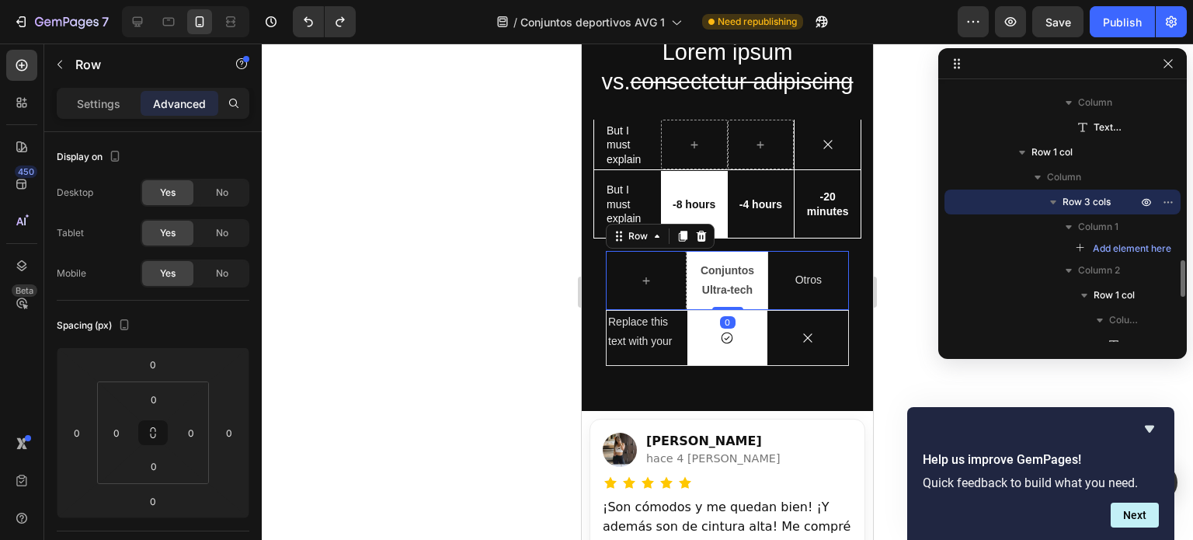
click at [786, 302] on div "Otros Text Block" at bounding box center [808, 280] width 81 height 59
click at [786, 289] on div "Otros Text Block" at bounding box center [808, 280] width 81 height 23
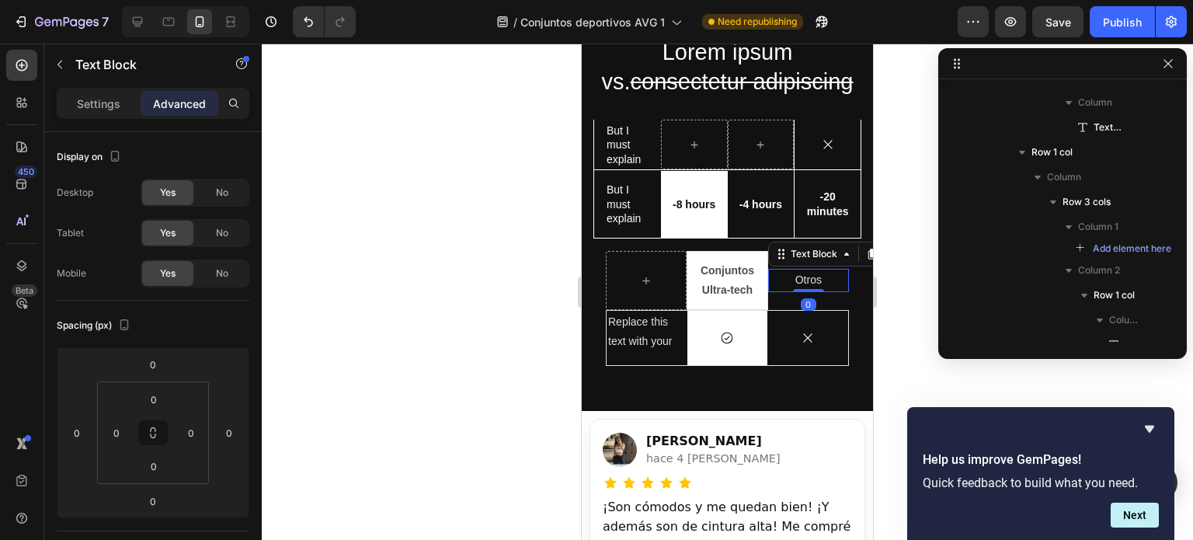
scroll to position [1419, 0]
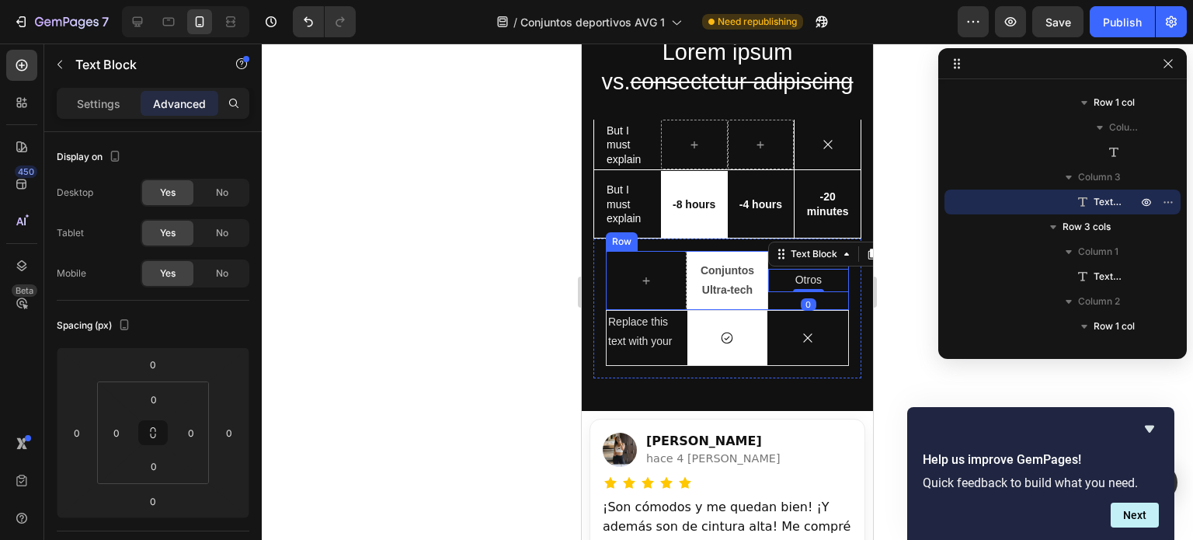
click at [782, 301] on div "Otros Text Block 0" at bounding box center [808, 280] width 81 height 59
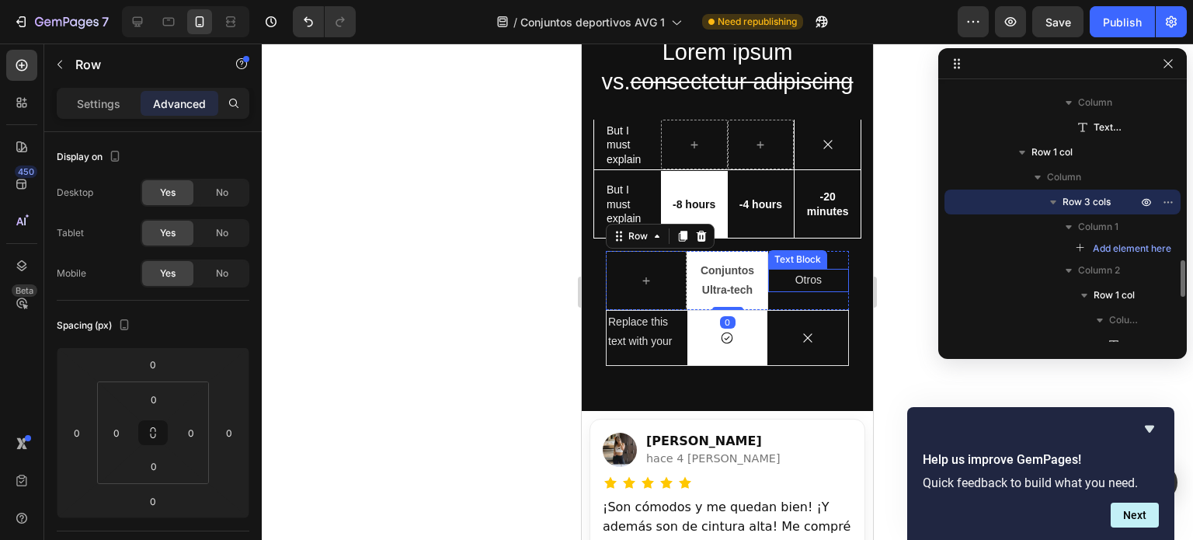
click at [782, 271] on p "Otros" at bounding box center [809, 279] width 78 height 19
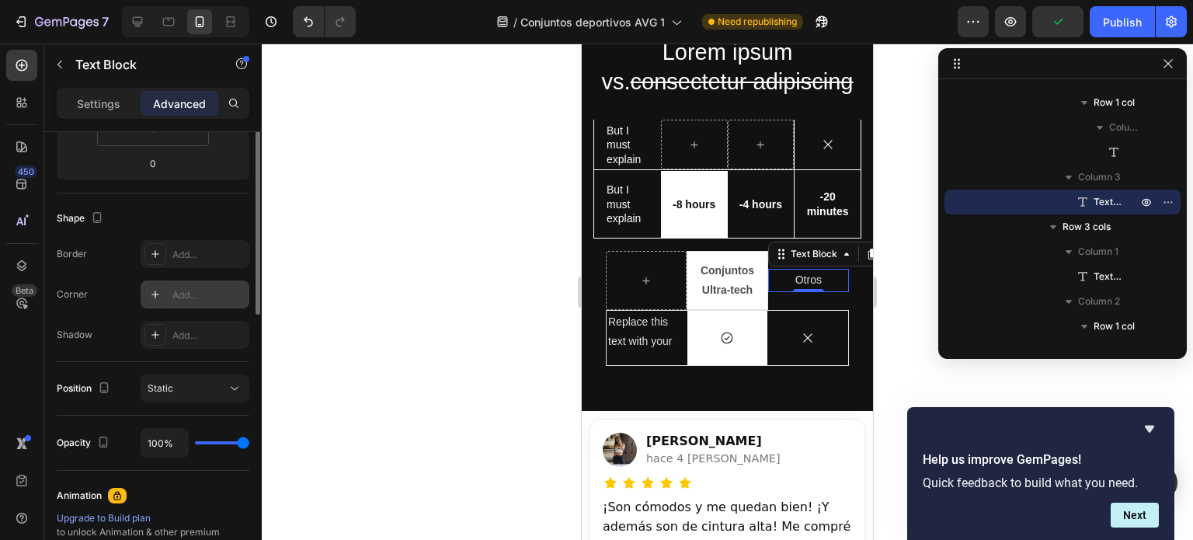
scroll to position [187, 0]
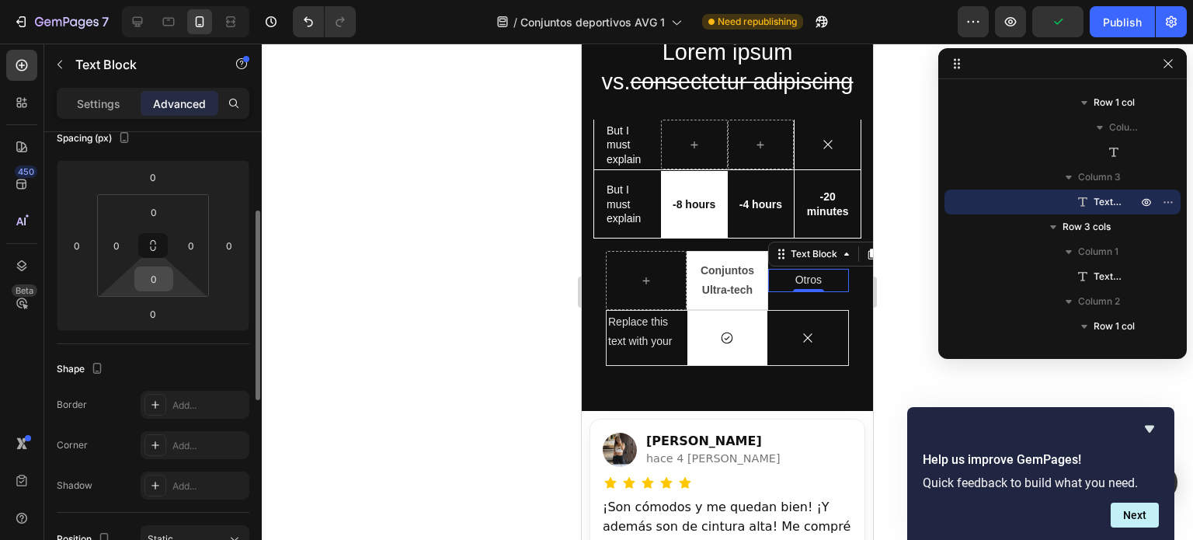
click at [162, 282] on input "0" at bounding box center [153, 278] width 31 height 23
type input "26"
click at [152, 215] on input "0" at bounding box center [153, 211] width 31 height 23
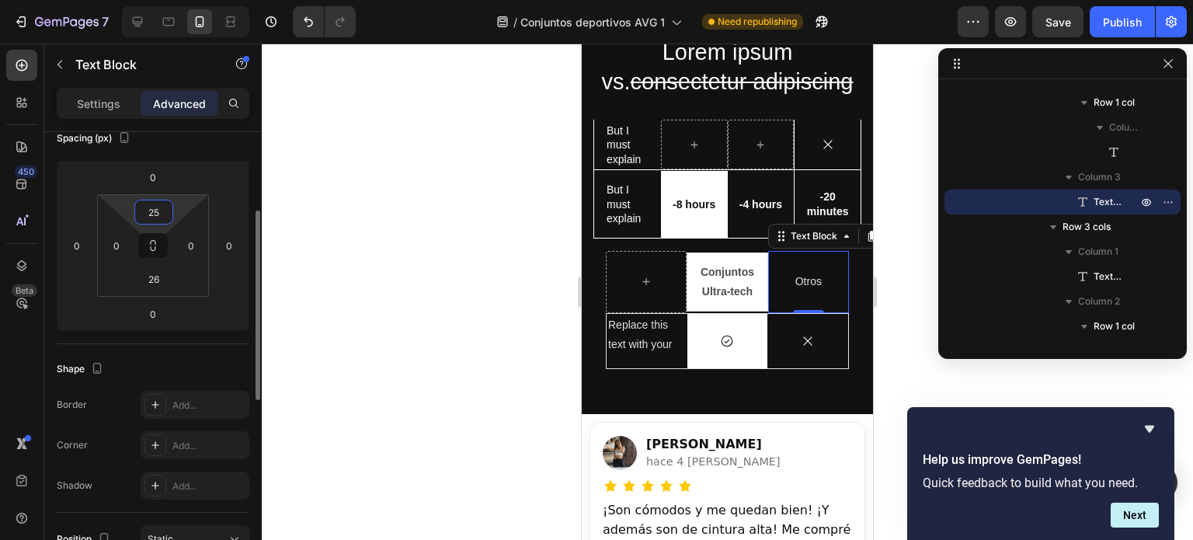
type input "25"
click at [159, 269] on input "26" at bounding box center [153, 278] width 31 height 23
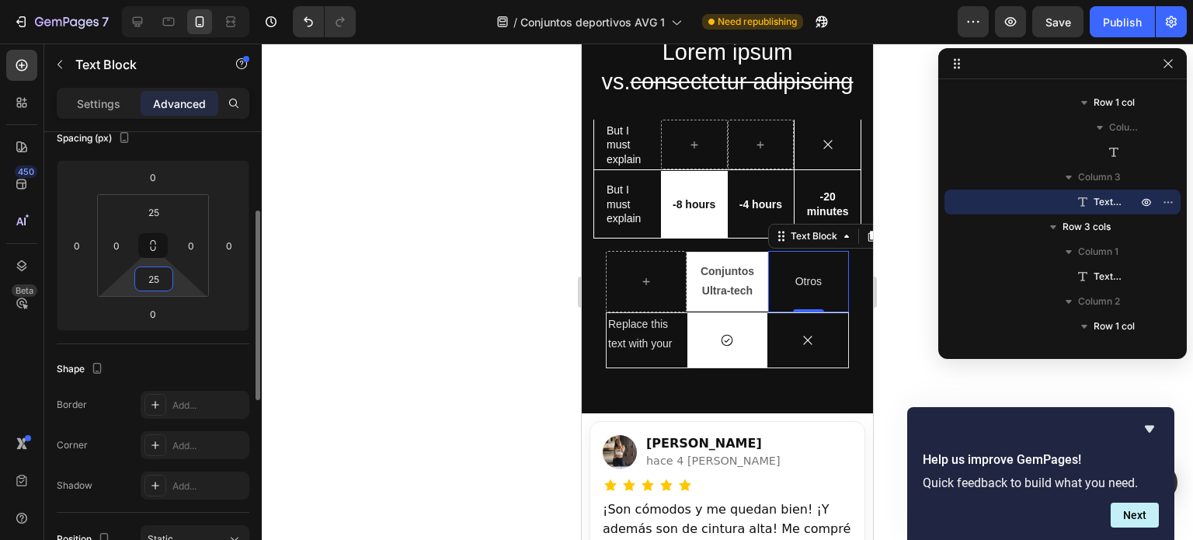
type input "25"
click at [729, 291] on strong "Conjuntos Ultra-tech" at bounding box center [728, 281] width 54 height 32
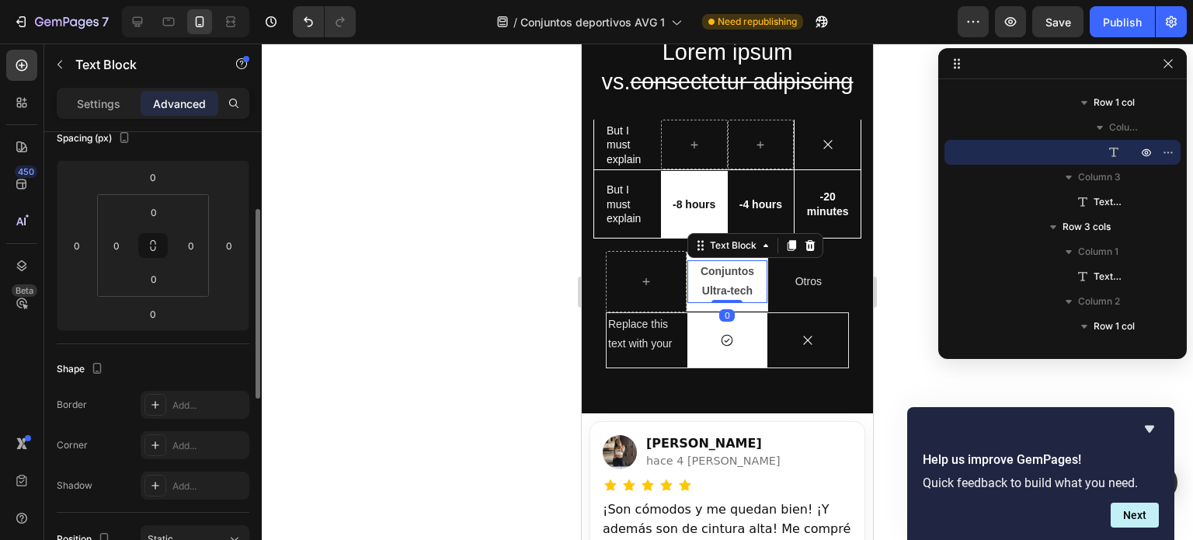
scroll to position [186, 0]
click at [731, 305] on div "Conjuntos Ultra-tech Text Block 0 Row" at bounding box center [727, 281] width 81 height 59
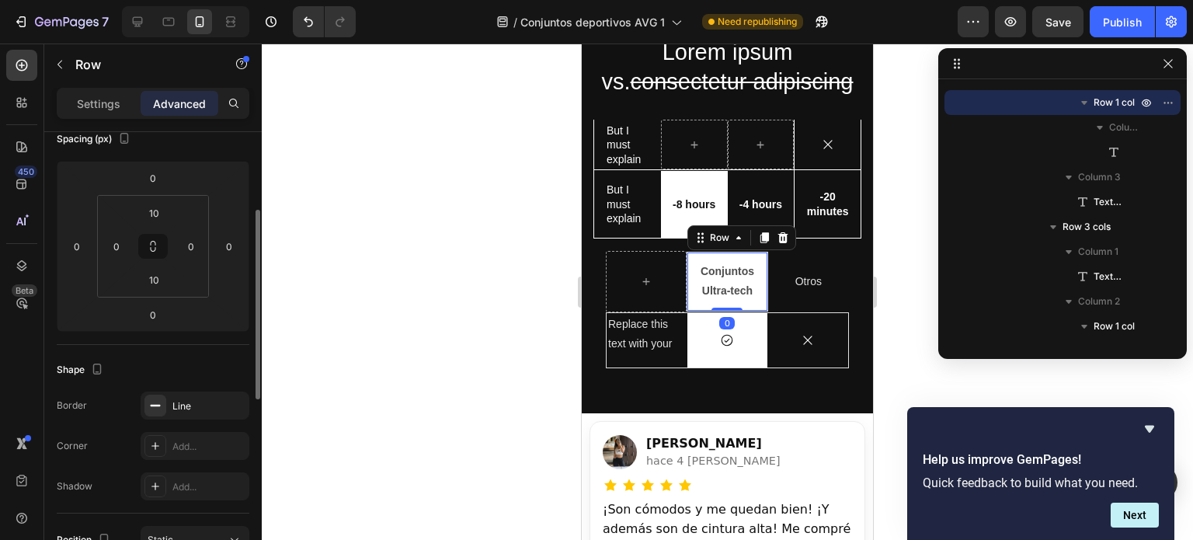
scroll to position [0, 0]
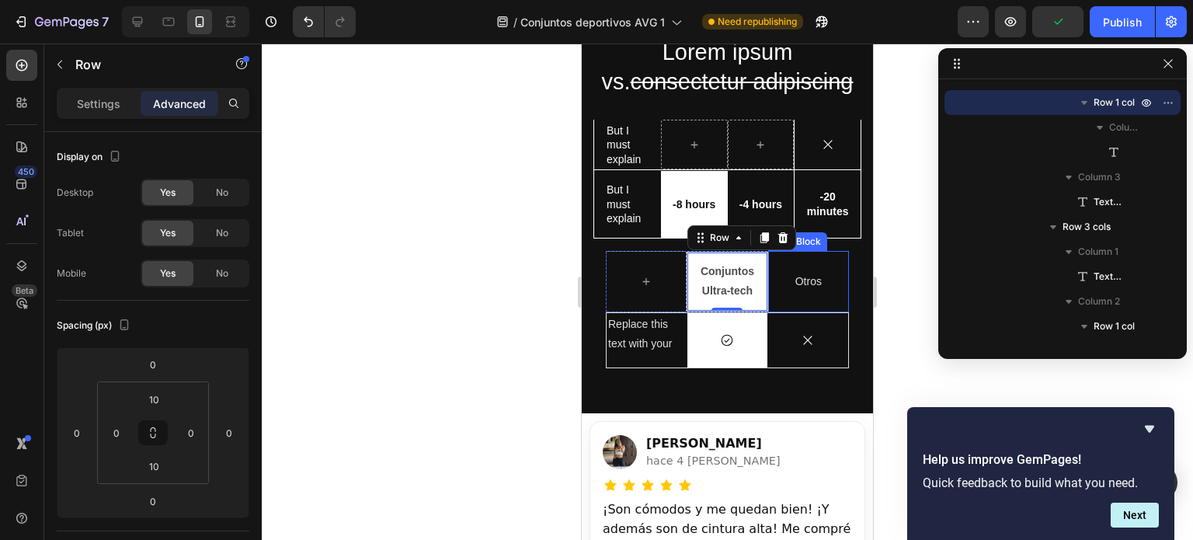
click at [801, 296] on div "Otros Text Block" at bounding box center [808, 281] width 81 height 61
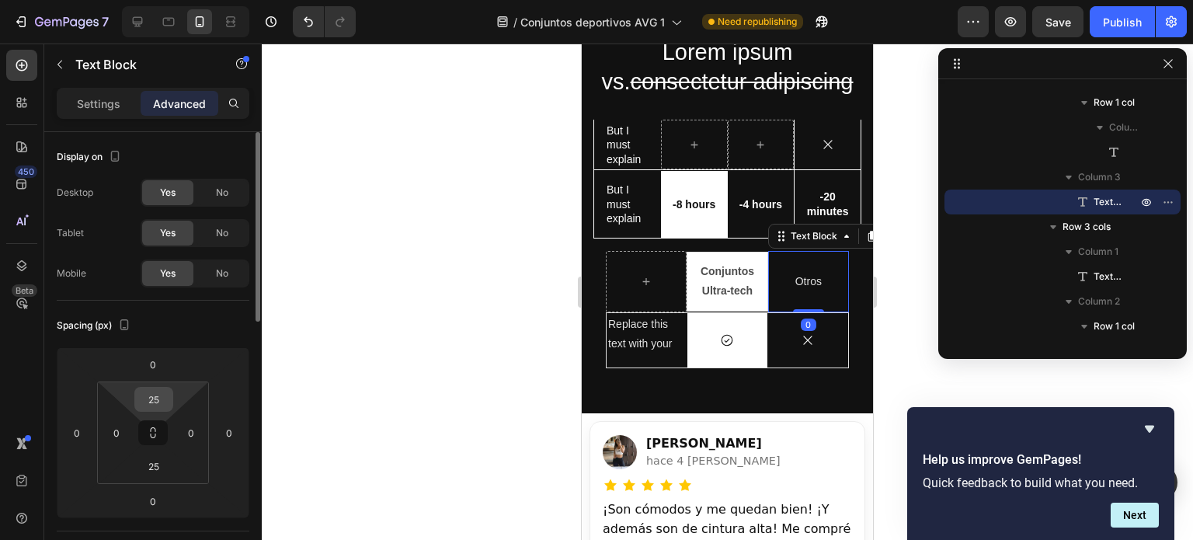
click at [168, 397] on input "25" at bounding box center [153, 399] width 31 height 23
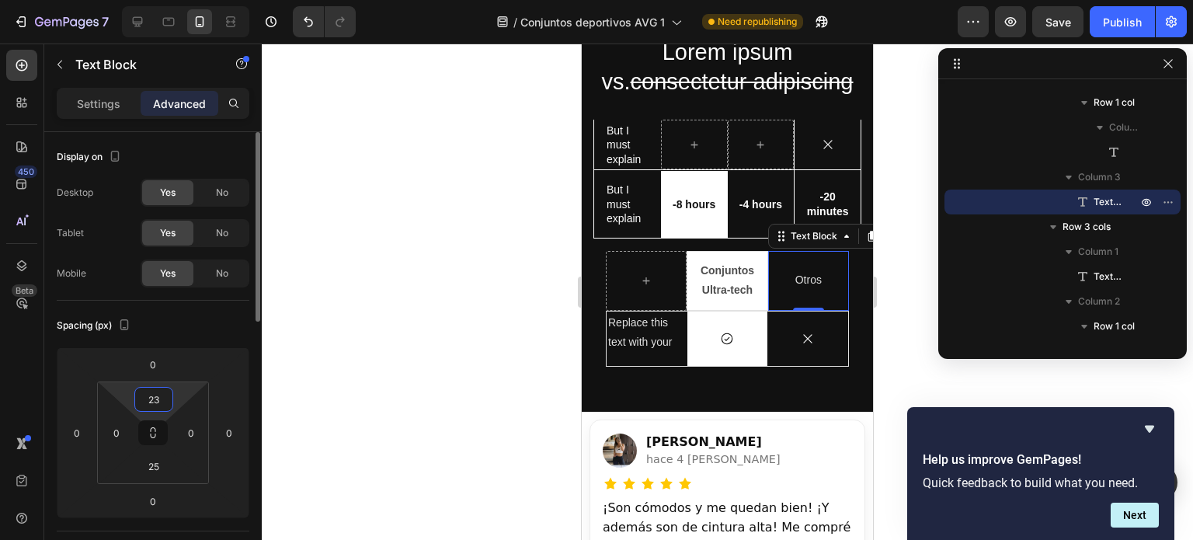
type input "23"
click at [157, 458] on input "25" at bounding box center [153, 466] width 31 height 23
type input "23"
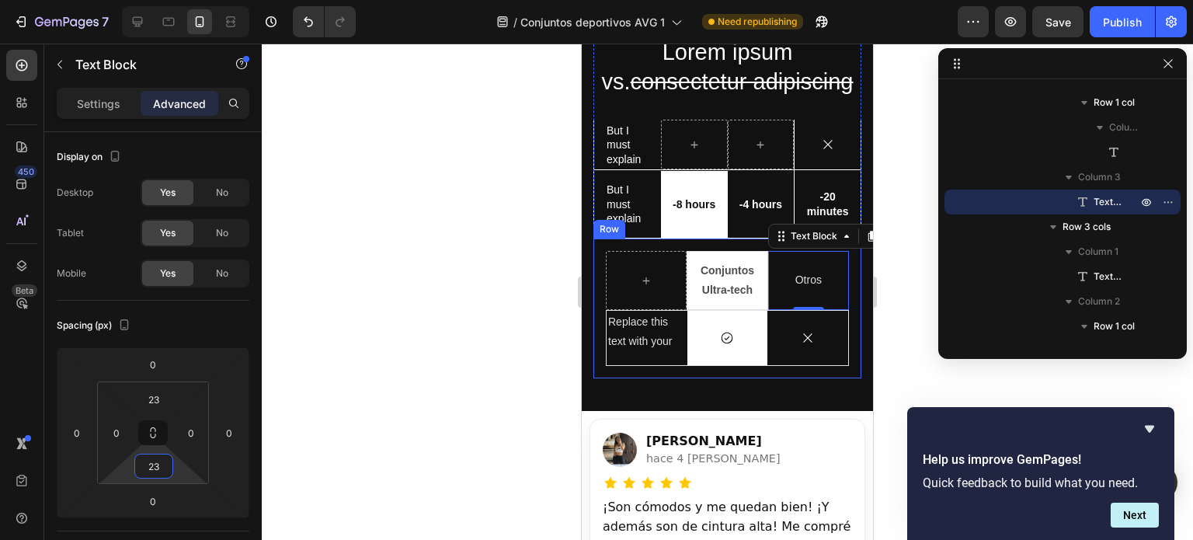
click at [857, 332] on div "Lorem ipsum vs. consectetur adipiscing Heading But I must explain Text Block Ic…" at bounding box center [727, 196] width 291 height 429
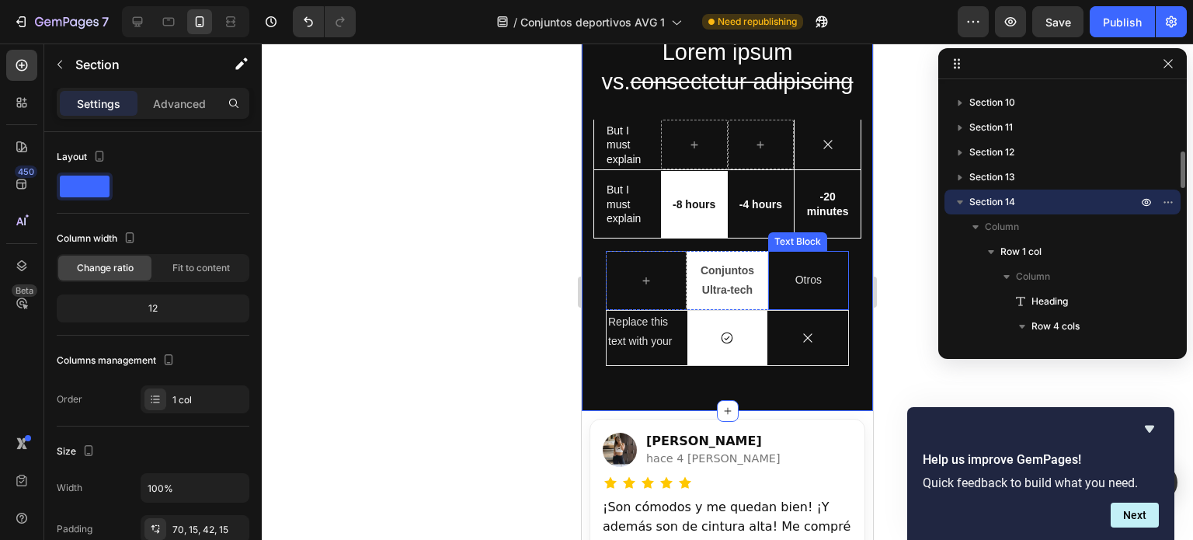
click at [829, 298] on div "Otros Text Block" at bounding box center [808, 280] width 81 height 58
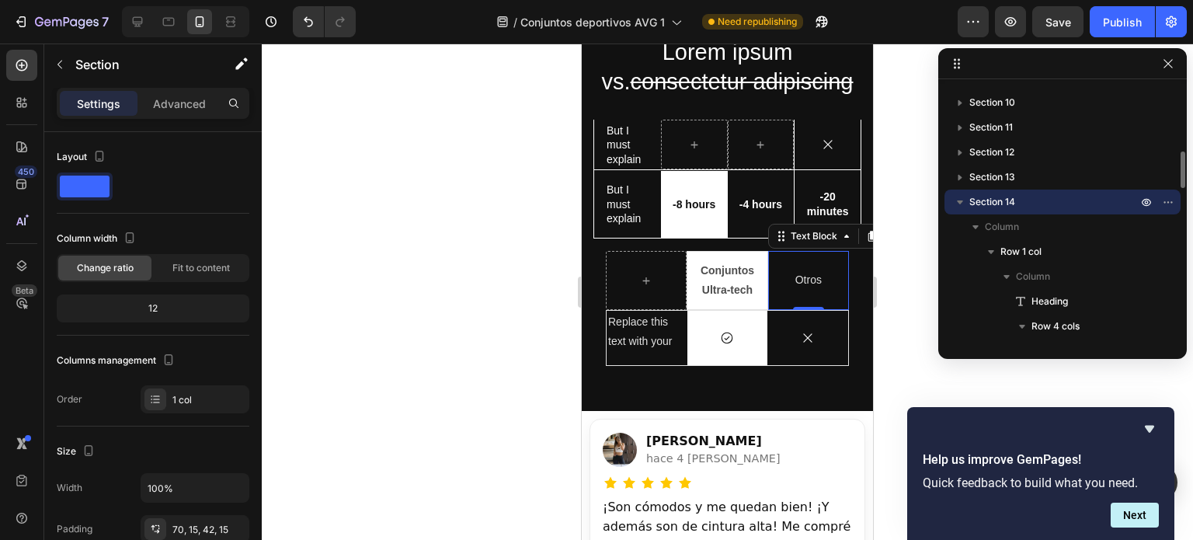
scroll to position [1419, 0]
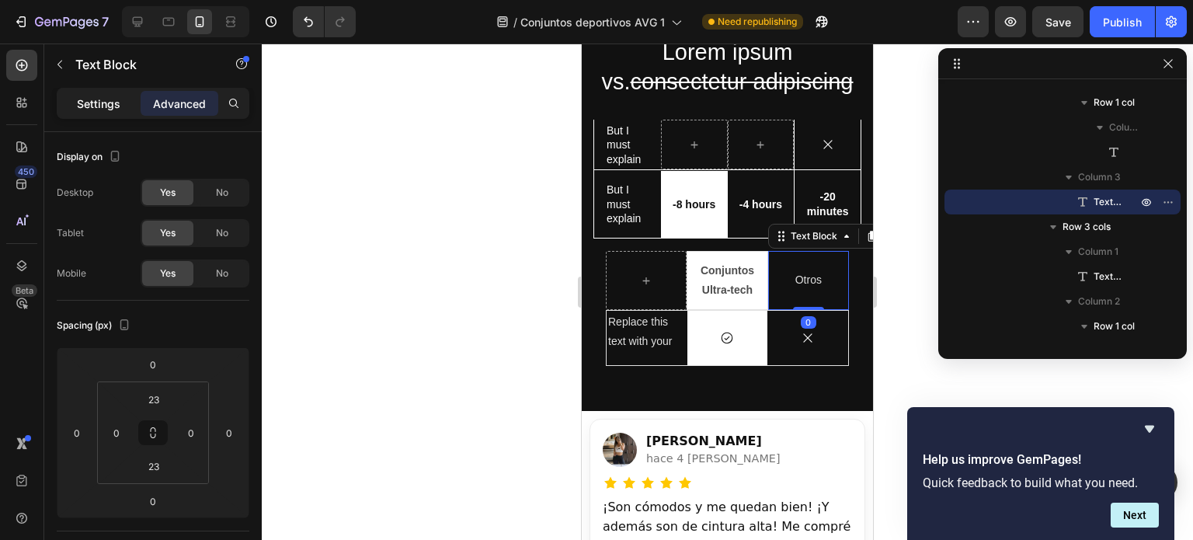
click at [106, 110] on p "Settings" at bounding box center [99, 104] width 44 height 16
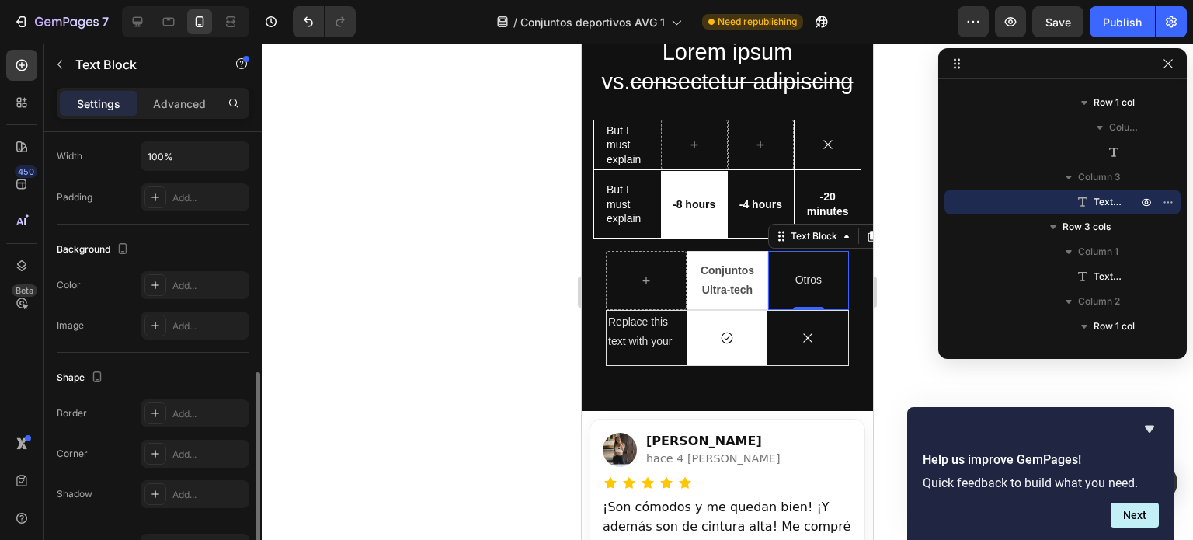
scroll to position [416, 0]
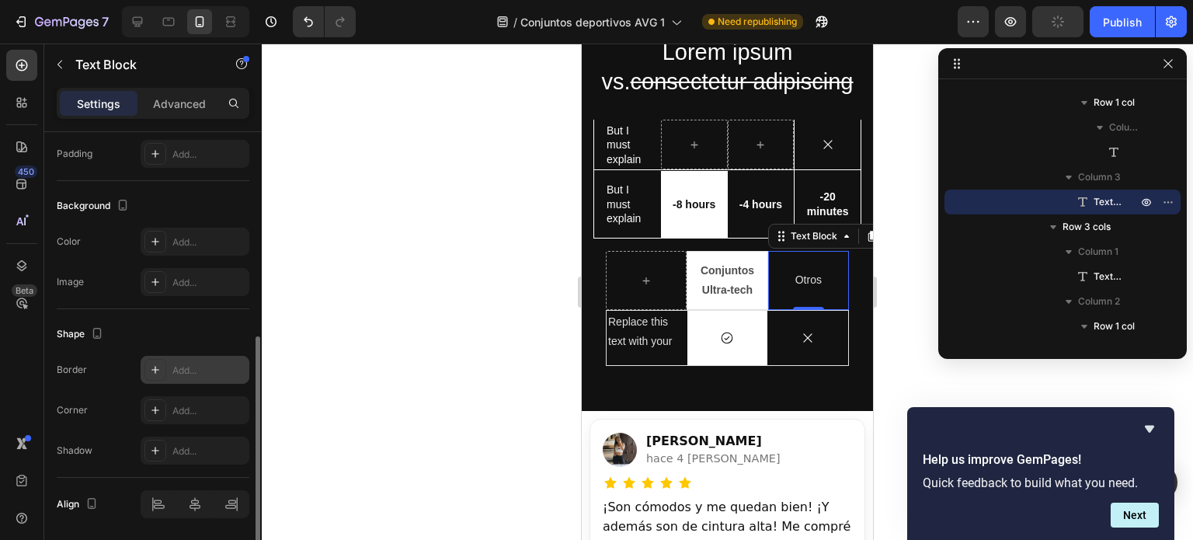
click at [186, 370] on div "Add..." at bounding box center [208, 371] width 73 height 14
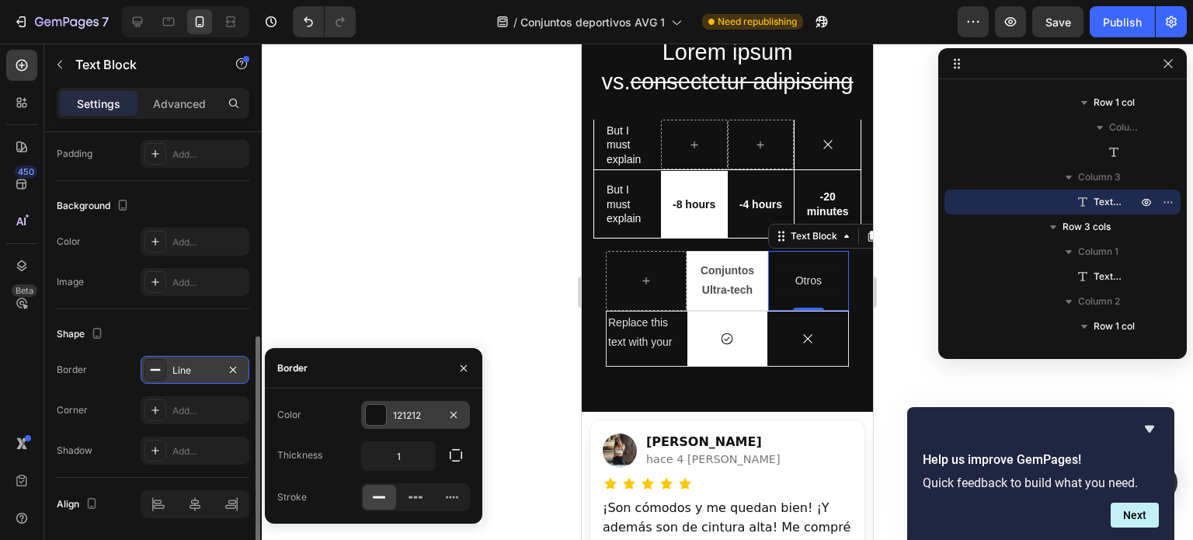
click at [392, 416] on div "121212" at bounding box center [415, 415] width 109 height 28
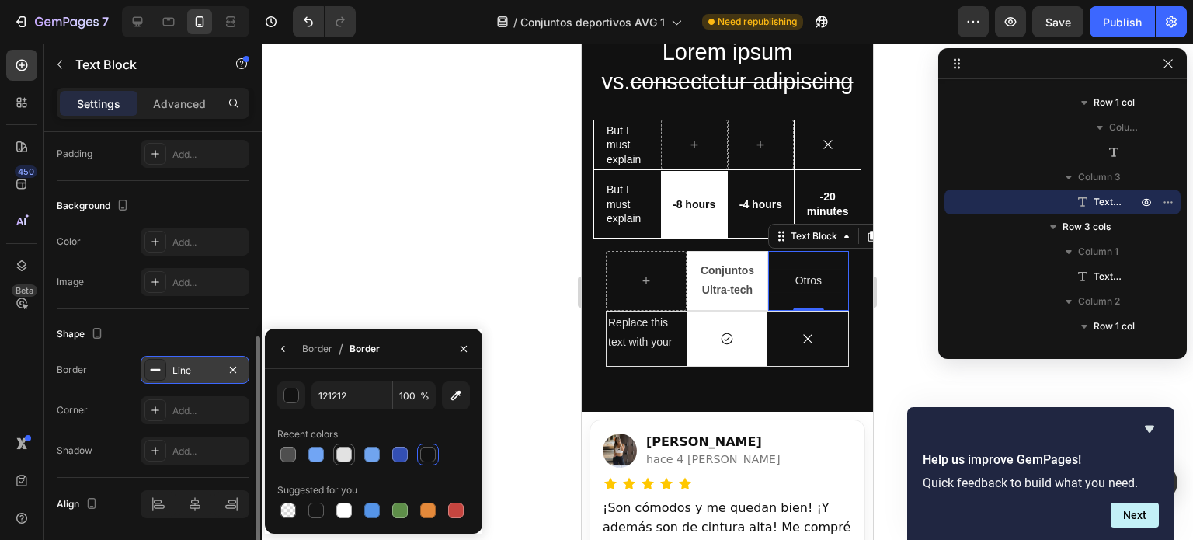
click at [344, 456] on div at bounding box center [344, 455] width 16 height 16
type input "E2E2E2"
click at [465, 348] on icon "button" at bounding box center [464, 349] width 12 height 12
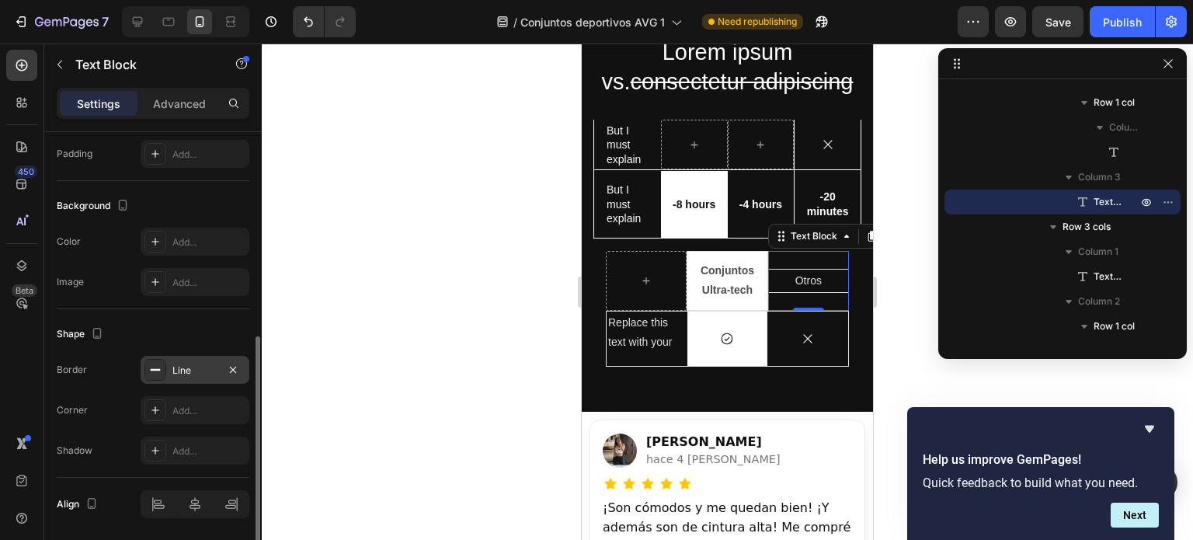
click at [836, 294] on div "Otros Text Block 0" at bounding box center [808, 281] width 81 height 60
click at [805, 301] on div "Otros Text Block 0" at bounding box center [808, 281] width 81 height 60
click at [168, 99] on p "Advanced" at bounding box center [179, 104] width 53 height 16
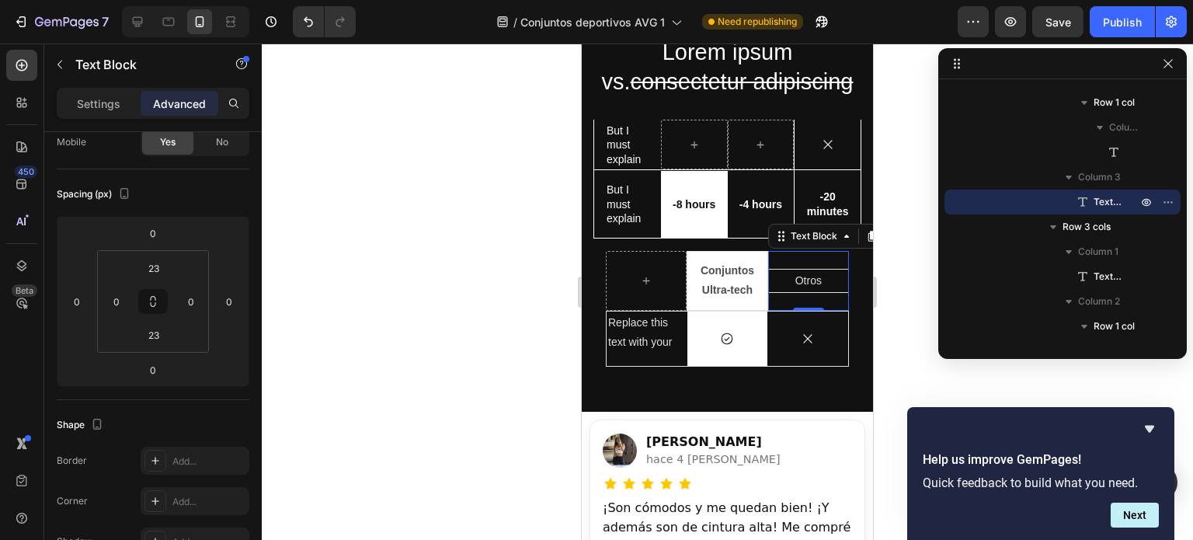
scroll to position [67, 0]
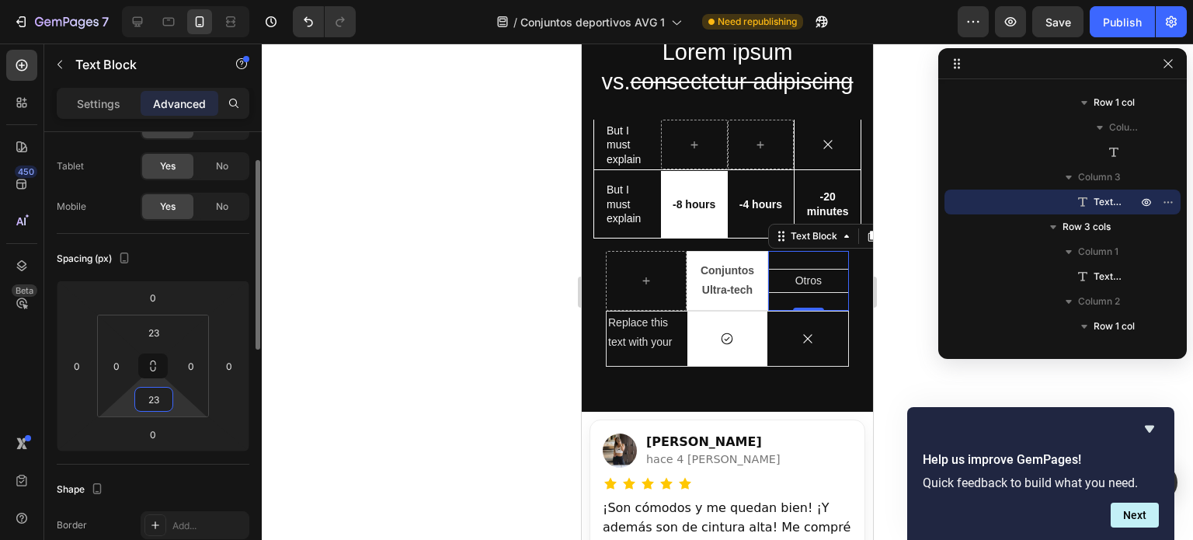
click at [162, 392] on input "23" at bounding box center [153, 399] width 31 height 23
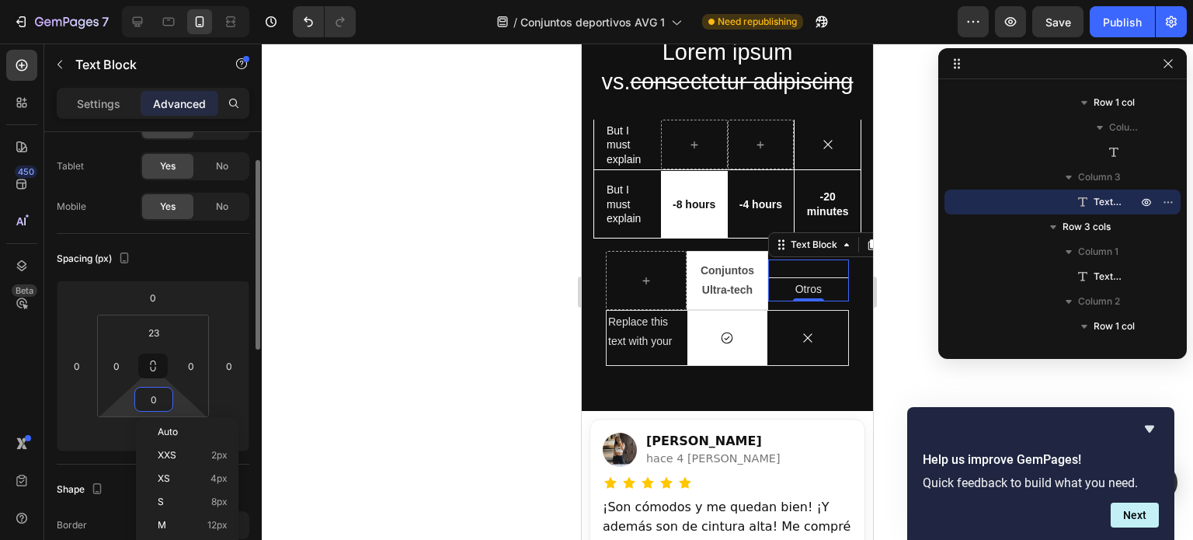
type input "0"
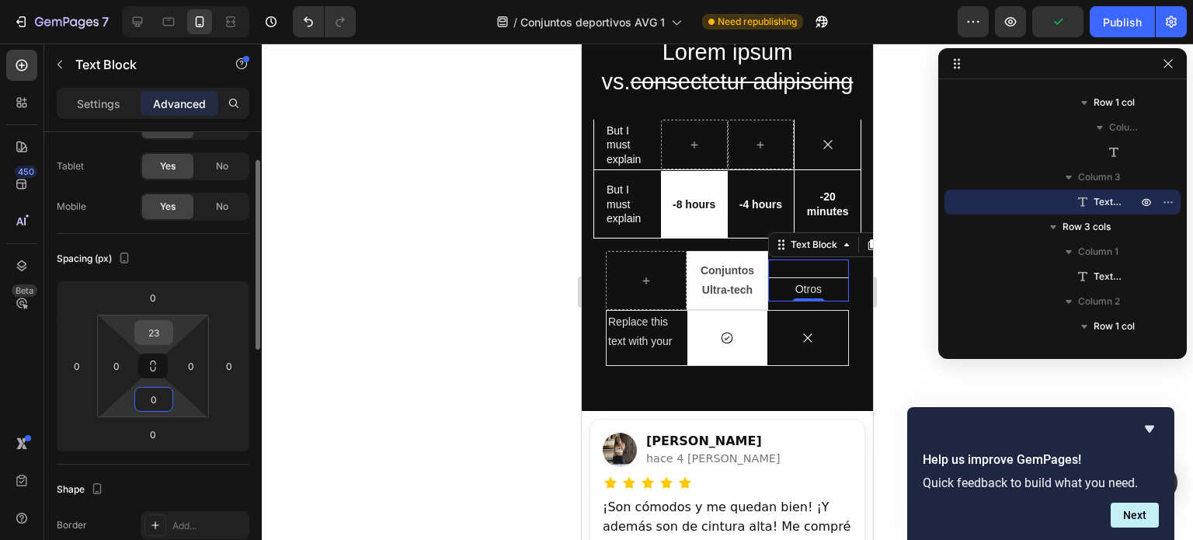
click at [161, 337] on input "23" at bounding box center [153, 332] width 31 height 23
type input "0"
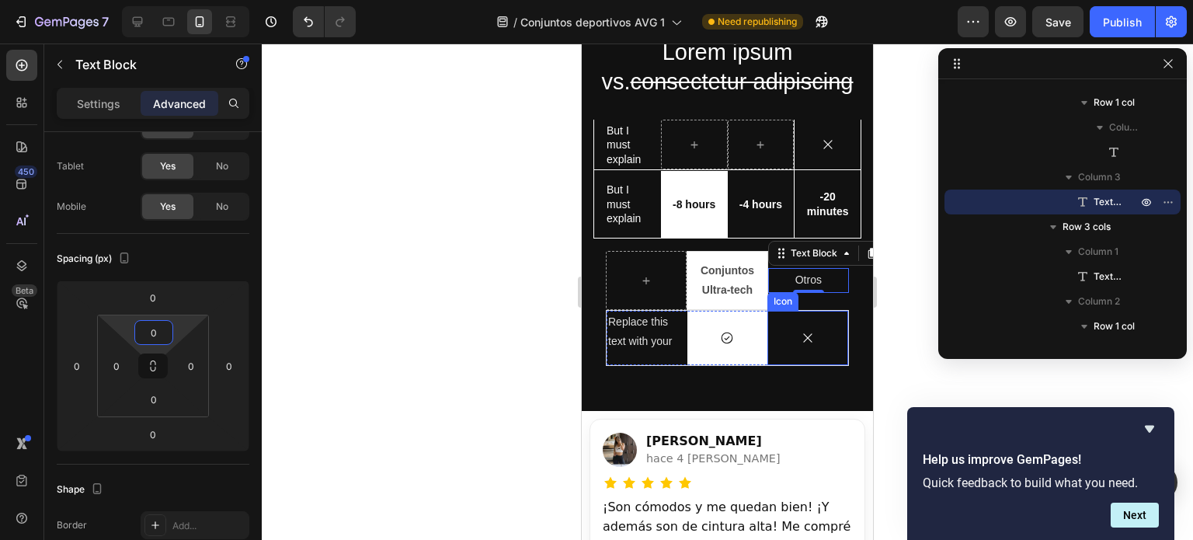
click at [812, 352] on div "Icon" at bounding box center [808, 338] width 81 height 54
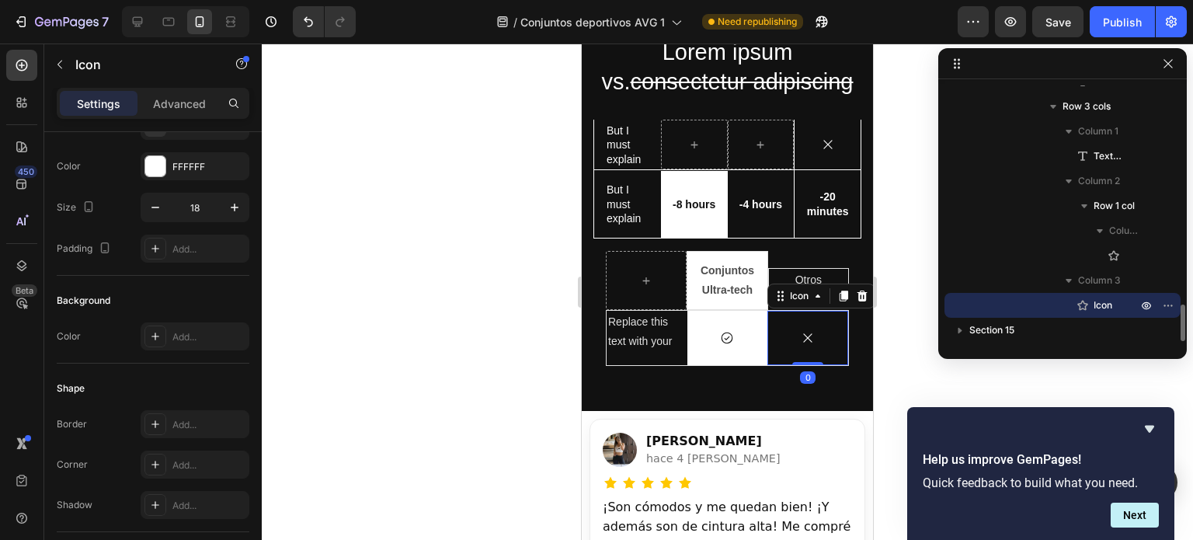
scroll to position [0, 0]
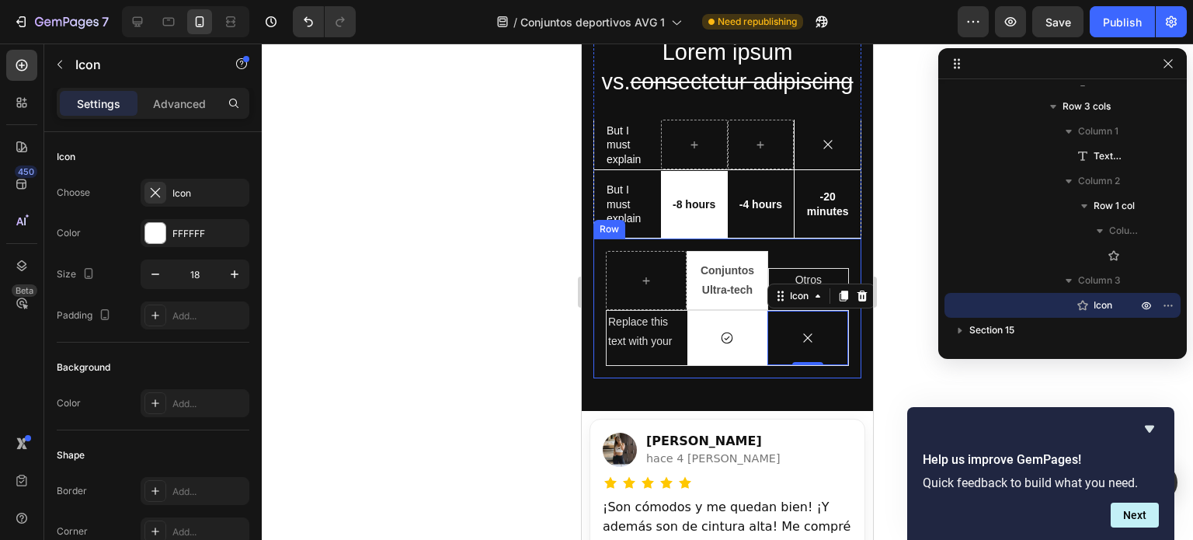
click at [814, 268] on div "Otros Text Block" at bounding box center [808, 280] width 81 height 24
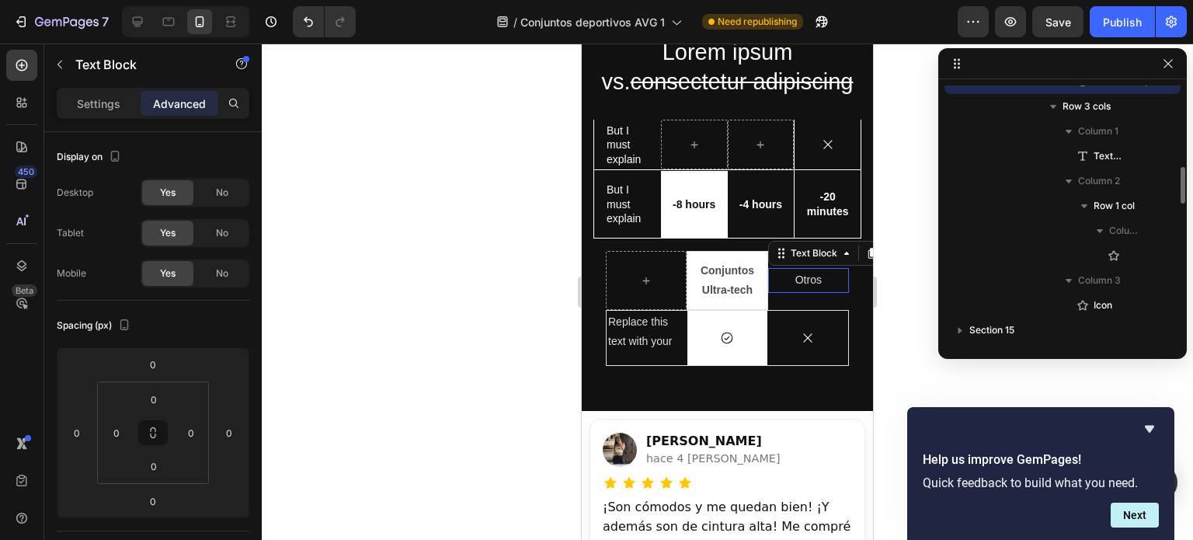
scroll to position [1419, 0]
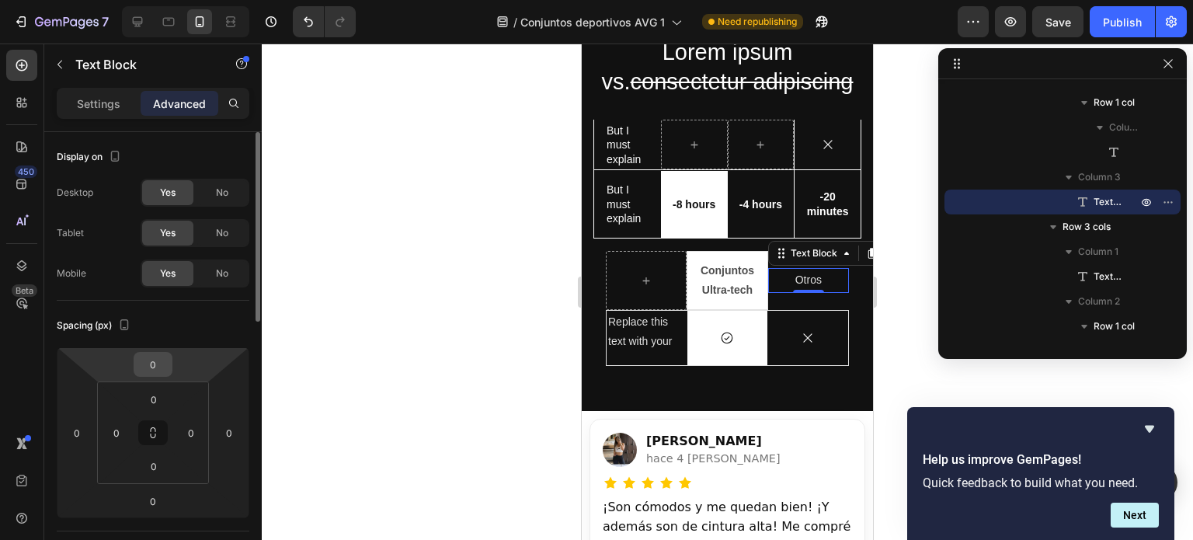
click at [159, 364] on input "0" at bounding box center [153, 364] width 31 height 23
type input "26"
click at [159, 469] on input "0" at bounding box center [153, 466] width 31 height 23
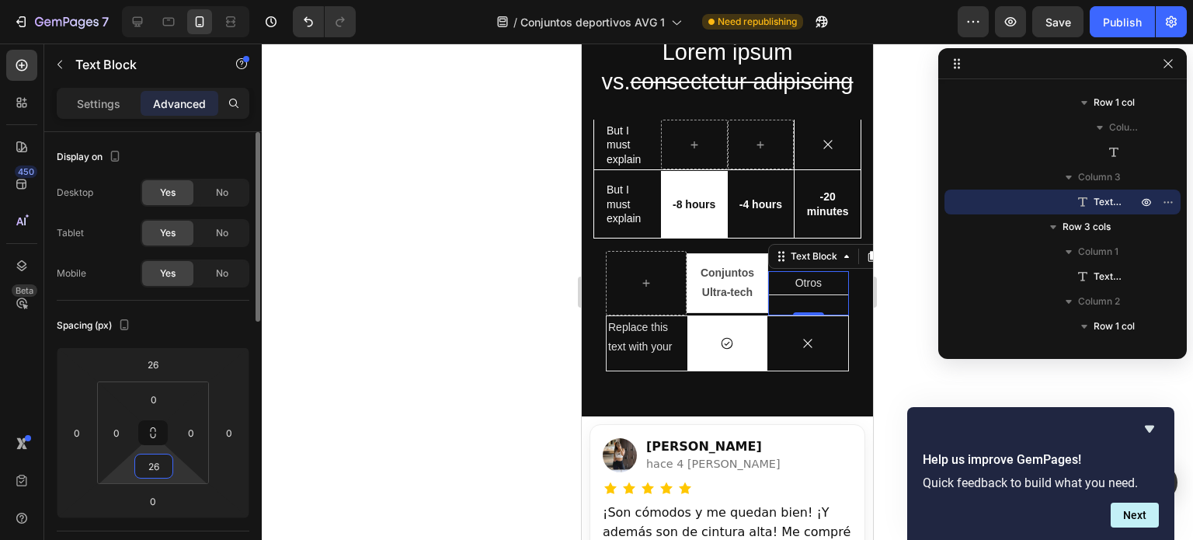
type input "2"
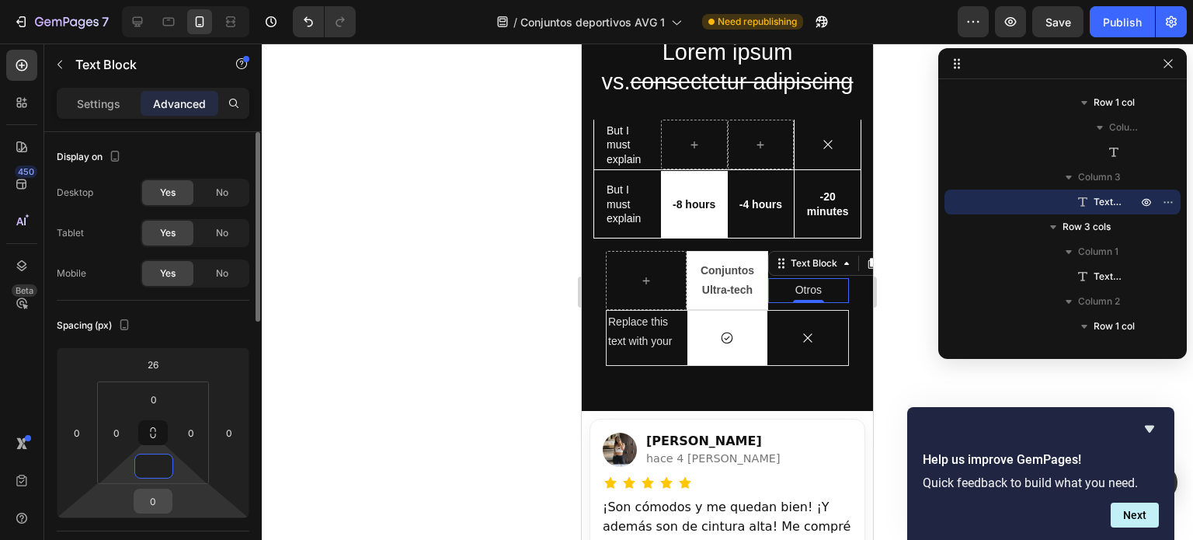
type input "0"
click at [165, 503] on input "0" at bounding box center [153, 501] width 31 height 23
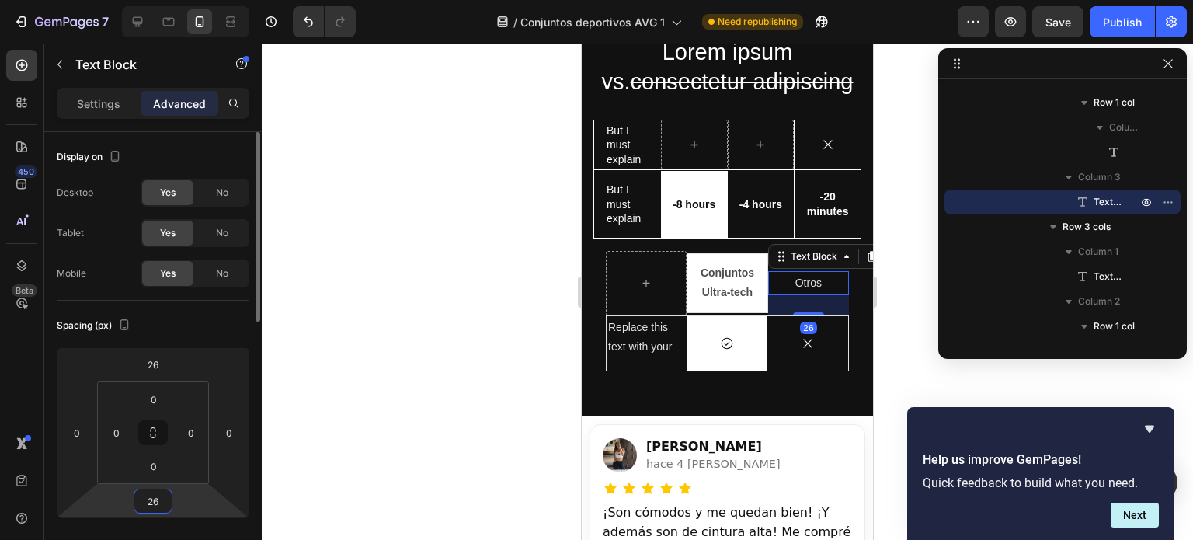
type input "26"
click at [833, 326] on div "Icon" at bounding box center [808, 343] width 81 height 54
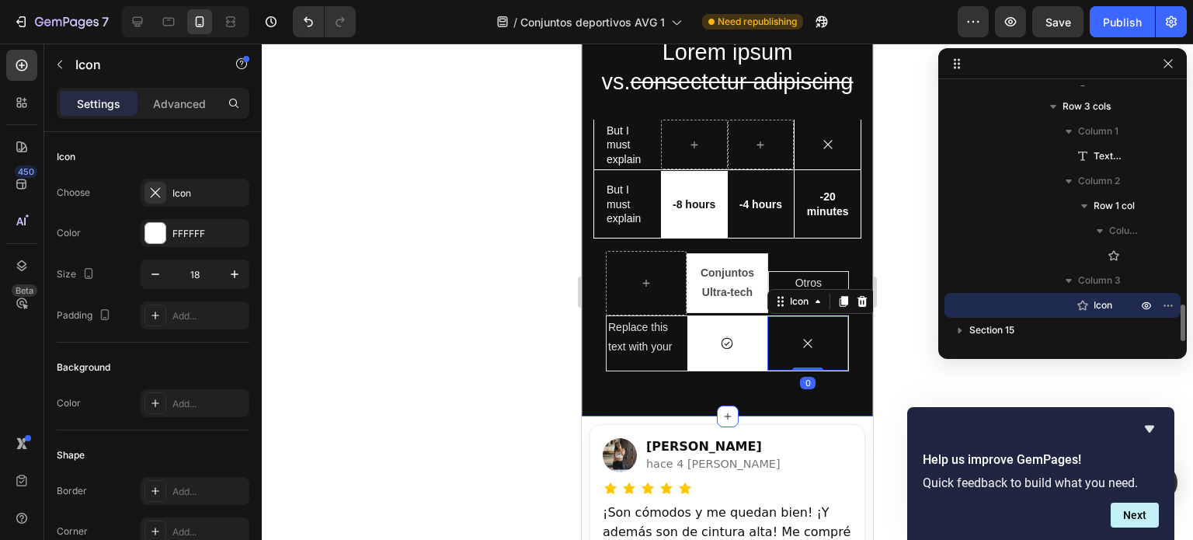
click at [855, 326] on div "Lorem ipsum vs. consectetur adipiscing Heading But I must explain Text Block Ic…" at bounding box center [727, 199] width 291 height 434
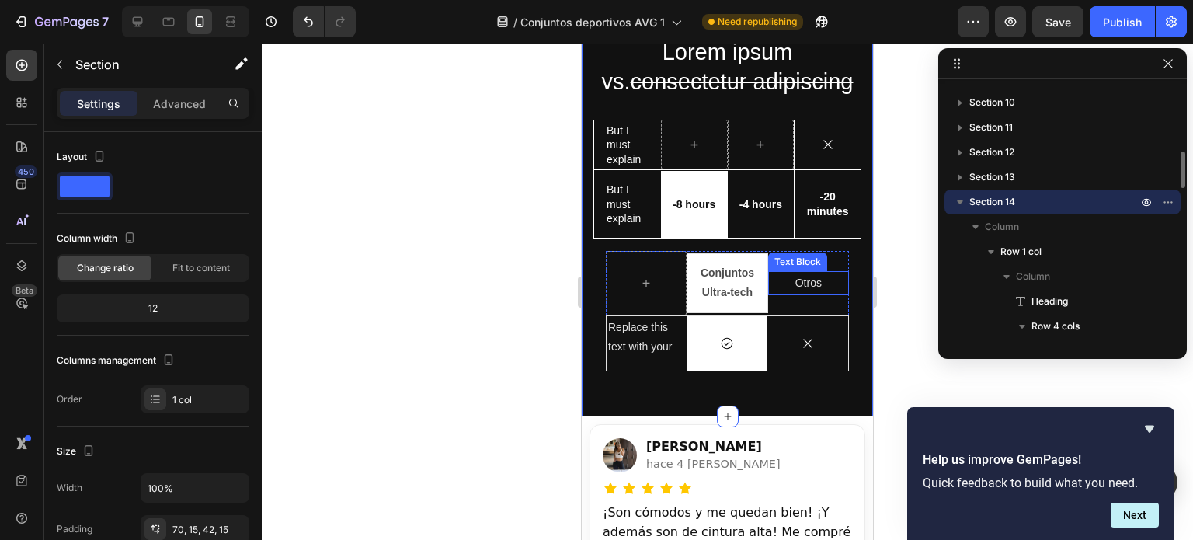
click at [822, 285] on p "Otros" at bounding box center [809, 283] width 76 height 19
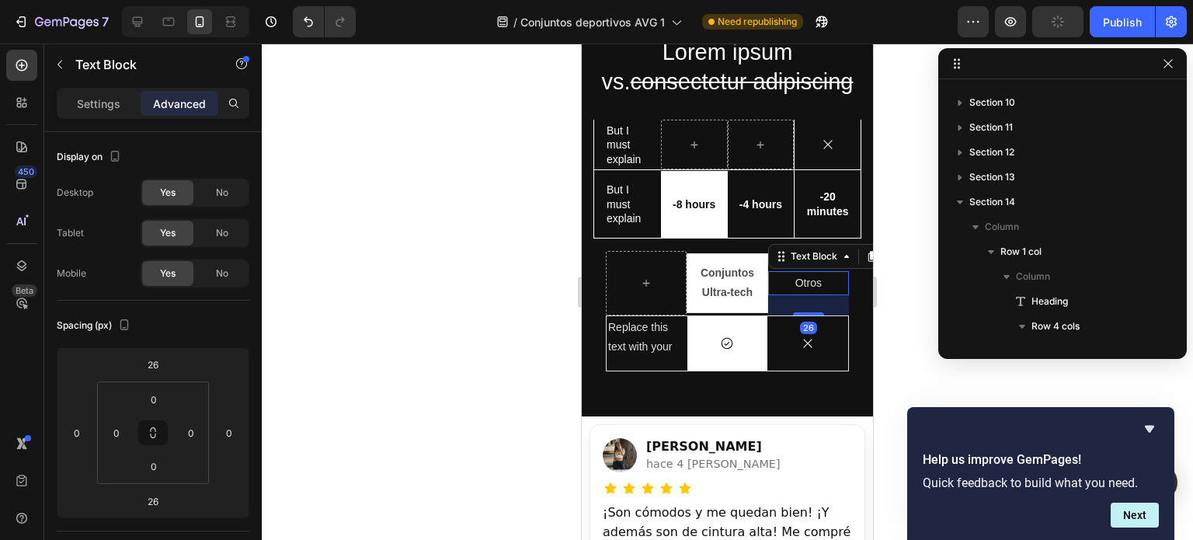
scroll to position [1419, 0]
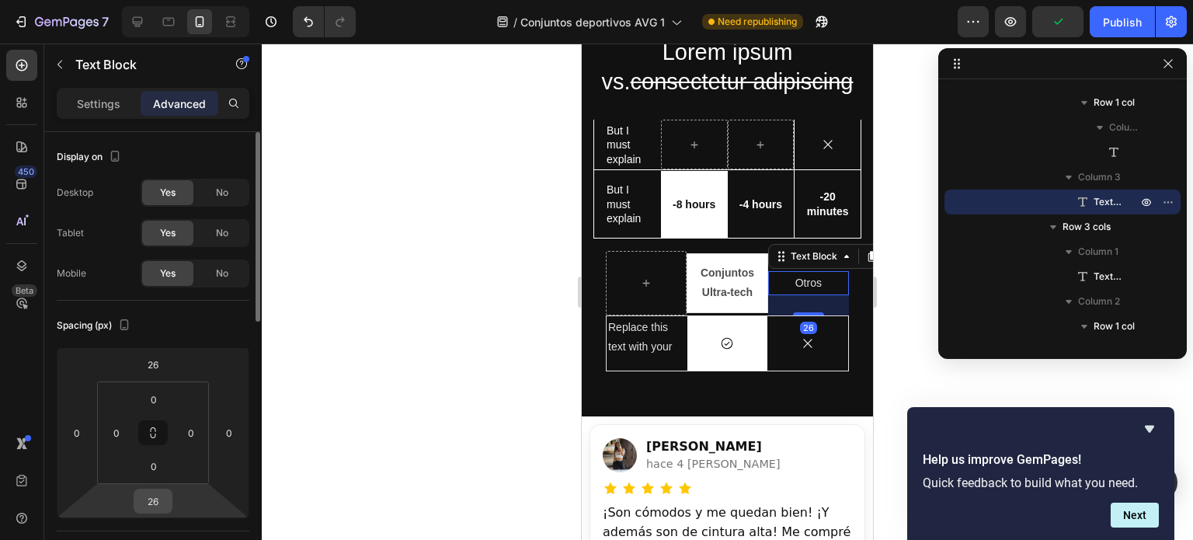
click at [162, 496] on input "26" at bounding box center [153, 501] width 31 height 23
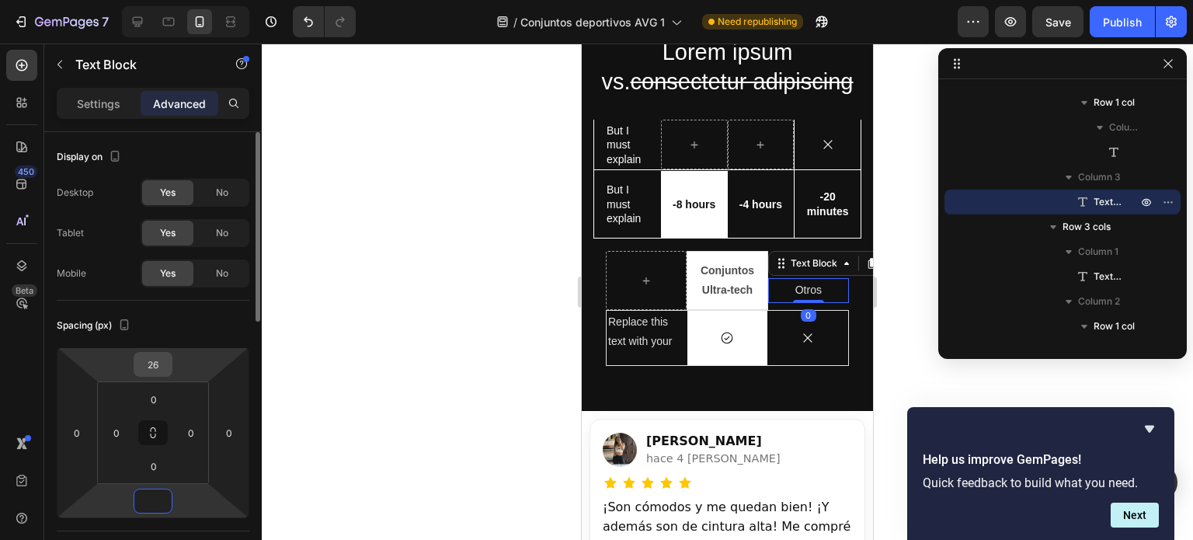
type input "0"
click at [168, 360] on input "26" at bounding box center [153, 364] width 31 height 23
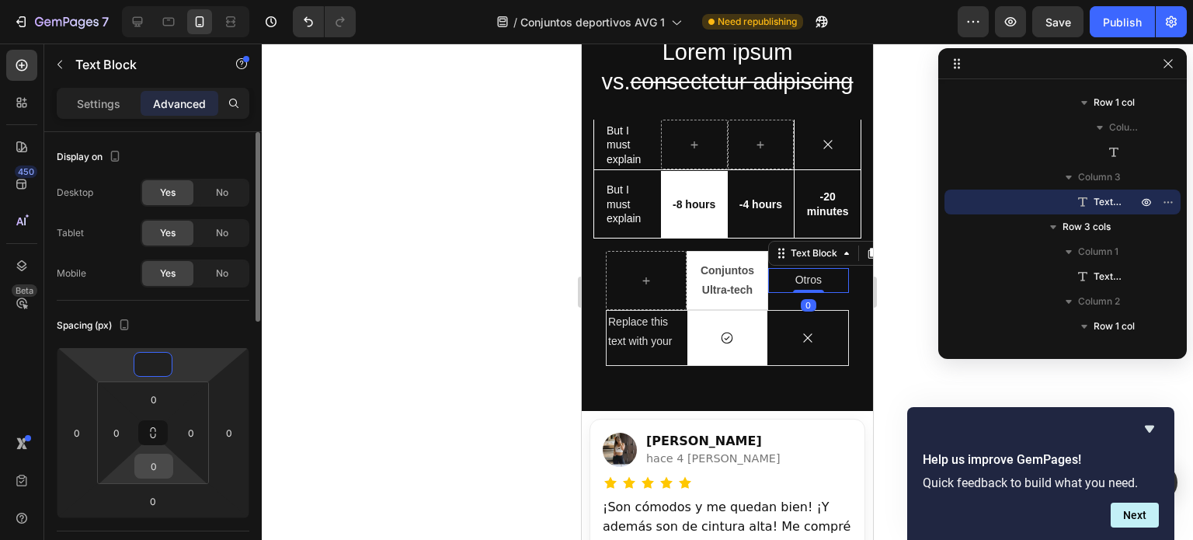
type input "0"
click at [159, 459] on input "0" at bounding box center [153, 466] width 31 height 23
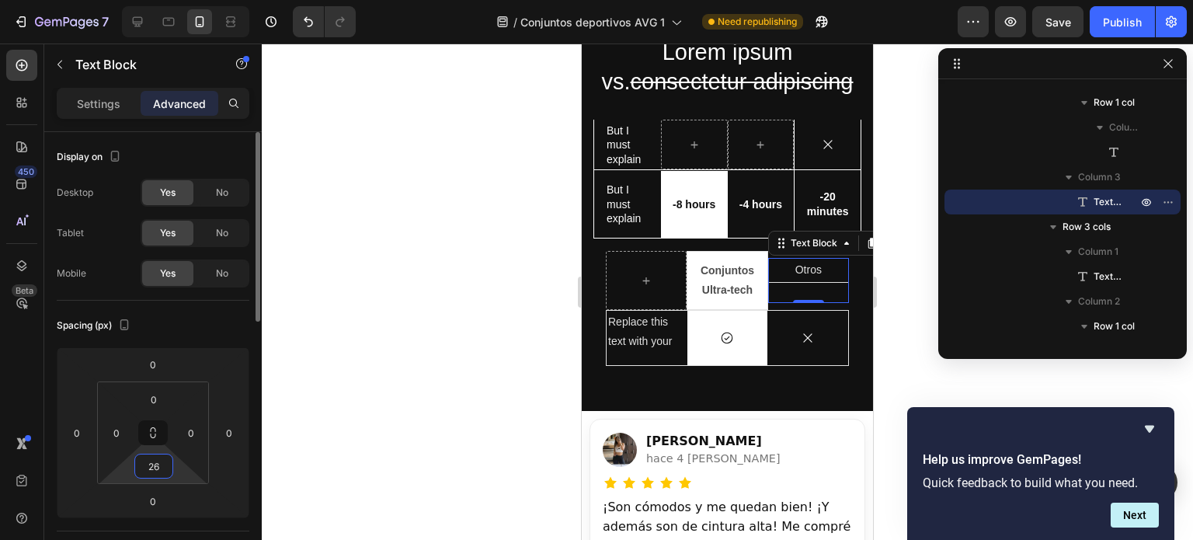
type input "2"
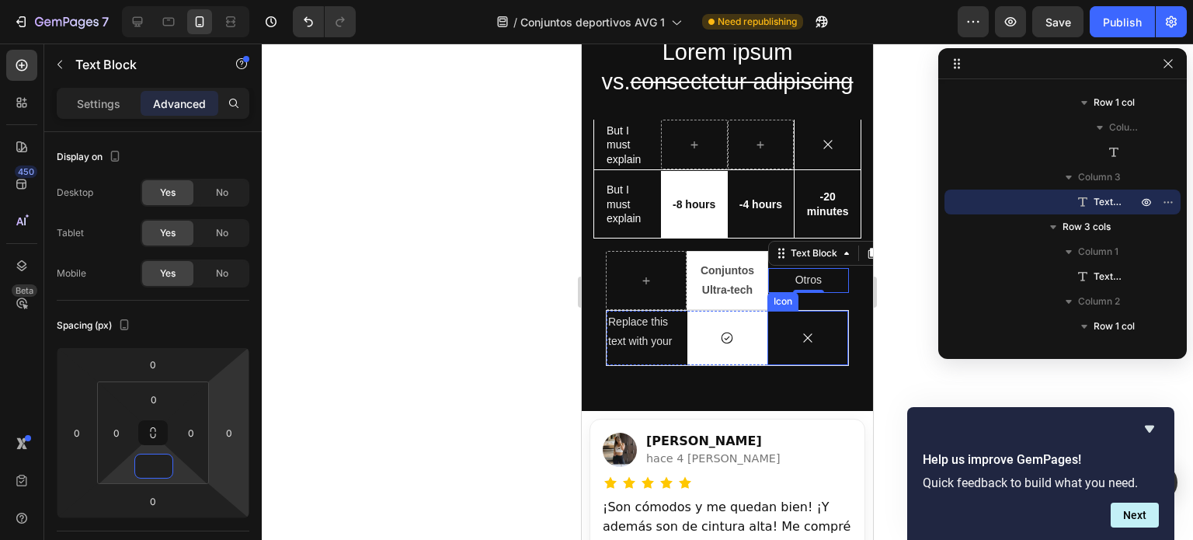
click at [791, 355] on div "Icon" at bounding box center [808, 338] width 81 height 54
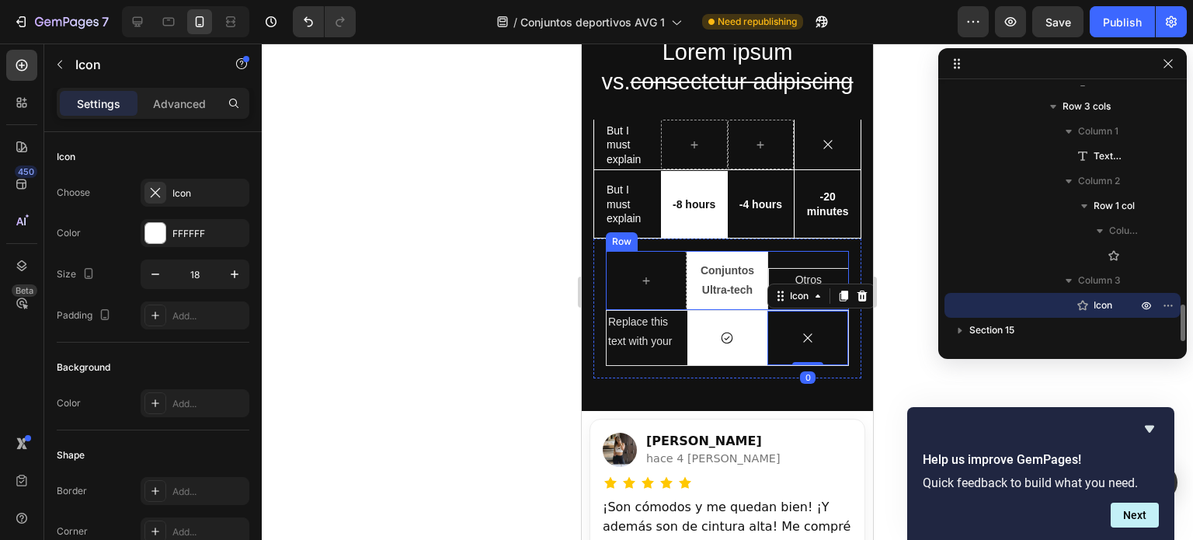
click at [824, 258] on div "Otros Text Block" at bounding box center [808, 280] width 81 height 59
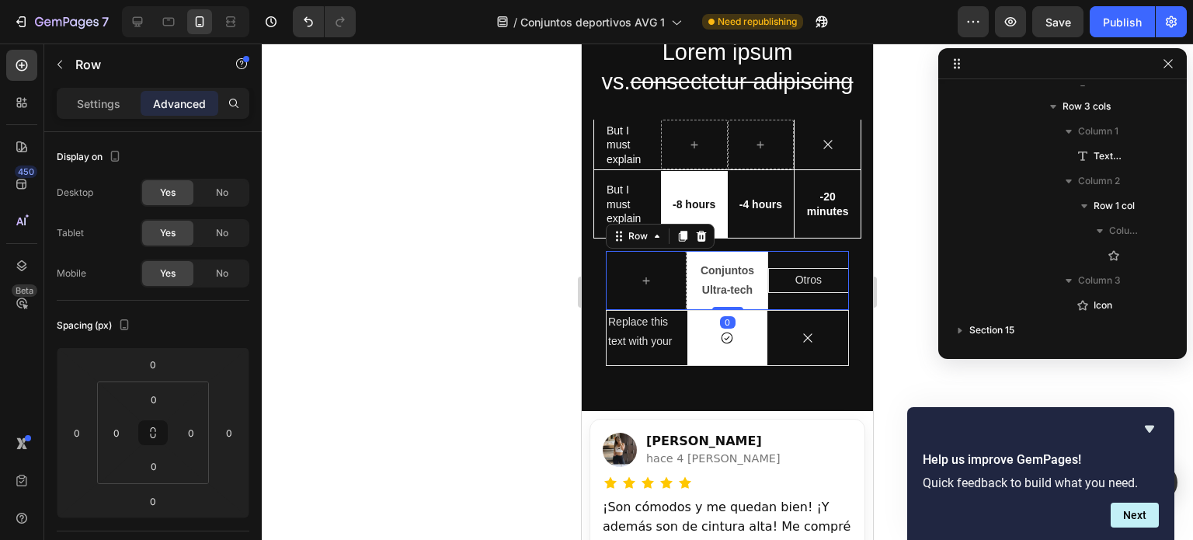
scroll to position [1226, 0]
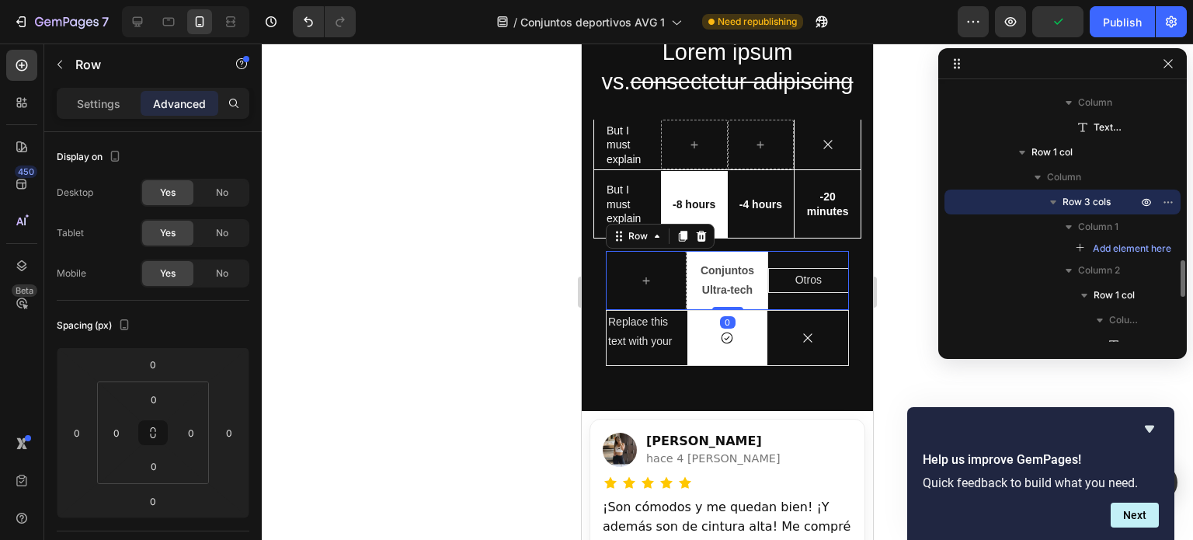
click at [821, 276] on p "Otros" at bounding box center [809, 279] width 76 height 19
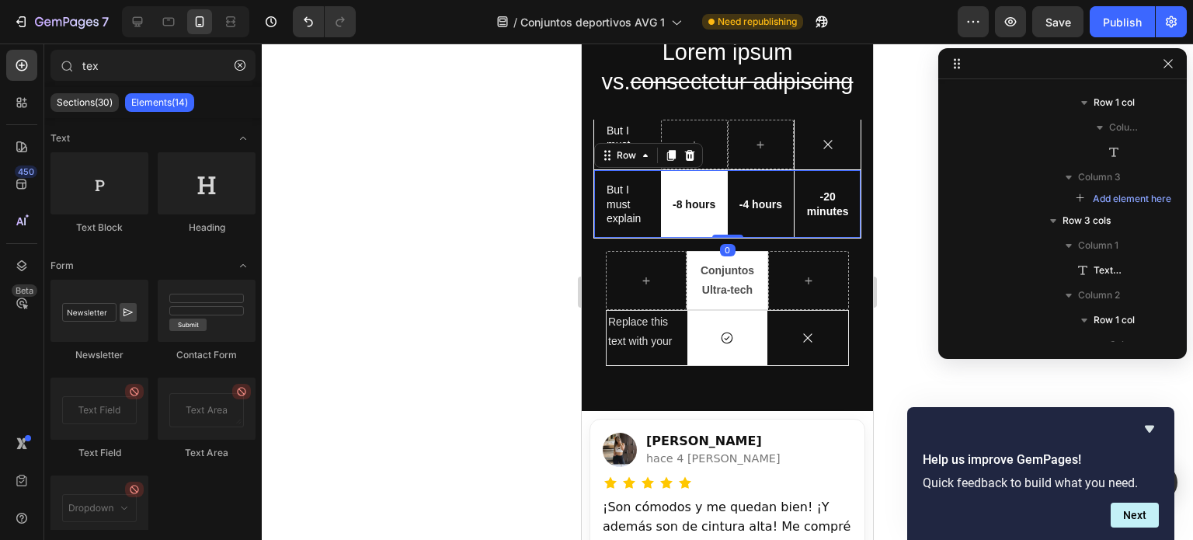
scroll to position [853, 0]
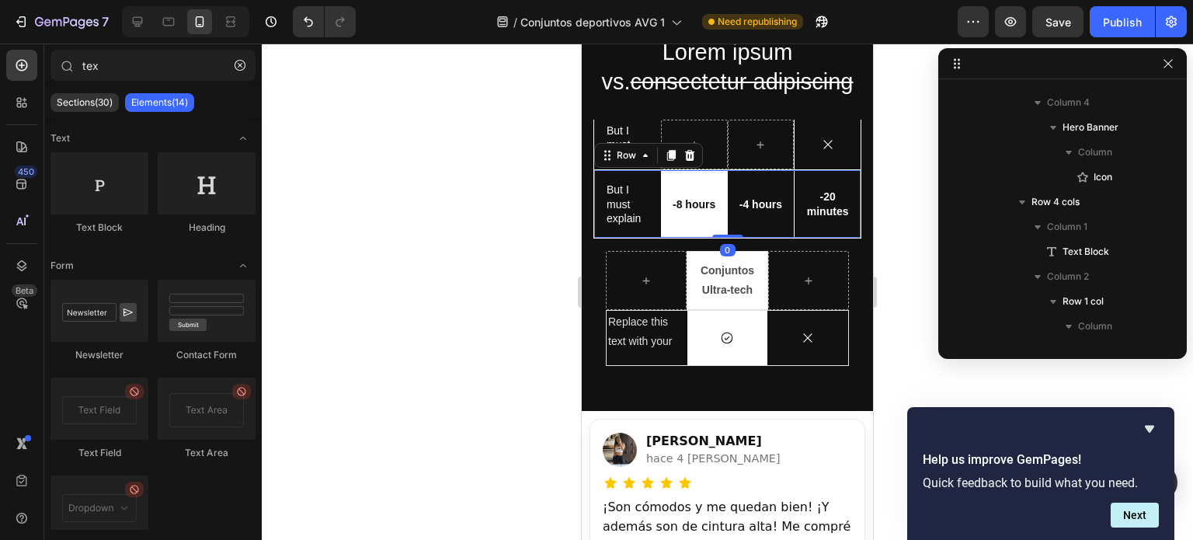
click at [765, 226] on div "-4 hours Text Block" at bounding box center [761, 203] width 67 height 67
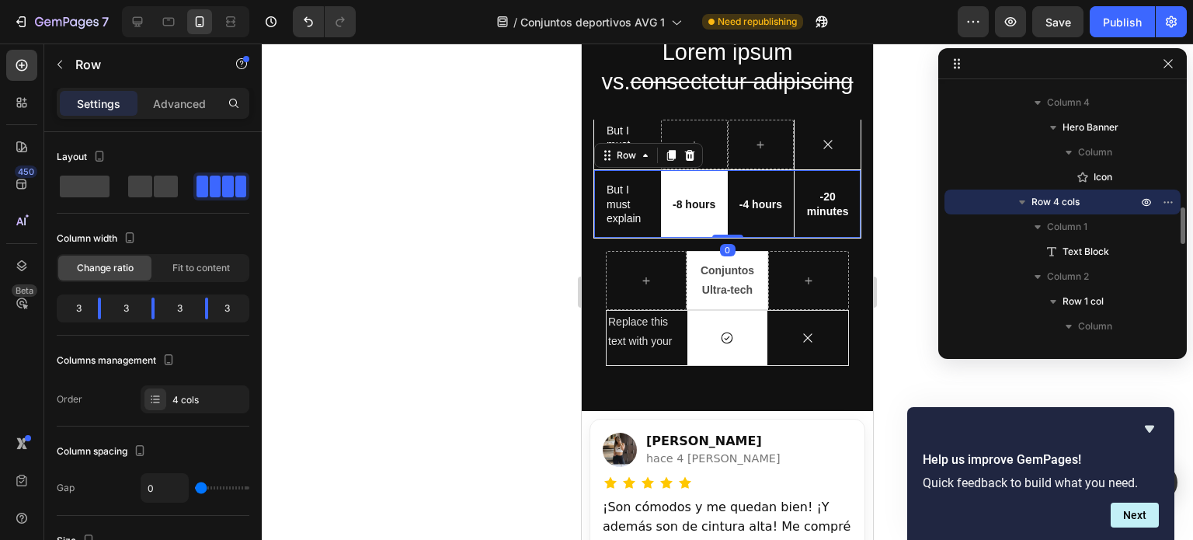
click at [766, 218] on div "-4 hours Text Block" at bounding box center [761, 203] width 67 height 67
click at [810, 217] on div "-20 minutes Text Block" at bounding box center [828, 203] width 58 height 31
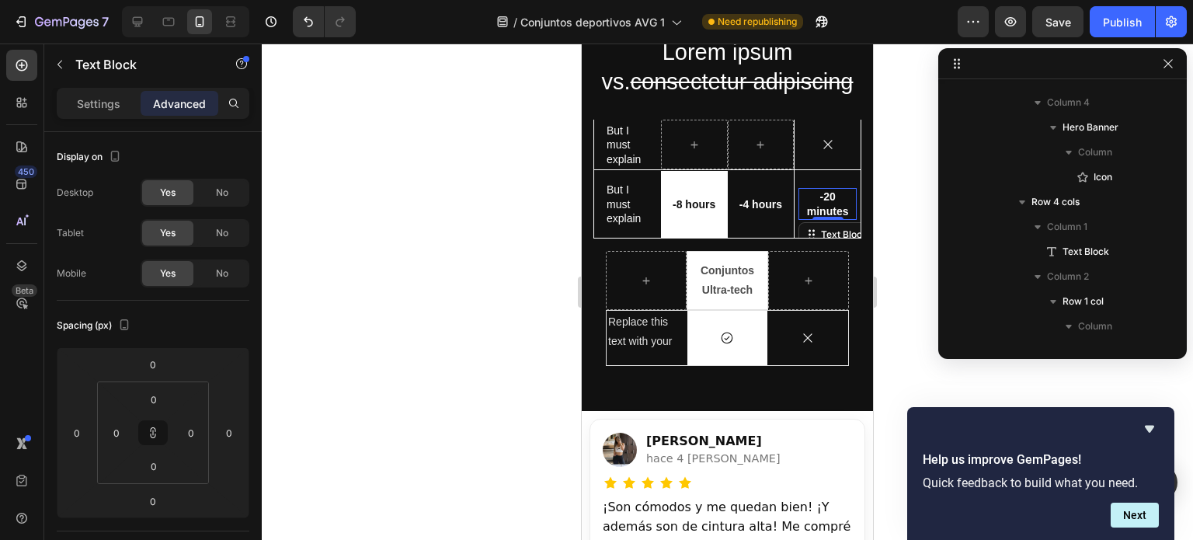
scroll to position [1151, 0]
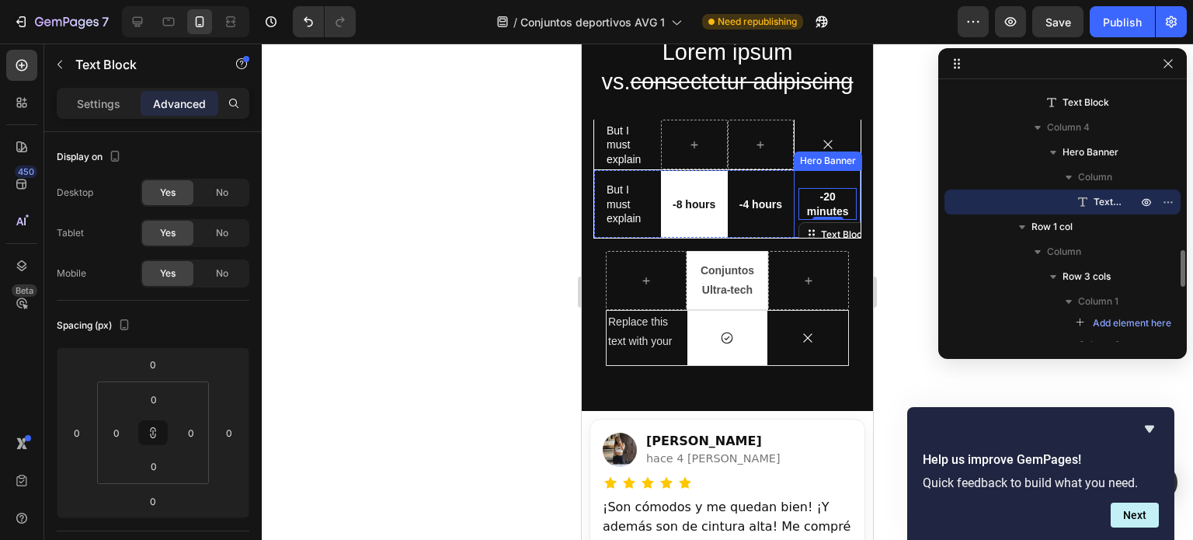
click at [814, 183] on div "-20 minutes Text Block 0" at bounding box center [828, 203] width 66 height 67
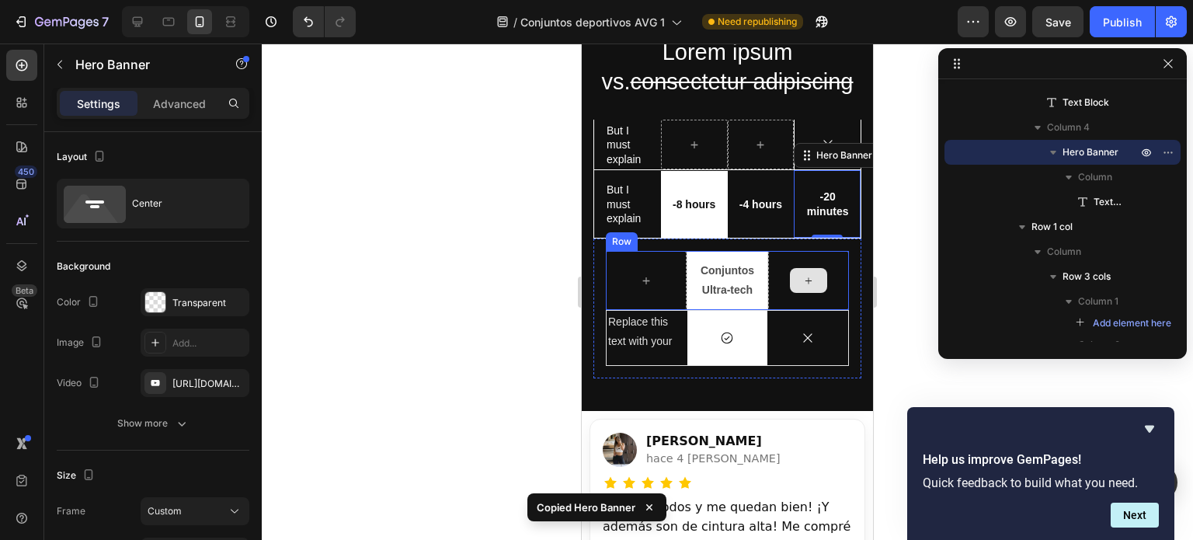
click at [827, 294] on div at bounding box center [808, 280] width 81 height 59
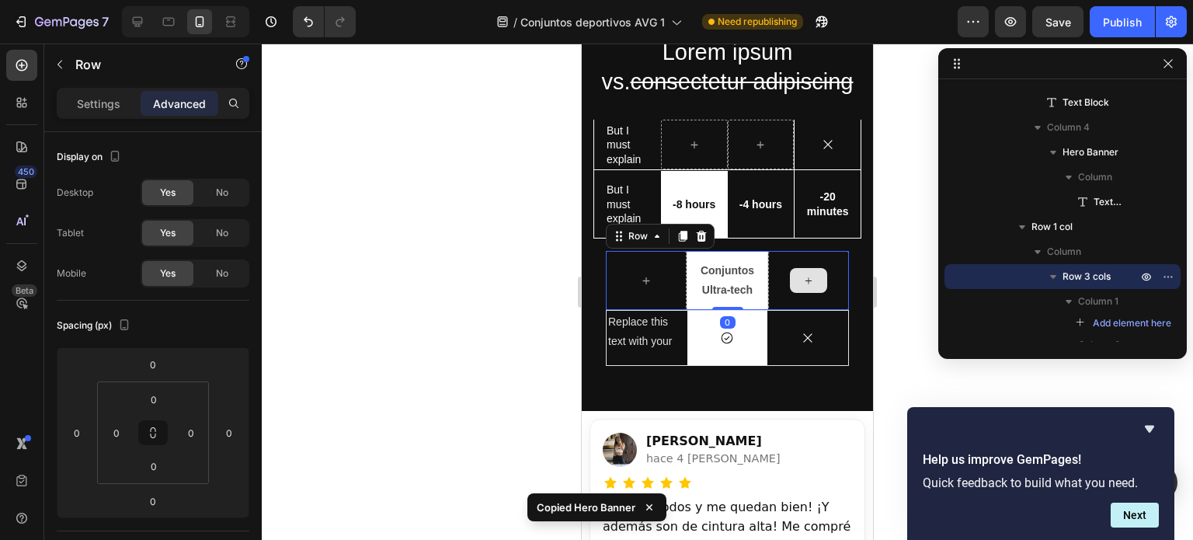
click at [805, 263] on div at bounding box center [808, 280] width 81 height 59
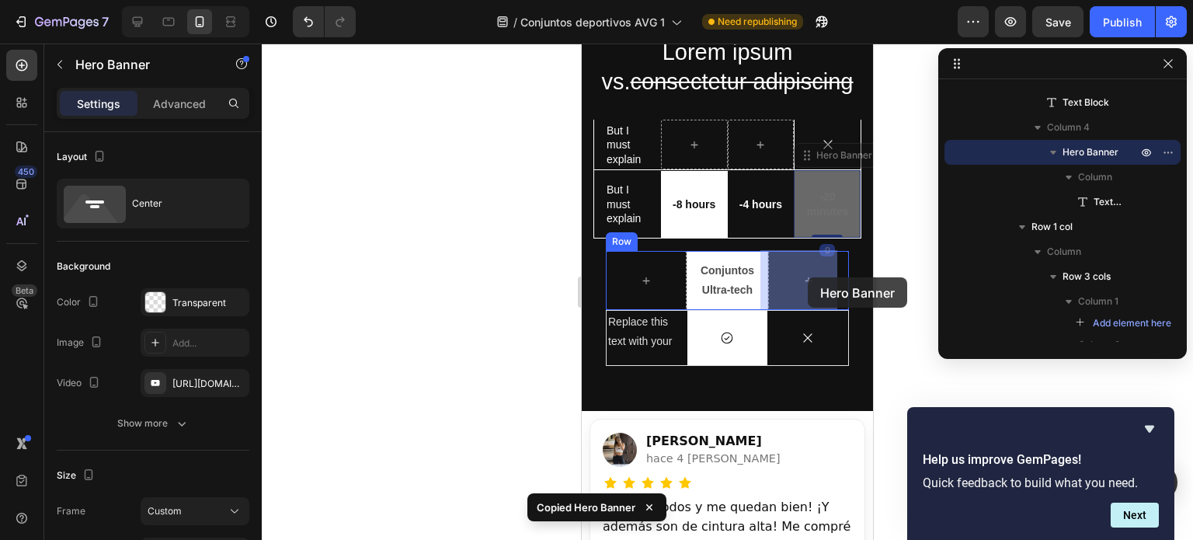
drag, startPoint x: 821, startPoint y: 220, endPoint x: 808, endPoint y: 277, distance: 58.8
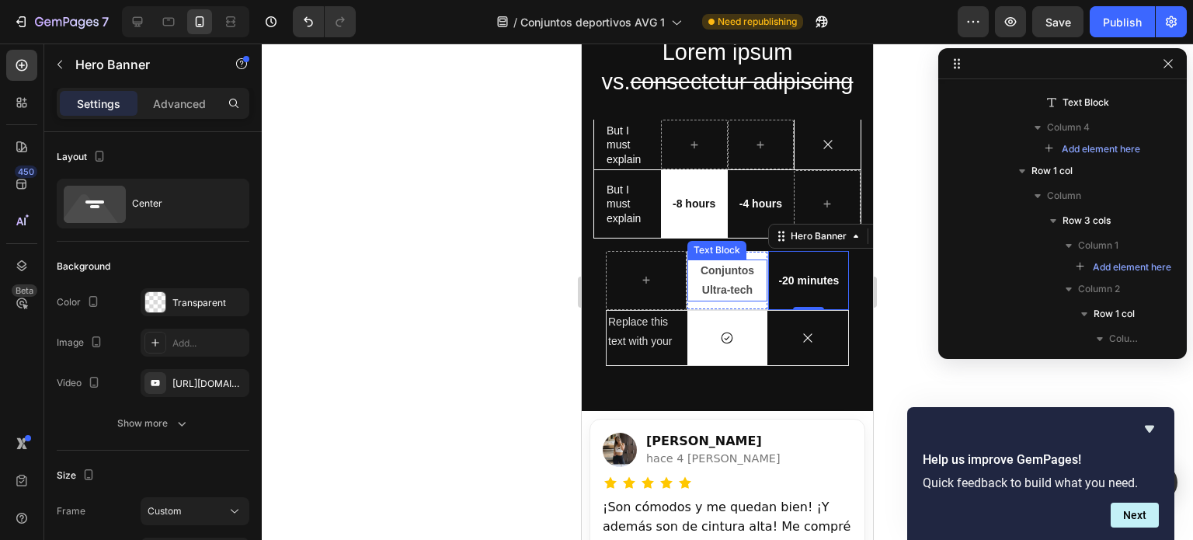
click at [731, 284] on strong "Conjuntos Ultra-tech" at bounding box center [728, 280] width 54 height 32
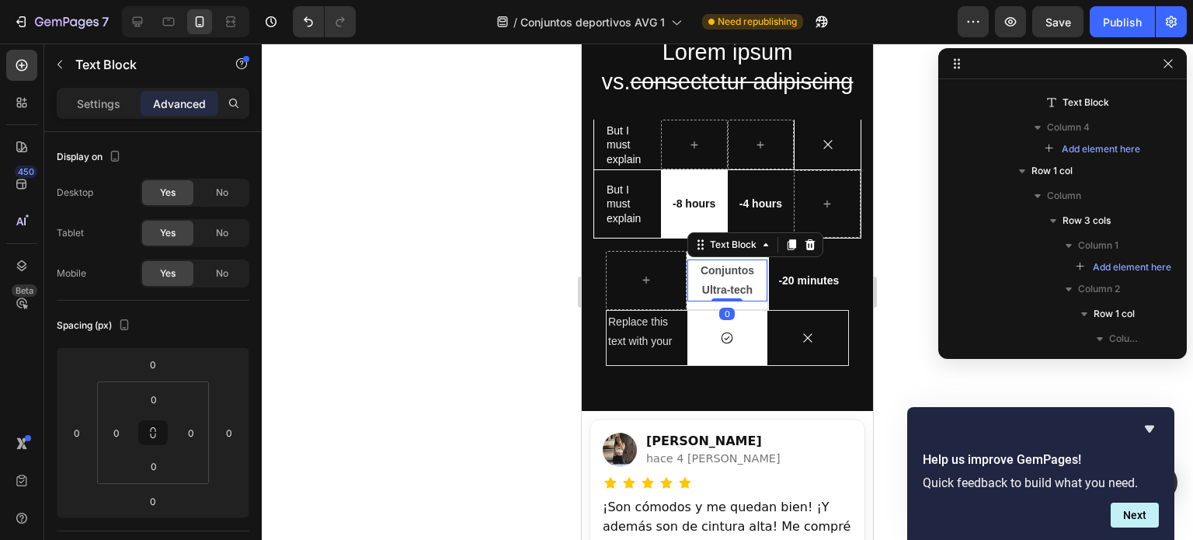
scroll to position [1313, 0]
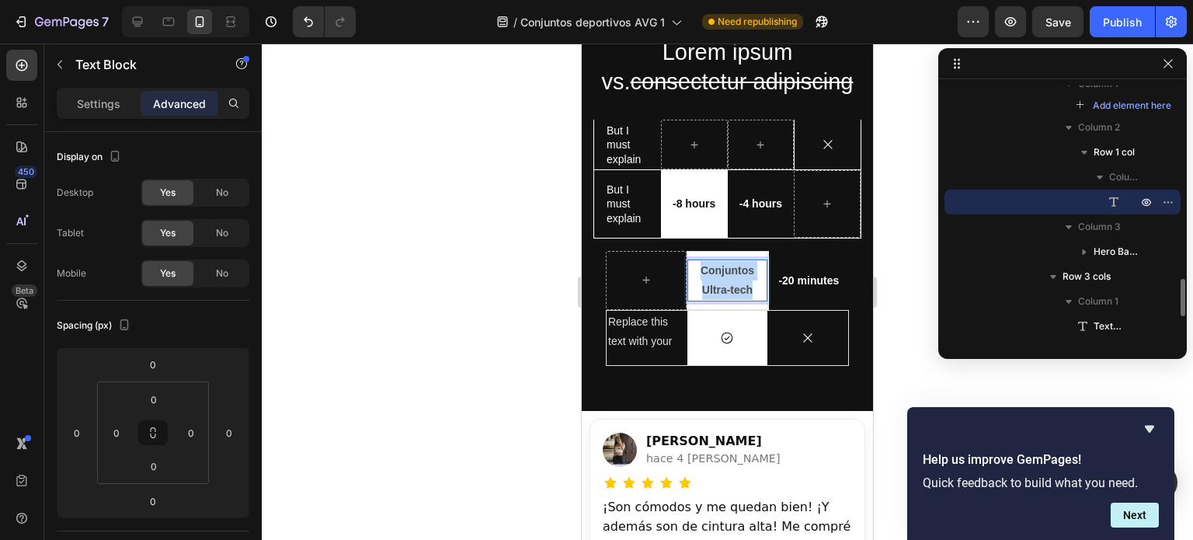
click at [731, 284] on strong "Conjuntos Ultra-tech" at bounding box center [728, 280] width 54 height 32
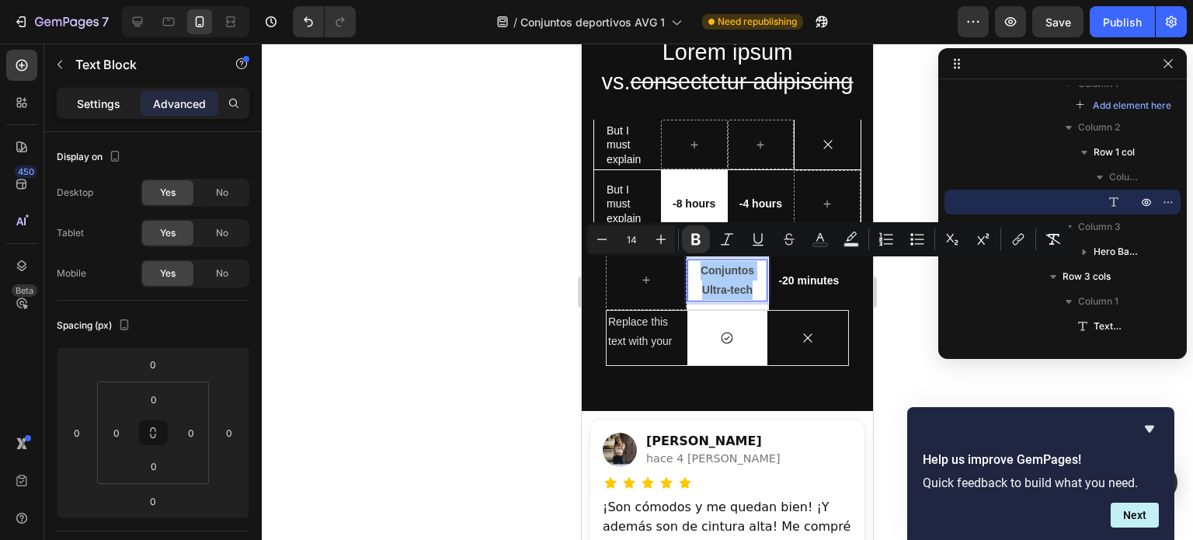
click at [113, 91] on div "Settings" at bounding box center [99, 103] width 78 height 25
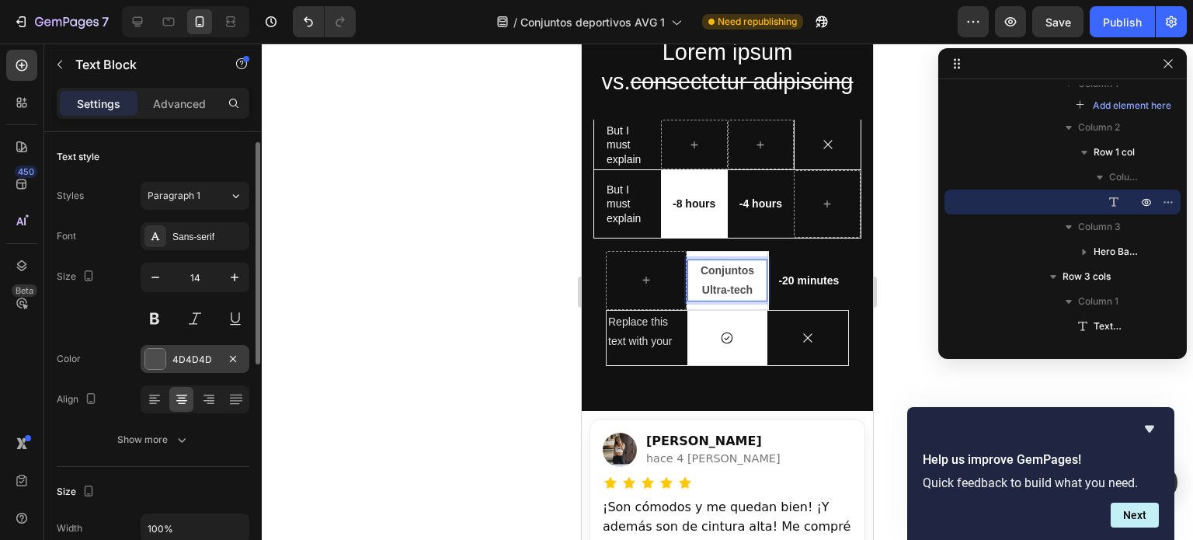
scroll to position [12, 0]
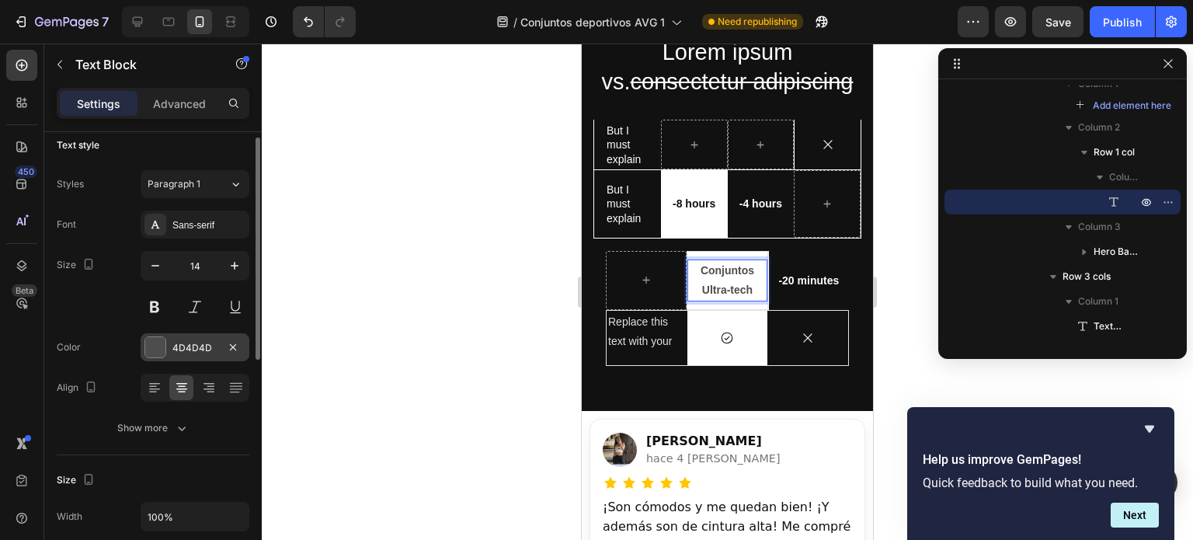
click at [159, 346] on div at bounding box center [155, 347] width 20 height 20
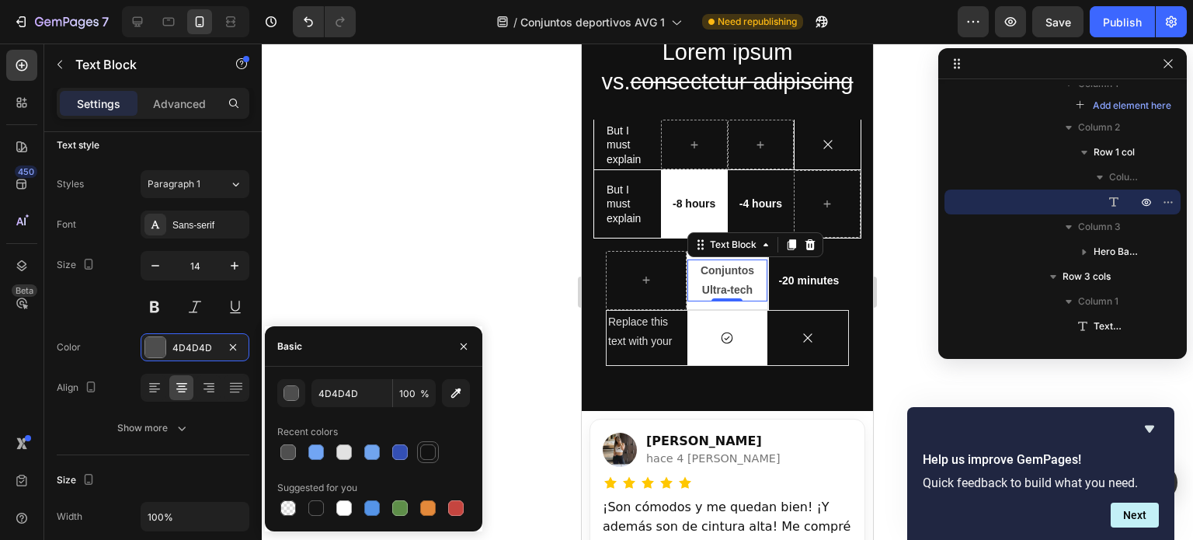
click at [430, 451] on div at bounding box center [428, 452] width 16 height 16
type input "121212"
click at [795, 294] on div "-20 minutes Text Block" at bounding box center [809, 280] width 80 height 53
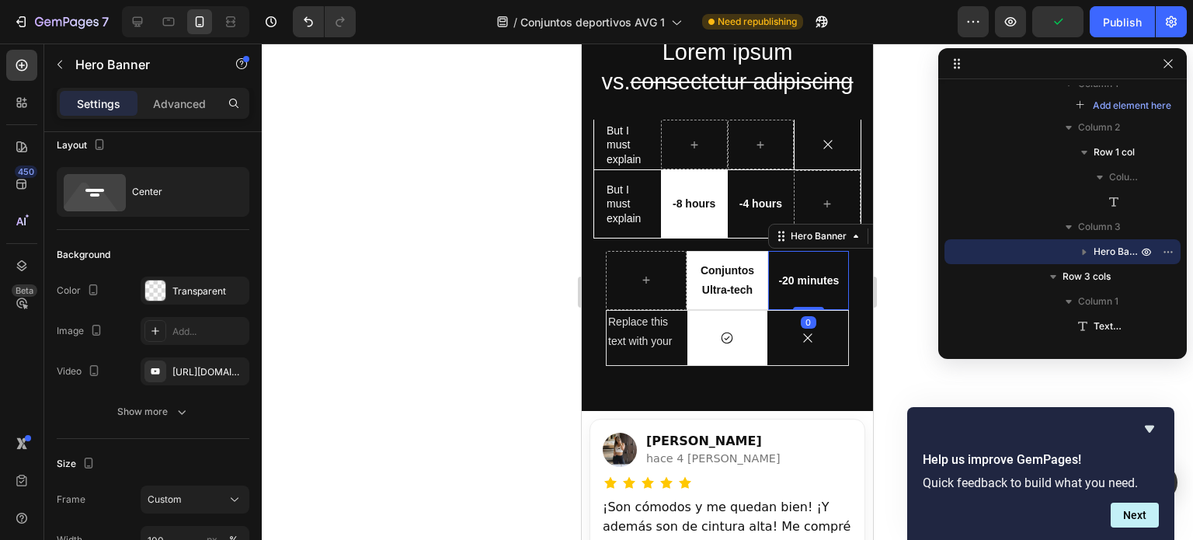
scroll to position [0, 0]
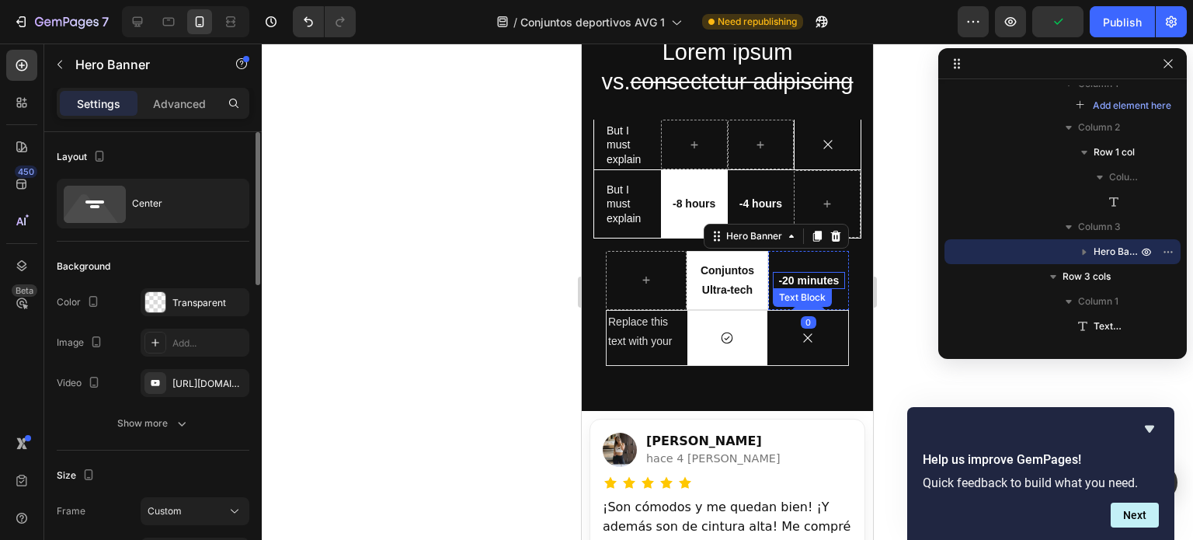
click at [807, 280] on p "-20 minutes" at bounding box center [809, 281] width 69 height 14
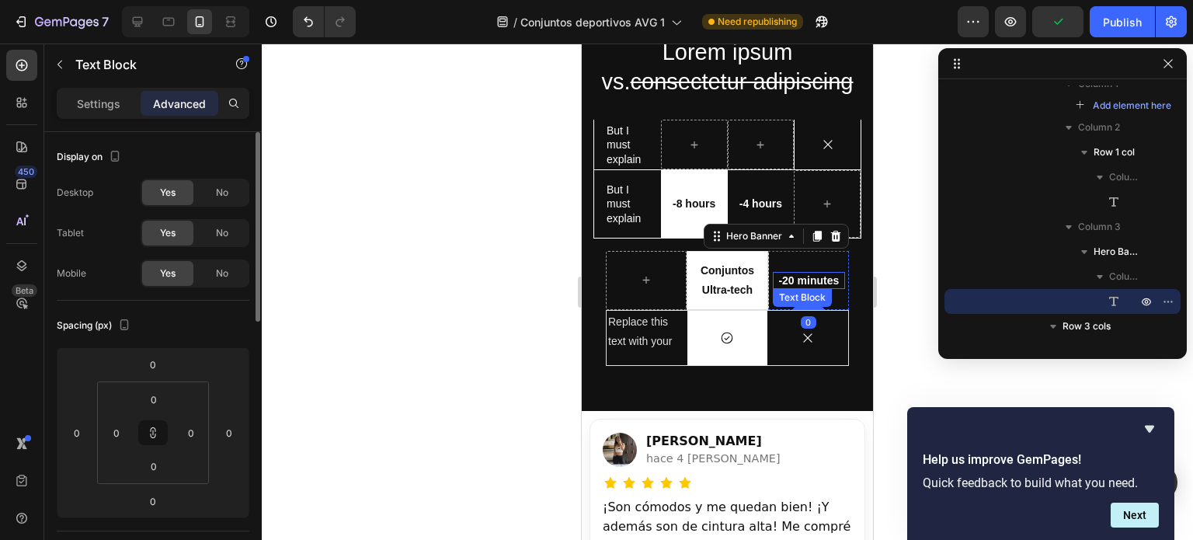
click at [807, 280] on p "-20 minutes" at bounding box center [809, 281] width 69 height 14
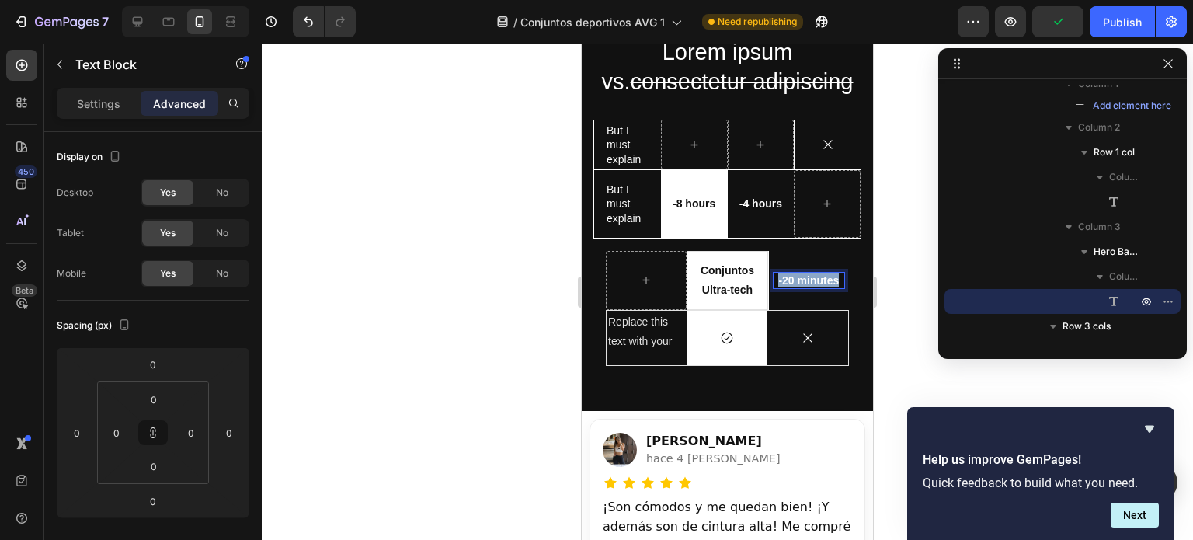
click at [807, 280] on p "-20 minutes" at bounding box center [809, 281] width 69 height 14
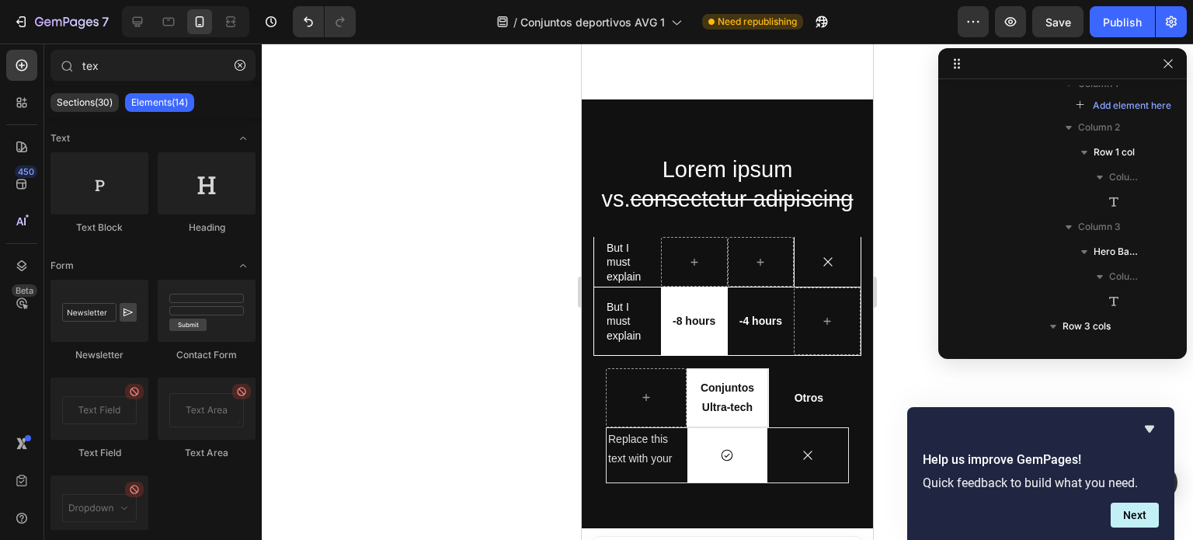
scroll to position [3652, 0]
